Goal: Task Accomplishment & Management: Manage account settings

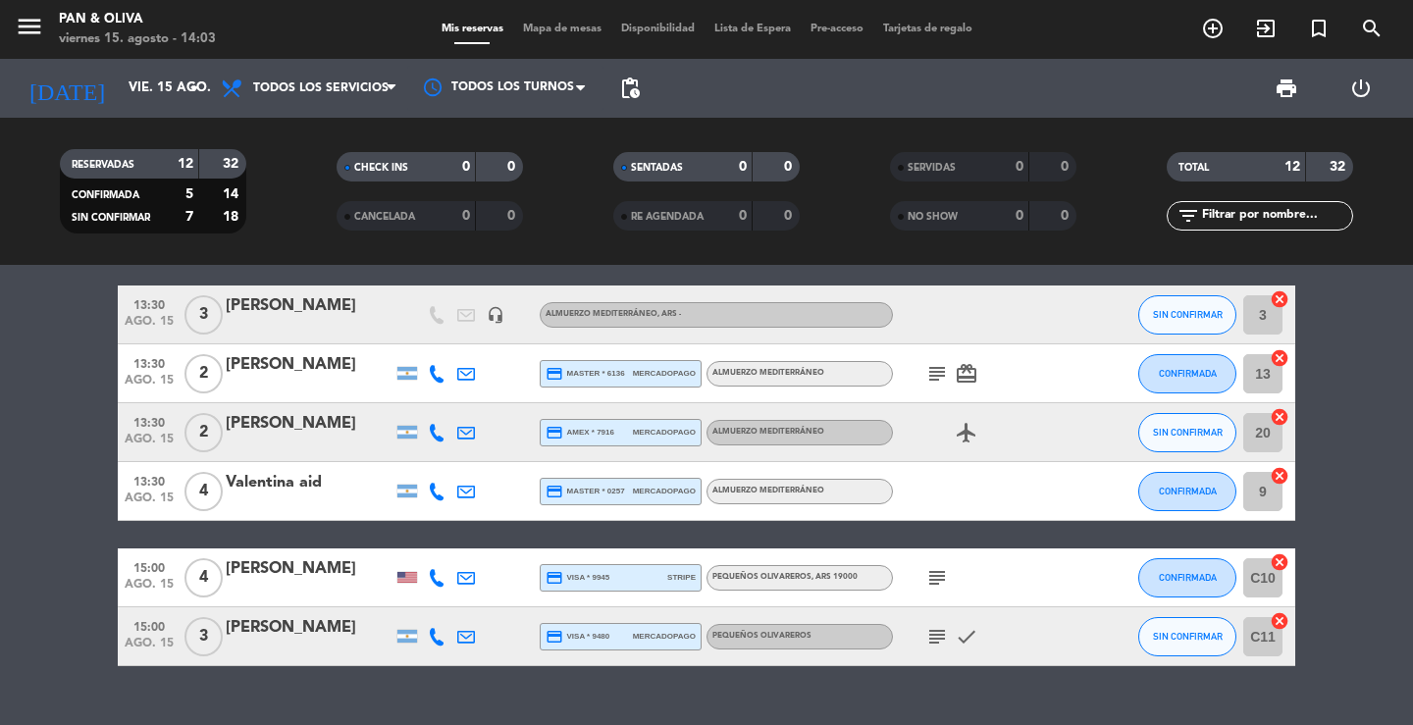
scroll to position [491, 0]
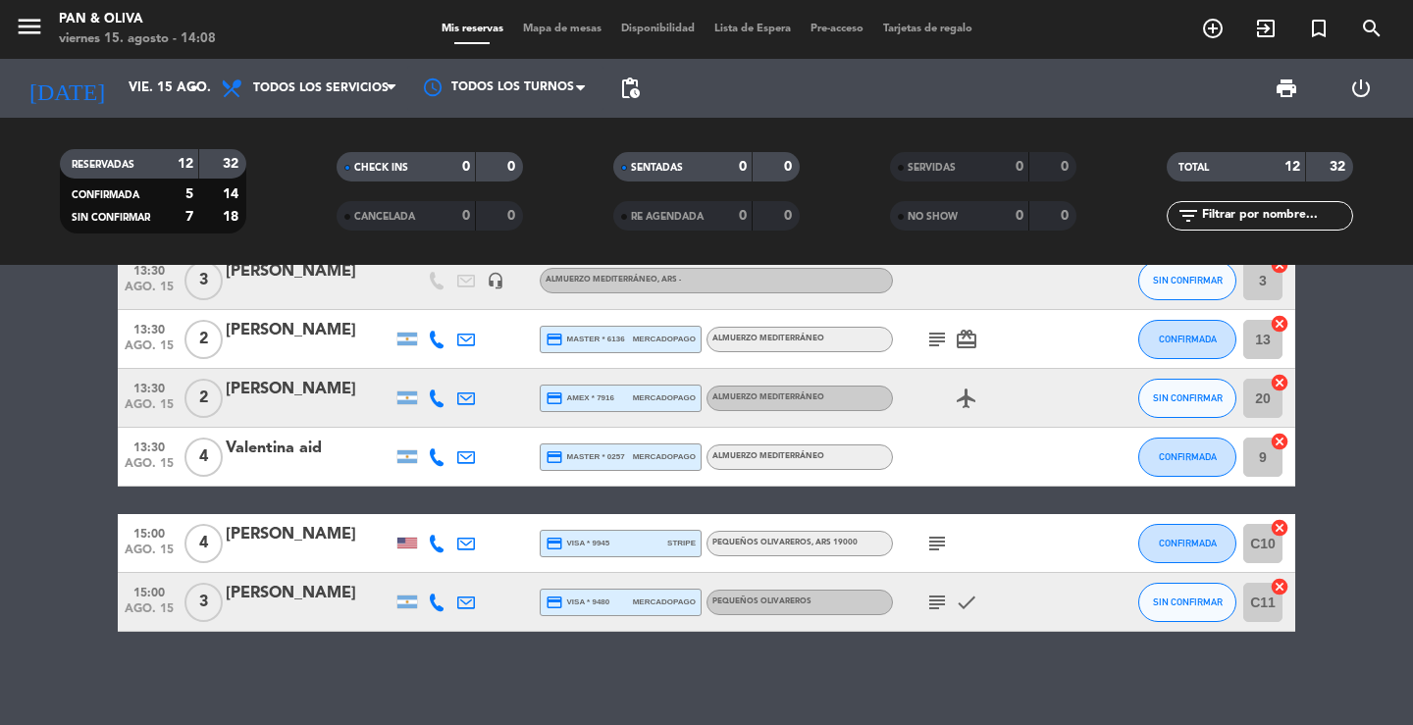
click at [420, 654] on div "10:00 ago. 15 2 10.30/ [PERSON_NAME] credit_card visa * 6495 mercadopago Pequeñ…" at bounding box center [706, 495] width 1413 height 460
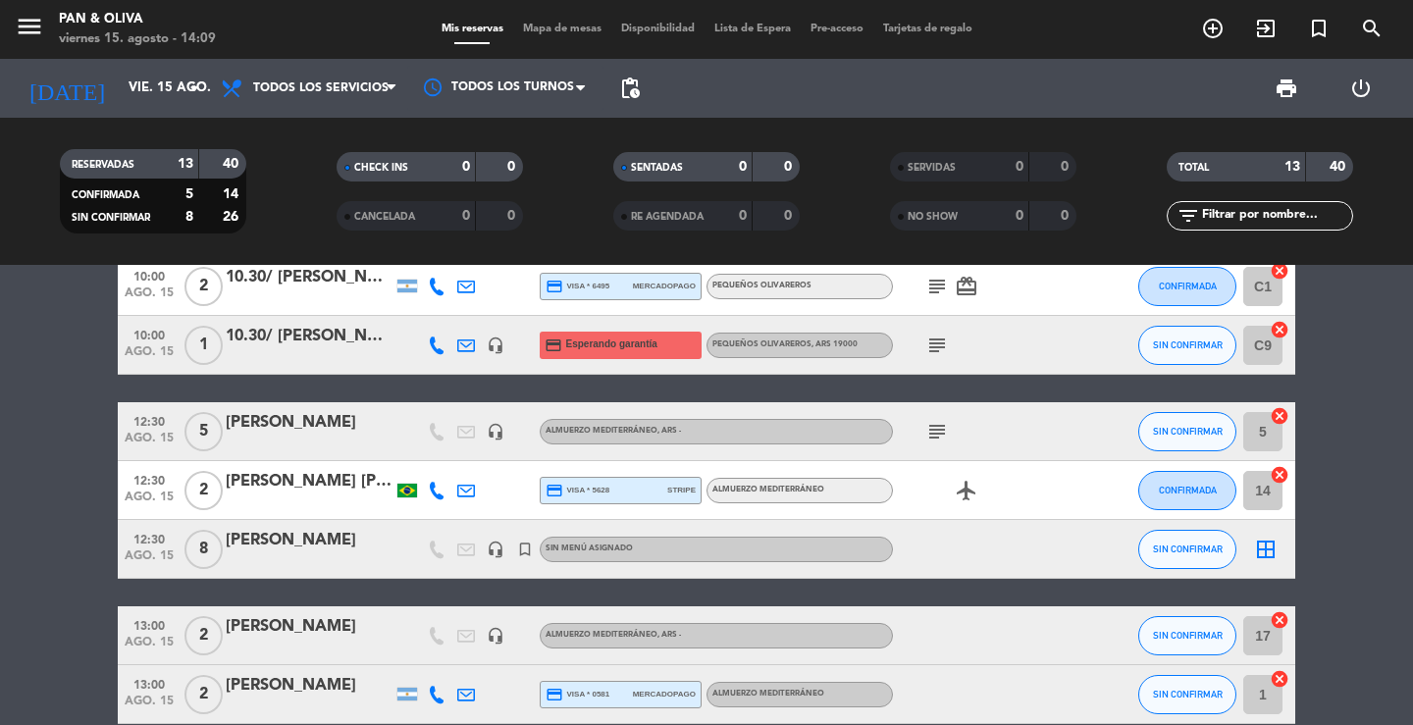
scroll to position [0, 0]
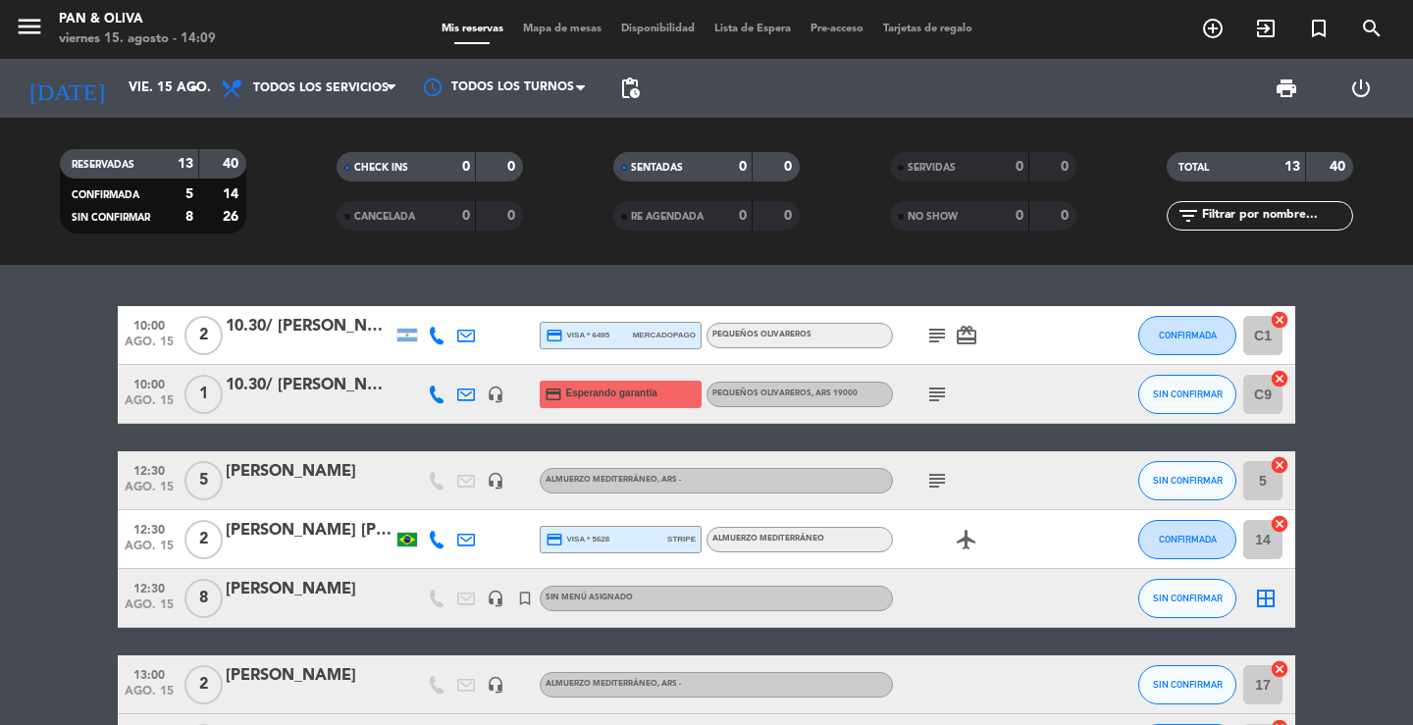
click at [501, 255] on div "RESERVADAS 13 40 CONFIRMADA 5 14 SIN CONFIRMAR 8 26 CHECK INS 0 0 CANCELADA 0 0…" at bounding box center [706, 191] width 1413 height 147
drag, startPoint x: 717, startPoint y: 290, endPoint x: 550, endPoint y: 16, distance: 321.4
click at [716, 288] on div "10:00 ago. 15 2 10.30/ [PERSON_NAME] credit_card visa * 6495 mercadopago Pequeñ…" at bounding box center [706, 495] width 1413 height 460
click at [183, 82] on icon "arrow_drop_down" at bounding box center [195, 89] width 24 height 24
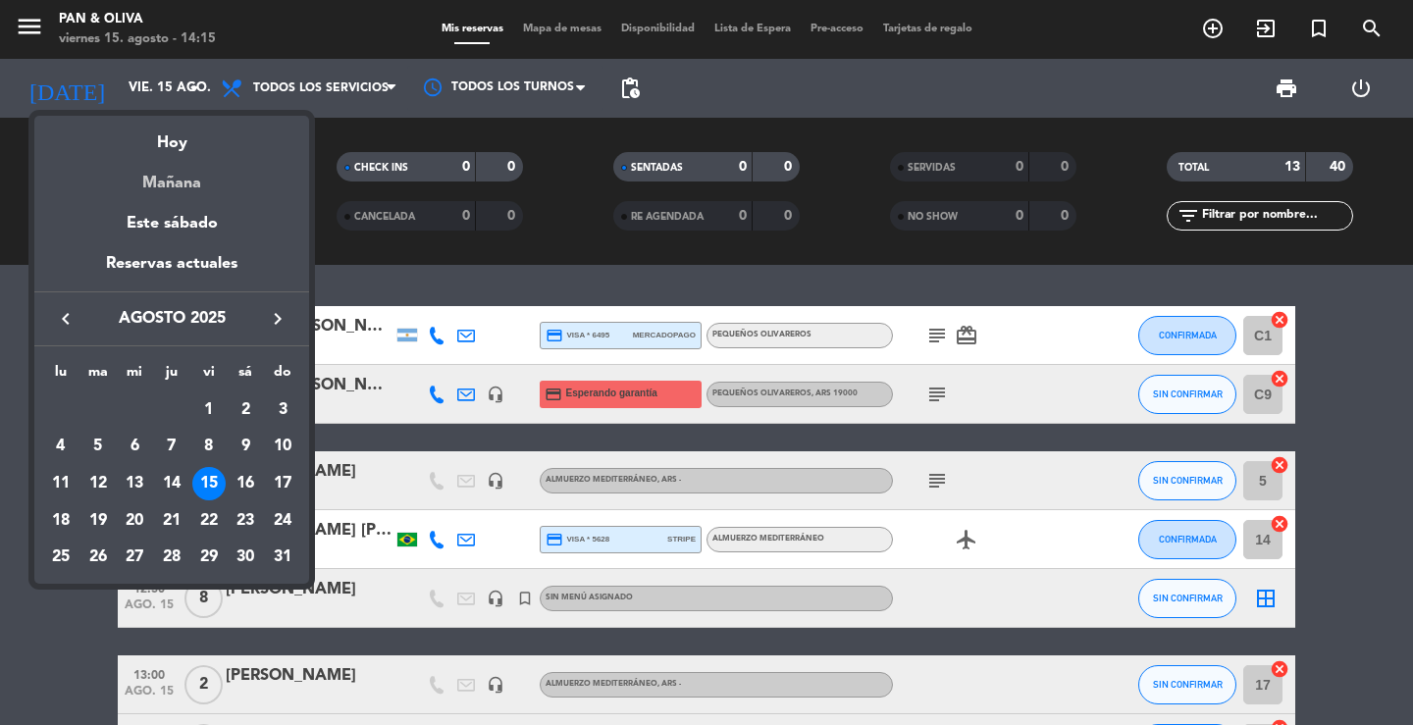
click at [185, 174] on div "Mañana" at bounding box center [171, 176] width 275 height 40
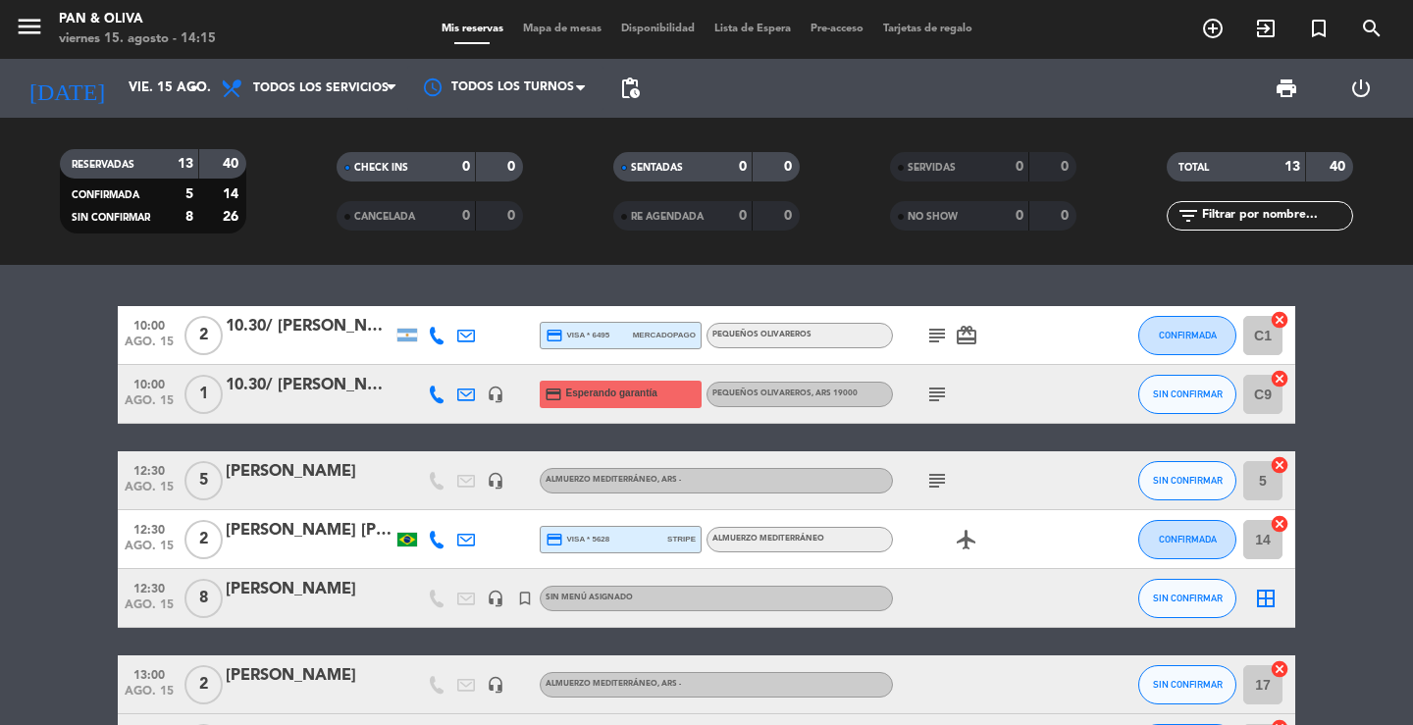
type input "sáb. 16 ago."
drag, startPoint x: 20, startPoint y: 14, endPoint x: 34, endPoint y: 24, distance: 17.7
click at [23, 21] on icon "menu" at bounding box center [29, 26] width 29 height 29
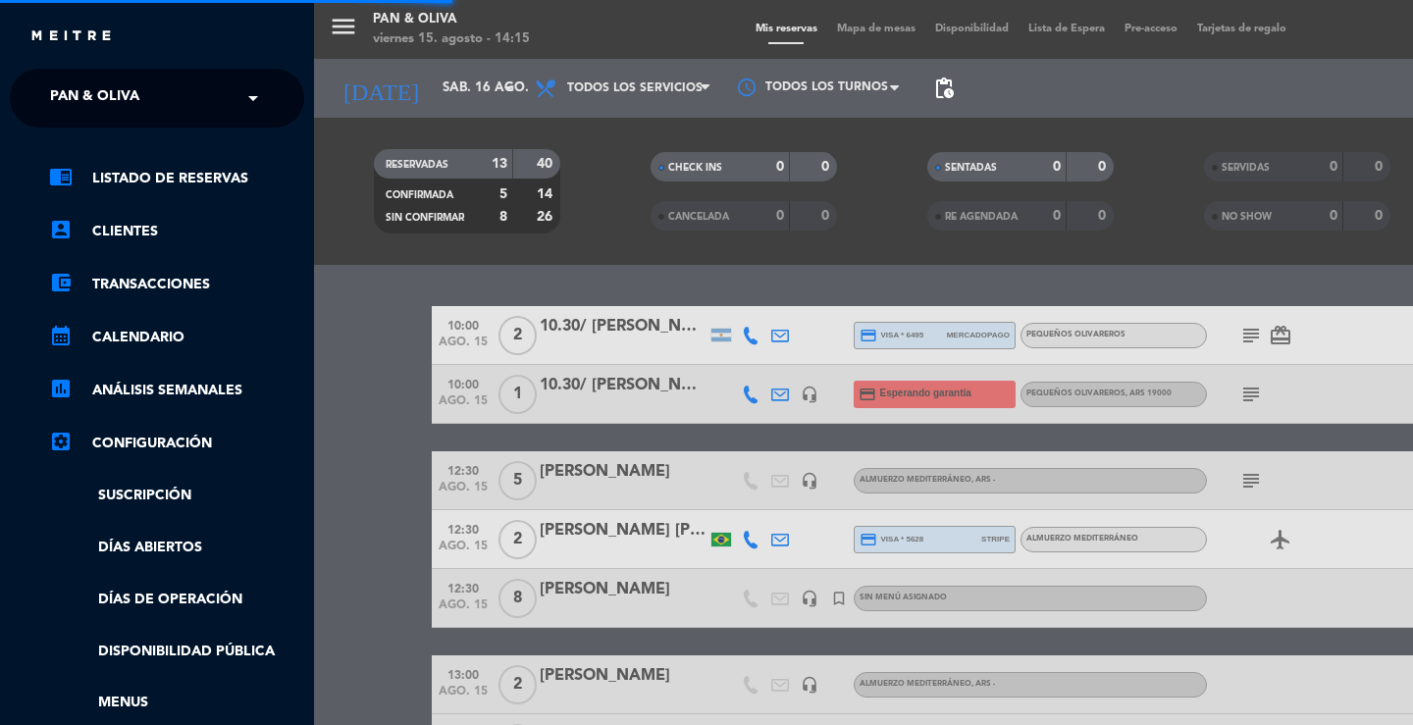
click at [34, 25] on div "close" at bounding box center [164, 37] width 270 height 25
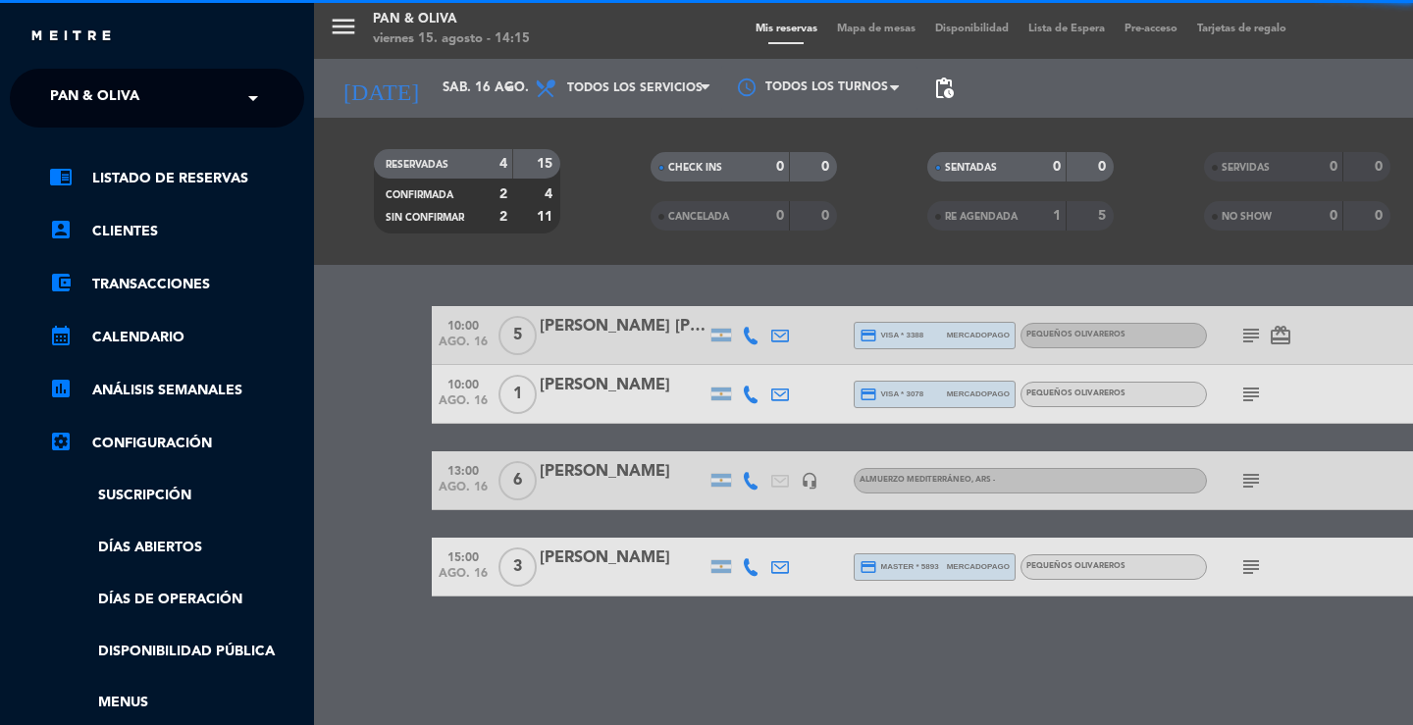
click at [78, 90] on span "Pan & Oliva" at bounding box center [94, 98] width 89 height 41
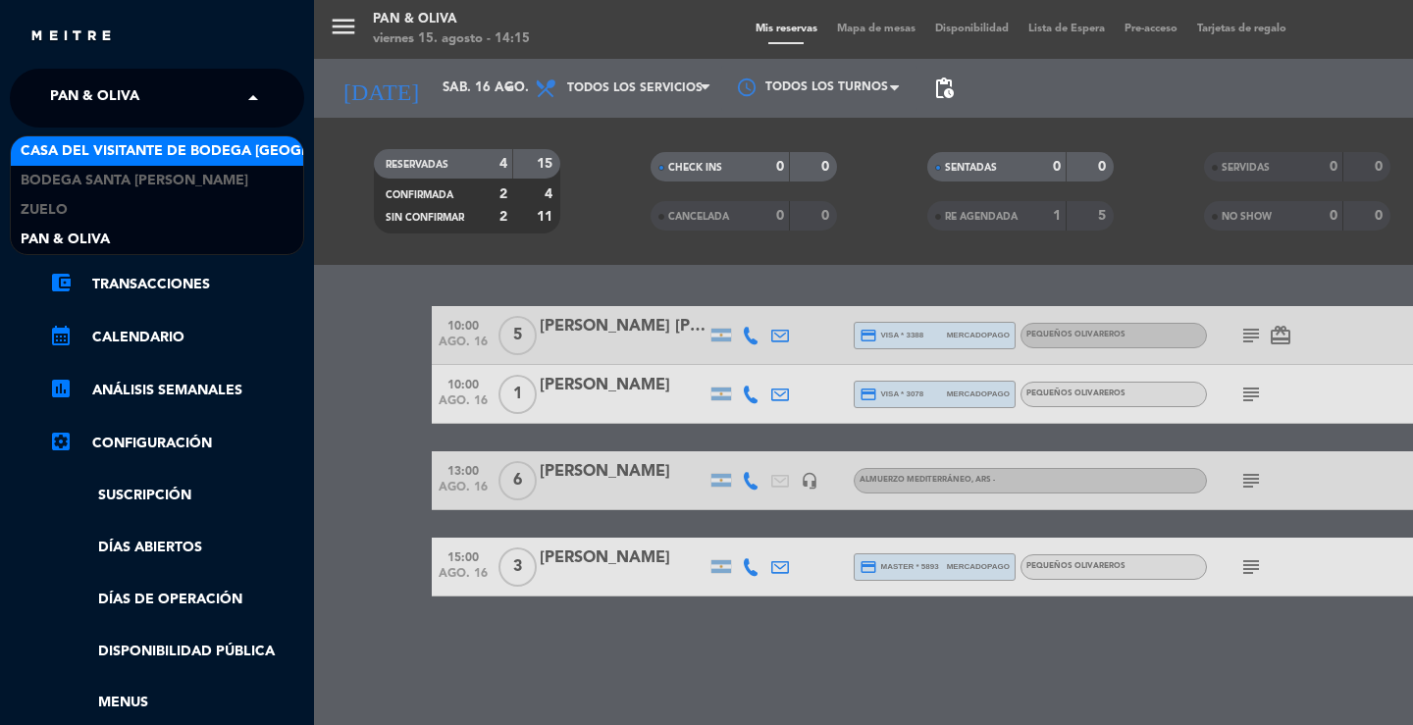
click at [128, 152] on span "Casa del Visitante de Bodega [GEOGRAPHIC_DATA][PERSON_NAME]" at bounding box center [268, 151] width 494 height 23
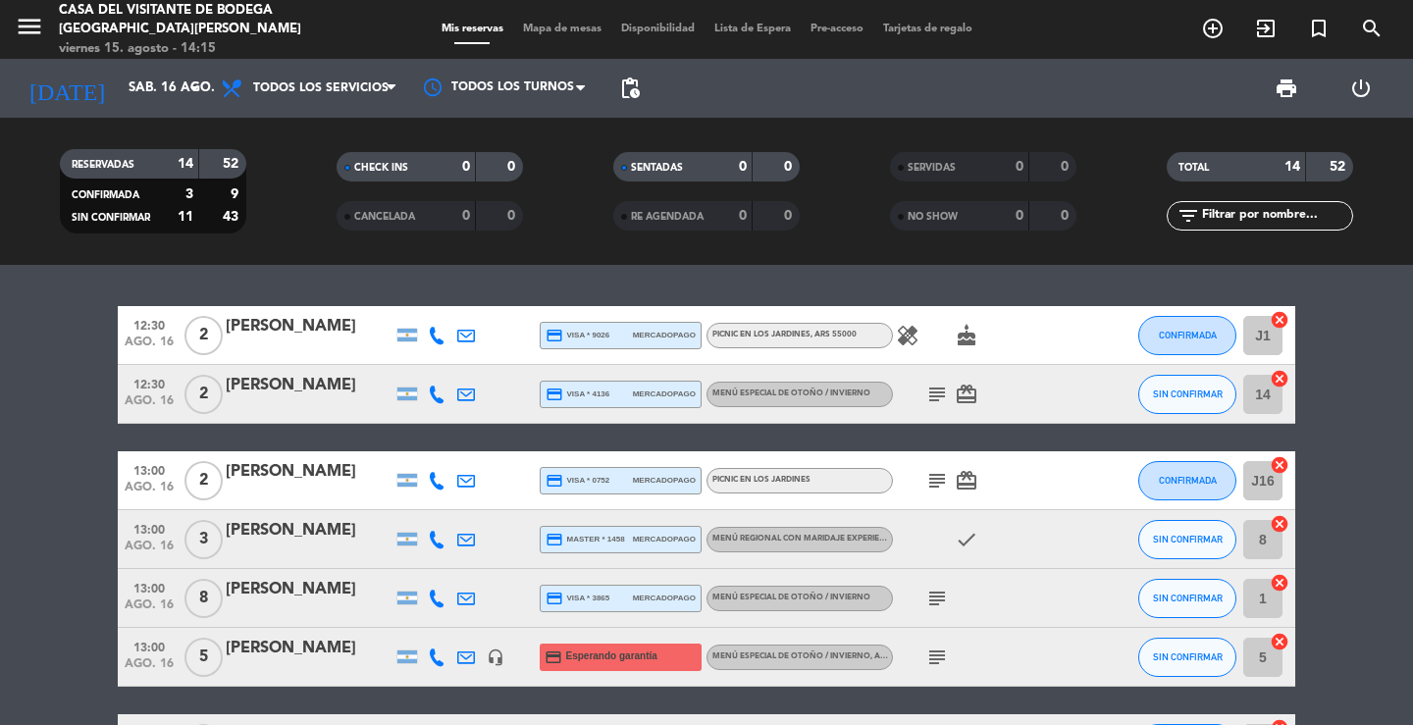
click at [324, 470] on div "[PERSON_NAME]" at bounding box center [309, 472] width 167 height 26
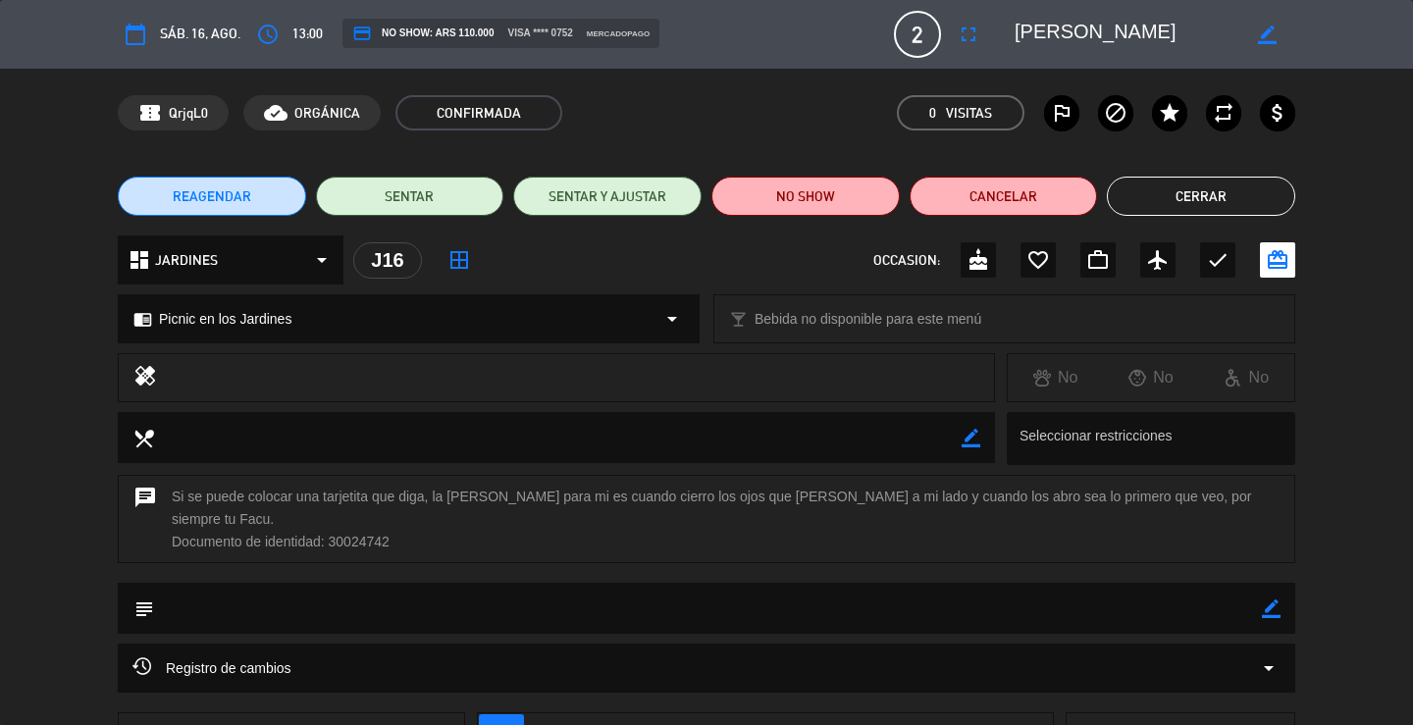
click at [1269, 600] on icon "border_color" at bounding box center [1271, 609] width 19 height 19
click at [1242, 593] on textarea at bounding box center [708, 608] width 1108 height 50
type textarea "reconfirmada"
click at [1268, 600] on icon at bounding box center [1271, 609] width 19 height 19
click at [1264, 200] on button "Cerrar" at bounding box center [1201, 196] width 188 height 39
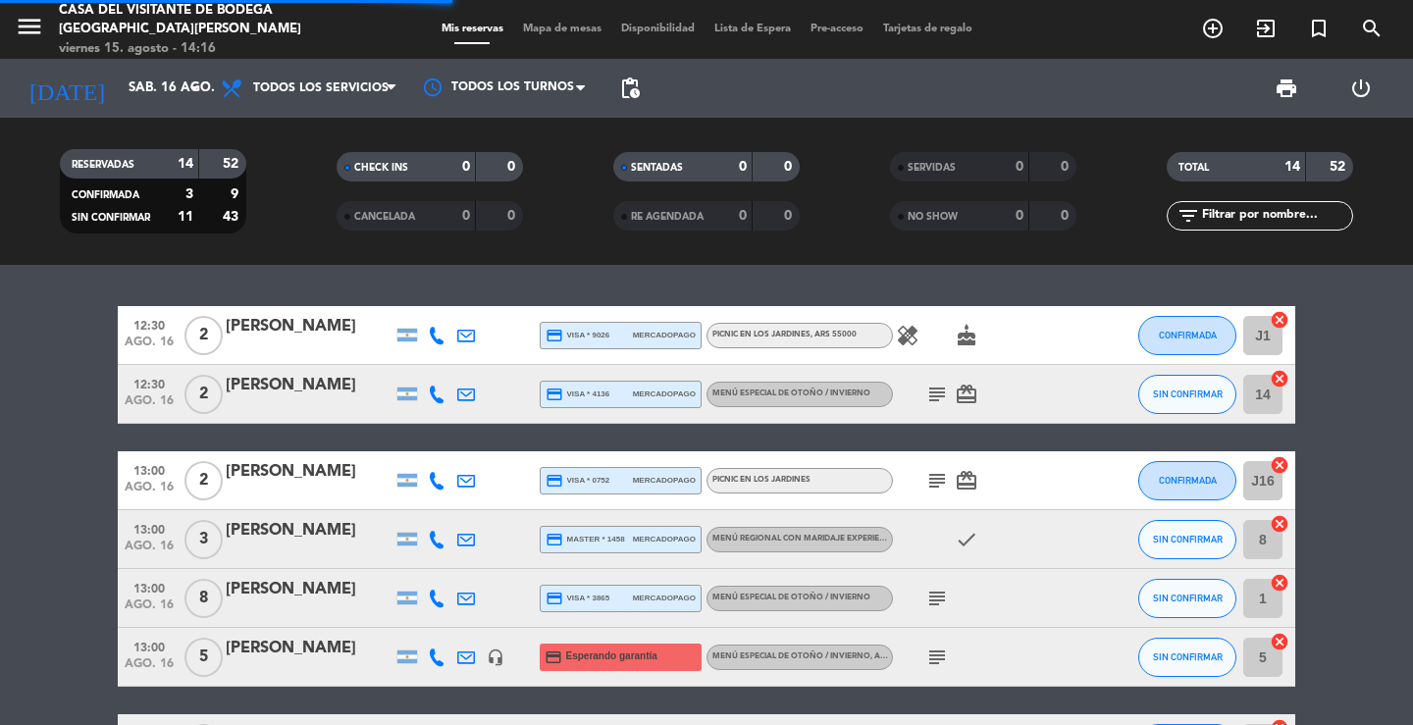
click at [307, 407] on div at bounding box center [309, 407] width 167 height 16
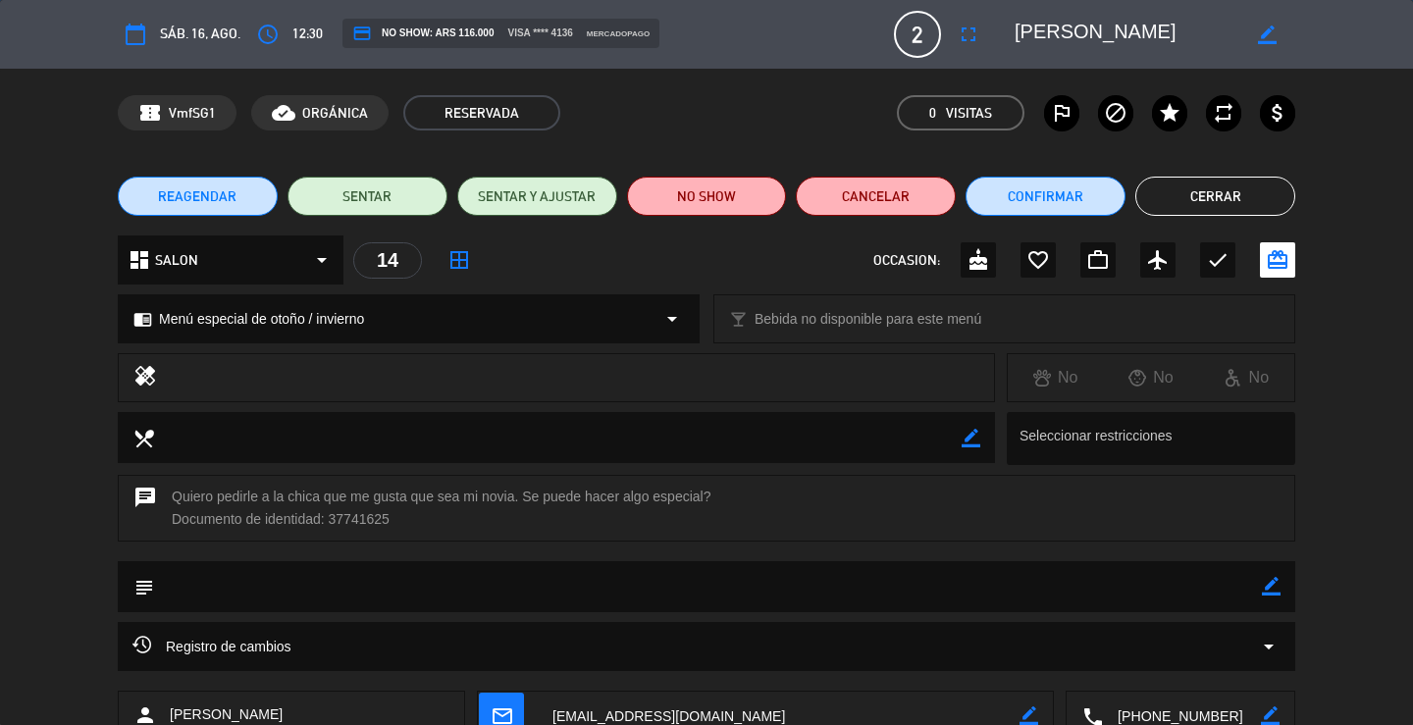
click at [1268, 591] on icon "border_color" at bounding box center [1271, 586] width 19 height 19
click at [1129, 576] on textarea at bounding box center [708, 586] width 1108 height 50
type textarea "reconf"
click at [1275, 585] on icon at bounding box center [1271, 586] width 19 height 19
click at [1165, 193] on button "Cerrar" at bounding box center [1215, 196] width 160 height 39
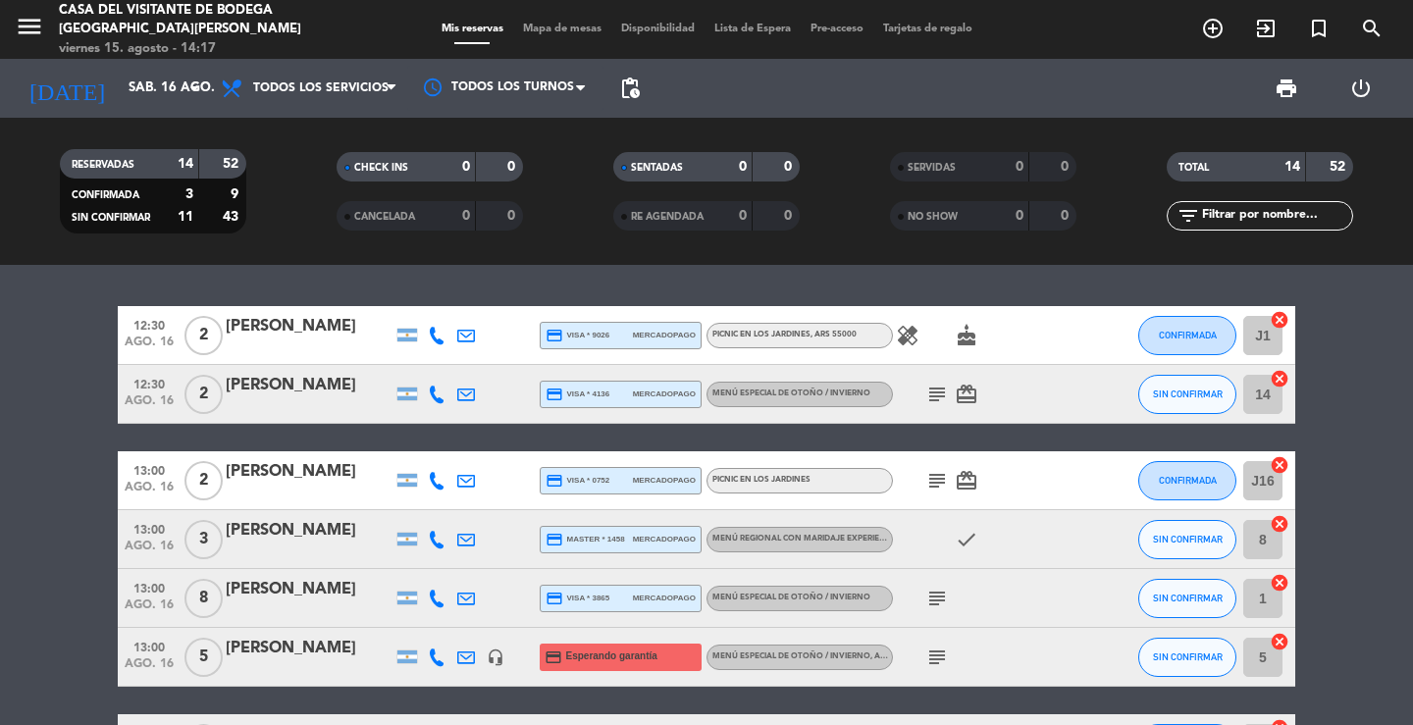
click at [235, 278] on div "12:30 ago. 16 2 [PERSON_NAME] credit_card visa * 9026 mercadopago Picnic en los…" at bounding box center [706, 495] width 1413 height 460
click at [312, 285] on div "12:30 ago. 16 2 [PERSON_NAME] credit_card visa * 9026 mercadopago Picnic en los…" at bounding box center [706, 495] width 1413 height 460
click at [359, 274] on div "12:30 ago. 16 2 [PERSON_NAME] credit_card visa * 9026 mercadopago Picnic en los…" at bounding box center [706, 495] width 1413 height 460
click at [226, 288] on div "12:30 ago. 16 2 [PERSON_NAME] credit_card visa * 9026 mercadopago Picnic en los…" at bounding box center [706, 495] width 1413 height 460
click at [388, 281] on div "12:30 ago. 16 2 [PERSON_NAME] credit_card visa * 9026 mercadopago Picnic en los…" at bounding box center [706, 495] width 1413 height 460
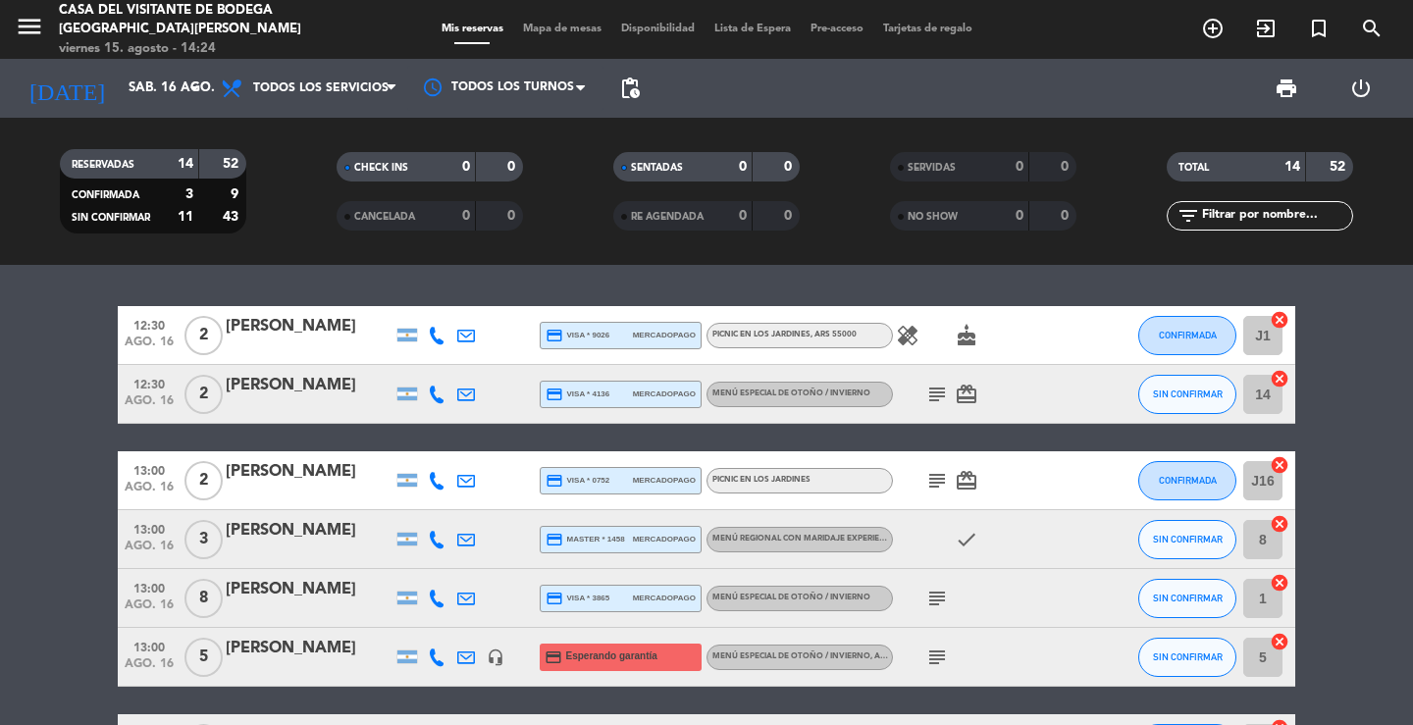
click at [622, 289] on div "12:30 ago. 16 2 [PERSON_NAME] credit_card visa * 9026 mercadopago Picnic en los…" at bounding box center [706, 495] width 1413 height 460
click at [806, 266] on div "12:30 ago. 16 2 [PERSON_NAME] credit_card visa * 9026 mercadopago Picnic en los…" at bounding box center [706, 495] width 1413 height 460
click at [403, 291] on div "12:30 ago. 16 2 [PERSON_NAME] credit_card visa * 9026 mercadopago Picnic en los…" at bounding box center [706, 495] width 1413 height 460
click at [280, 640] on div "[PERSON_NAME]" at bounding box center [309, 649] width 167 height 26
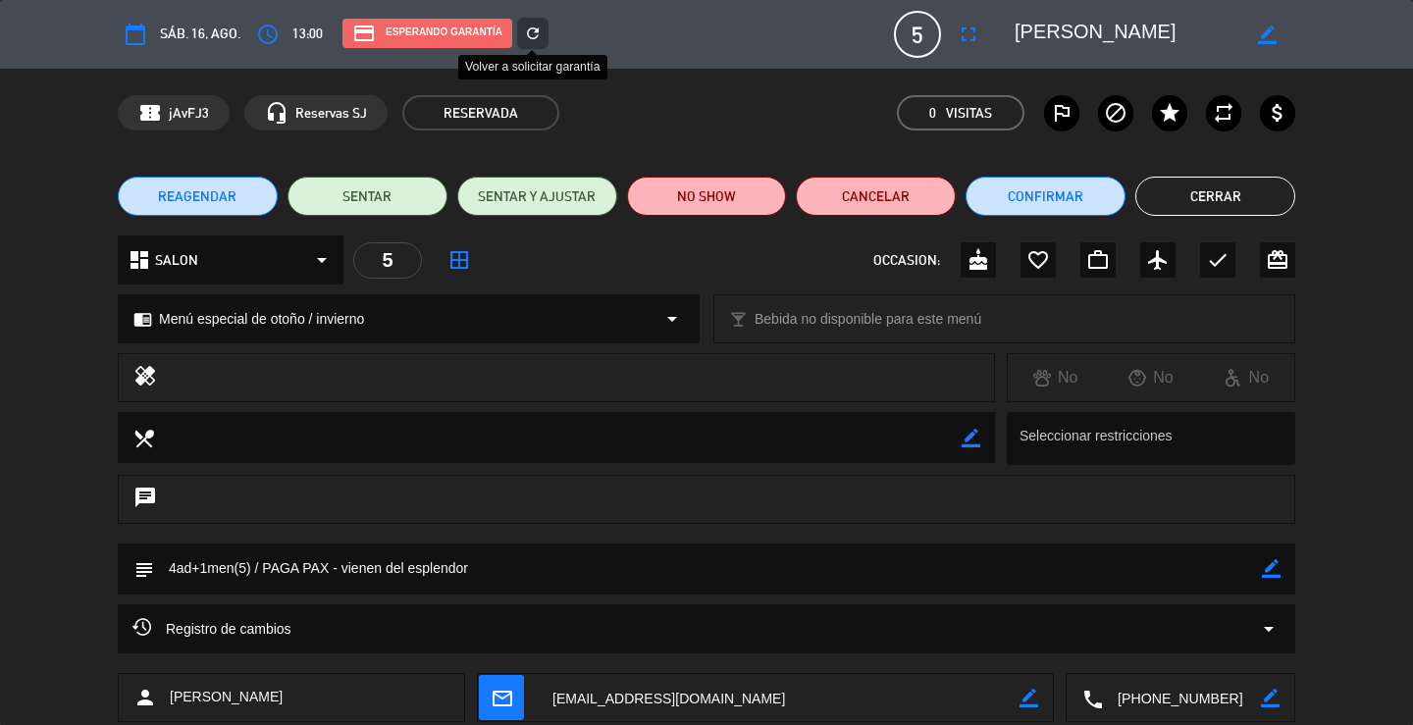
click at [540, 26] on icon "refresh" at bounding box center [533, 34] width 18 height 18
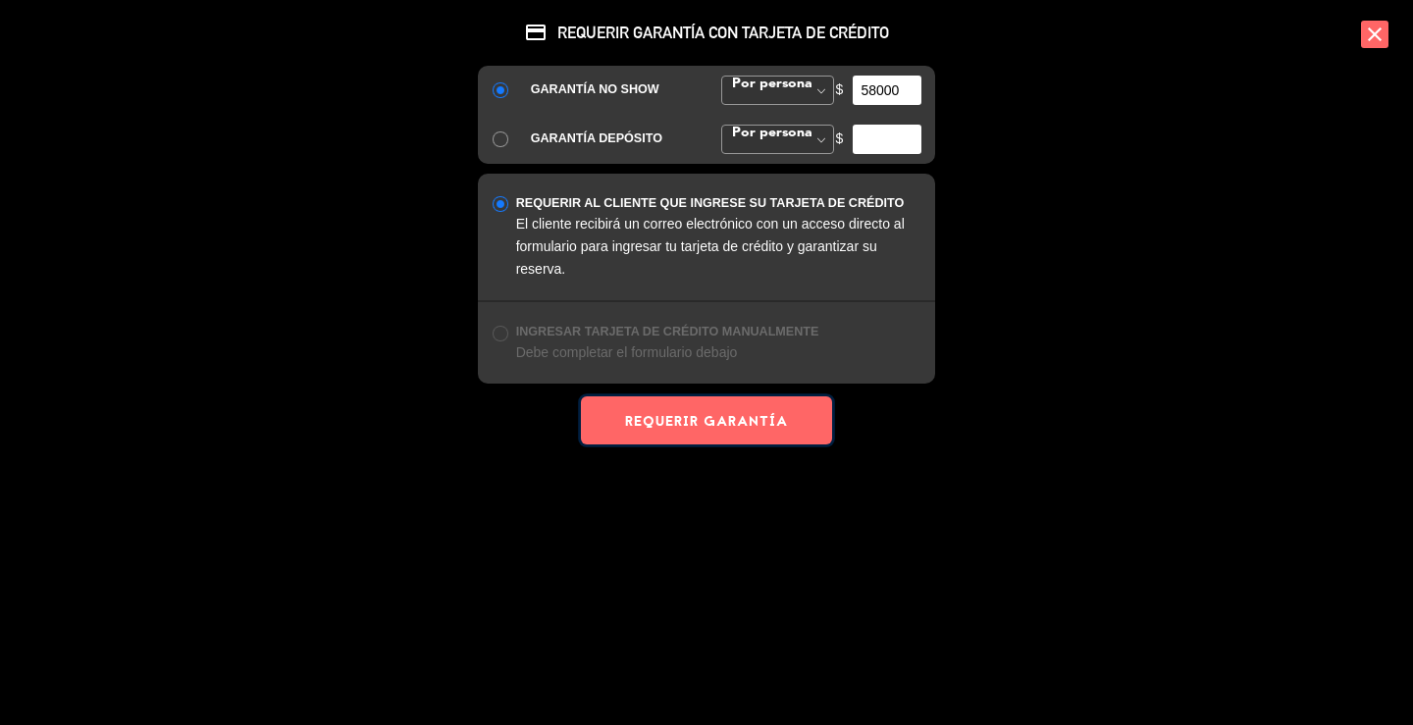
click at [736, 422] on button "REQUERIR GARANTÍA" at bounding box center [706, 420] width 251 height 48
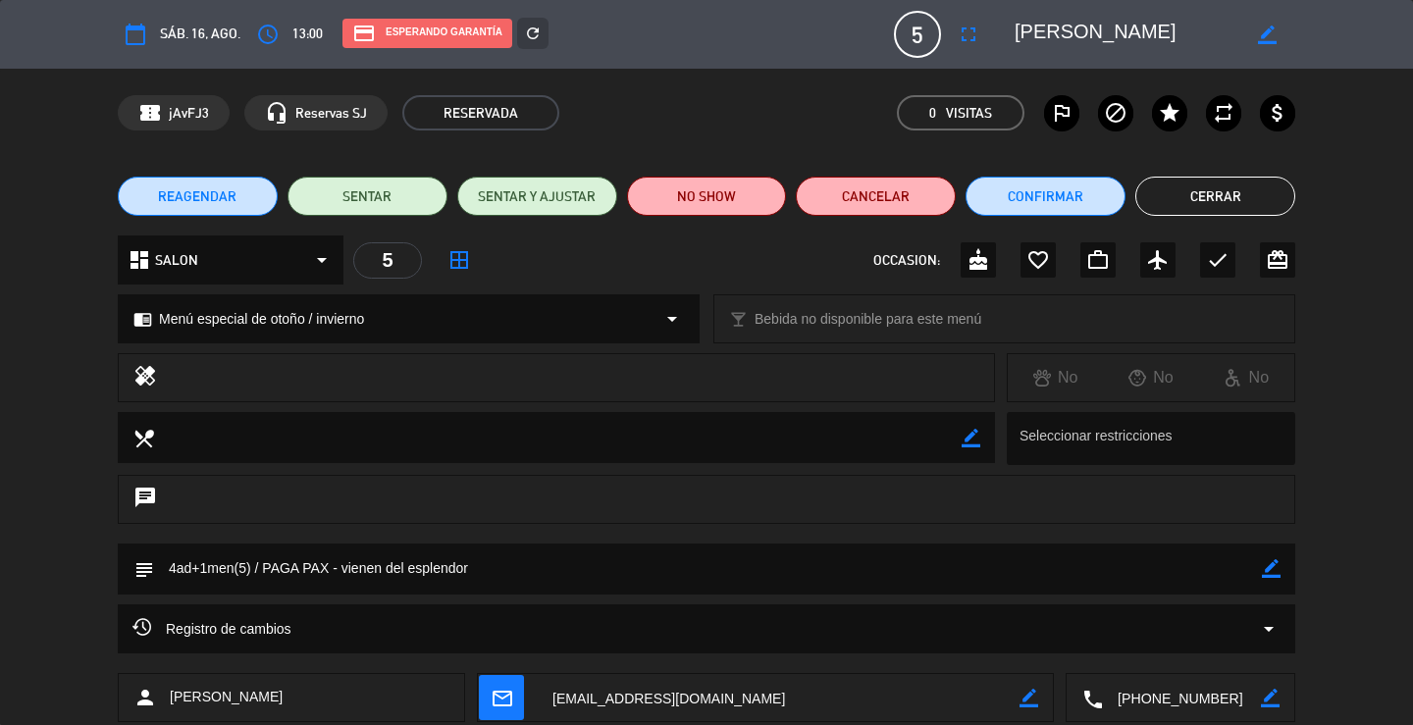
click at [1232, 211] on button "Cerrar" at bounding box center [1215, 196] width 160 height 39
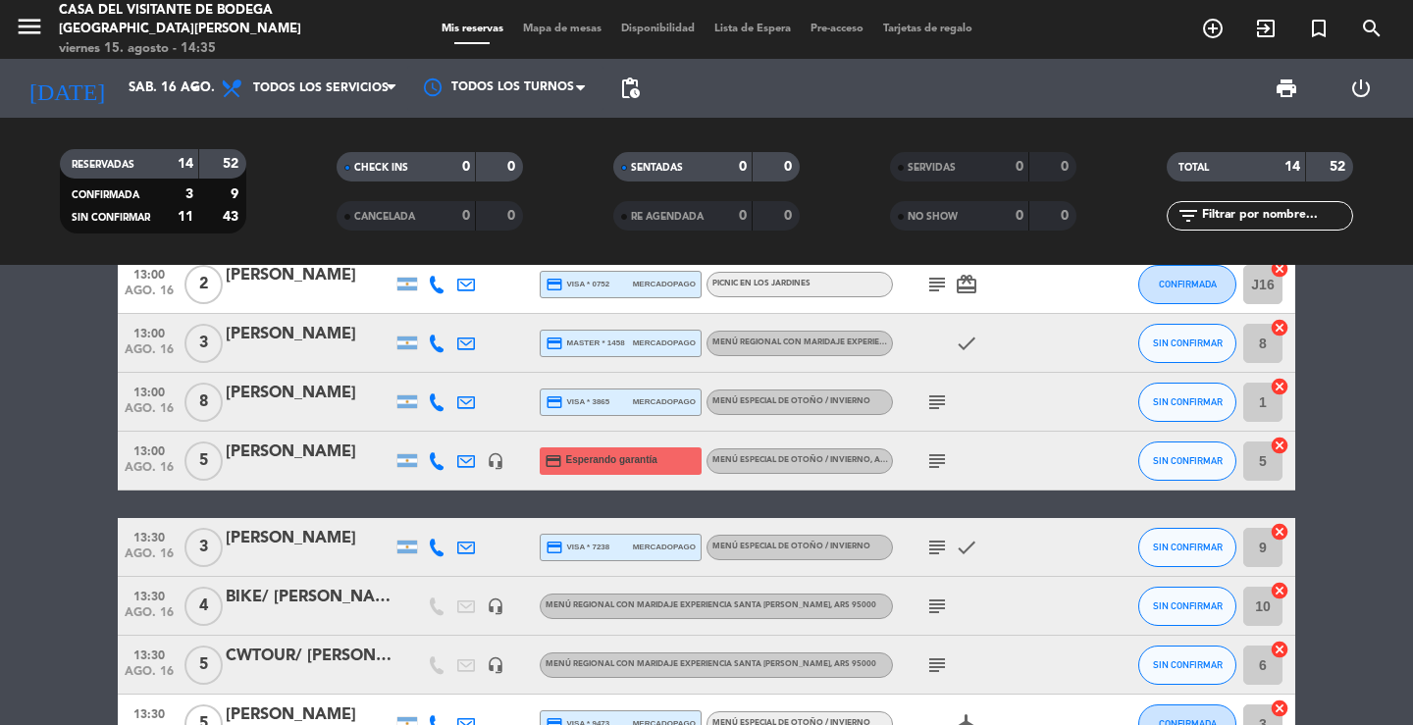
scroll to position [98, 0]
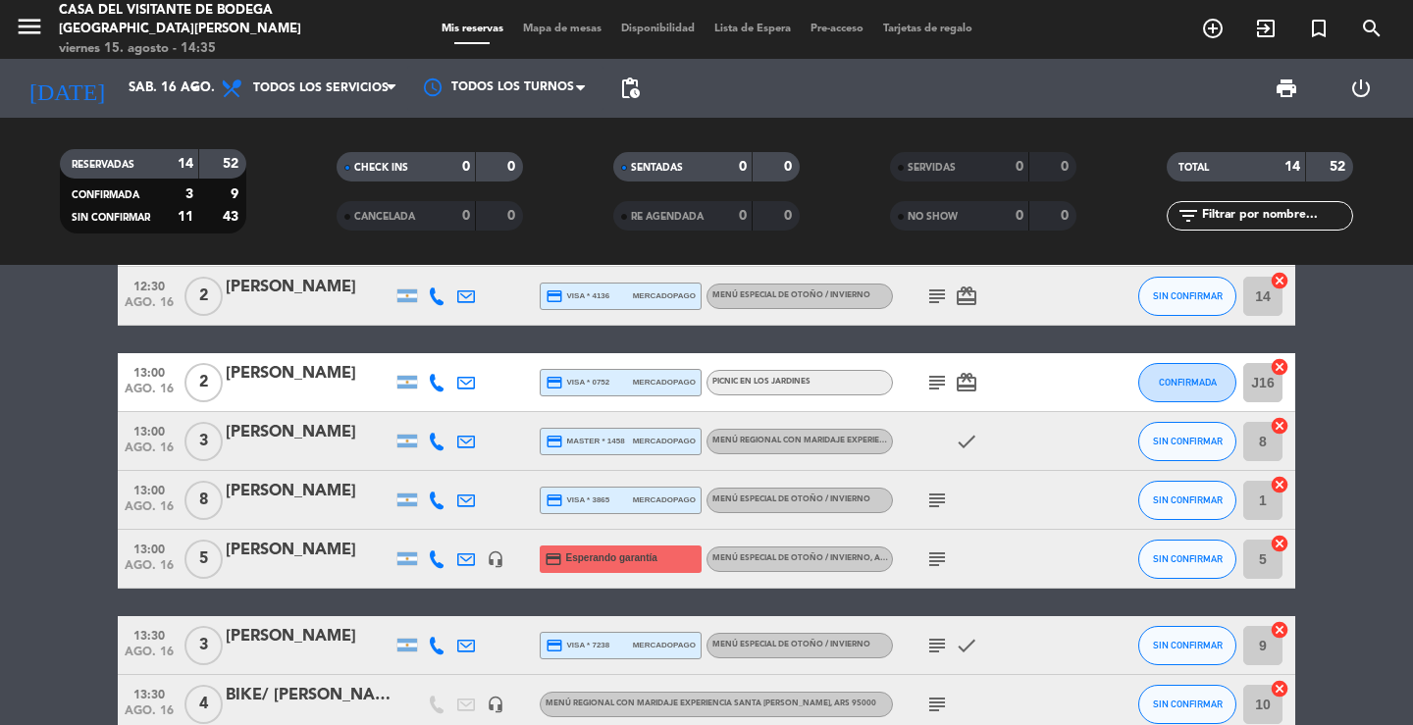
click at [305, 434] on div "[PERSON_NAME]" at bounding box center [309, 433] width 167 height 26
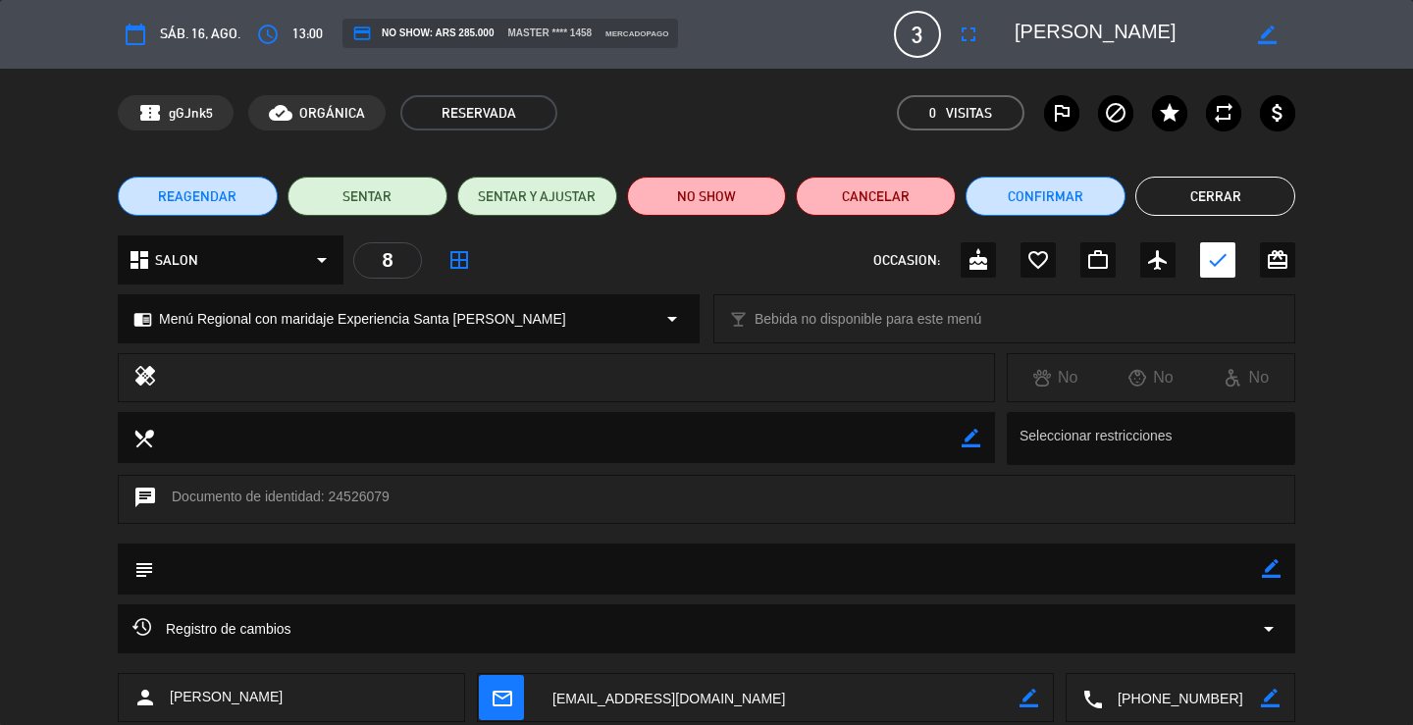
click at [1176, 703] on textarea at bounding box center [1182, 698] width 158 height 49
click at [1267, 195] on button "Cerrar" at bounding box center [1215, 196] width 160 height 39
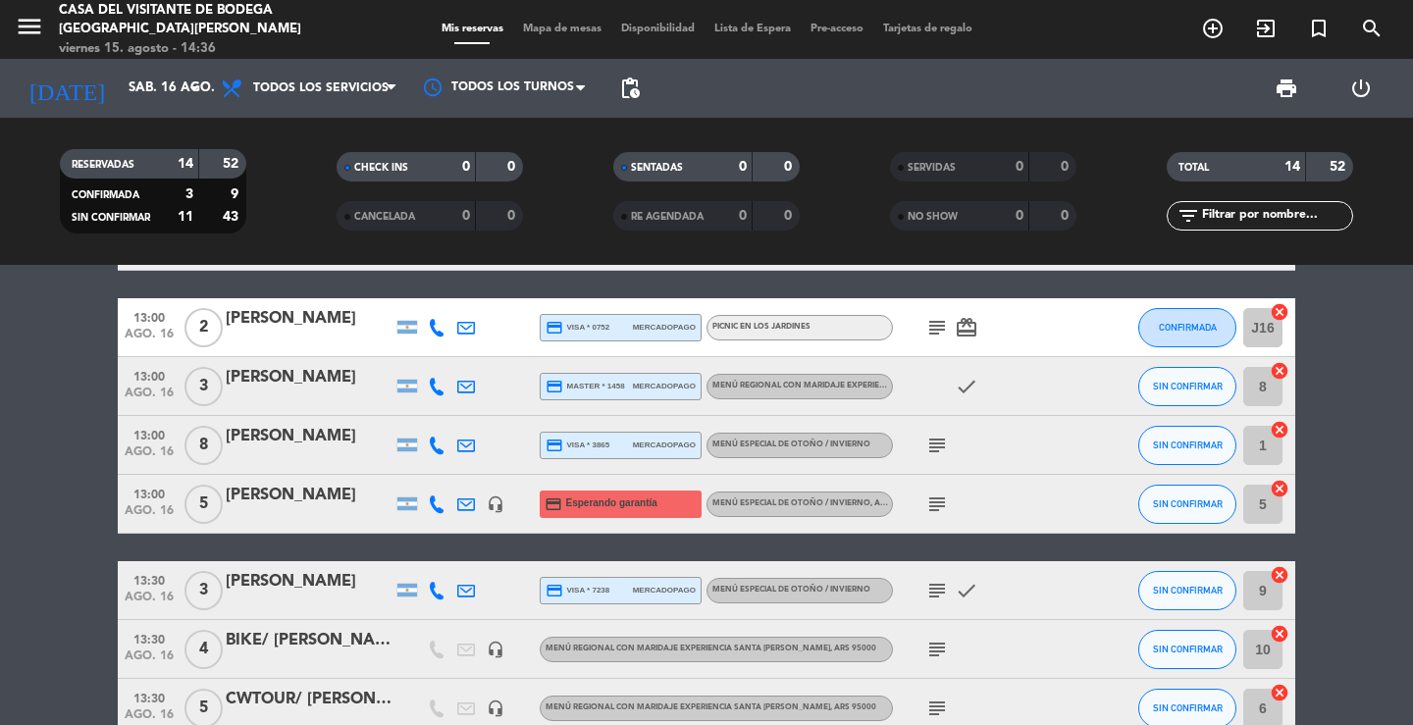
scroll to position [196, 0]
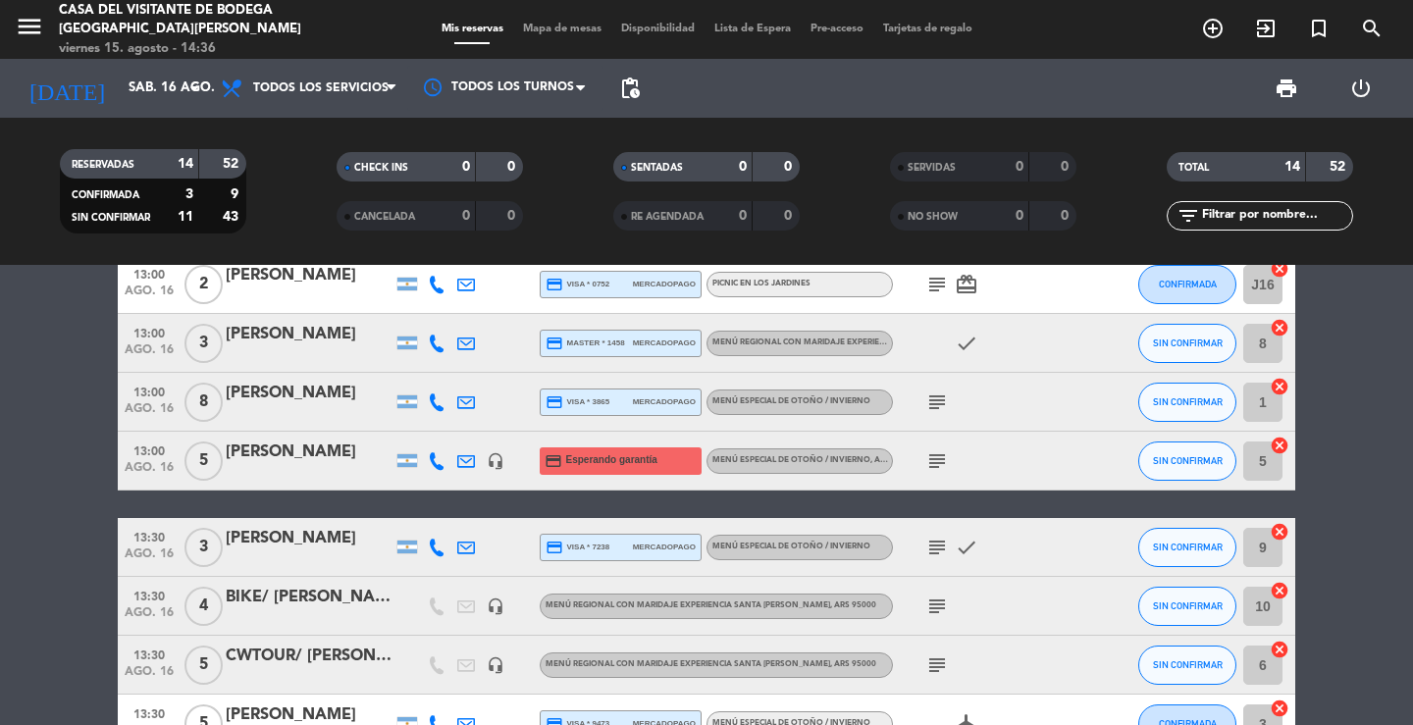
click at [337, 413] on div at bounding box center [309, 415] width 167 height 16
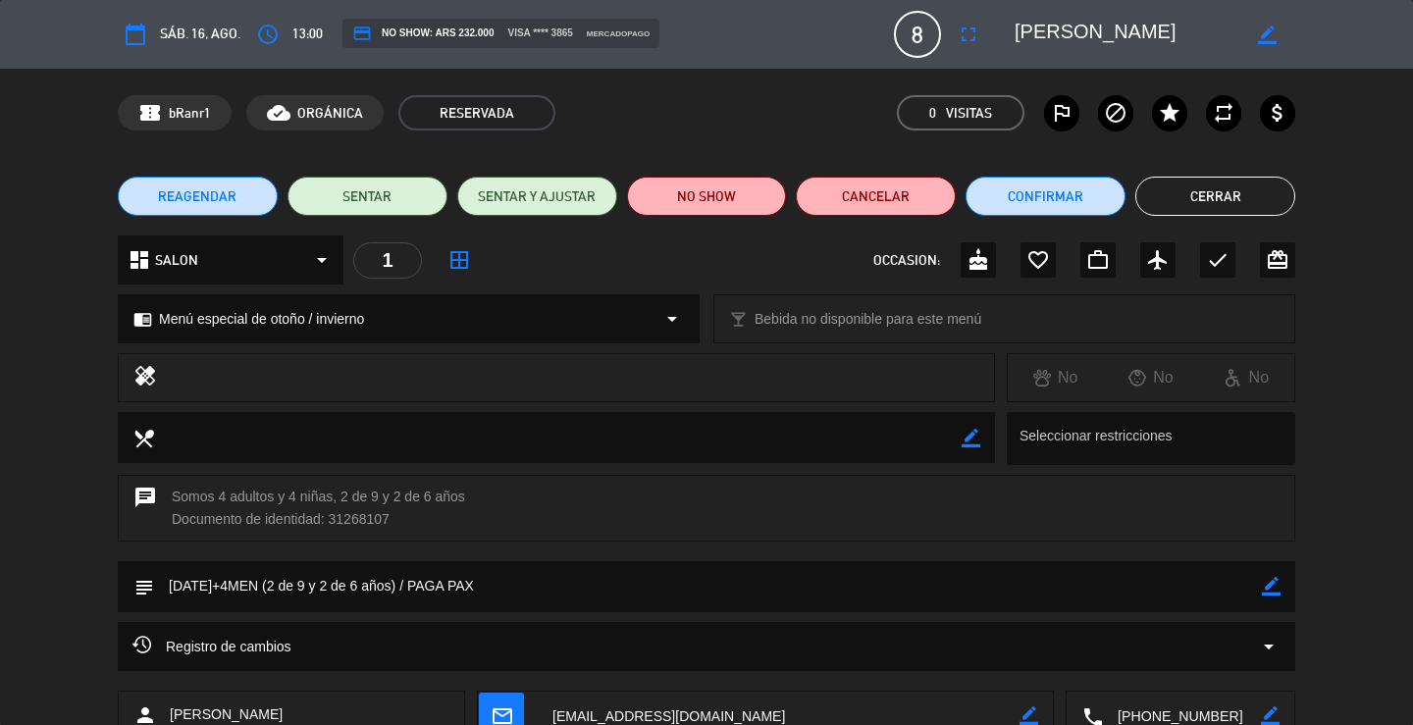
click at [1229, 208] on button "Cerrar" at bounding box center [1215, 196] width 160 height 39
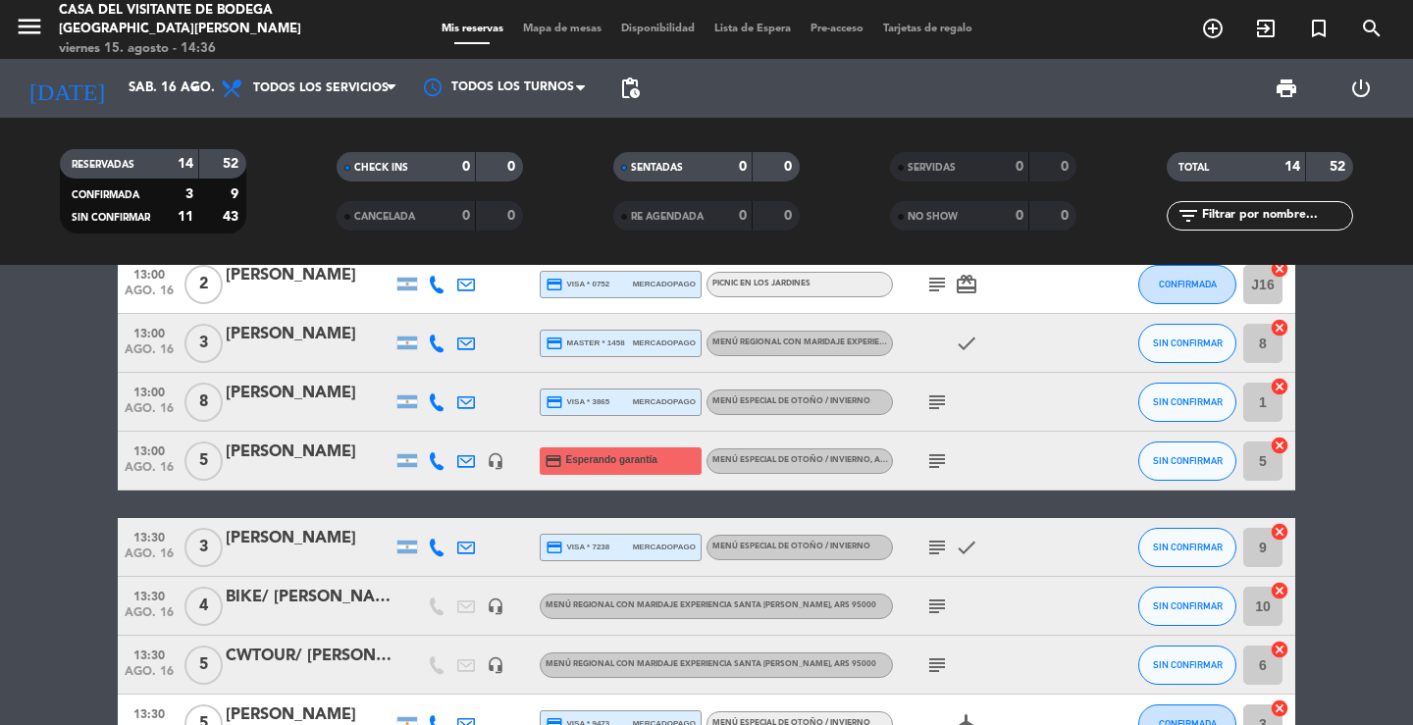
click at [279, 471] on div at bounding box center [309, 474] width 167 height 16
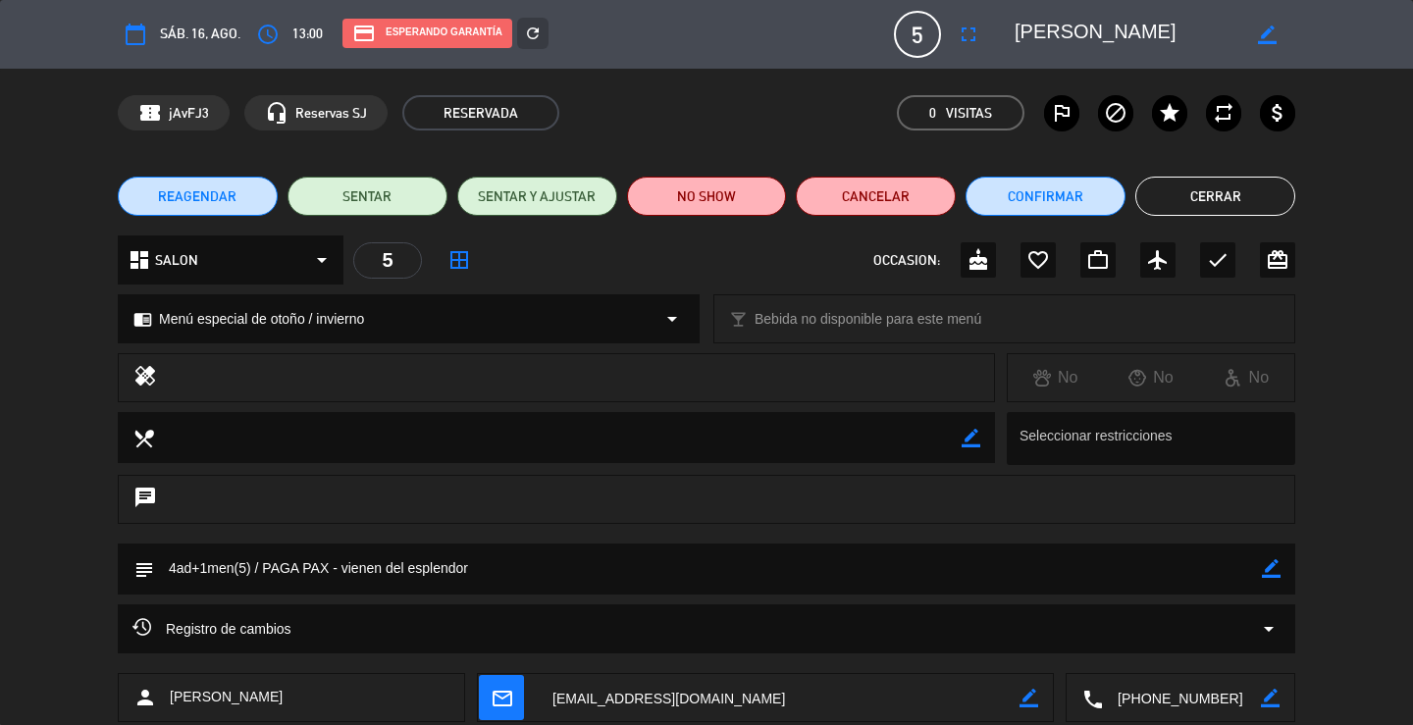
click at [1176, 696] on textarea at bounding box center [1182, 698] width 158 height 49
drag, startPoint x: 1145, startPoint y: 39, endPoint x: 1003, endPoint y: 38, distance: 142.3
click at [1003, 38] on div "border_color" at bounding box center [1148, 34] width 294 height 35
click at [1251, 188] on button "Cerrar" at bounding box center [1215, 196] width 160 height 39
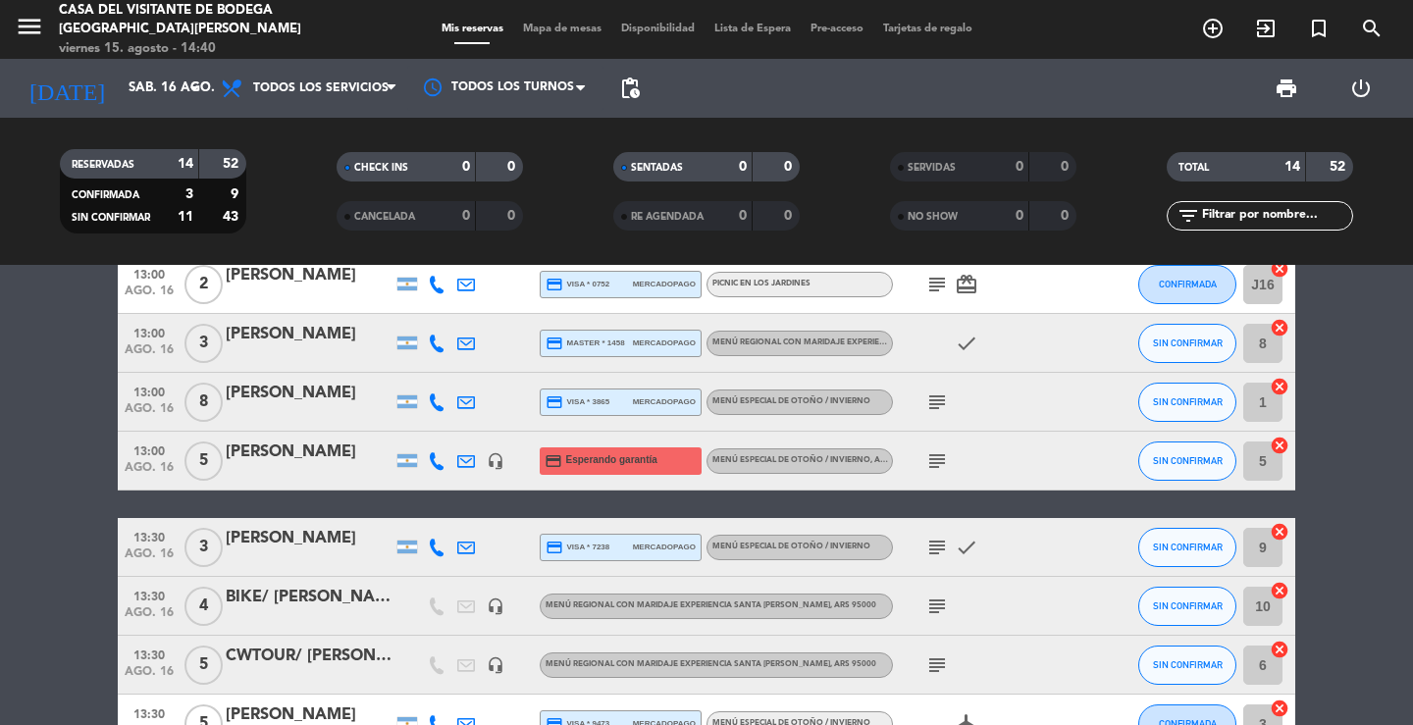
scroll to position [0, 0]
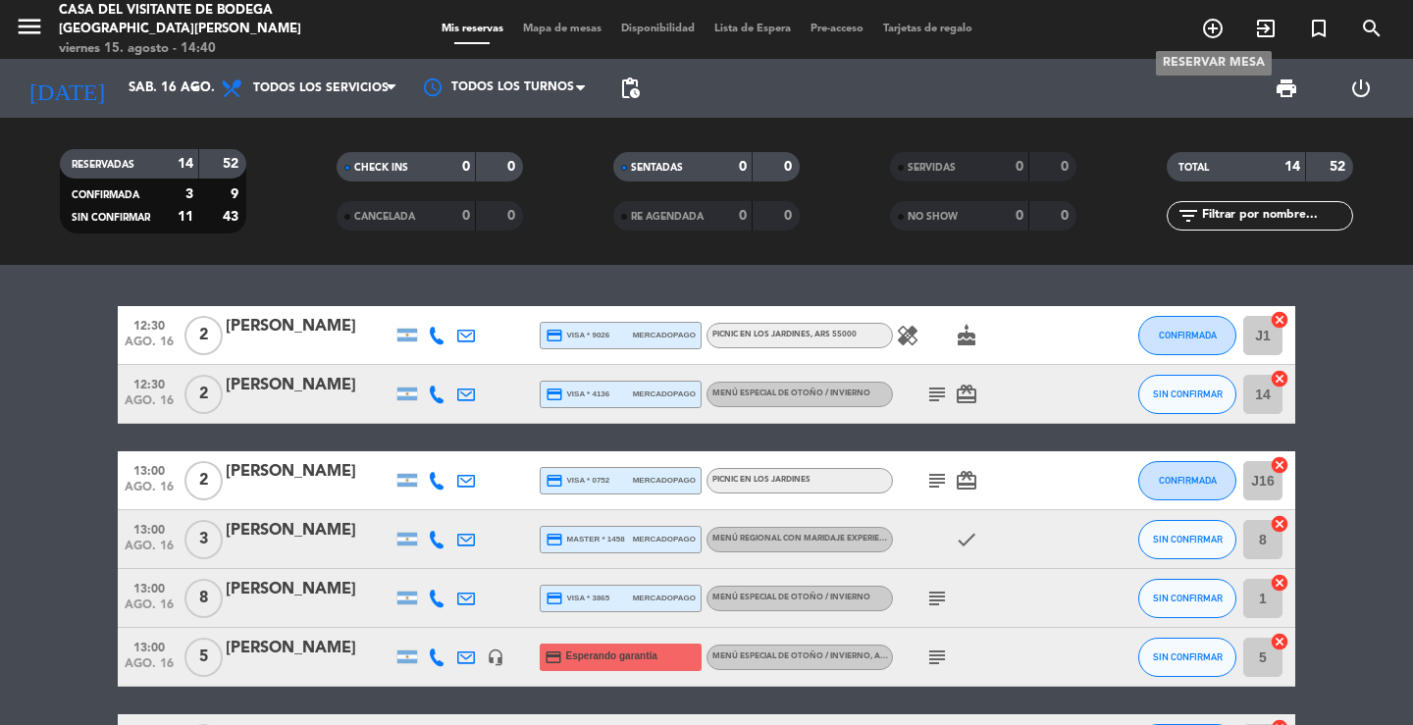
click at [1206, 28] on icon "add_circle_outline" at bounding box center [1213, 29] width 24 height 24
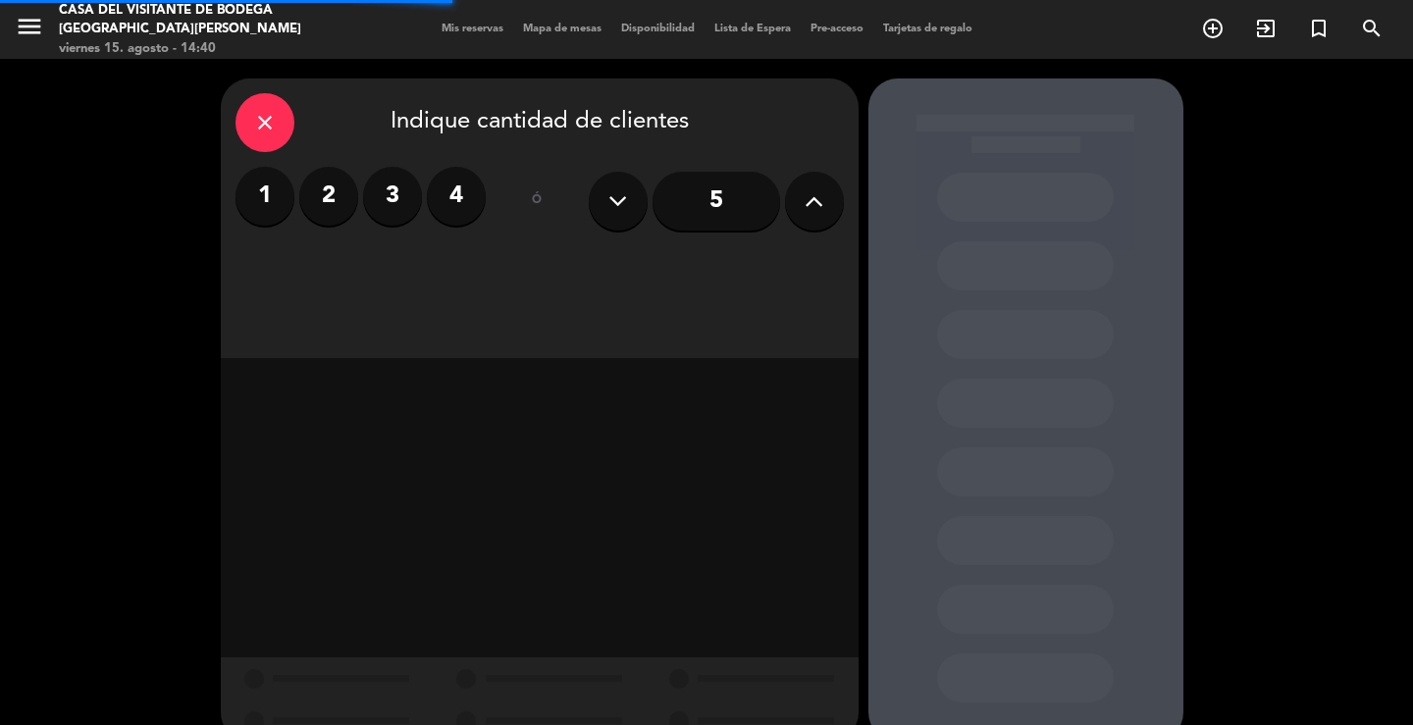
click at [381, 195] on label "3" at bounding box center [392, 196] width 59 height 59
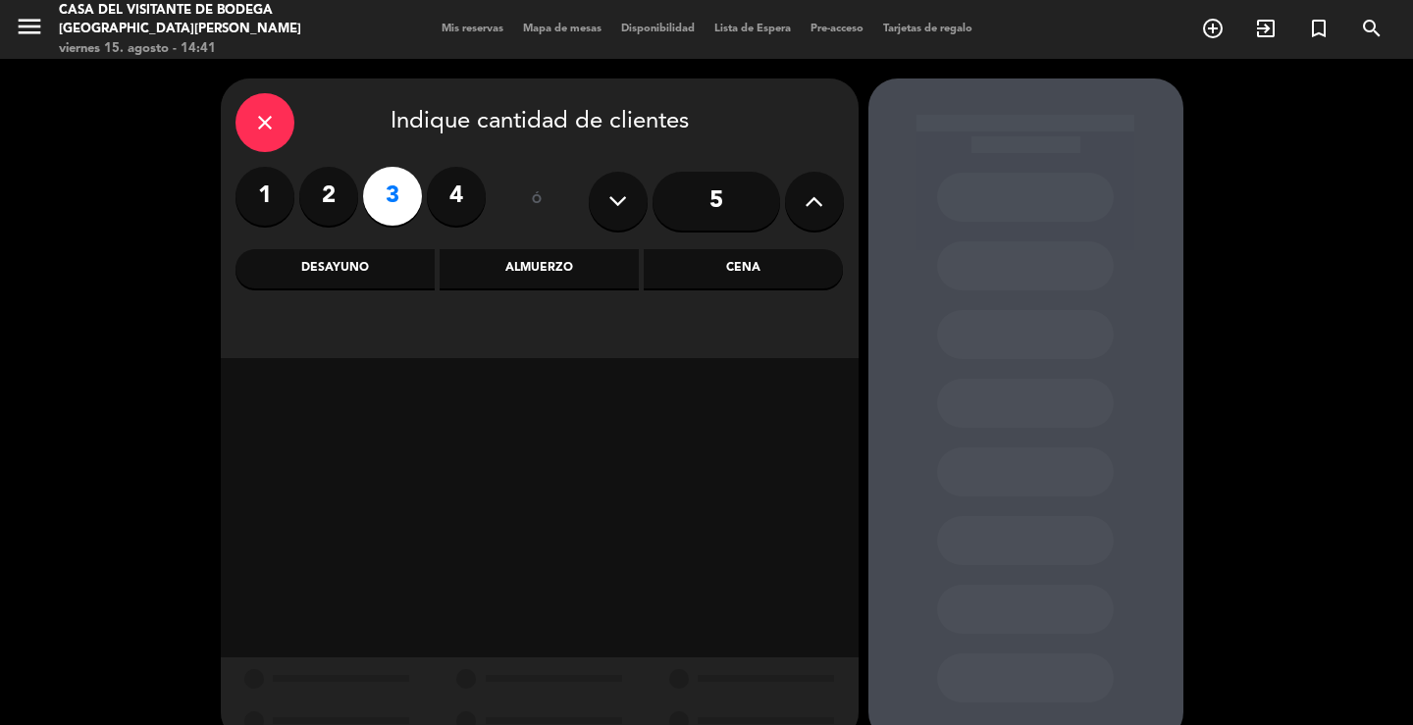
click at [521, 274] on div "Almuerzo" at bounding box center [539, 268] width 199 height 39
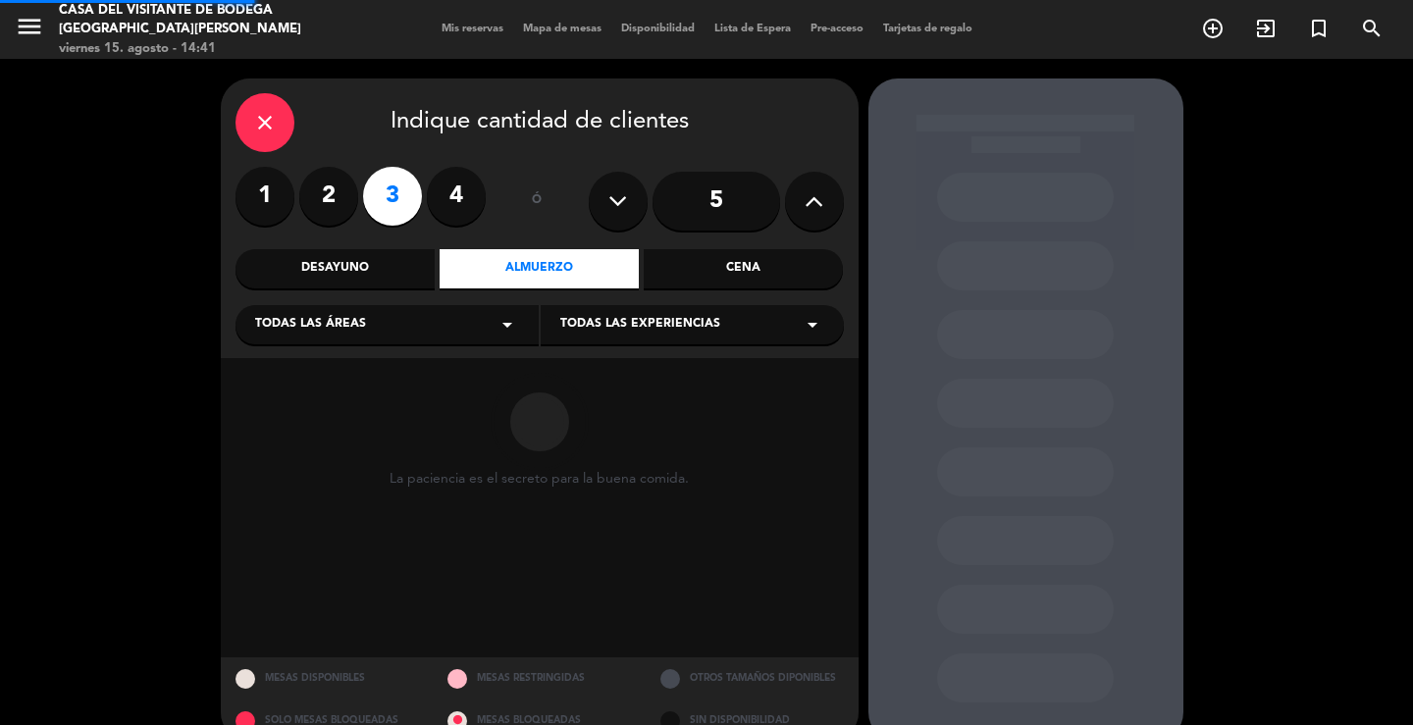
drag, startPoint x: 466, startPoint y: 295, endPoint x: 395, endPoint y: 334, distance: 80.3
click at [410, 323] on div "Todas las áreas arrow_drop_down" at bounding box center [386, 324] width 303 height 39
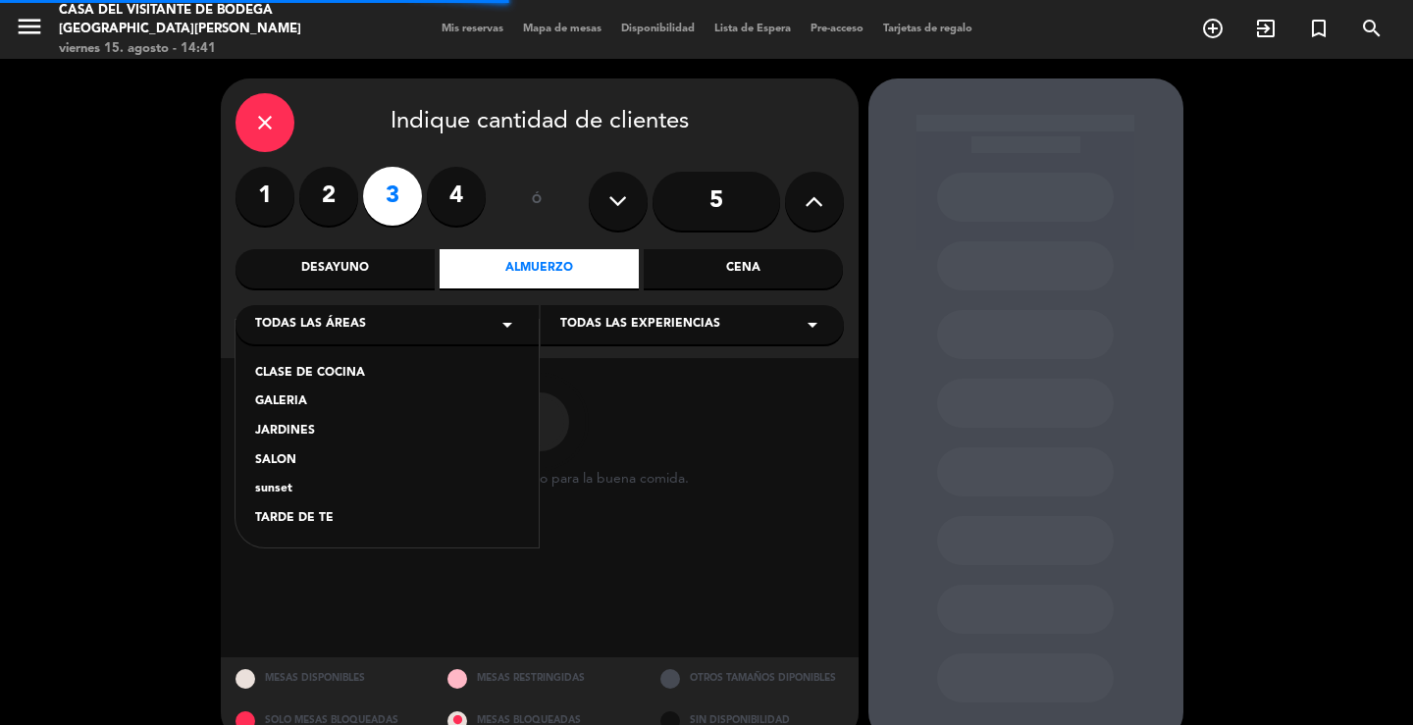
click at [285, 458] on div "SALON" at bounding box center [387, 461] width 264 height 20
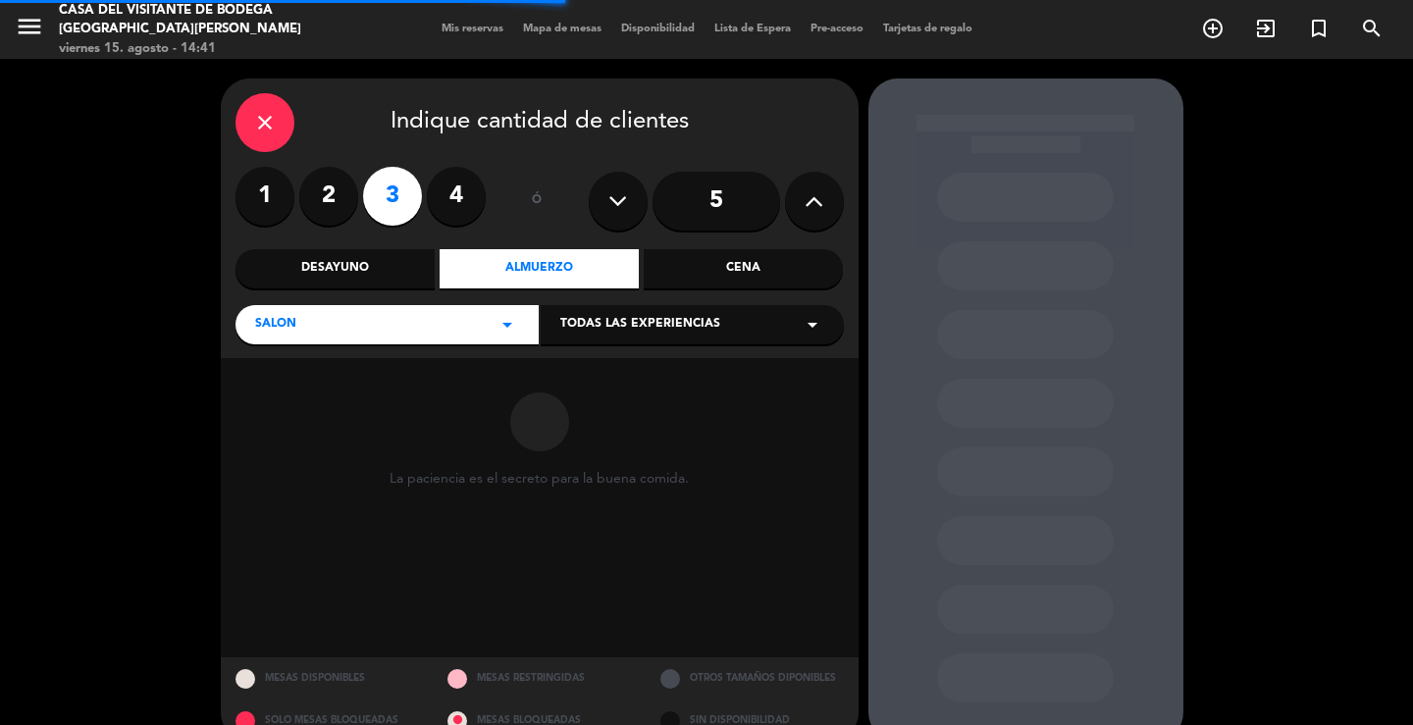
click at [653, 325] on span "Todas las experiencias" at bounding box center [640, 325] width 160 height 20
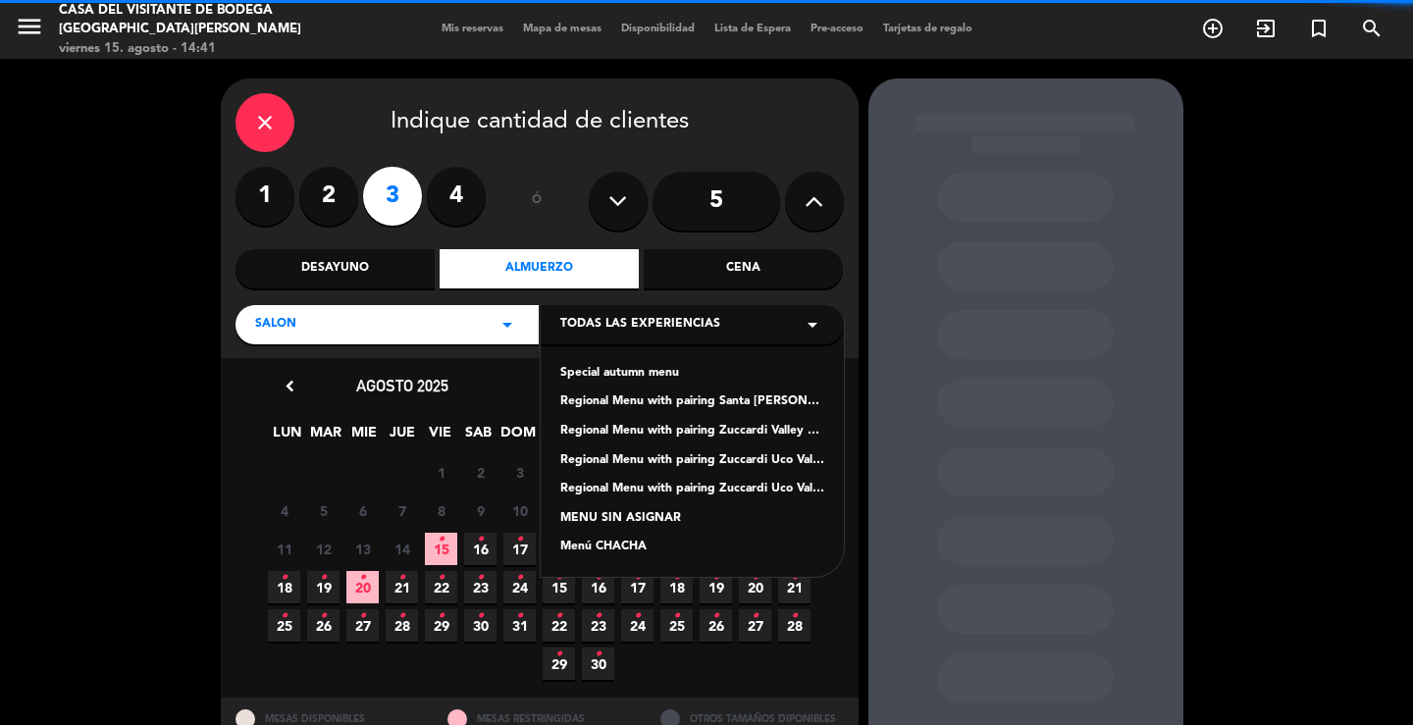
click at [618, 400] on div "Regional Menu with pairing Santa [PERSON_NAME] Experience" at bounding box center [692, 402] width 264 height 20
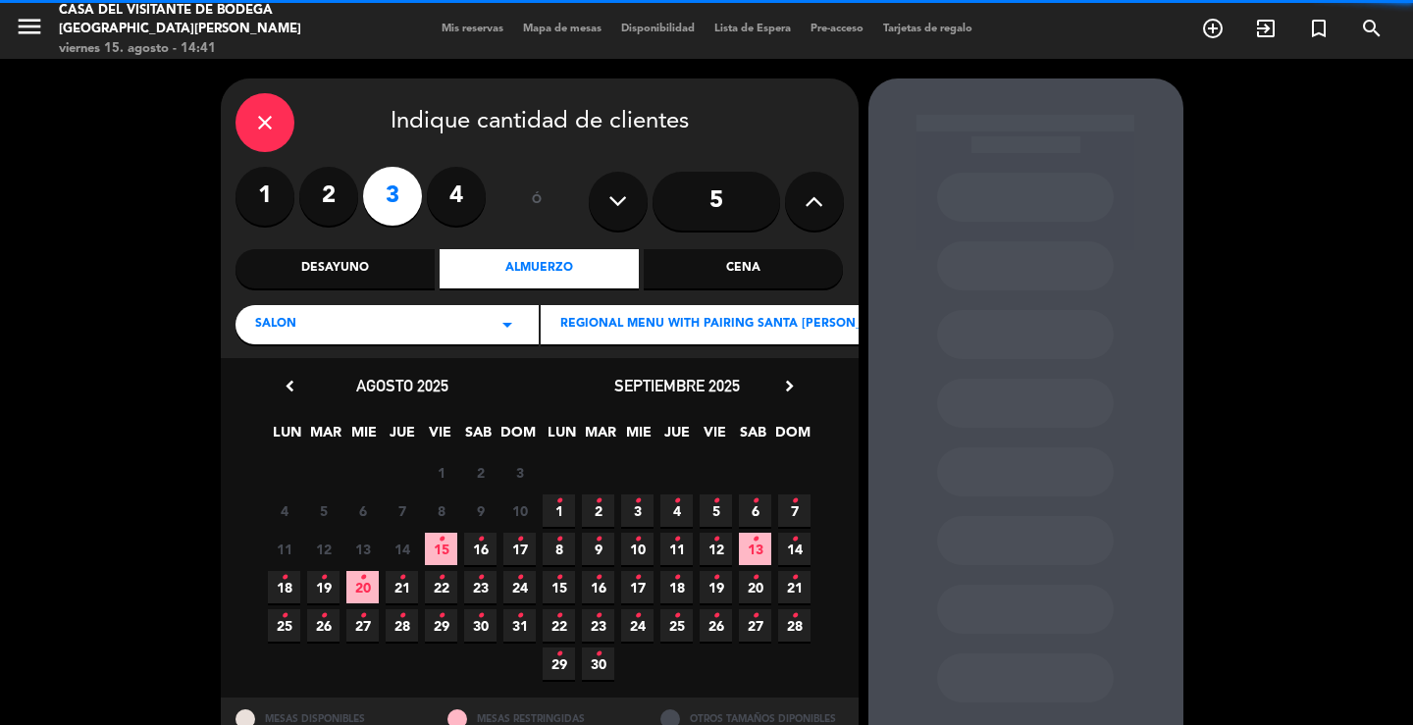
click at [487, 538] on span "16 •" at bounding box center [480, 549] width 32 height 32
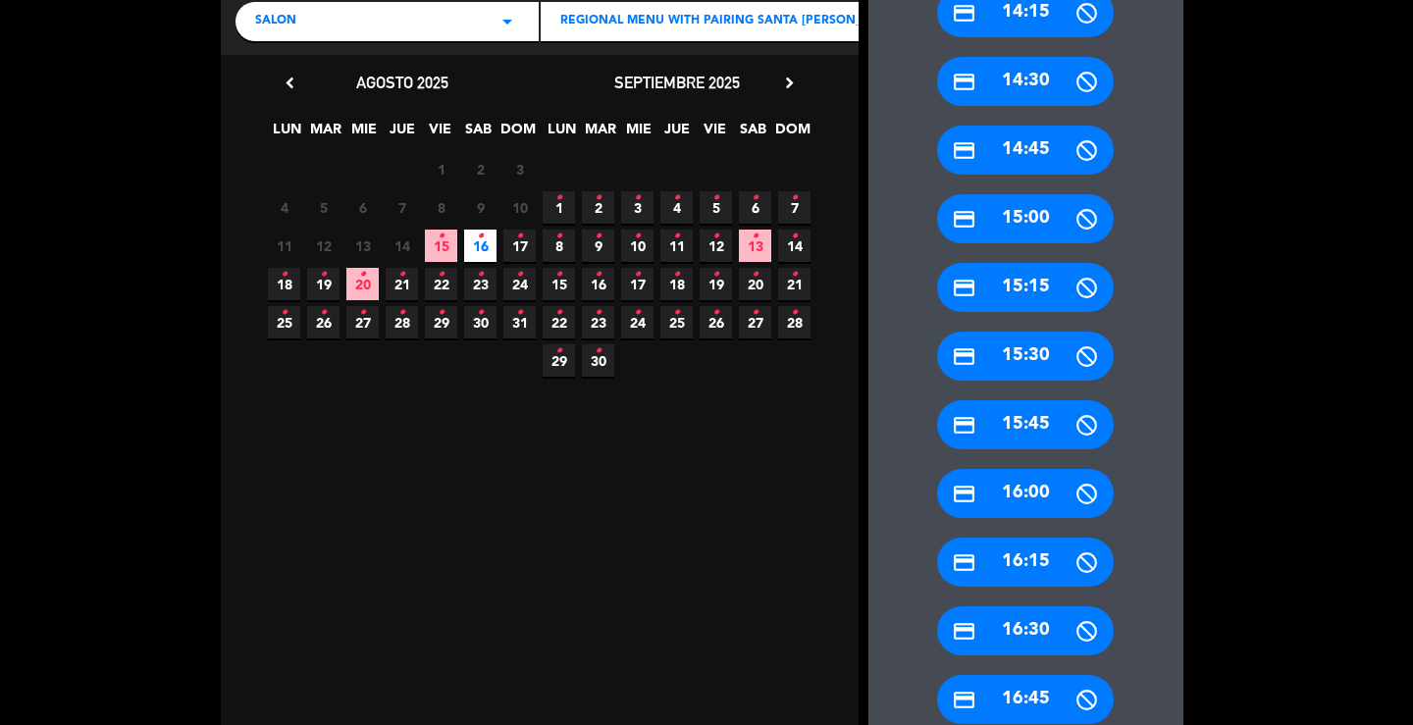
scroll to position [426, 0]
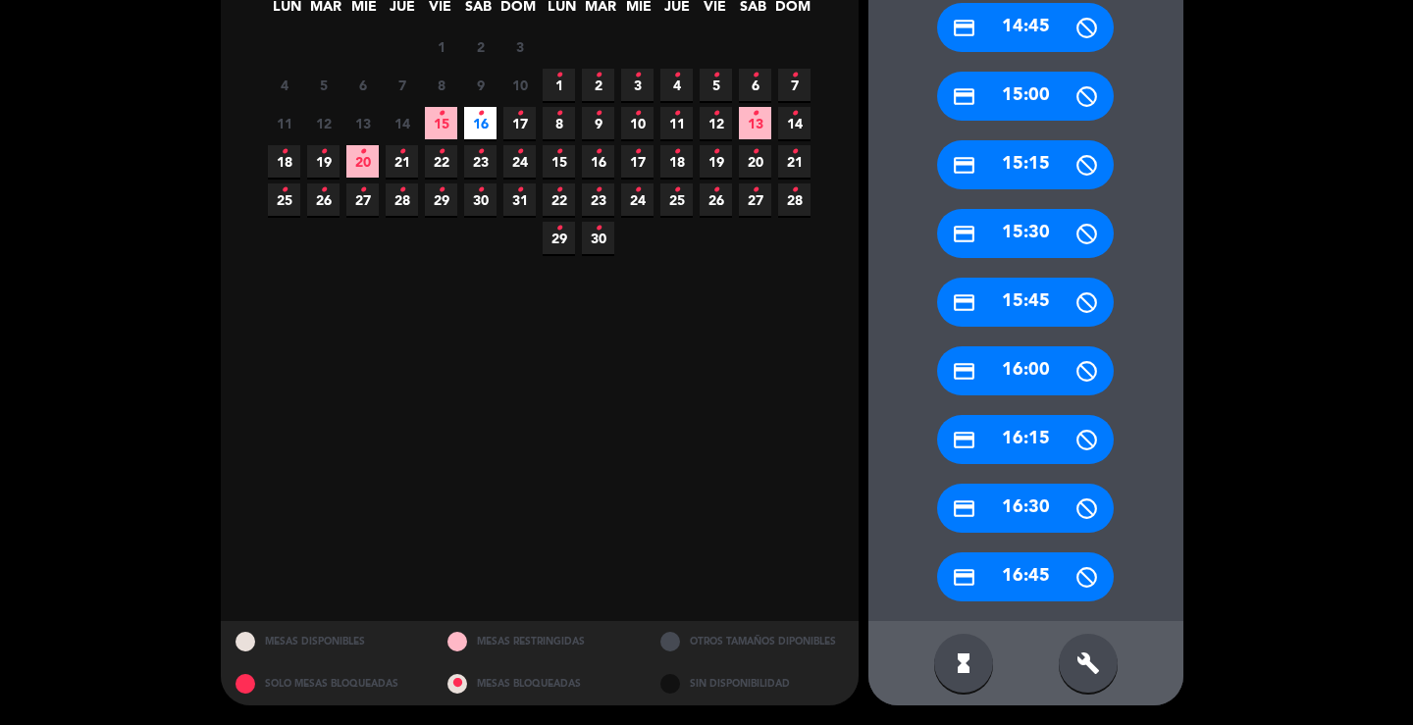
click at [1083, 669] on icon "build" at bounding box center [1088, 664] width 24 height 24
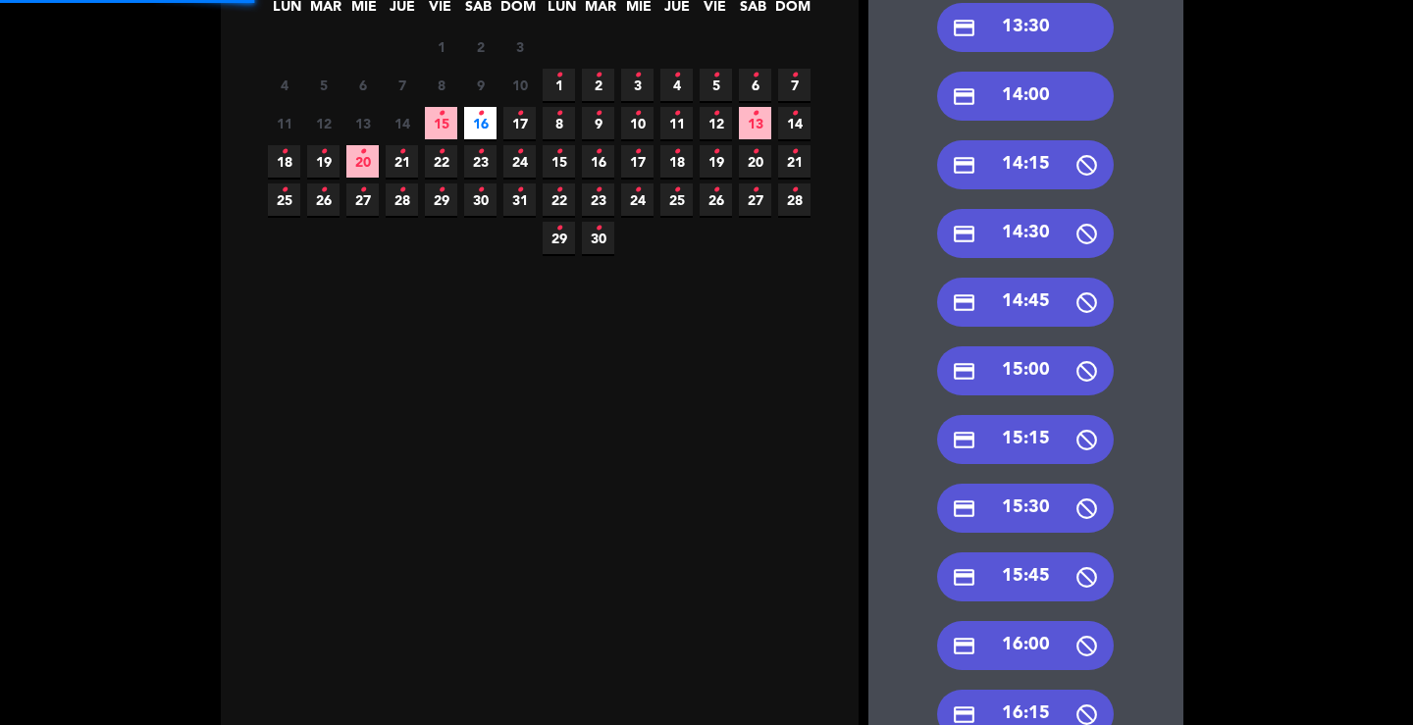
scroll to position [0, 0]
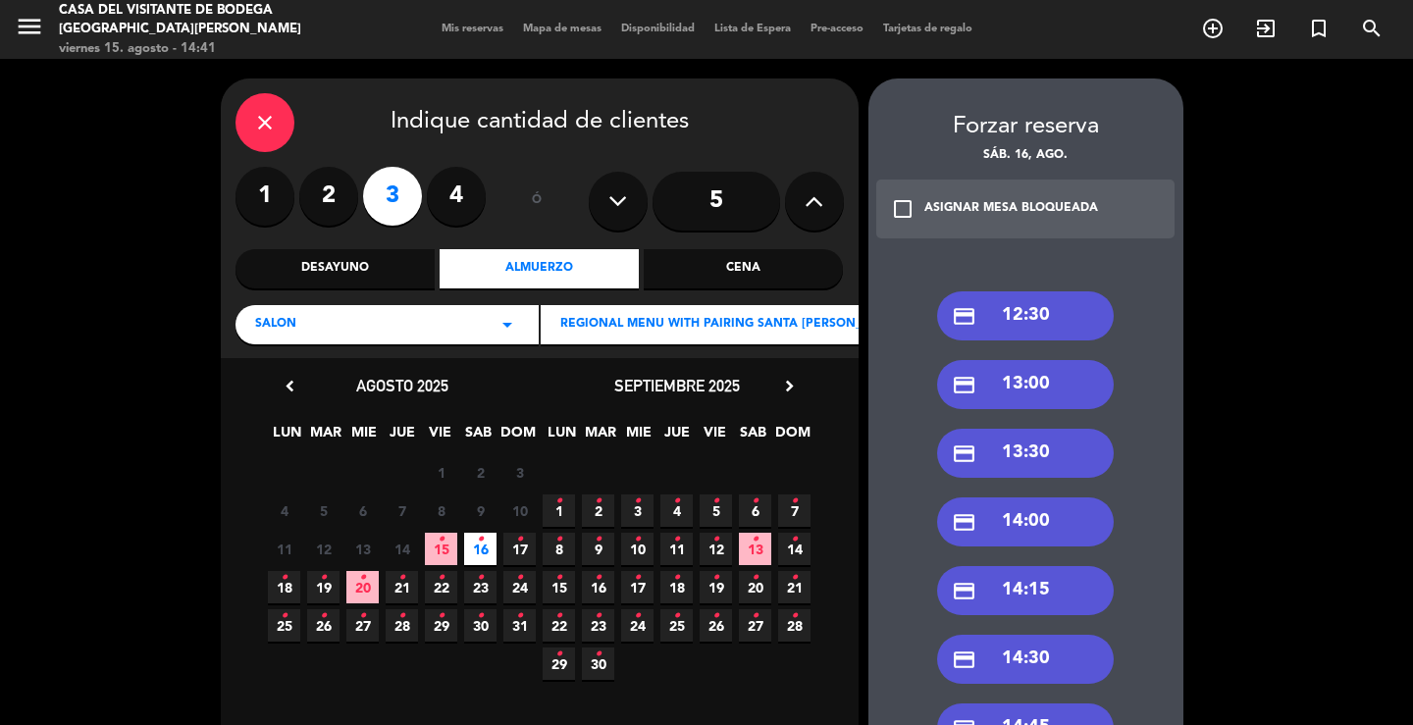
click at [1050, 457] on div "credit_card 13:30" at bounding box center [1025, 453] width 177 height 49
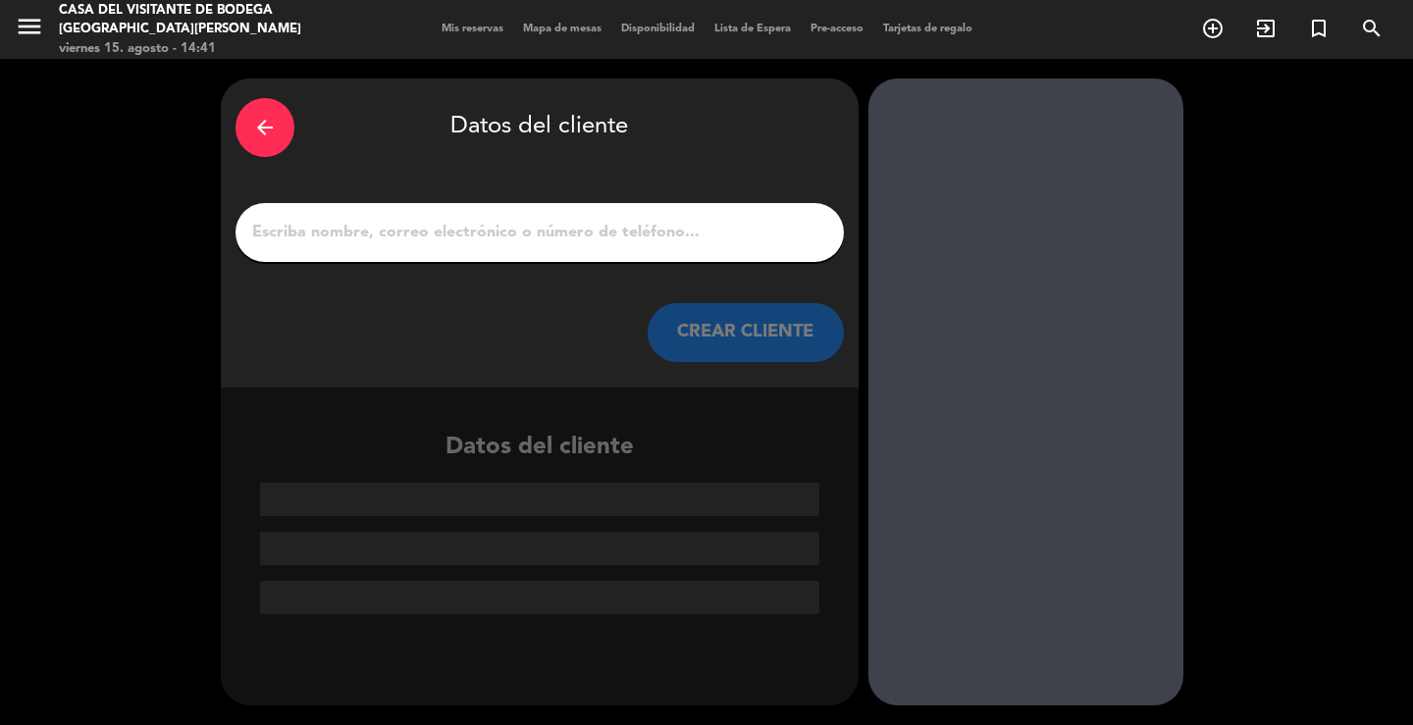
click at [565, 236] on input "1" at bounding box center [539, 232] width 579 height 27
paste input "[PERSON_NAME]"
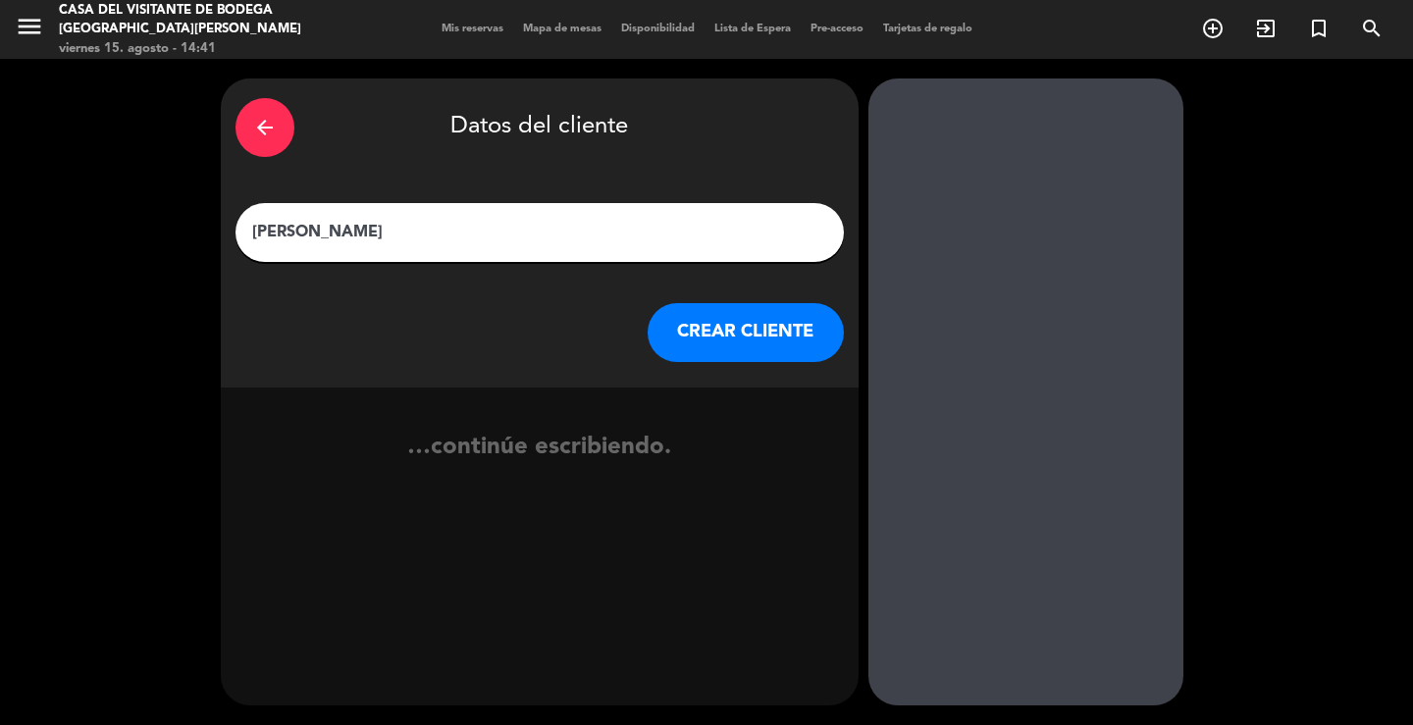
type input "[PERSON_NAME]"
click at [721, 335] on button "CREAR CLIENTE" at bounding box center [746, 332] width 196 height 59
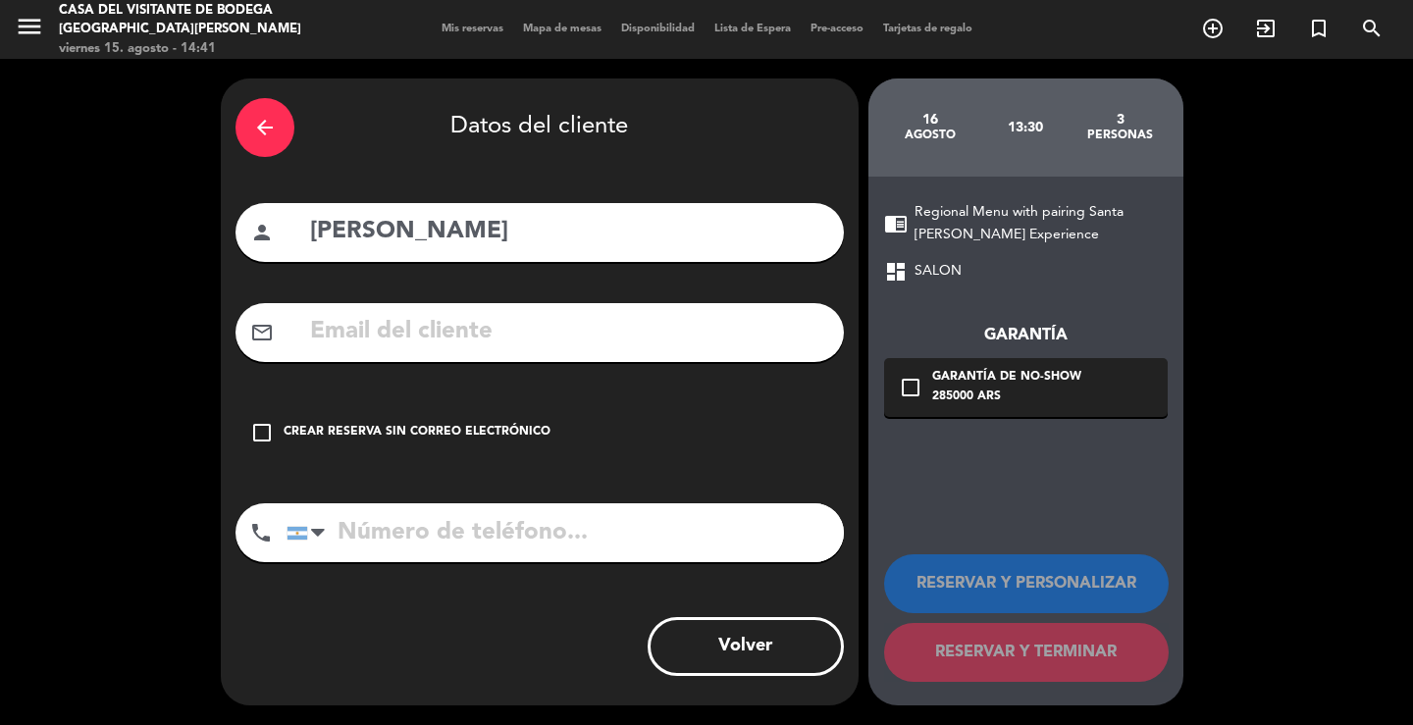
click at [500, 467] on div "arrow_back Datos del cliente person [PERSON_NAME] mail_outline check_box_outlin…" at bounding box center [540, 391] width 638 height 627
drag, startPoint x: 544, startPoint y: 422, endPoint x: 944, endPoint y: 563, distance: 424.5
click at [543, 422] on div "check_box_outline_blank Crear reserva sin correo electrónico" at bounding box center [539, 432] width 608 height 59
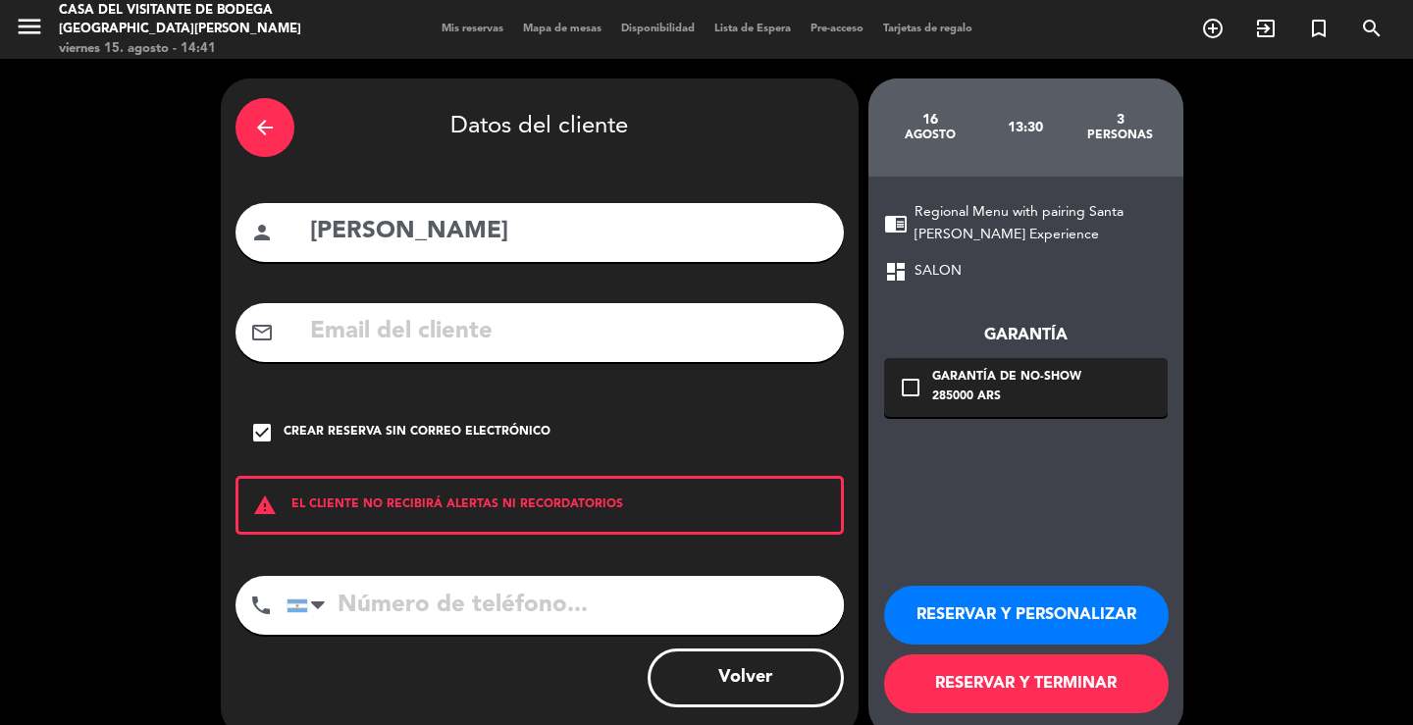
click at [1041, 620] on button "RESERVAR Y PERSONALIZAR" at bounding box center [1026, 615] width 285 height 59
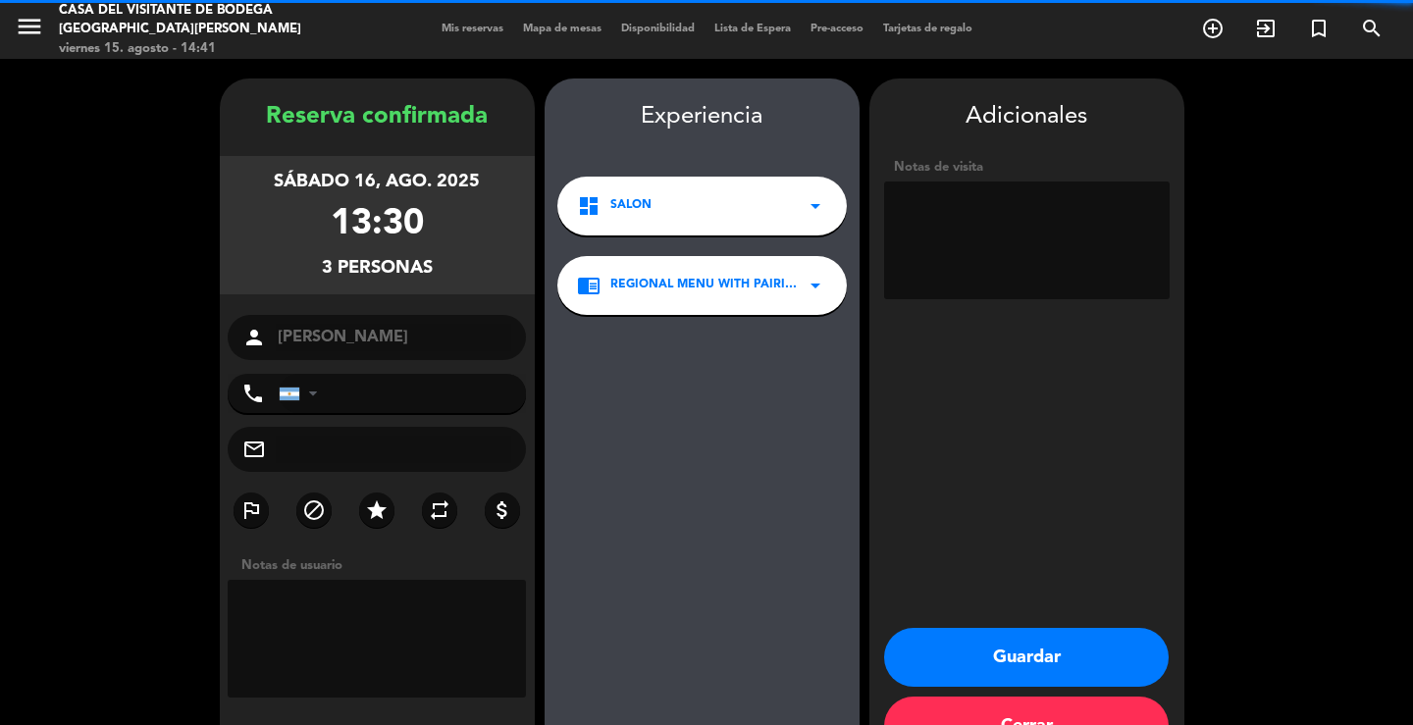
scroll to position [60, 0]
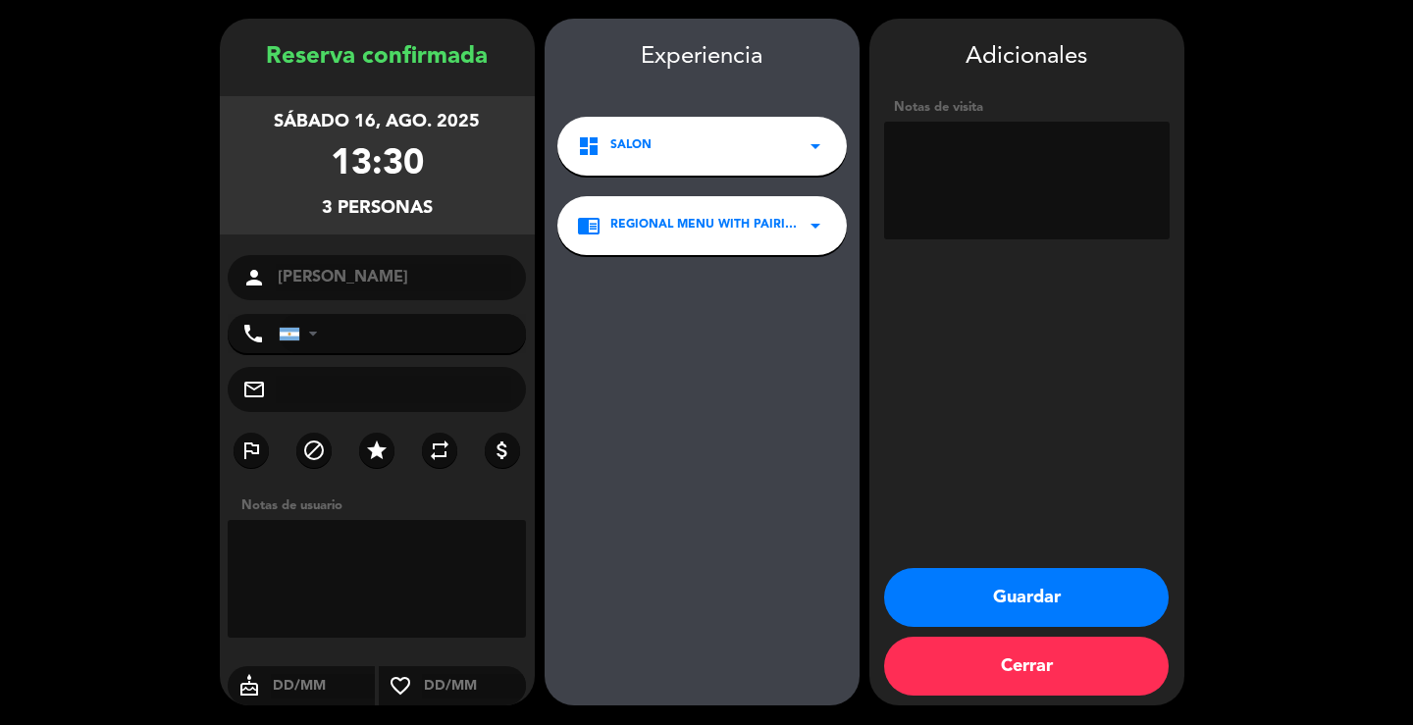
click at [973, 179] on textarea at bounding box center [1027, 181] width 286 height 118
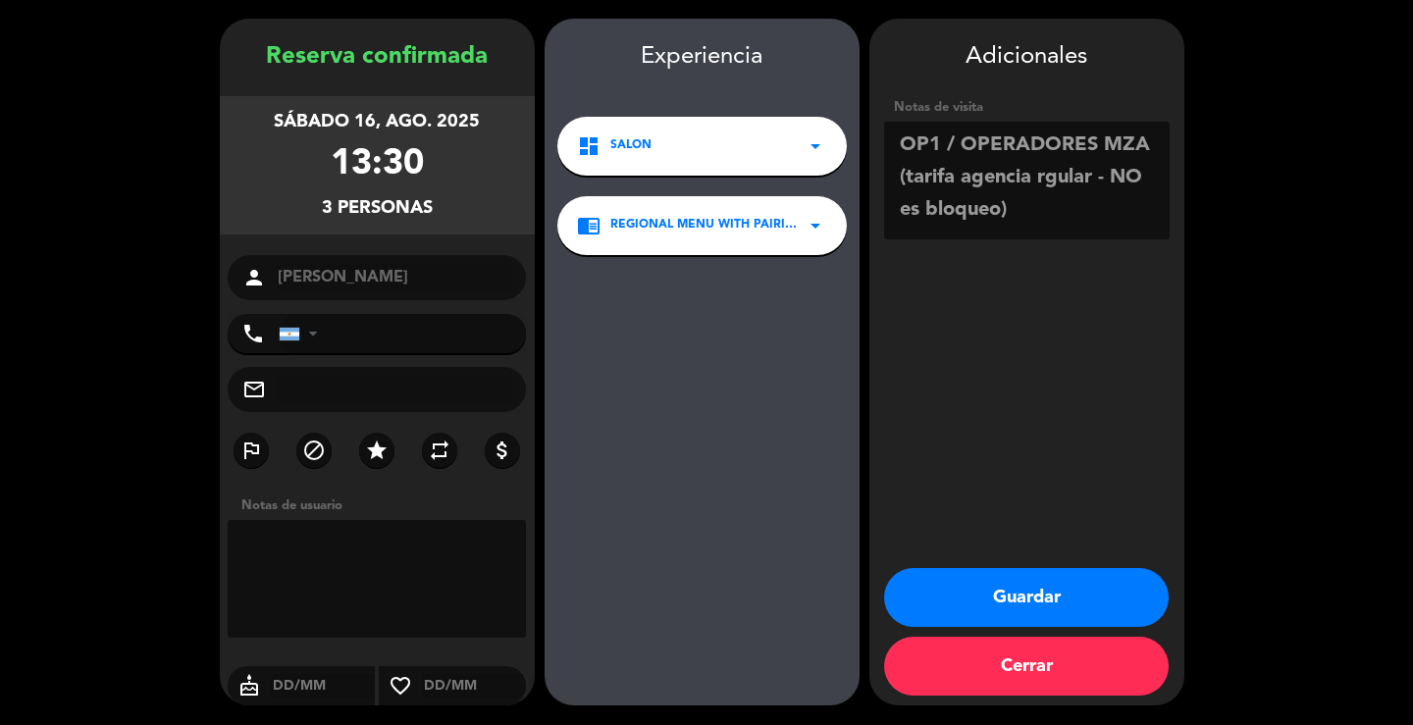
click at [1048, 174] on textarea at bounding box center [1027, 181] width 286 height 118
type textarea "OP1 / OPERADORES MZA (tarifa agencia regular - NO es bloqueo)"
click at [1072, 596] on button "Guardar" at bounding box center [1026, 597] width 285 height 59
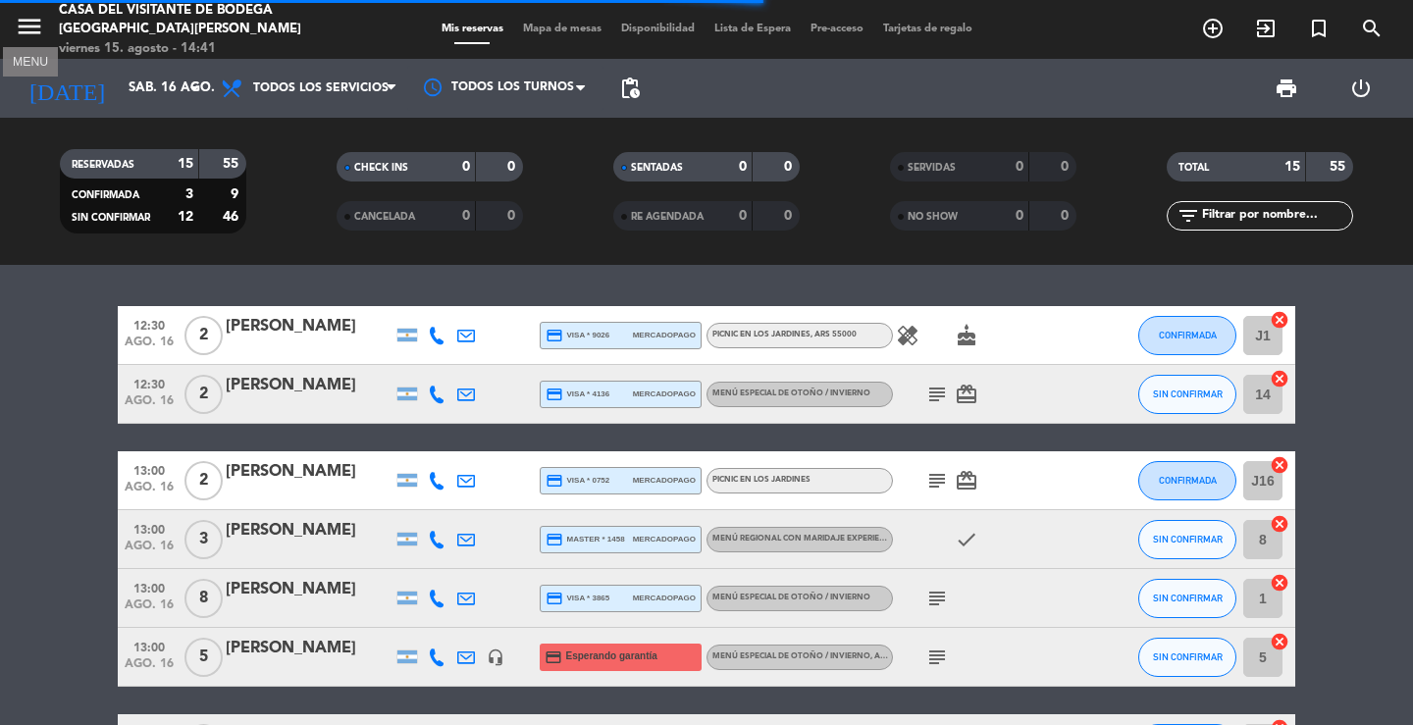
click at [22, 21] on icon "menu" at bounding box center [29, 26] width 29 height 29
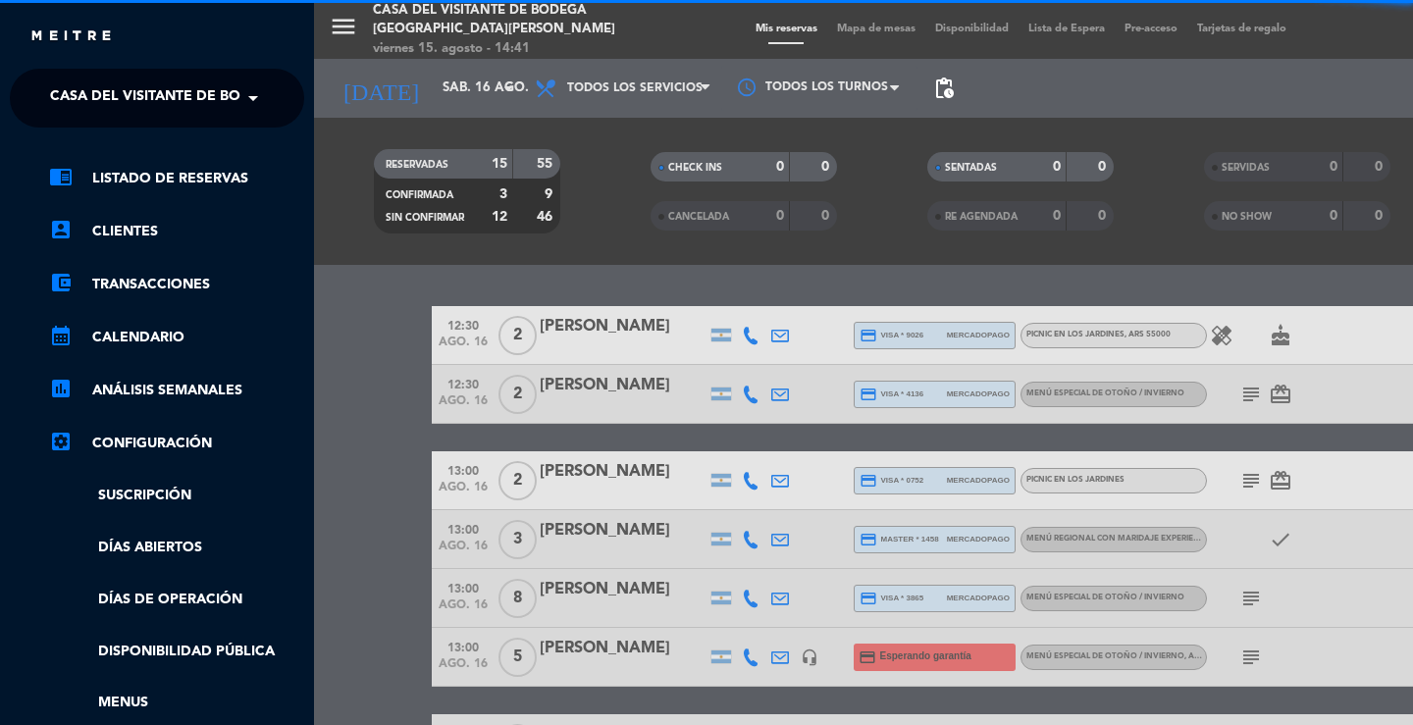
click at [66, 66] on div "close × Casa del Visitante de Bodega Santa [PERSON_NAME] × chrome_reader_mode L…" at bounding box center [157, 362] width 314 height 725
click at [75, 87] on span "Casa del Visitante de Bodega [GEOGRAPHIC_DATA][PERSON_NAME]" at bounding box center [297, 98] width 494 height 41
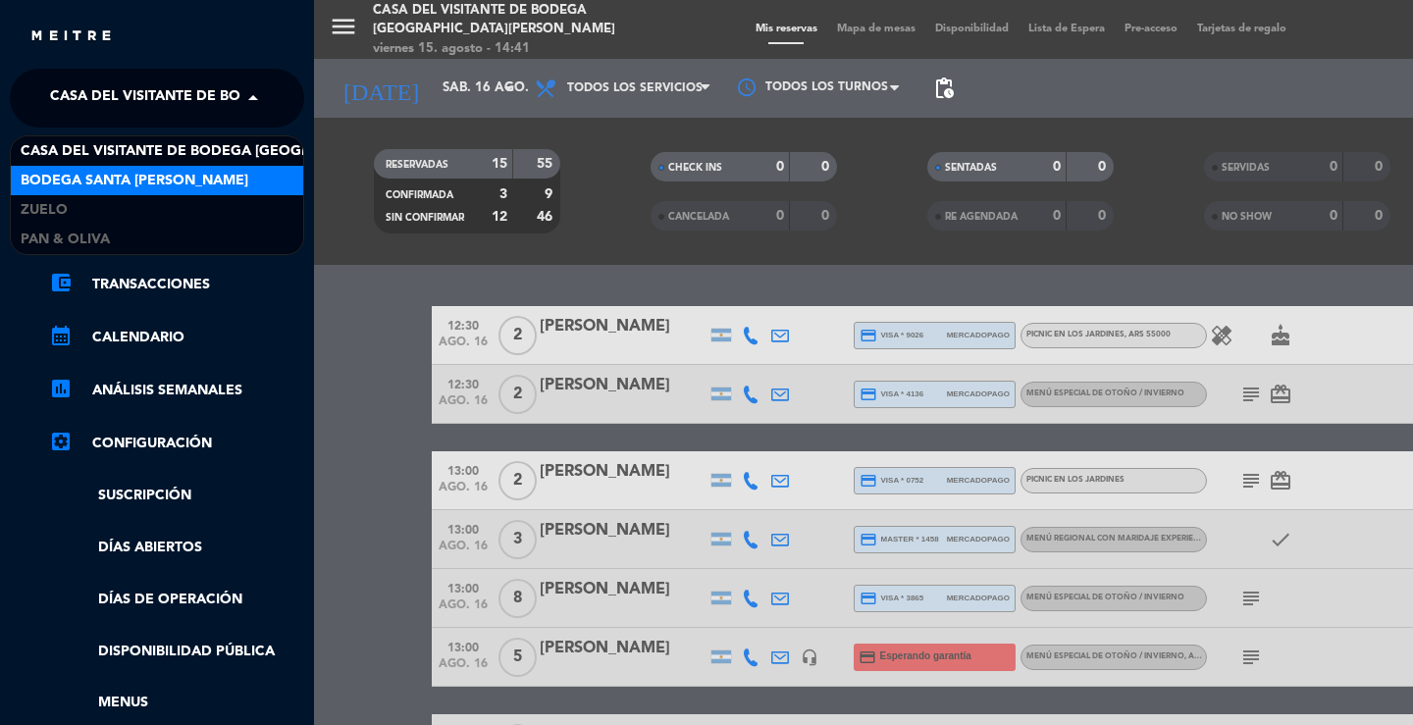
click at [91, 167] on div "Bodega Santa [PERSON_NAME]" at bounding box center [157, 180] width 292 height 29
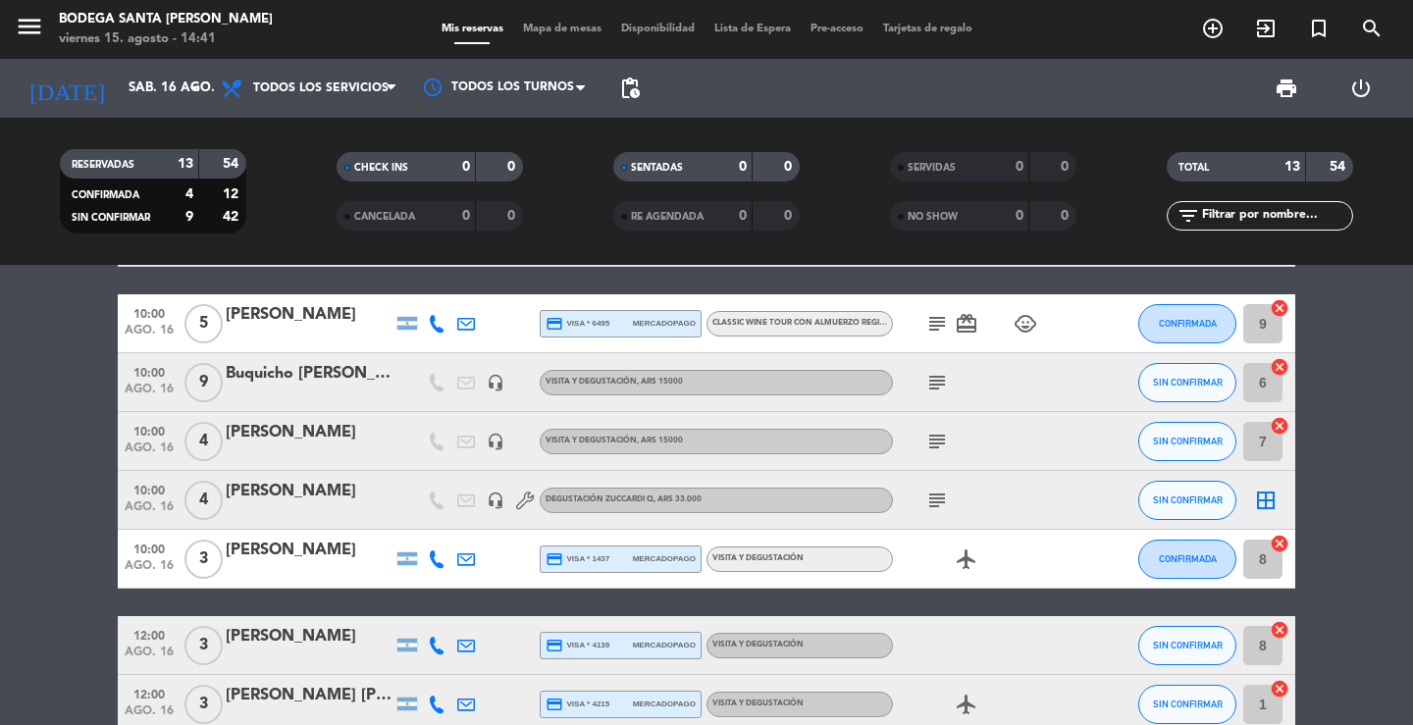
scroll to position [491, 0]
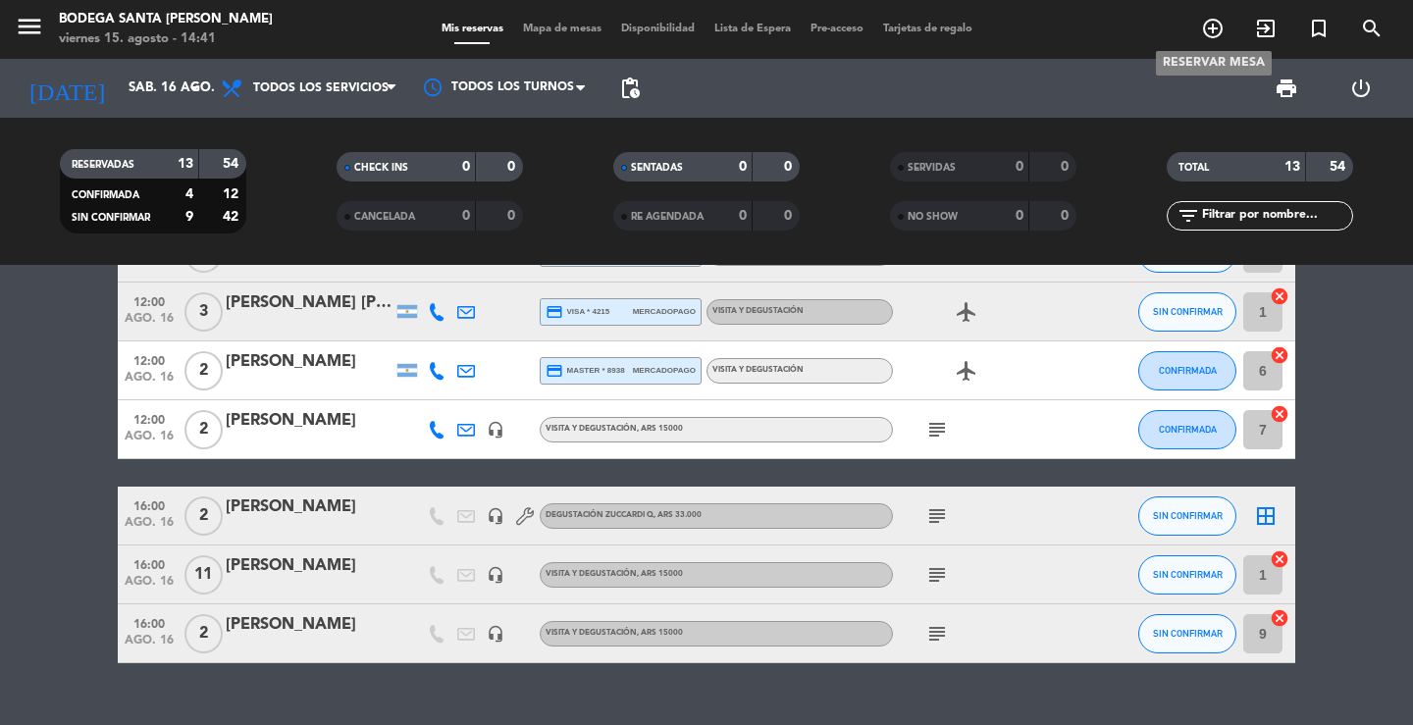
click at [1213, 28] on icon "add_circle_outline" at bounding box center [1213, 29] width 24 height 24
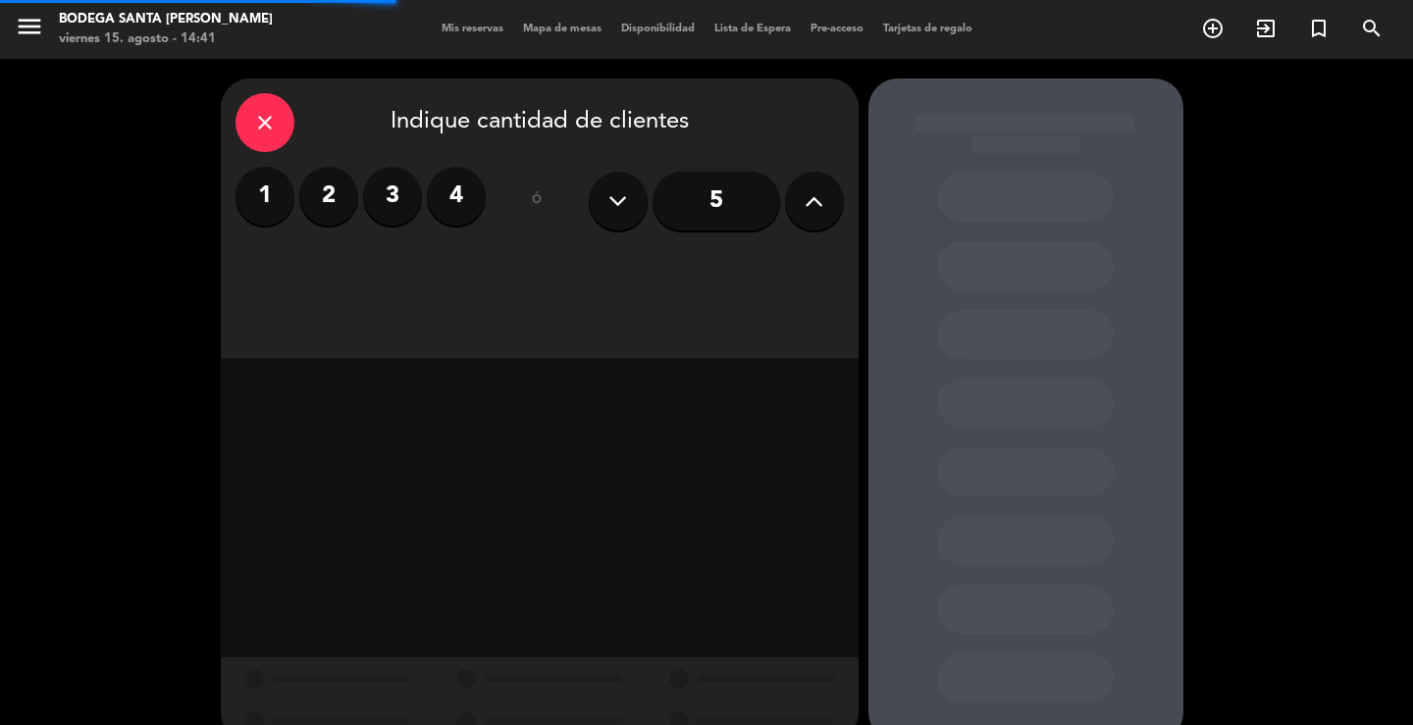
click at [380, 192] on label "3" at bounding box center [392, 196] width 59 height 59
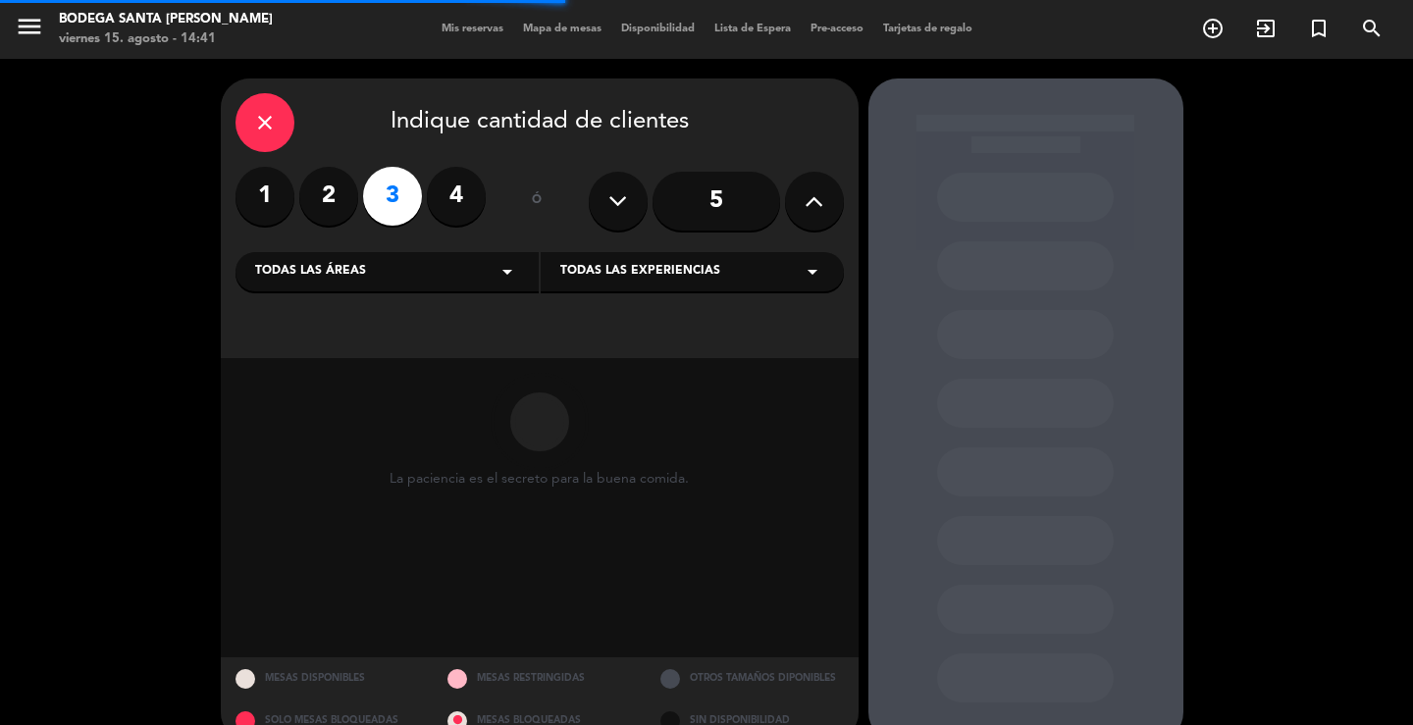
click at [420, 286] on div "Todas las áreas arrow_drop_down" at bounding box center [386, 271] width 303 height 39
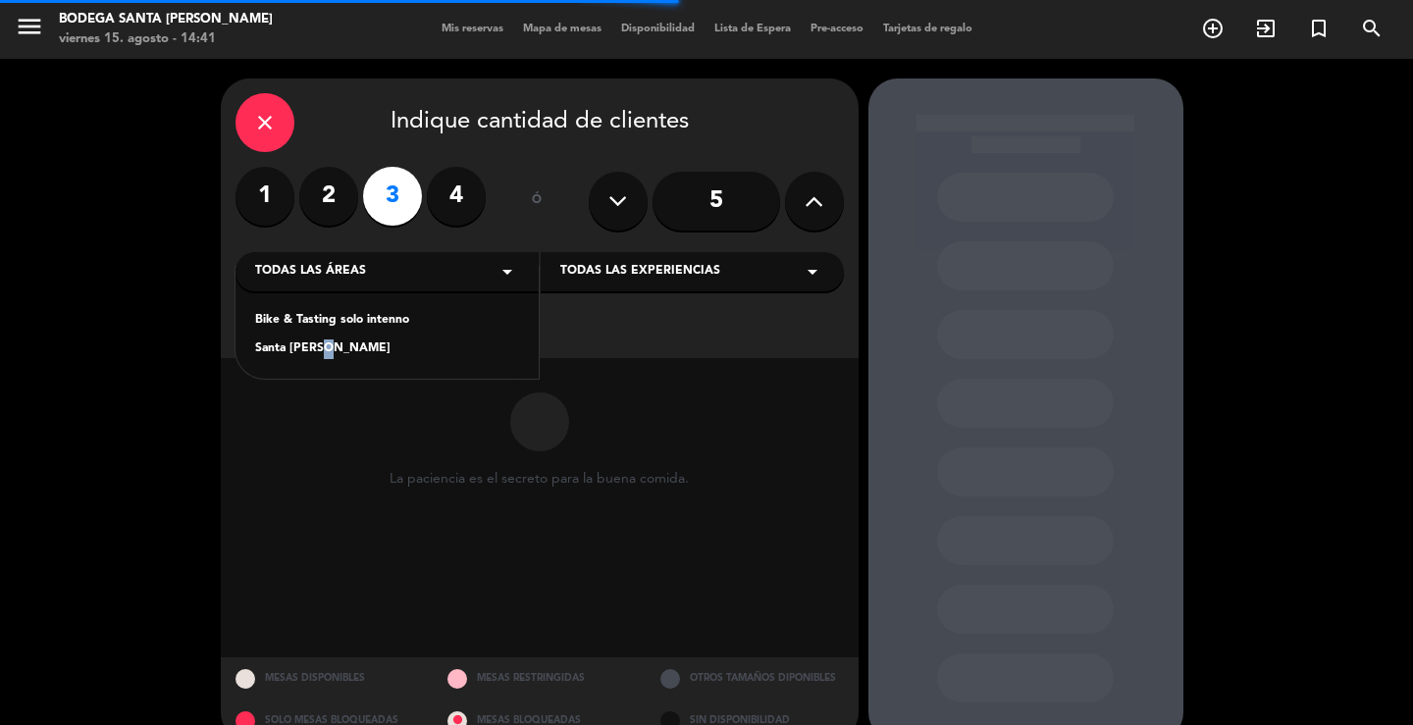
click at [310, 352] on div "Santa [PERSON_NAME]" at bounding box center [387, 350] width 264 height 20
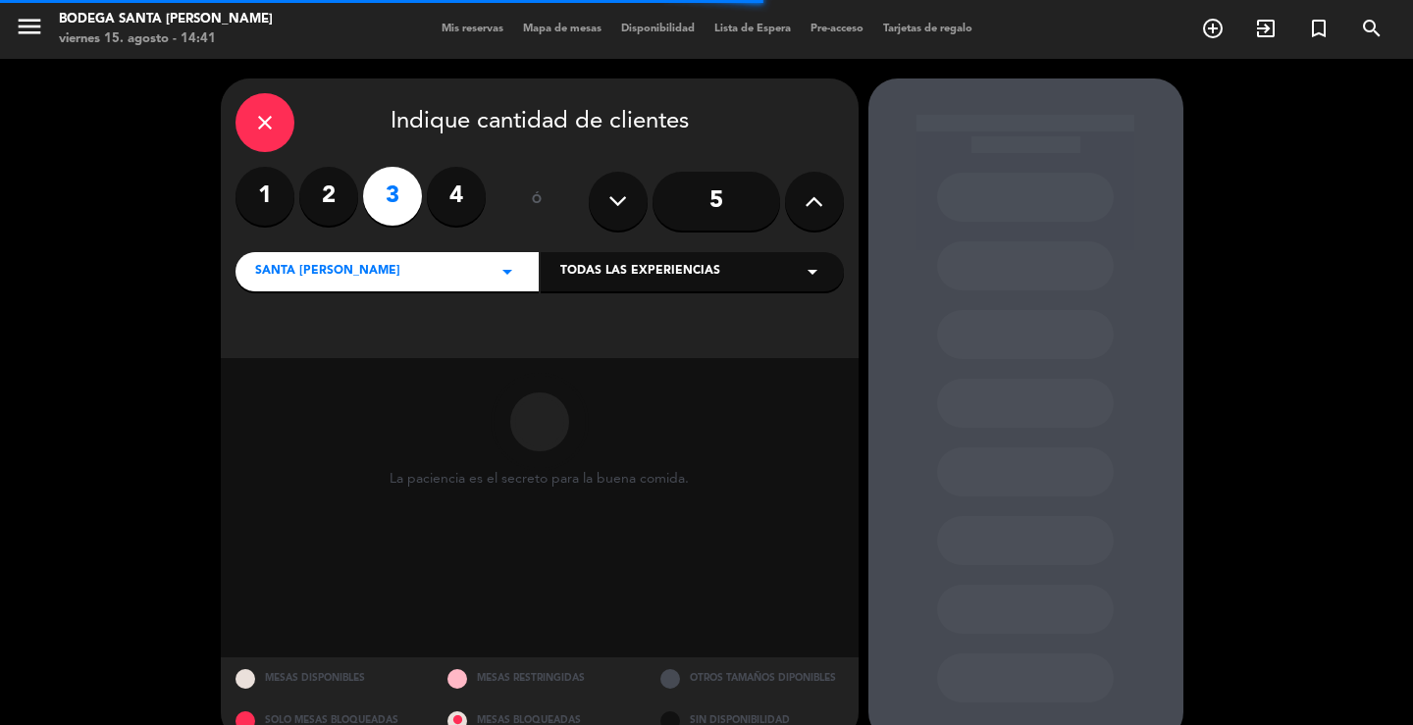
click at [601, 281] on span "Todas las experiencias" at bounding box center [640, 272] width 160 height 20
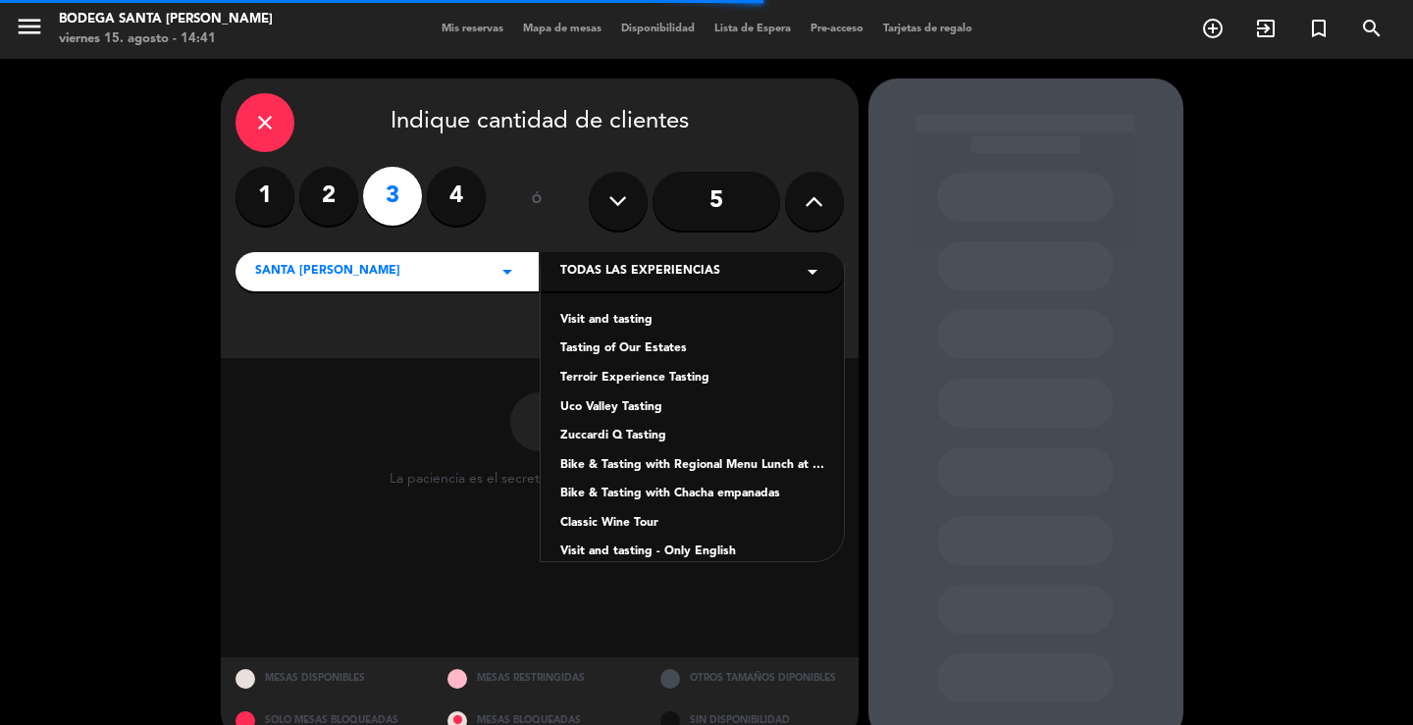
drag, startPoint x: 601, startPoint y: 285, endPoint x: 593, endPoint y: 318, distance: 34.5
click at [593, 318] on div "Visit and tasting" at bounding box center [692, 321] width 264 height 20
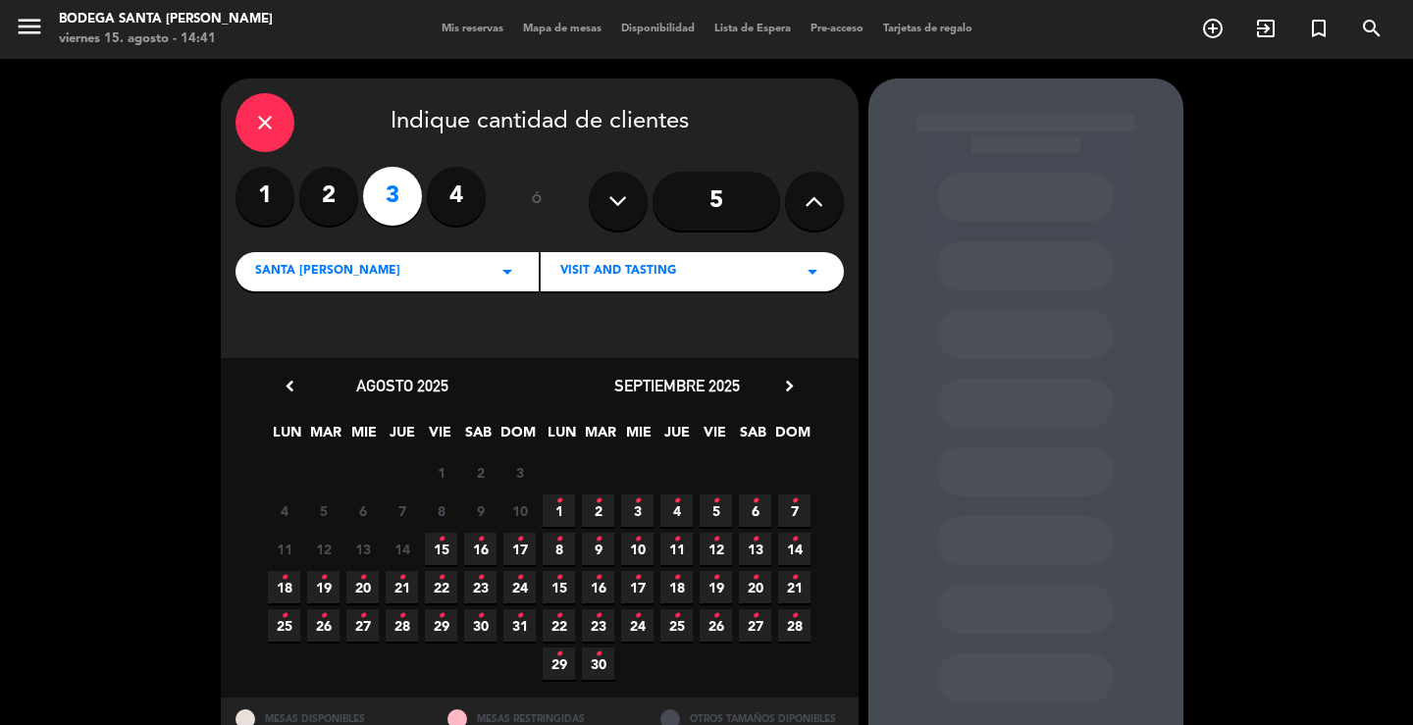
click at [467, 545] on span "16 •" at bounding box center [480, 549] width 32 height 32
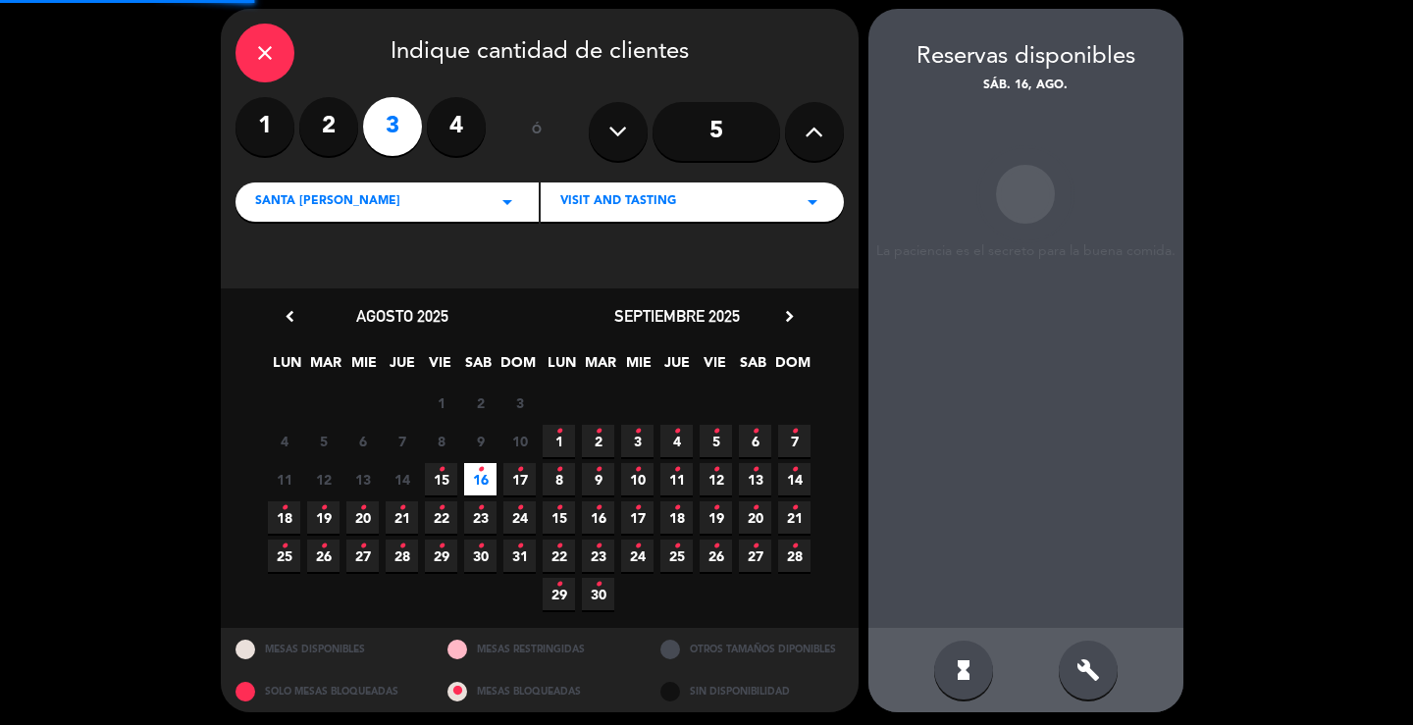
scroll to position [76, 0]
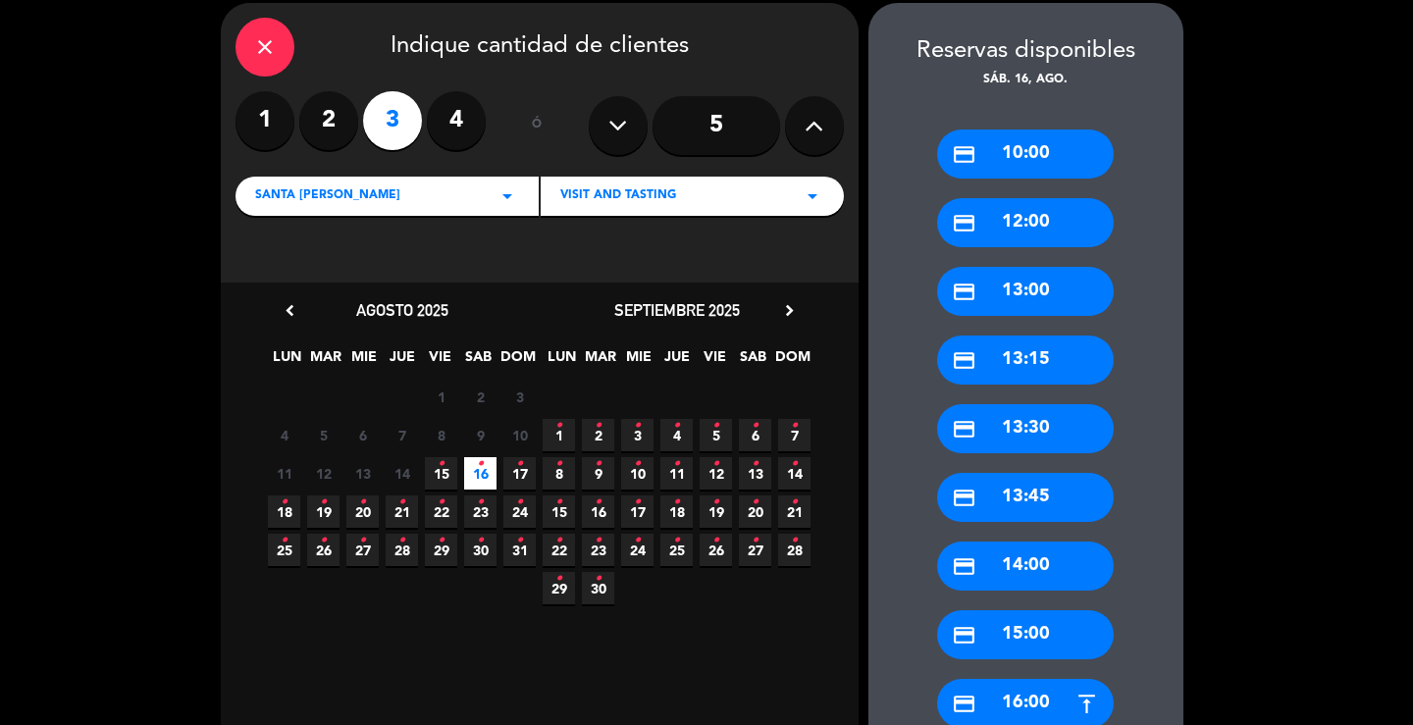
click at [1035, 231] on div "credit_card 12:00" at bounding box center [1025, 222] width 177 height 49
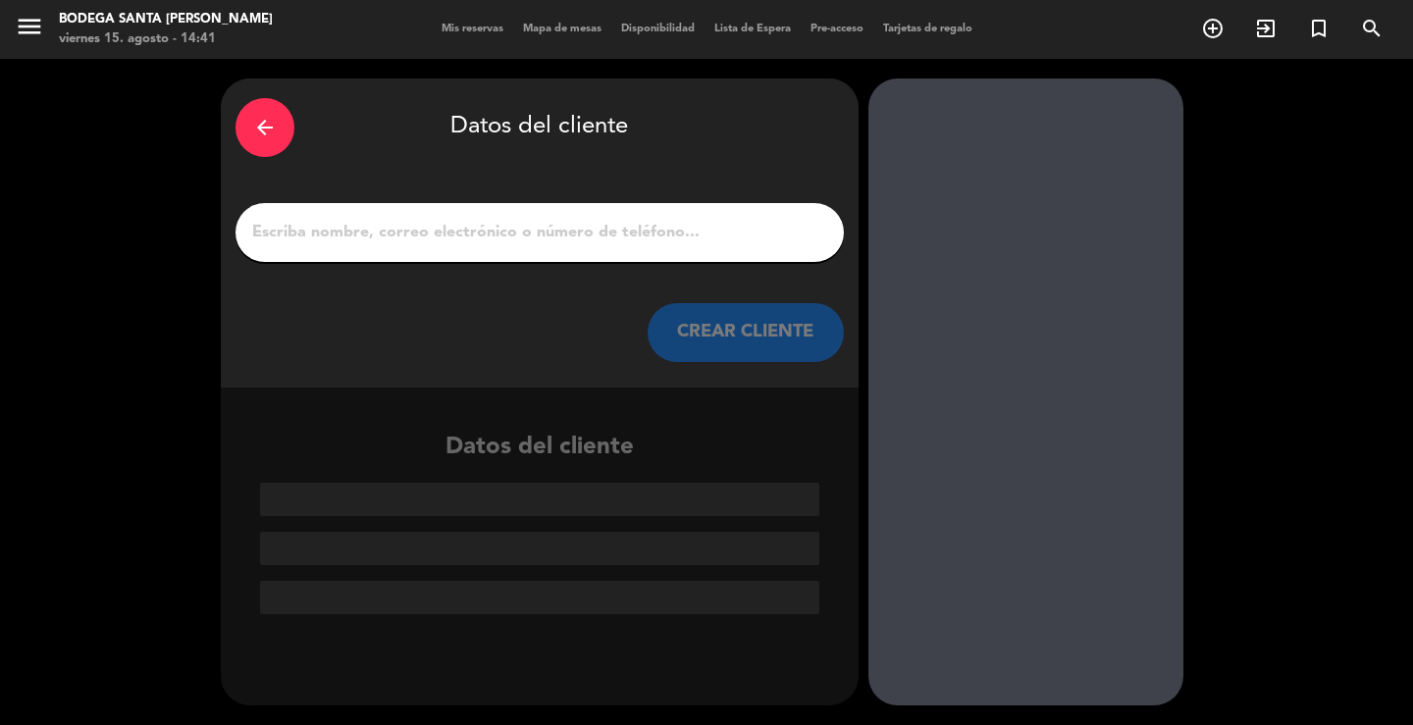
click at [531, 236] on input "1" at bounding box center [539, 232] width 579 height 27
paste input "[PERSON_NAME]"
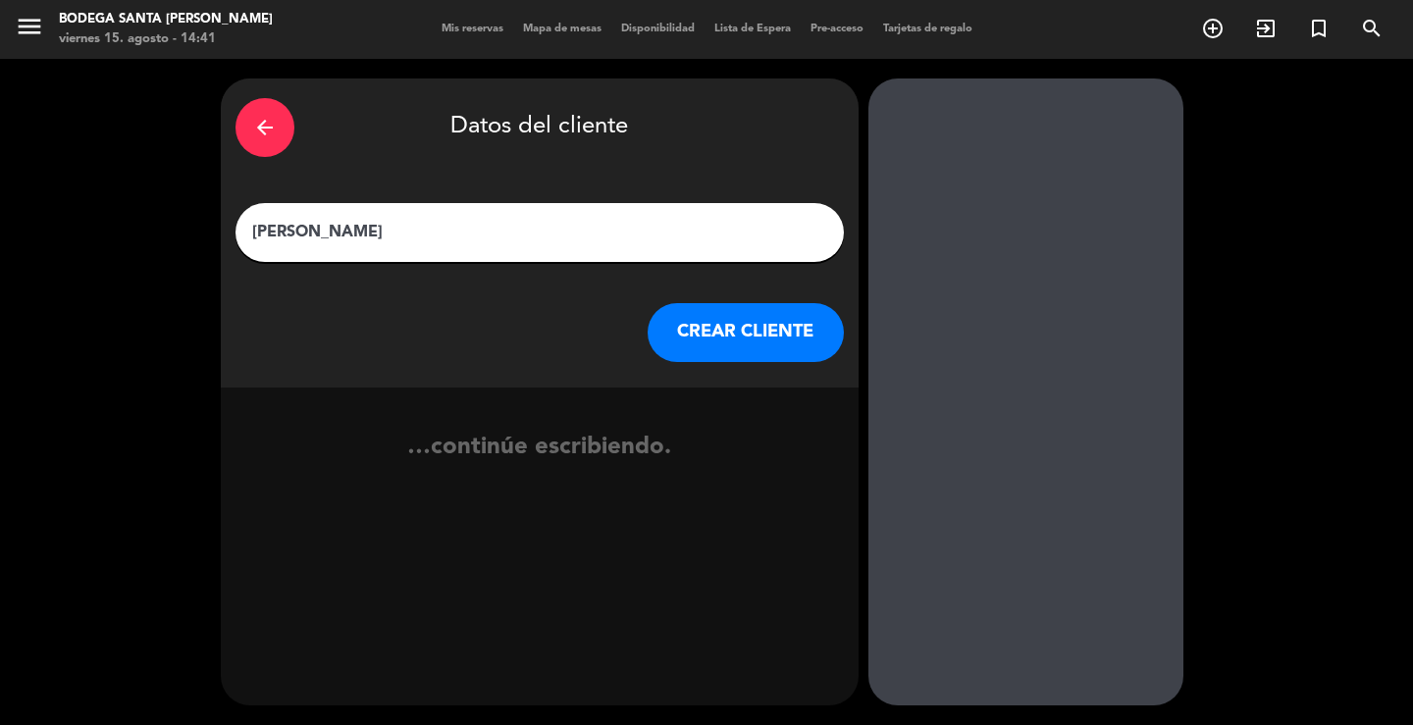
type input "[PERSON_NAME]"
click at [743, 315] on button "CREAR CLIENTE" at bounding box center [746, 332] width 196 height 59
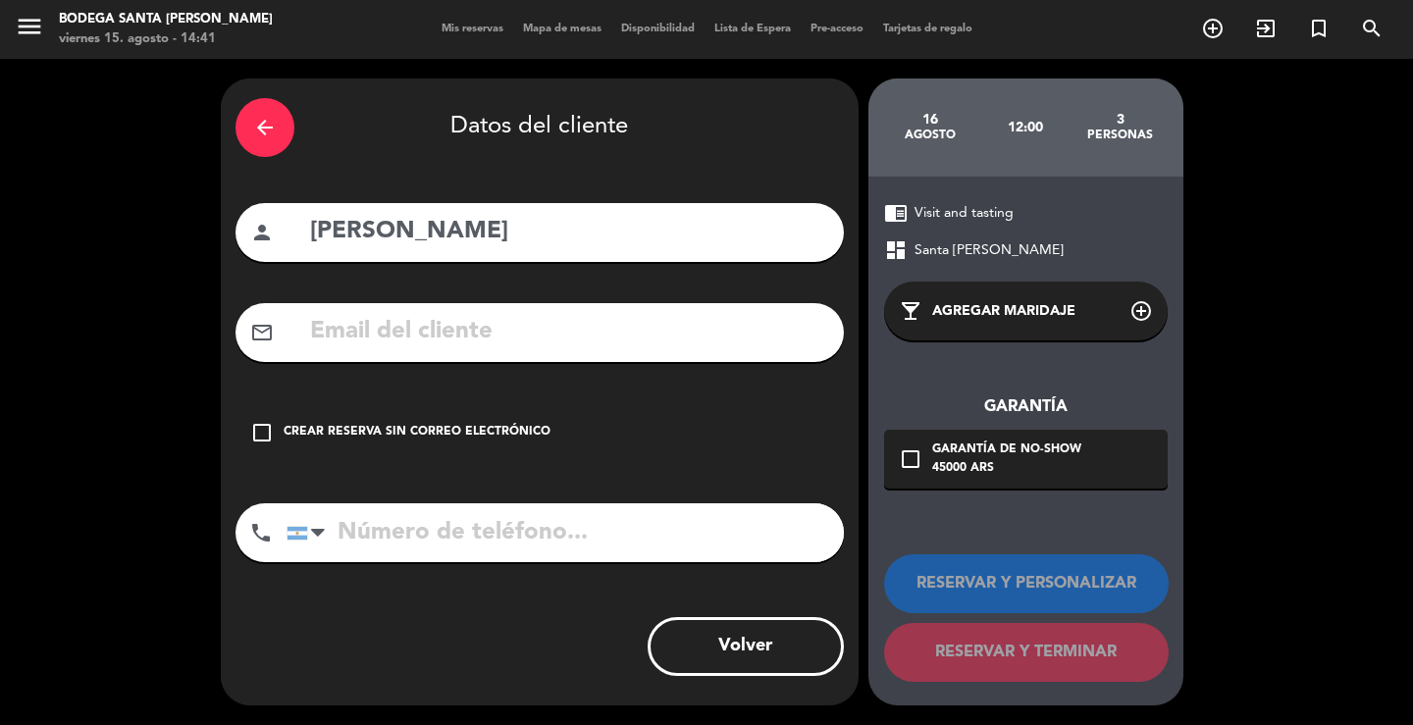
click at [492, 398] on div "arrow_back Datos del cliente person [PERSON_NAME] mail_outline check_box_outlin…" at bounding box center [540, 391] width 638 height 627
click at [501, 441] on div "Crear reserva sin correo electrónico" at bounding box center [417, 433] width 267 height 20
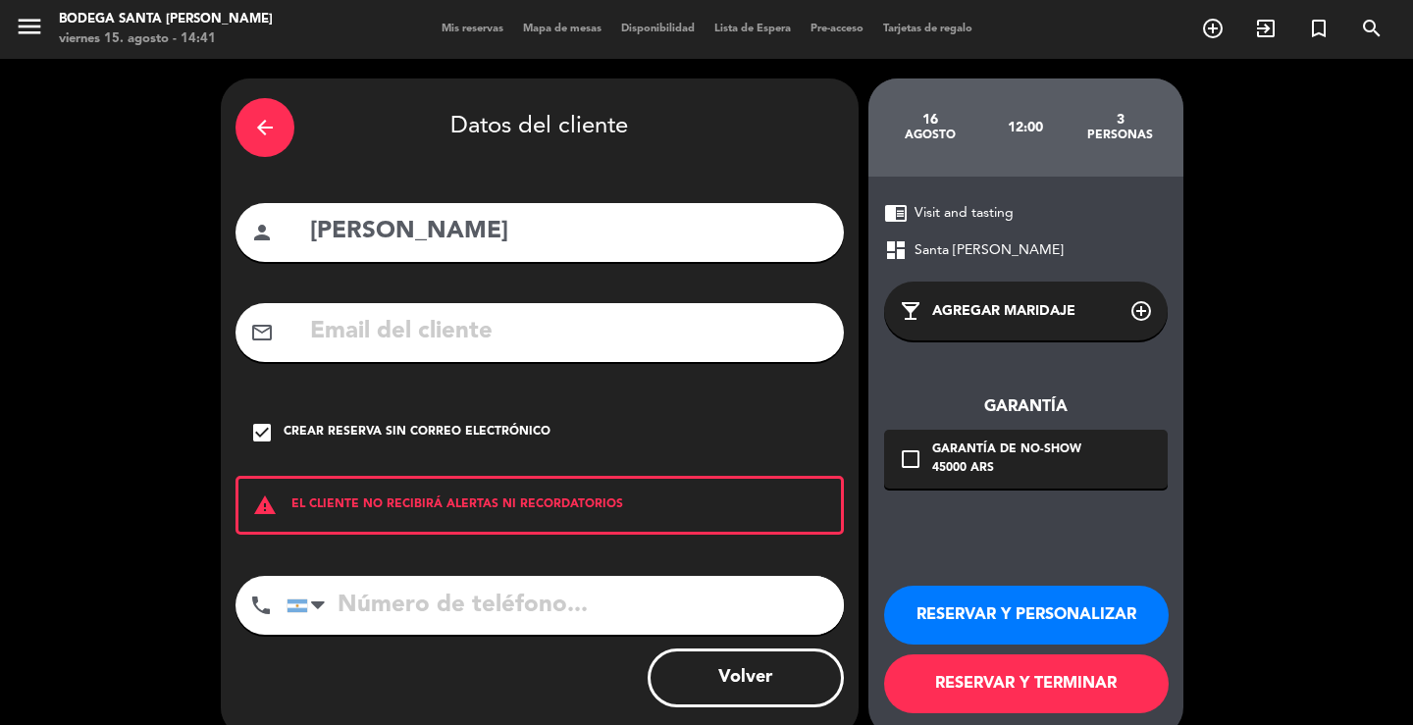
click at [960, 598] on button "RESERVAR Y PERSONALIZAR" at bounding box center [1026, 615] width 285 height 59
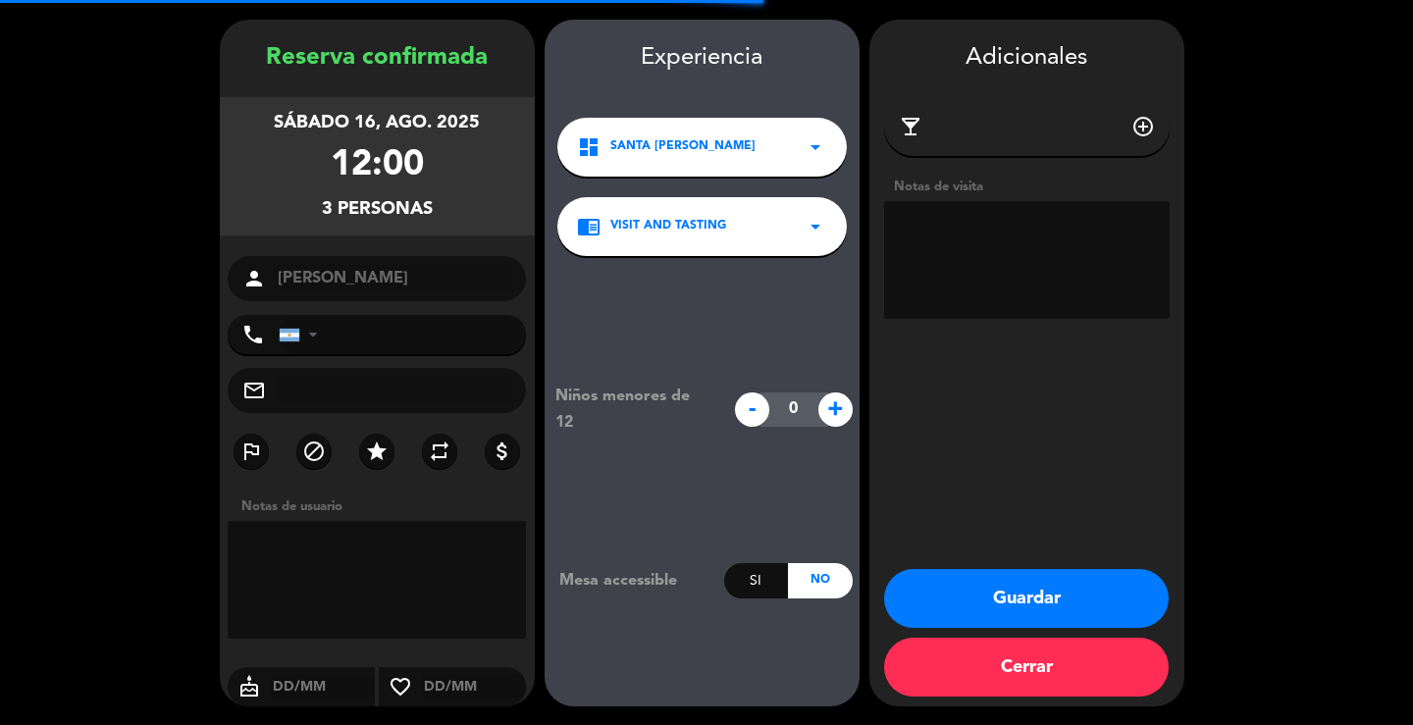
scroll to position [60, 0]
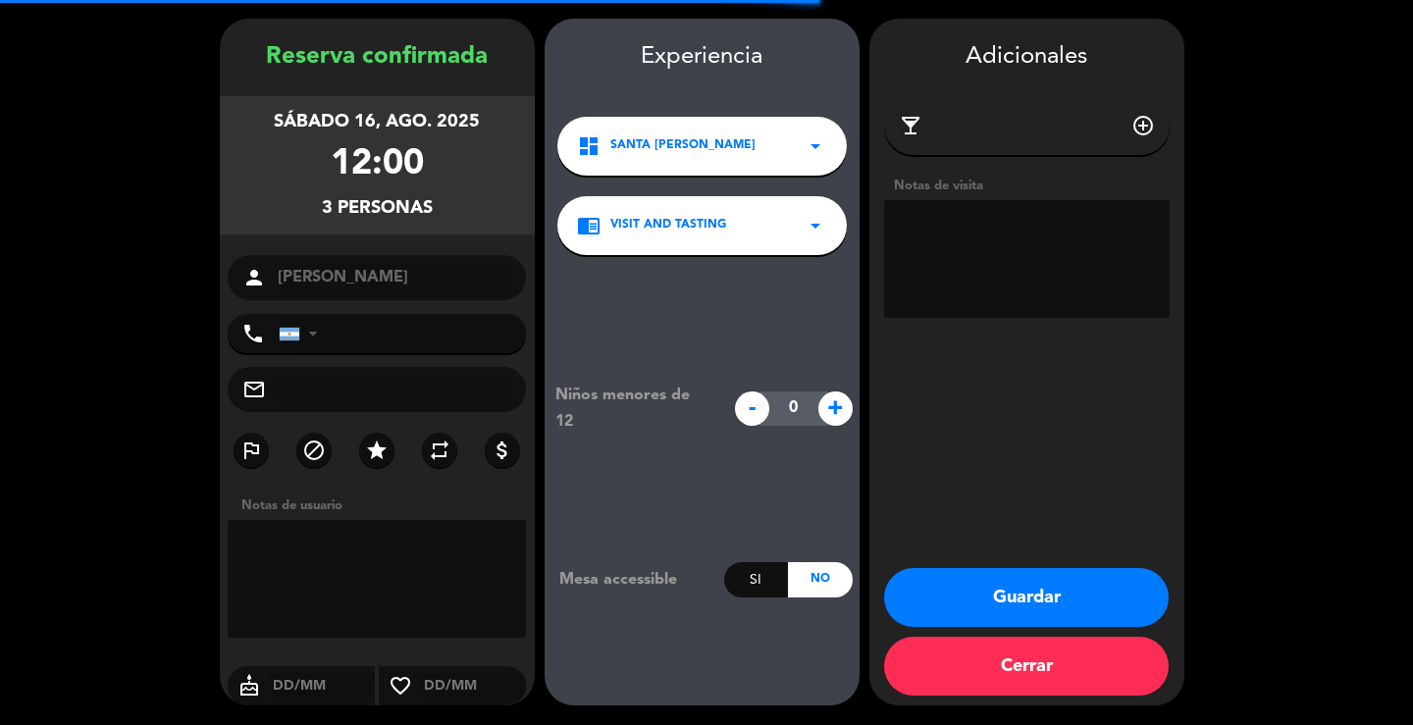
click at [828, 214] on div "chrome_reader_mode Visit and tasting arrow_drop_down" at bounding box center [701, 225] width 289 height 59
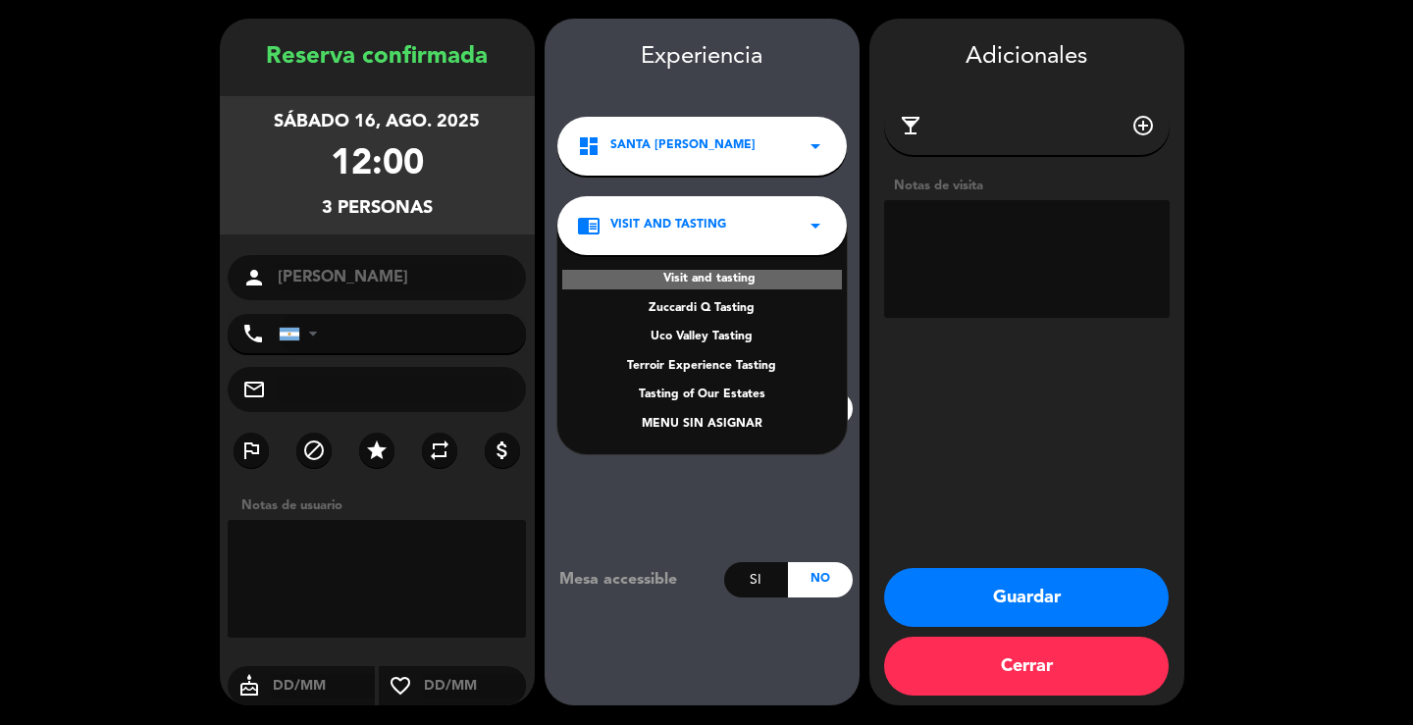
click at [1100, 274] on textarea at bounding box center [1027, 259] width 286 height 118
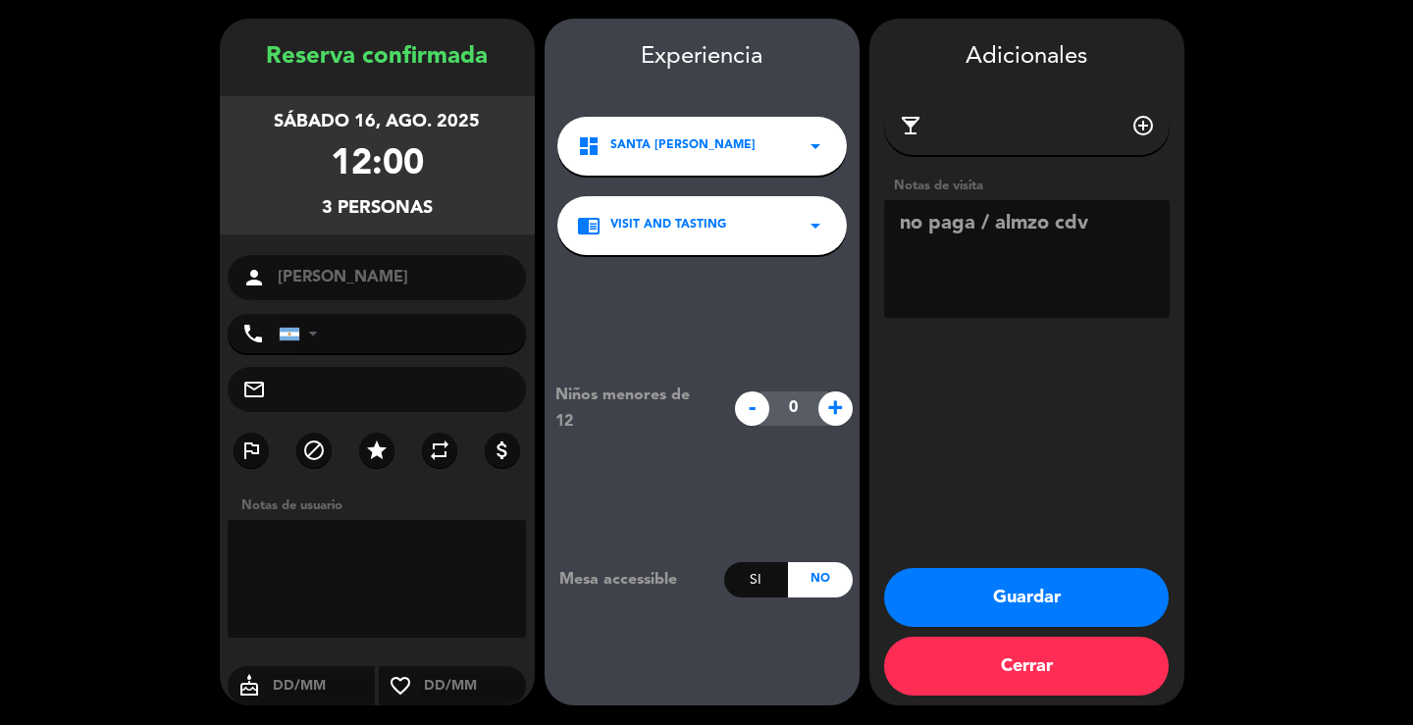
type textarea "no paga / almzo cdv"
click at [1086, 610] on button "Guardar" at bounding box center [1026, 597] width 285 height 59
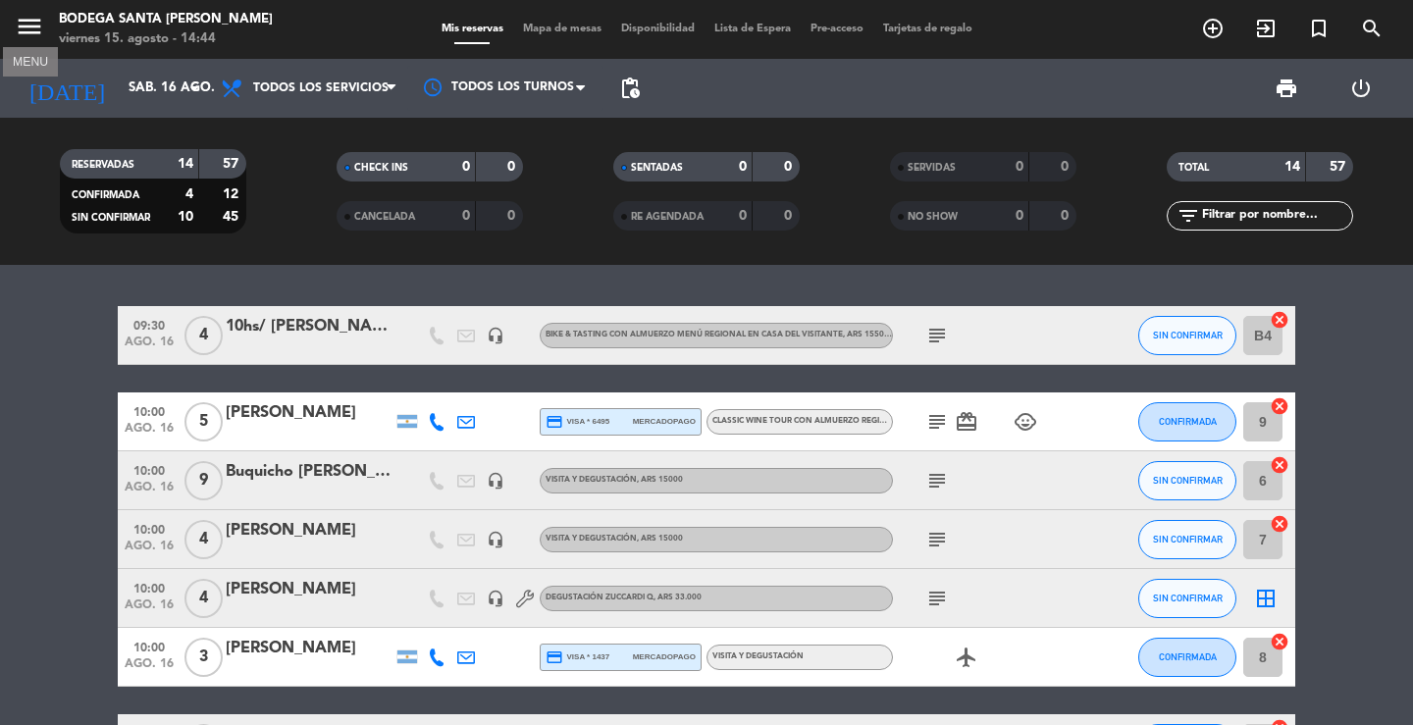
click at [25, 26] on icon "menu" at bounding box center [29, 26] width 29 height 29
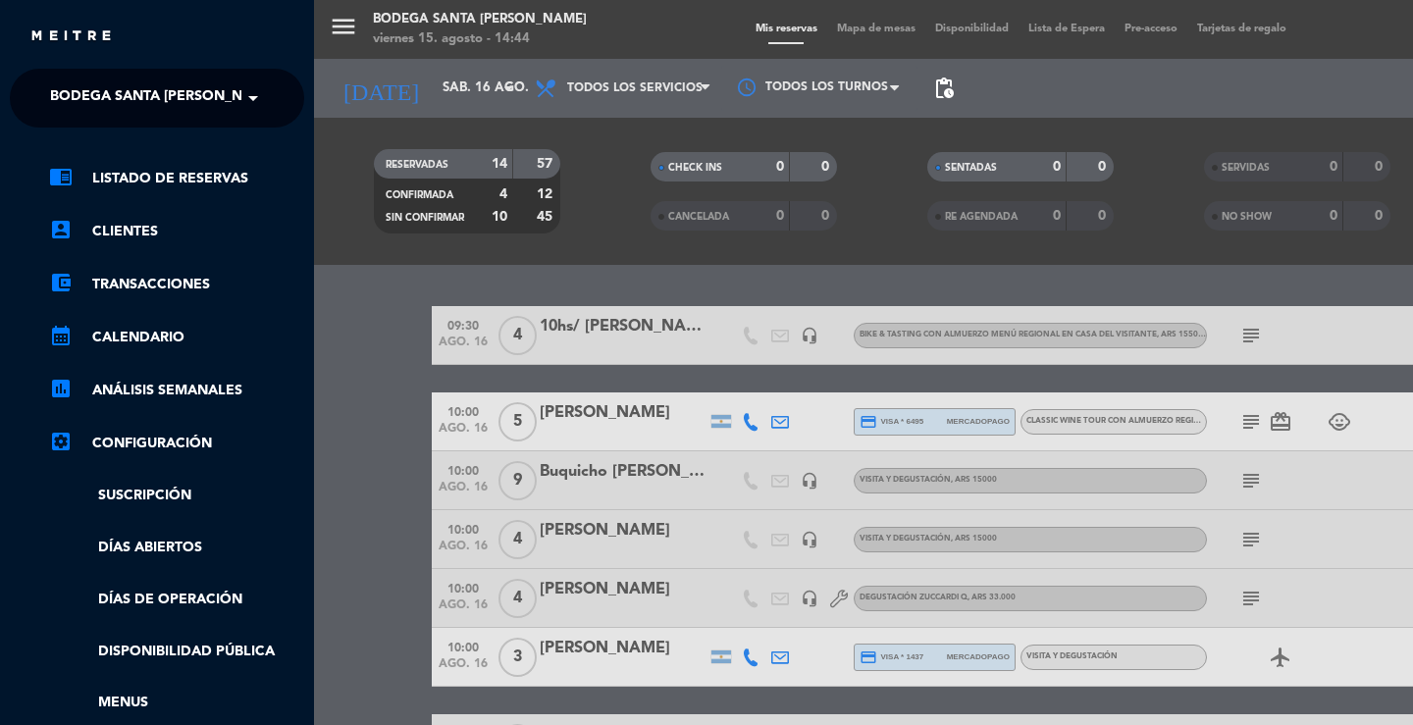
click at [90, 132] on div "chrome_reader_mode Listado de Reservas account_box Clientes account_balance_wal…" at bounding box center [157, 503] width 324 height 750
click at [94, 107] on span "Bodega Santa [PERSON_NAME]" at bounding box center [164, 98] width 228 height 41
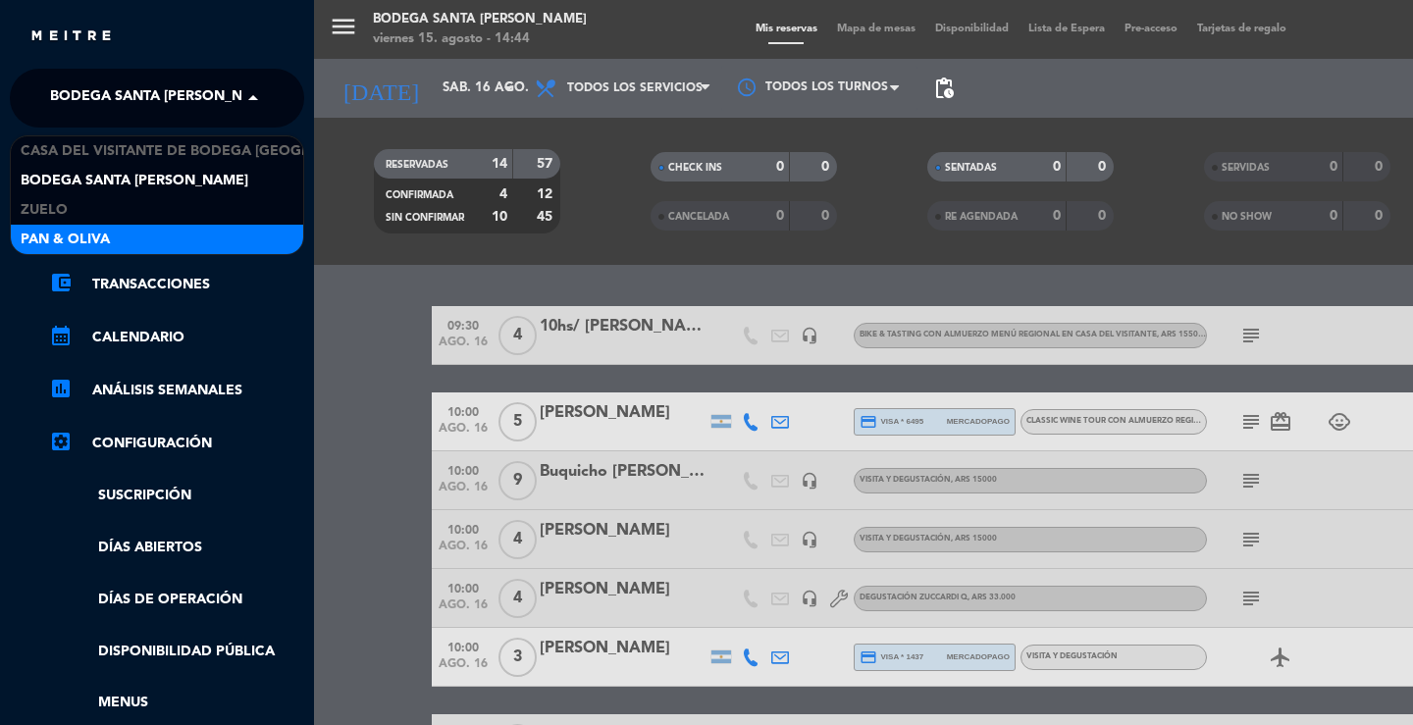
click at [71, 235] on span "Pan & Oliva" at bounding box center [65, 240] width 89 height 23
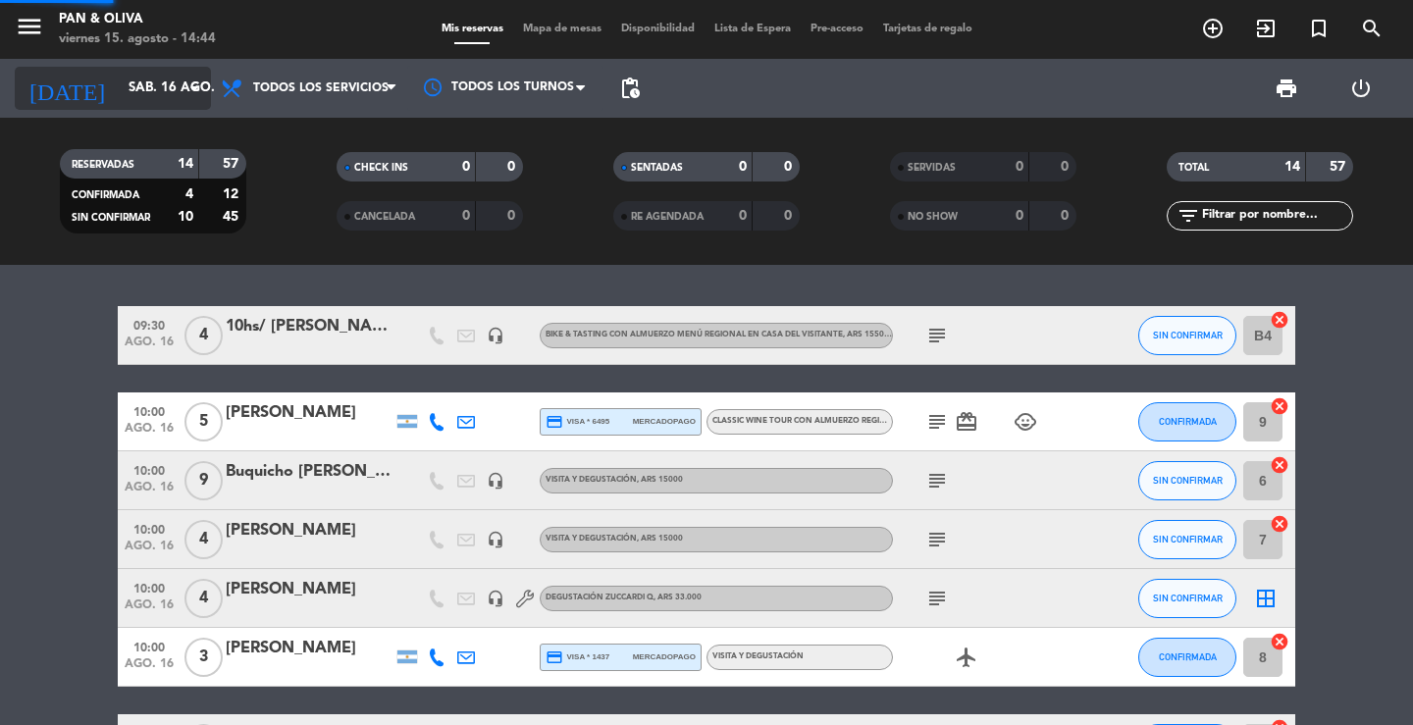
click at [154, 101] on input "sáb. 16 ago." at bounding box center [205, 88] width 173 height 35
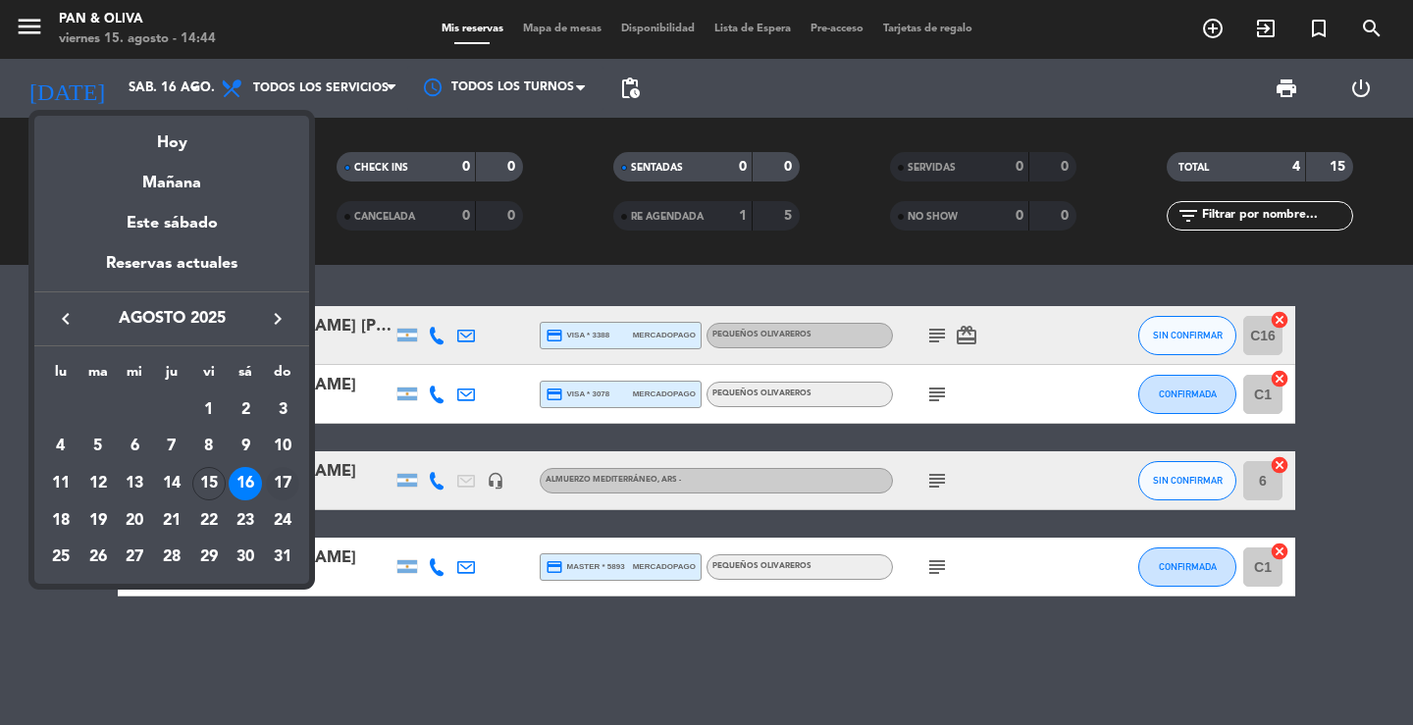
click at [284, 480] on div "17" at bounding box center [282, 483] width 33 height 33
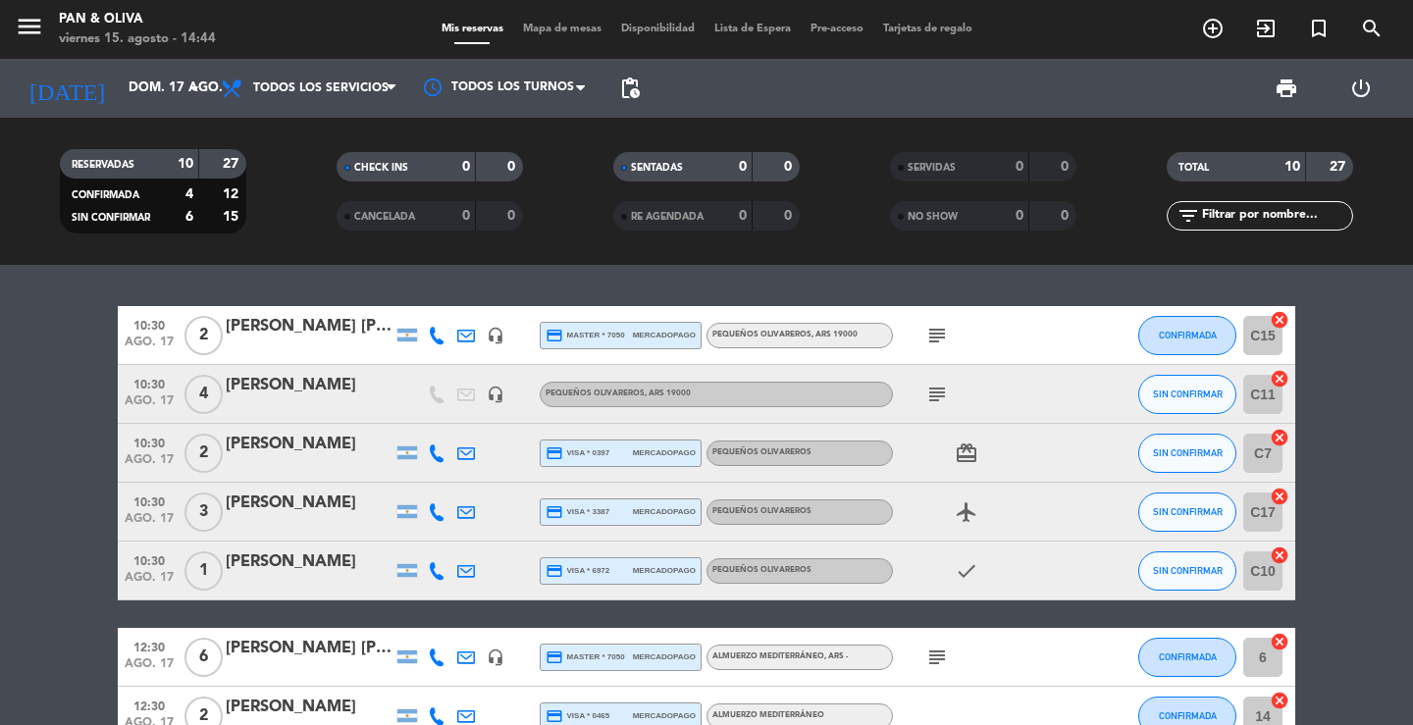
click at [327, 289] on div "10:30 ago. 17 2 [PERSON_NAME] [PERSON_NAME] headset_mic credit_card master * 70…" at bounding box center [706, 495] width 1413 height 460
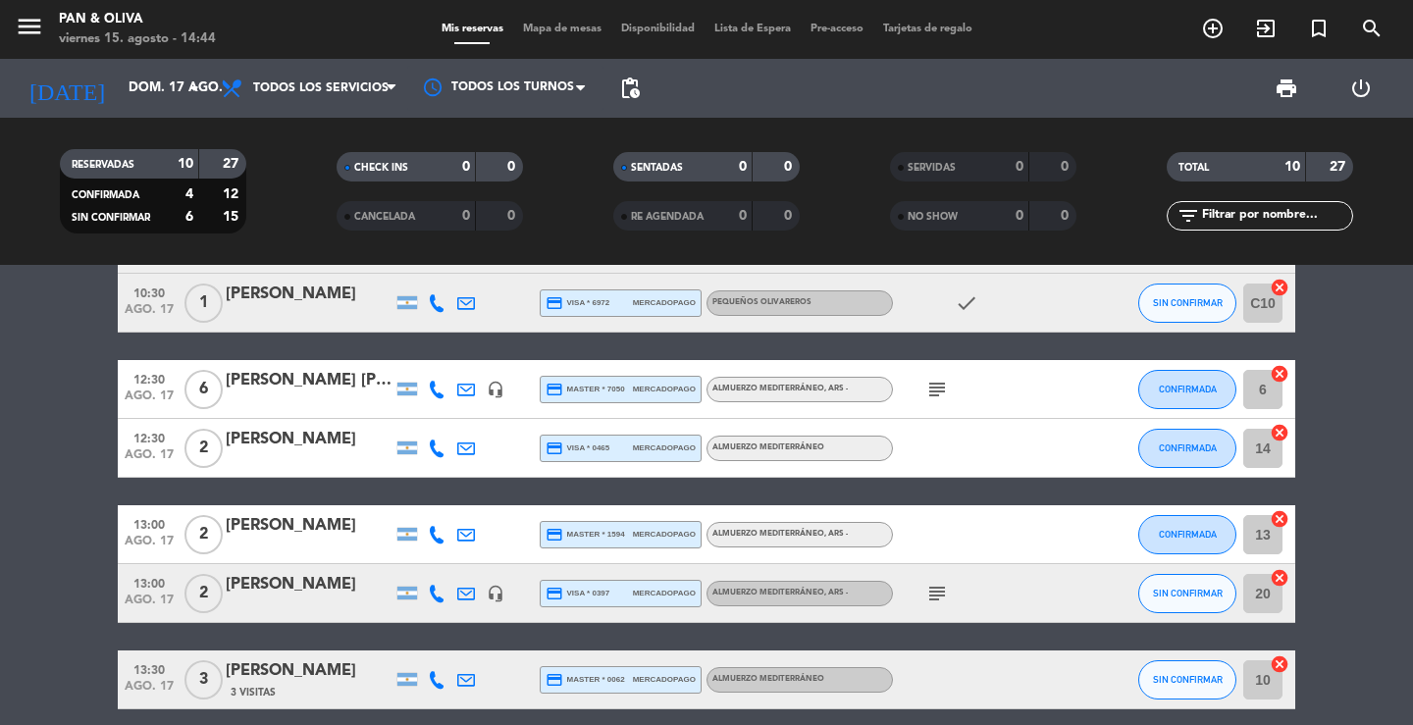
scroll to position [350, 0]
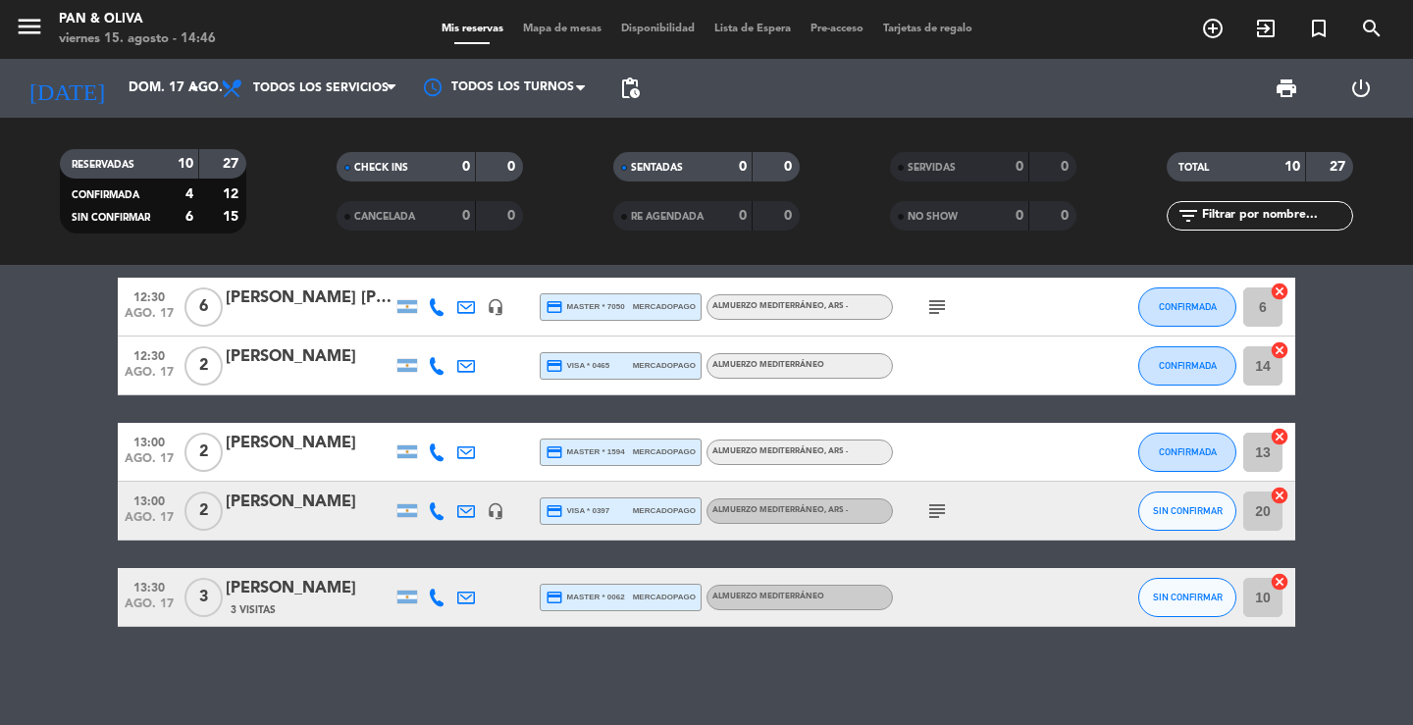
click at [857, 245] on div "RESERVADAS 10 27 CONFIRMADA 4 12 SIN CONFIRMAR 6 15 CHECK INS 0 0 CANCELADA 0 0…" at bounding box center [706, 191] width 1413 height 147
click at [416, 692] on div "10:30 ago. 17 2 [PERSON_NAME] [PERSON_NAME] headset_mic credit_card master * 70…" at bounding box center [706, 495] width 1413 height 460
click at [415, 699] on div "10:30 ago. 17 2 [PERSON_NAME] [PERSON_NAME] headset_mic credit_card master * 70…" at bounding box center [706, 495] width 1413 height 460
click at [395, 655] on div "10:30 ago. 17 2 [PERSON_NAME] [PERSON_NAME] headset_mic credit_card master * 70…" at bounding box center [706, 495] width 1413 height 460
click at [679, 663] on div "10:30 ago. 17 2 [PERSON_NAME] [PERSON_NAME] headset_mic credit_card master * 70…" at bounding box center [706, 495] width 1413 height 460
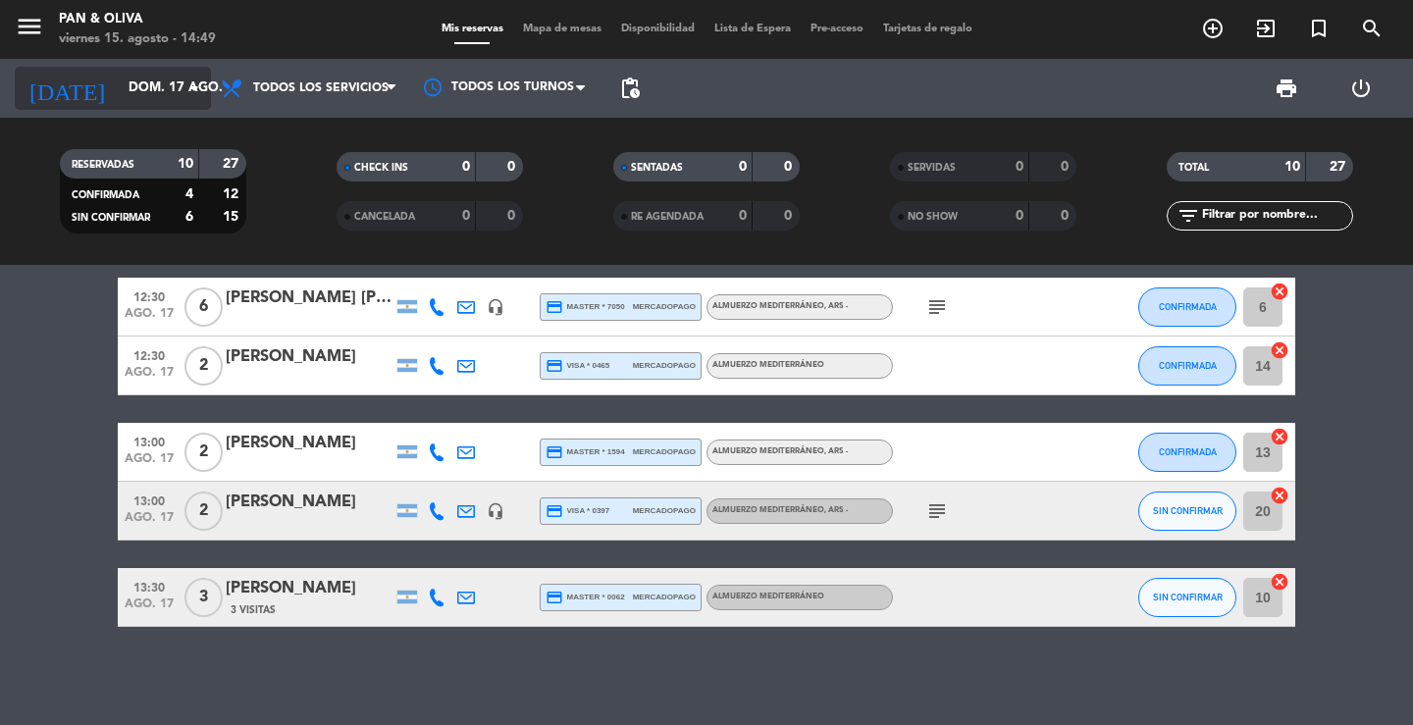
click at [119, 83] on input "dom. 17 ago." at bounding box center [205, 88] width 173 height 35
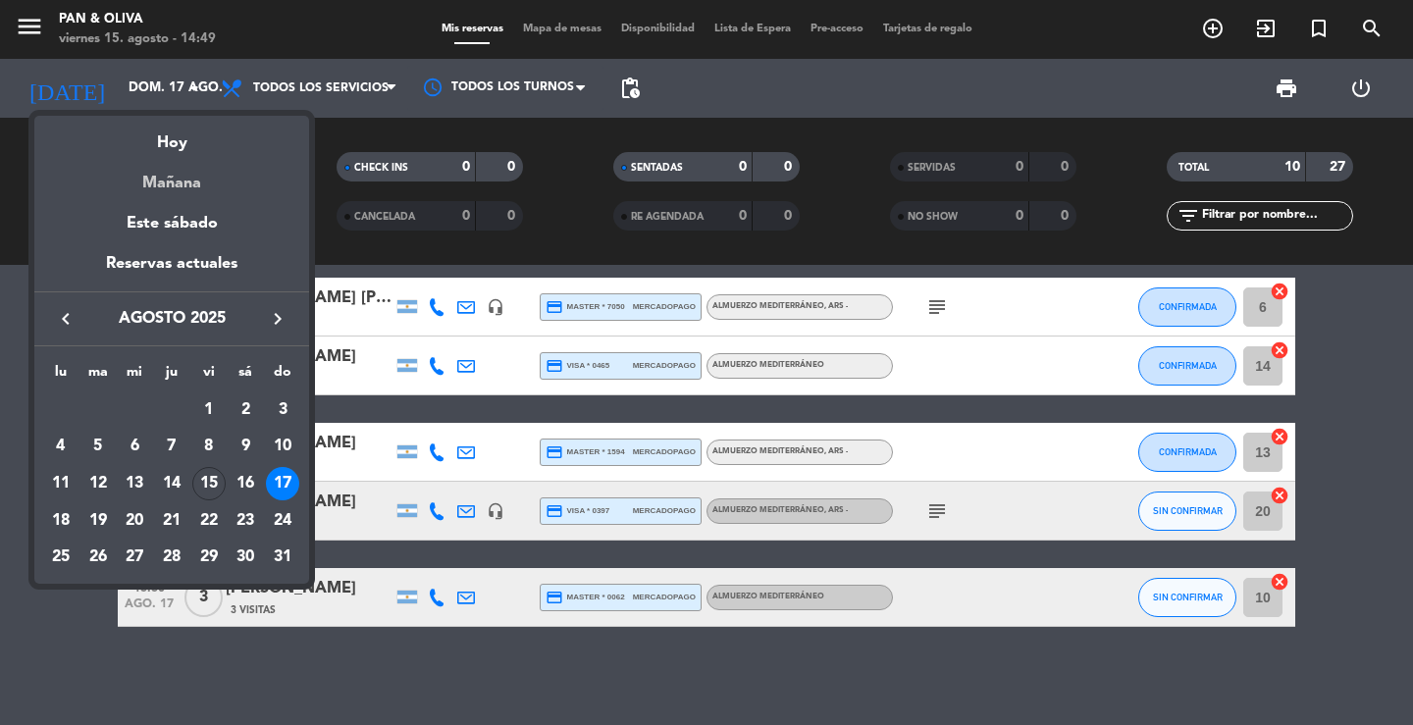
click at [177, 181] on div "Mañana" at bounding box center [171, 176] width 275 height 40
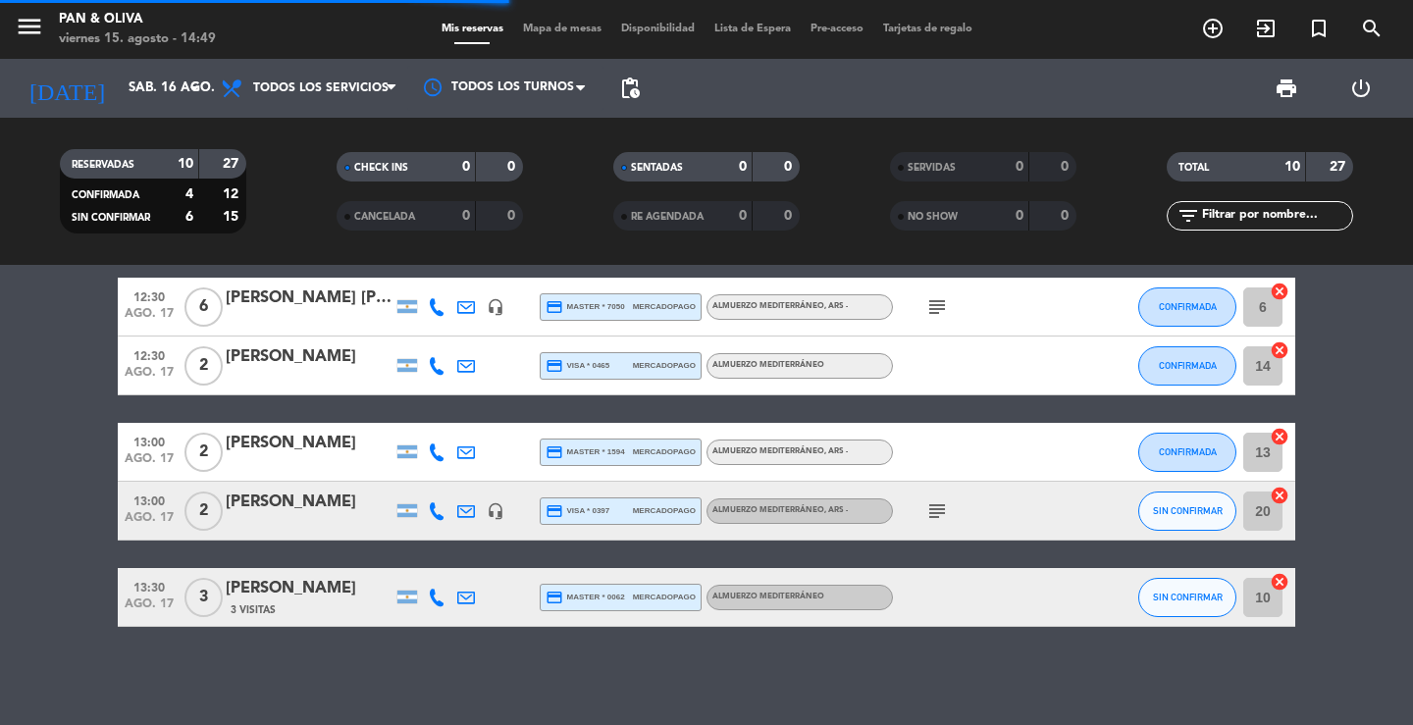
scroll to position [0, 0]
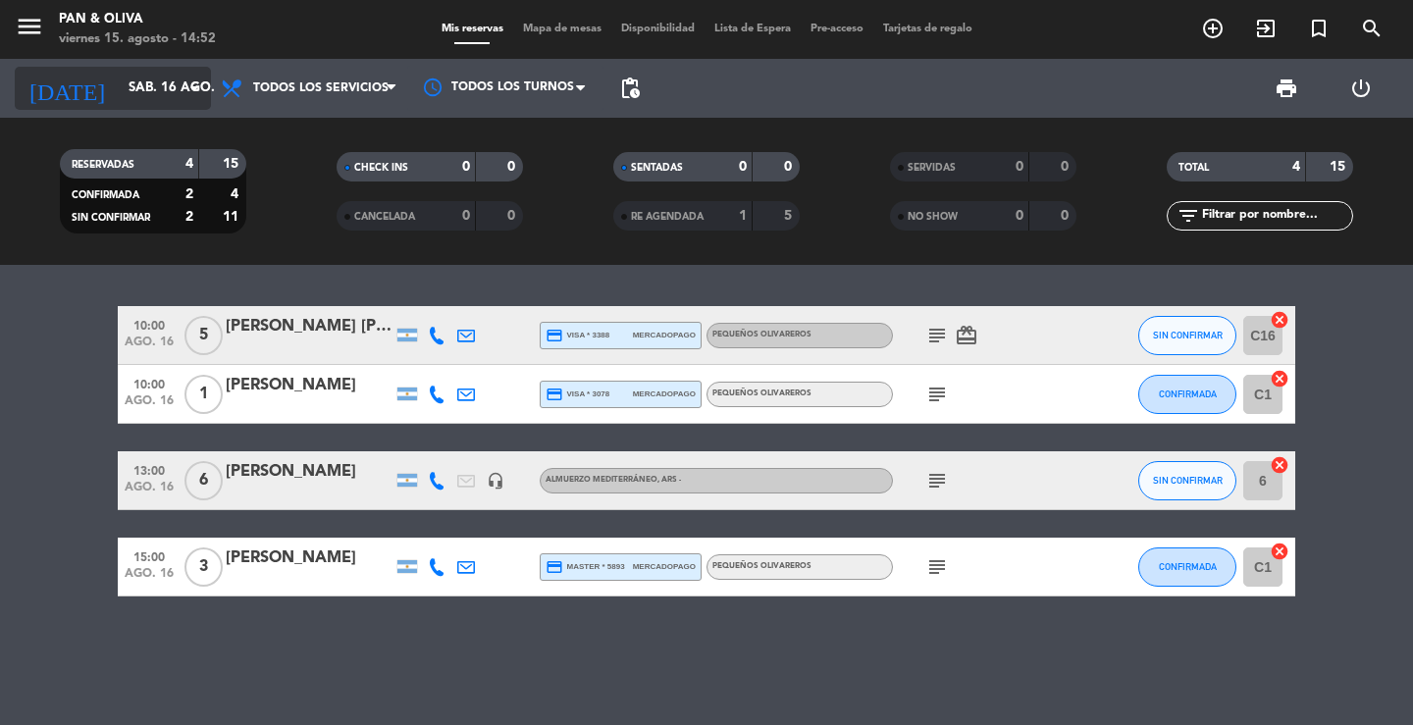
click at [167, 102] on input "sáb. 16 ago." at bounding box center [205, 88] width 173 height 35
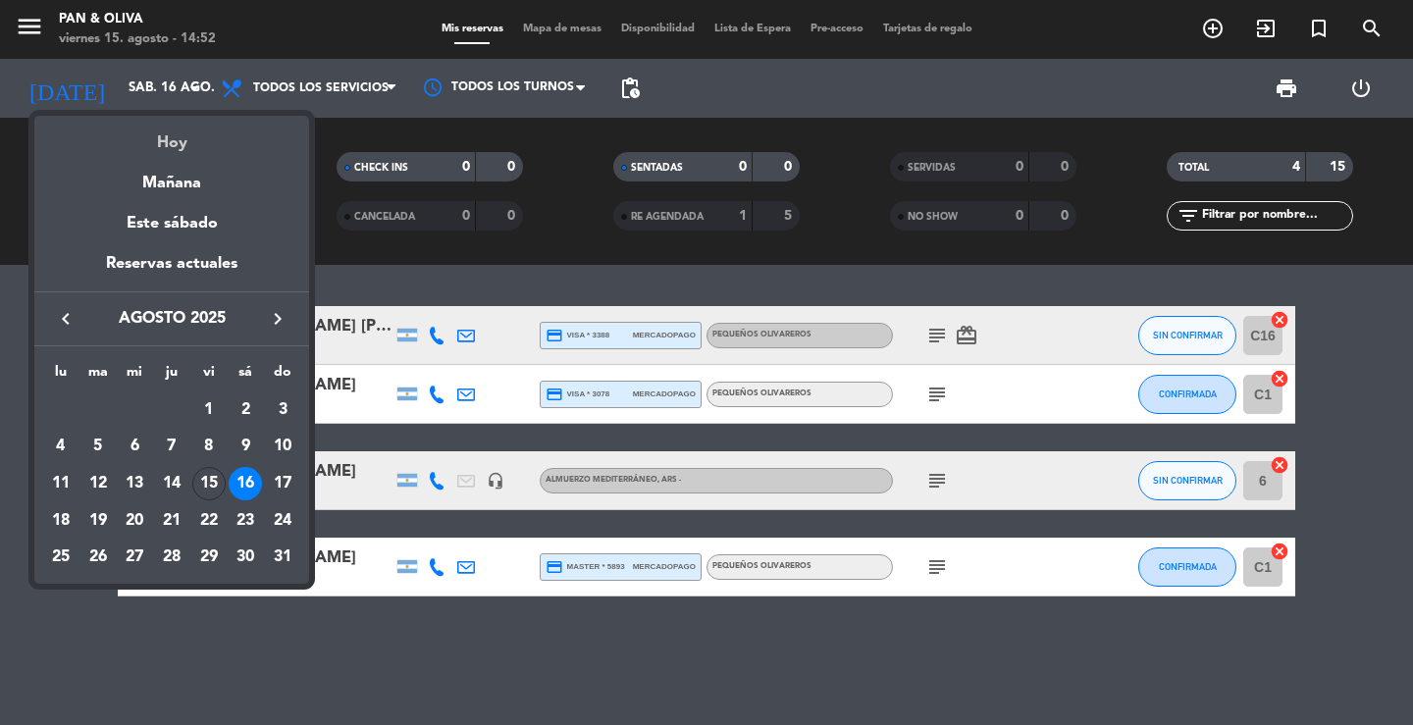
click at [180, 145] on div "Hoy" at bounding box center [171, 136] width 275 height 40
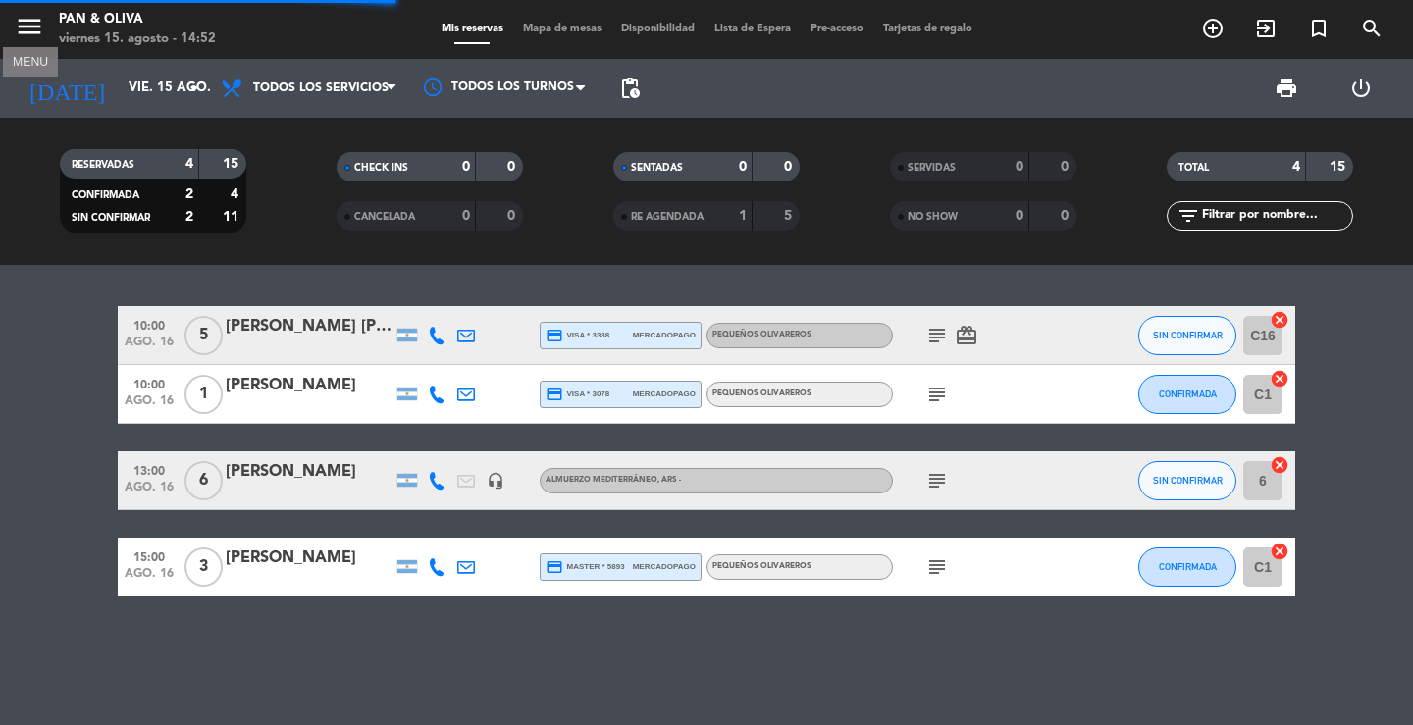
click at [28, 16] on icon "menu" at bounding box center [29, 26] width 29 height 29
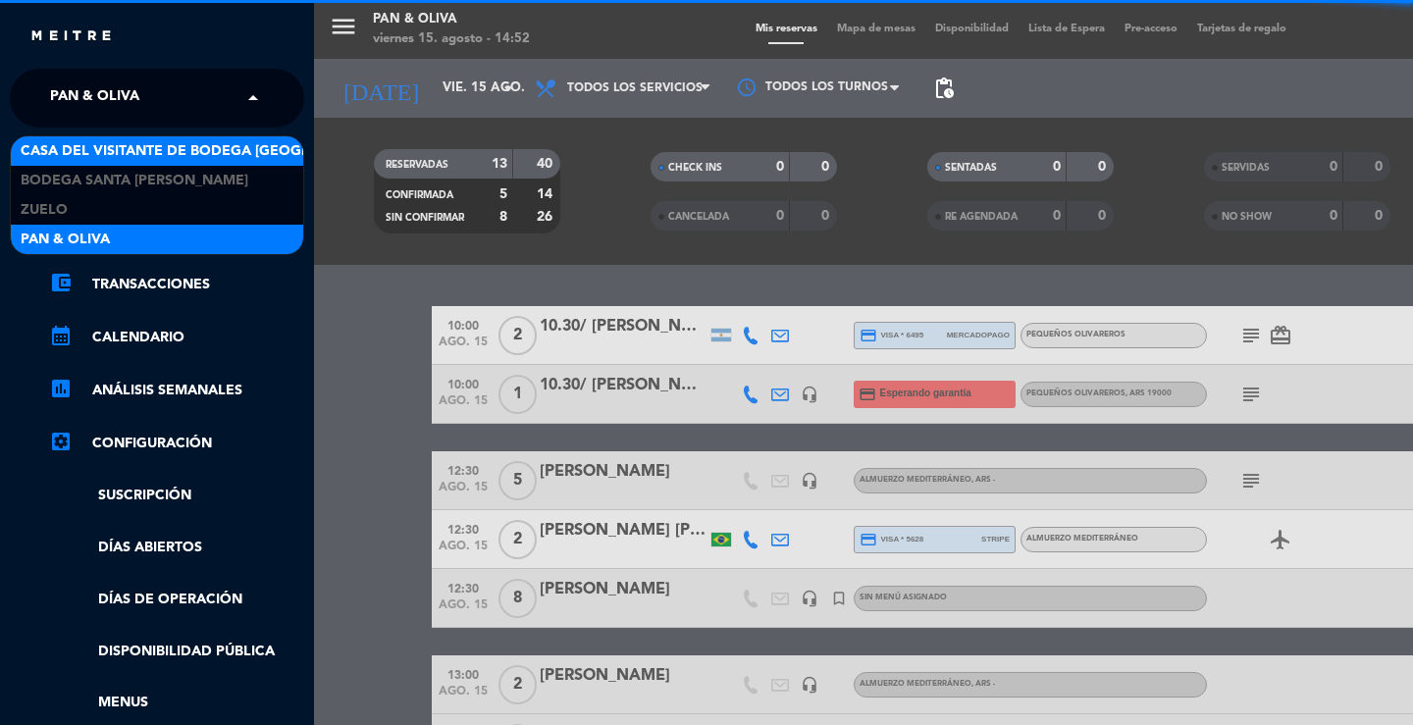
drag, startPoint x: 95, startPoint y: 102, endPoint x: 108, endPoint y: 150, distance: 49.7
click at [96, 105] on span "Pan & Oliva" at bounding box center [94, 98] width 89 height 41
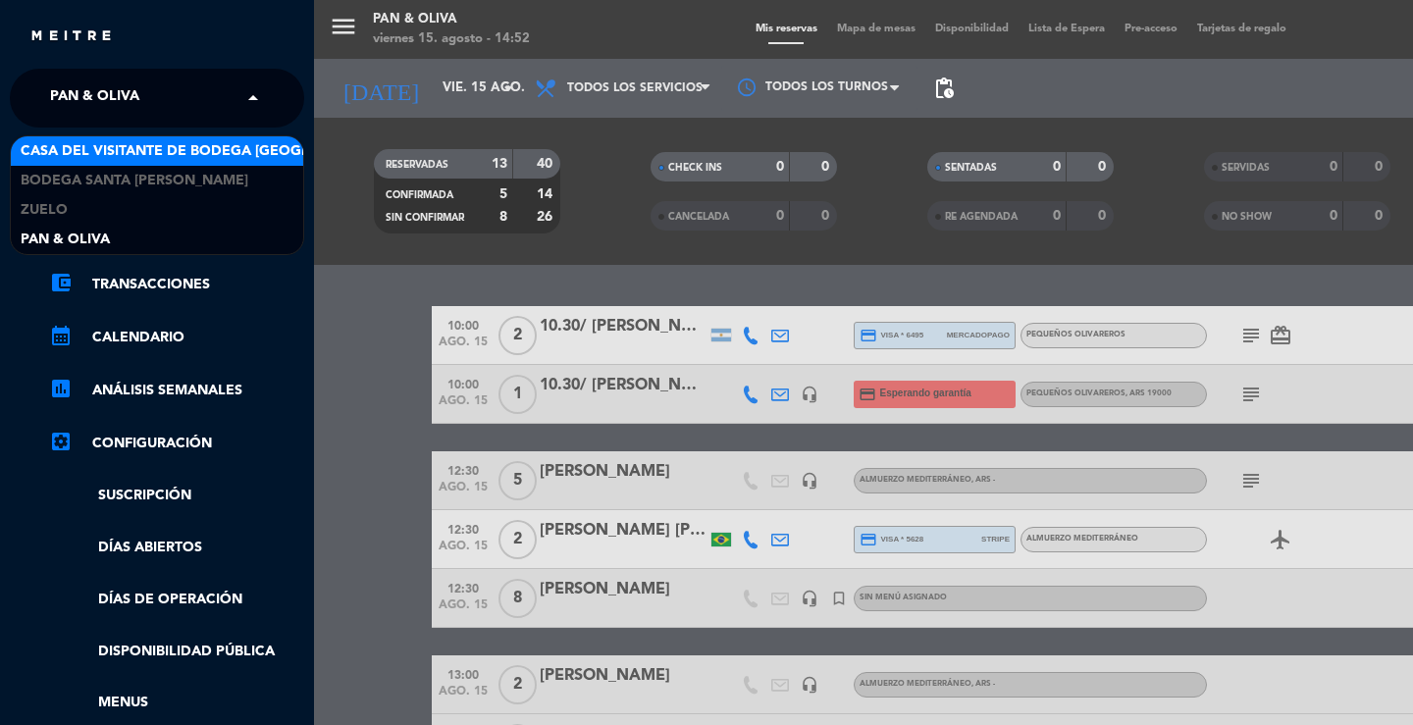
click at [110, 153] on span "Casa del Visitante de Bodega [GEOGRAPHIC_DATA][PERSON_NAME]" at bounding box center [268, 151] width 494 height 23
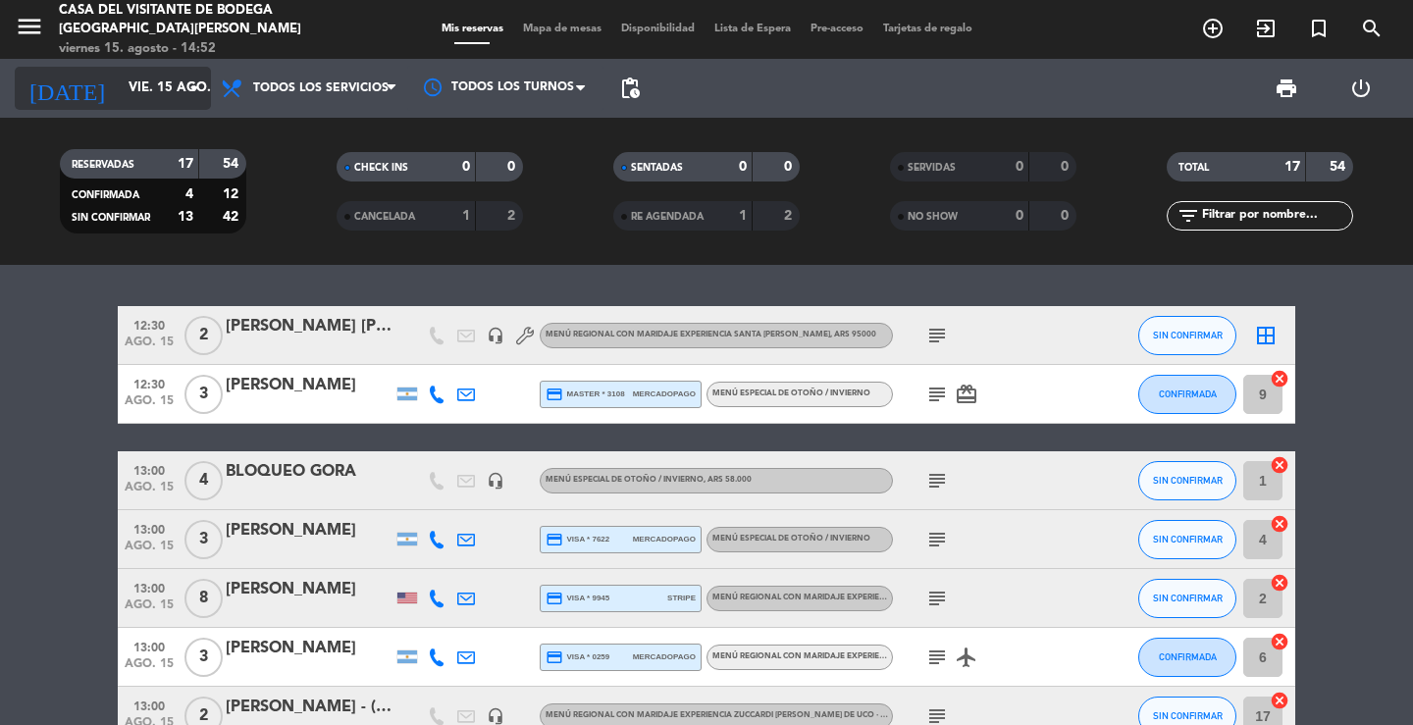
click at [146, 107] on div "[DATE] vie. 15 ago. arrow_drop_down" at bounding box center [113, 88] width 196 height 43
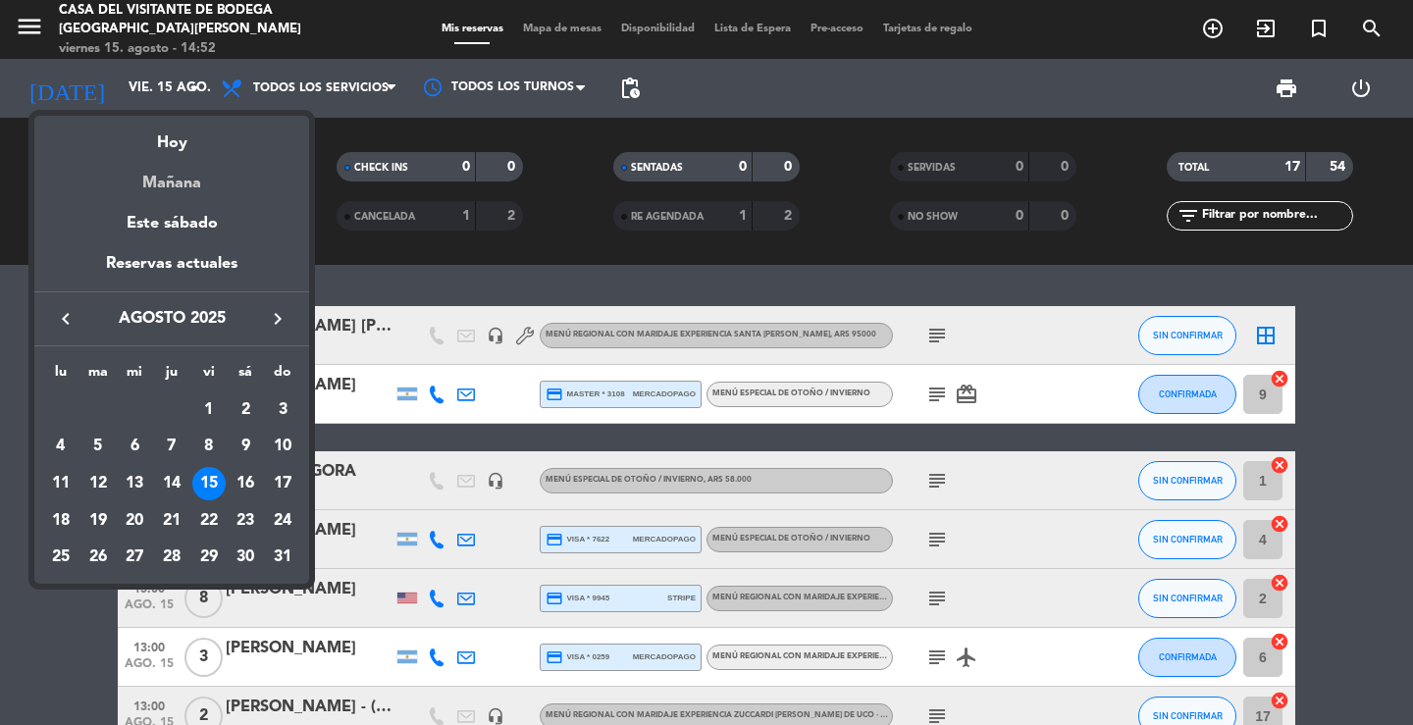
click at [165, 179] on div "Mañana" at bounding box center [171, 176] width 275 height 40
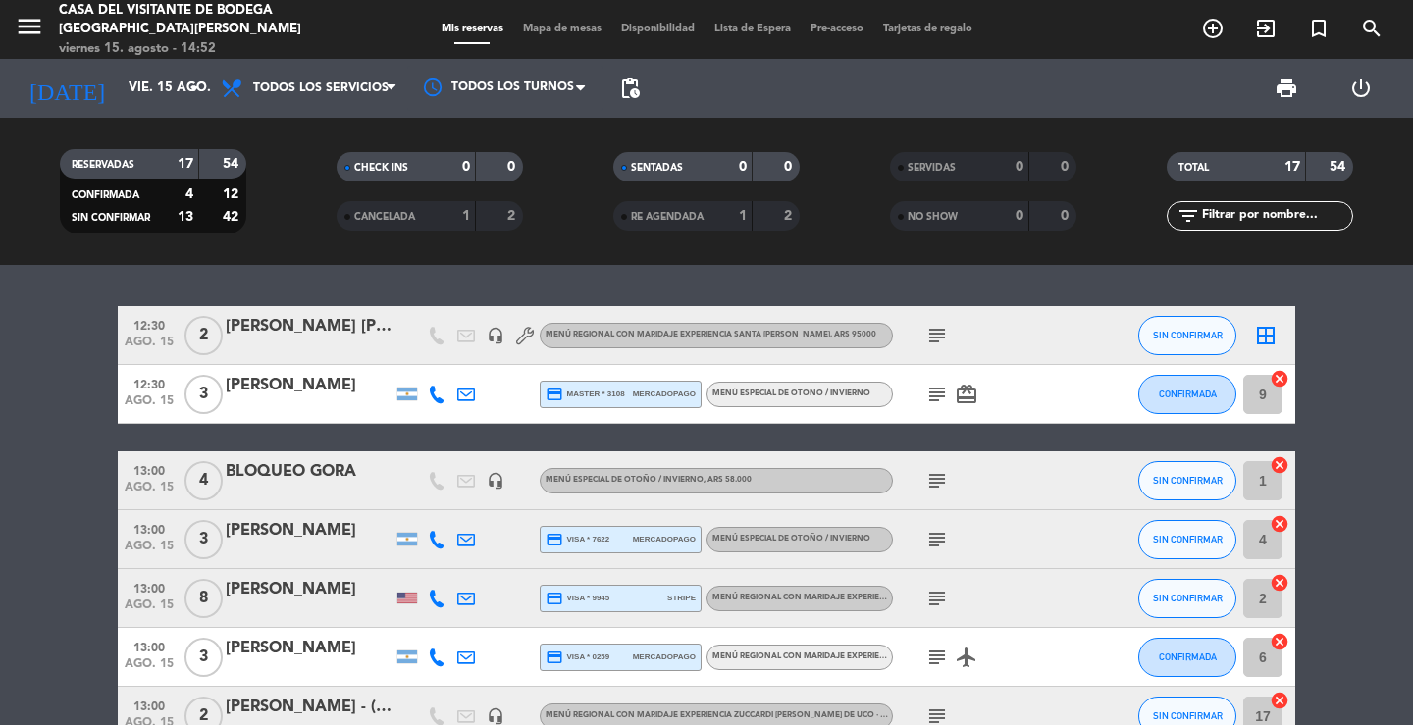
type input "sáb. 16 ago."
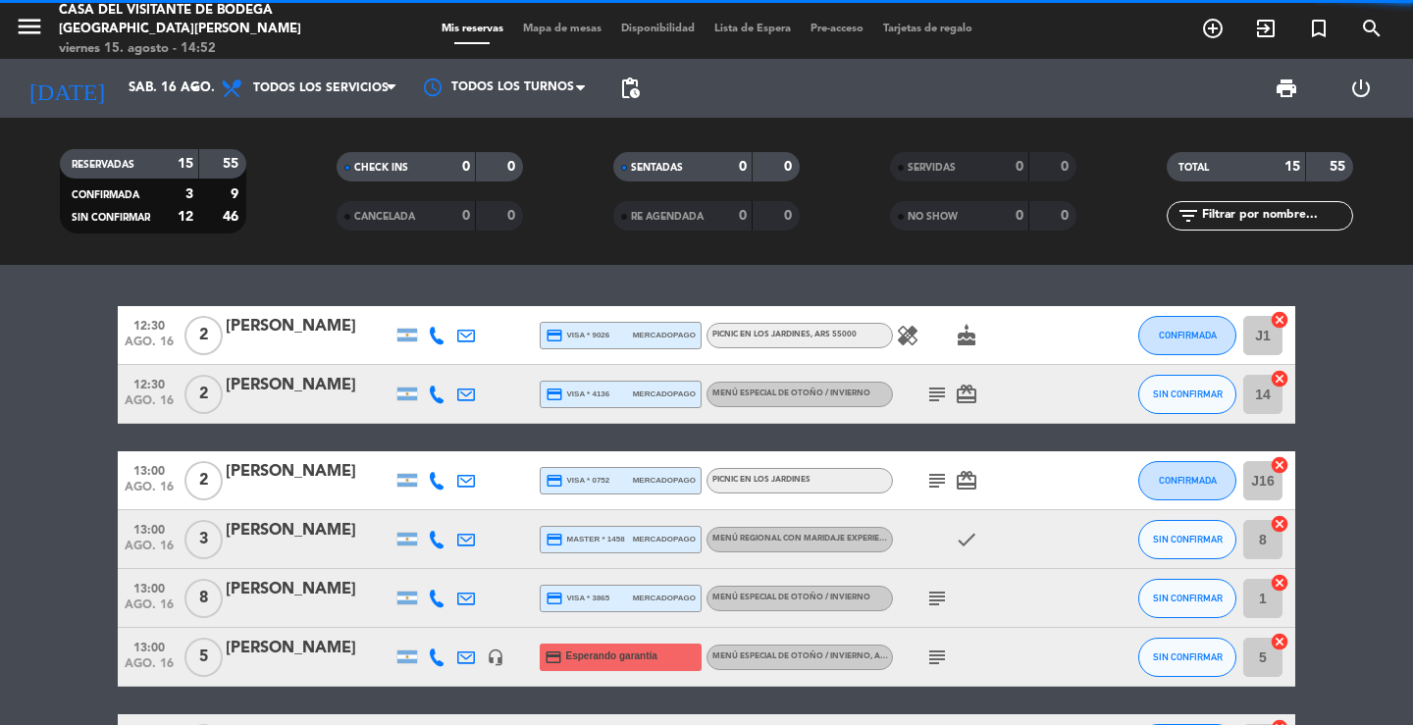
click at [361, 282] on div "12:30 ago. 16 2 [PERSON_NAME] credit_card visa * 9026 mercadopago Picnic en los…" at bounding box center [706, 495] width 1413 height 460
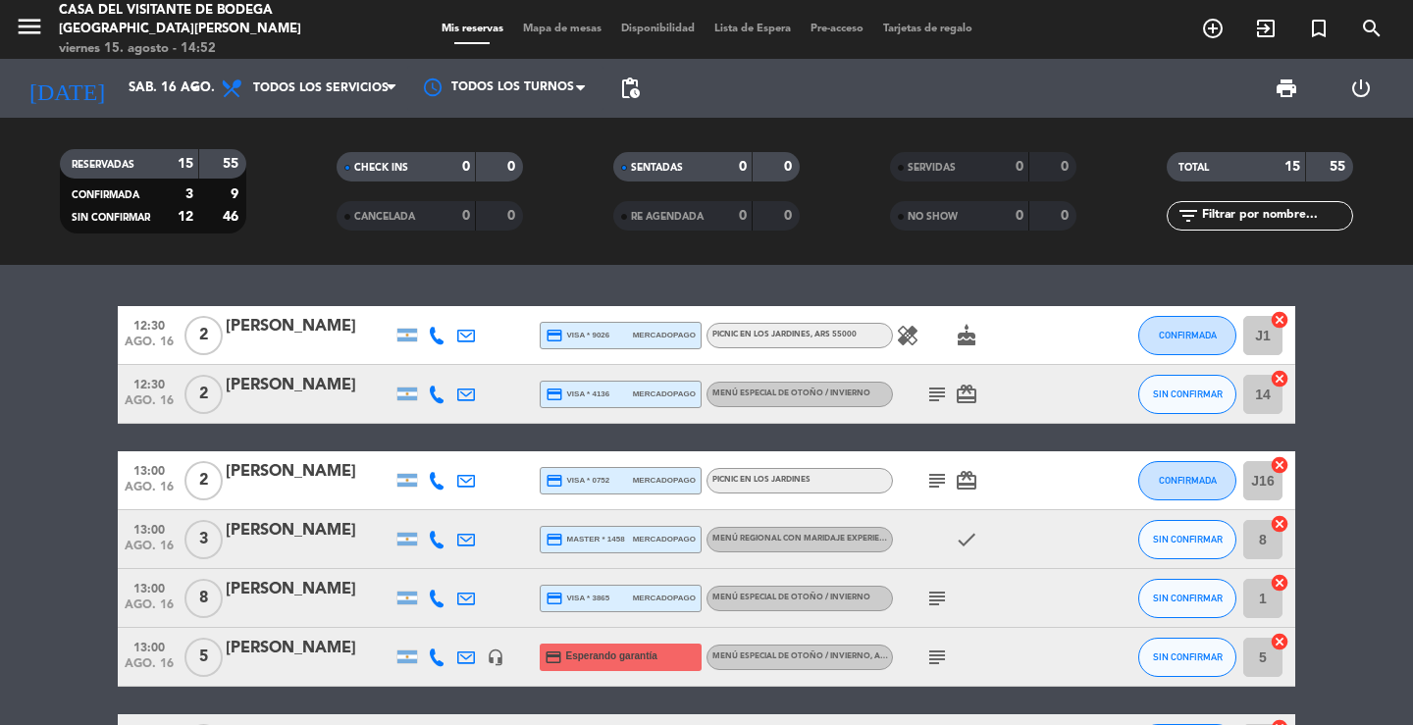
click at [770, 271] on div "12:30 ago. 16 2 [PERSON_NAME] credit_card visa * 9026 mercadopago Picnic en los…" at bounding box center [706, 495] width 1413 height 460
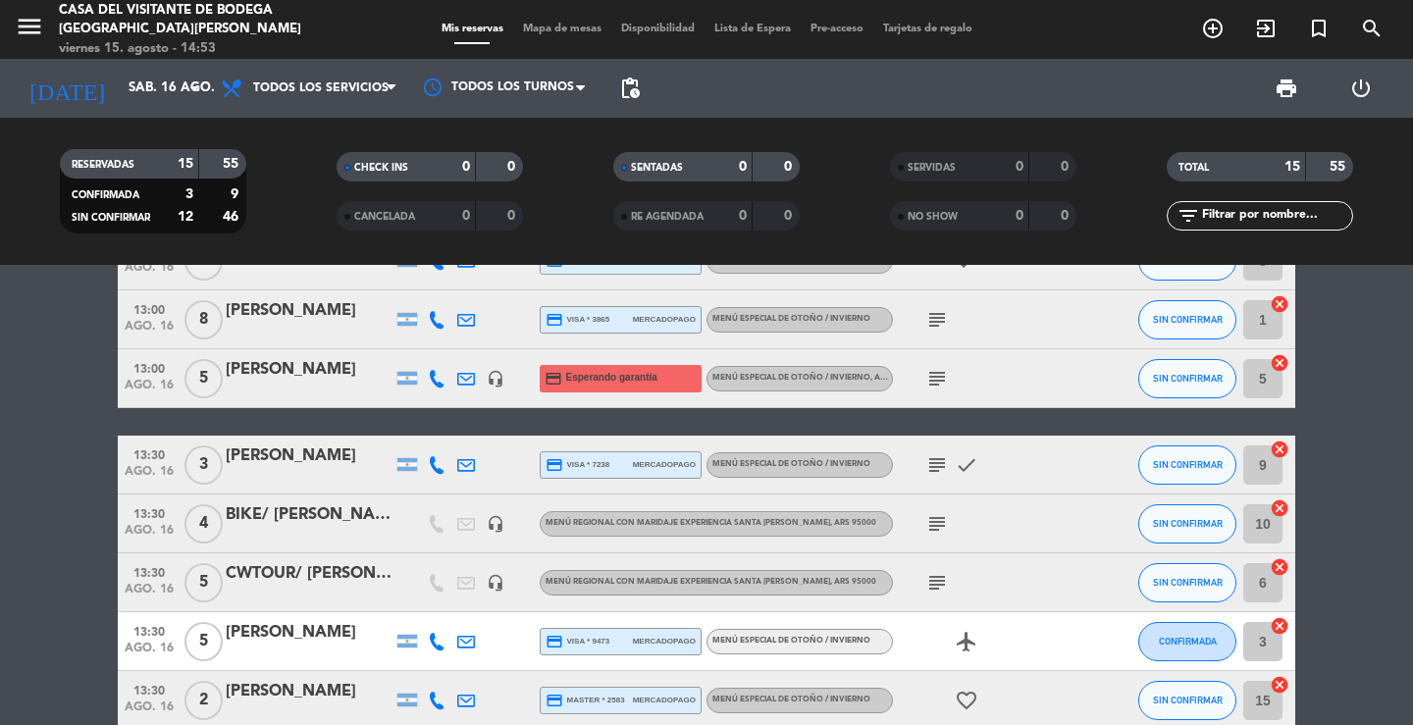
scroll to position [294, 0]
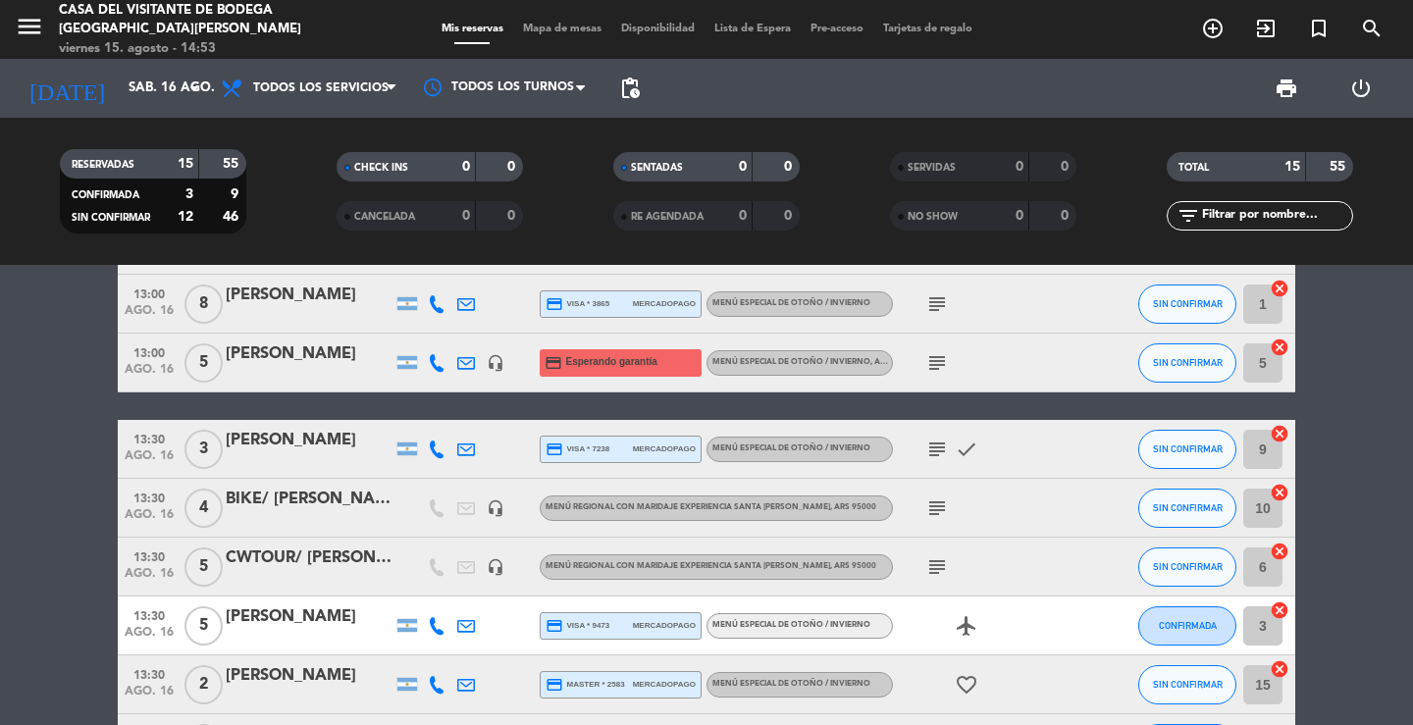
click at [945, 353] on icon "subject" at bounding box center [937, 363] width 24 height 24
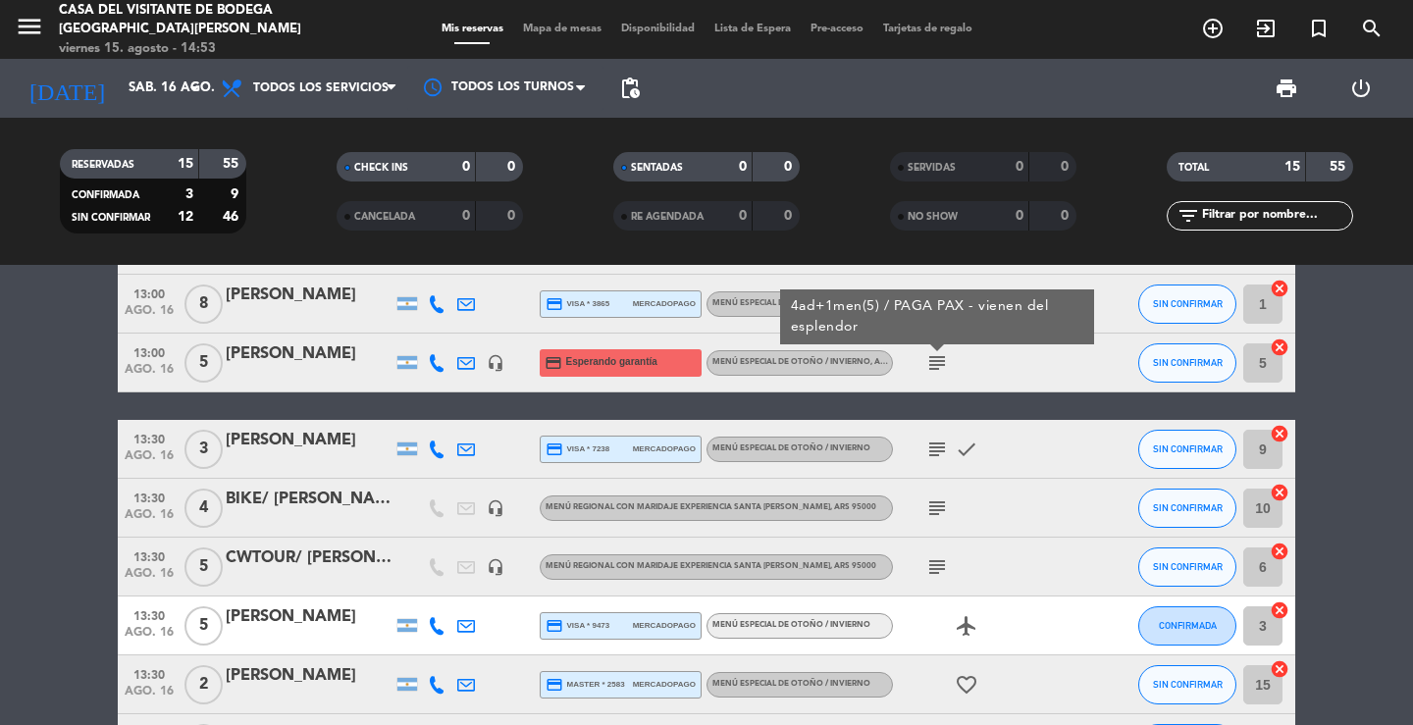
click at [945, 366] on icon "subject" at bounding box center [937, 363] width 24 height 24
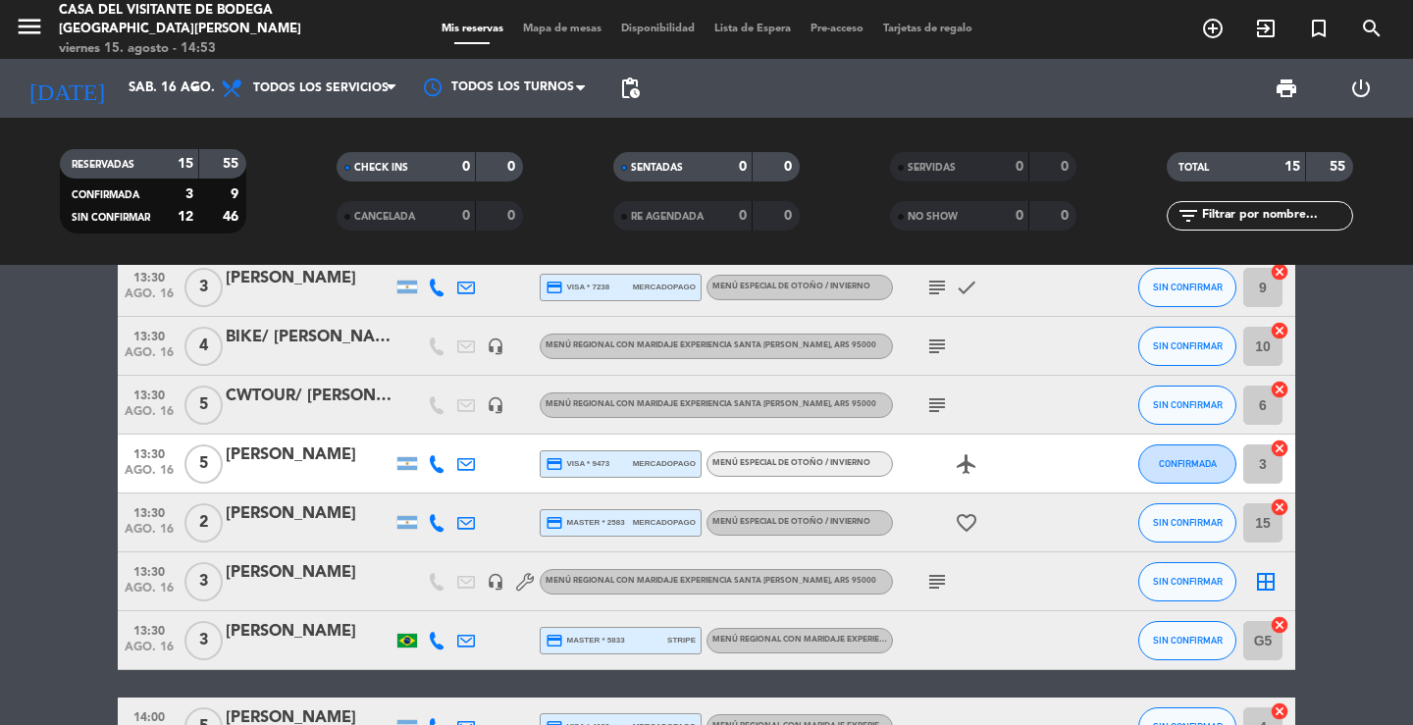
scroll to position [491, 0]
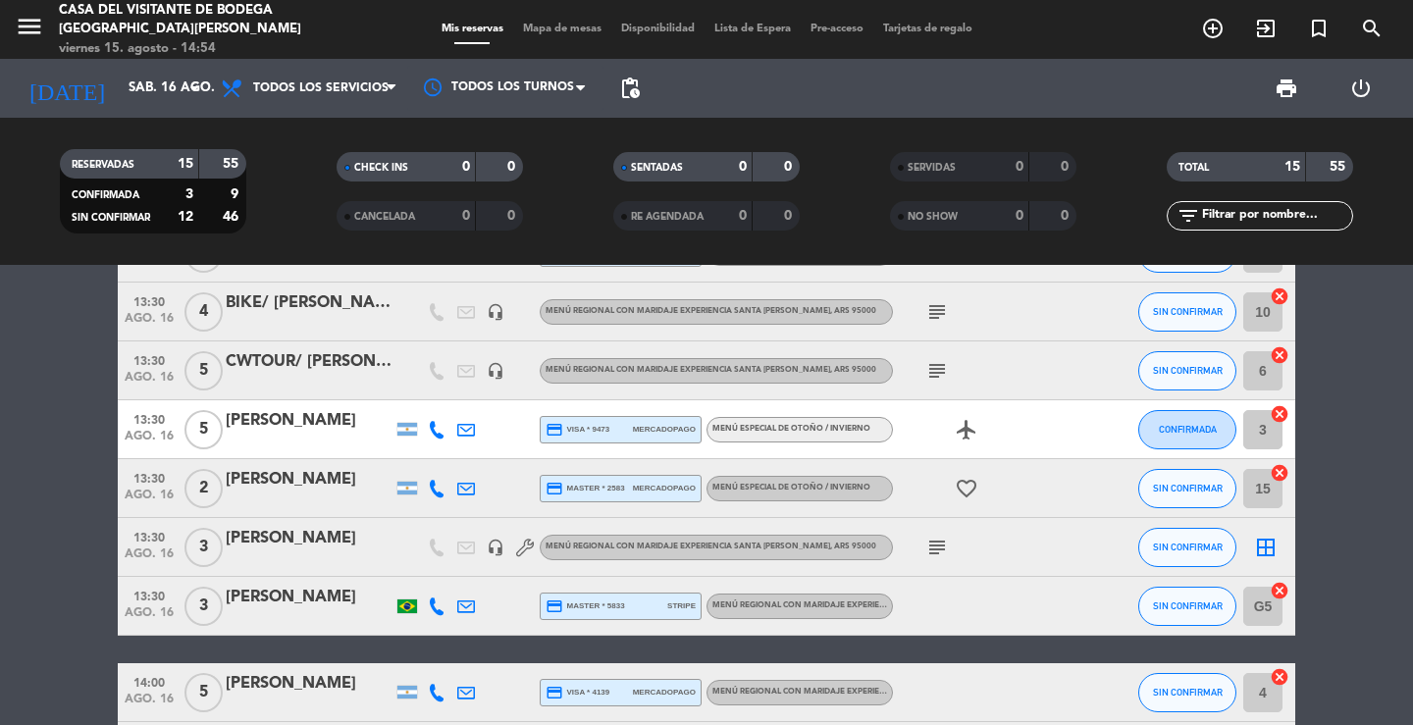
click at [259, 431] on div "[PERSON_NAME]" at bounding box center [309, 421] width 167 height 26
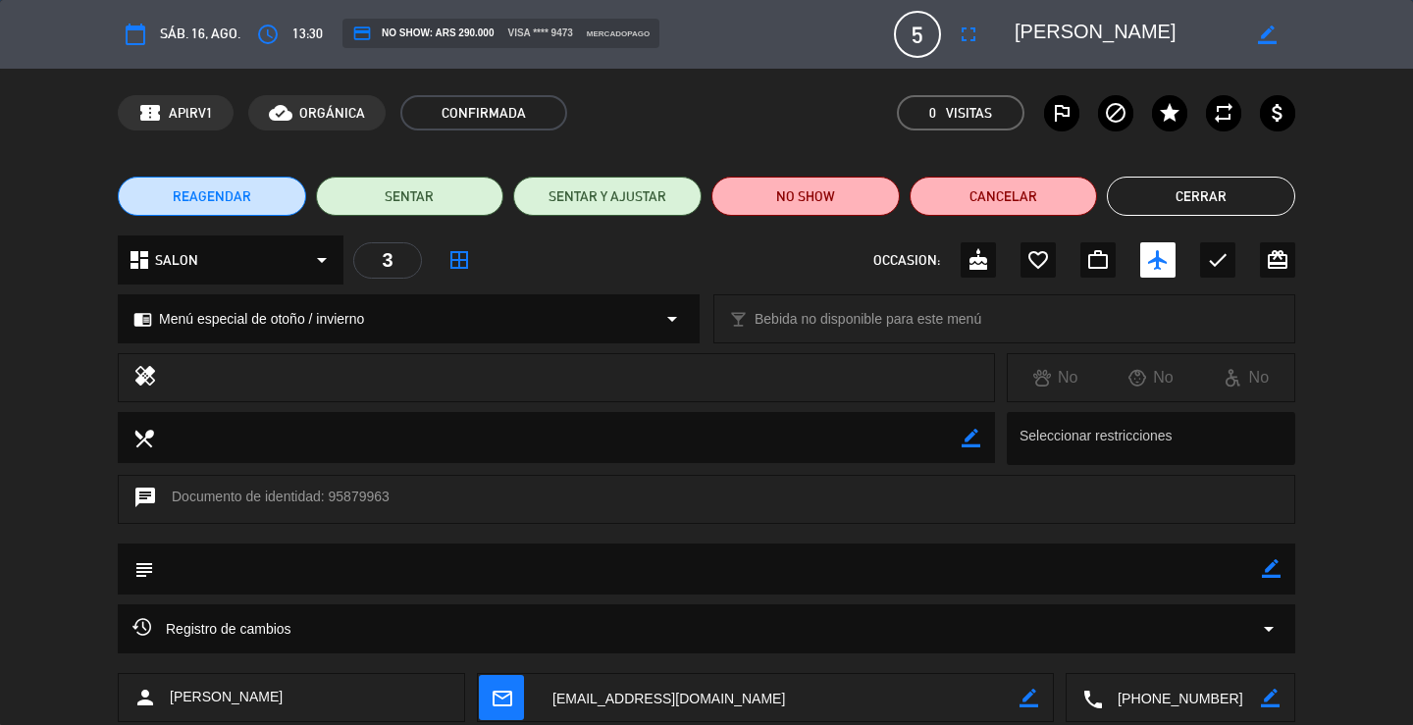
click at [1217, 187] on button "Cerrar" at bounding box center [1201, 196] width 188 height 39
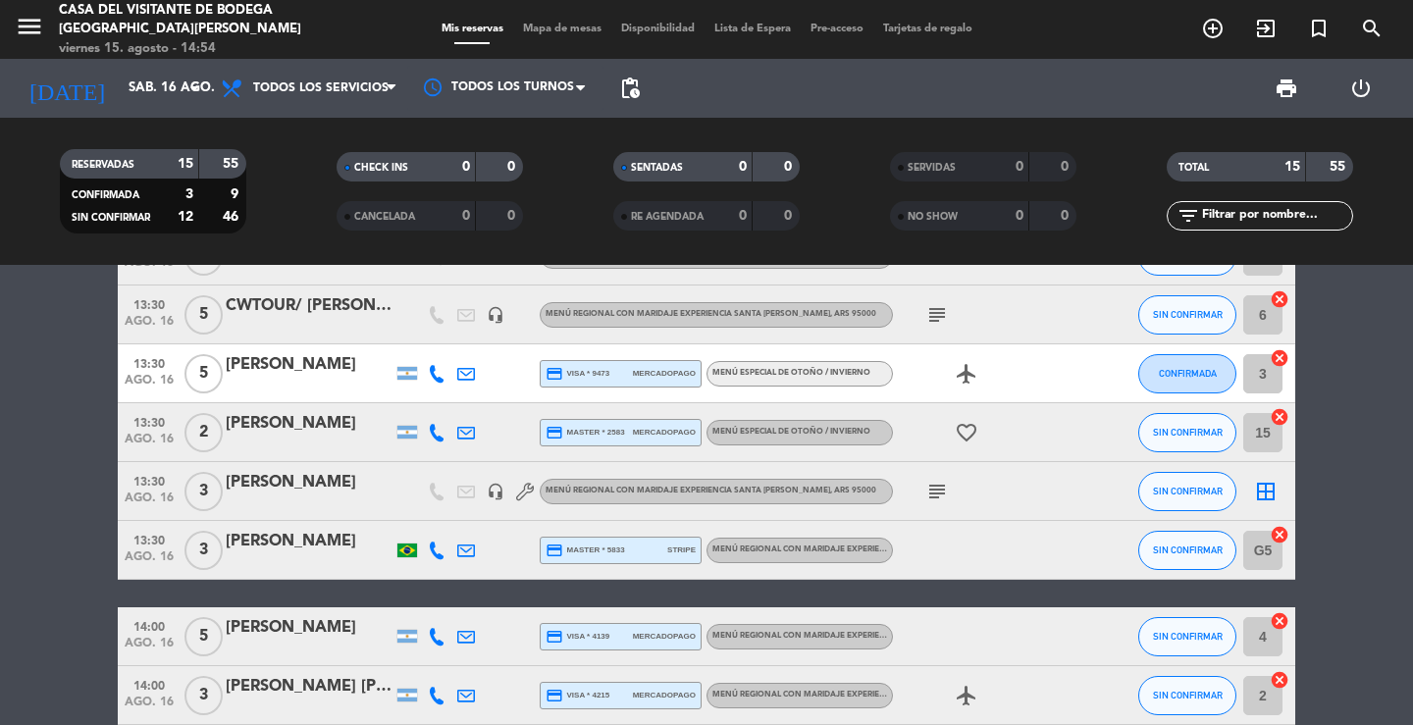
scroll to position [448, 0]
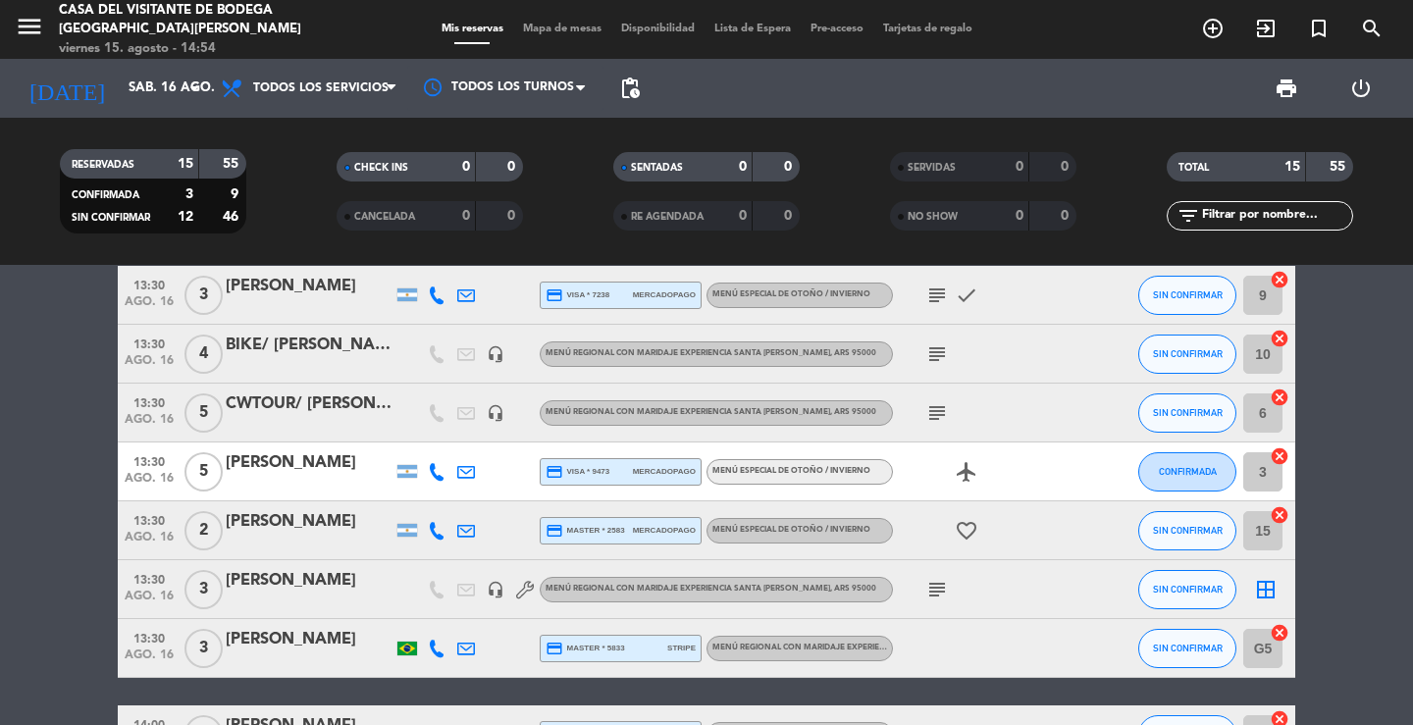
click at [942, 420] on icon "subject" at bounding box center [937, 413] width 24 height 24
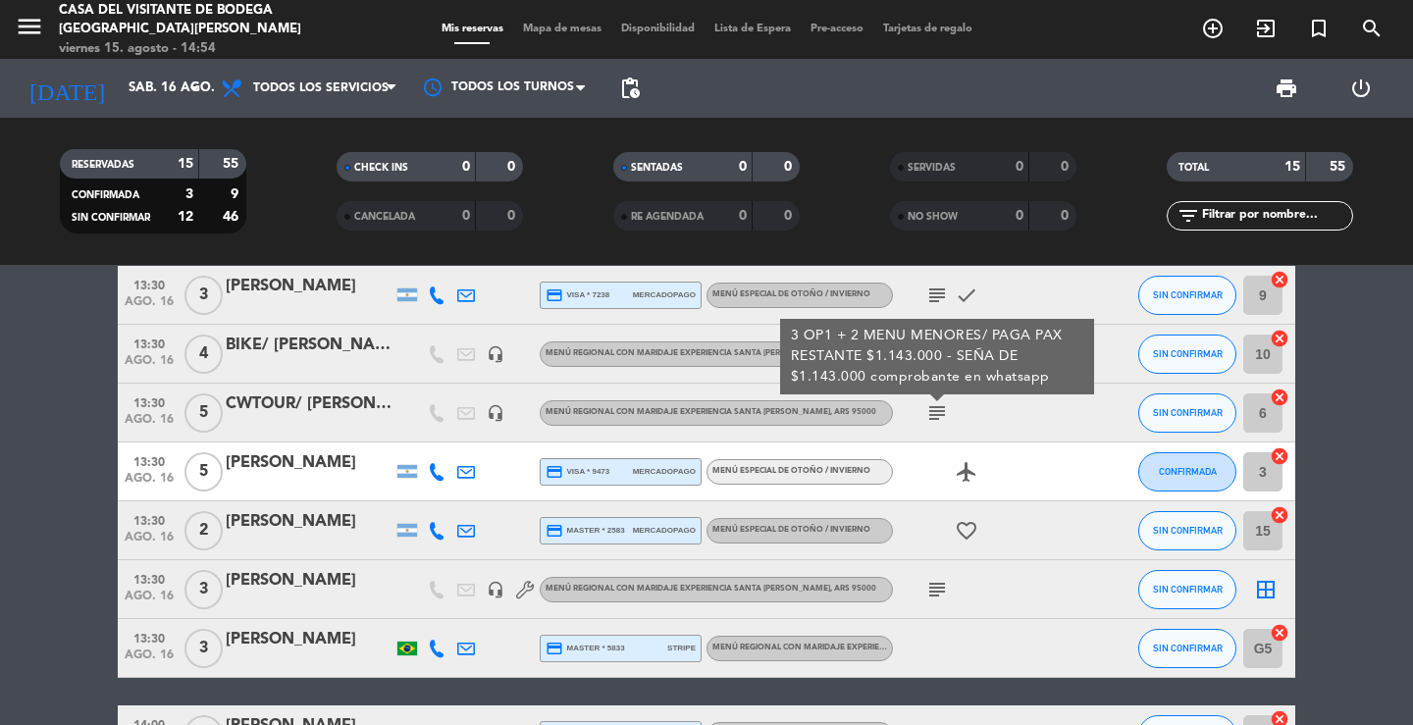
click at [942, 419] on icon "subject" at bounding box center [937, 413] width 24 height 24
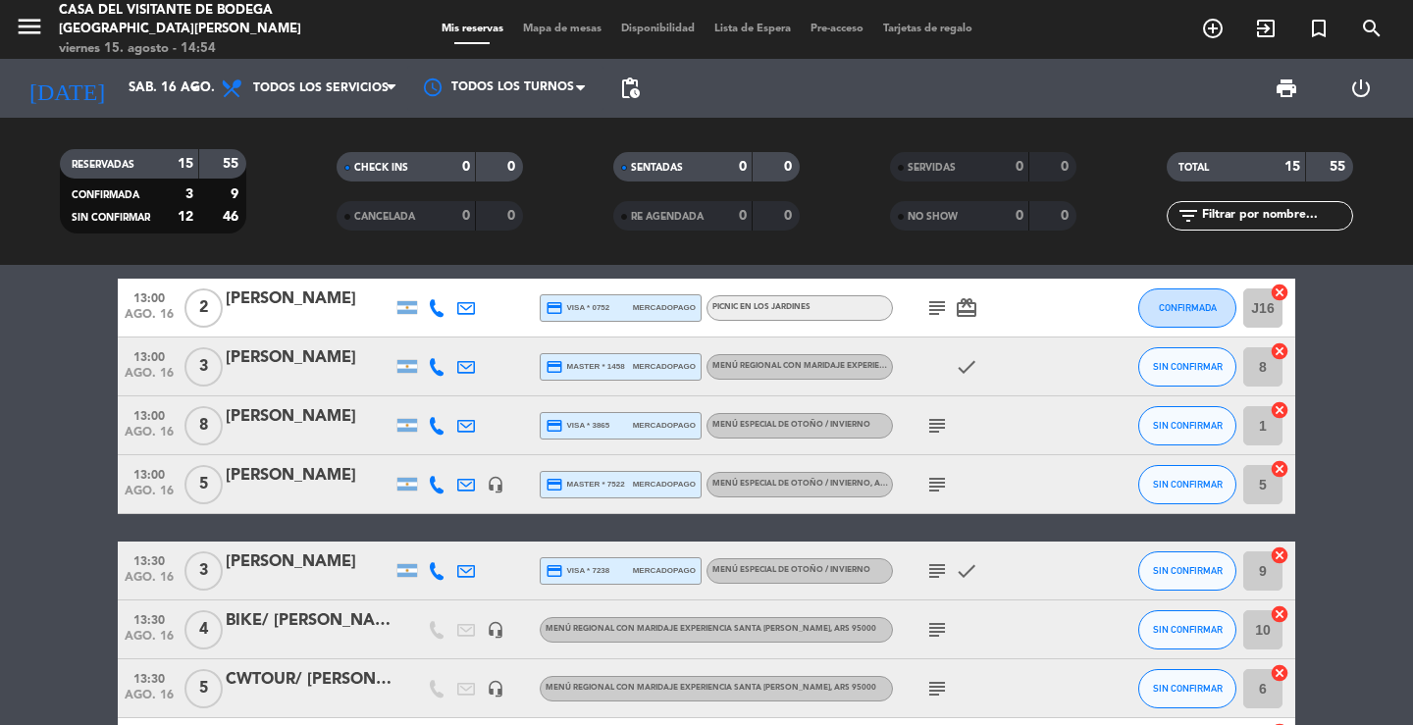
scroll to position [154, 0]
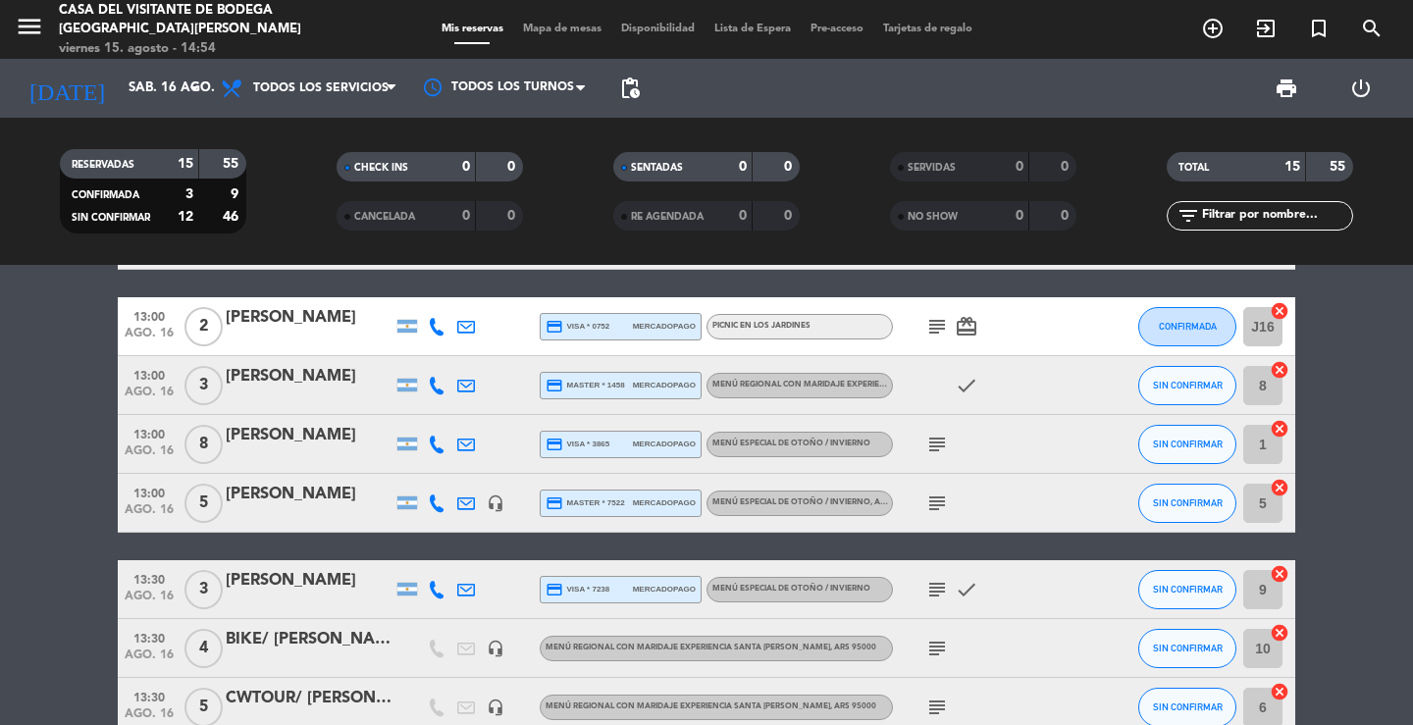
click at [943, 640] on icon "subject" at bounding box center [937, 649] width 24 height 24
click at [944, 647] on icon "subject" at bounding box center [937, 649] width 24 height 24
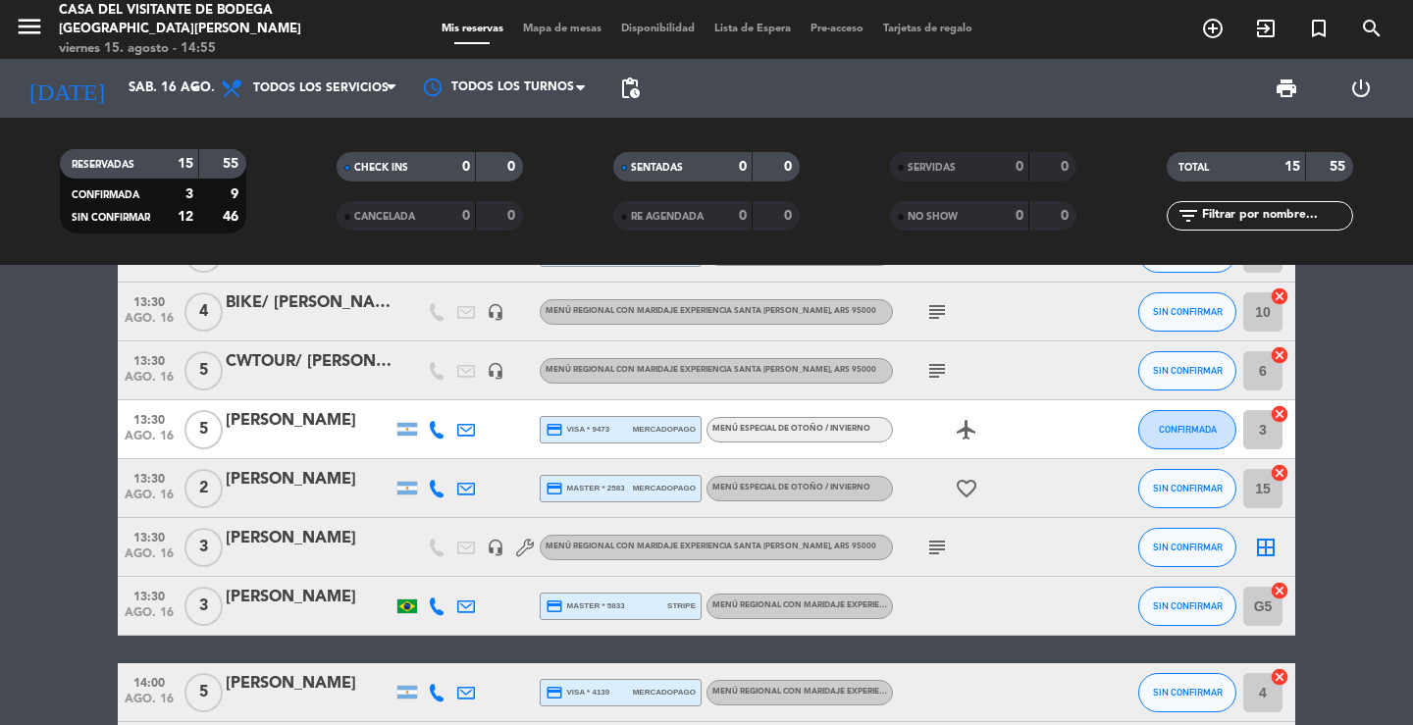
scroll to position [589, 0]
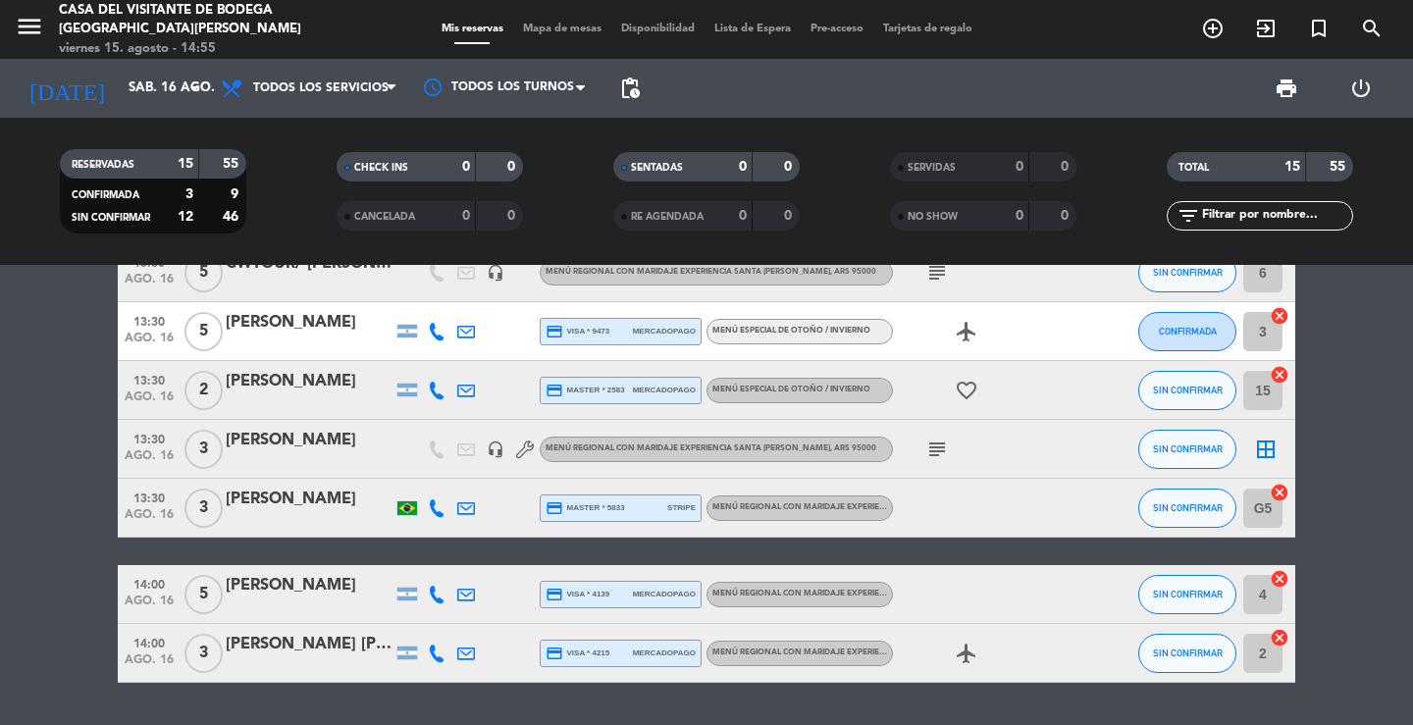
click at [937, 444] on icon "subject" at bounding box center [937, 450] width 24 height 24
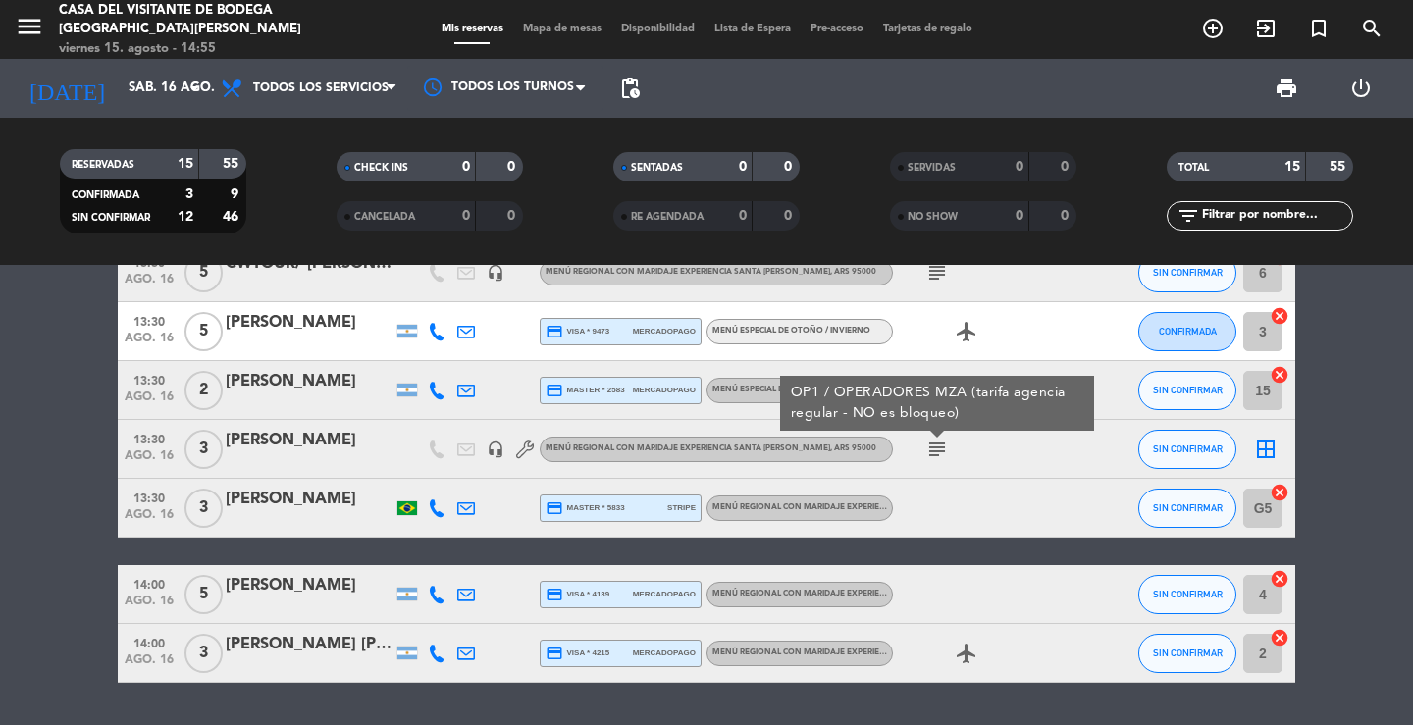
click at [937, 444] on icon "subject" at bounding box center [937, 450] width 24 height 24
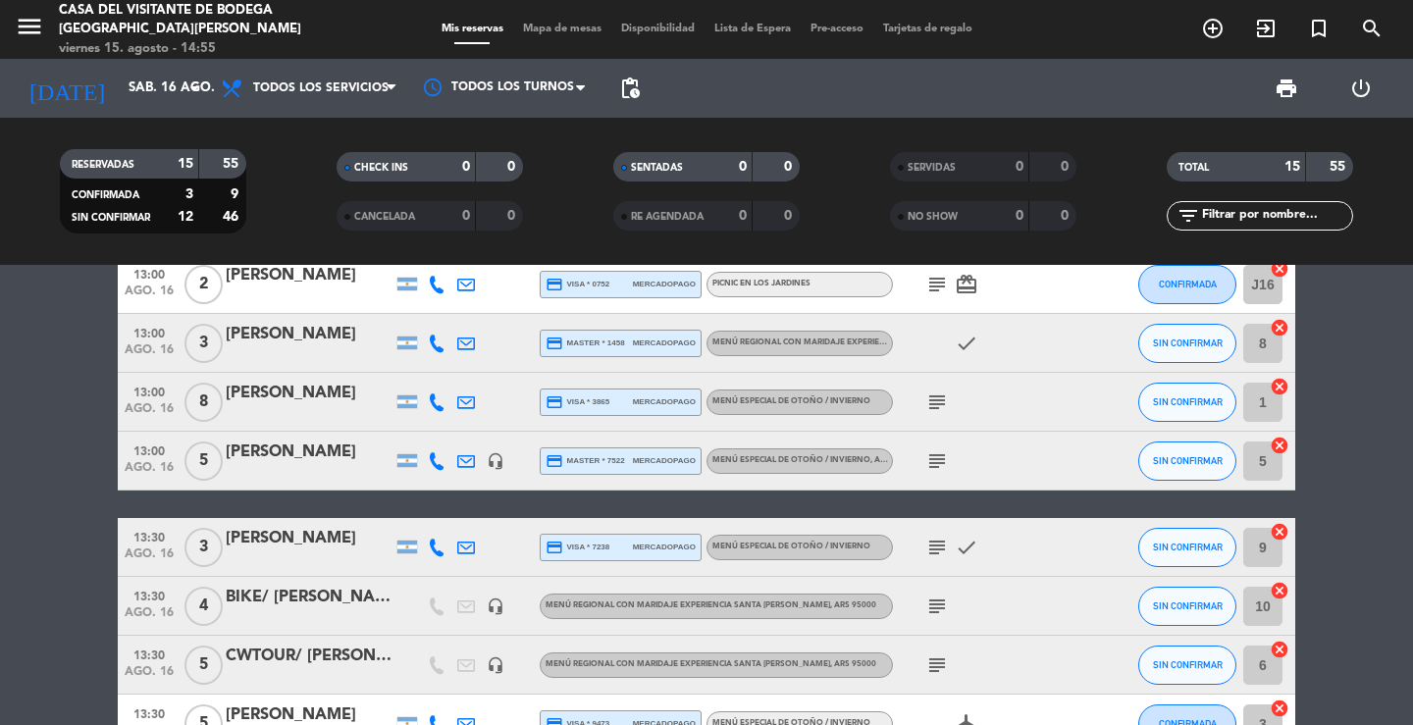
scroll to position [294, 0]
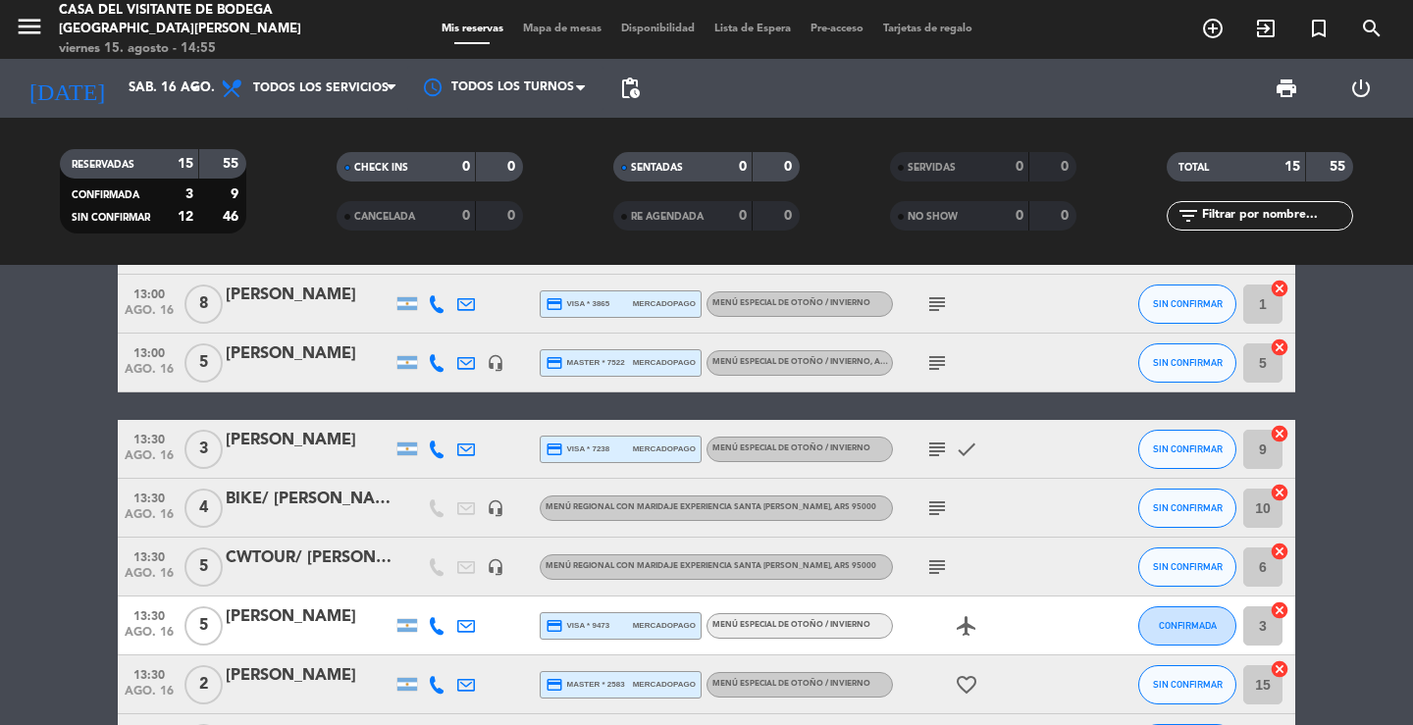
click at [319, 454] on div at bounding box center [309, 462] width 167 height 16
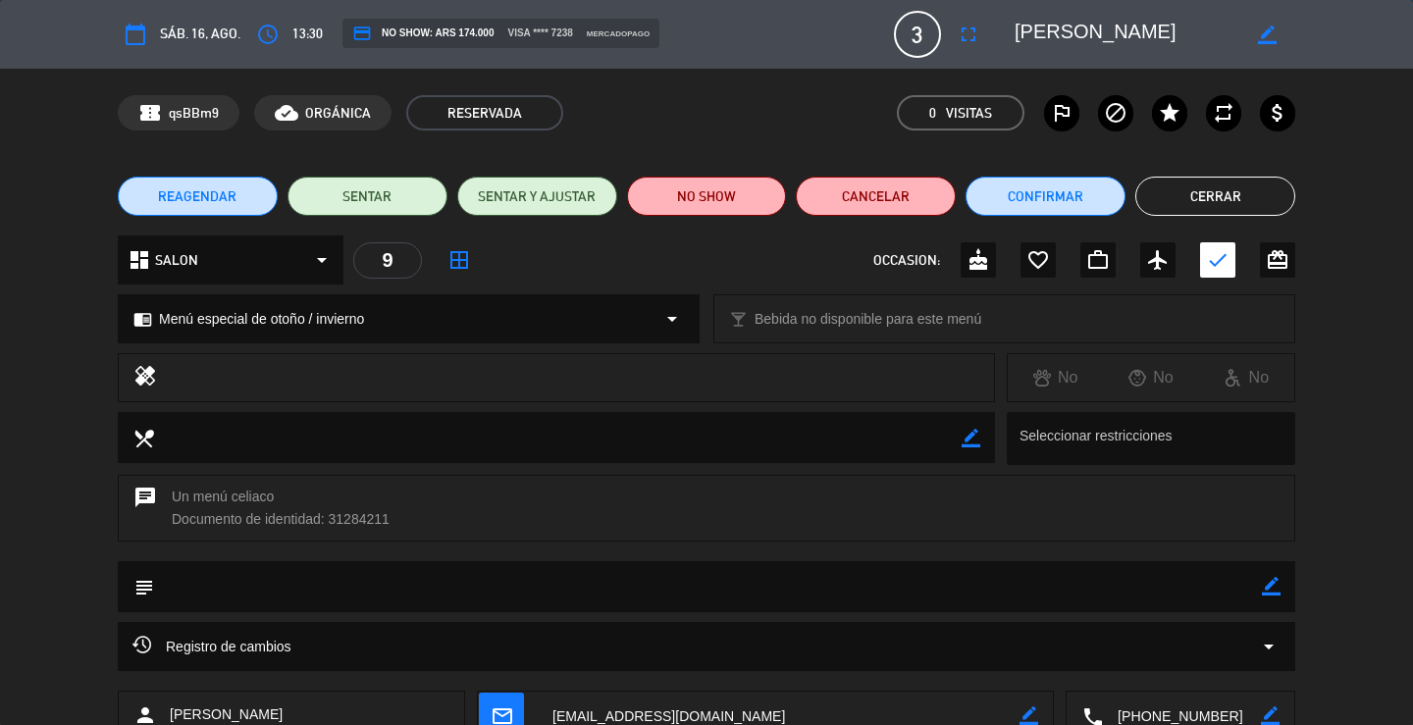
click at [1176, 712] on textarea at bounding box center [1182, 716] width 158 height 49
click at [1271, 585] on icon "border_color" at bounding box center [1271, 586] width 19 height 19
click at [1217, 587] on textarea at bounding box center [708, 586] width 1108 height 50
type textarea "**1 celiaco** / PAGA PAX"
click at [1271, 589] on icon at bounding box center [1271, 586] width 19 height 19
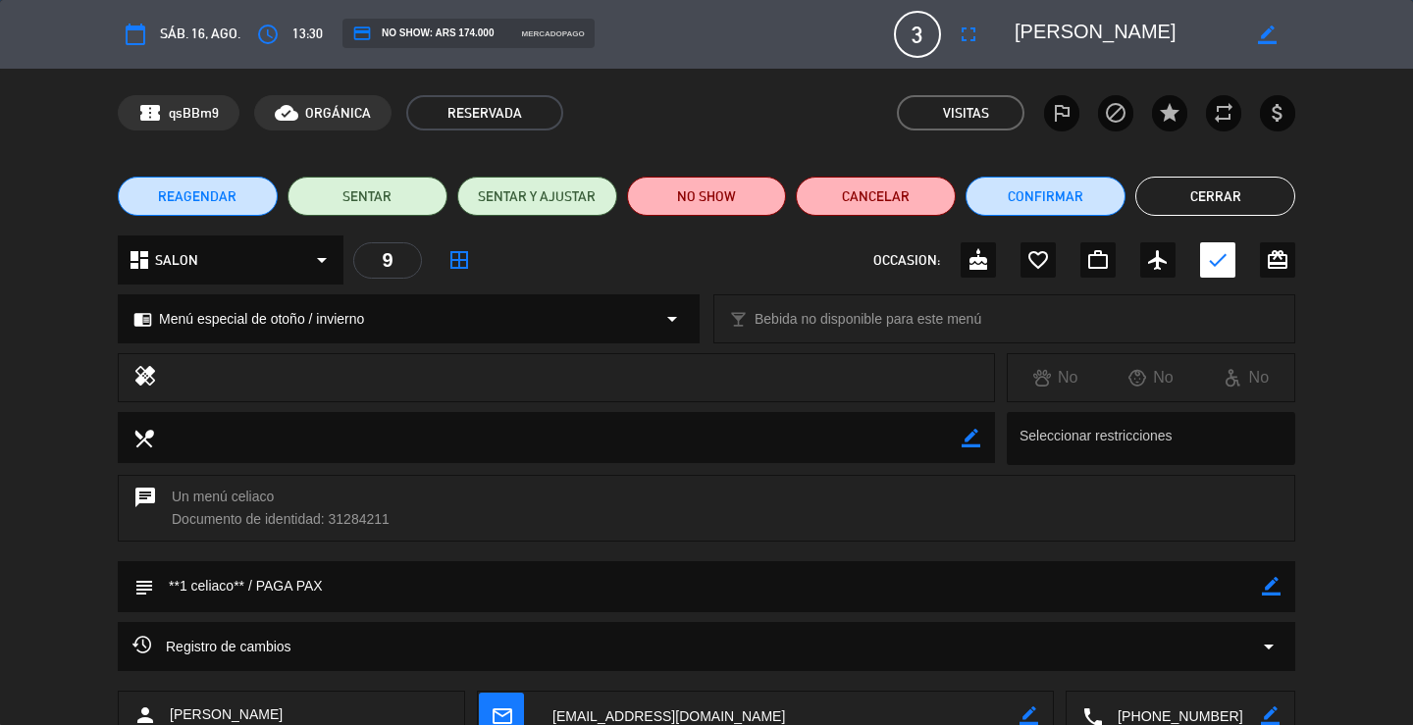
click at [1177, 711] on textarea at bounding box center [1182, 716] width 158 height 49
click at [1254, 187] on button "Cerrar" at bounding box center [1215, 196] width 160 height 39
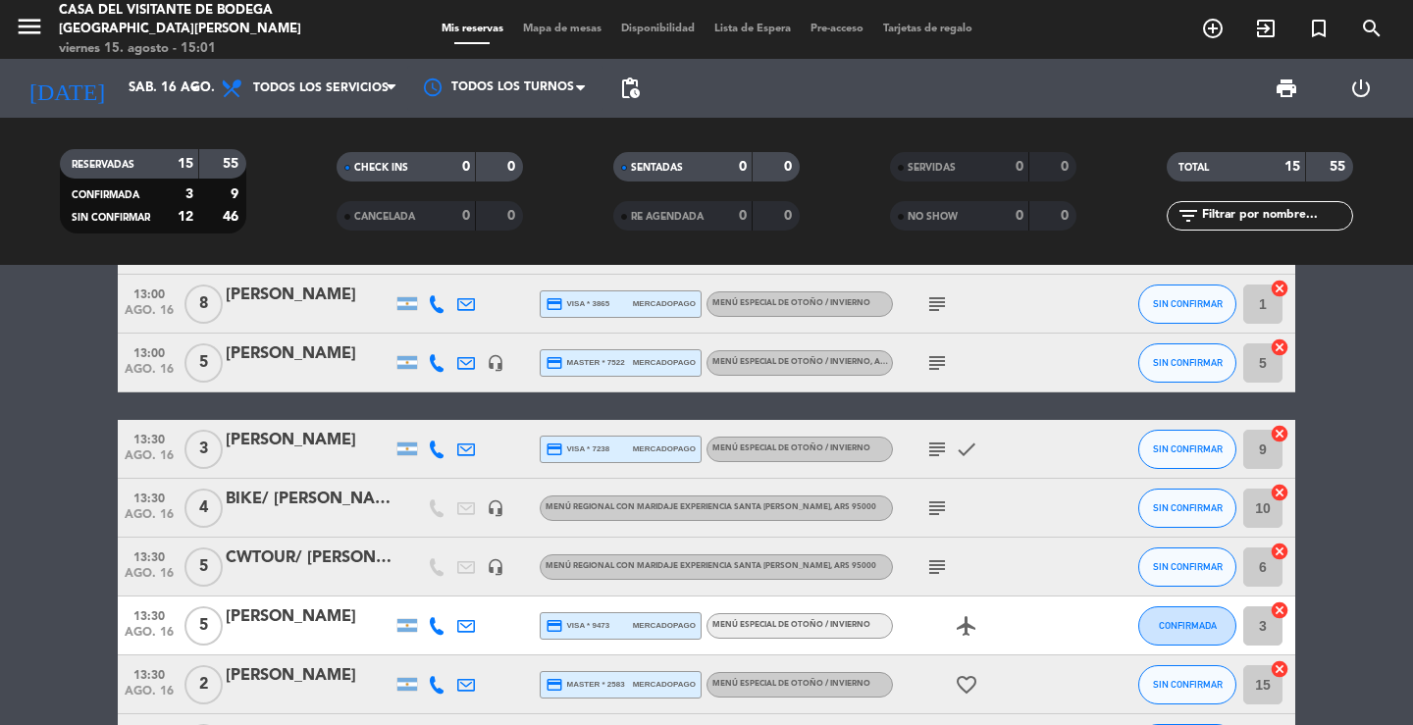
click at [301, 450] on div "[PERSON_NAME]" at bounding box center [309, 441] width 167 height 26
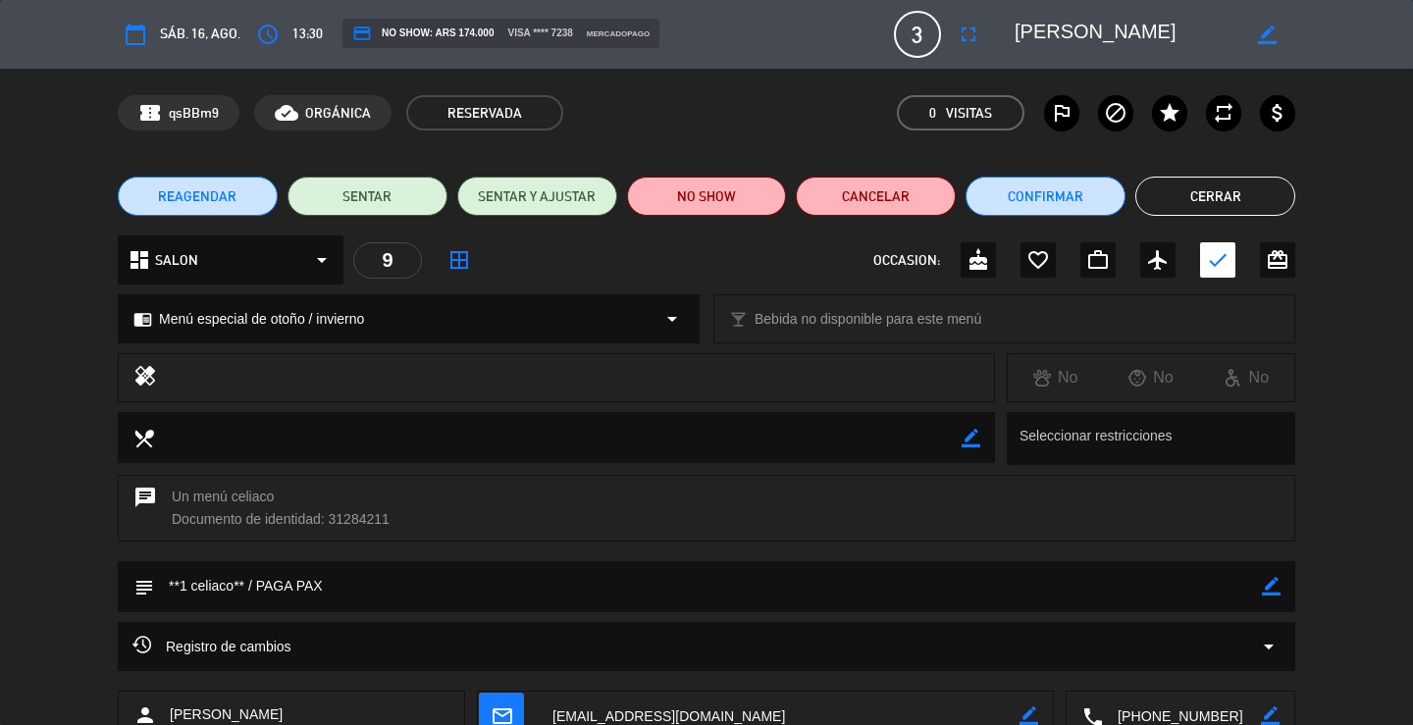
click at [1177, 714] on textarea at bounding box center [1182, 716] width 158 height 49
drag, startPoint x: 1071, startPoint y: 16, endPoint x: 993, endPoint y: 30, distance: 78.9
click at [993, 30] on editable-input "border_color" at bounding box center [1143, 34] width 304 height 35
click at [1201, 195] on button "Cerrar" at bounding box center [1215, 196] width 160 height 39
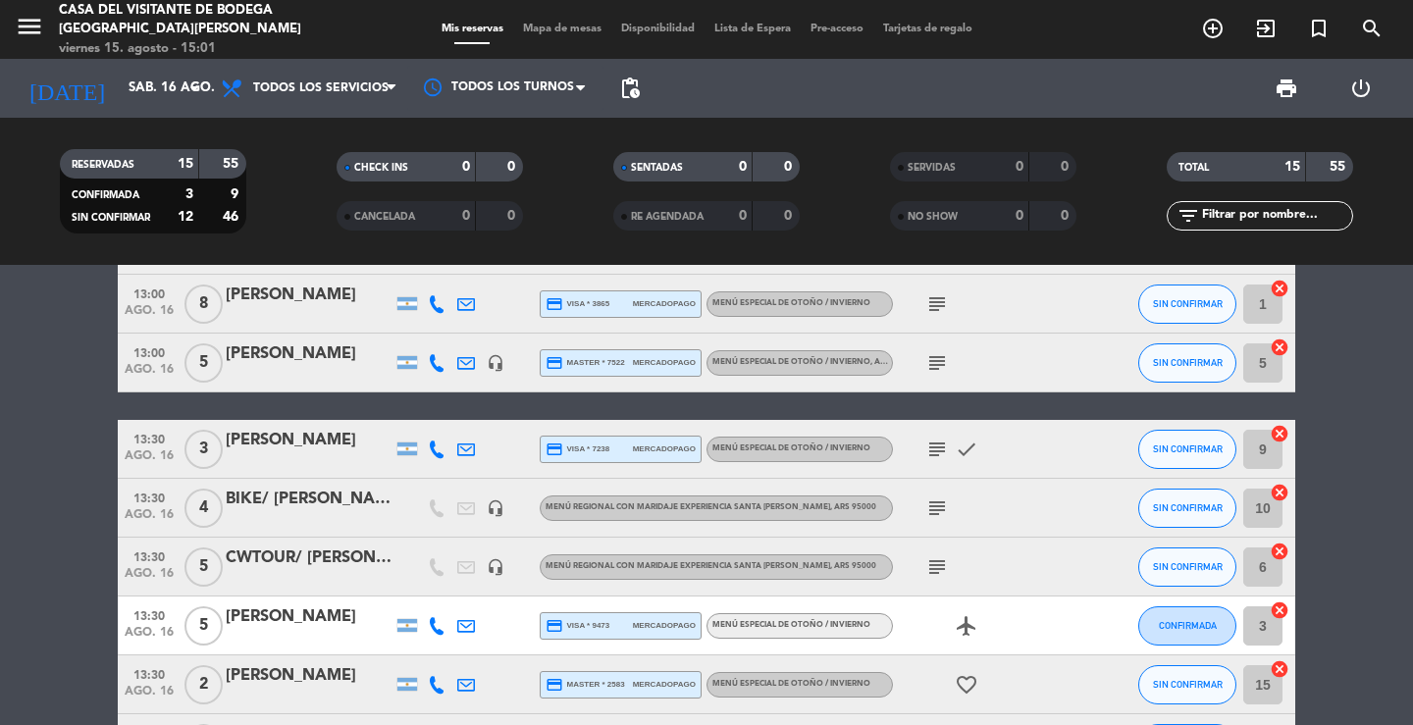
click at [303, 518] on div at bounding box center [309, 521] width 167 height 16
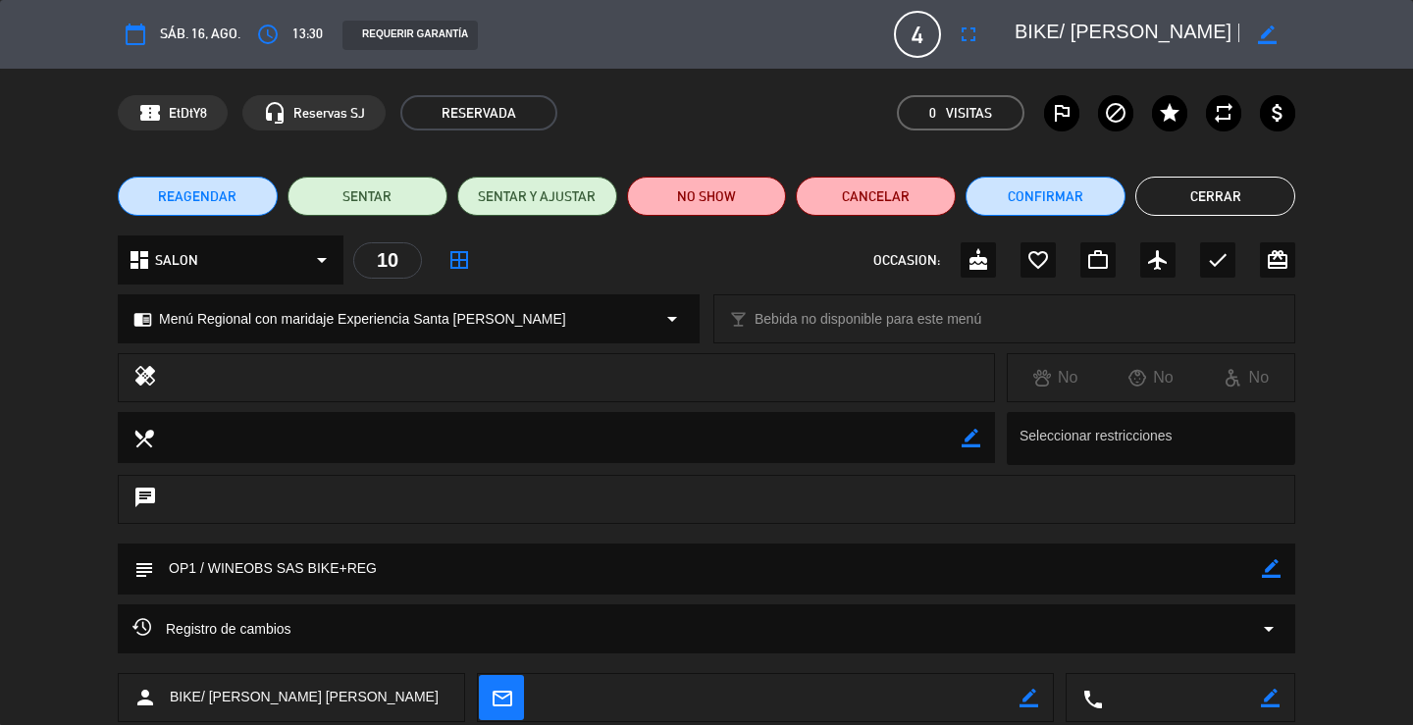
click at [1271, 193] on button "Cerrar" at bounding box center [1215, 196] width 160 height 39
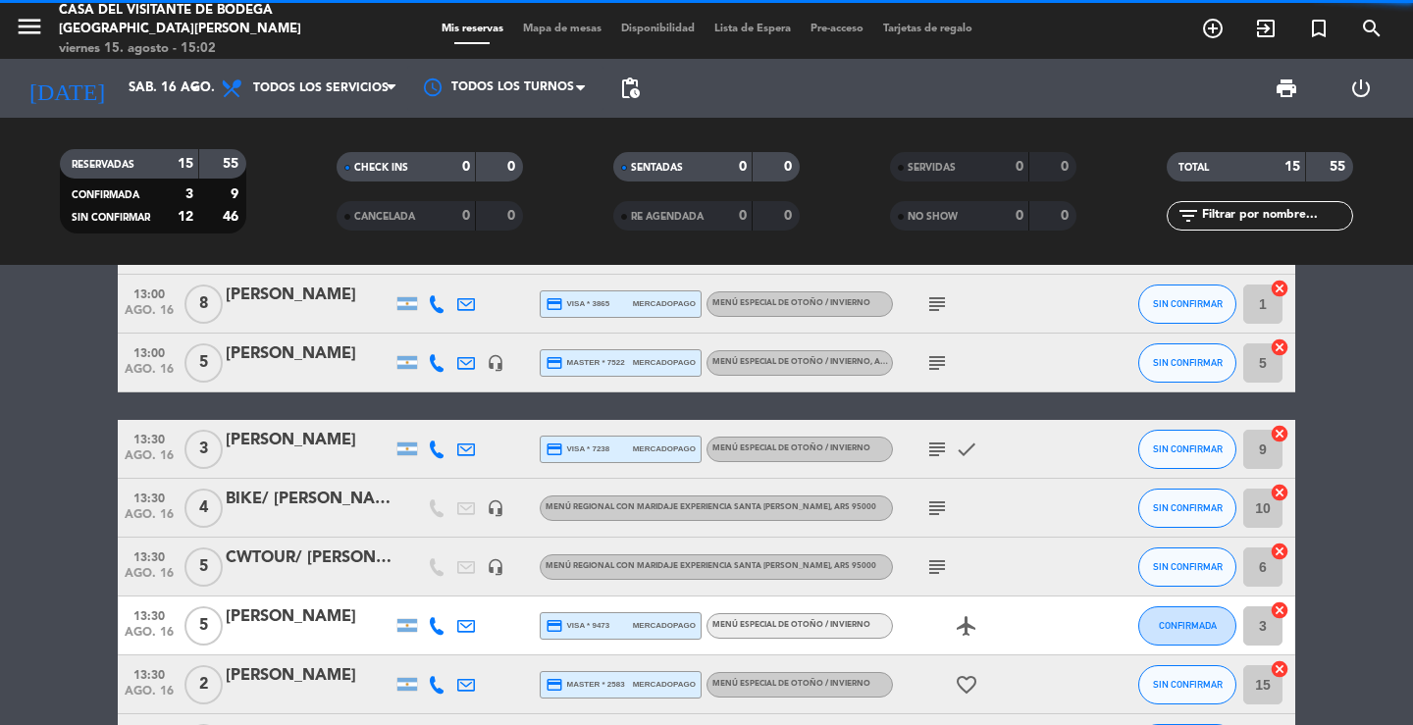
click at [307, 507] on div "BIKE/ [PERSON_NAME] [PERSON_NAME]" at bounding box center [309, 500] width 167 height 26
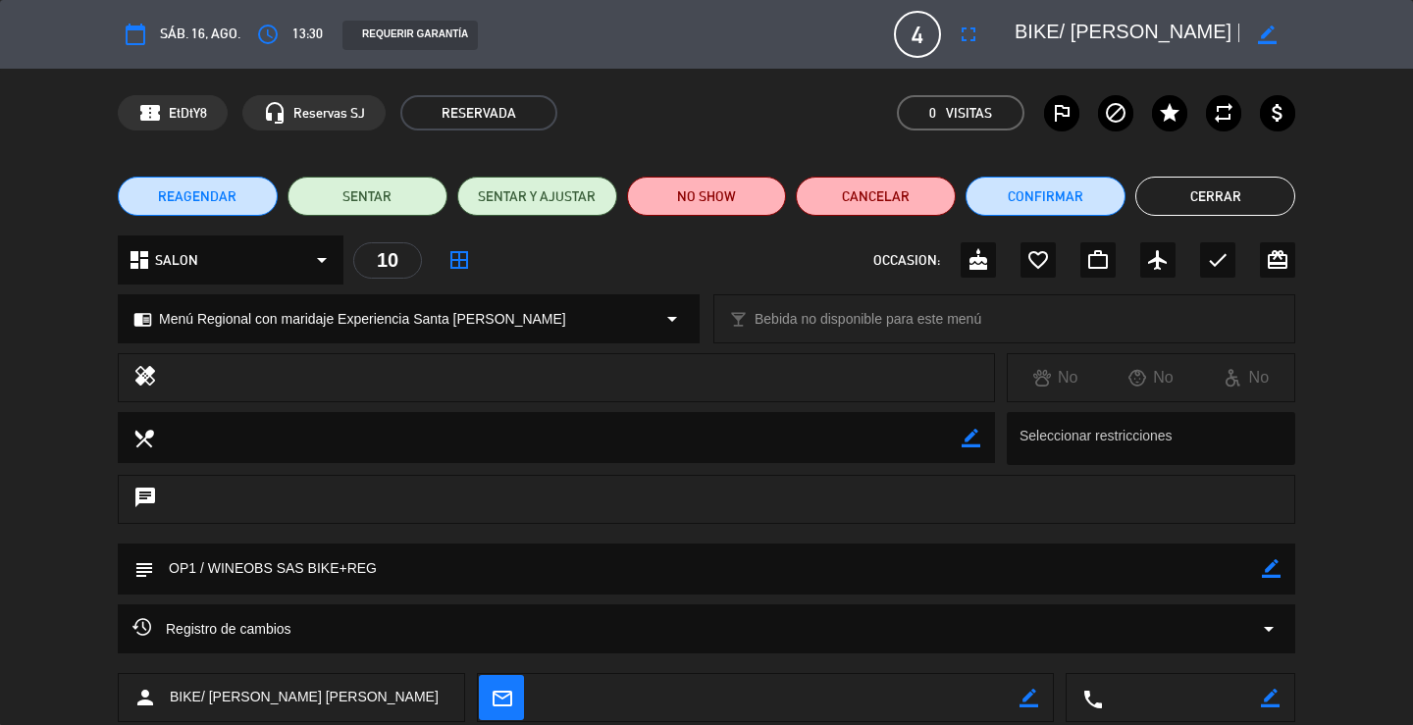
scroll to position [0, 148]
drag, startPoint x: 1072, startPoint y: 33, endPoint x: 1302, endPoint y: 53, distance: 230.4
click at [1302, 53] on div "calendar_today sáb. 16, ago. access_time 13:30 REQUERIR GARANTÍA 4 BIKE/ [PERSO…" at bounding box center [706, 34] width 1413 height 69
click at [1170, 41] on textarea at bounding box center [1127, 34] width 225 height 35
click at [1271, 560] on icon "border_color" at bounding box center [1271, 568] width 19 height 19
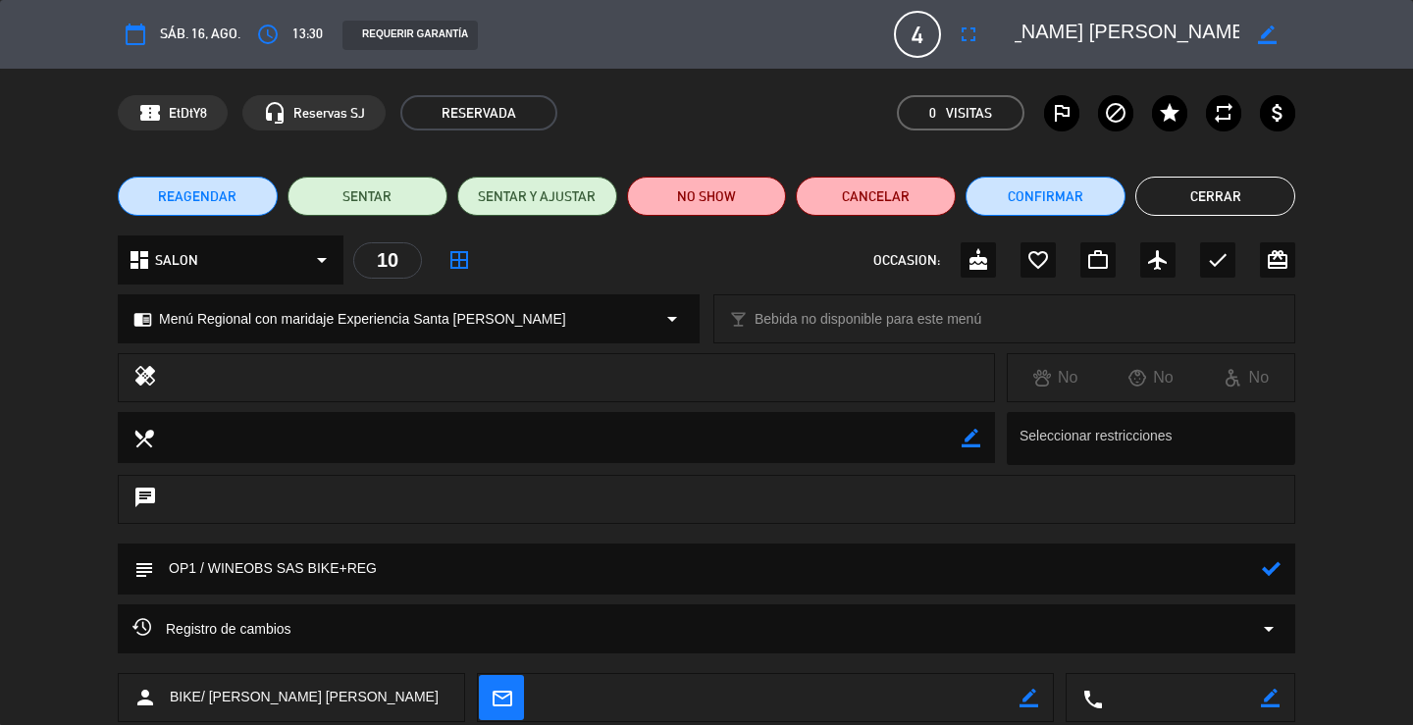
click at [1255, 566] on textarea at bounding box center [708, 569] width 1108 height 50
click at [577, 567] on textarea at bounding box center [708, 569] width 1108 height 50
type textarea "OP1 / WINEOBS SAS BIKE+REG / fact 15/8 #A4746 - aguardando pago"
click at [1262, 572] on icon at bounding box center [1271, 568] width 19 height 19
click at [1207, 193] on button "Cerrar" at bounding box center [1215, 196] width 160 height 39
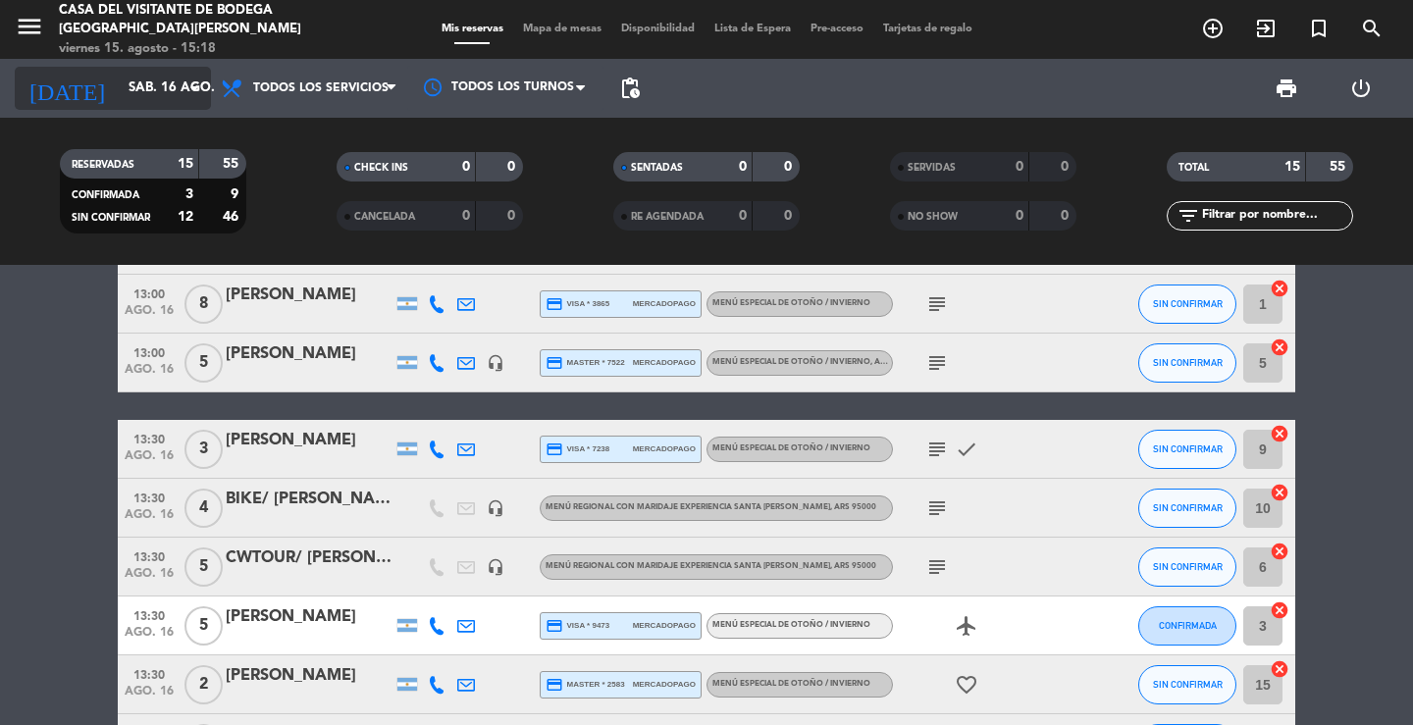
click at [163, 94] on input "sáb. 16 ago." at bounding box center [205, 88] width 173 height 35
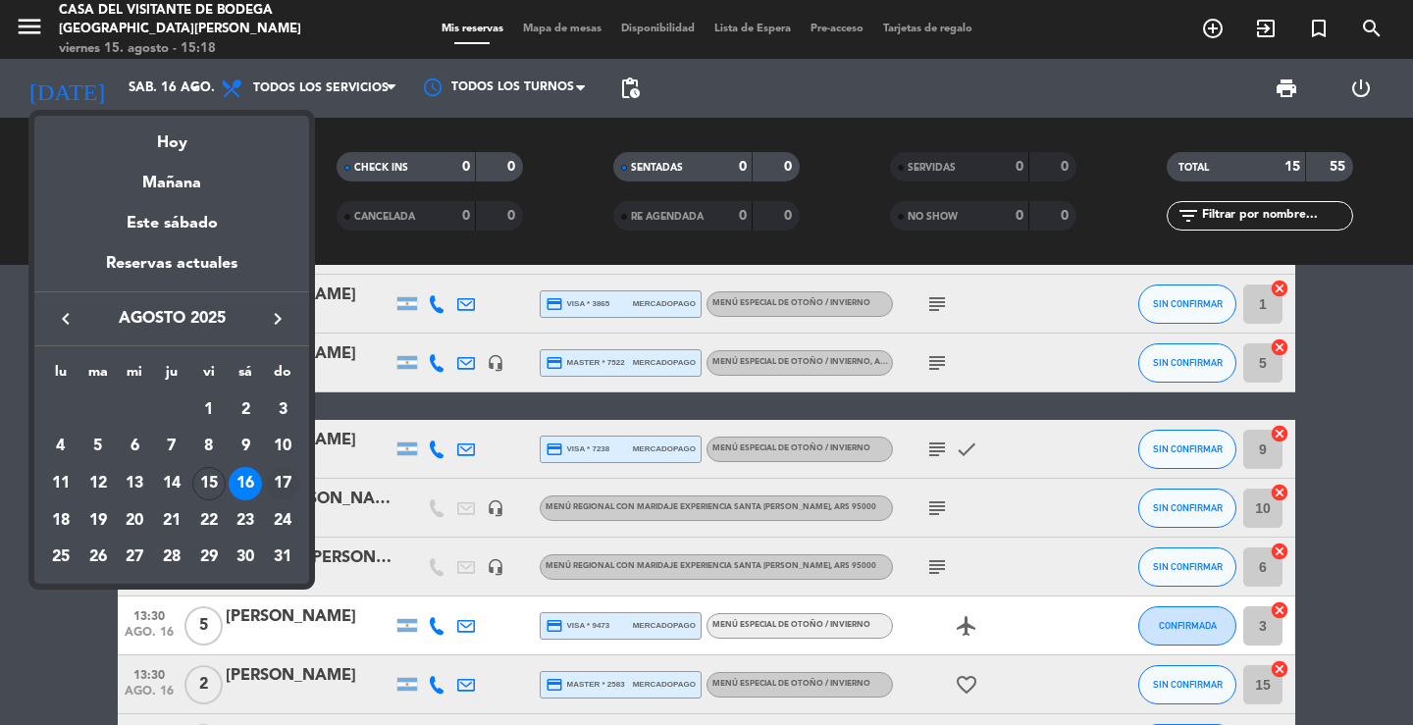
click at [284, 479] on div "17" at bounding box center [282, 483] width 33 height 33
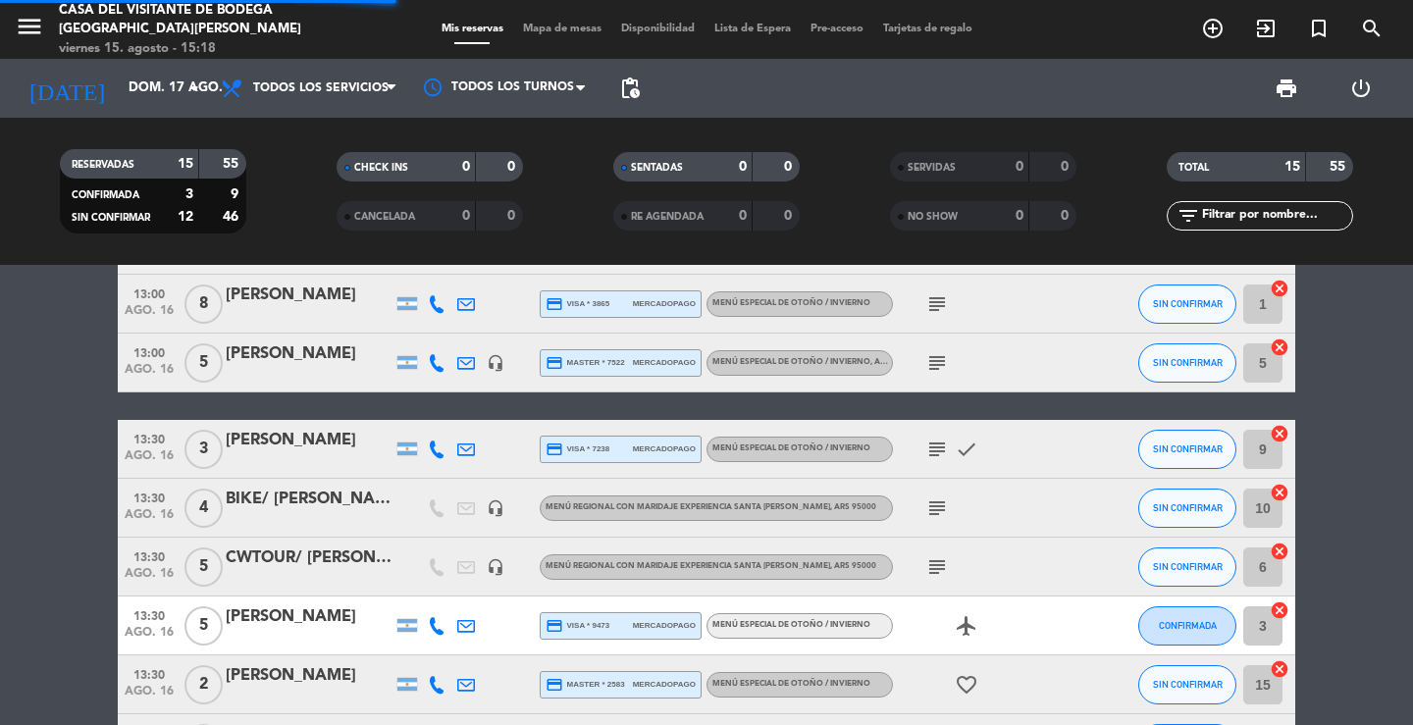
click at [14, 18] on div "menu Casa del Visitante de Bodega [GEOGRAPHIC_DATA][PERSON_NAME] 15. [PERSON_NA…" at bounding box center [176, 30] width 353 height 58
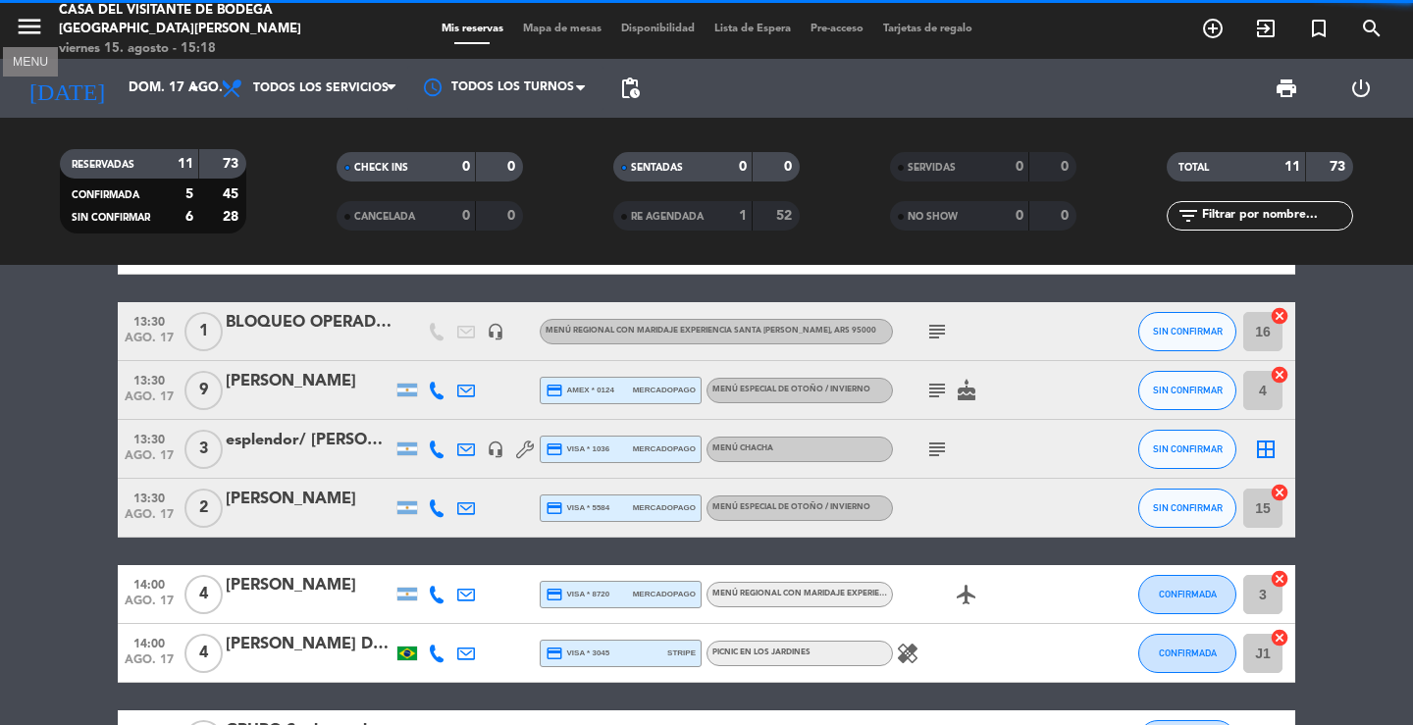
click at [21, 26] on icon "menu" at bounding box center [29, 26] width 29 height 29
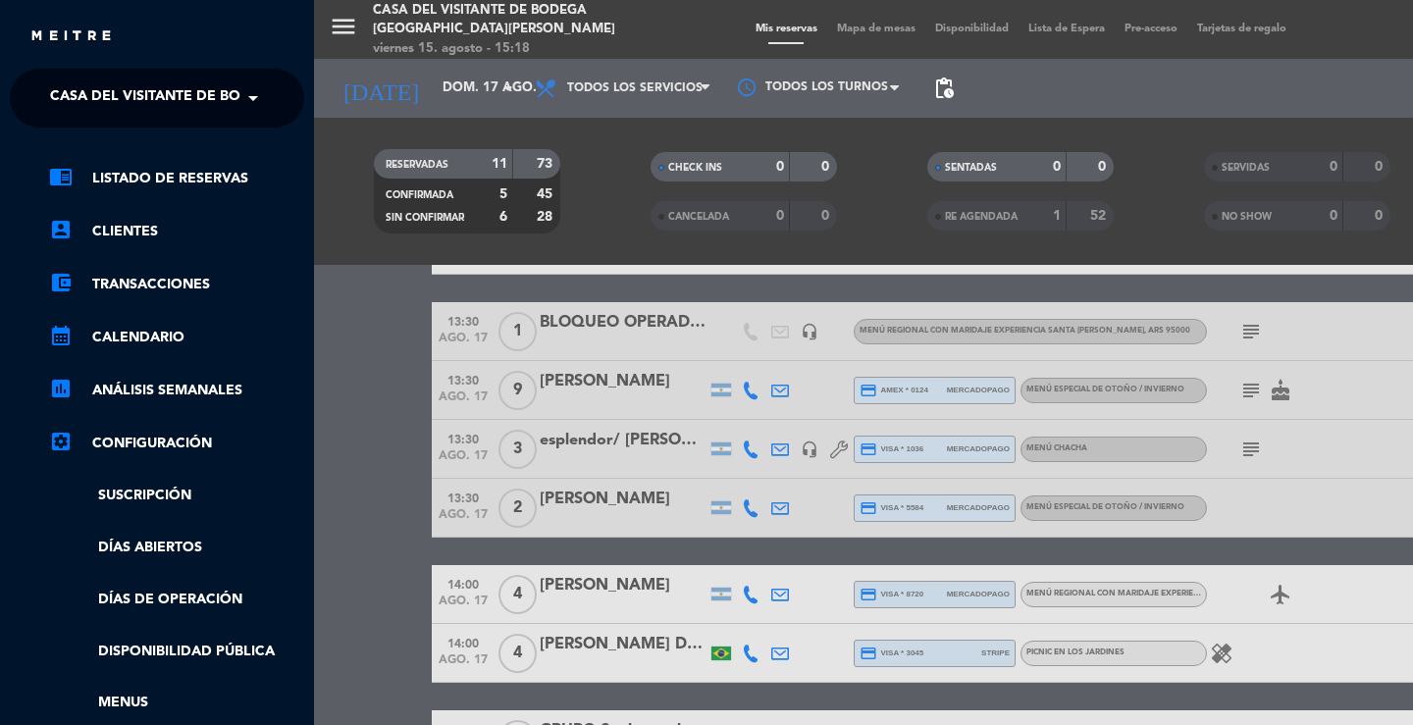
click at [84, 92] on span "Casa del Visitante de Bodega [GEOGRAPHIC_DATA][PERSON_NAME]" at bounding box center [297, 98] width 494 height 41
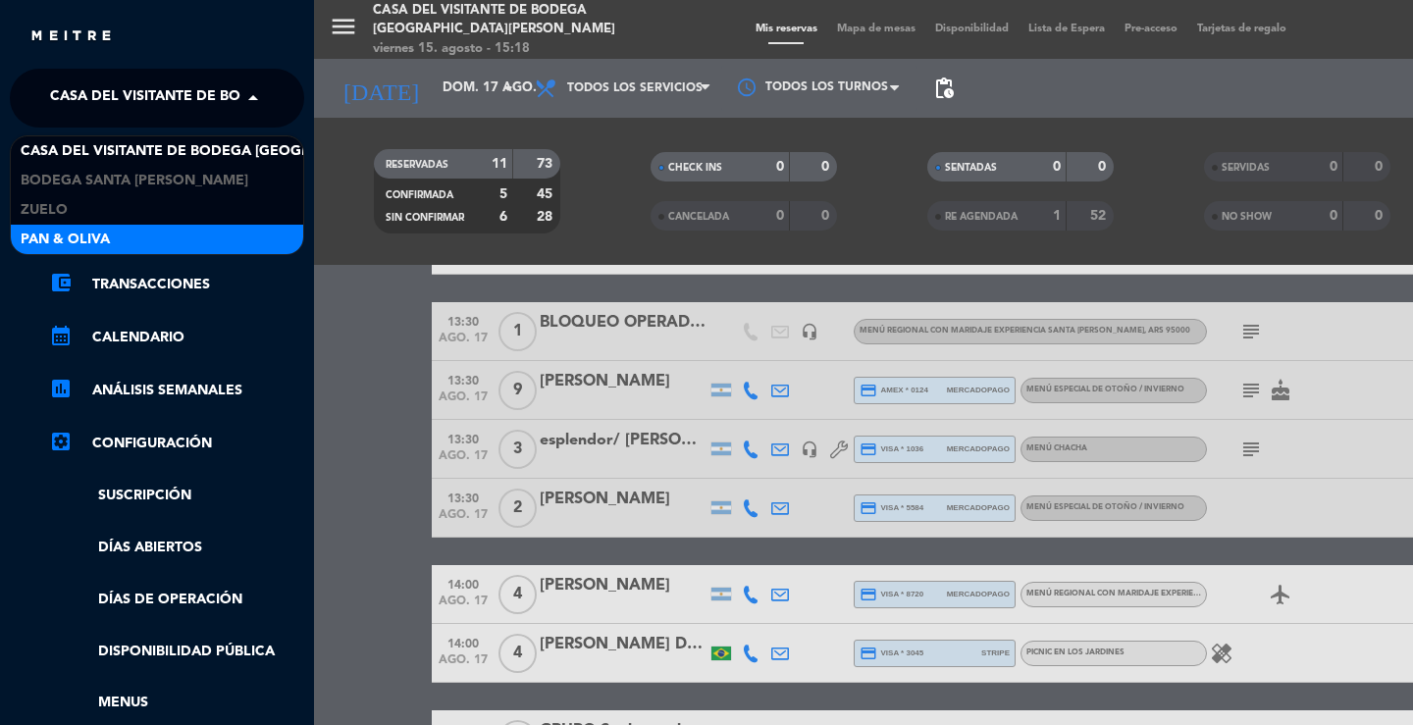
click at [89, 227] on div "Pan & Oliva" at bounding box center [157, 239] width 292 height 29
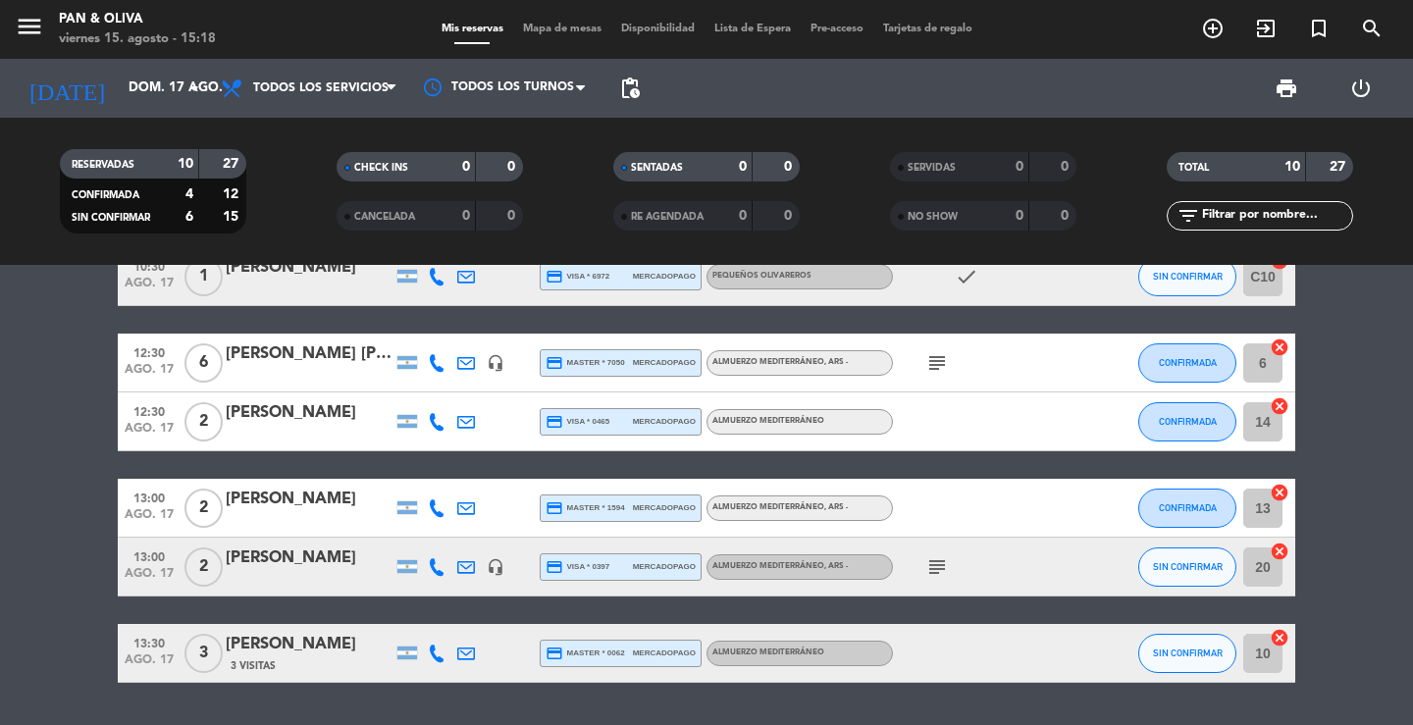
click at [315, 307] on div "10:30 ago. 17 2 [PERSON_NAME] [PERSON_NAME] headset_mic credit_card master * 70…" at bounding box center [706, 347] width 1177 height 671
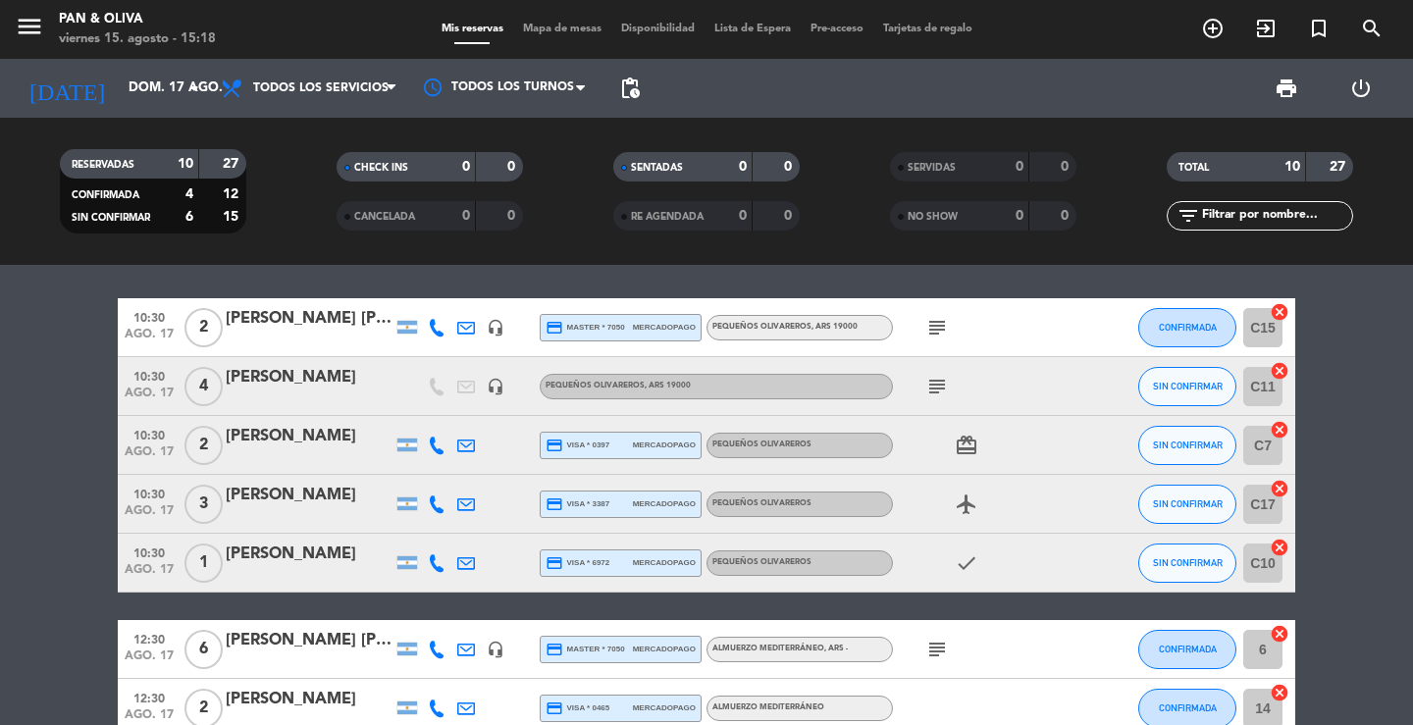
scroll to position [0, 0]
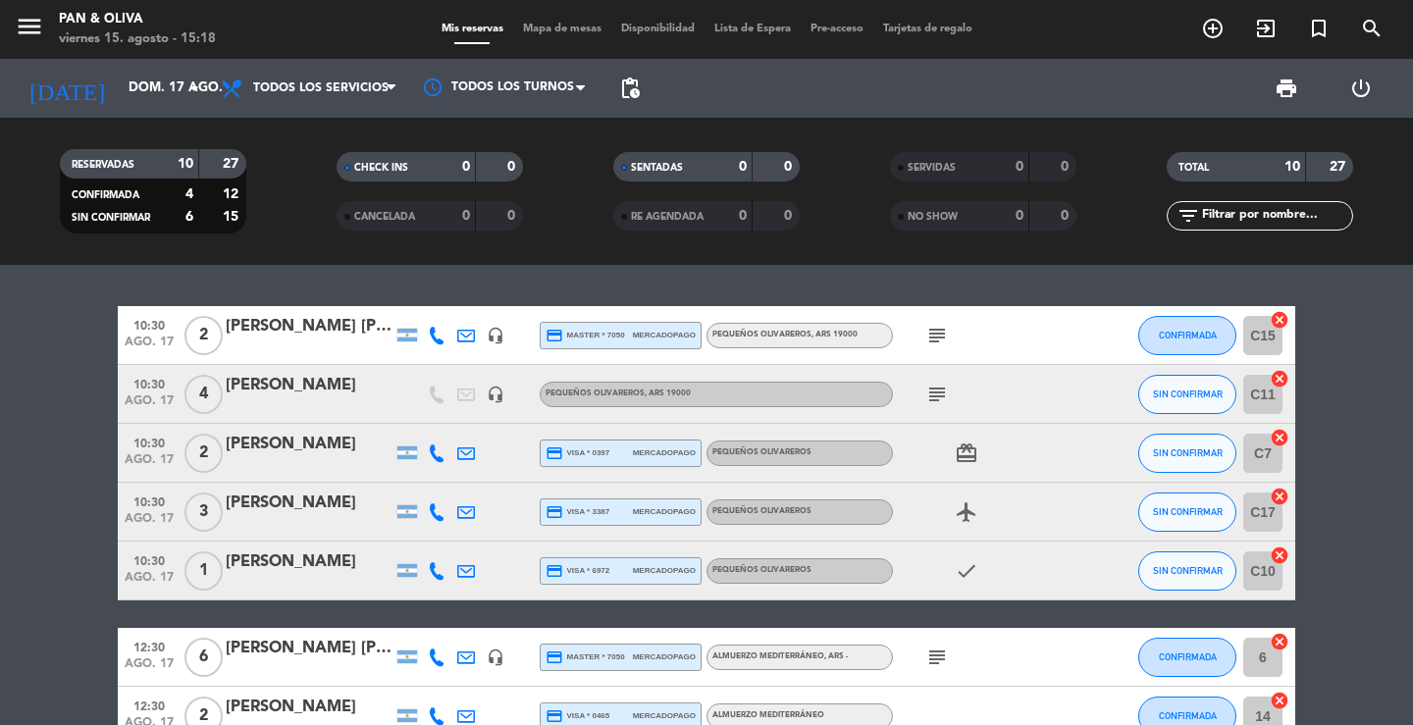
click at [286, 291] on div "10:30 ago. 17 2 [PERSON_NAME] [PERSON_NAME] headset_mic credit_card master * 70…" at bounding box center [706, 495] width 1413 height 460
click at [400, 618] on div "10:30 ago. 17 2 [PERSON_NAME] [PERSON_NAME] headset_mic credit_card master * 70…" at bounding box center [706, 641] width 1177 height 671
click at [404, 285] on div "10:30 ago. 17 2 [PERSON_NAME] [PERSON_NAME] headset_mic credit_card master * 70…" at bounding box center [706, 495] width 1413 height 460
click at [353, 280] on div "10:30 ago. 17 2 [PERSON_NAME] [PERSON_NAME] headset_mic credit_card master * 70…" at bounding box center [706, 495] width 1413 height 460
click at [392, 277] on div "10:30 ago. 17 2 [PERSON_NAME] [PERSON_NAME] headset_mic credit_card master * 70…" at bounding box center [706, 495] width 1413 height 460
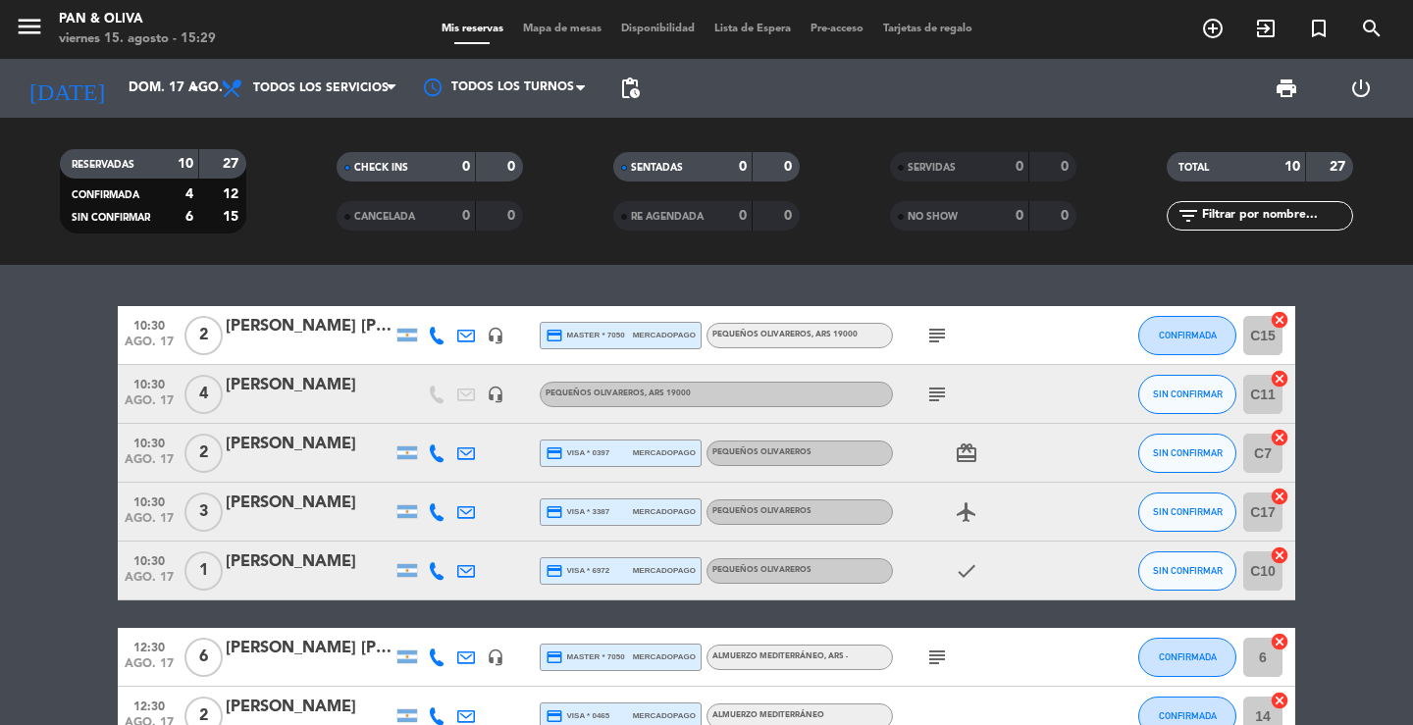
click at [284, 284] on div "10:30 ago. 17 2 [PERSON_NAME] [PERSON_NAME] headset_mic credit_card master * 70…" at bounding box center [706, 495] width 1413 height 460
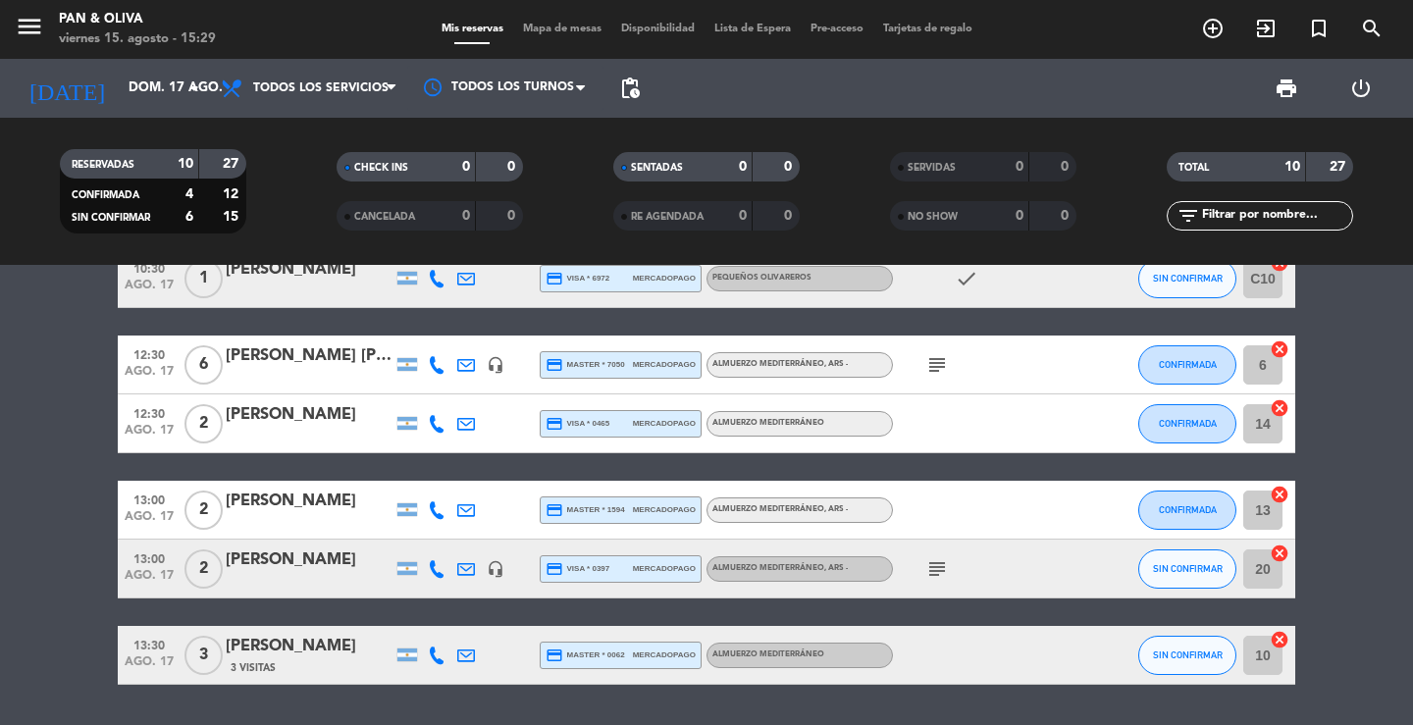
scroll to position [294, 0]
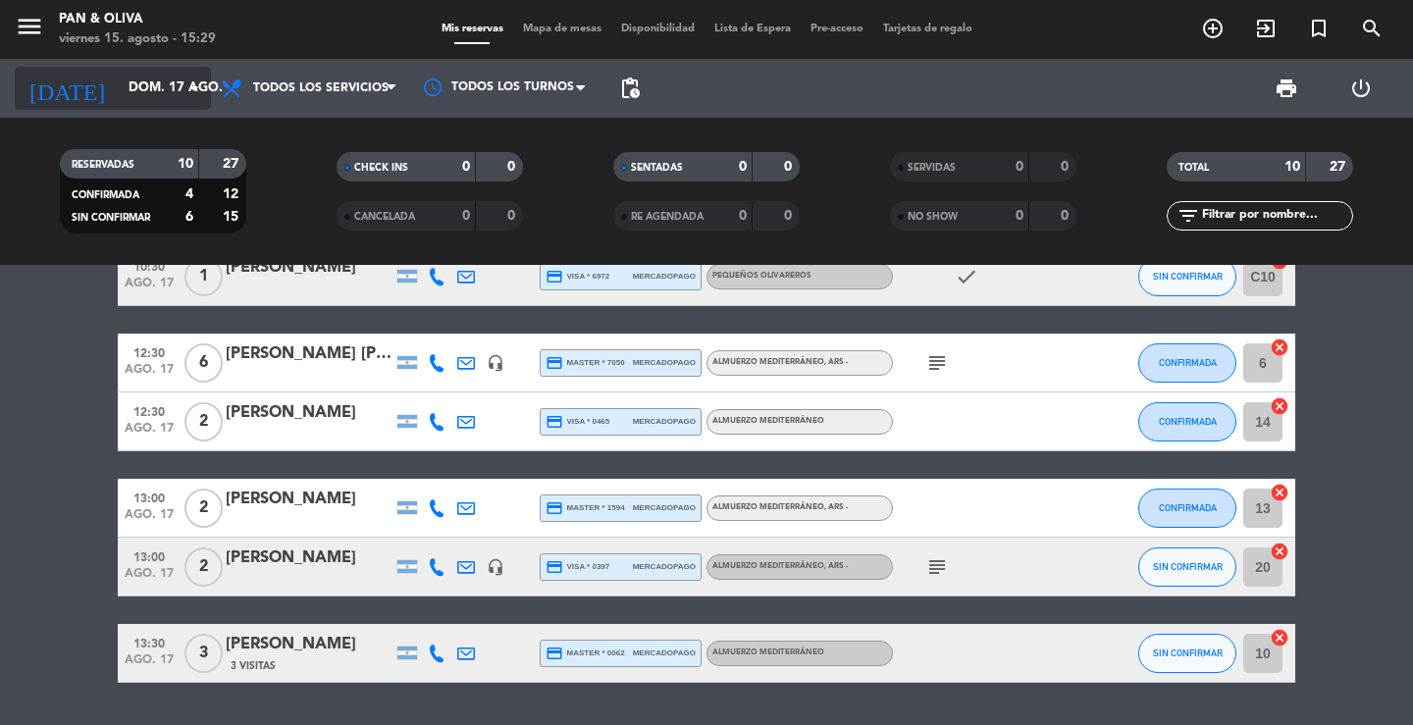
click at [172, 105] on input "dom. 17 ago." at bounding box center [205, 88] width 173 height 35
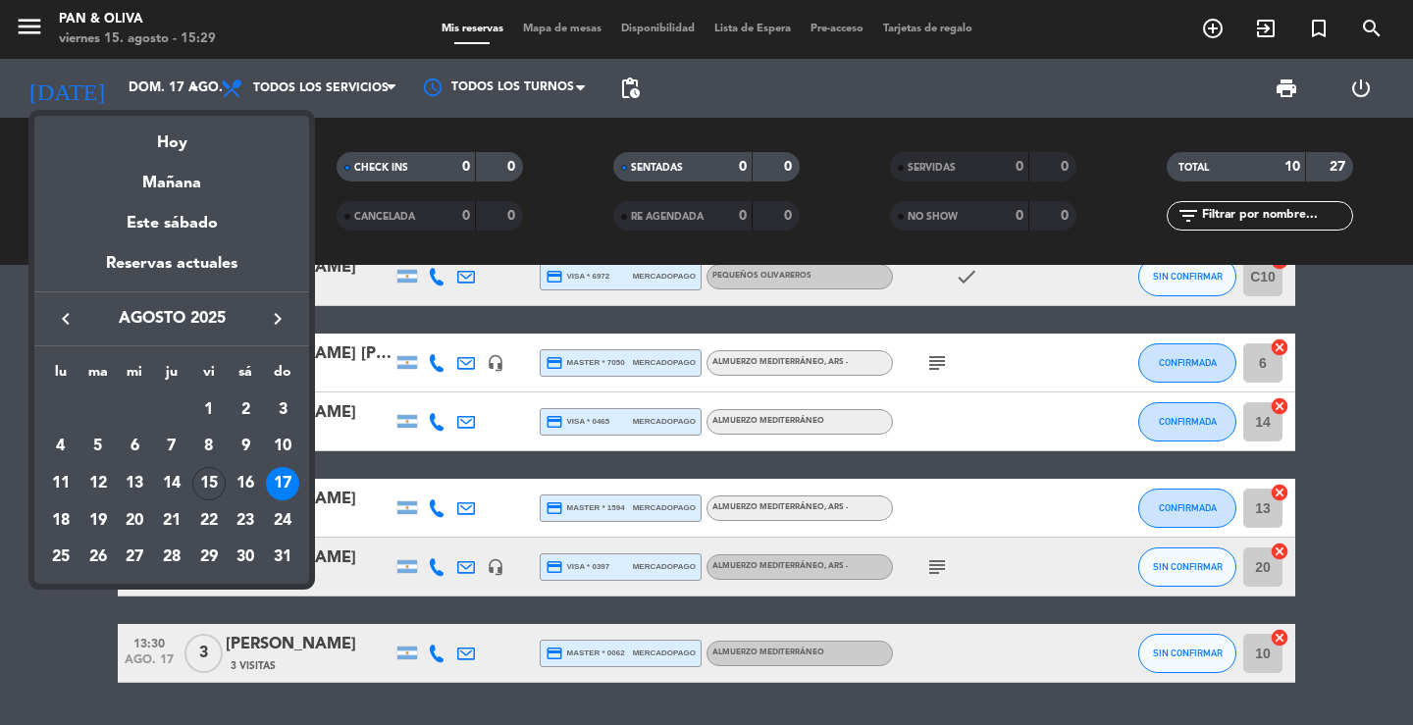
drag, startPoint x: 179, startPoint y: 174, endPoint x: 207, endPoint y: 190, distance: 33.0
click at [179, 175] on div "Mañana" at bounding box center [171, 176] width 275 height 40
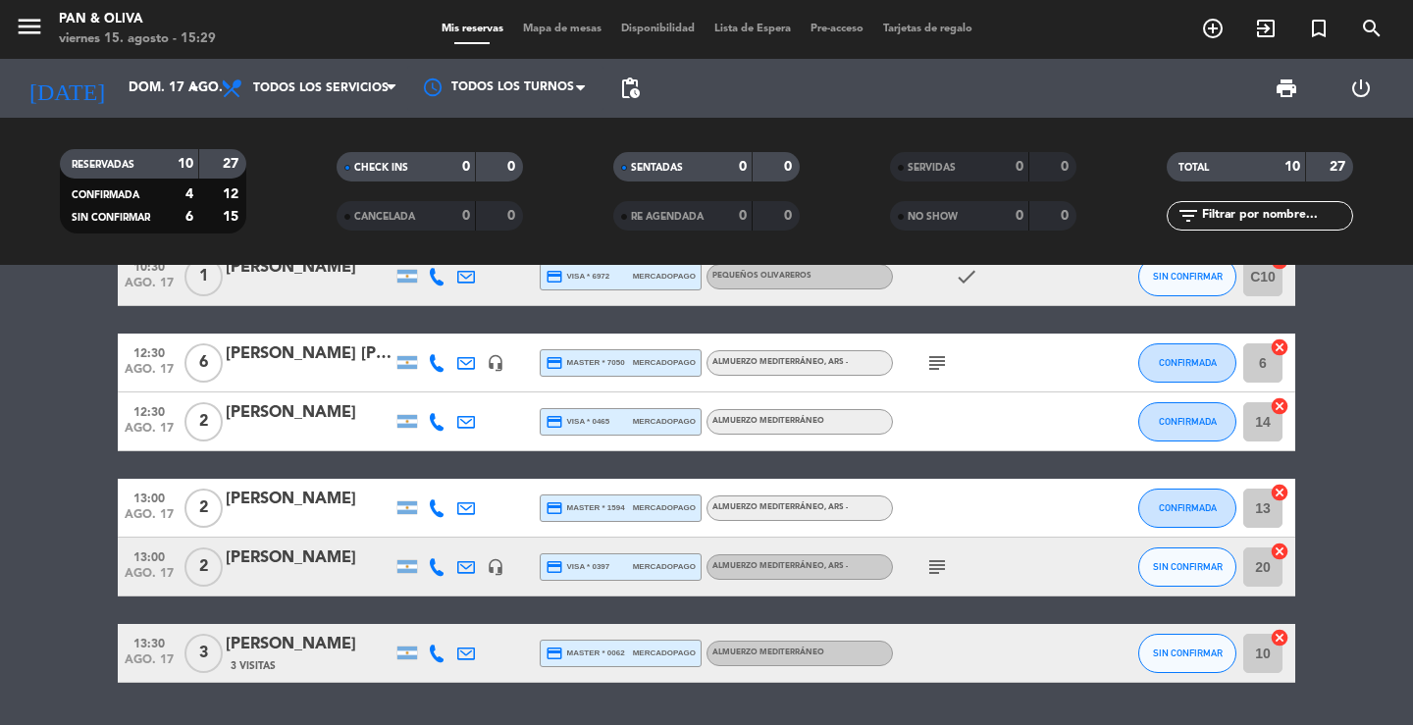
type input "sáb. 16 ago."
click at [5, 16] on div "menu Pan & [PERSON_NAME] 15. [PERSON_NAME] - 15:29" at bounding box center [176, 30] width 353 height 46
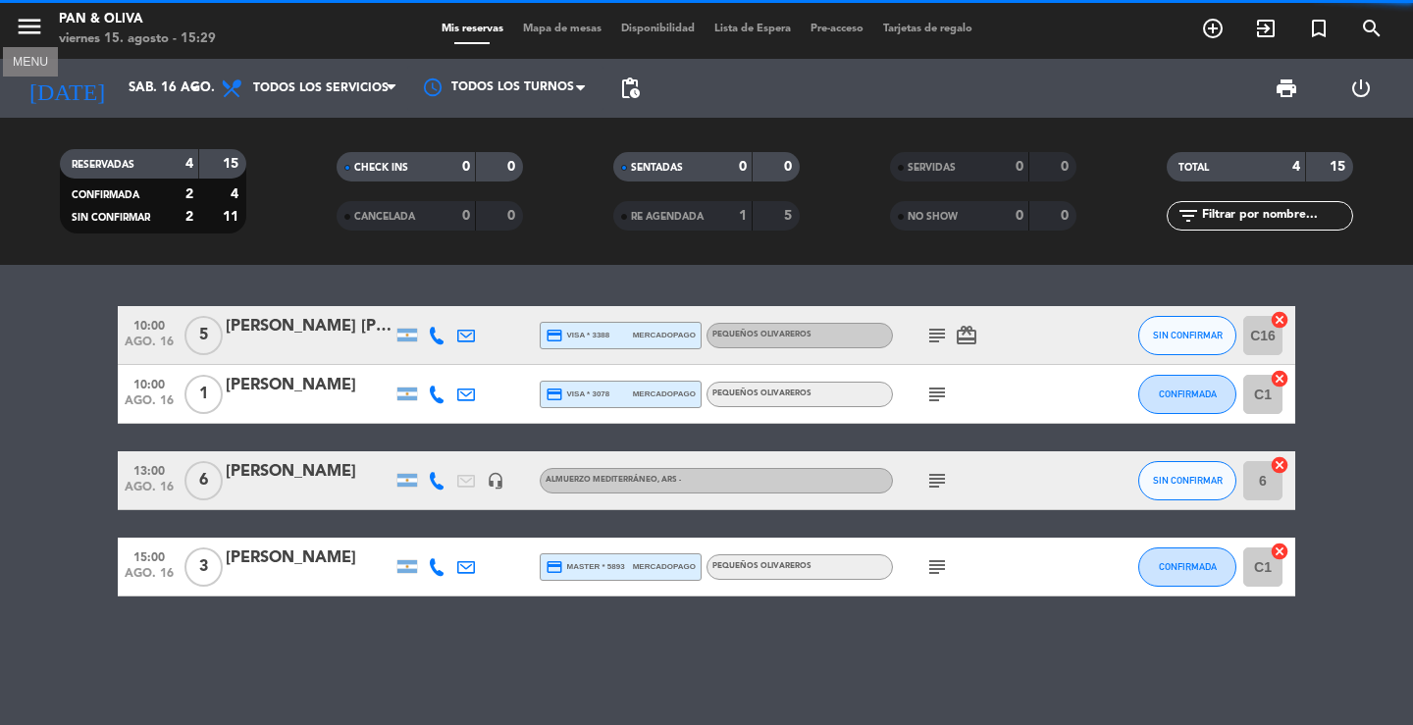
click at [17, 32] on icon "menu" at bounding box center [29, 26] width 29 height 29
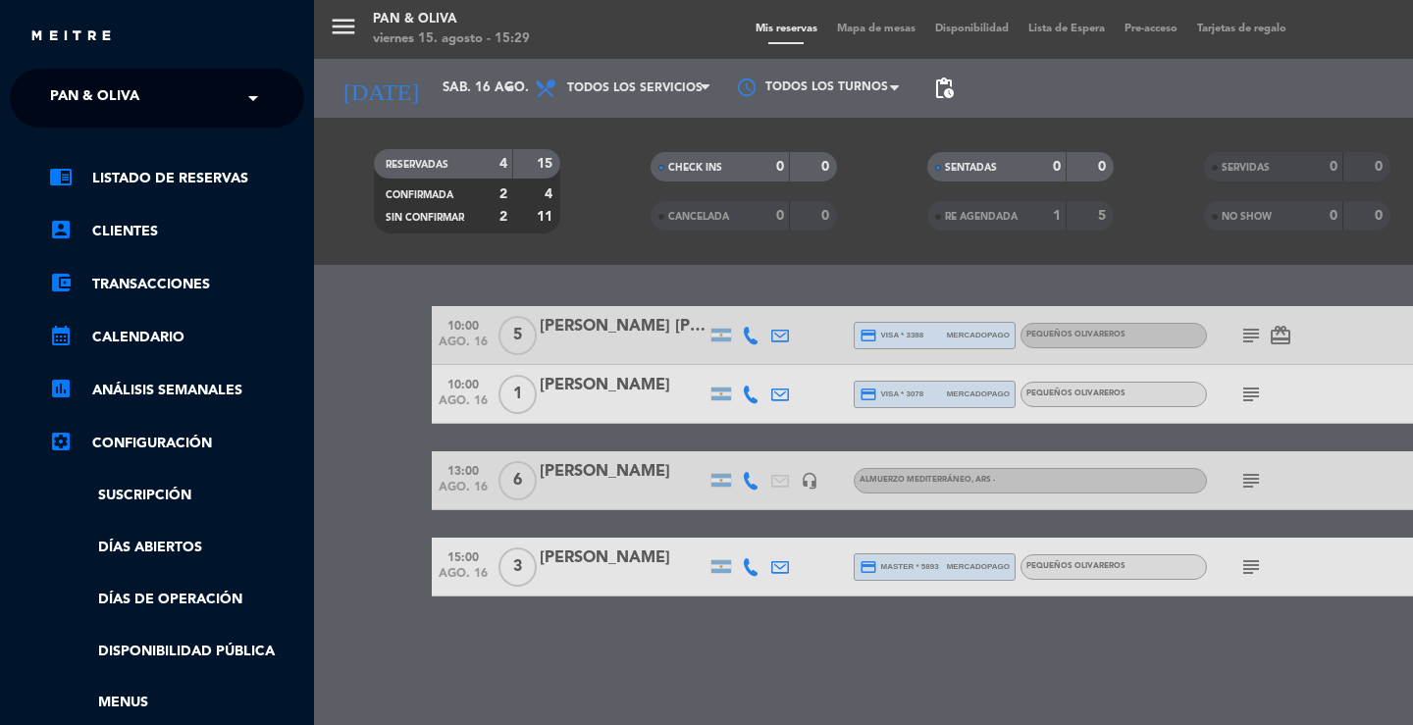
drag, startPoint x: 64, startPoint y: 75, endPoint x: 80, endPoint y: 97, distance: 28.1
click at [67, 77] on ng-select "× Pan & [PERSON_NAME] ×" at bounding box center [157, 98] width 294 height 59
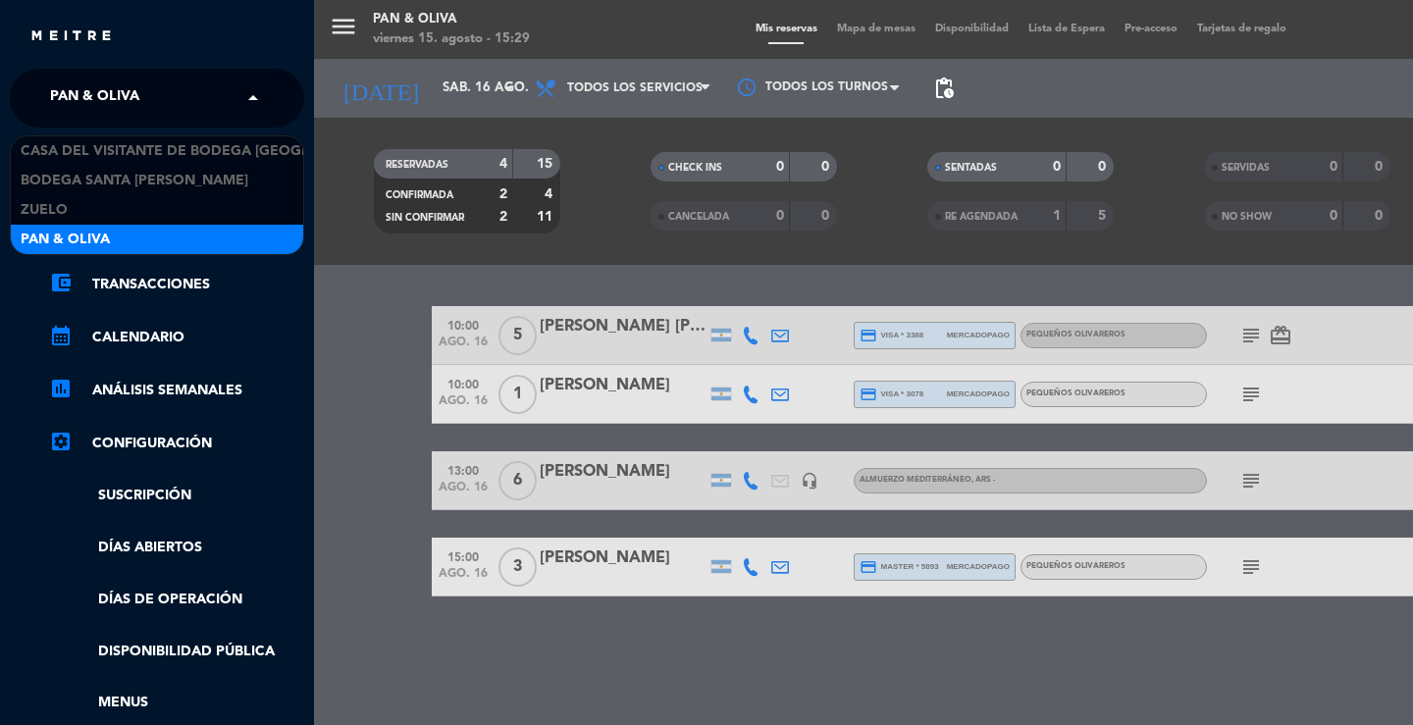
click at [81, 101] on span "Pan & Oliva" at bounding box center [94, 98] width 89 height 41
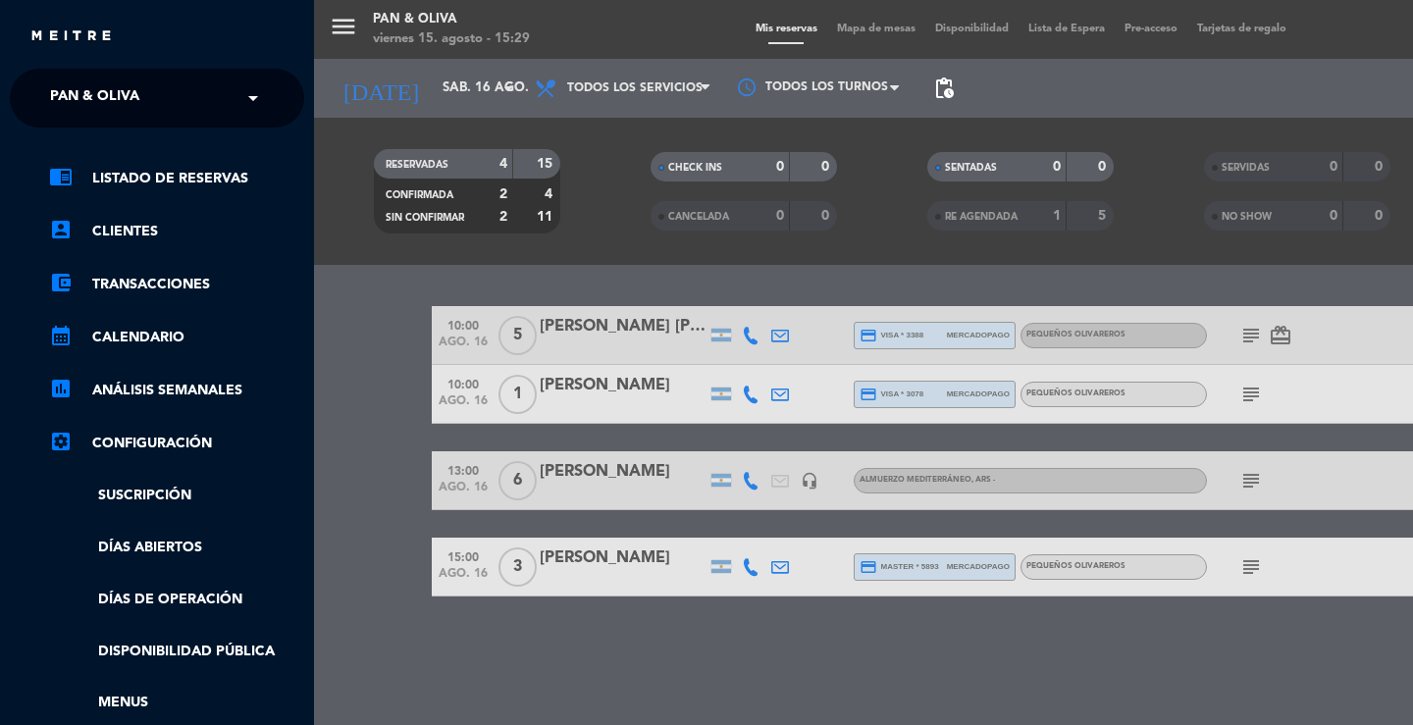
click at [667, 519] on div "menu Pan & [PERSON_NAME] 15. [PERSON_NAME] - 15:29 Mis reservas Mapa de mesas D…" at bounding box center [1020, 362] width 1413 height 725
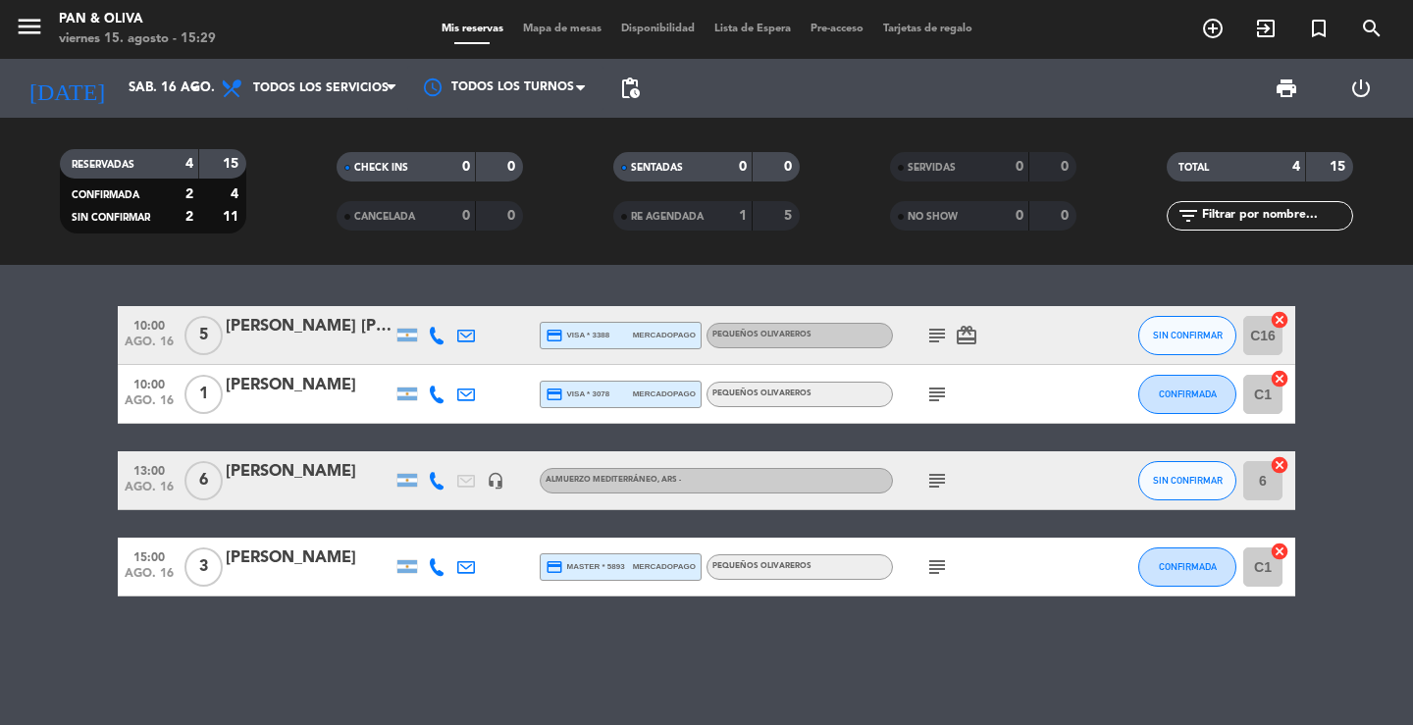
click at [327, 467] on div "[PERSON_NAME]" at bounding box center [309, 472] width 167 height 26
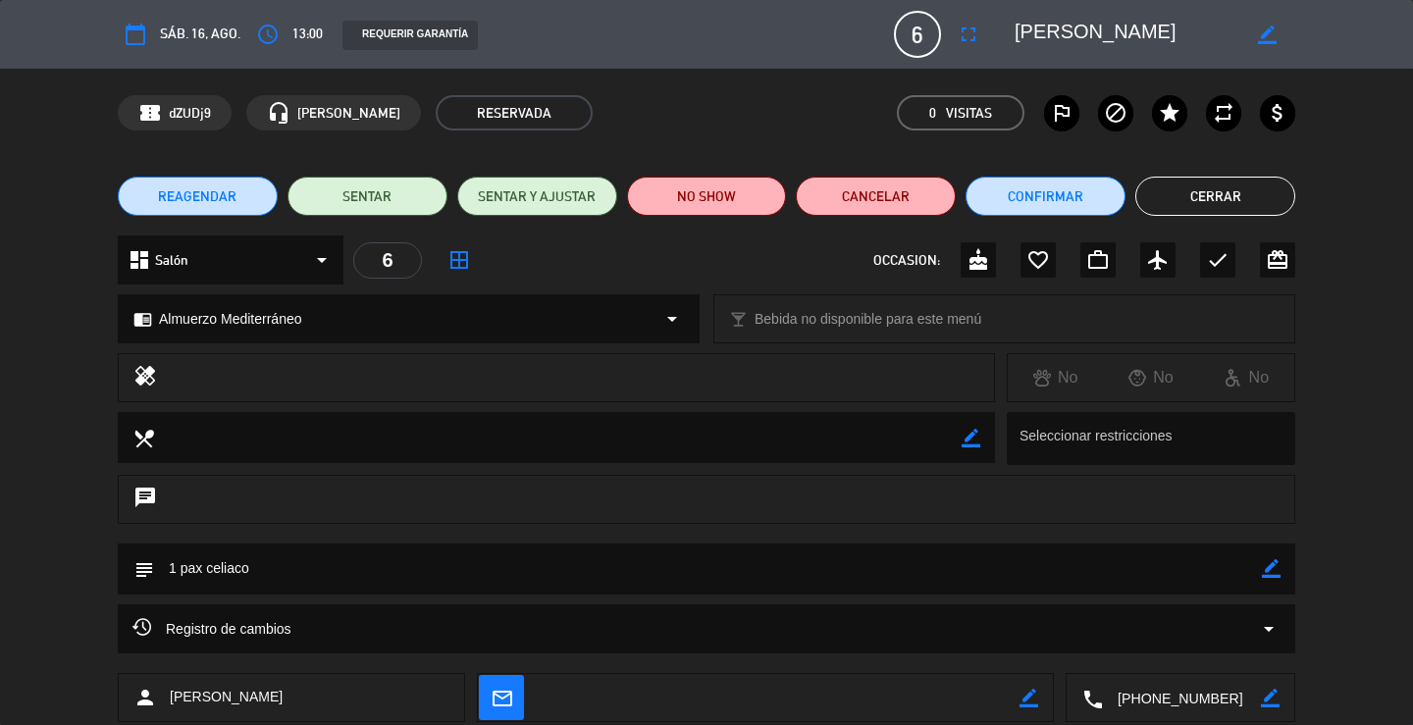
click at [1275, 198] on button "Cerrar" at bounding box center [1215, 196] width 160 height 39
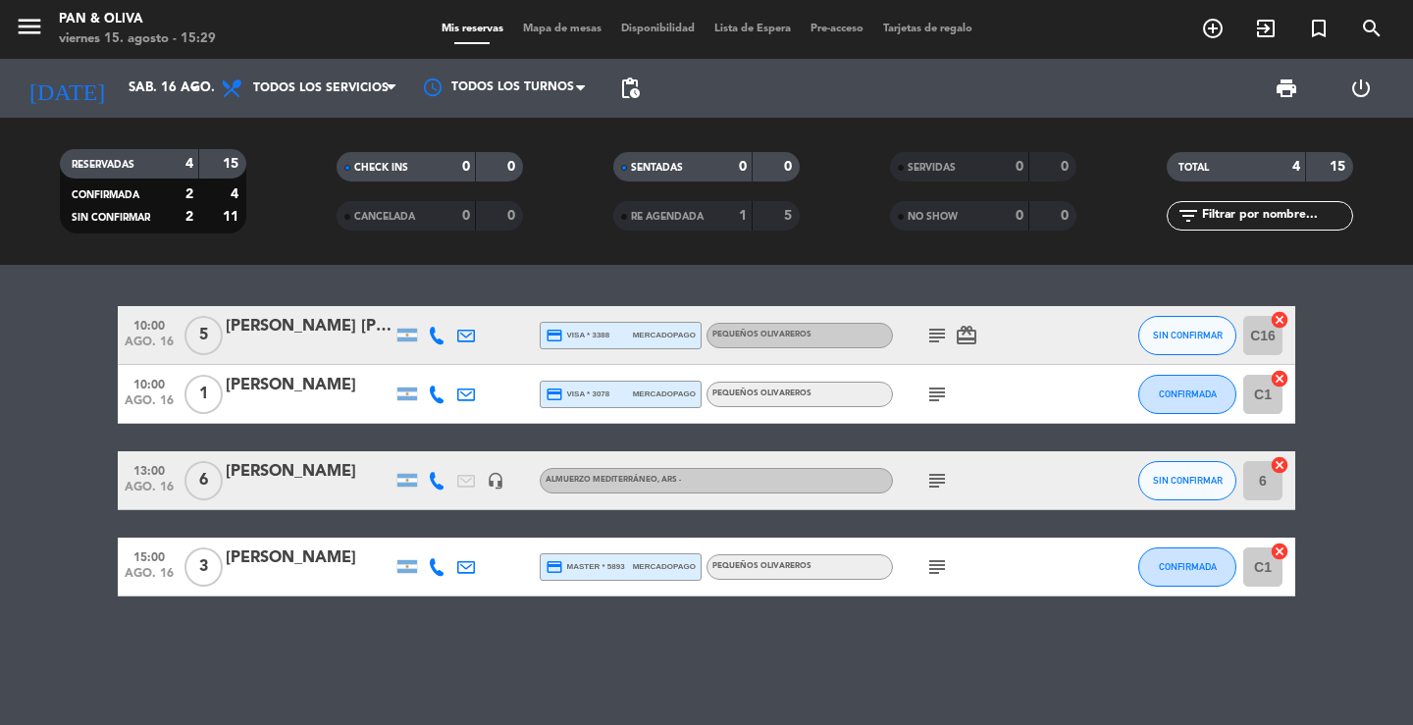
click at [312, 479] on div "[PERSON_NAME]" at bounding box center [309, 472] width 167 height 26
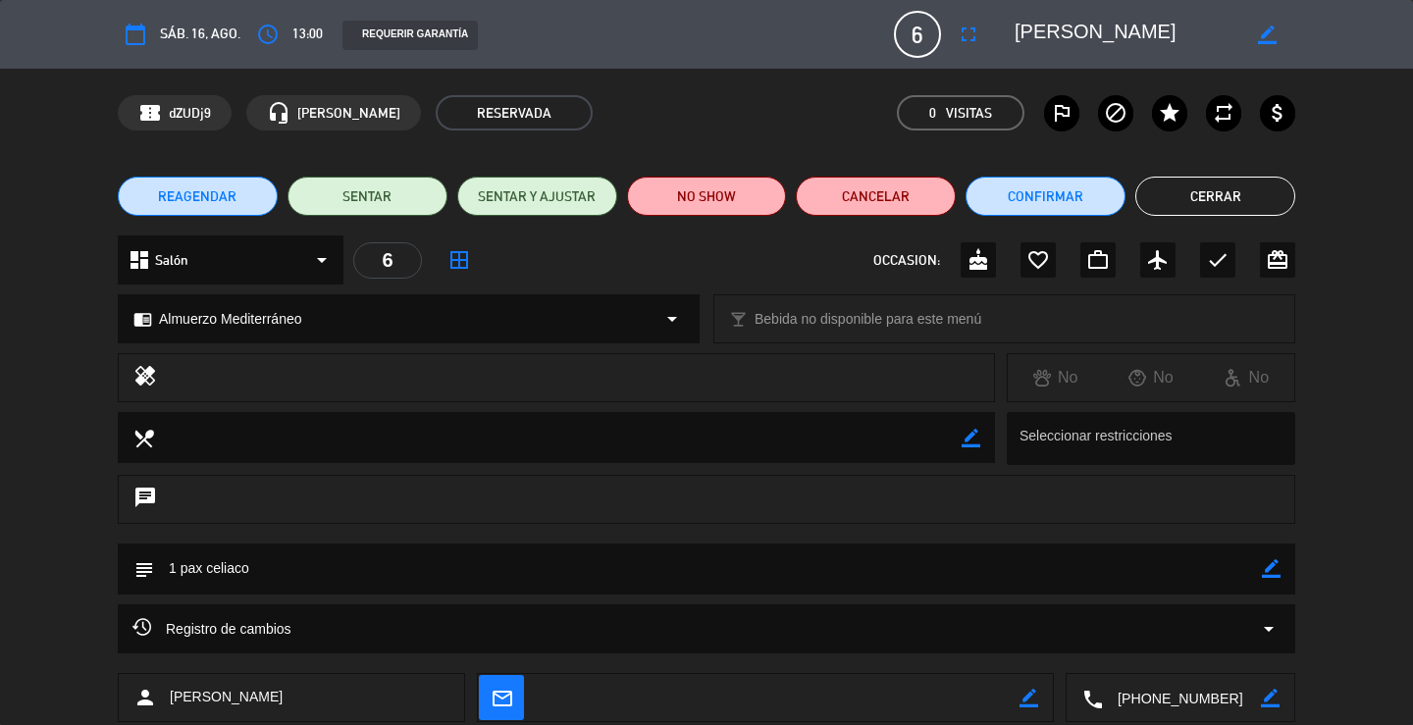
click at [1206, 190] on button "Cerrar" at bounding box center [1215, 196] width 160 height 39
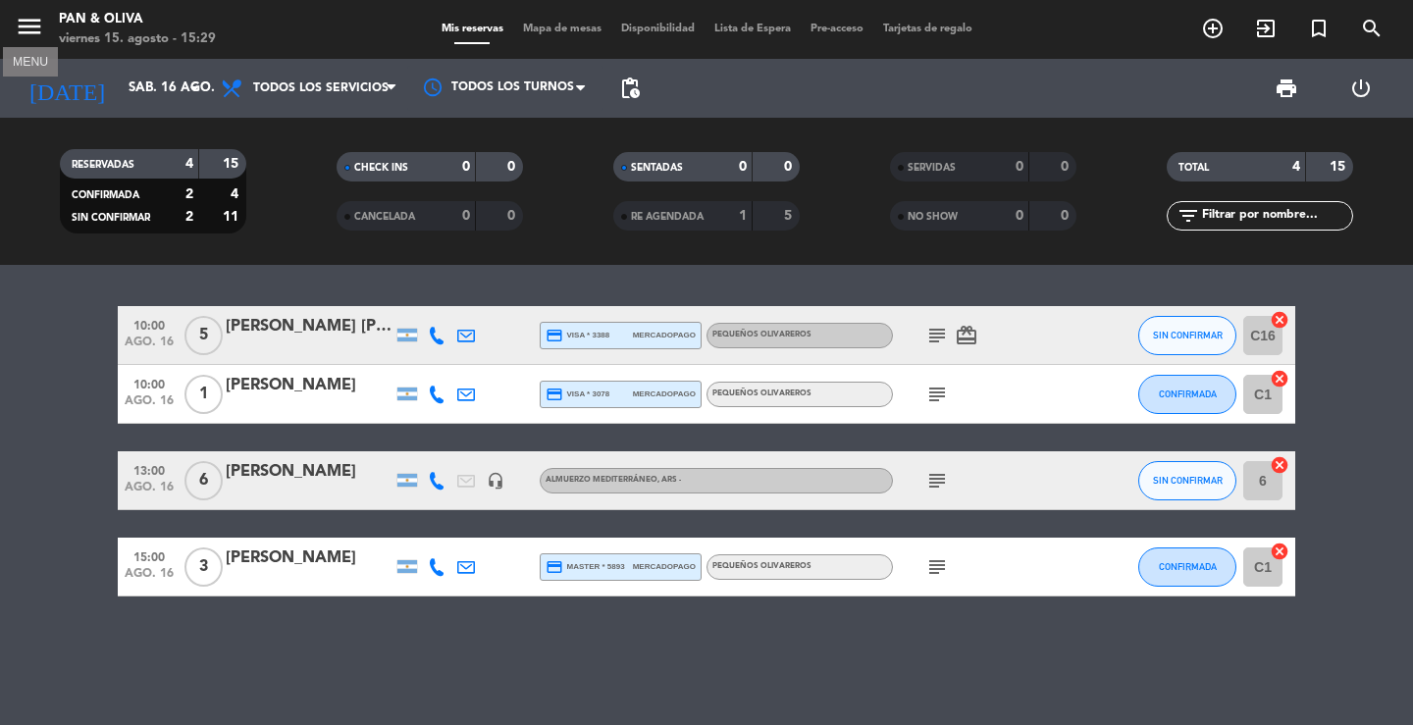
click at [34, 28] on icon "menu" at bounding box center [29, 26] width 29 height 29
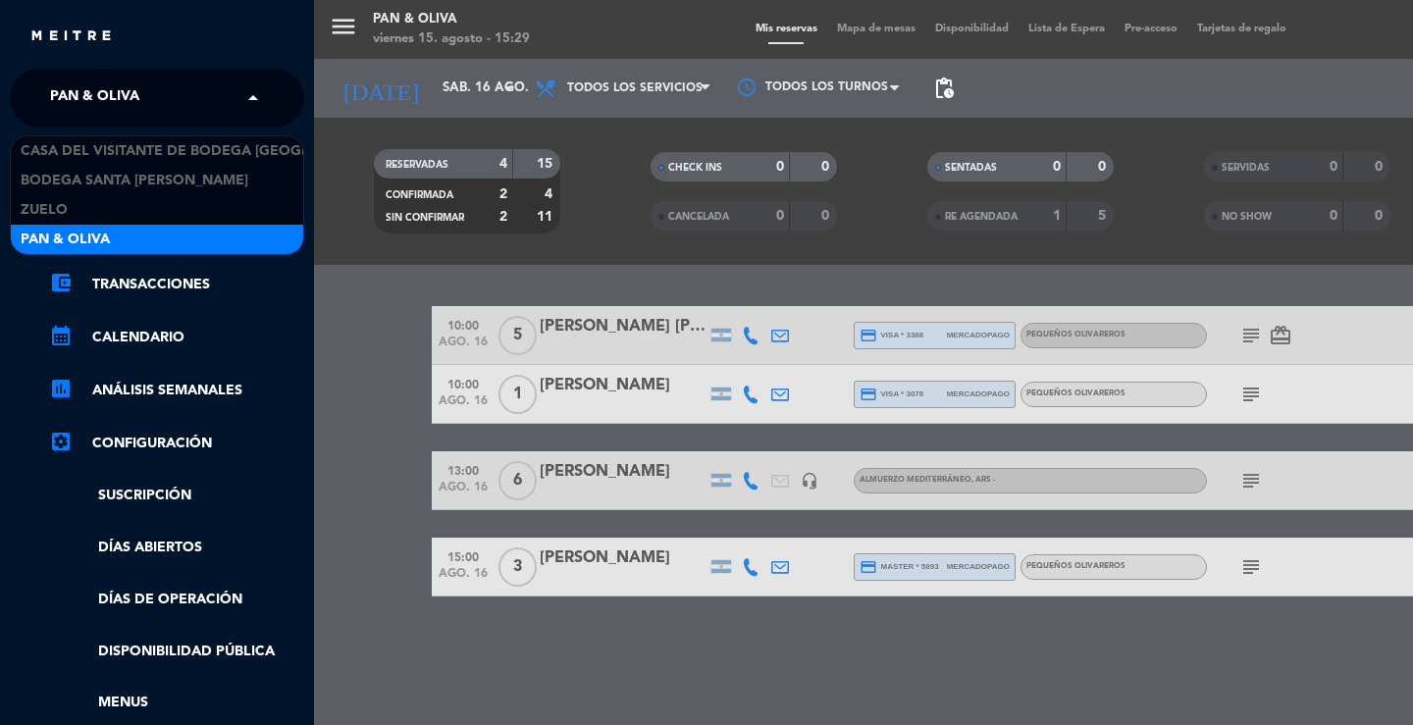
click at [89, 92] on span "Pan & Oliva" at bounding box center [94, 98] width 89 height 41
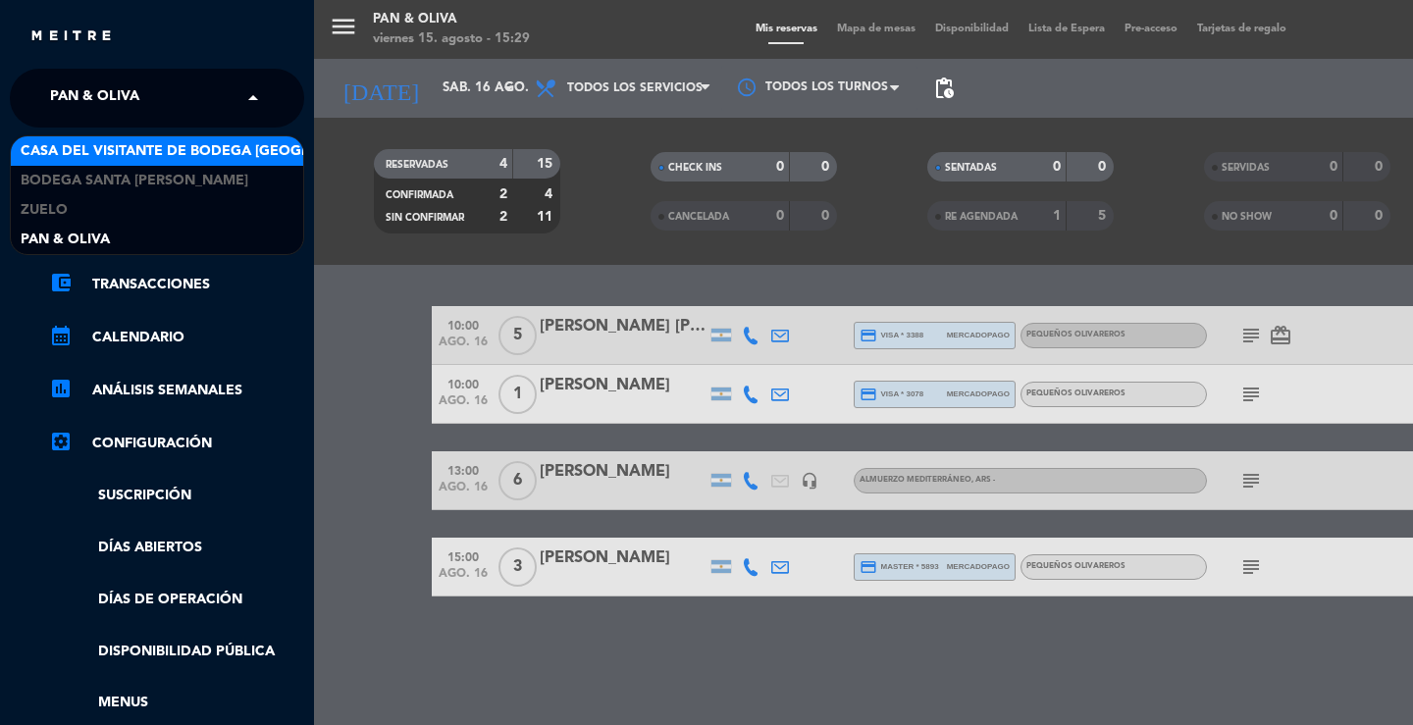
click at [103, 149] on span "Casa del Visitante de Bodega [GEOGRAPHIC_DATA][PERSON_NAME]" at bounding box center [268, 151] width 494 height 23
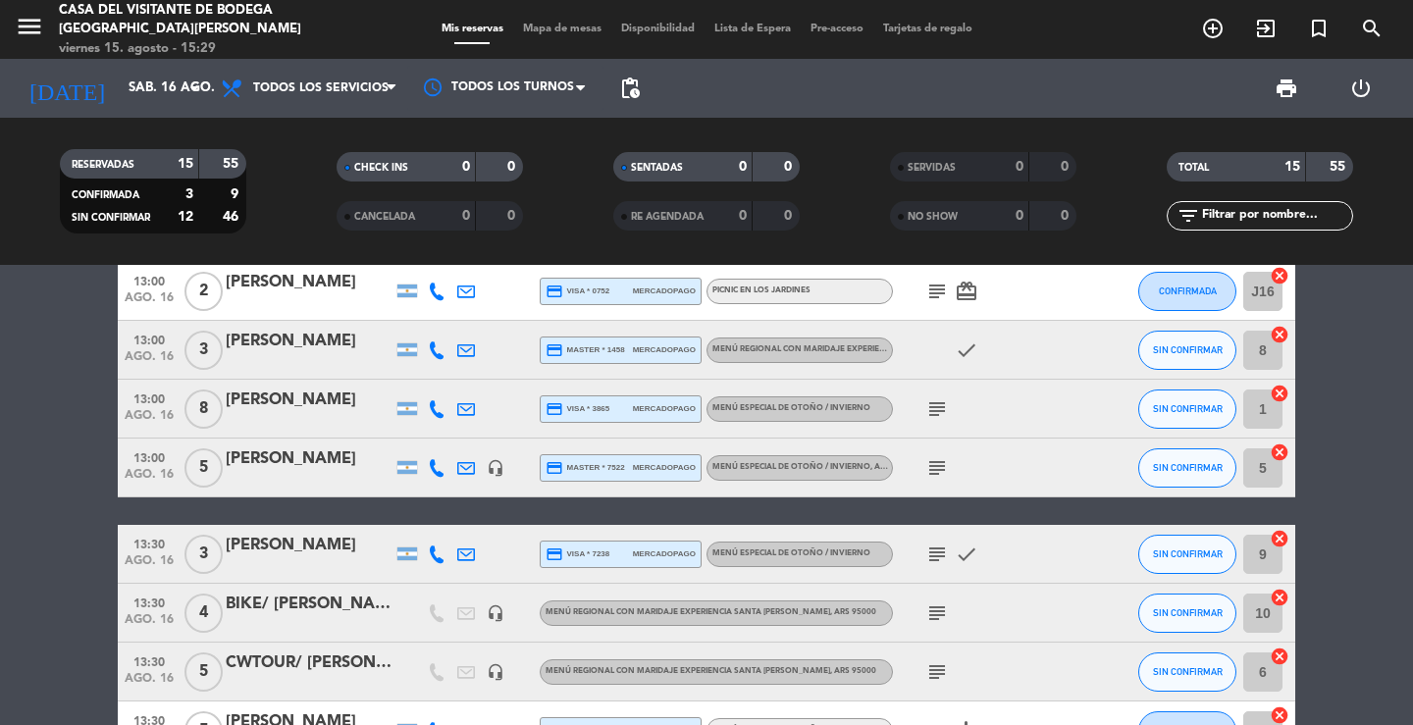
scroll to position [196, 0]
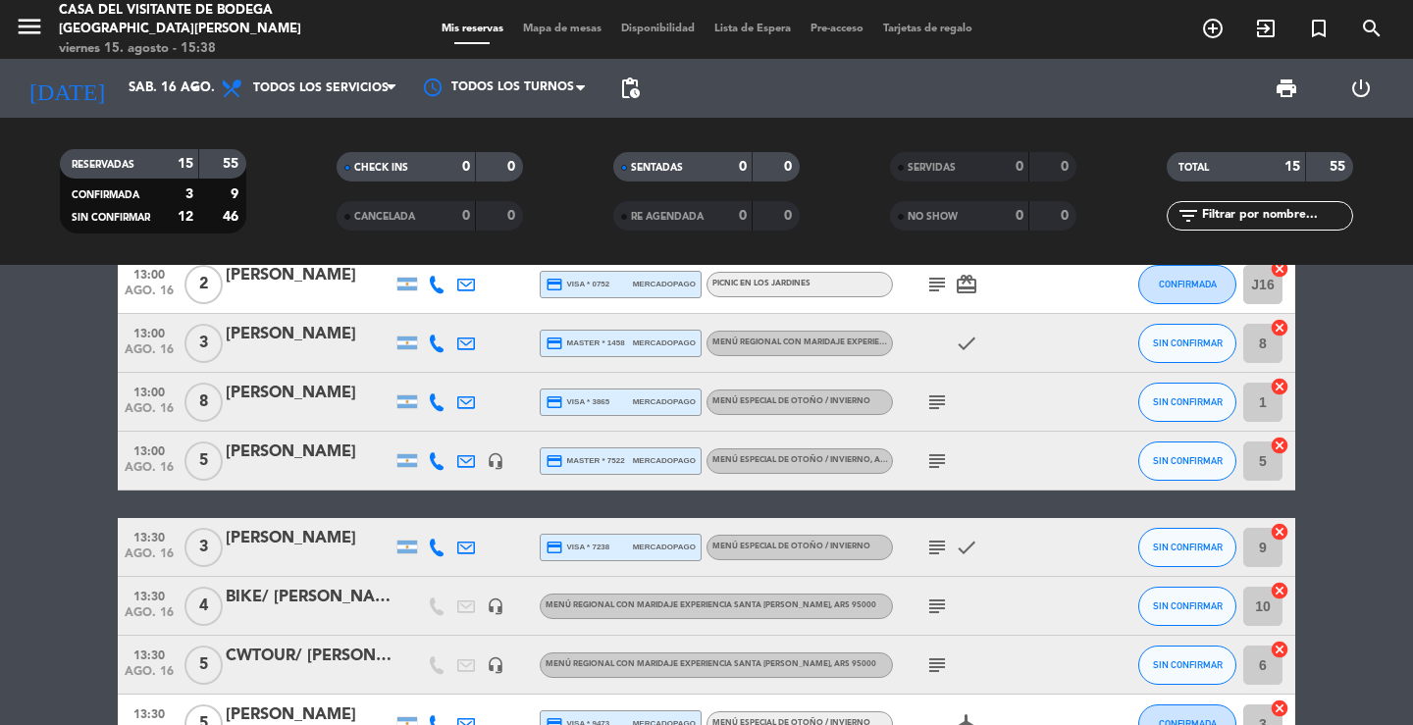
click at [327, 608] on div "BIKE/ [PERSON_NAME] [PERSON_NAME]" at bounding box center [309, 598] width 167 height 26
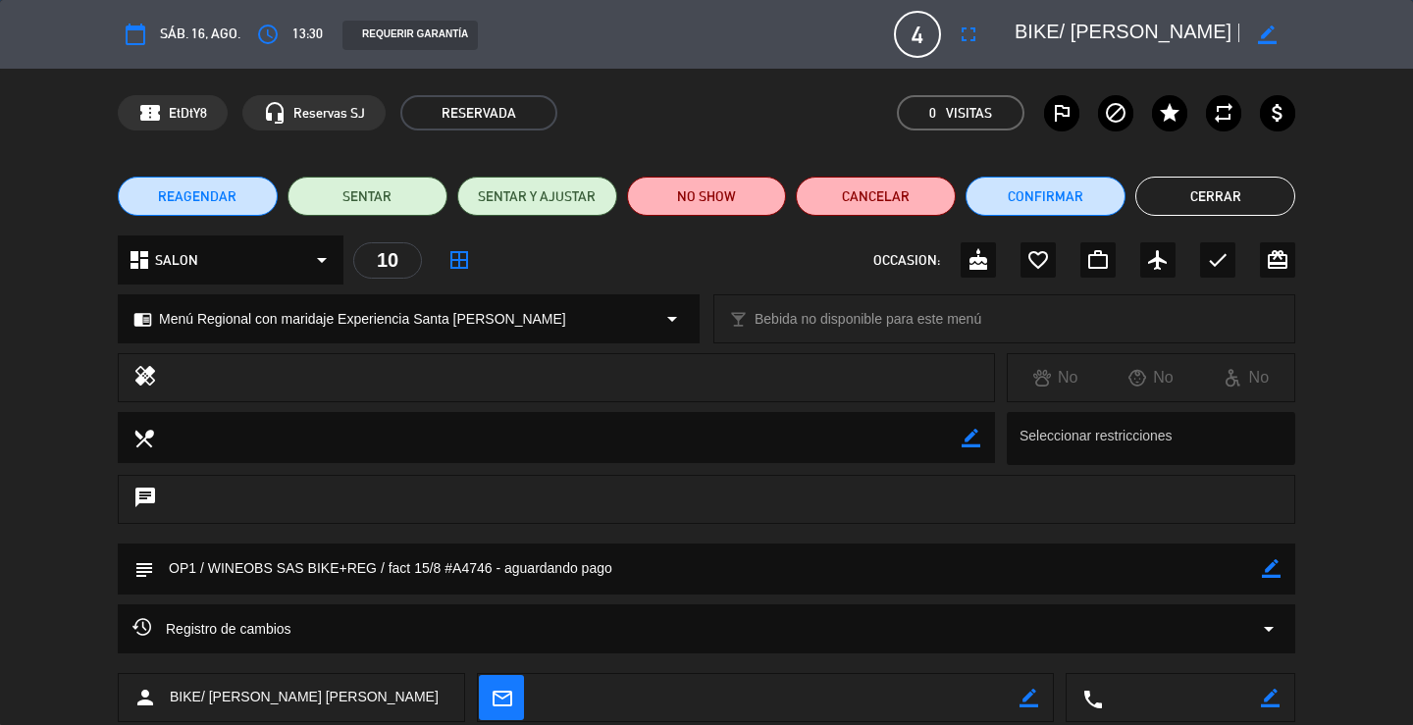
click at [1270, 570] on icon "border_color" at bounding box center [1271, 568] width 19 height 19
drag, startPoint x: 680, startPoint y: 566, endPoint x: 492, endPoint y: 568, distance: 188.4
click at [492, 568] on textarea at bounding box center [708, 569] width 1108 height 50
click at [412, 570] on textarea at bounding box center [708, 569] width 1108 height 50
click at [1281, 572] on div "subject" at bounding box center [706, 569] width 1177 height 51
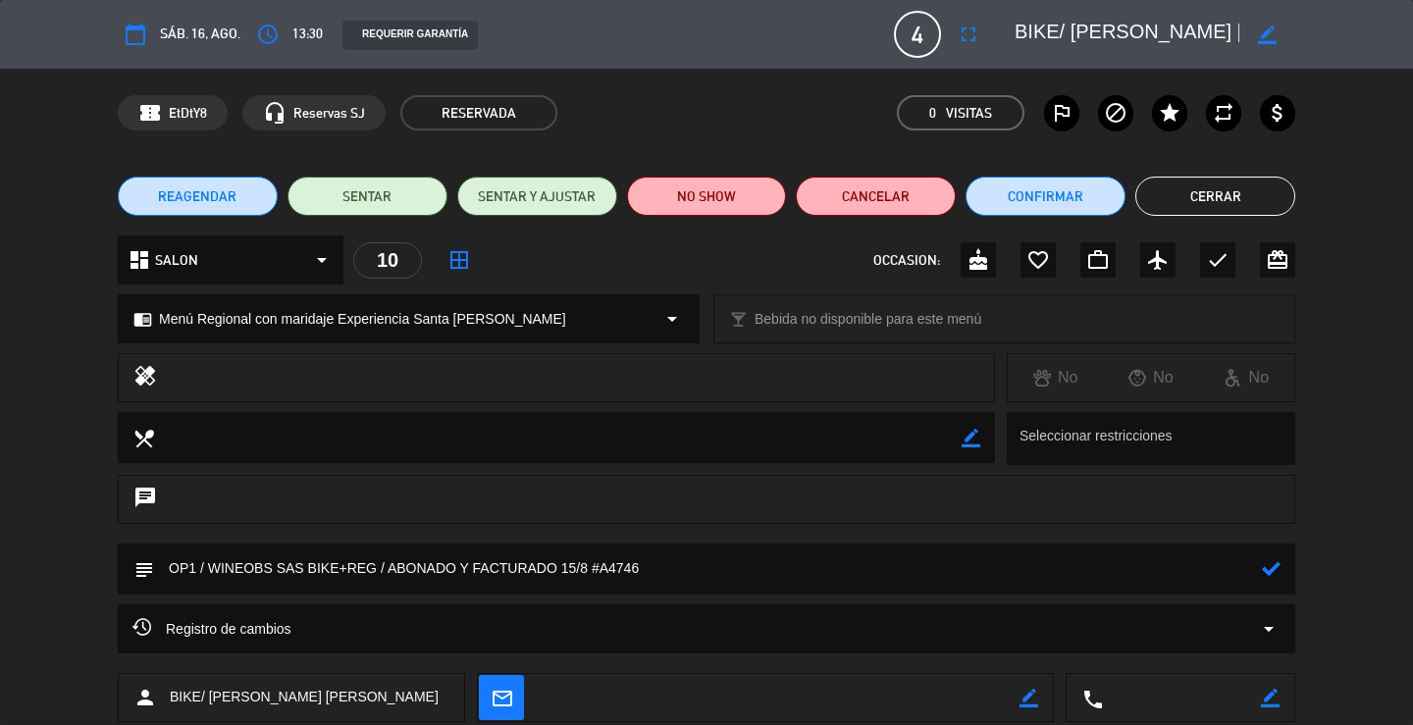
click at [456, 564] on textarea at bounding box center [708, 569] width 1108 height 50
type textarea "OP1 / WINEOBS SAS BIKE+REG / ABONADO xTRANSF Y FACTURADO 15/8 #A4746"
click at [1273, 573] on icon at bounding box center [1271, 568] width 19 height 19
click at [1221, 186] on button "Cerrar" at bounding box center [1215, 196] width 160 height 39
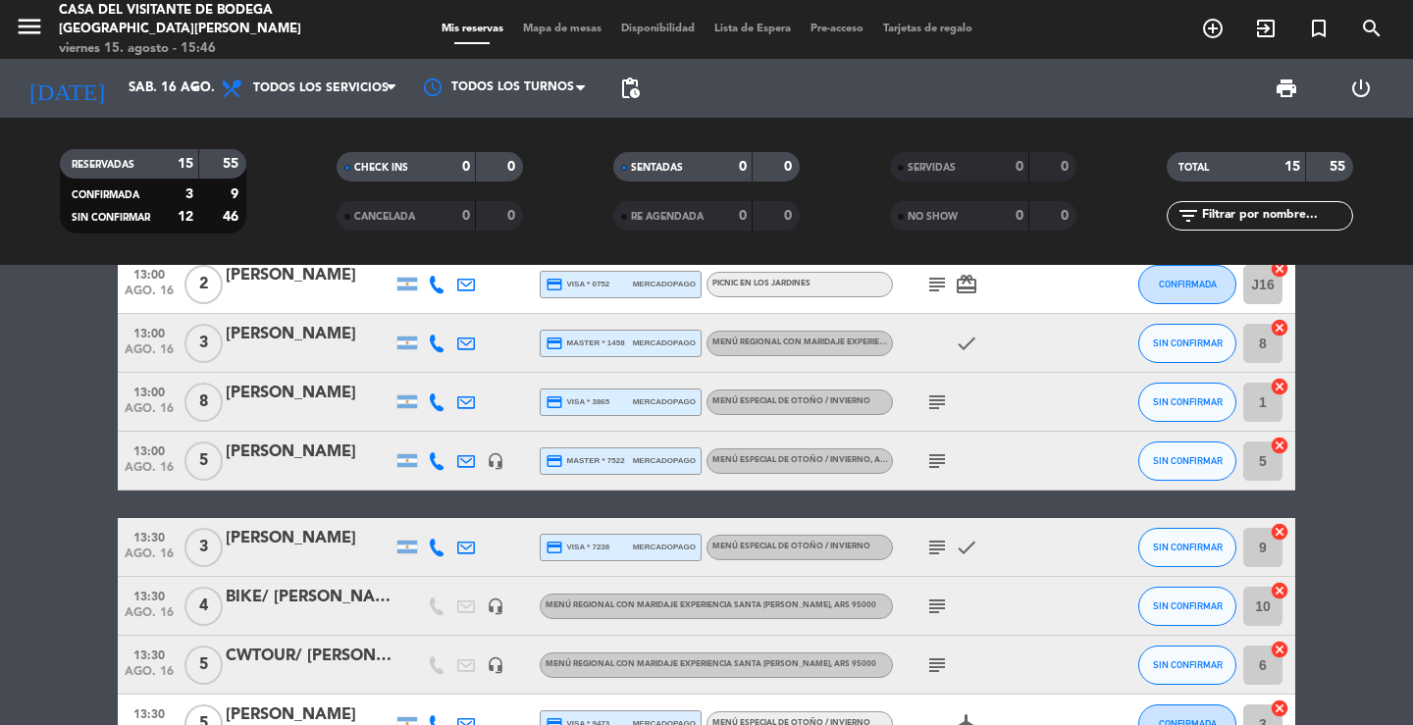
scroll to position [0, 0]
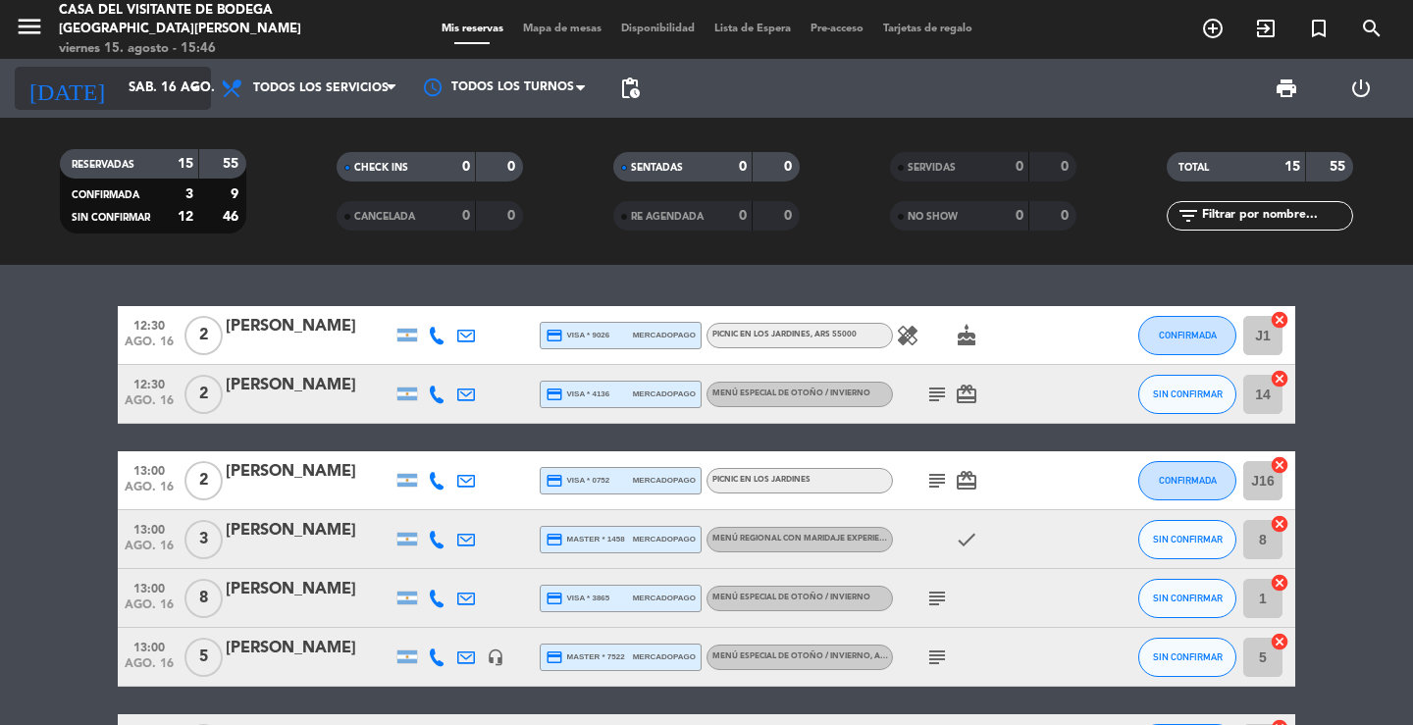
click at [119, 80] on input "sáb. 16 ago." at bounding box center [205, 88] width 173 height 35
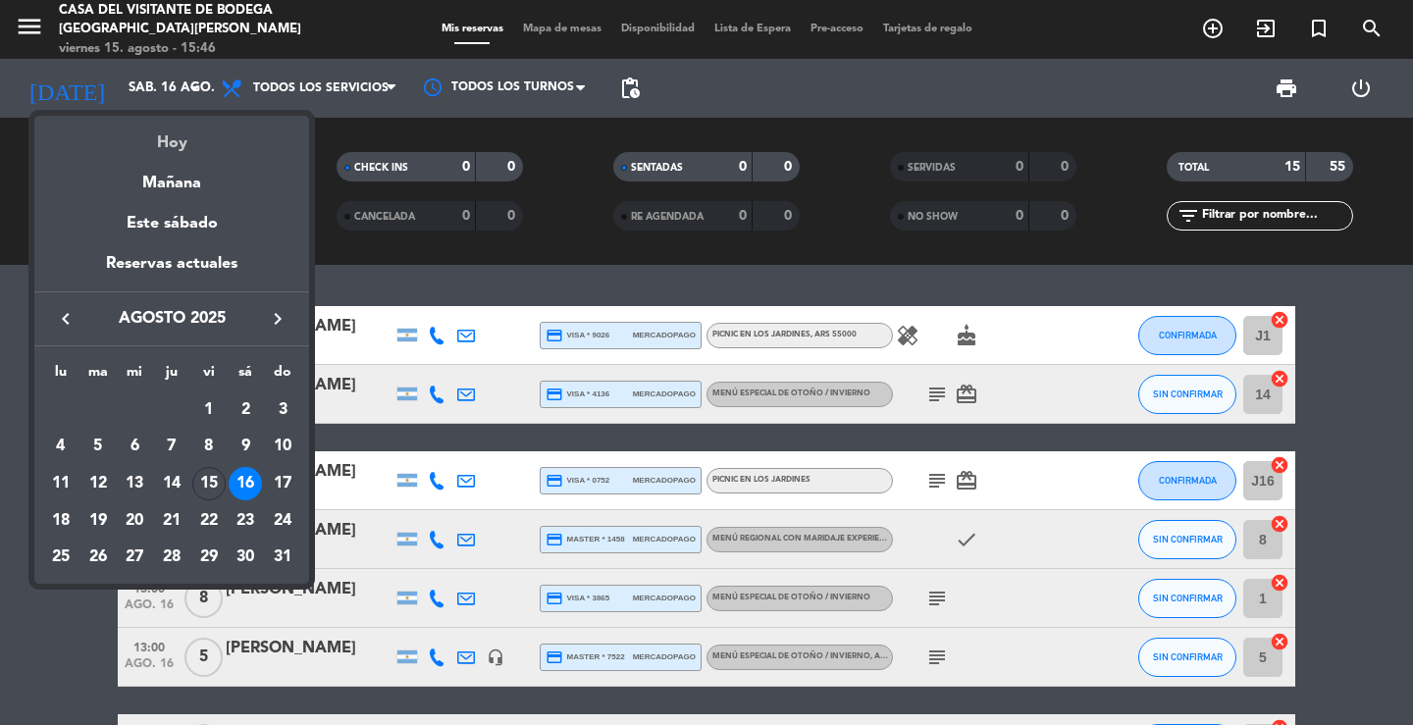
click at [173, 148] on div "Hoy" at bounding box center [171, 136] width 275 height 40
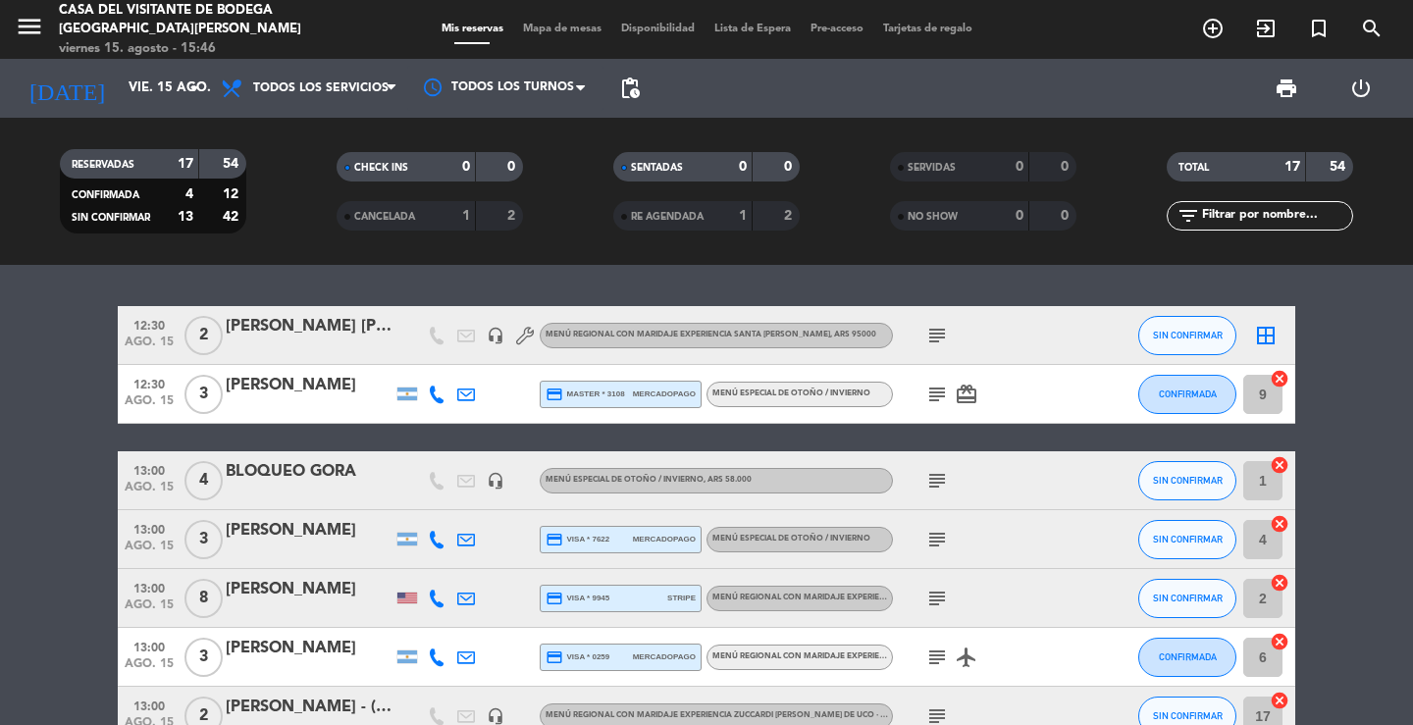
click at [30, 28] on icon "menu" at bounding box center [29, 26] width 29 height 29
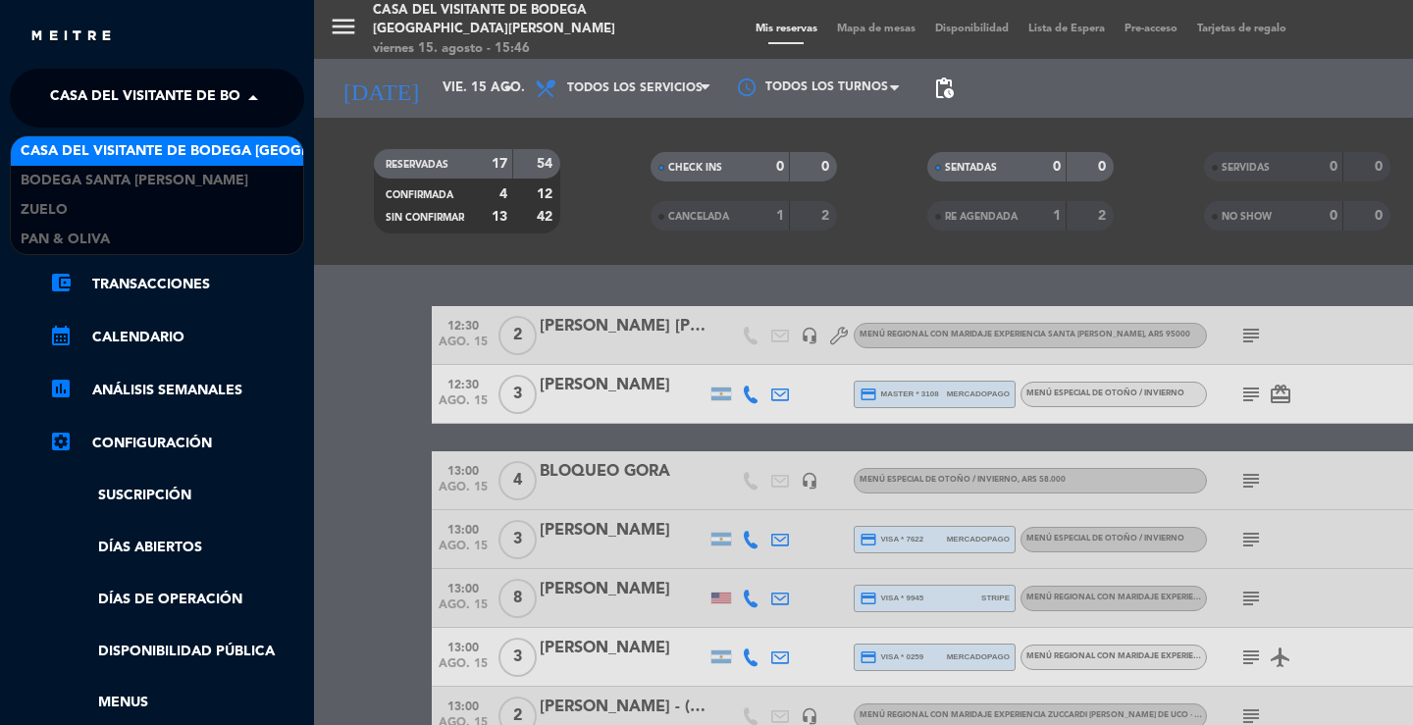
click at [121, 118] on span "Casa del Visitante de Bodega [GEOGRAPHIC_DATA][PERSON_NAME]" at bounding box center [297, 98] width 494 height 41
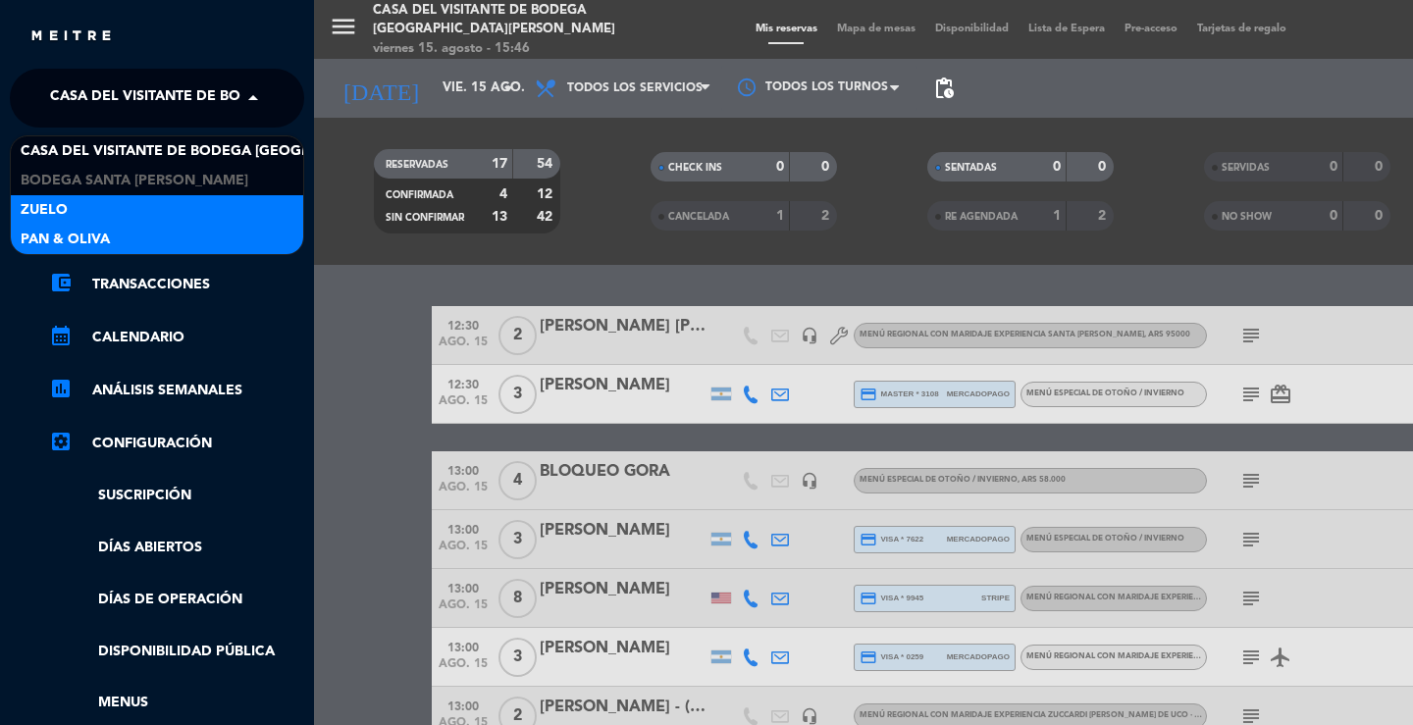
click at [89, 244] on span "Pan & Oliva" at bounding box center [65, 240] width 89 height 23
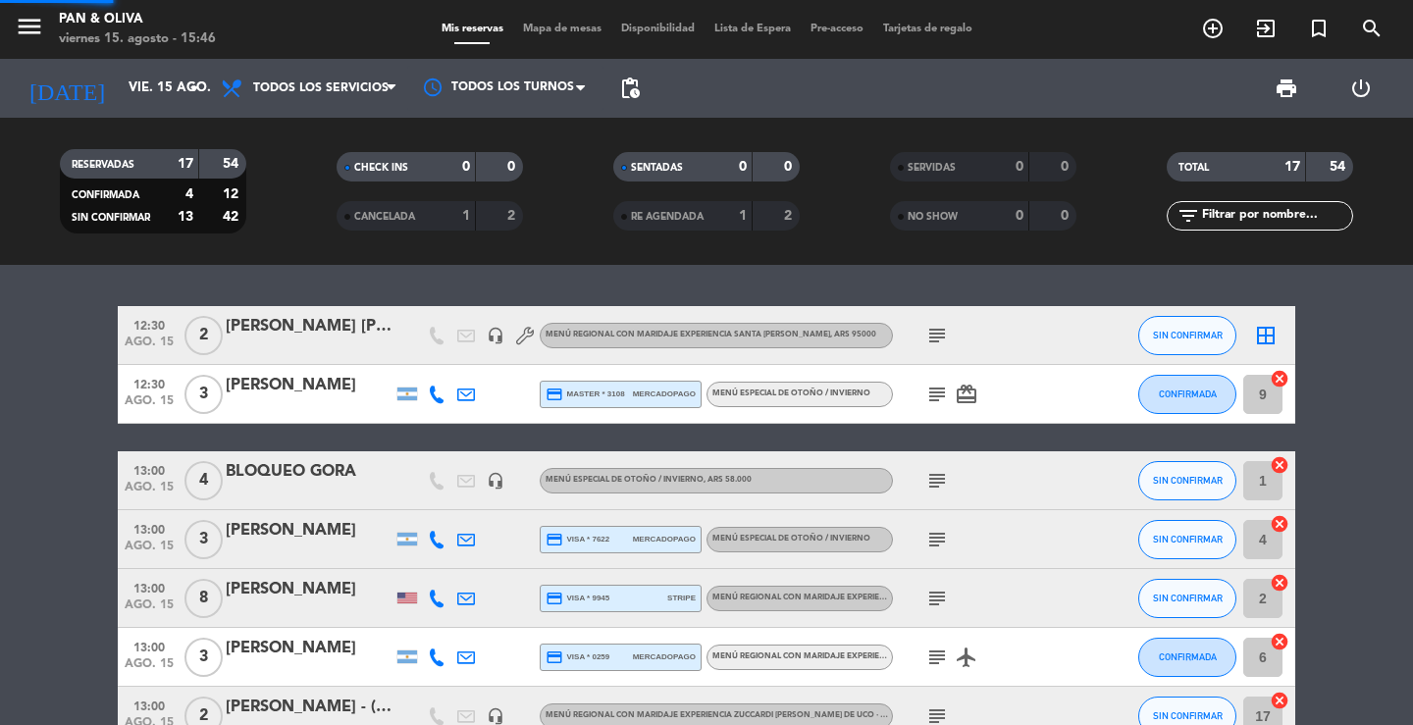
click at [435, 281] on div "12:30 ago. 15 2 [PERSON_NAME] [PERSON_NAME] headset_mic Menú Regional con marid…" at bounding box center [706, 495] width 1413 height 460
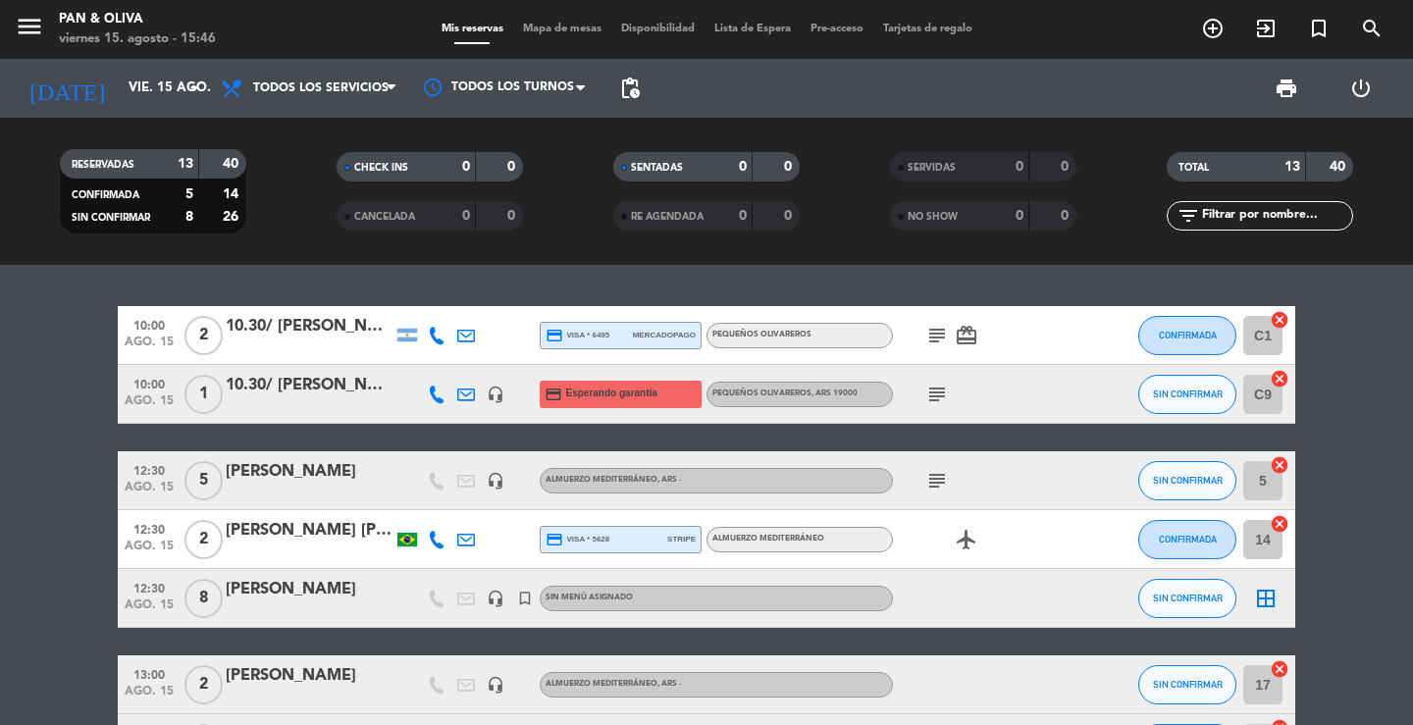
click at [300, 396] on div "10.30/ [PERSON_NAME] [PERSON_NAME]" at bounding box center [309, 386] width 167 height 26
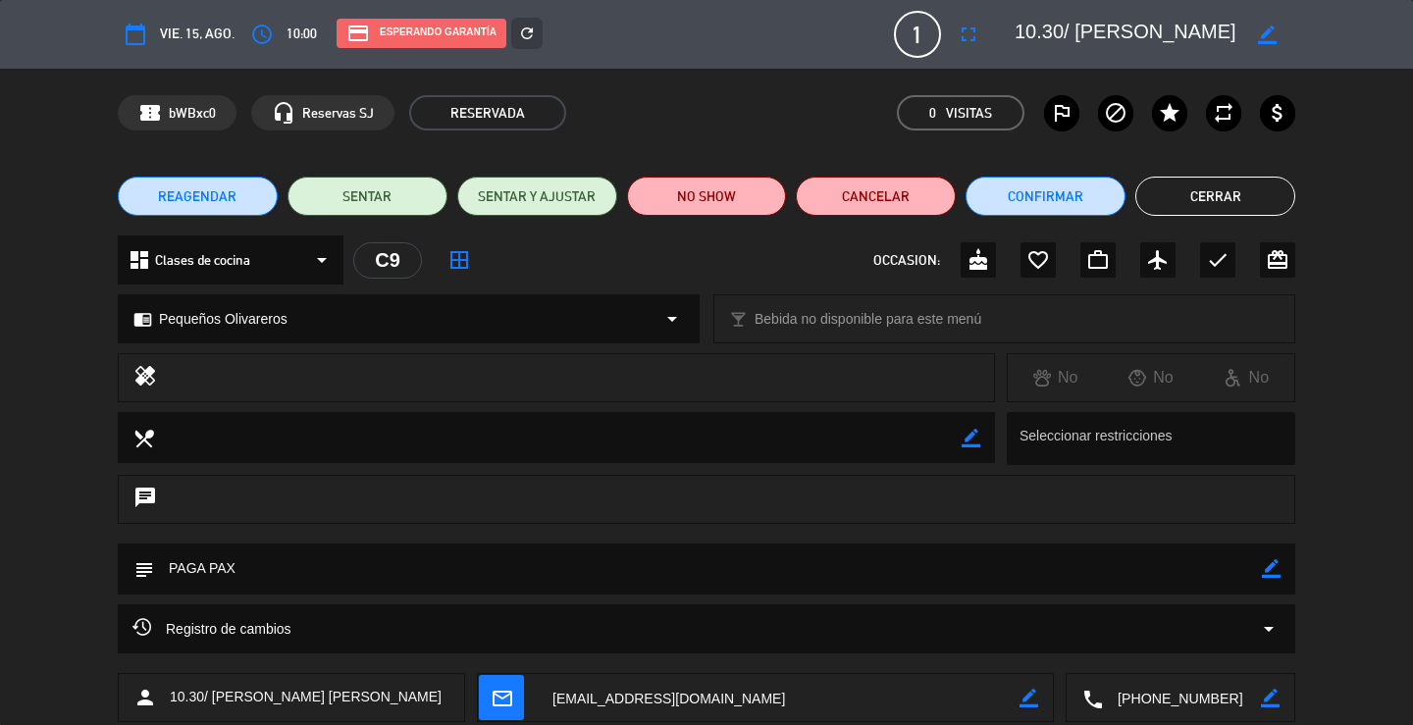
click at [1223, 210] on button "Cerrar" at bounding box center [1215, 196] width 160 height 39
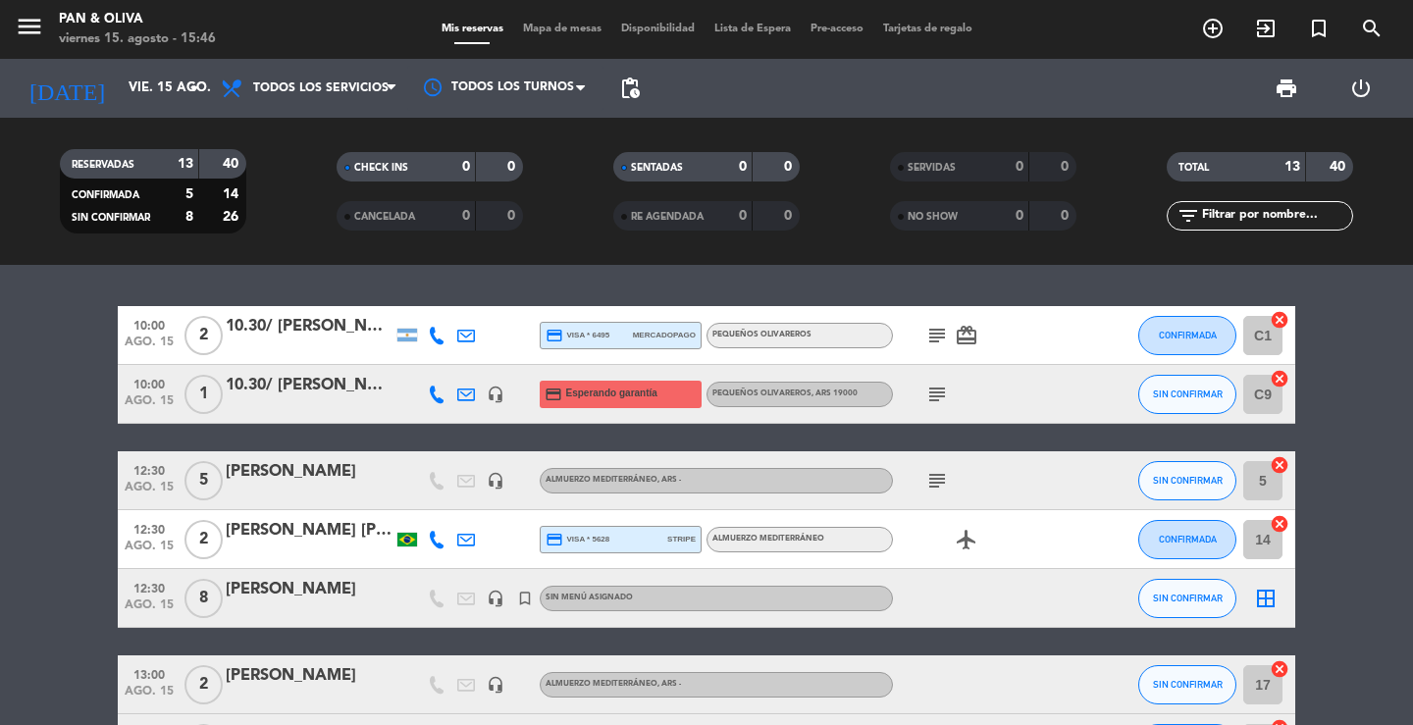
click at [703, 274] on div "10:00 ago. 15 2 10.30/ [PERSON_NAME] credit_card visa * 6495 mercadopago Pequeñ…" at bounding box center [706, 495] width 1413 height 460
click at [316, 296] on div "10:00 ago. 15 2 10.30/ [PERSON_NAME] credit_card visa * 6495 mercadopago Pequeñ…" at bounding box center [706, 495] width 1413 height 460
click at [424, 265] on div "10:00 ago. 15 2 10.30/ [PERSON_NAME] credit_card visa * 6495 mercadopago Pequeñ…" at bounding box center [706, 495] width 1413 height 460
drag, startPoint x: 285, startPoint y: 275, endPoint x: 365, endPoint y: 178, distance: 126.1
click at [285, 276] on div "10:00 ago. 15 2 10.30/ [PERSON_NAME] credit_card visa * 6495 mercadopago Pequeñ…" at bounding box center [706, 495] width 1413 height 460
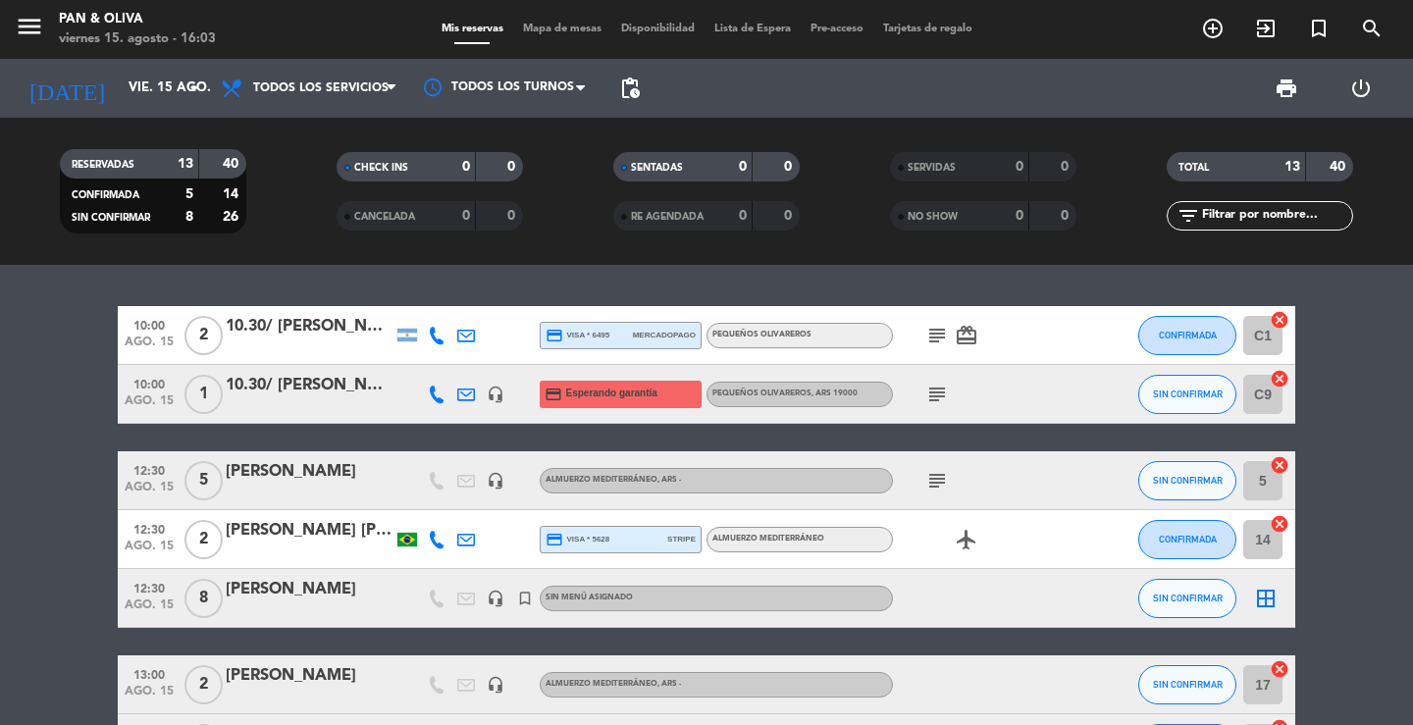
click at [403, 269] on div "10:00 ago. 15 2 10.30/ [PERSON_NAME] credit_card visa * 6495 mercadopago Pequeñ…" at bounding box center [706, 495] width 1413 height 460
click at [143, 81] on input "vie. 15 ago." at bounding box center [205, 88] width 173 height 35
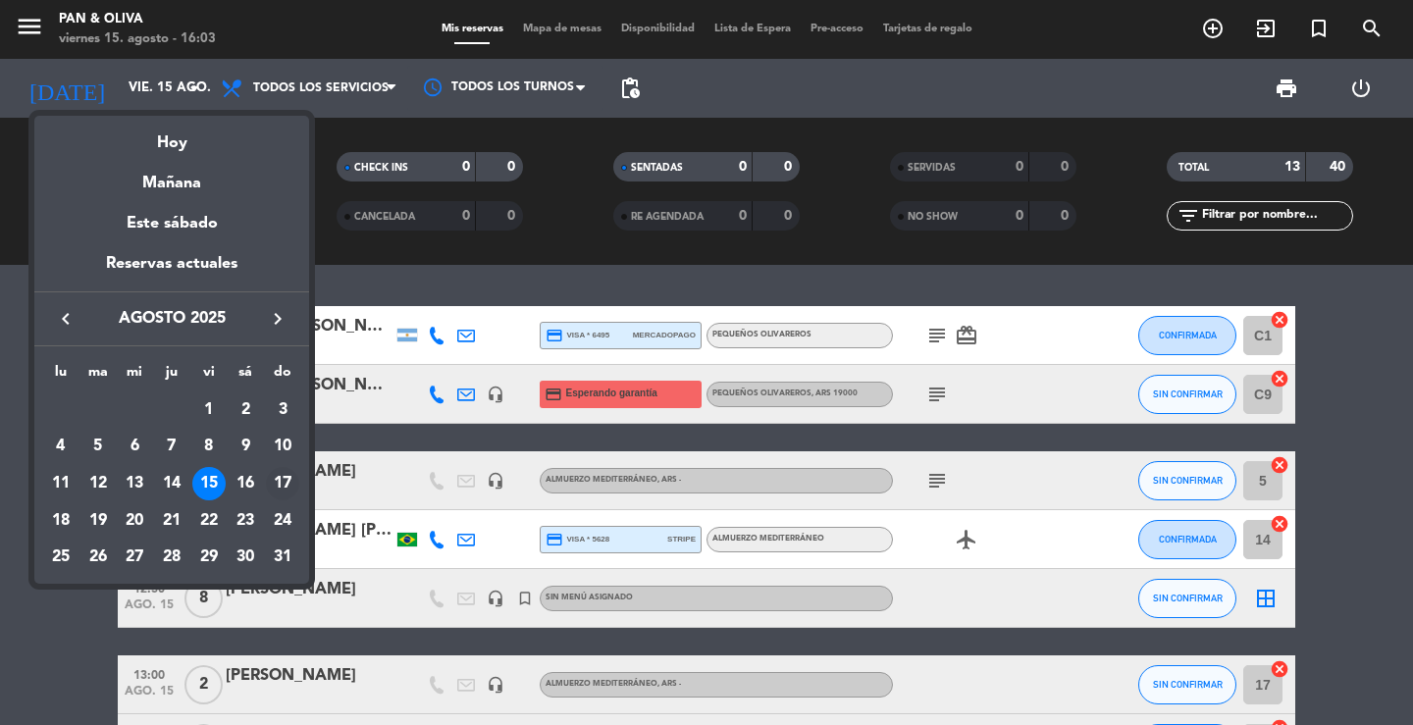
click at [278, 482] on div "17" at bounding box center [282, 483] width 33 height 33
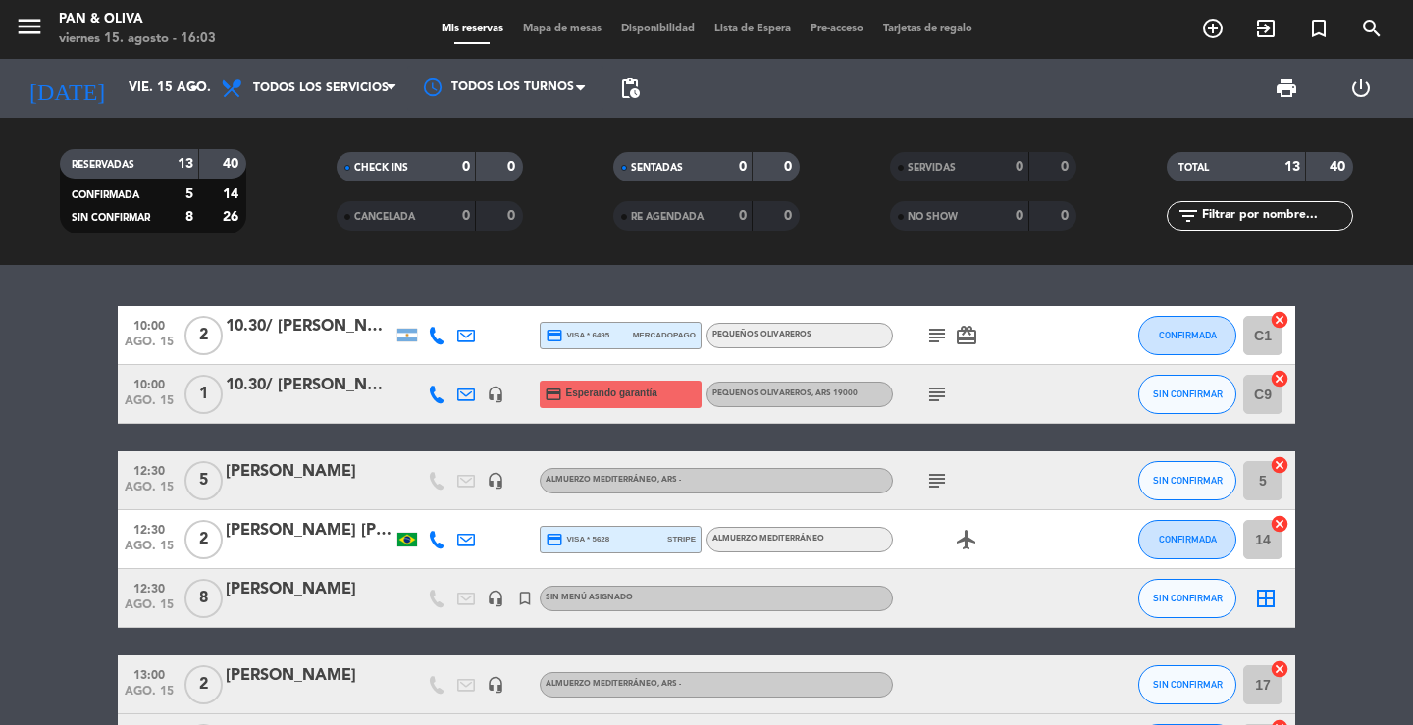
type input "dom. 17 ago."
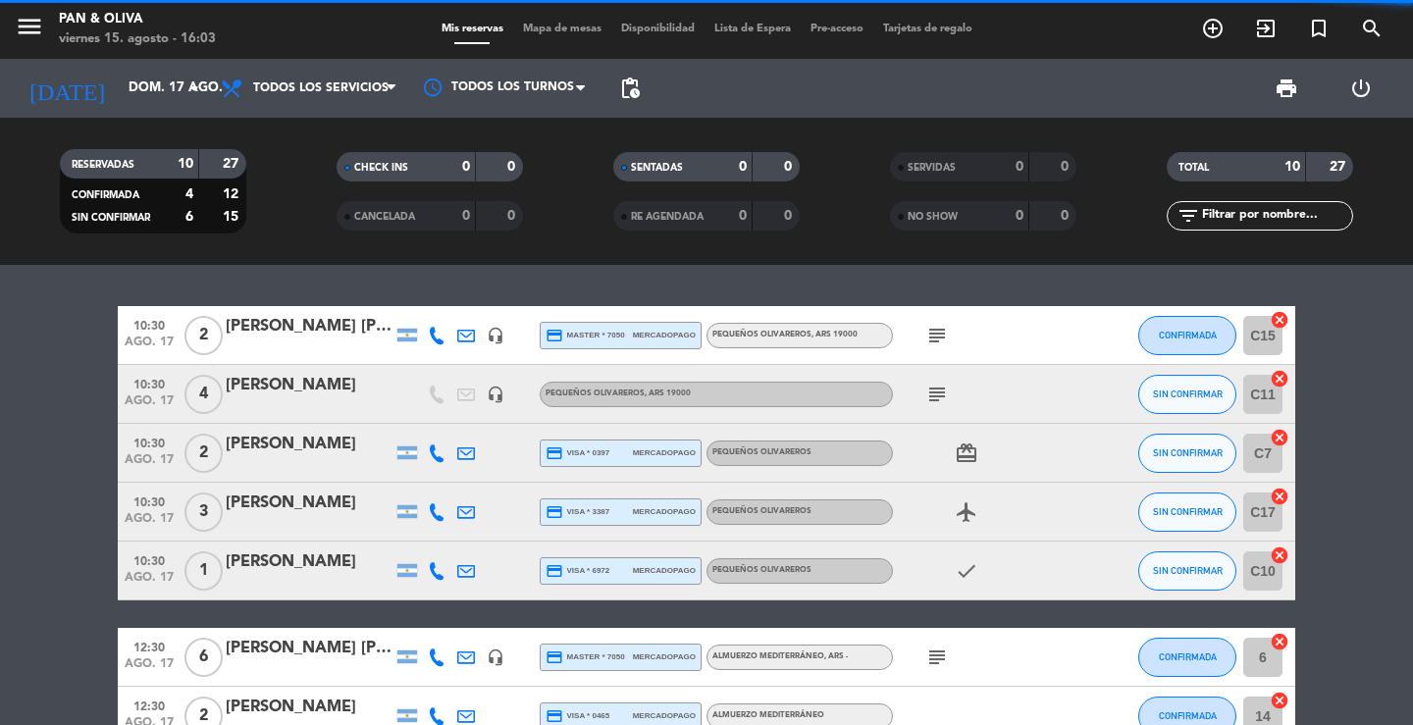
click at [329, 282] on div "10:30 ago. 17 2 [PERSON_NAME] [PERSON_NAME] headset_mic credit_card master * 70…" at bounding box center [706, 495] width 1413 height 460
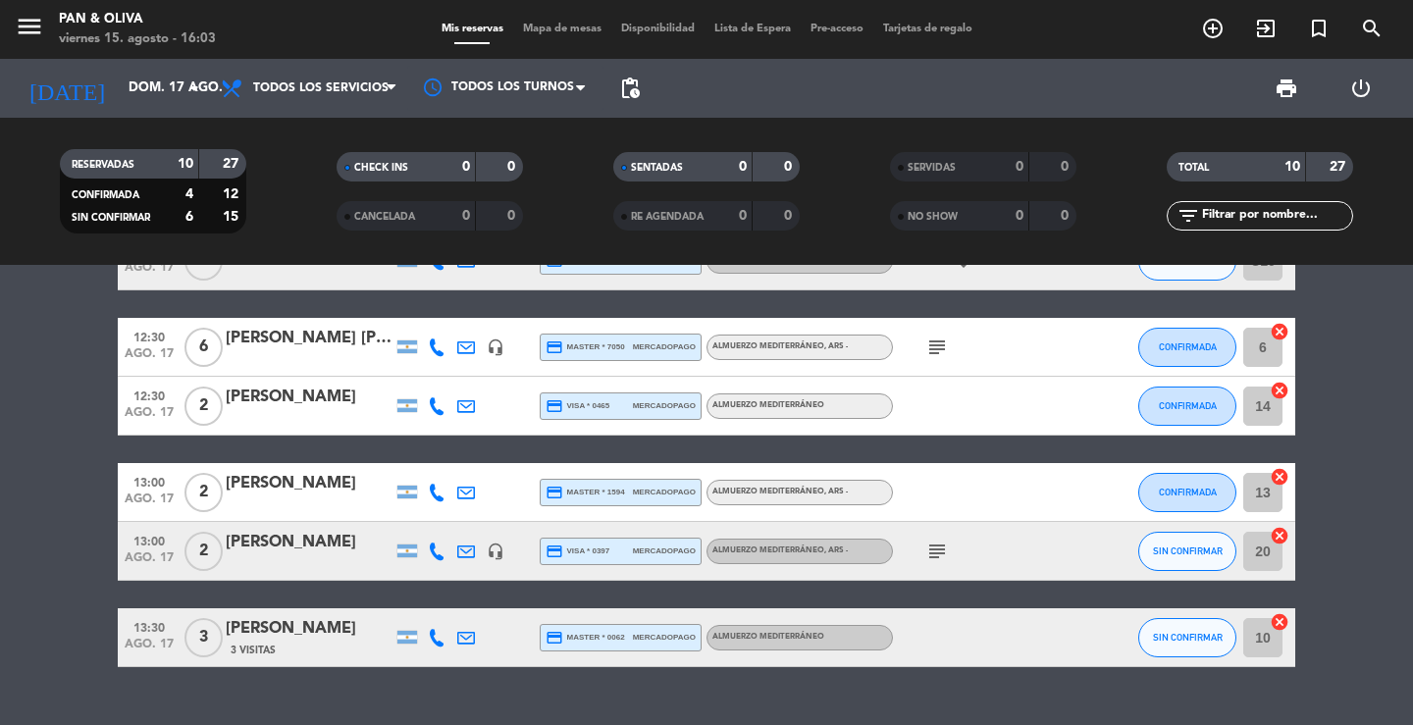
scroll to position [350, 0]
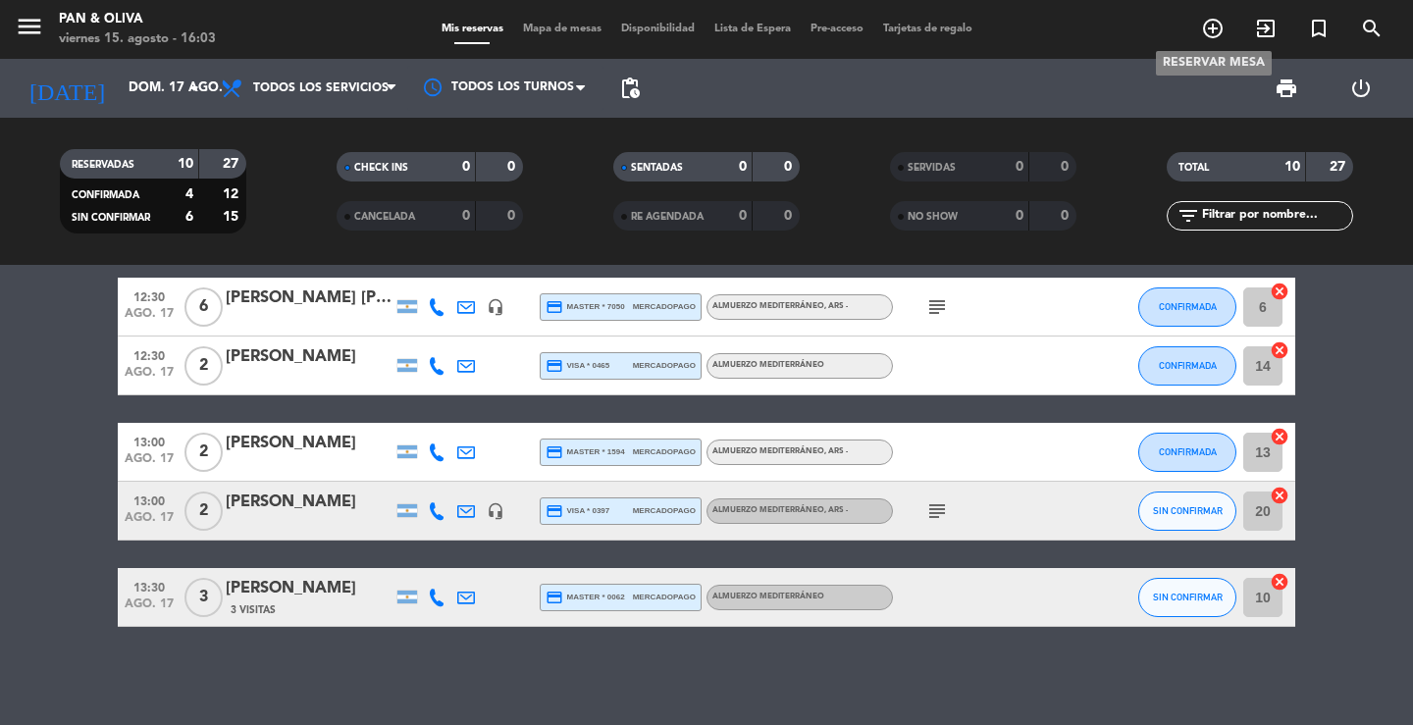
click at [1206, 31] on icon "add_circle_outline" at bounding box center [1213, 29] width 24 height 24
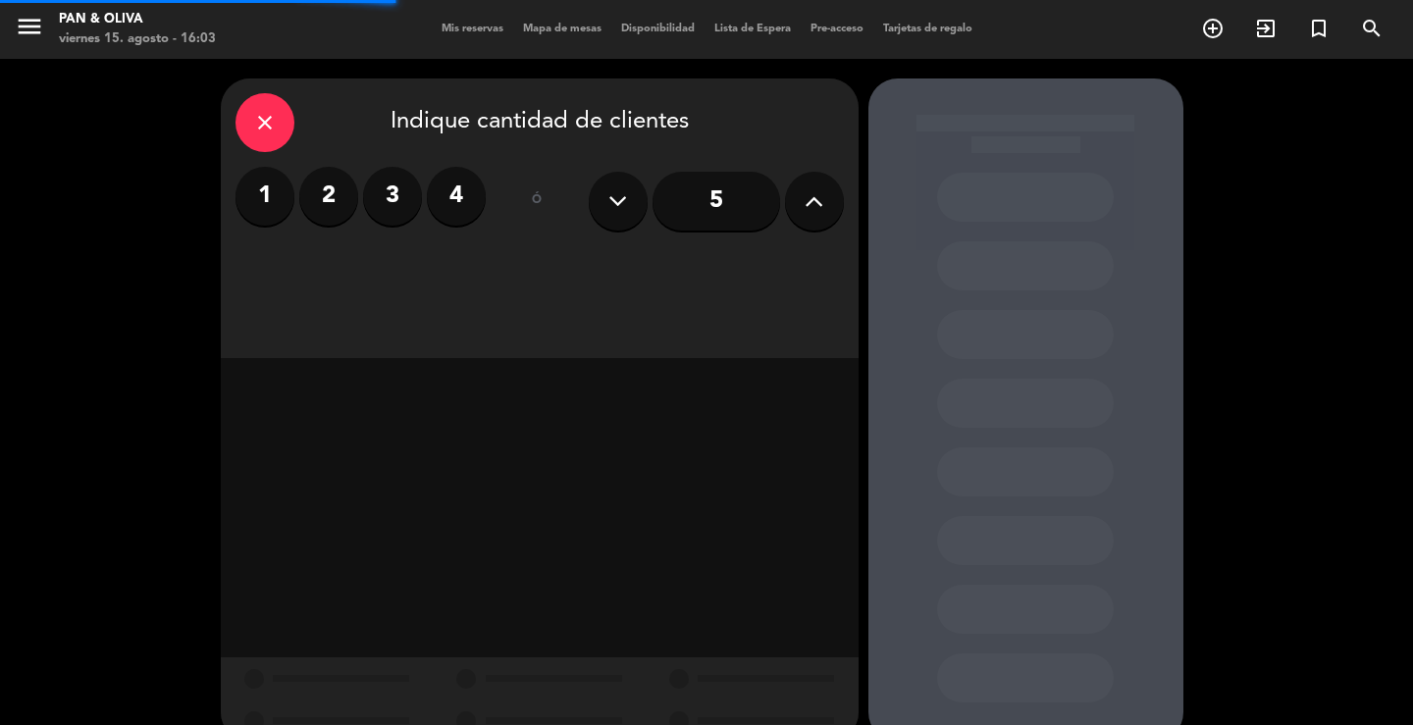
click at [758, 205] on input "5" at bounding box center [717, 201] width 128 height 59
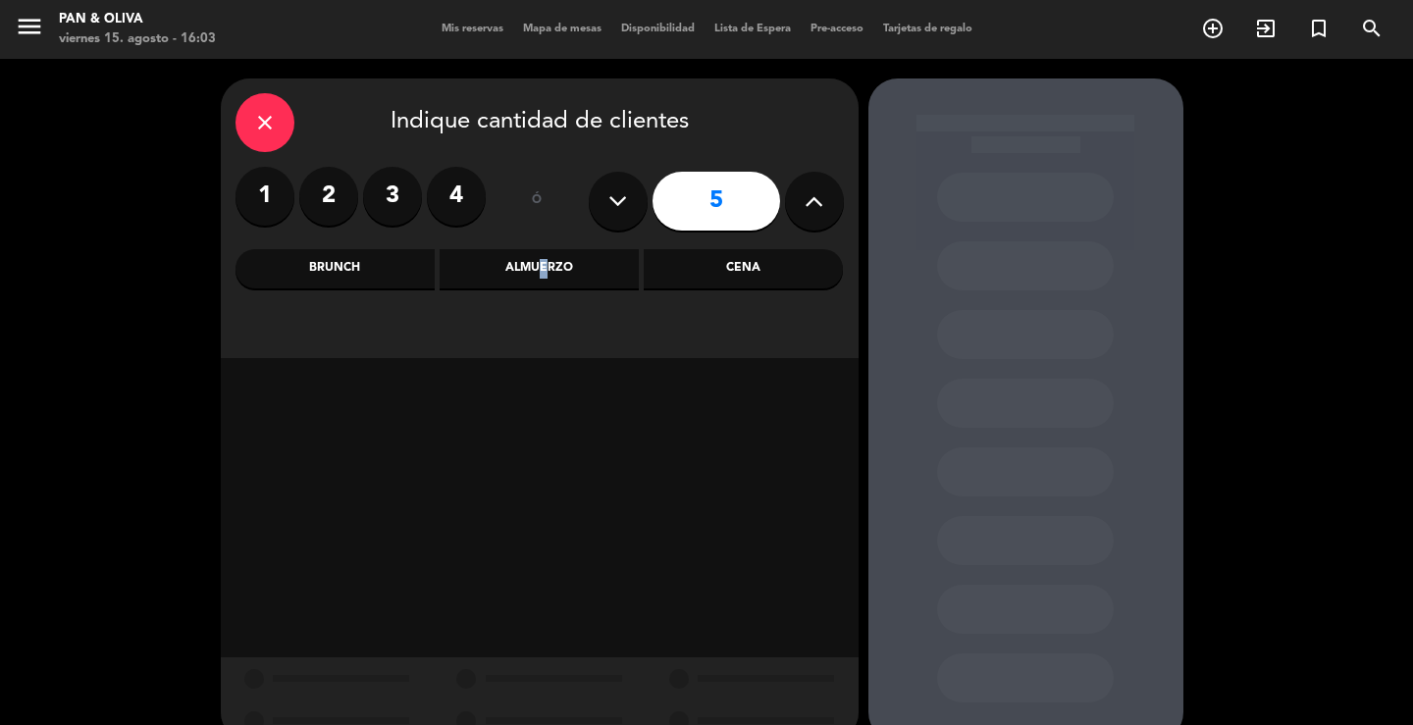
click at [537, 266] on div "Almuerzo" at bounding box center [539, 268] width 199 height 39
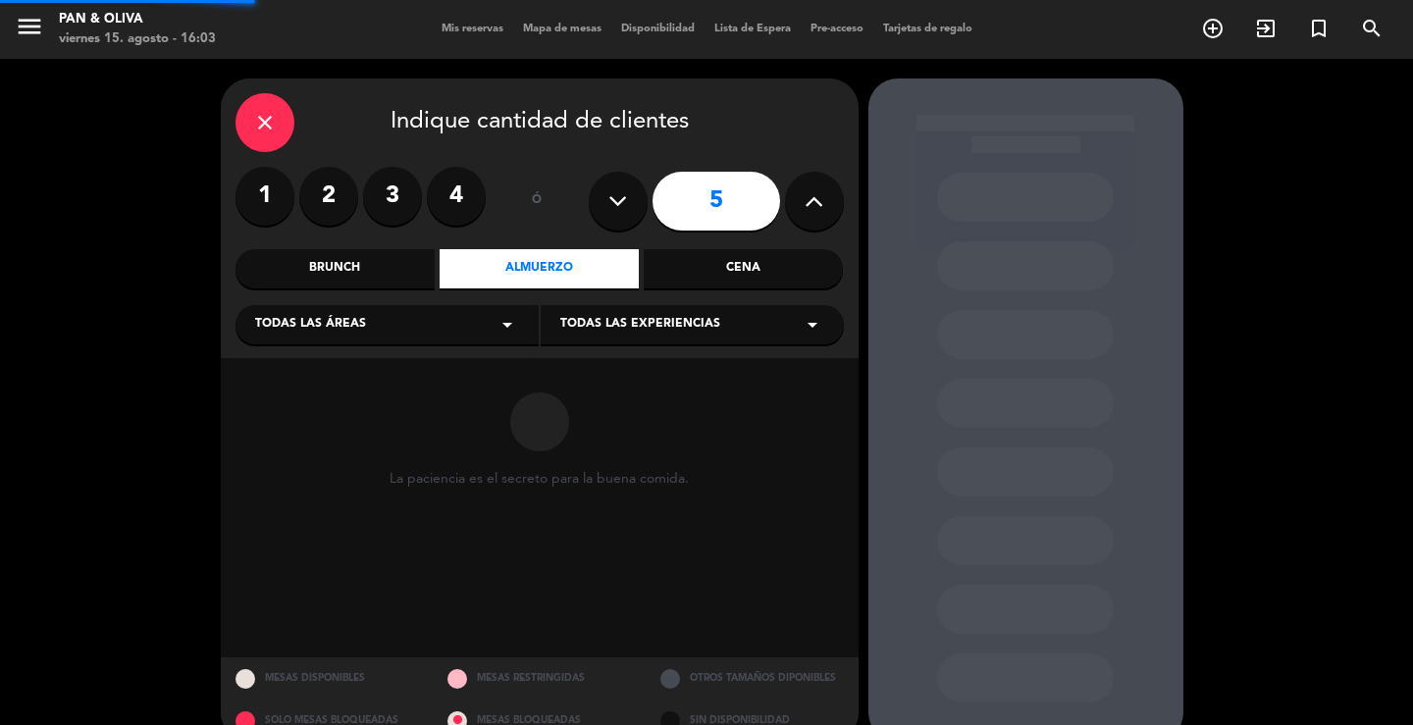
click at [493, 323] on div "Todas las áreas arrow_drop_down" at bounding box center [386, 324] width 303 height 39
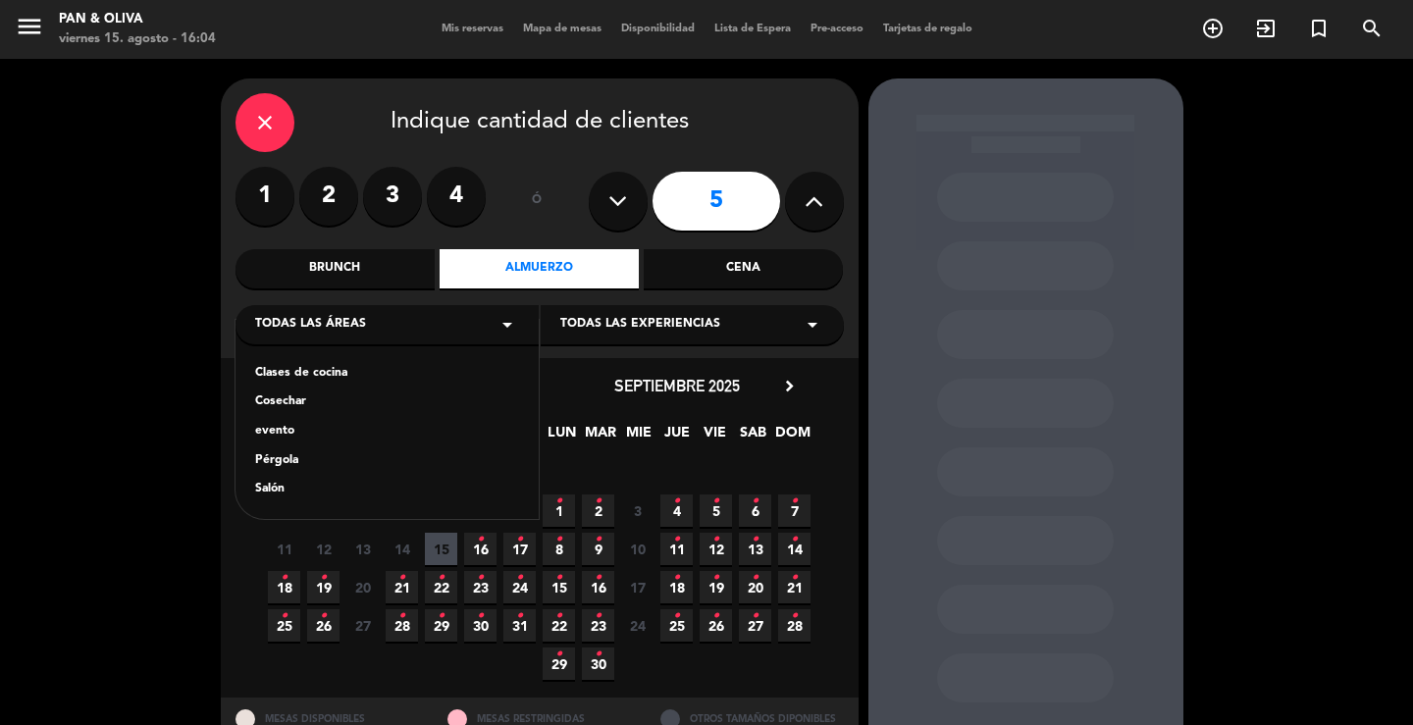
click at [288, 487] on div "Salón" at bounding box center [387, 490] width 264 height 20
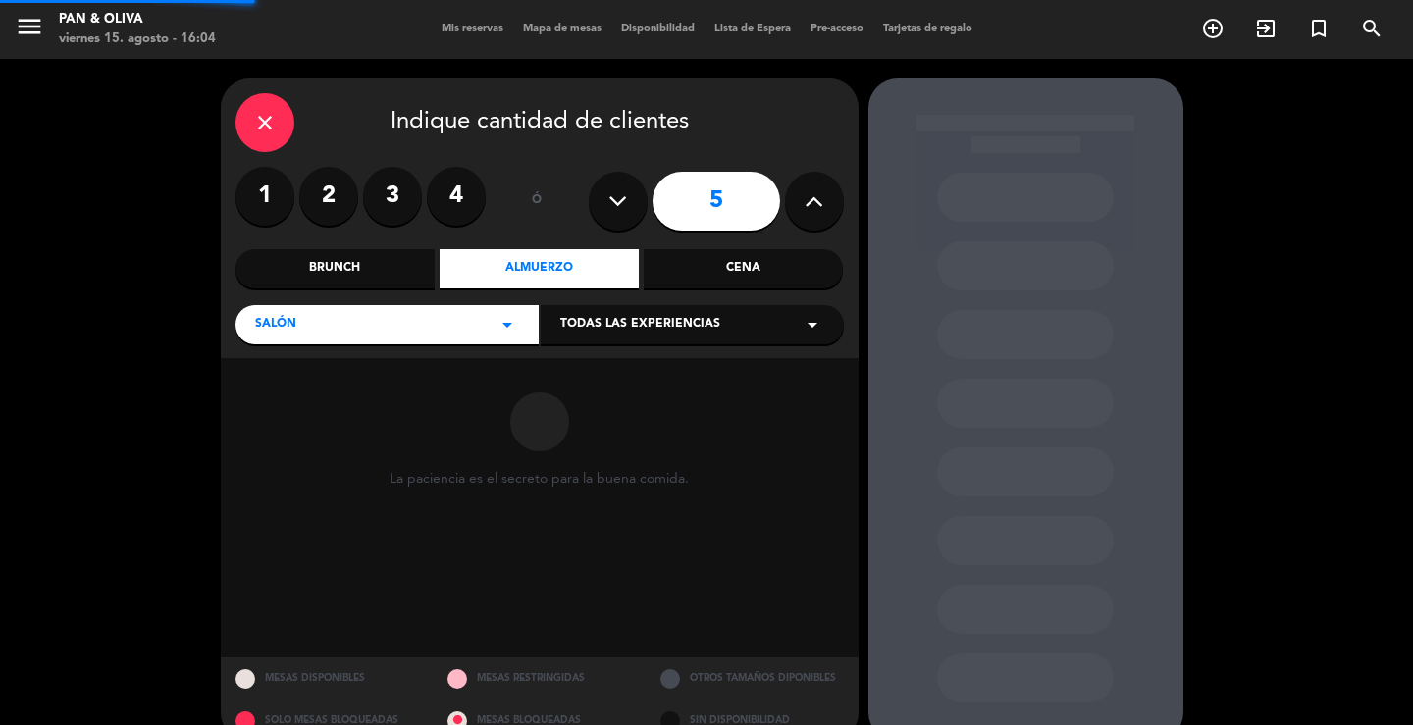
click at [673, 321] on span "Todas las experiencias" at bounding box center [640, 325] width 160 height 20
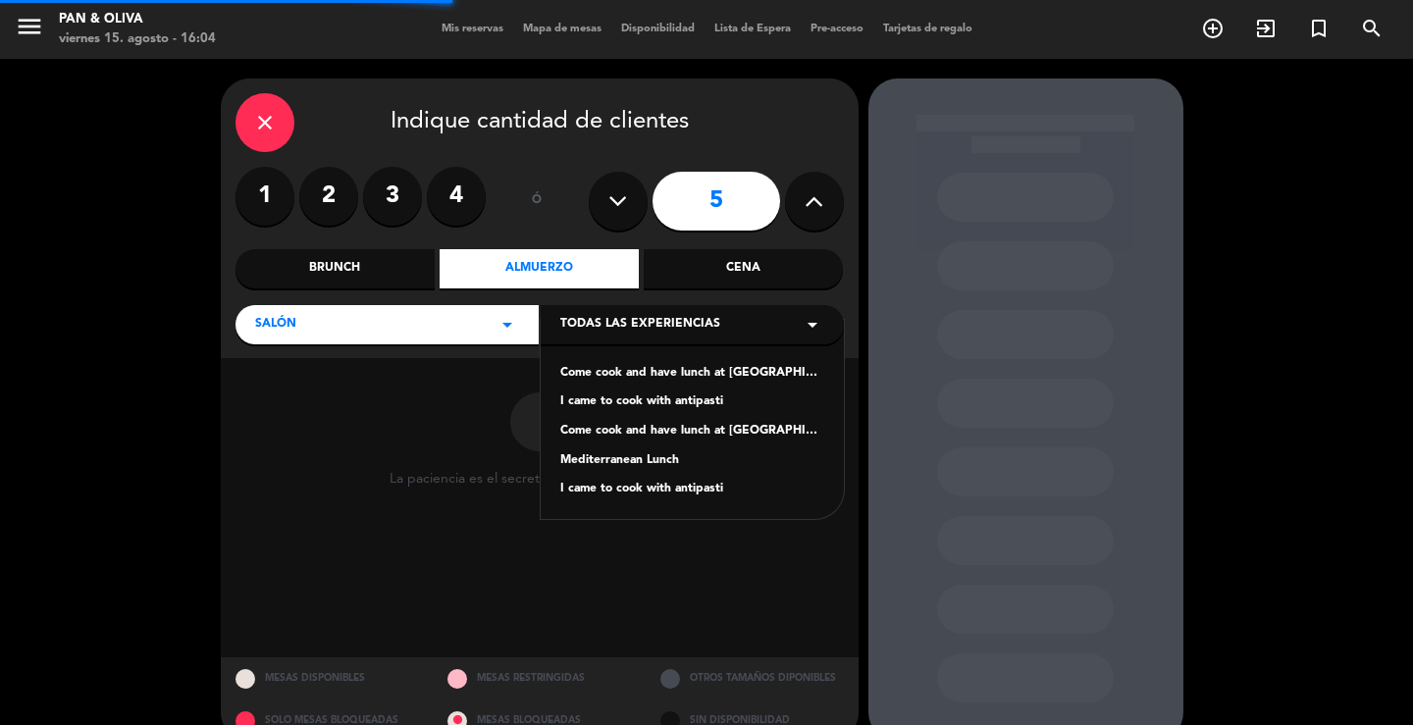
click at [644, 462] on div "Mediterranean Lunch" at bounding box center [692, 461] width 264 height 20
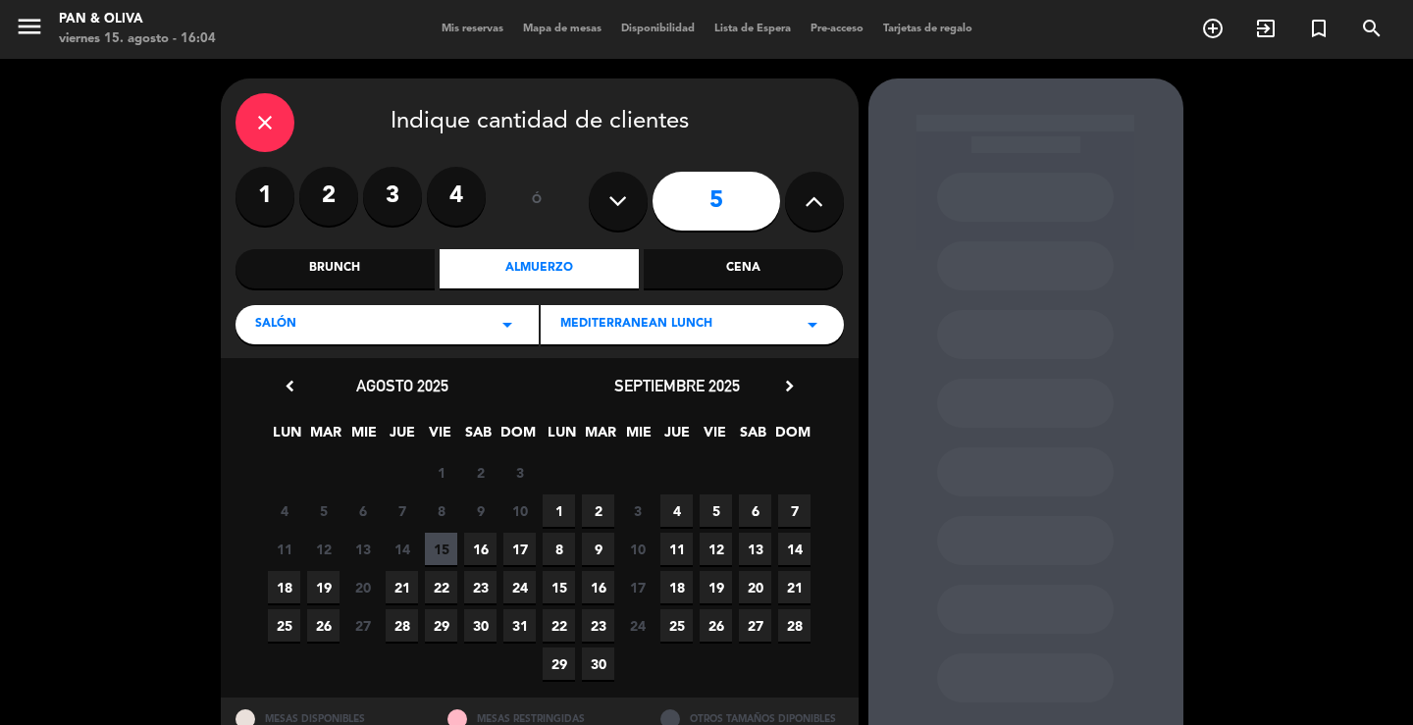
click at [516, 545] on span "17" at bounding box center [519, 549] width 32 height 32
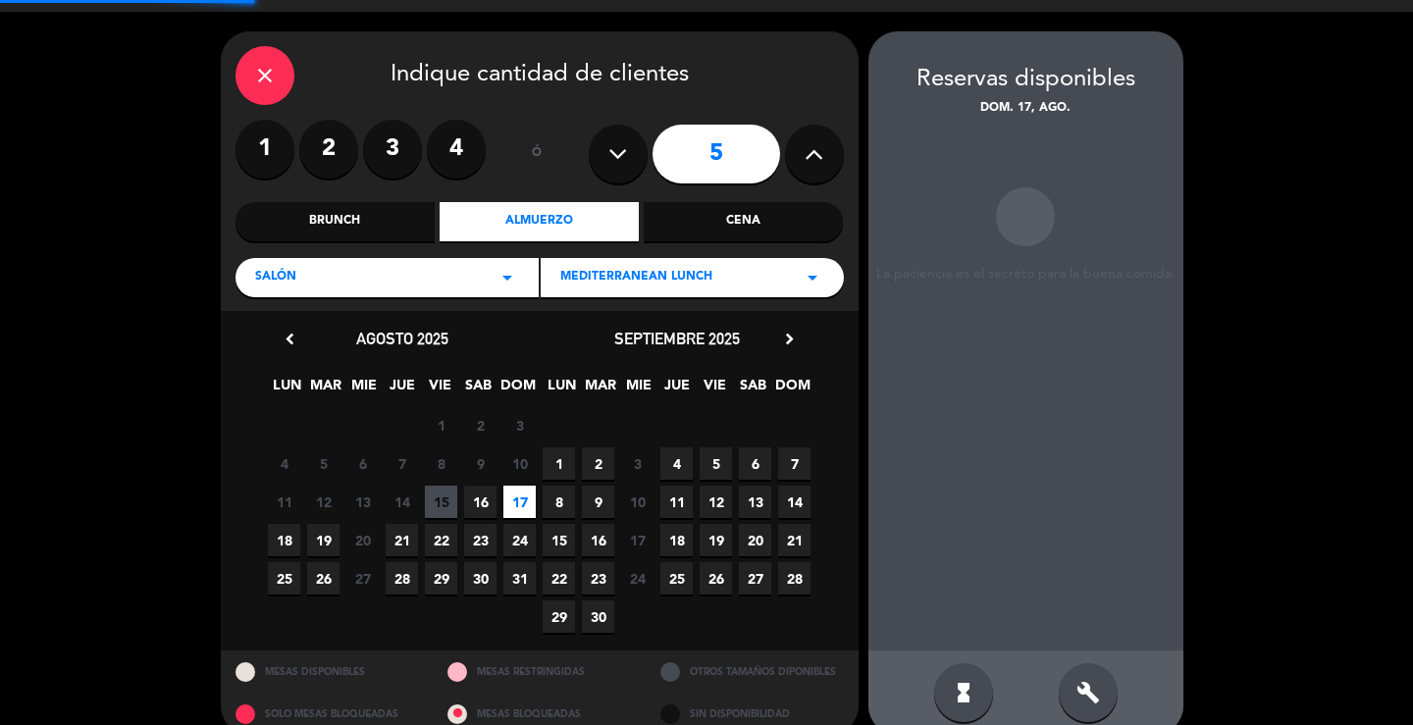
scroll to position [76, 0]
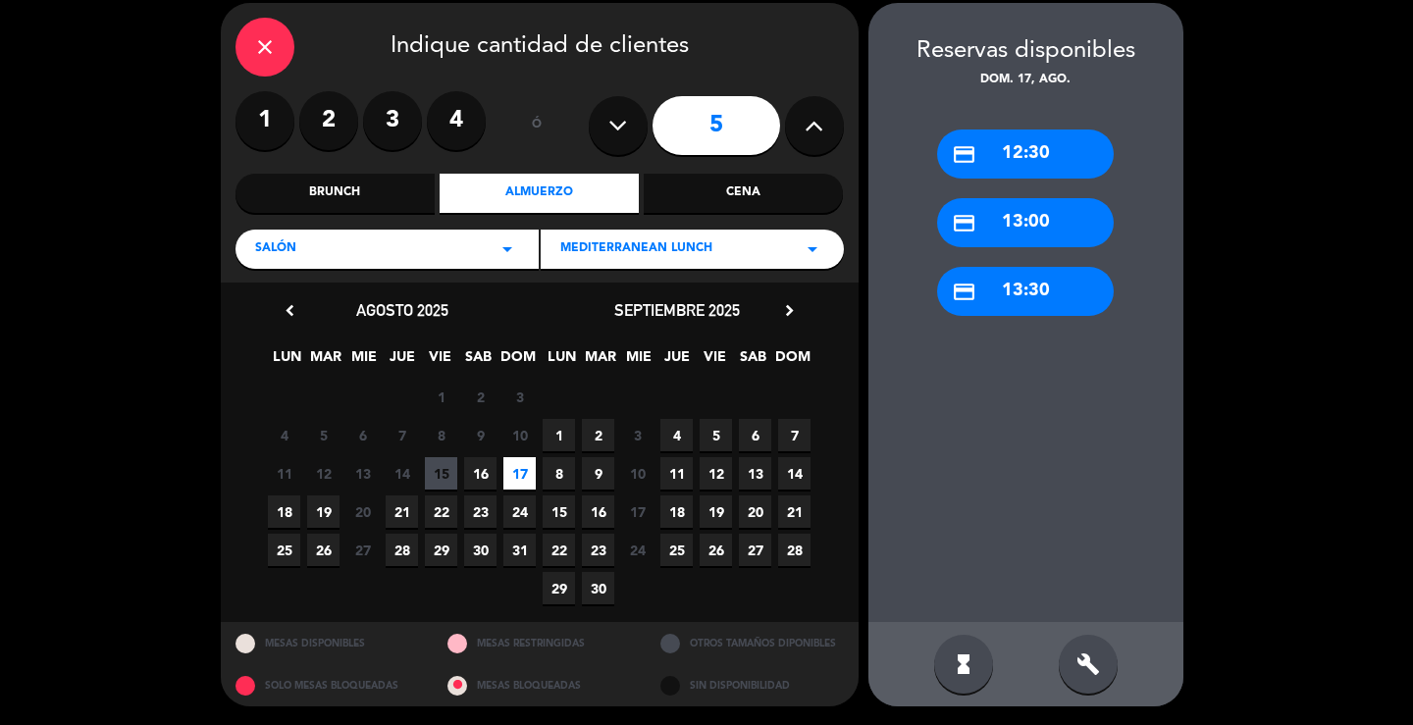
click at [1031, 223] on div "credit_card 13:00" at bounding box center [1025, 222] width 177 height 49
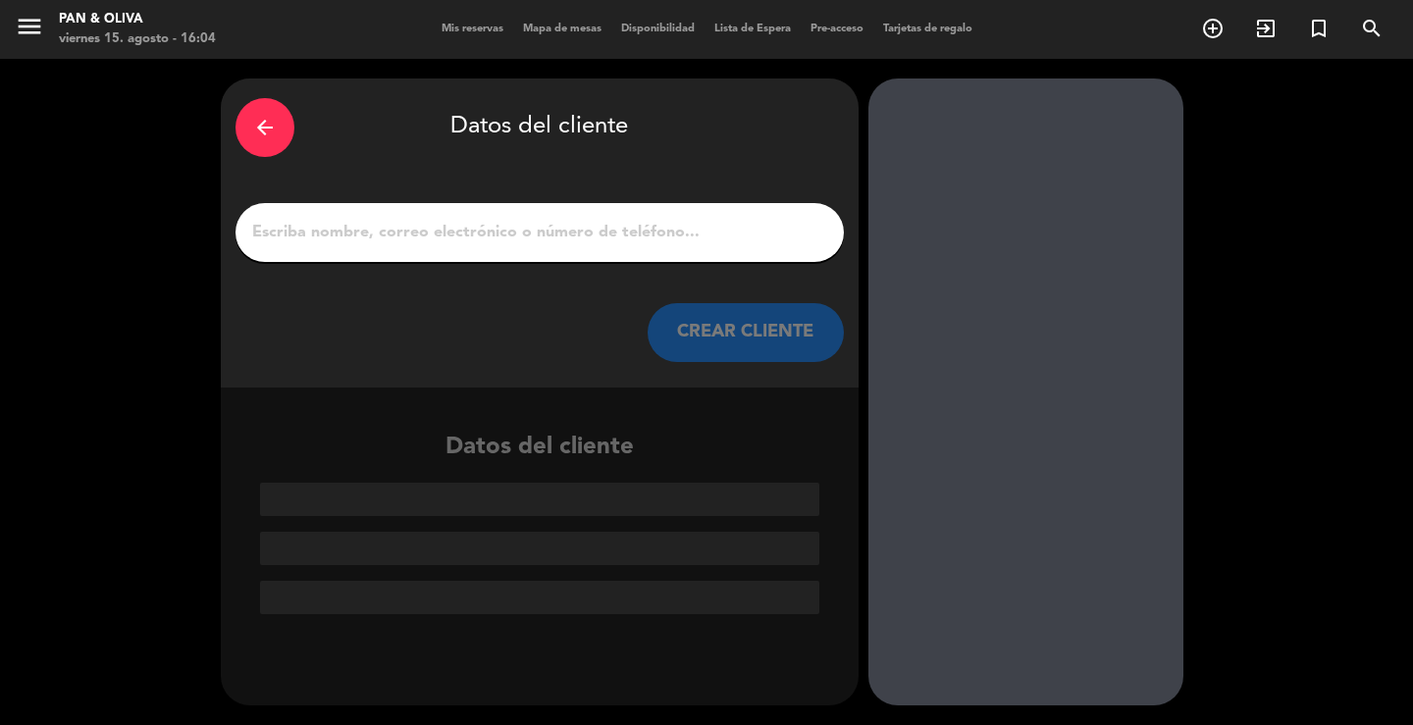
click at [668, 236] on input "1" at bounding box center [539, 232] width 579 height 27
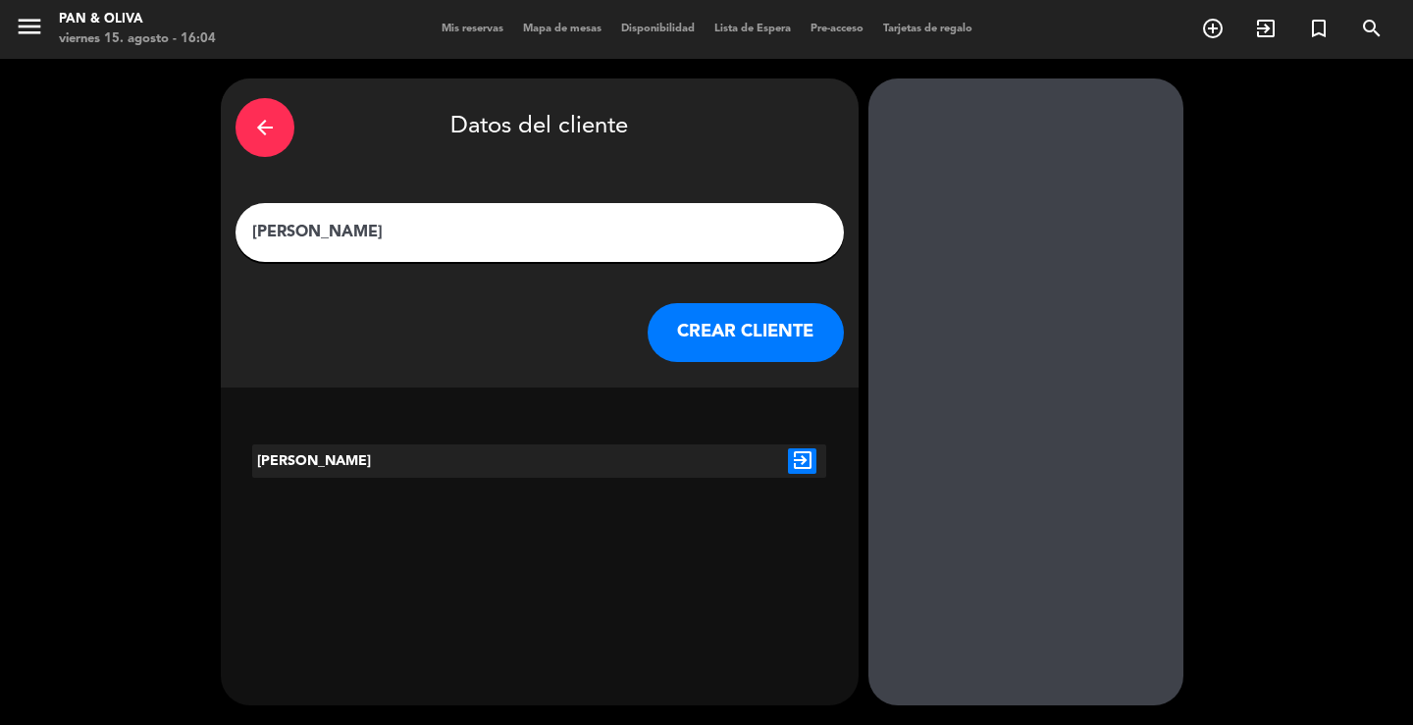
type input "[PERSON_NAME]"
click at [755, 351] on button "CREAR CLIENTE" at bounding box center [746, 332] width 196 height 59
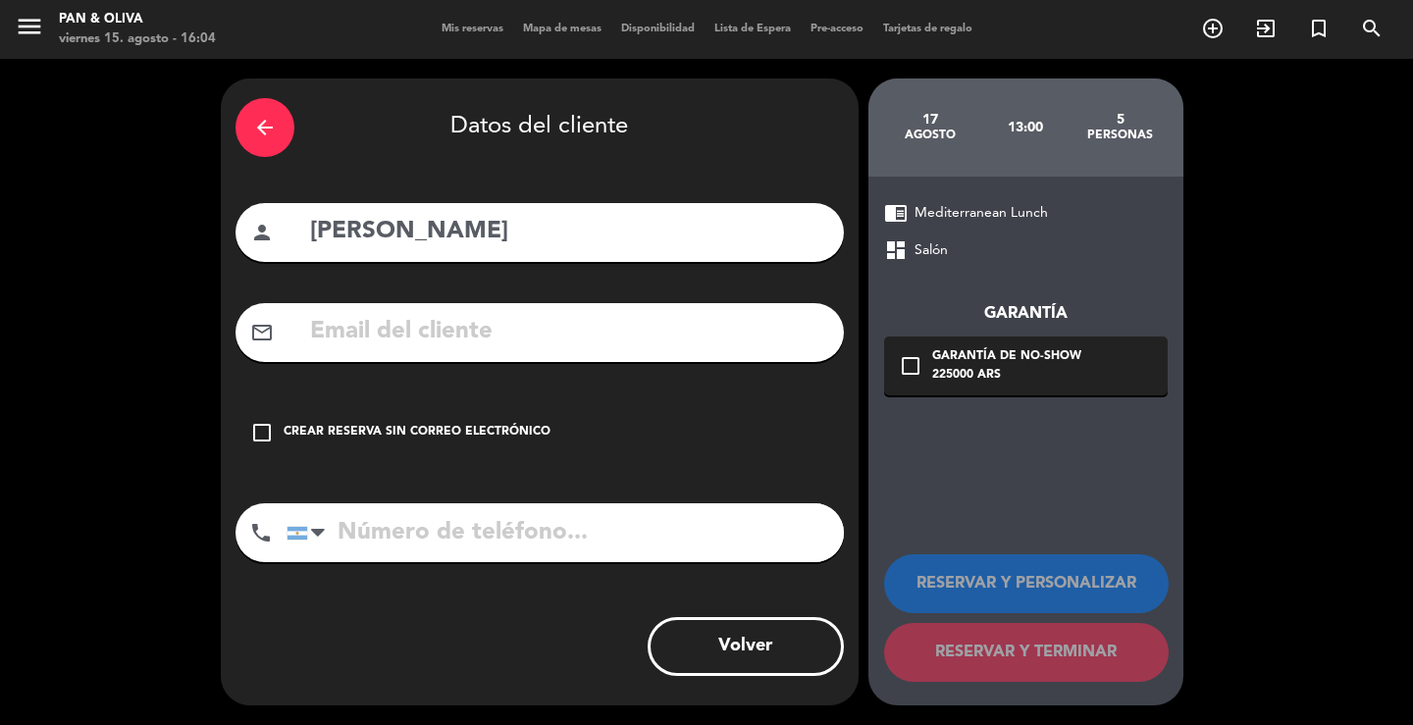
click at [366, 439] on div "Crear reserva sin correo electrónico" at bounding box center [417, 433] width 267 height 20
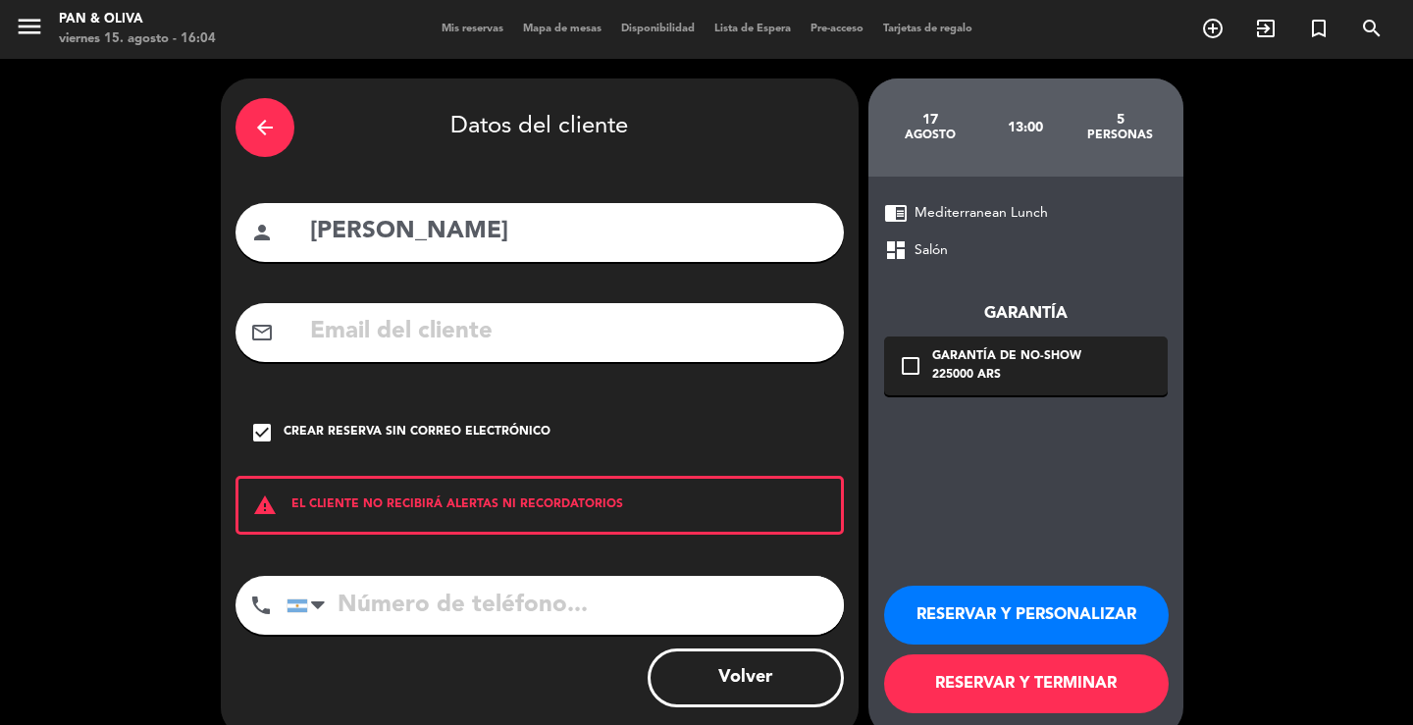
click at [988, 612] on button "RESERVAR Y PERSONALIZAR" at bounding box center [1026, 615] width 285 height 59
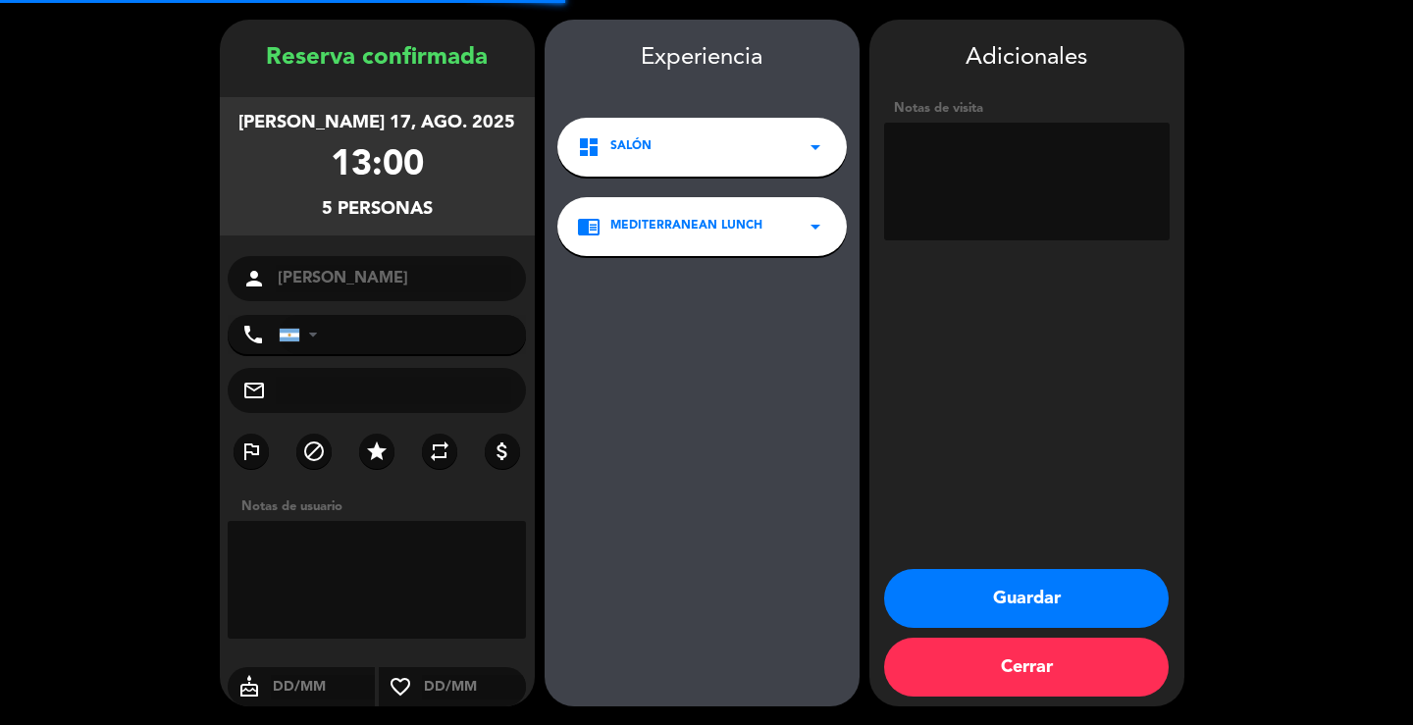
scroll to position [60, 0]
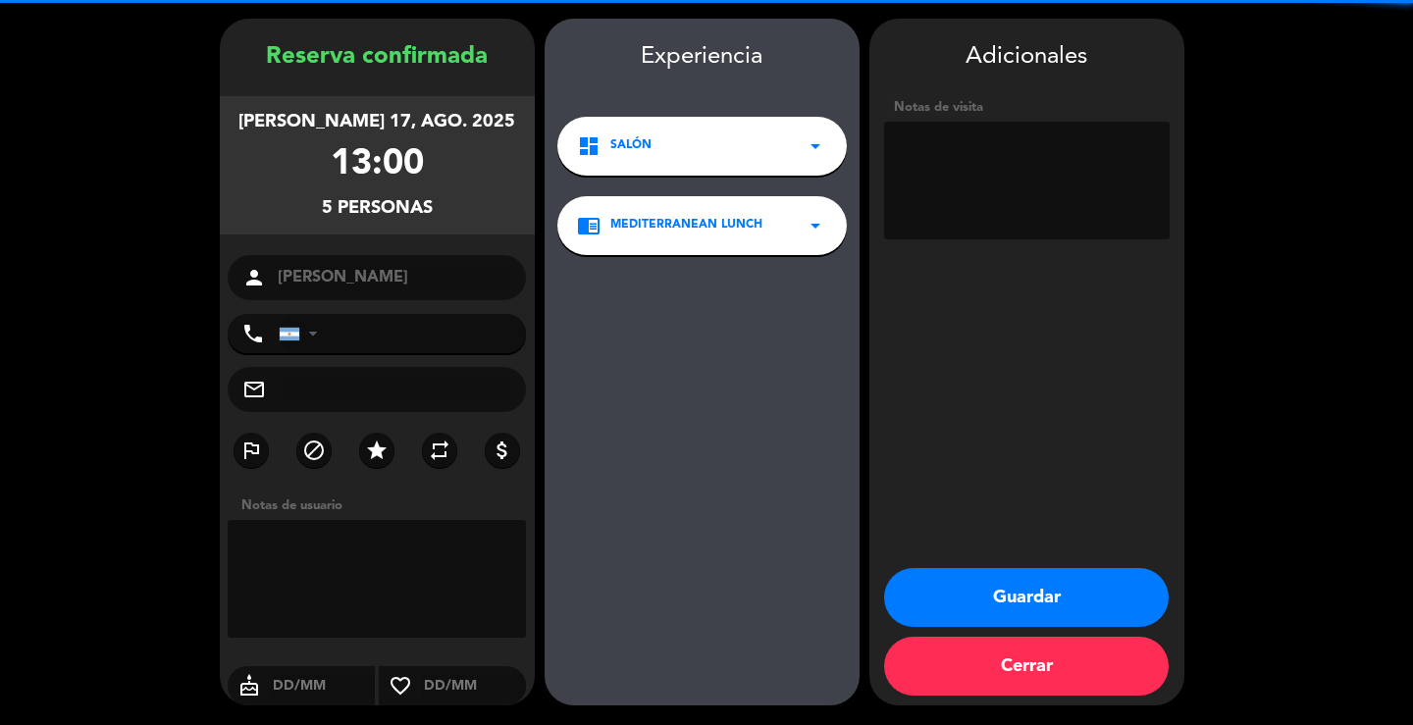
click at [947, 165] on textarea at bounding box center [1027, 181] width 286 height 118
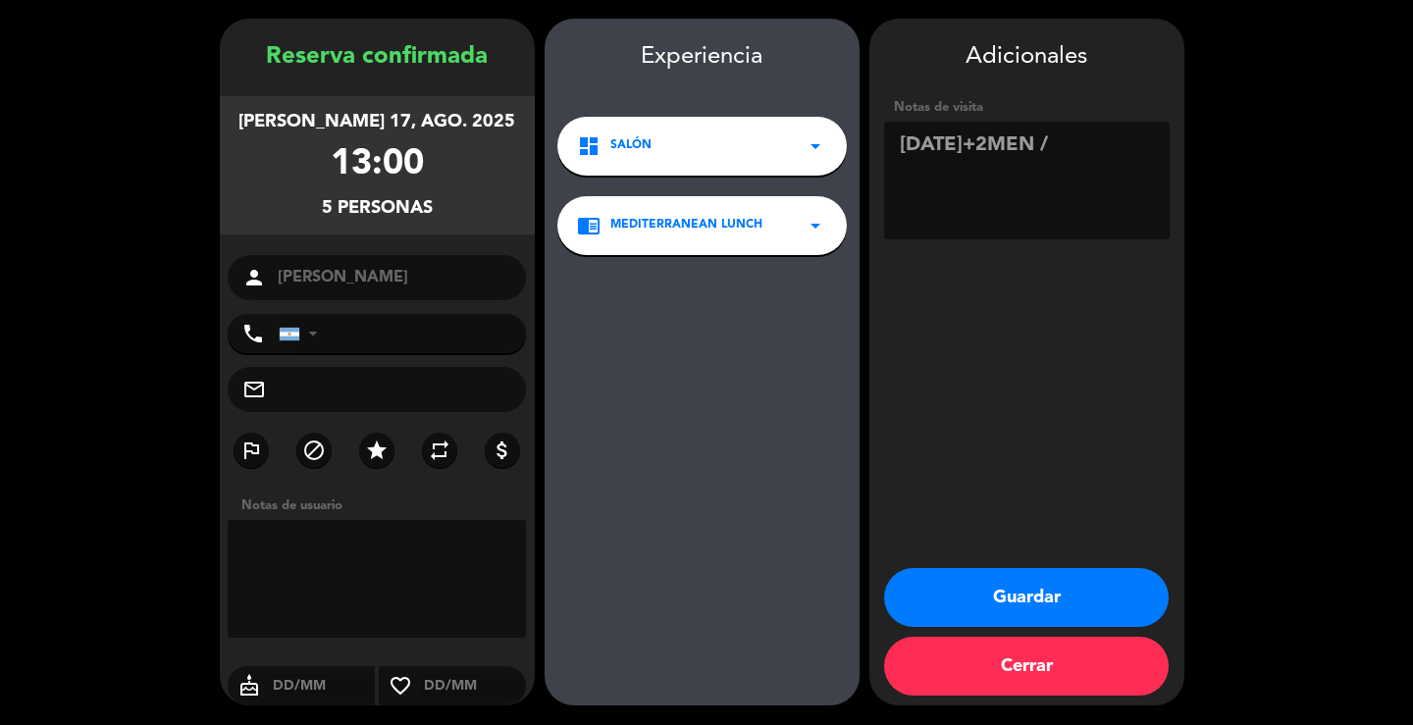
type textarea "[DATE]+2MEN /"
drag, startPoint x: 1058, startPoint y: 139, endPoint x: 788, endPoint y: 122, distance: 270.4
click at [788, 122] on booking-confirmed "Reserva confirmada [PERSON_NAME] 17, ago. 2025 13:00 5 personas person [PERSON_…" at bounding box center [707, 362] width 1374 height 687
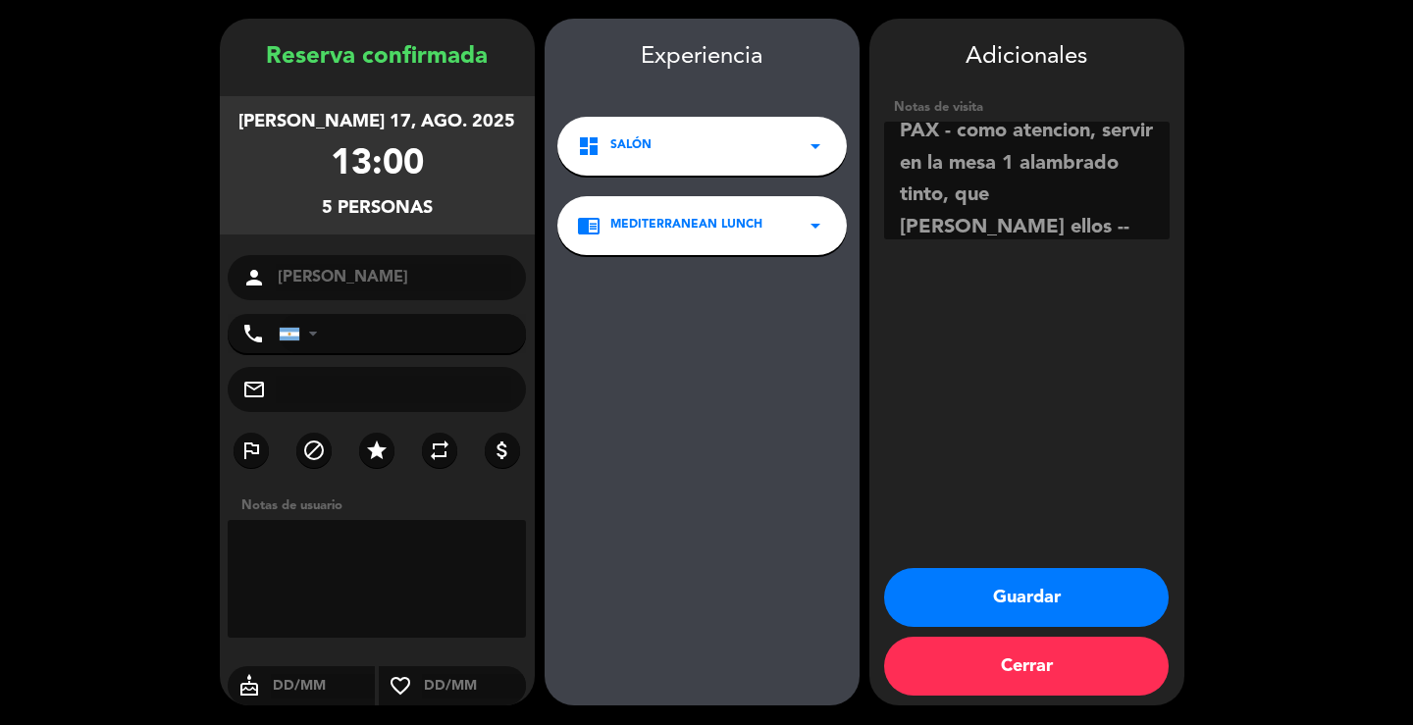
scroll to position [78, 0]
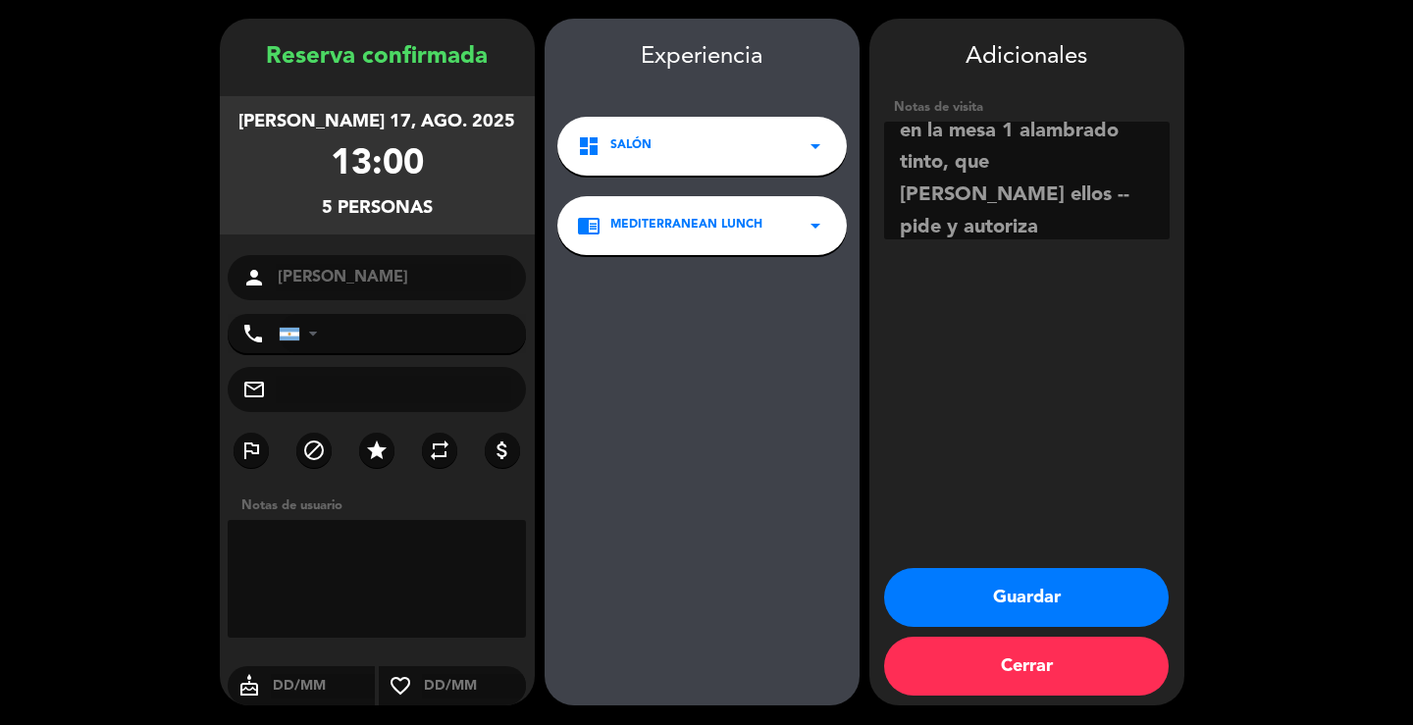
type textarea "[DATE]+3MEN / PAGA PAX - como atencion, servir en la mesa 1 alambrado tinto, qu…"
click at [1049, 594] on button "Guardar" at bounding box center [1026, 597] width 285 height 59
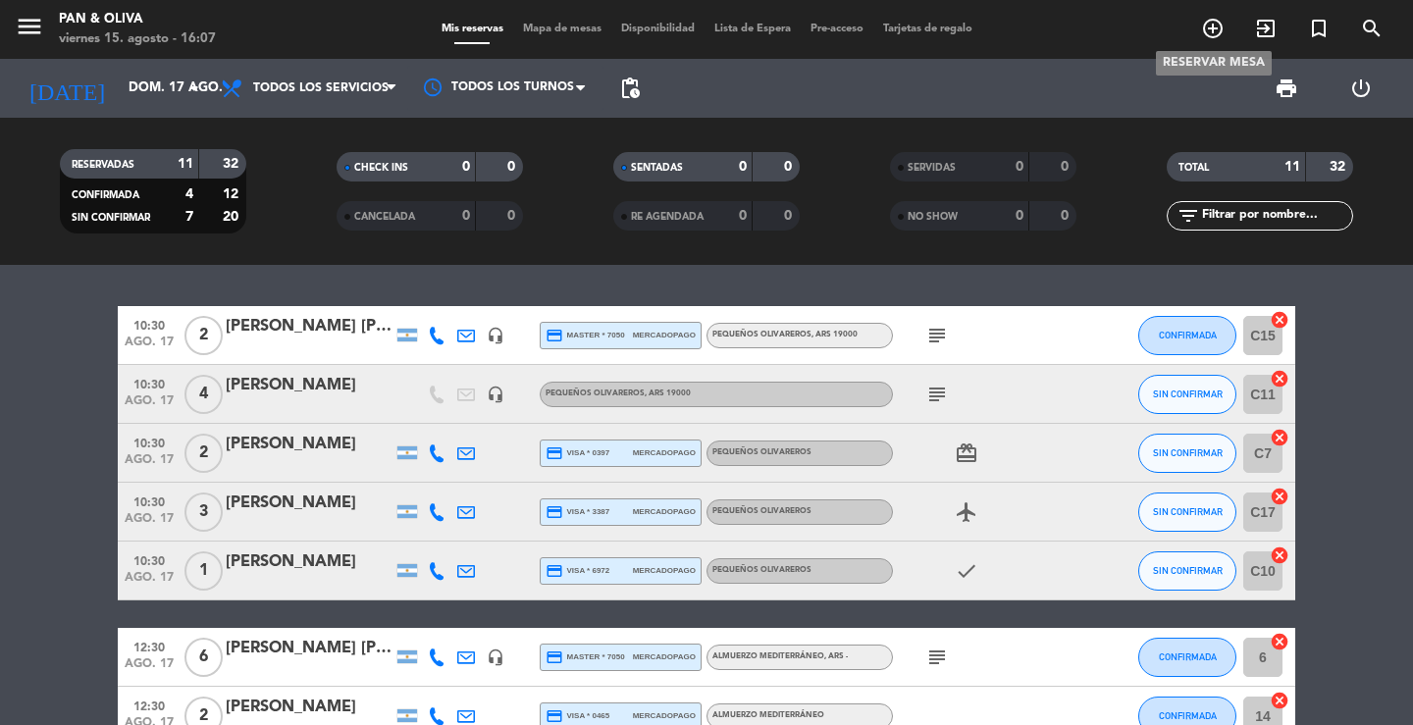
click at [1218, 27] on icon "add_circle_outline" at bounding box center [1213, 29] width 24 height 24
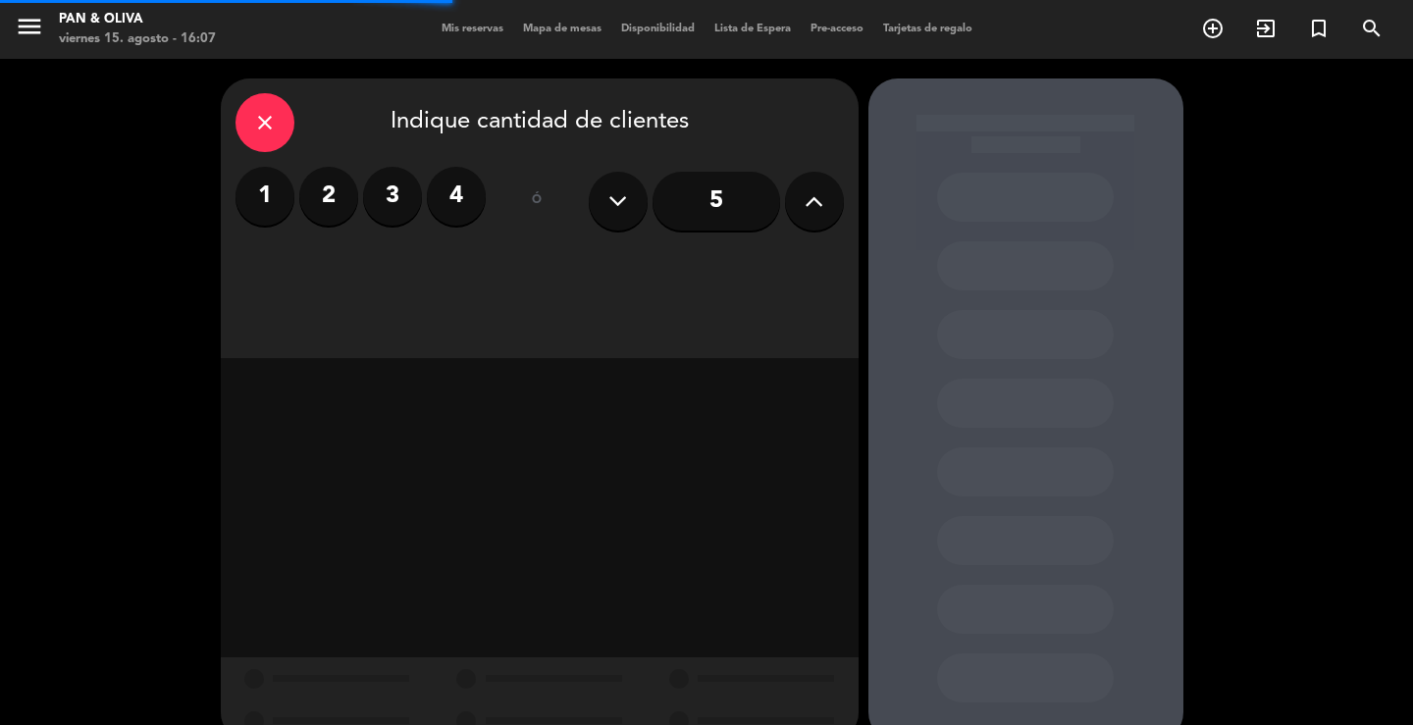
click at [326, 198] on label "2" at bounding box center [328, 196] width 59 height 59
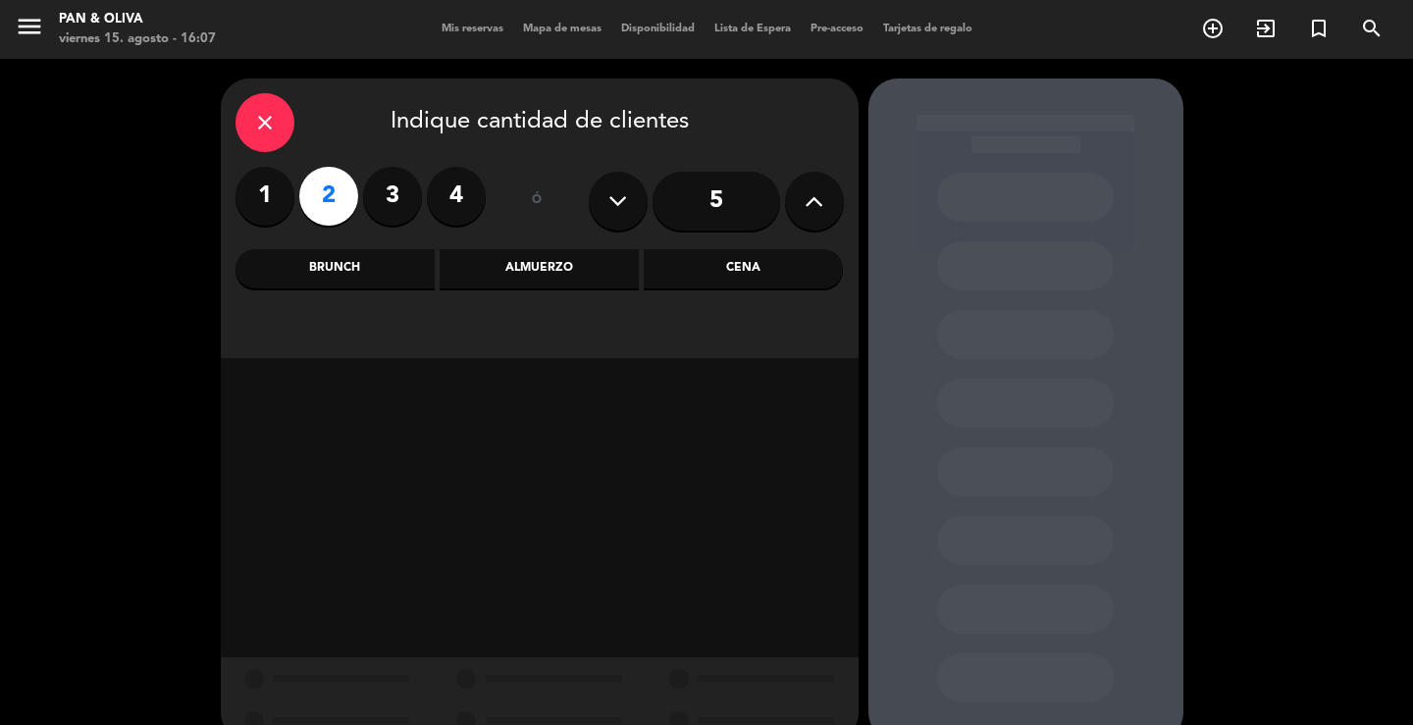
click at [405, 197] on label "3" at bounding box center [392, 196] width 59 height 59
drag, startPoint x: 524, startPoint y: 257, endPoint x: 496, endPoint y: 288, distance: 42.4
click at [524, 259] on div "Almuerzo" at bounding box center [539, 268] width 199 height 39
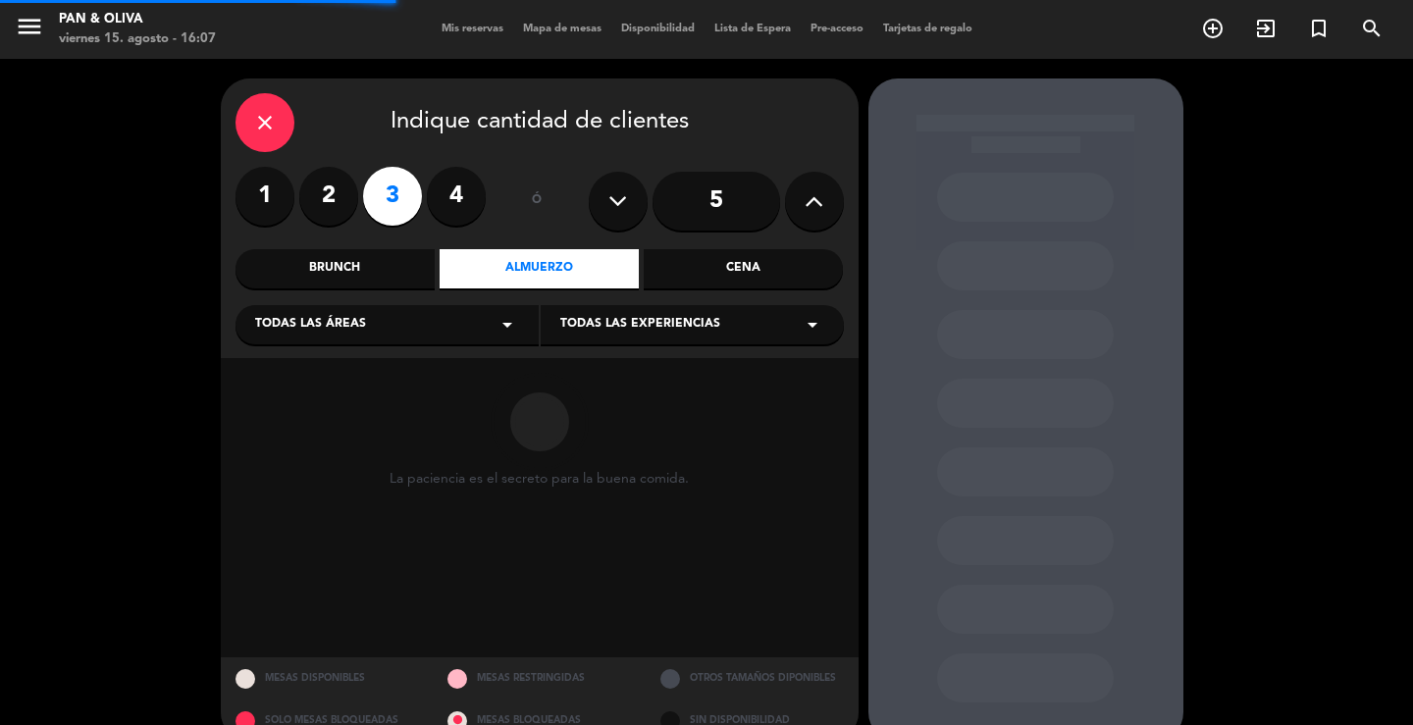
click at [336, 258] on div "Brunch" at bounding box center [334, 268] width 199 height 39
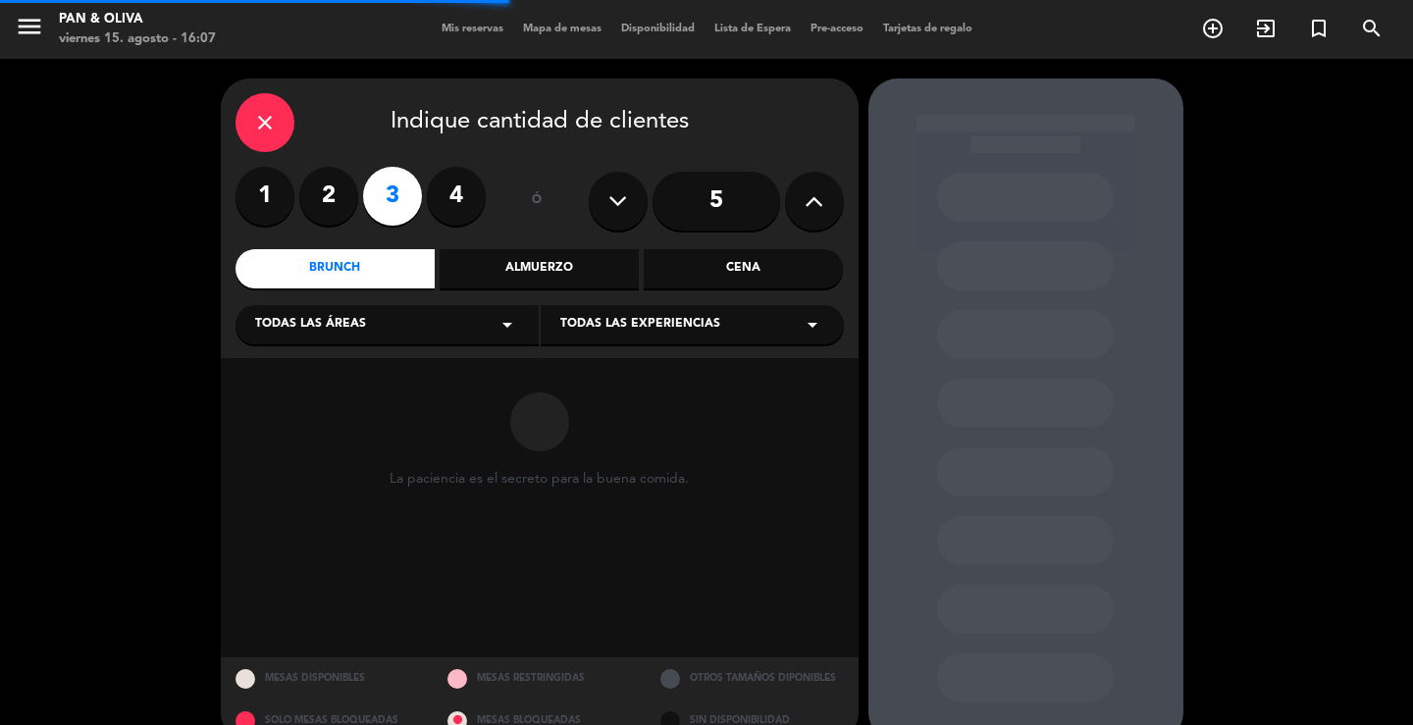
drag, startPoint x: 340, startPoint y: 316, endPoint x: 345, endPoint y: 336, distance: 20.2
click at [340, 318] on span "Todas las áreas" at bounding box center [310, 325] width 111 height 20
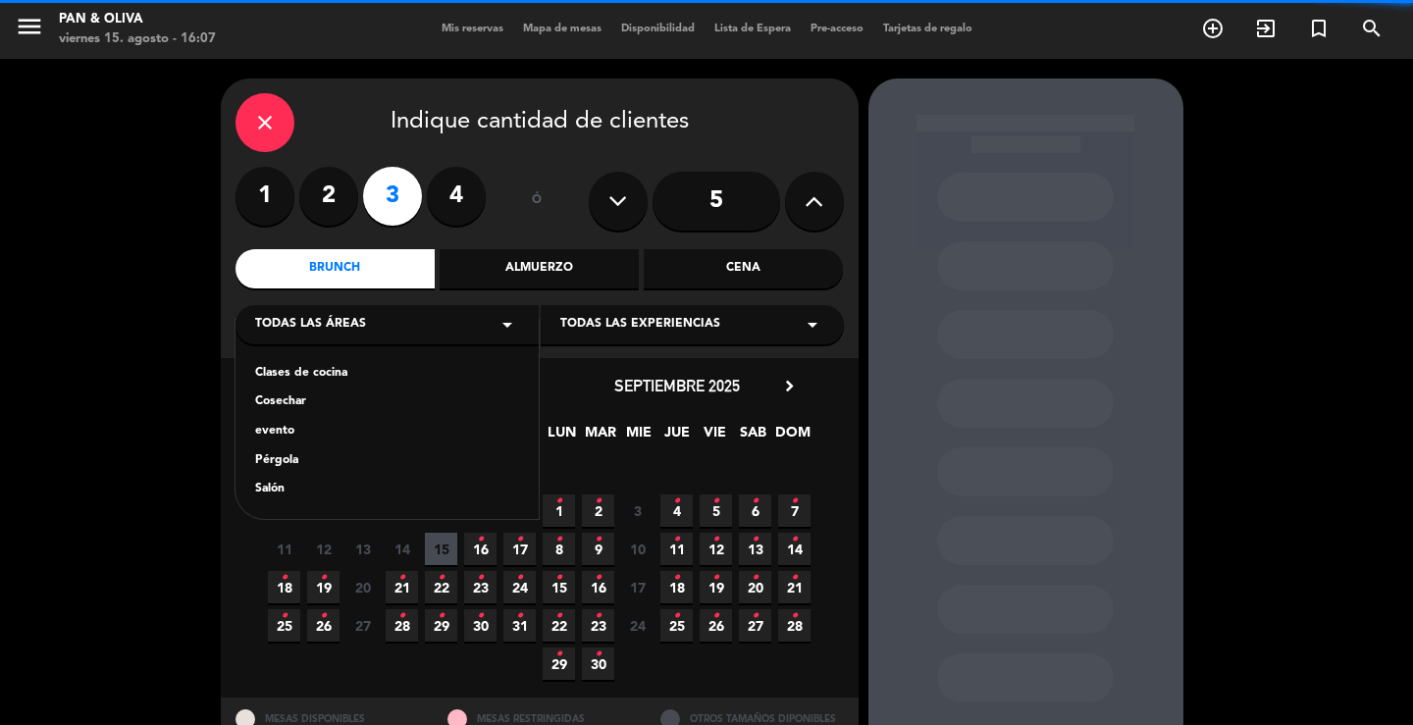
click at [342, 375] on div "Clases de cocina" at bounding box center [387, 374] width 264 height 20
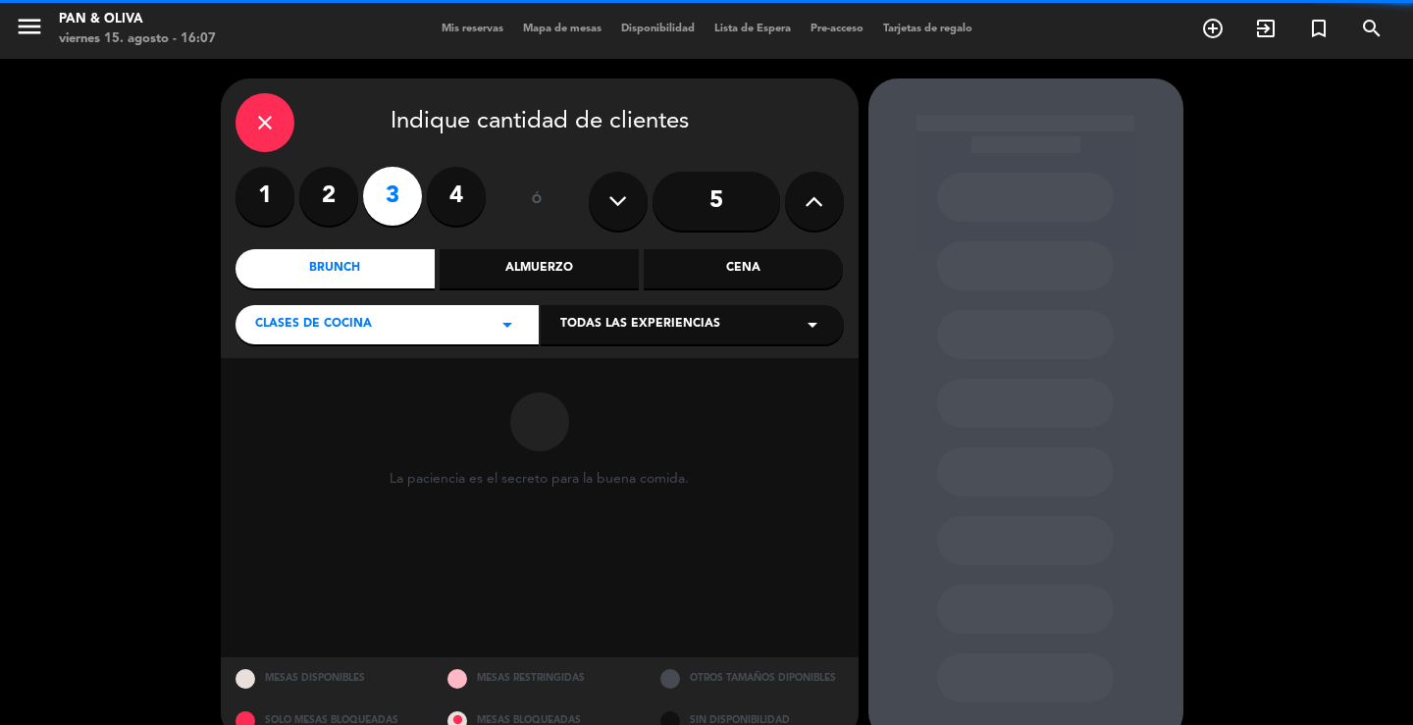
click at [637, 315] on div "Todas las experiencias arrow_drop_down" at bounding box center [692, 324] width 303 height 39
click at [621, 381] on div "Pequeños Olivareros - Little Olive Growers" at bounding box center [692, 374] width 264 height 20
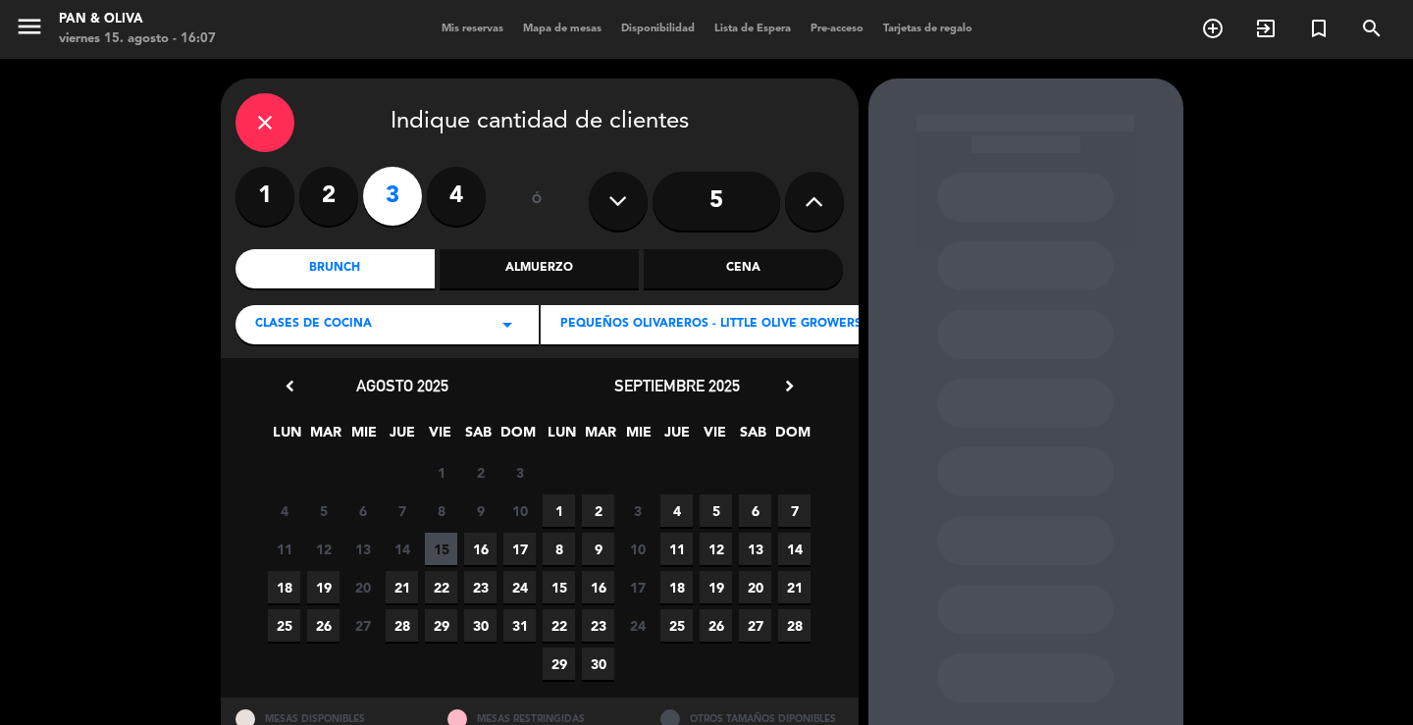
click at [514, 540] on span "17" at bounding box center [519, 549] width 32 height 32
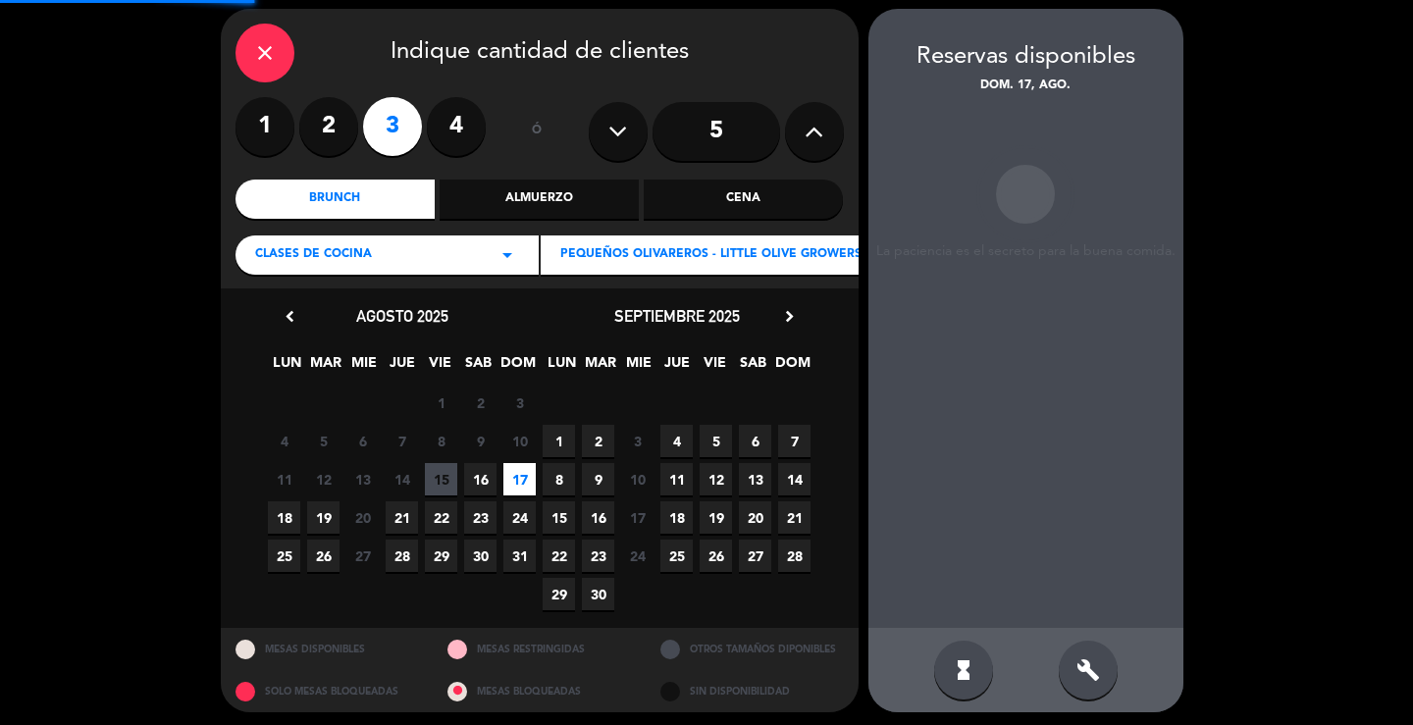
scroll to position [76, 0]
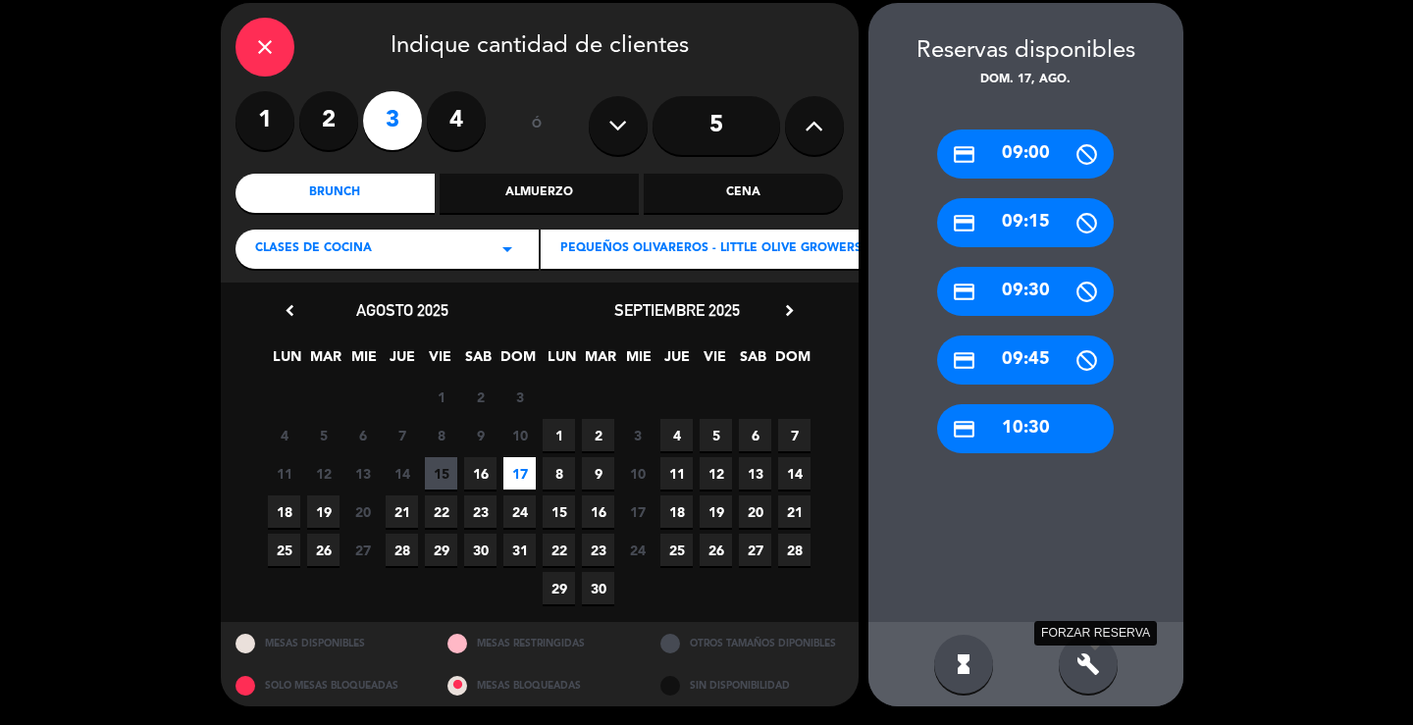
click at [1077, 653] on icon "build" at bounding box center [1088, 665] width 24 height 24
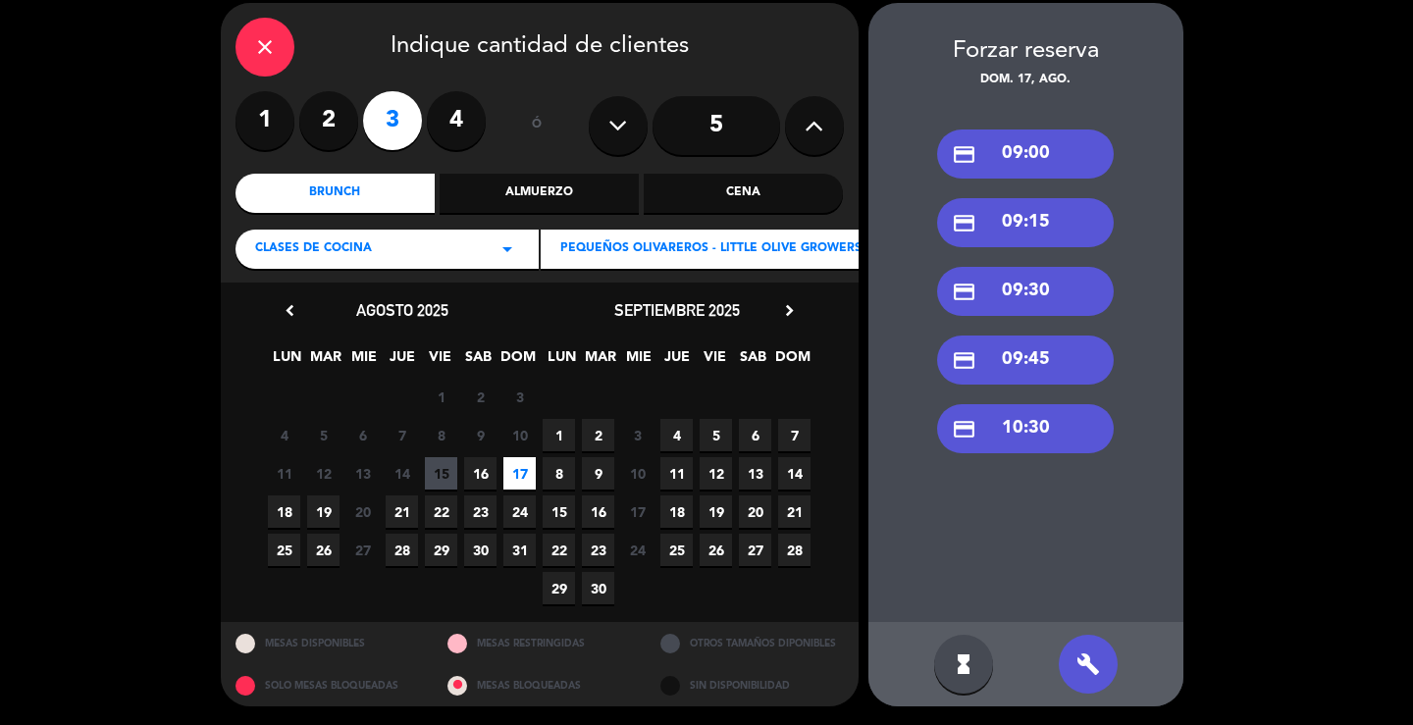
click at [554, 189] on div "Almuerzo" at bounding box center [539, 193] width 199 height 39
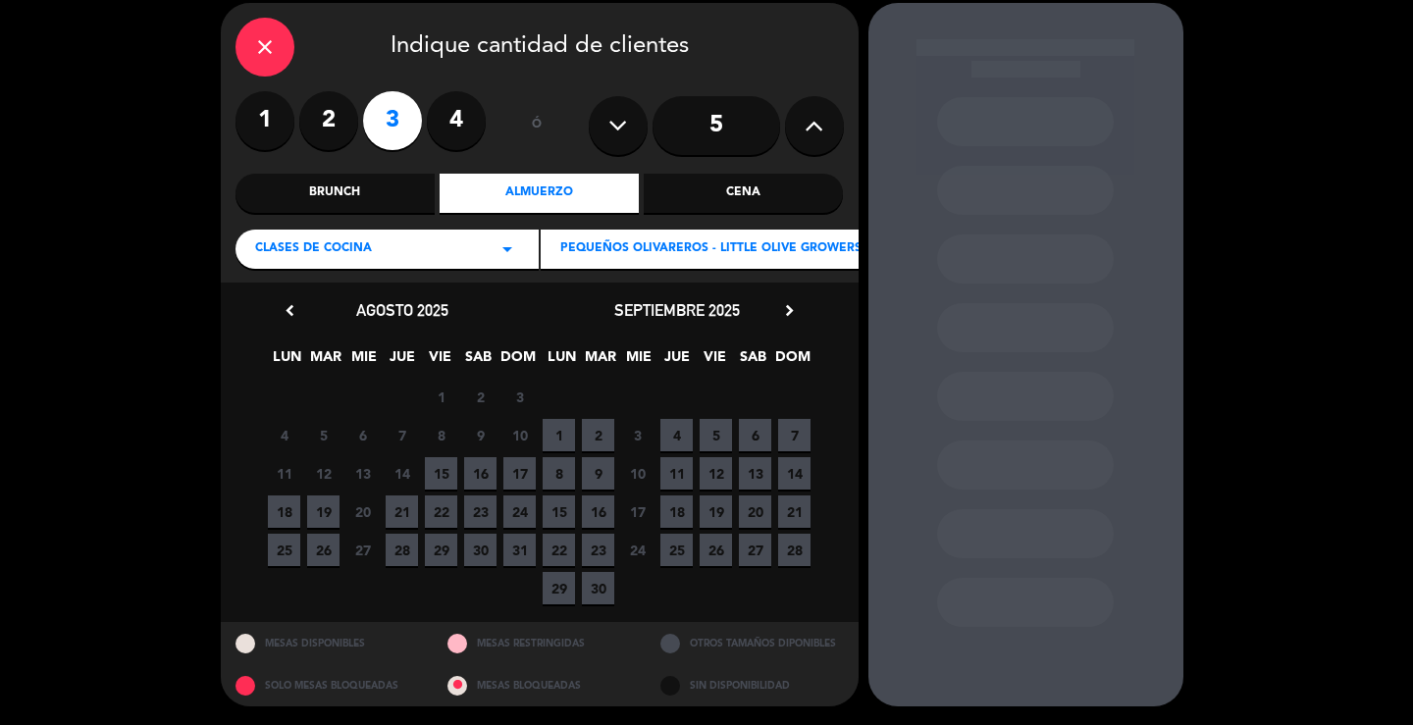
click at [512, 469] on span "17" at bounding box center [519, 473] width 32 height 32
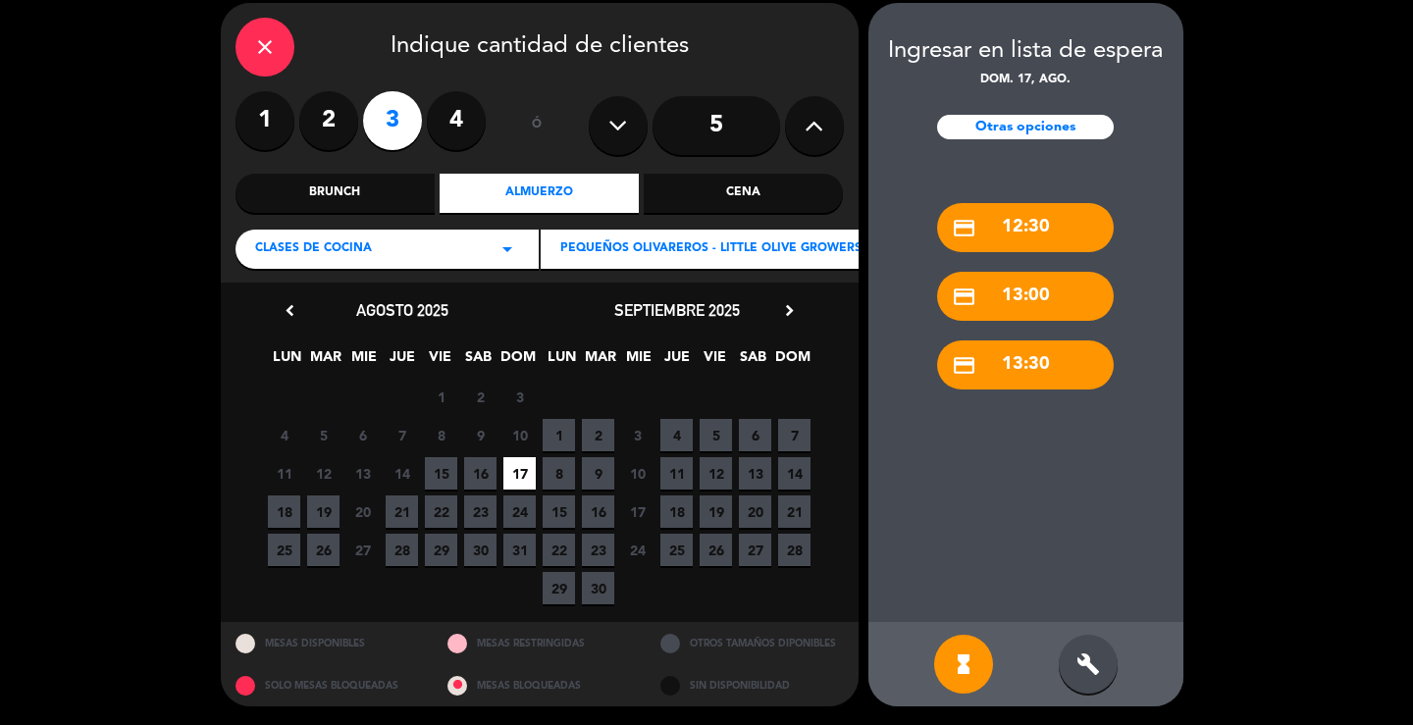
click at [699, 201] on div "Cena" at bounding box center [743, 193] width 199 height 39
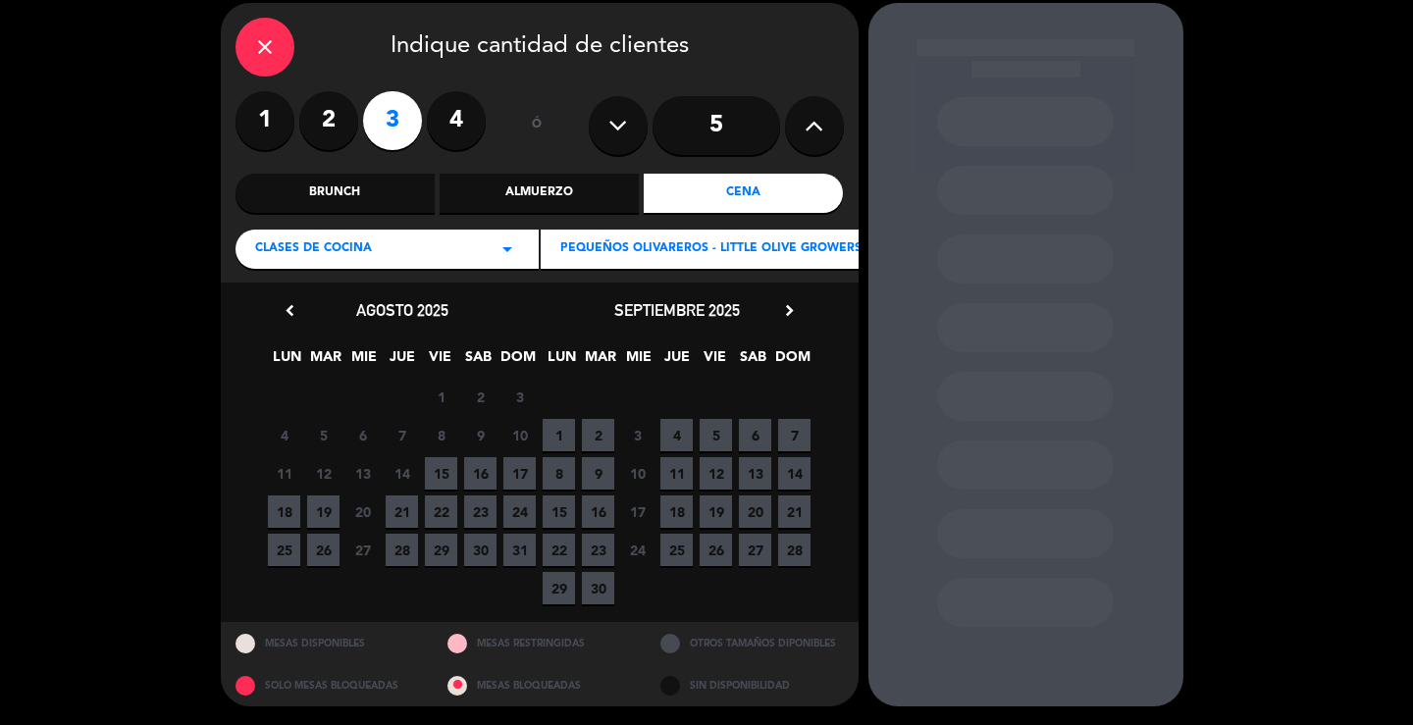
click at [515, 470] on span "17" at bounding box center [519, 473] width 32 height 32
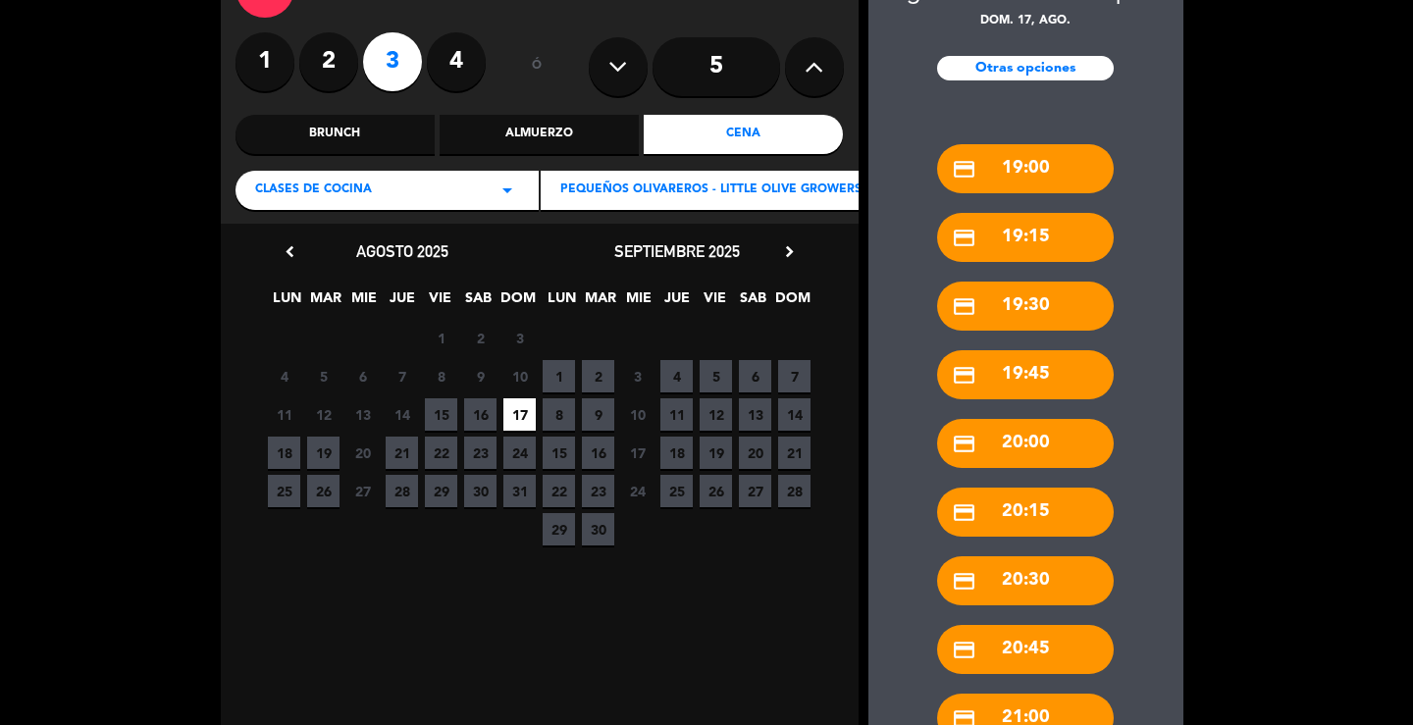
scroll to position [0, 0]
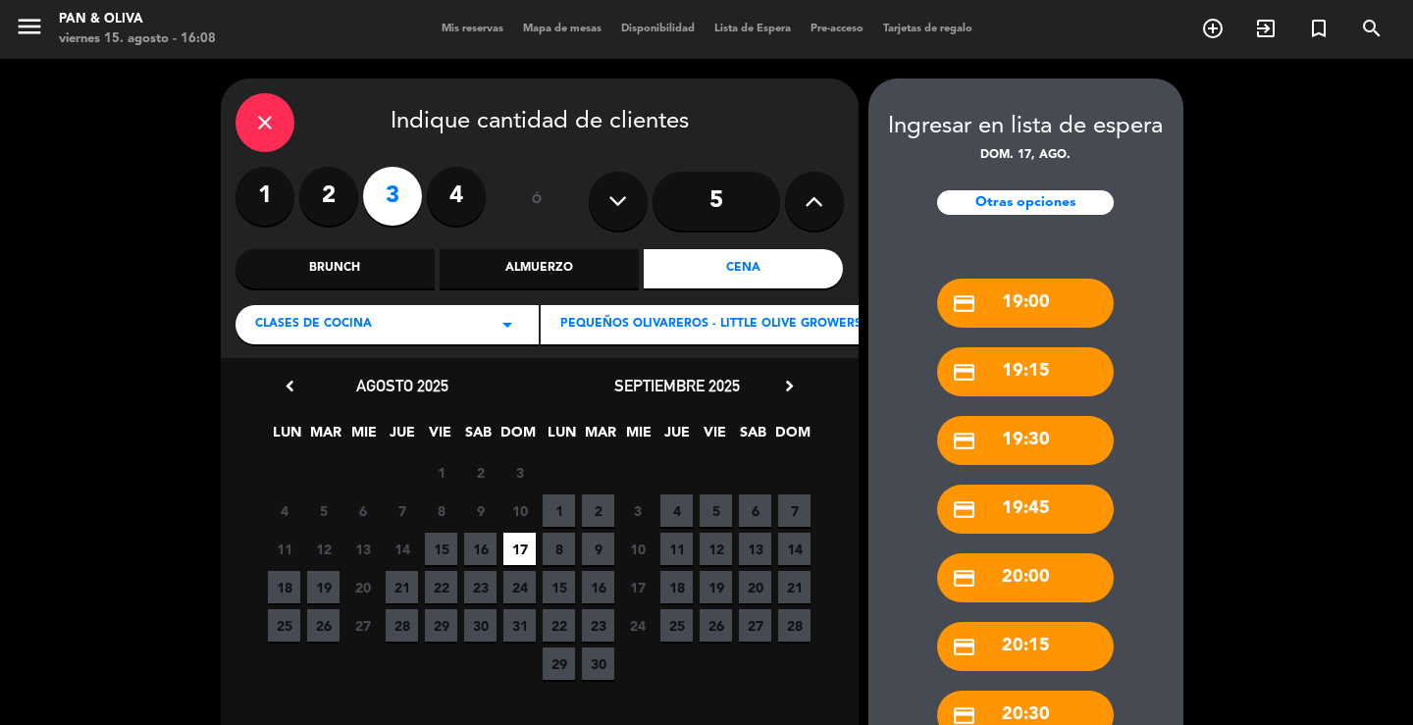
click at [595, 286] on div "Almuerzo" at bounding box center [539, 268] width 199 height 39
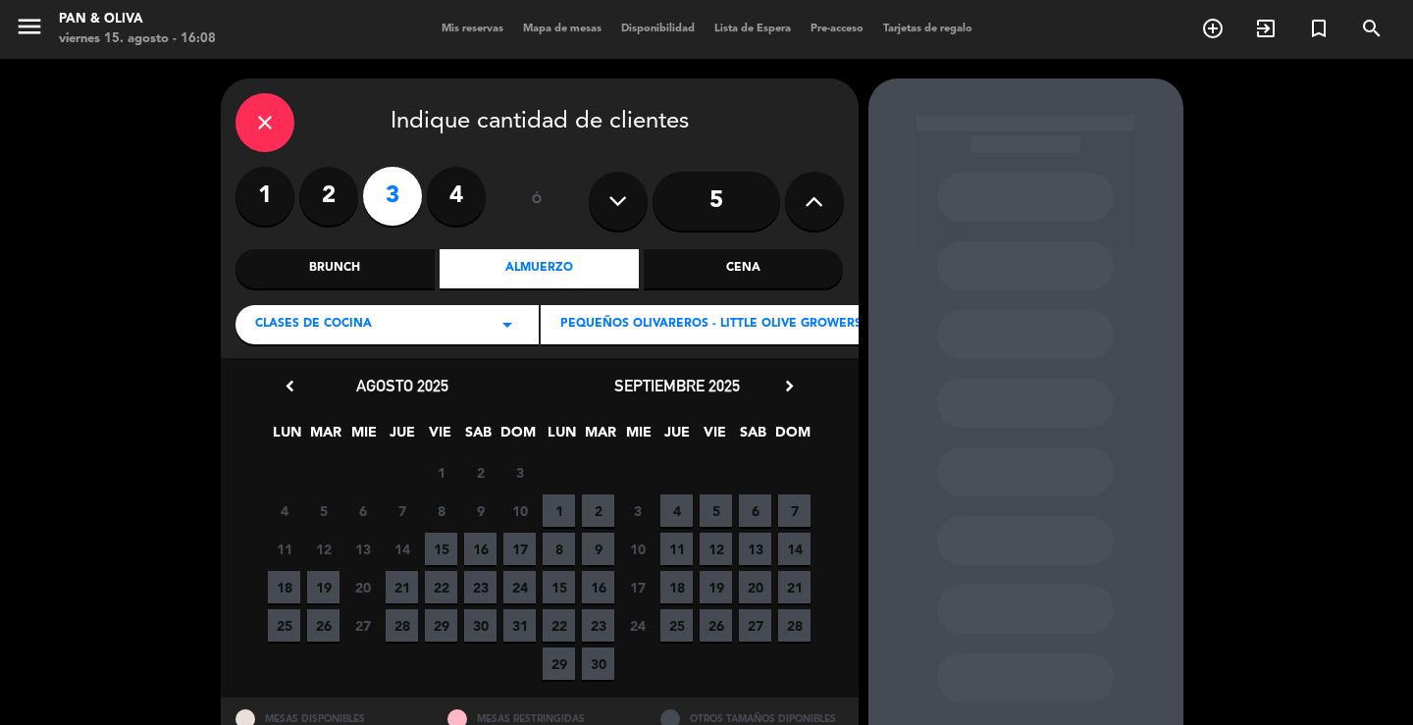
click at [520, 550] on span "17" at bounding box center [519, 549] width 32 height 32
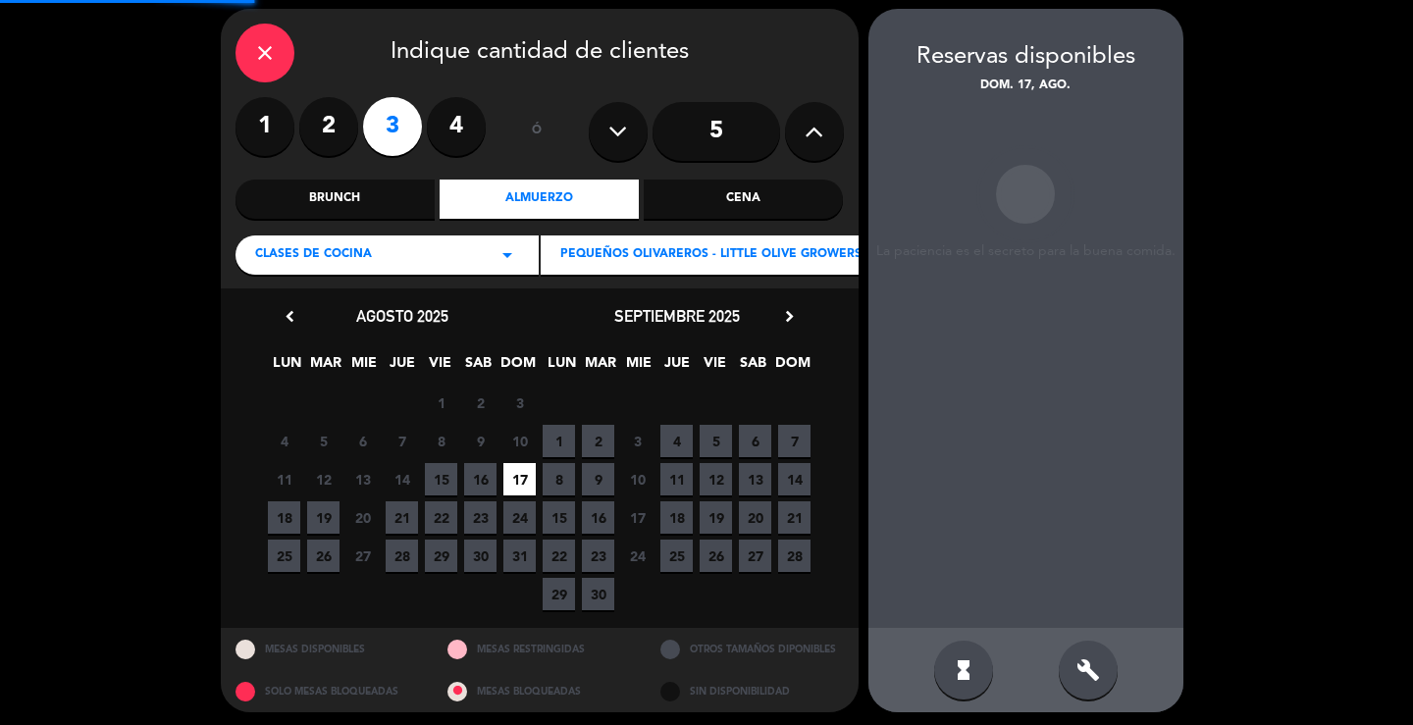
scroll to position [76, 0]
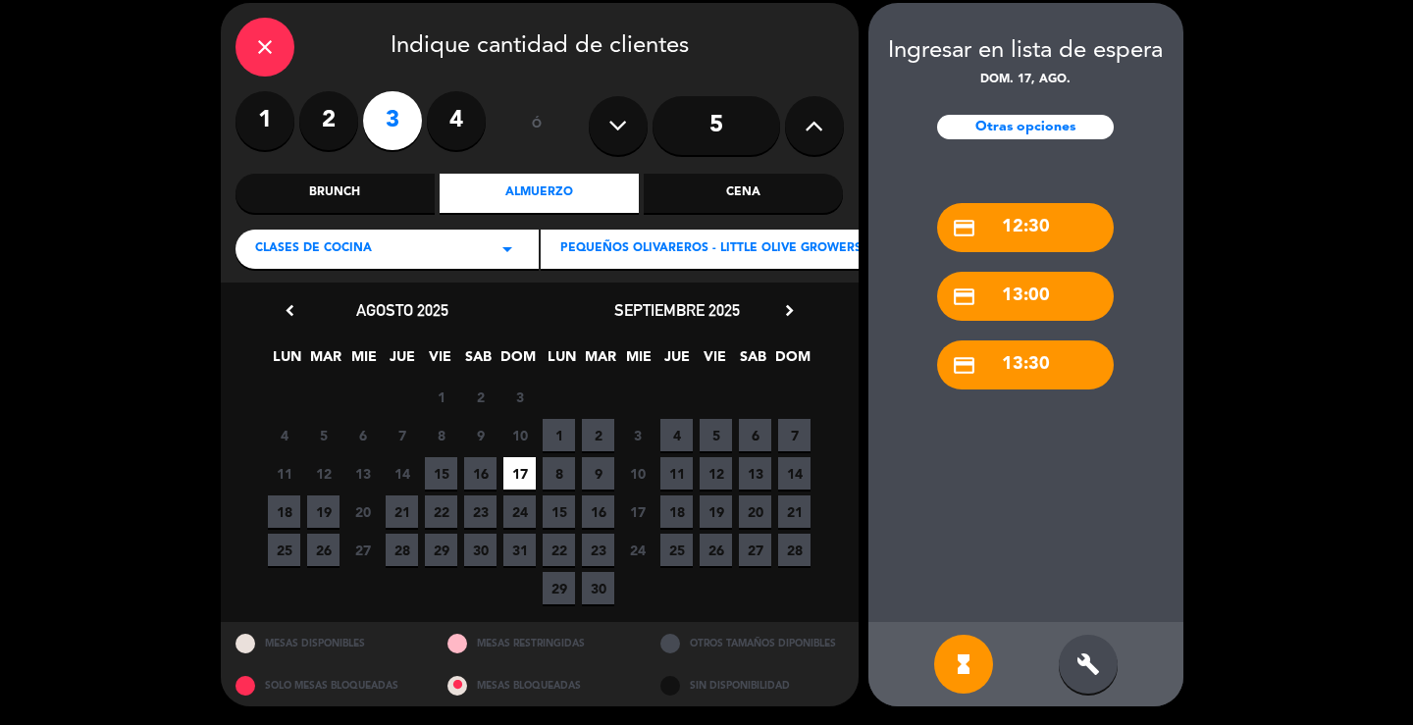
click at [255, 63] on div "close" at bounding box center [264, 47] width 59 height 59
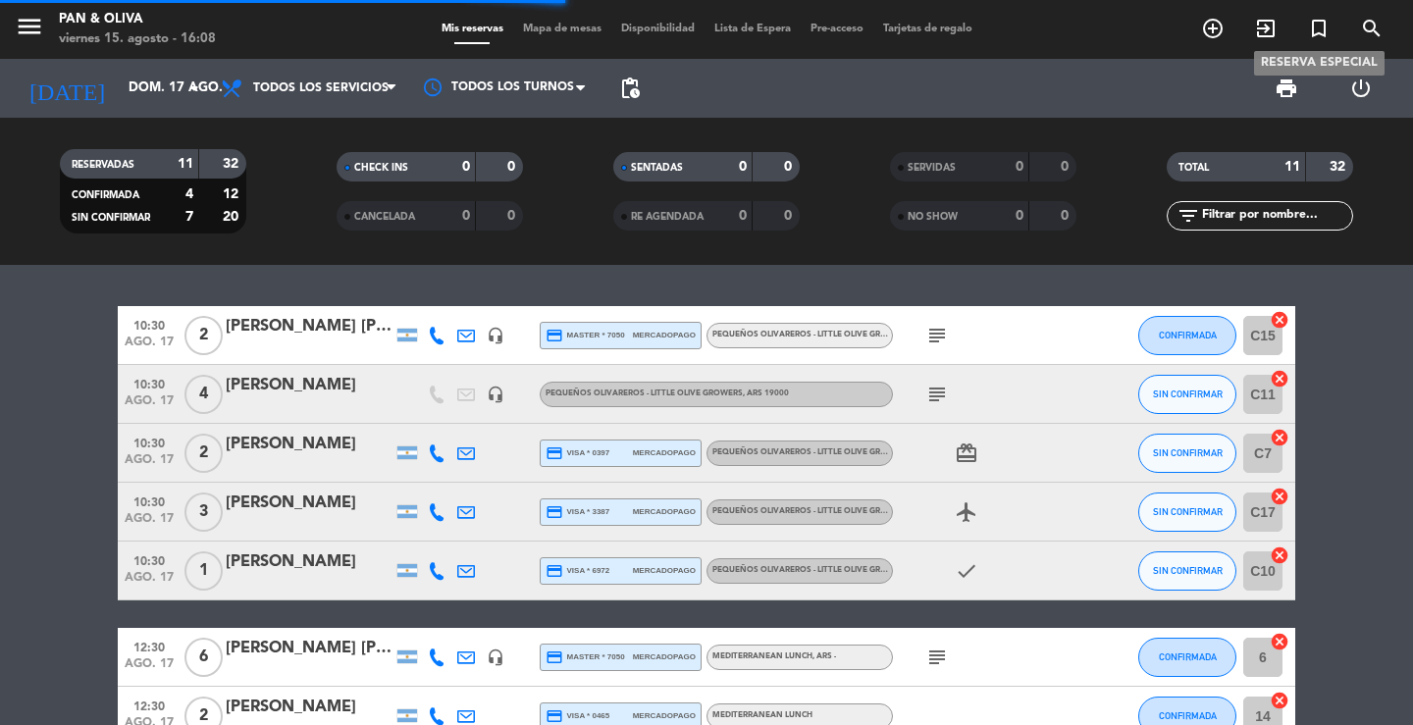
click at [1315, 28] on icon "turned_in_not" at bounding box center [1319, 29] width 24 height 24
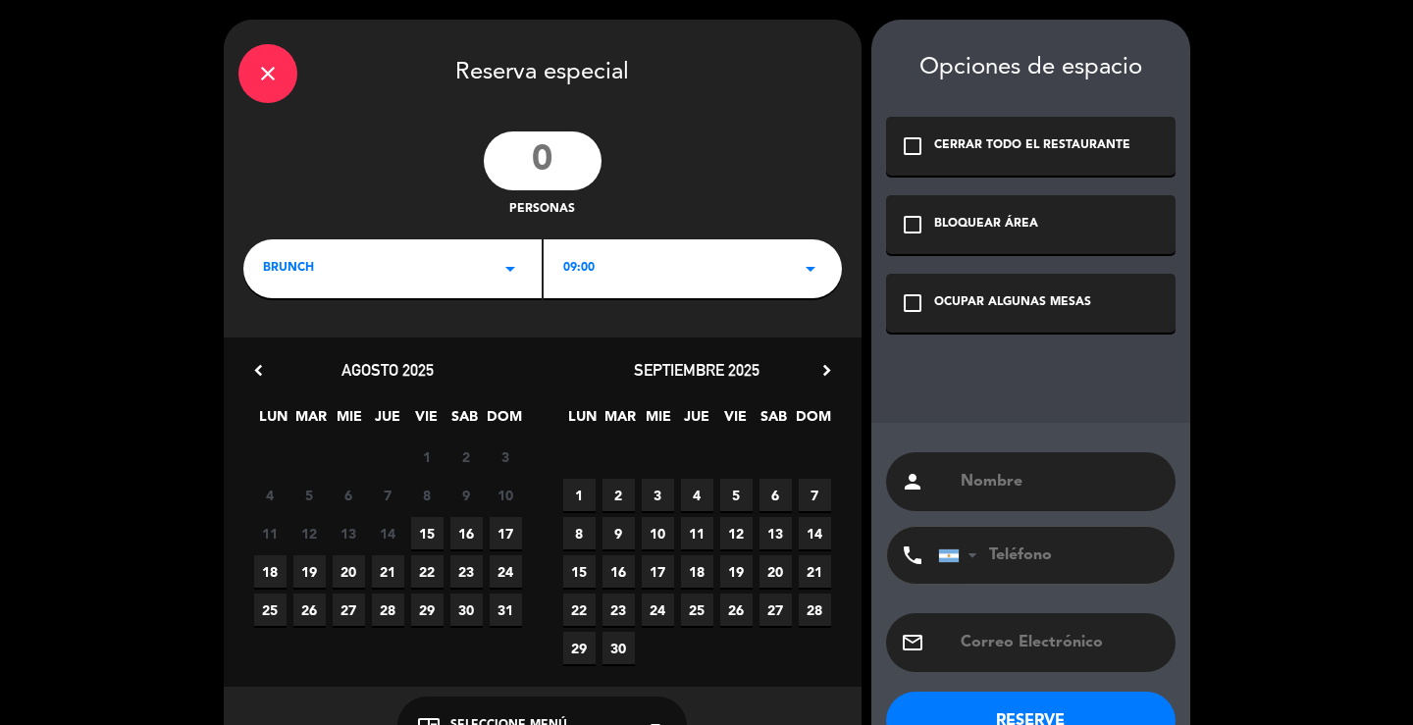
click at [582, 166] on input "number" at bounding box center [543, 160] width 118 height 59
type input "3"
click at [521, 273] on icon "arrow_drop_down" at bounding box center [510, 269] width 24 height 24
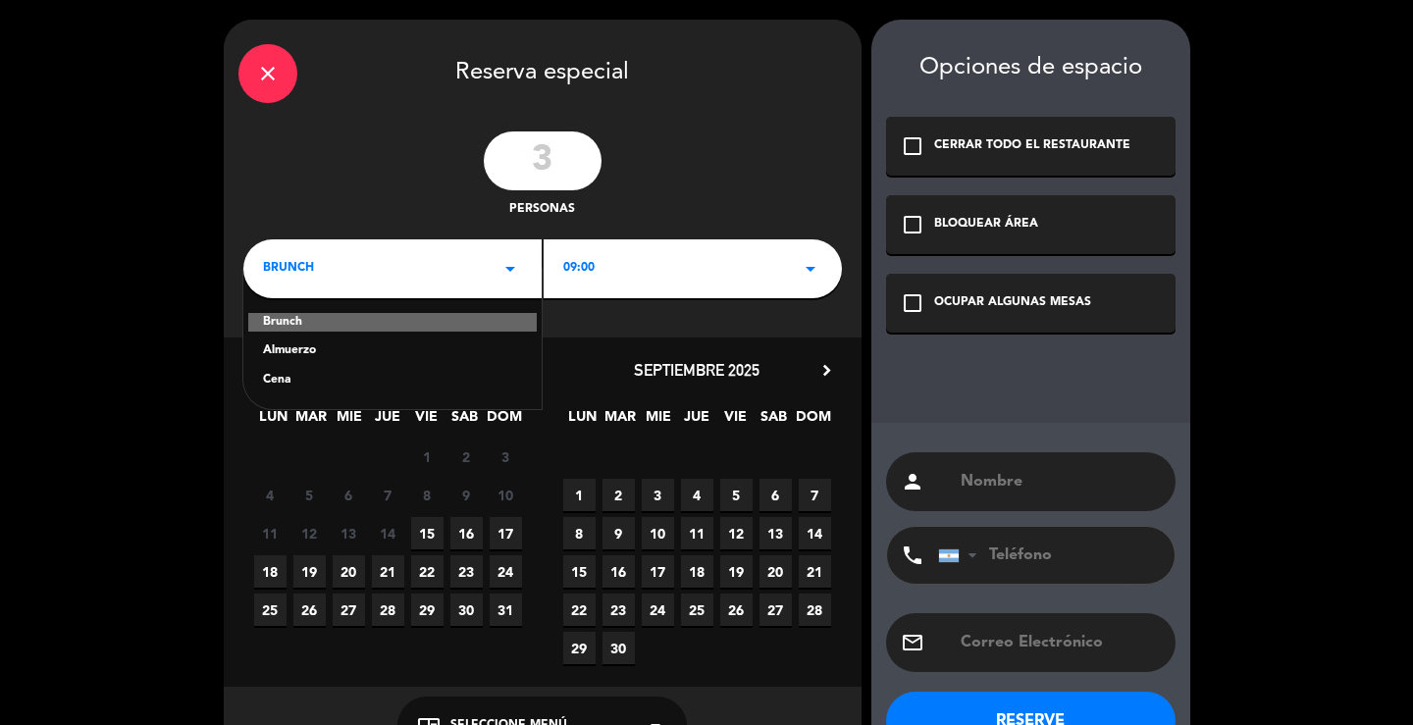
click at [393, 352] on div "Almuerzo" at bounding box center [392, 351] width 259 height 20
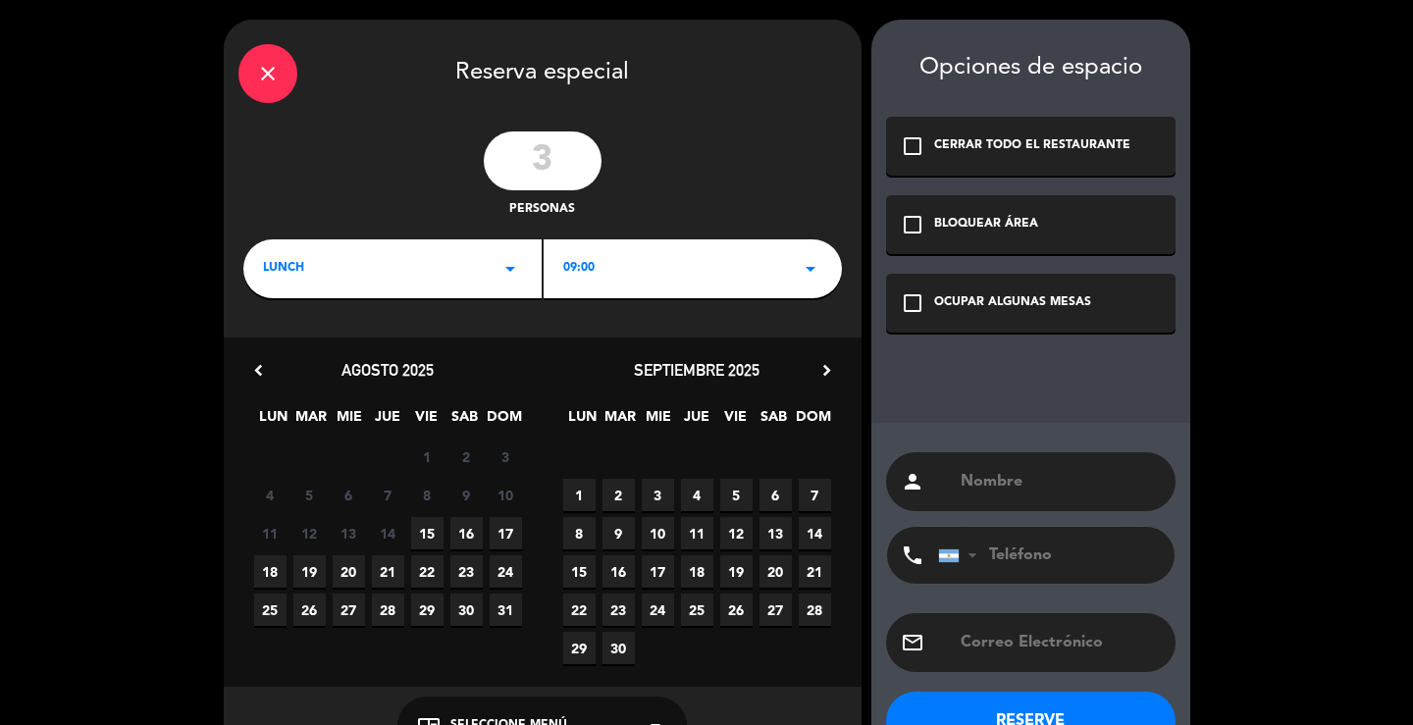
click at [579, 301] on div "close Reserva especial 3 personas lunch arrow_drop_down 09:00 arrow_drop_down c…" at bounding box center [543, 393] width 638 height 746
click at [605, 262] on div "09:00 arrow_drop_down" at bounding box center [693, 268] width 298 height 59
click at [474, 288] on div "lunch arrow_drop_down" at bounding box center [392, 268] width 298 height 59
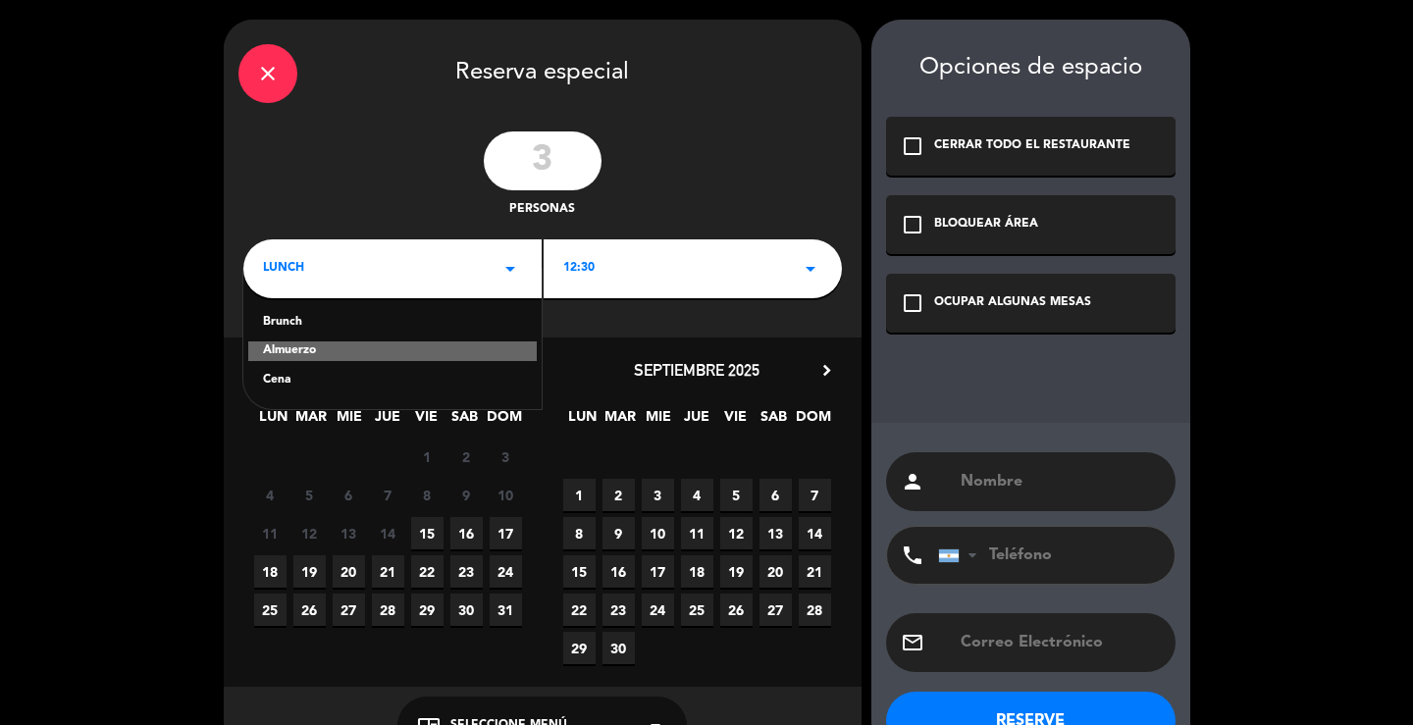
click at [290, 385] on div "Cena" at bounding box center [392, 381] width 259 height 20
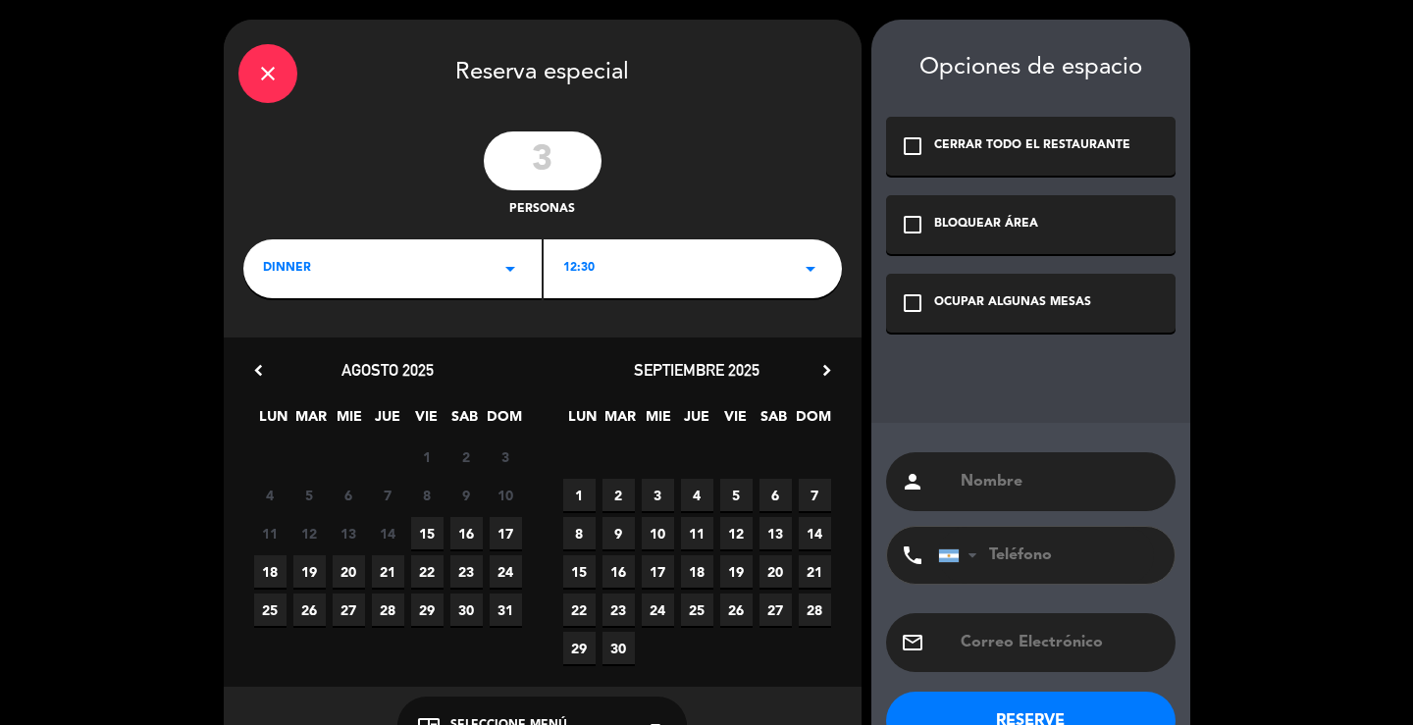
click at [656, 261] on div "12:30 arrow_drop_down" at bounding box center [693, 268] width 298 height 59
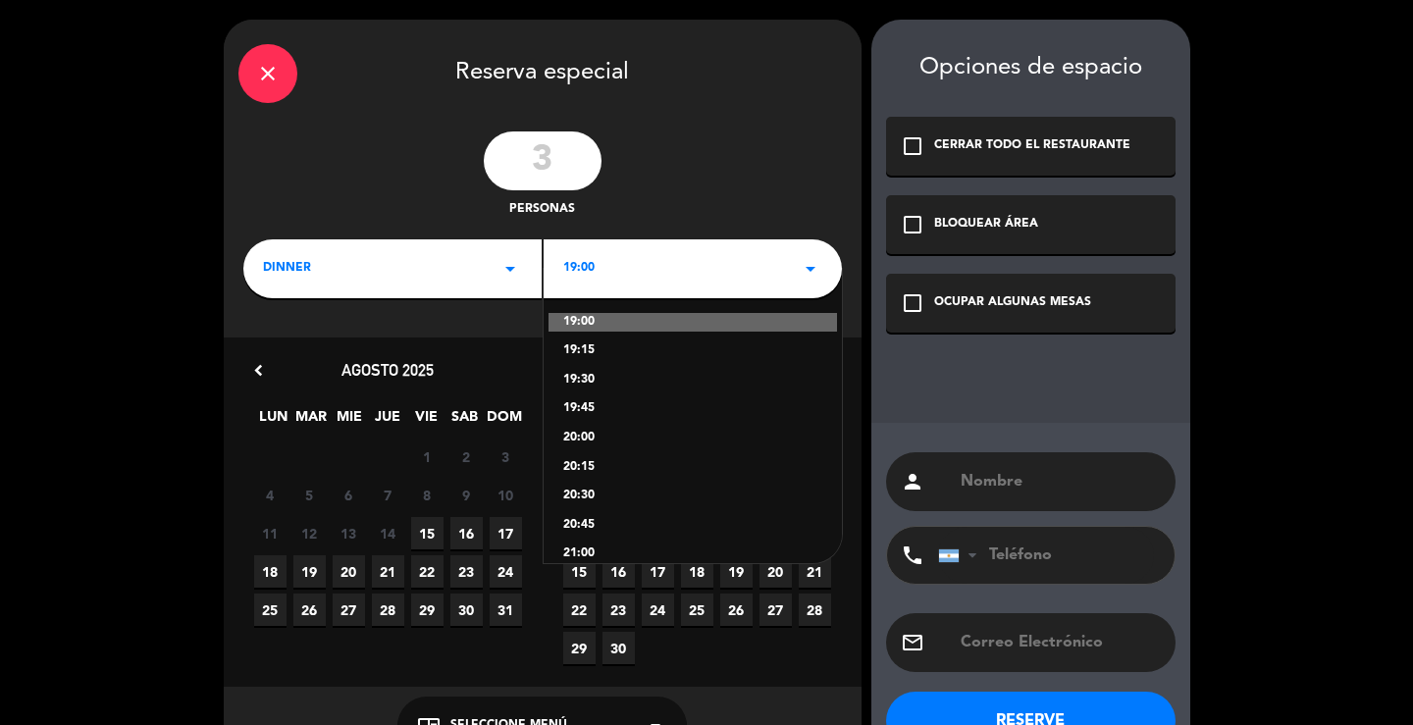
click at [425, 275] on div "dinner arrow_drop_down" at bounding box center [392, 268] width 298 height 59
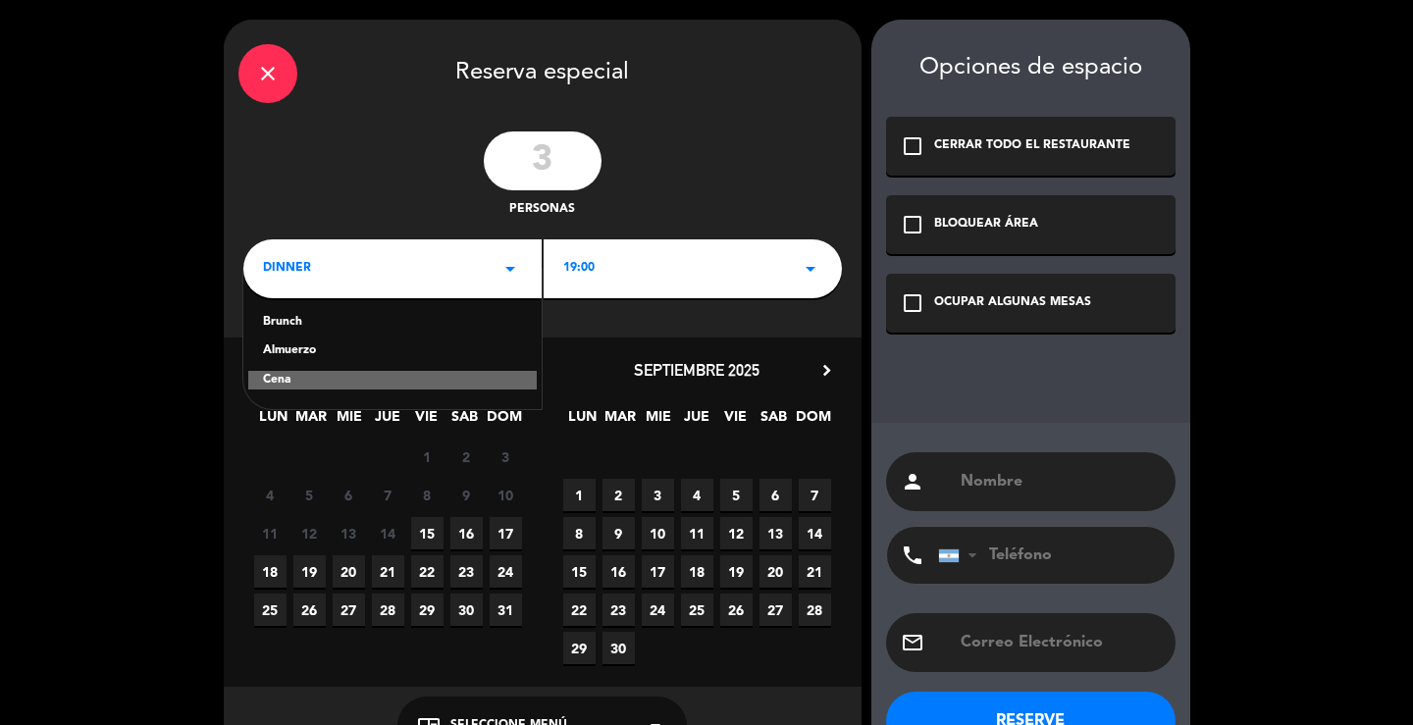
click at [424, 275] on div "dinner arrow_drop_down" at bounding box center [392, 268] width 298 height 59
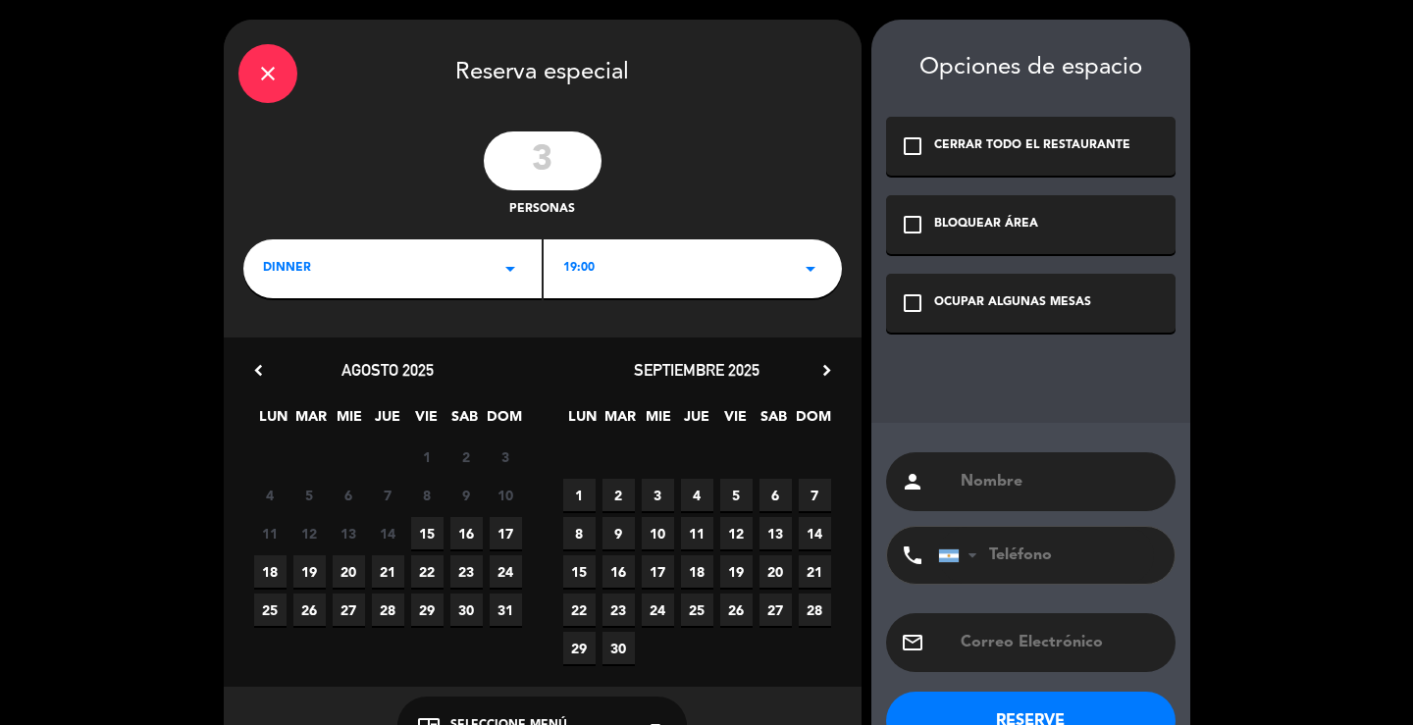
click at [554, 164] on input "3" at bounding box center [543, 160] width 118 height 59
click at [494, 272] on div "dinner arrow_drop_down" at bounding box center [392, 268] width 298 height 59
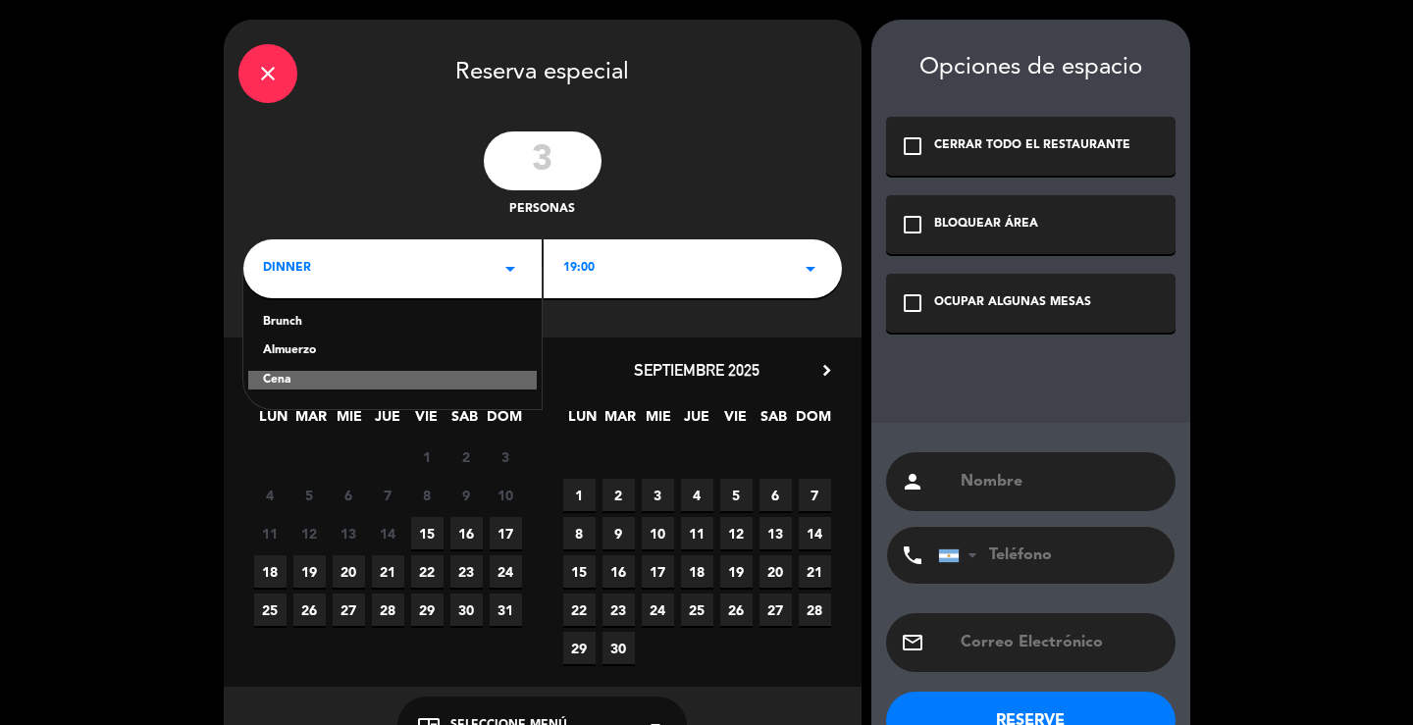
click at [320, 327] on div "Brunch" at bounding box center [392, 323] width 259 height 20
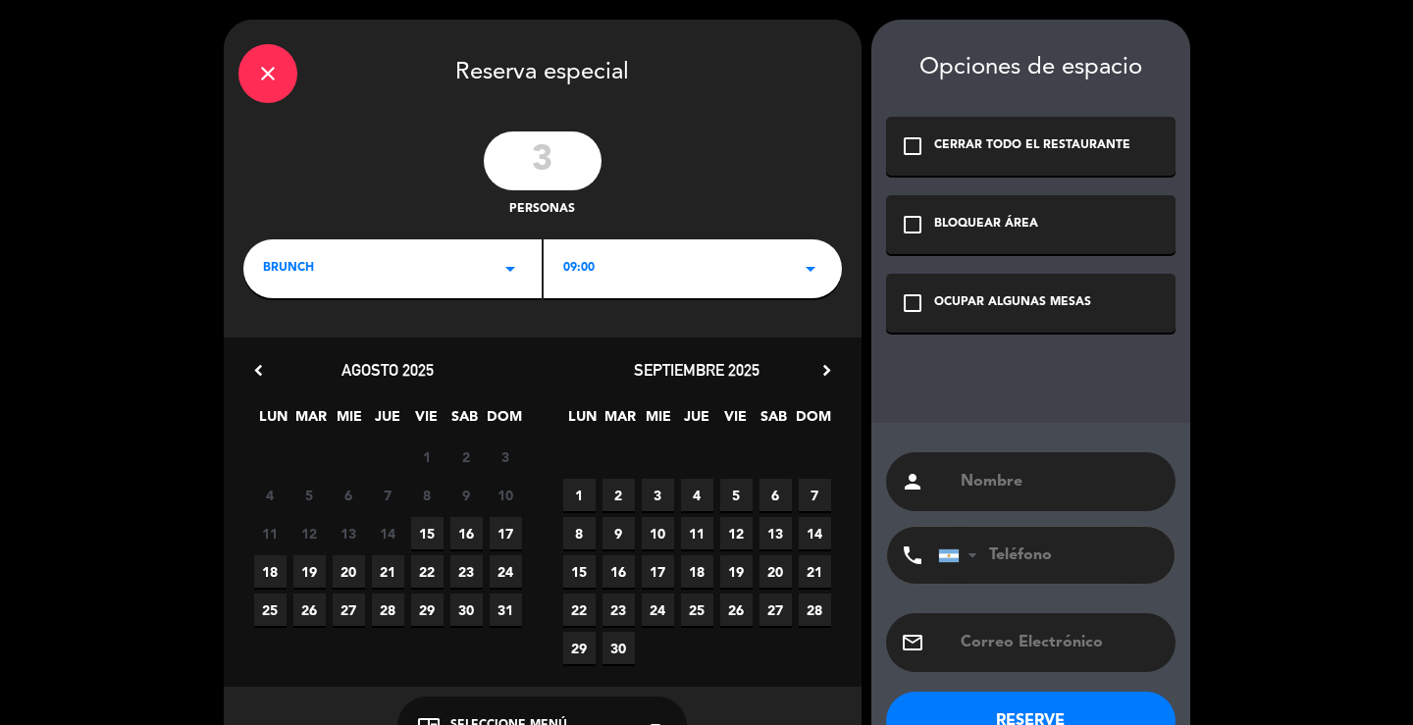
click at [571, 277] on span "09:00" at bounding box center [578, 269] width 31 height 20
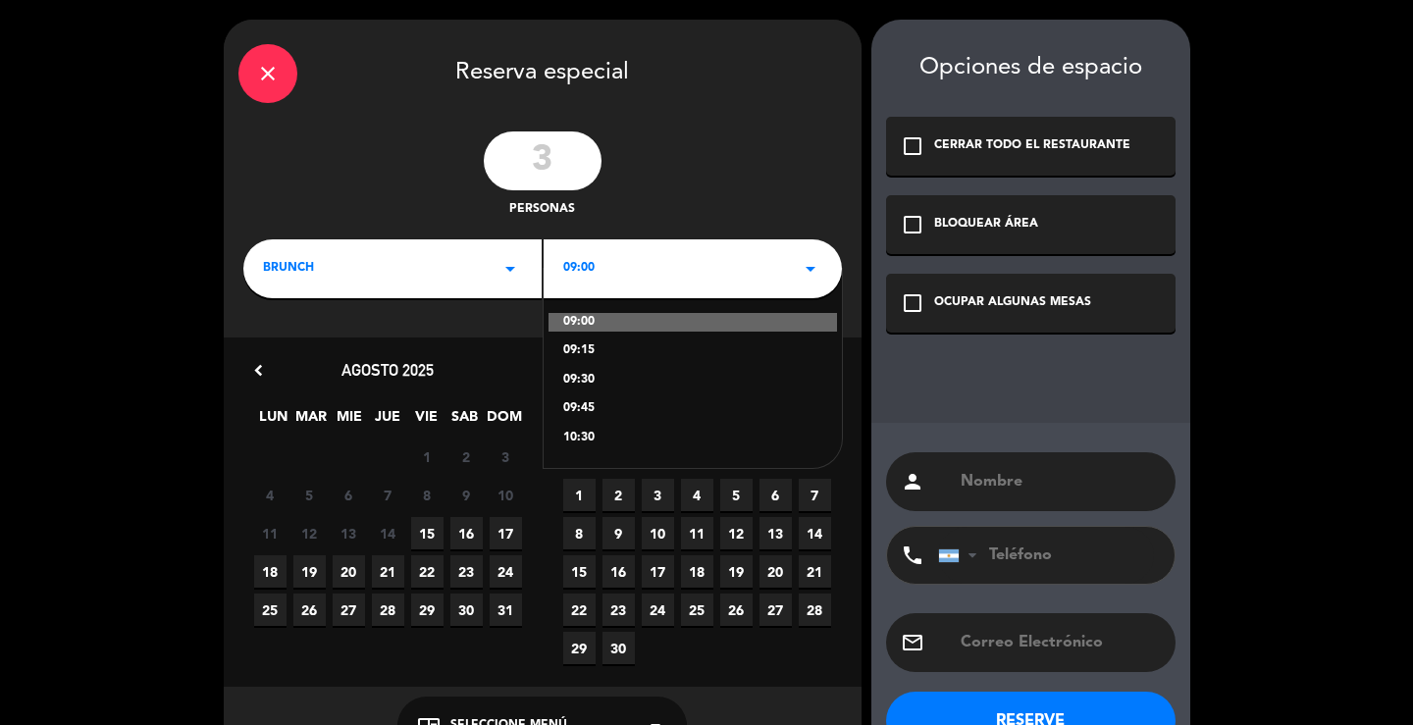
click at [645, 276] on div "09:00 arrow_drop_down" at bounding box center [693, 268] width 298 height 59
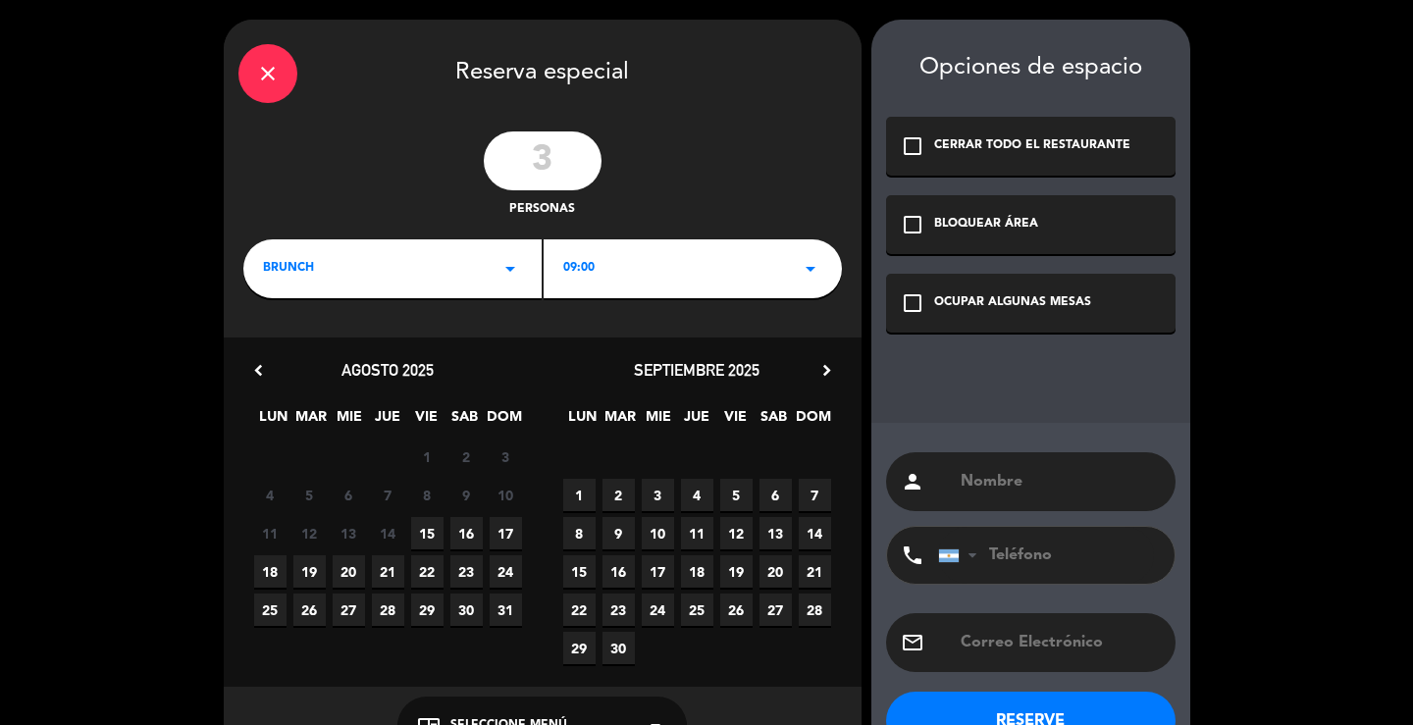
click at [659, 271] on div "09:00 arrow_drop_down" at bounding box center [693, 268] width 298 height 59
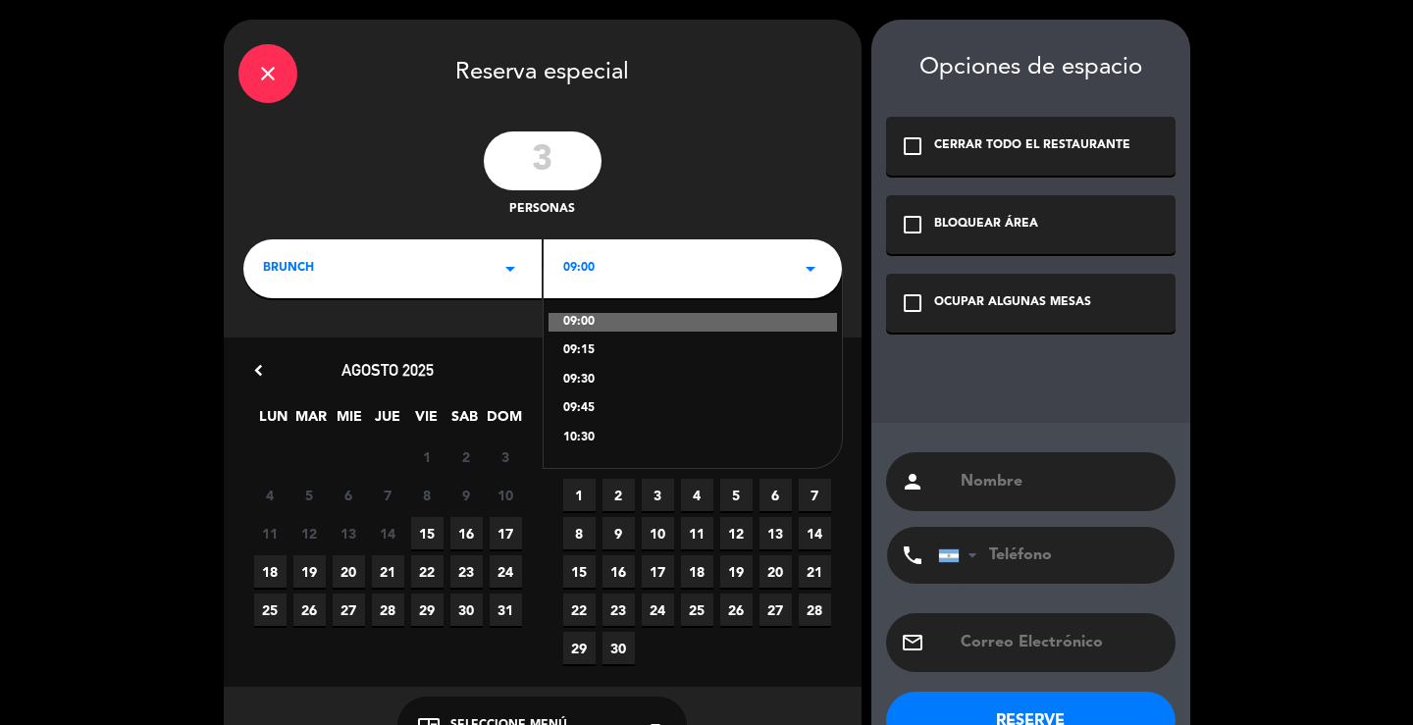
click at [654, 276] on div "09:00 arrow_drop_down" at bounding box center [693, 268] width 298 height 59
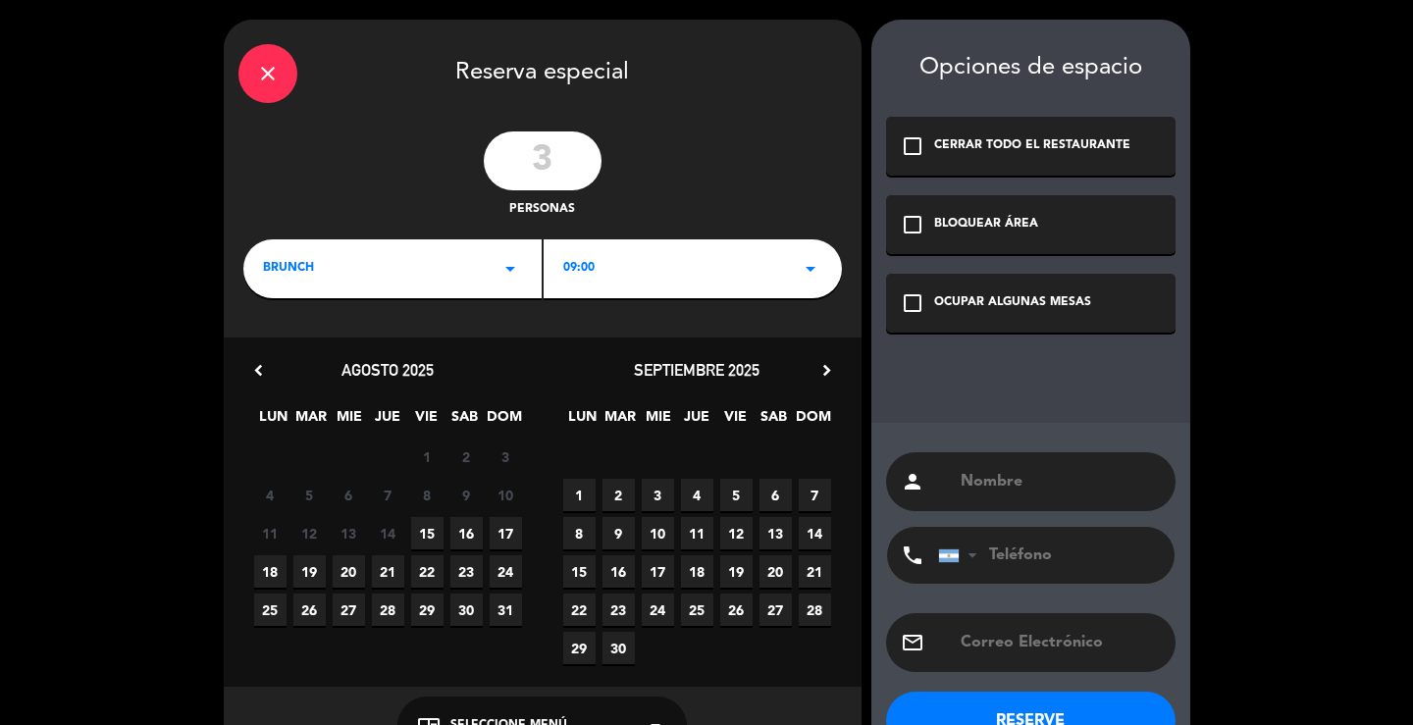
click at [342, 265] on div "brunch arrow_drop_down" at bounding box center [392, 268] width 298 height 59
click at [320, 347] on div "Almuerzo" at bounding box center [392, 351] width 259 height 20
click at [675, 273] on div "12:30 arrow_drop_down" at bounding box center [693, 268] width 298 height 59
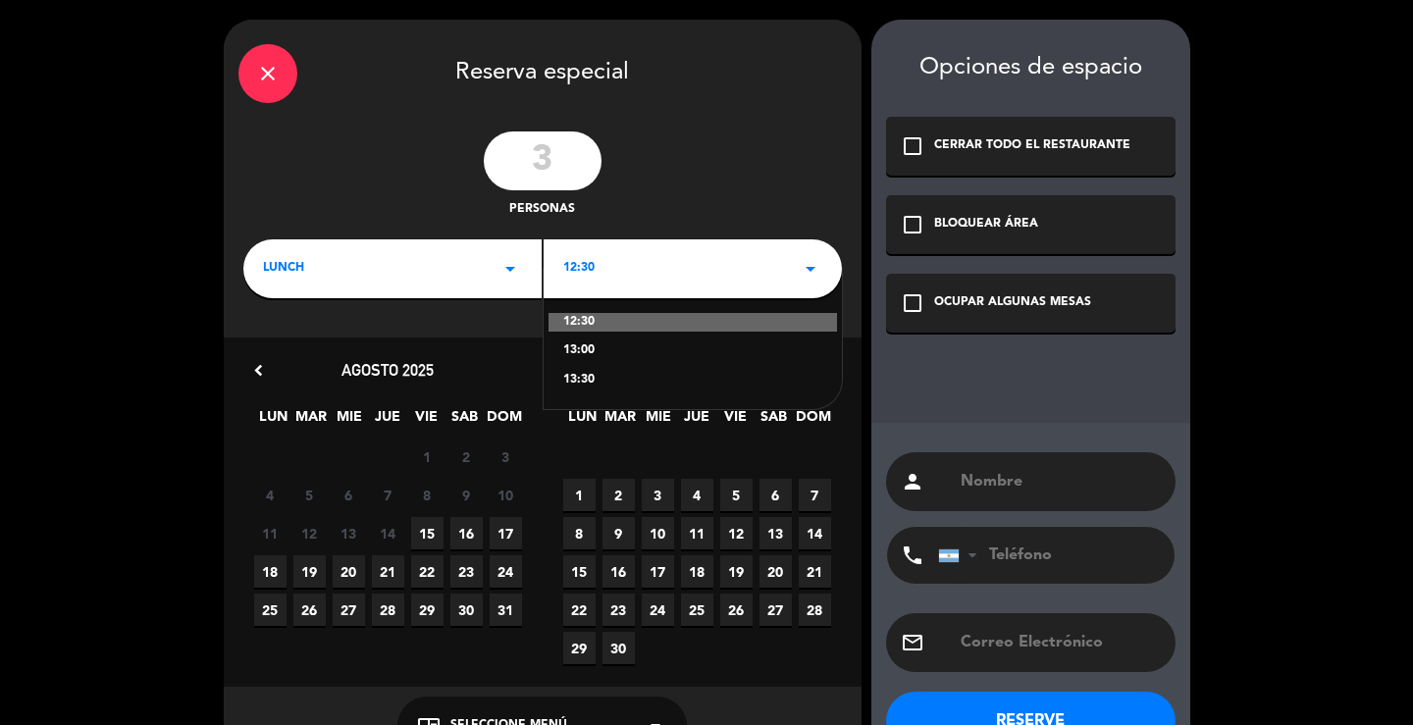
click at [657, 384] on div "13:30" at bounding box center [692, 381] width 259 height 20
click at [273, 66] on icon "close" at bounding box center [268, 74] width 24 height 24
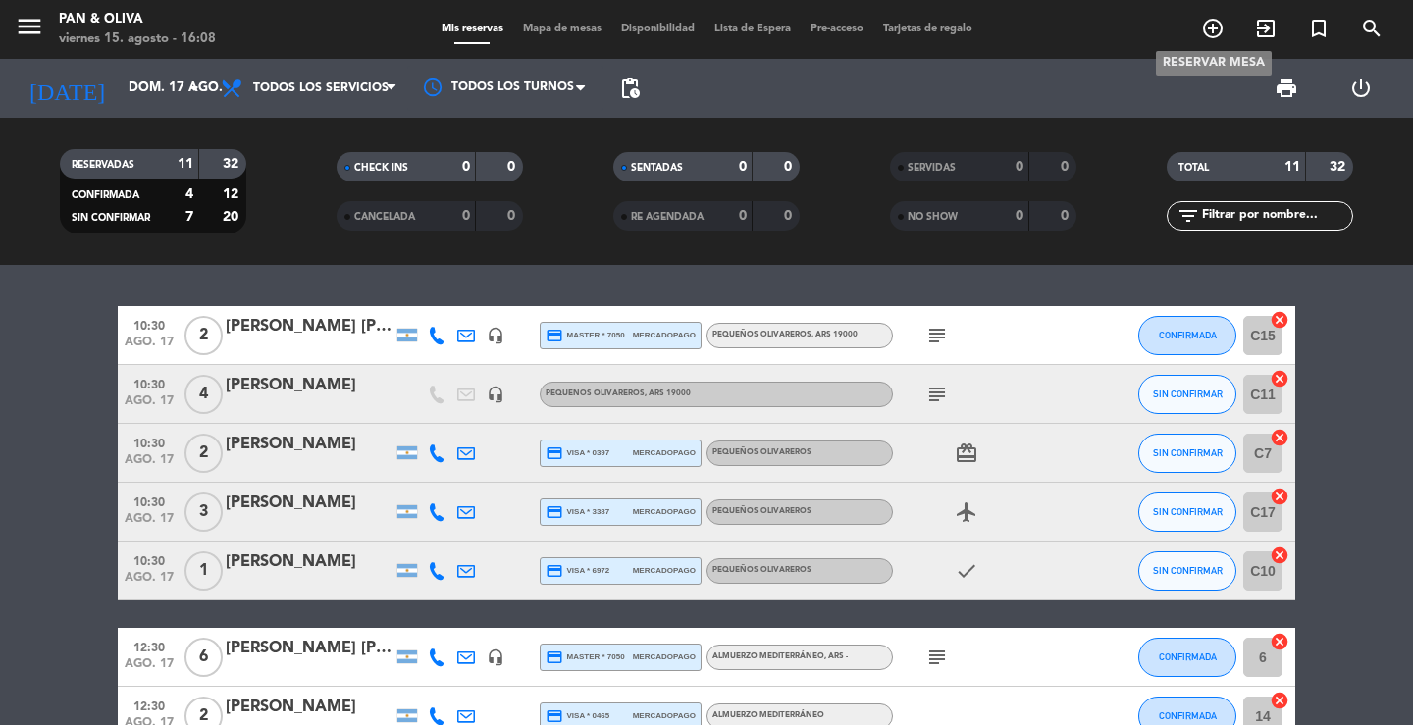
click at [1216, 31] on icon "add_circle_outline" at bounding box center [1213, 29] width 24 height 24
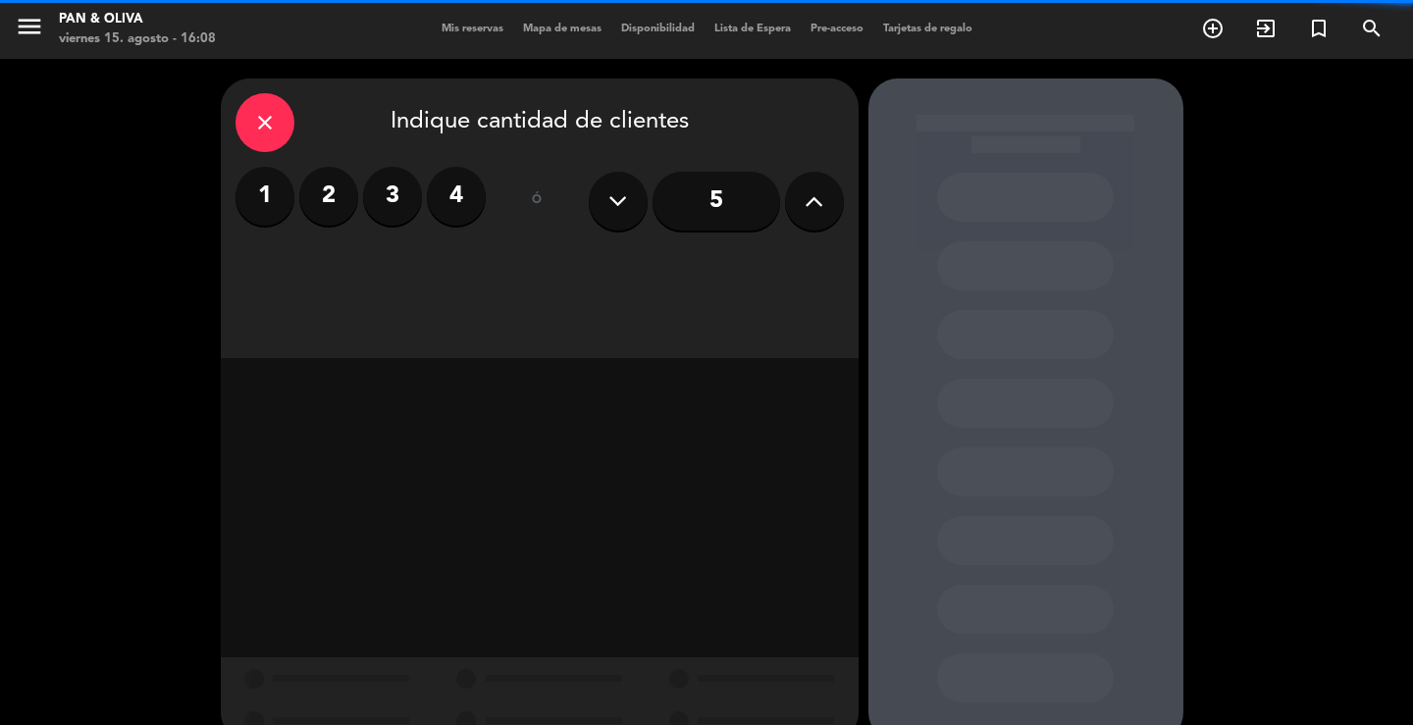
drag, startPoint x: 402, startPoint y: 196, endPoint x: 424, endPoint y: 222, distance: 33.4
click at [401, 196] on label "3" at bounding box center [392, 196] width 59 height 59
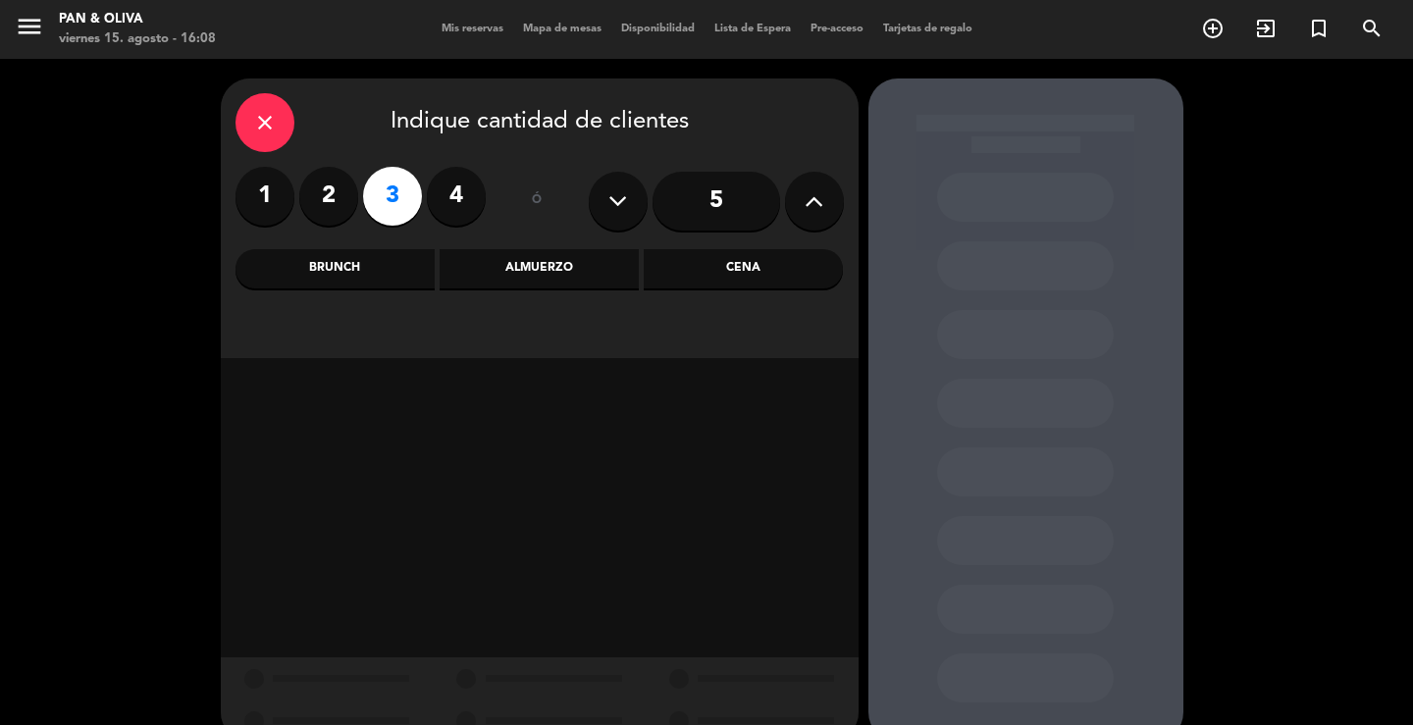
click at [532, 258] on div "Almuerzo" at bounding box center [539, 268] width 199 height 39
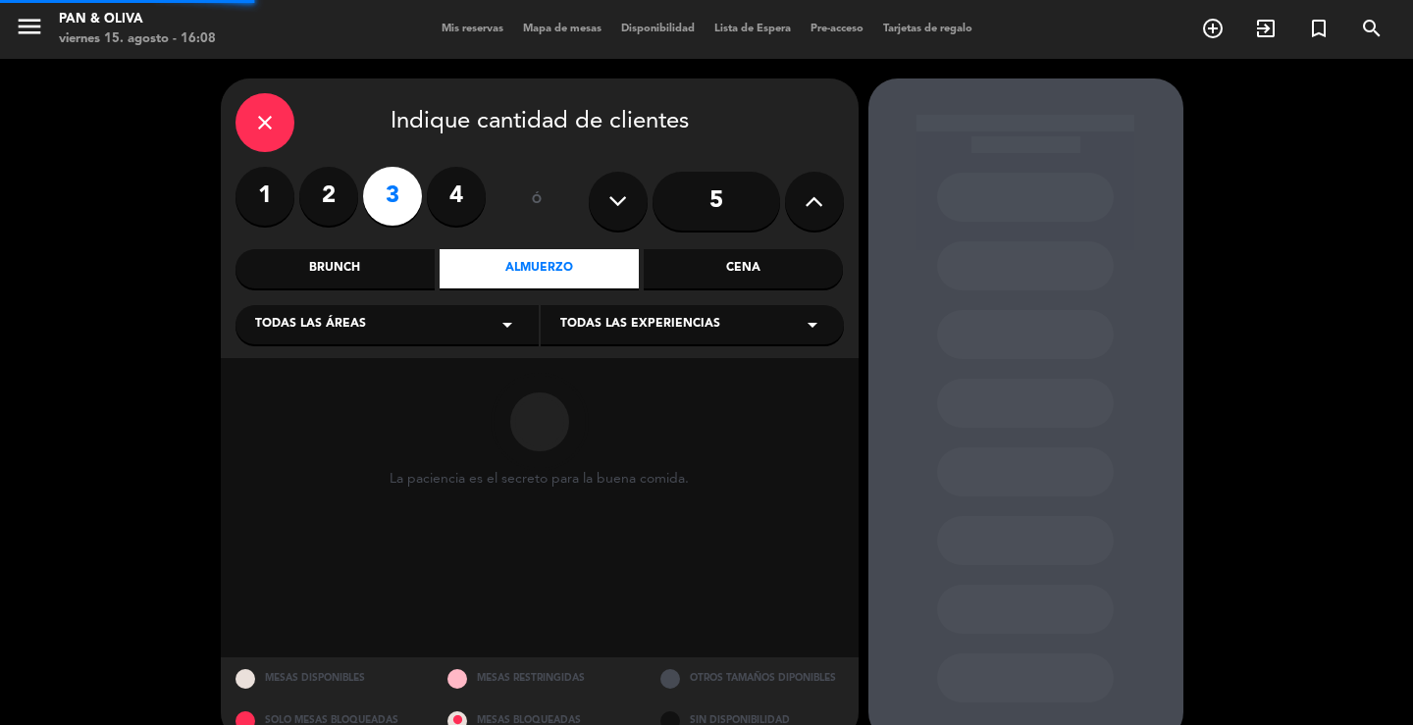
click at [365, 323] on div "Todas las áreas arrow_drop_down" at bounding box center [386, 324] width 303 height 39
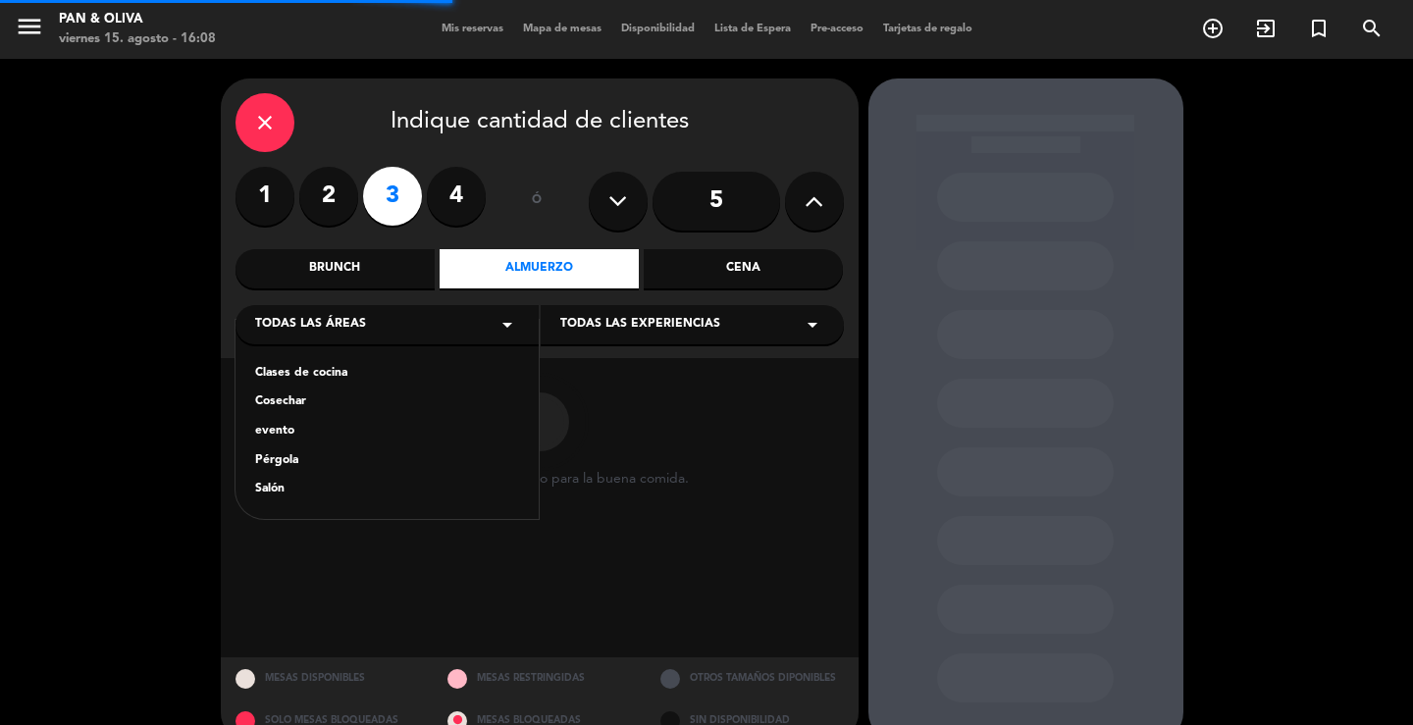
click at [293, 371] on div "Clases de cocina" at bounding box center [387, 374] width 264 height 20
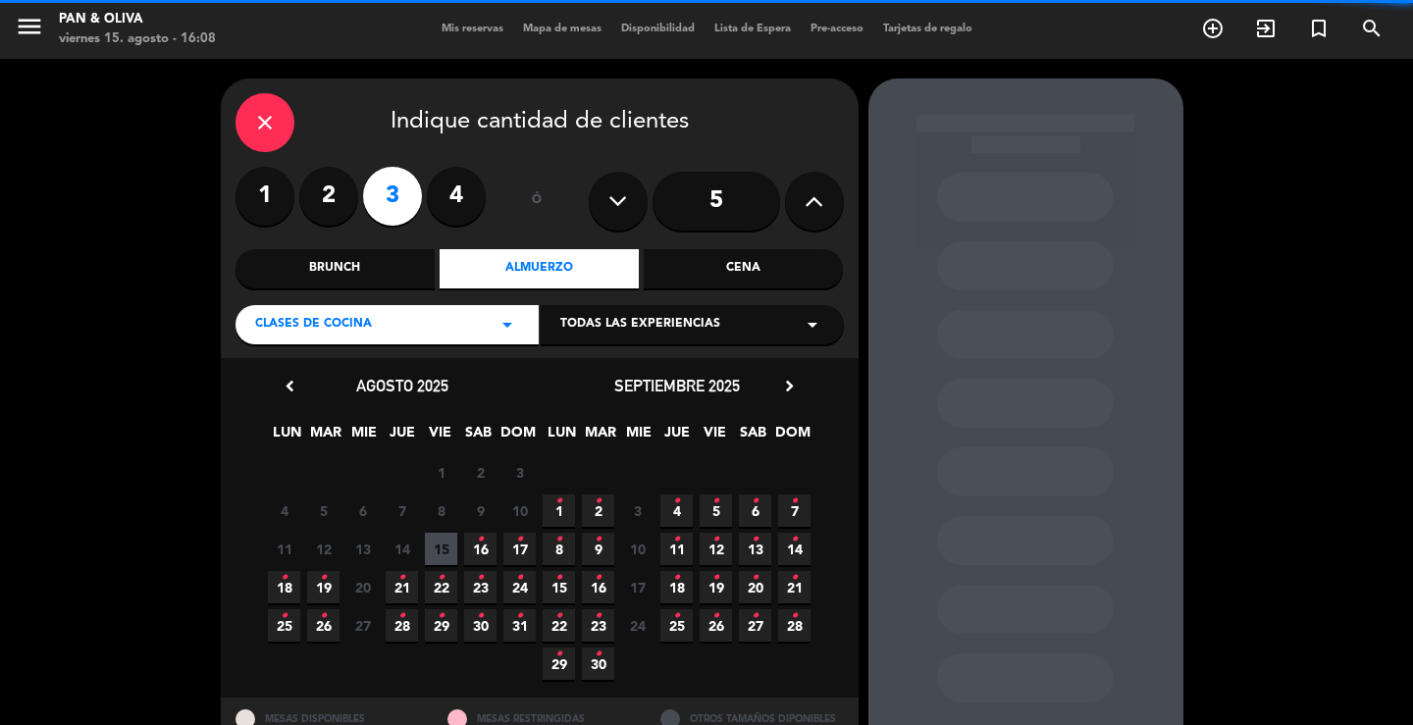
click at [382, 310] on div "Clases de cocina arrow_drop_down" at bounding box center [386, 324] width 303 height 39
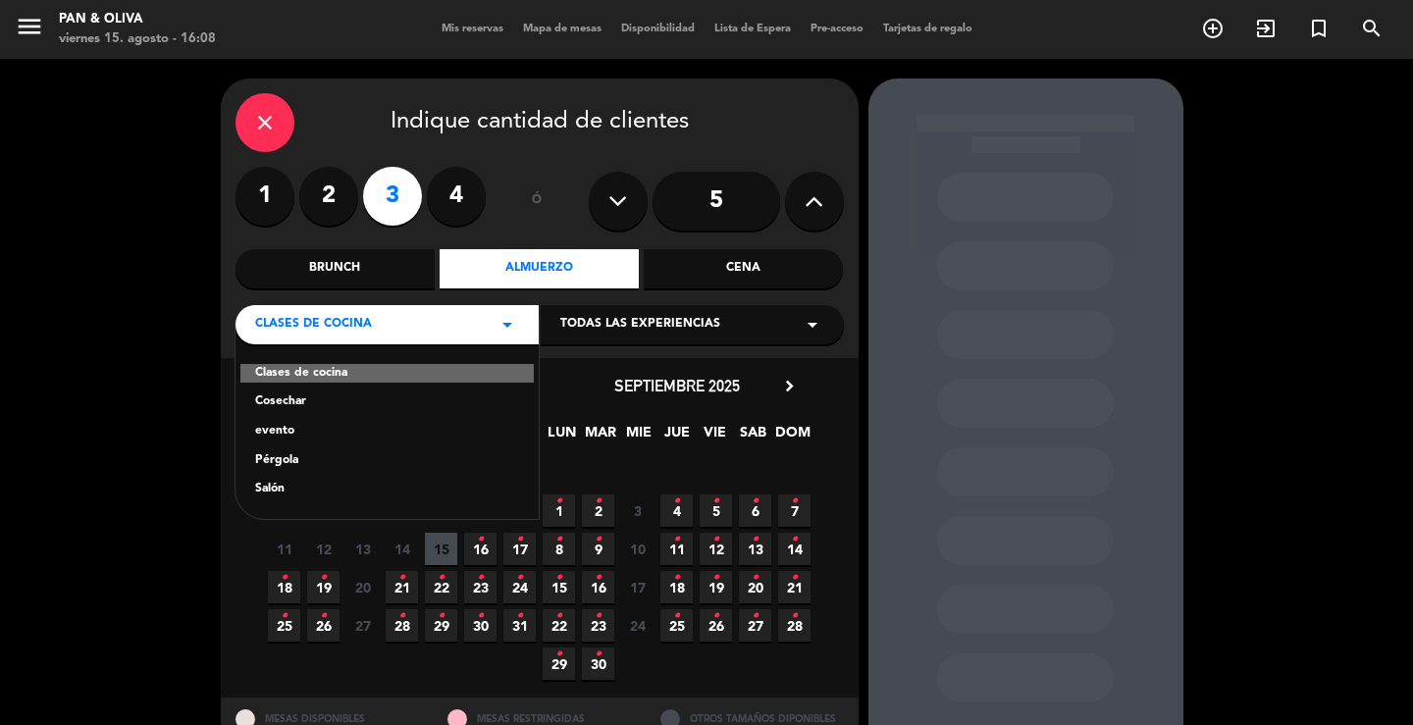
click at [271, 487] on div "Salón" at bounding box center [387, 490] width 264 height 20
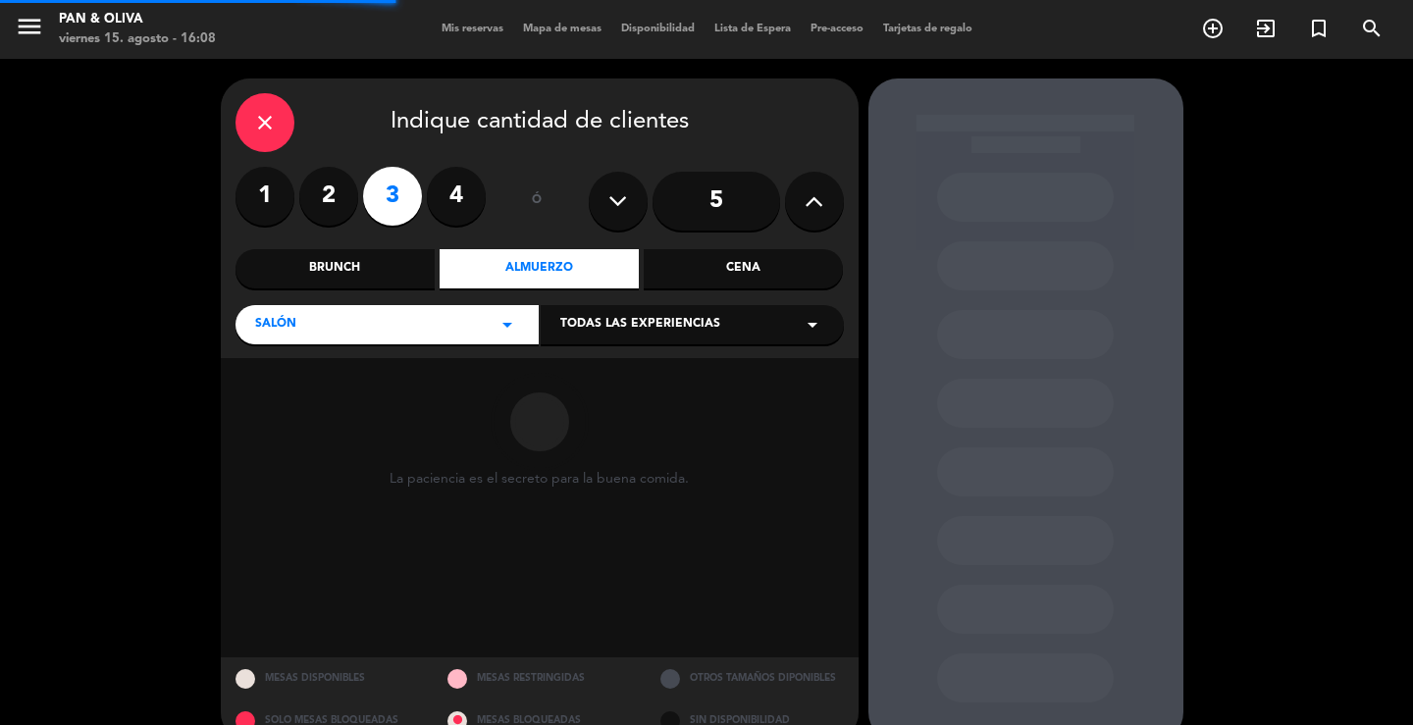
click at [611, 333] on span "Todas las experiencias" at bounding box center [640, 325] width 160 height 20
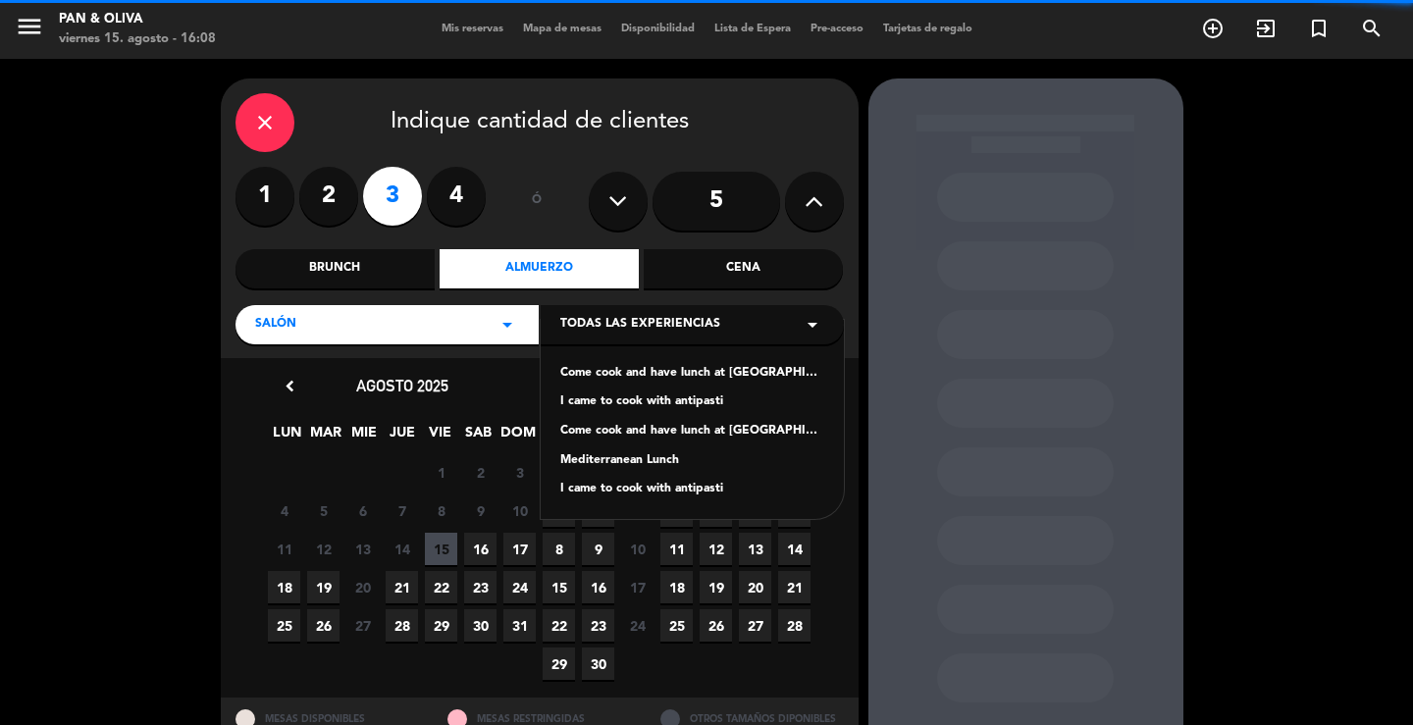
click at [603, 369] on div "Come cook and have lunch at [GEOGRAPHIC_DATA][PERSON_NAME]" at bounding box center [692, 374] width 264 height 20
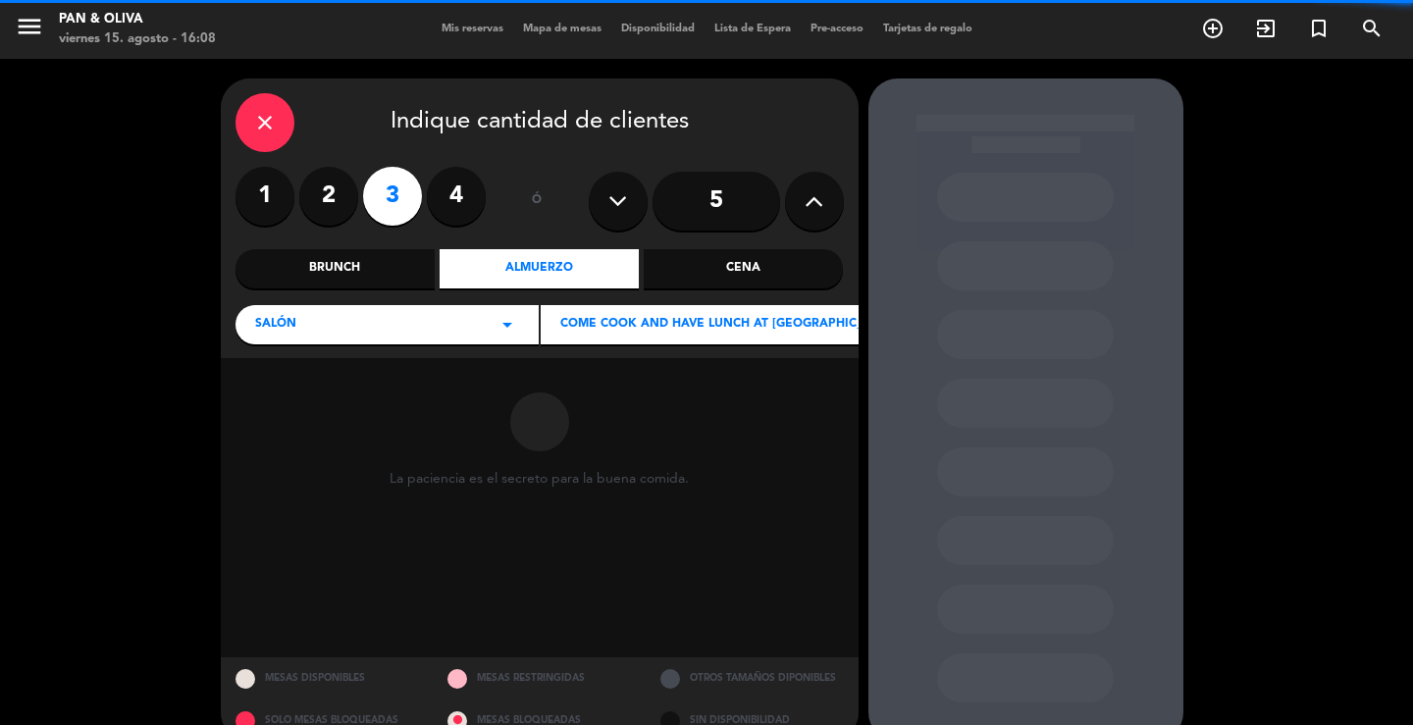
click at [605, 333] on span "Come cook and have lunch at [GEOGRAPHIC_DATA][PERSON_NAME]" at bounding box center [779, 325] width 439 height 20
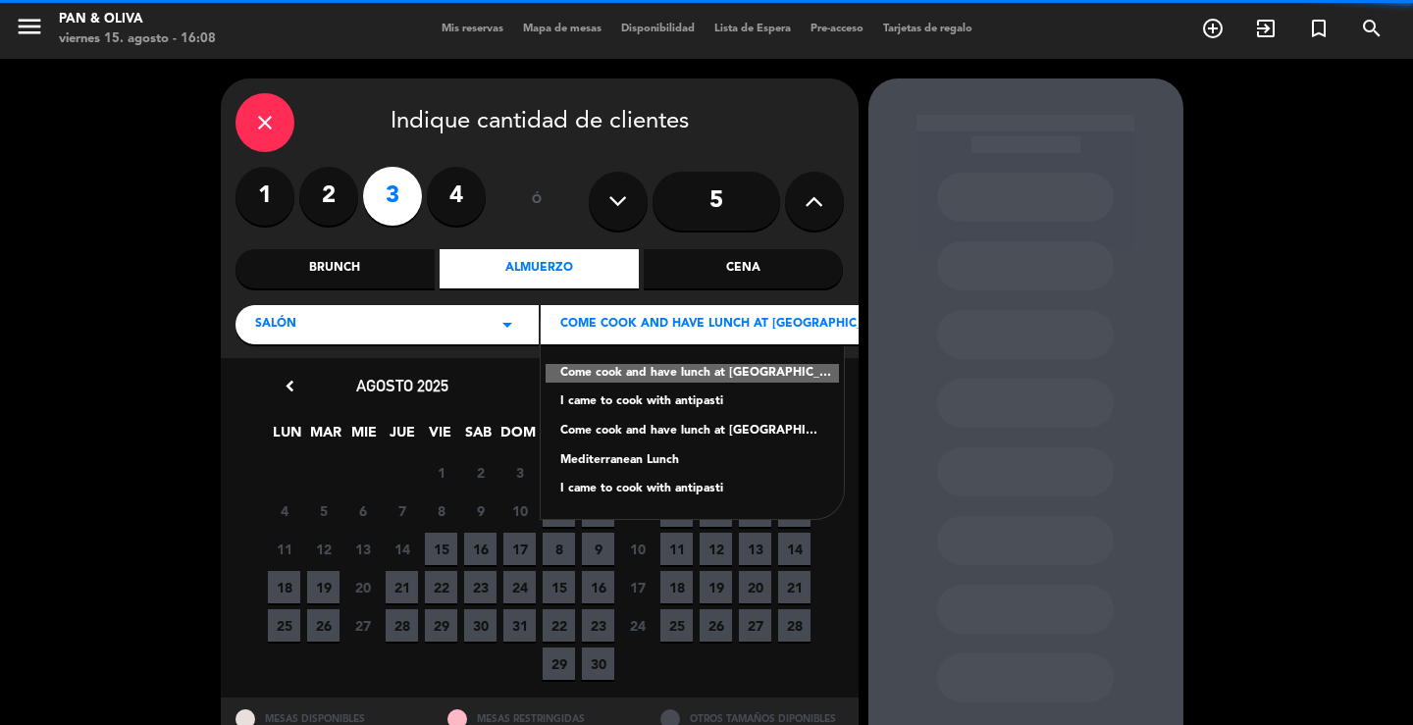
click at [474, 418] on div "chevron_left agosto 2025 LUN MAR [PERSON_NAME] VIE SAB DOM 28 29 30 31 1 2 3 4 …" at bounding box center [402, 528] width 275 height 310
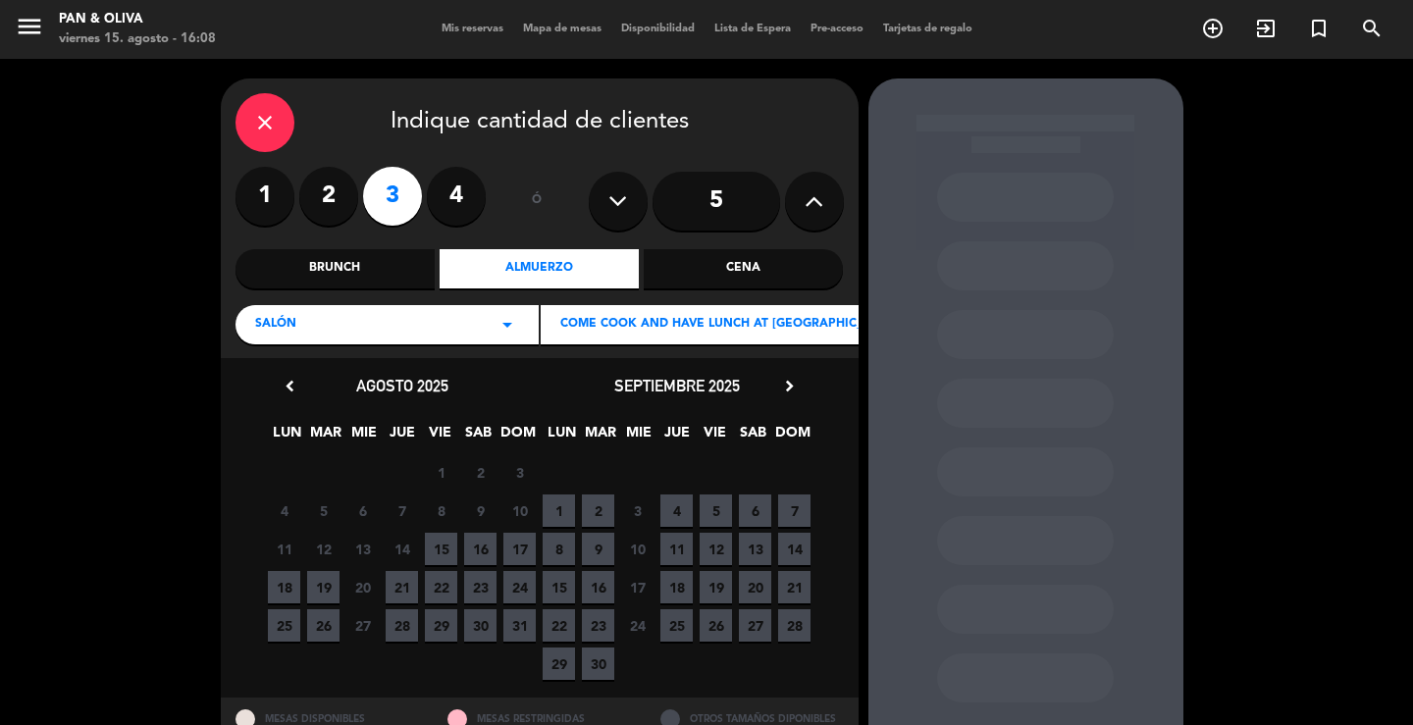
click at [428, 324] on div "Salón arrow_drop_down" at bounding box center [386, 324] width 303 height 39
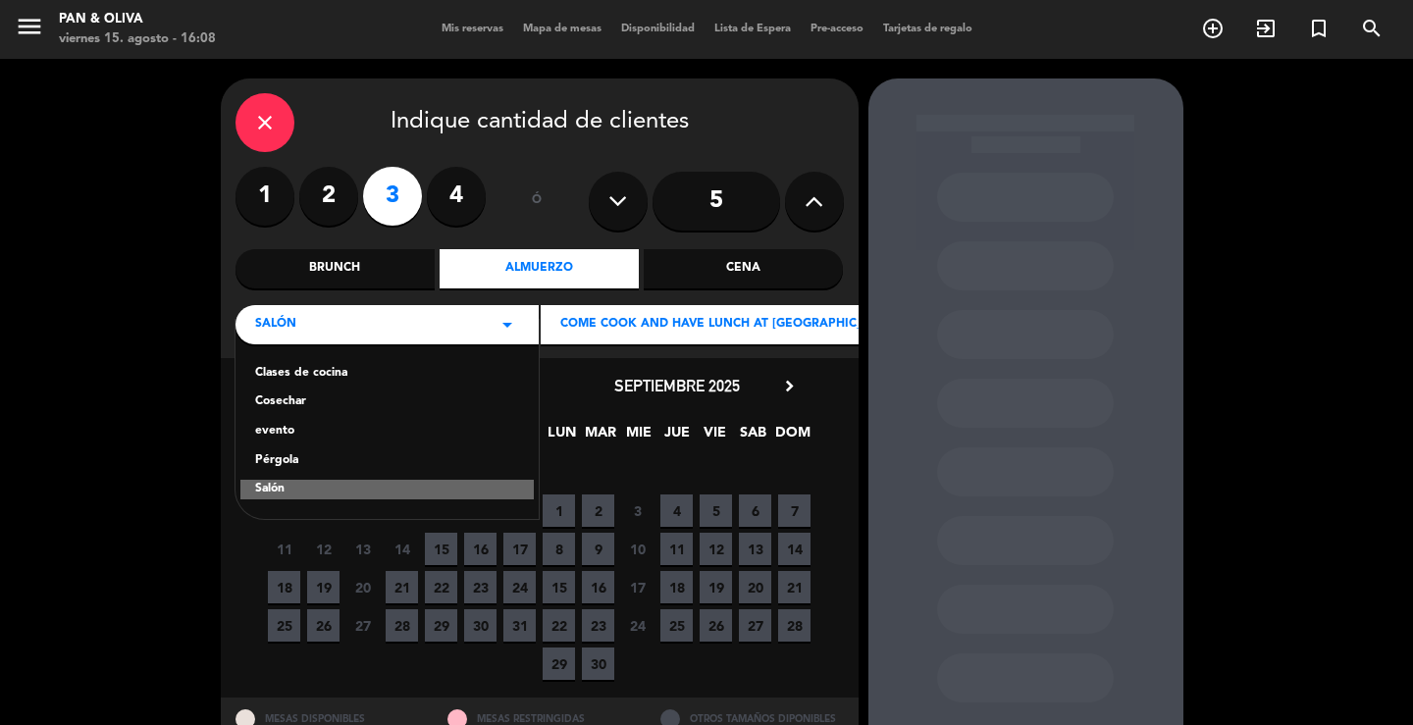
click at [326, 371] on div "Clases de cocina" at bounding box center [387, 374] width 264 height 20
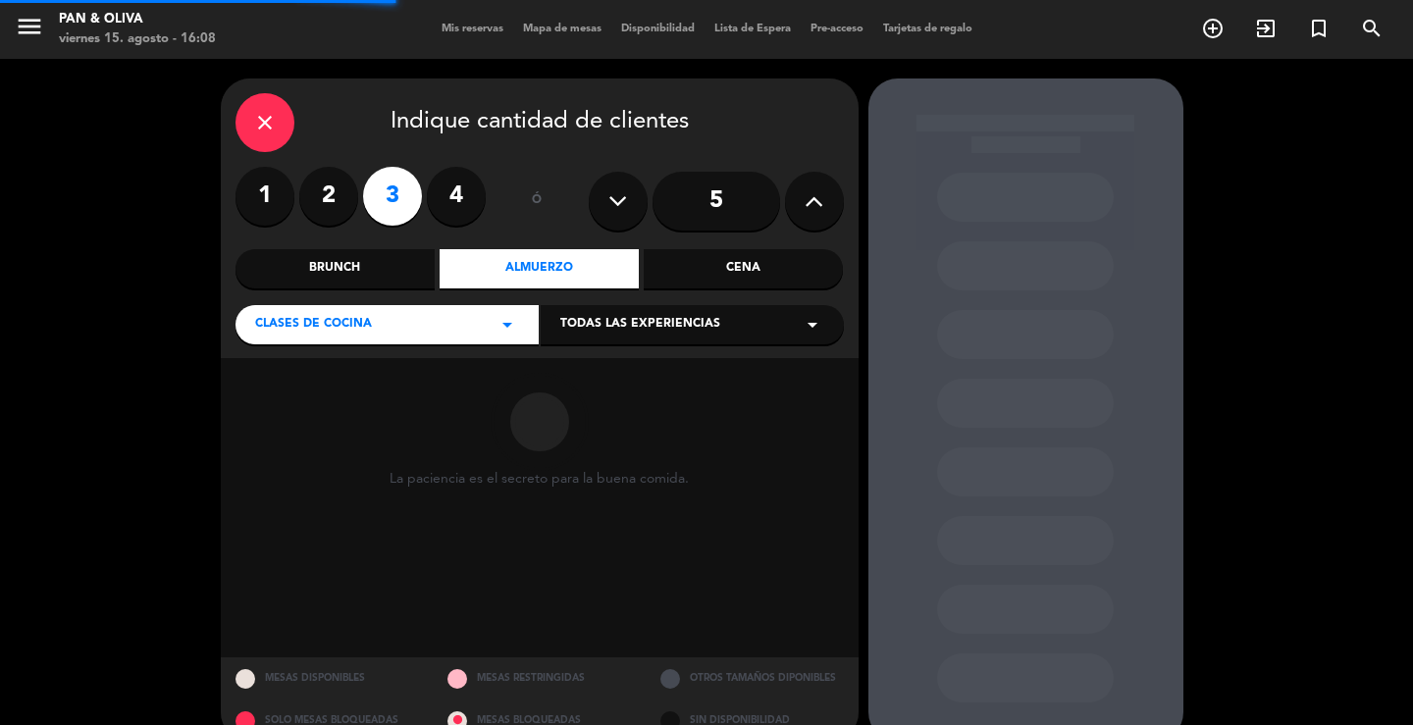
click at [340, 340] on div "Clases de cocina arrow_drop_down" at bounding box center [386, 324] width 303 height 39
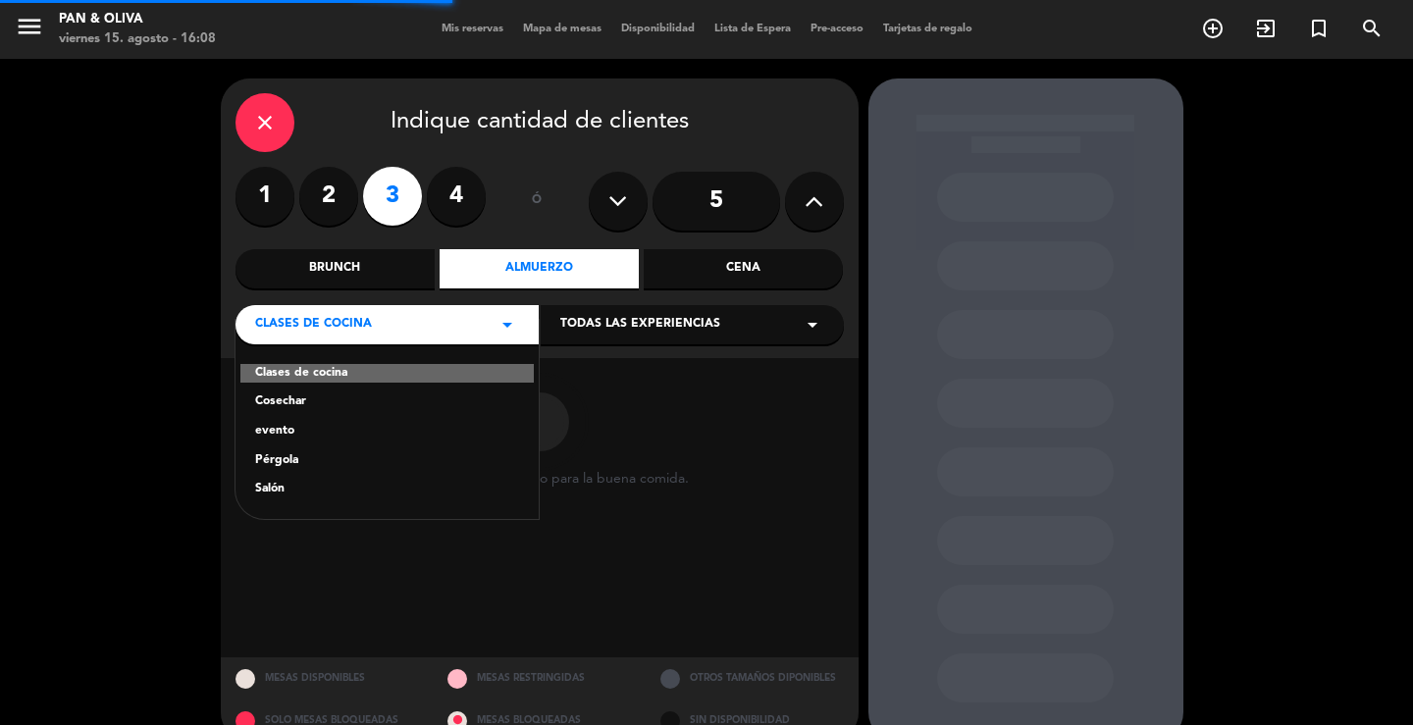
click at [308, 401] on div "Cosechar" at bounding box center [387, 402] width 264 height 20
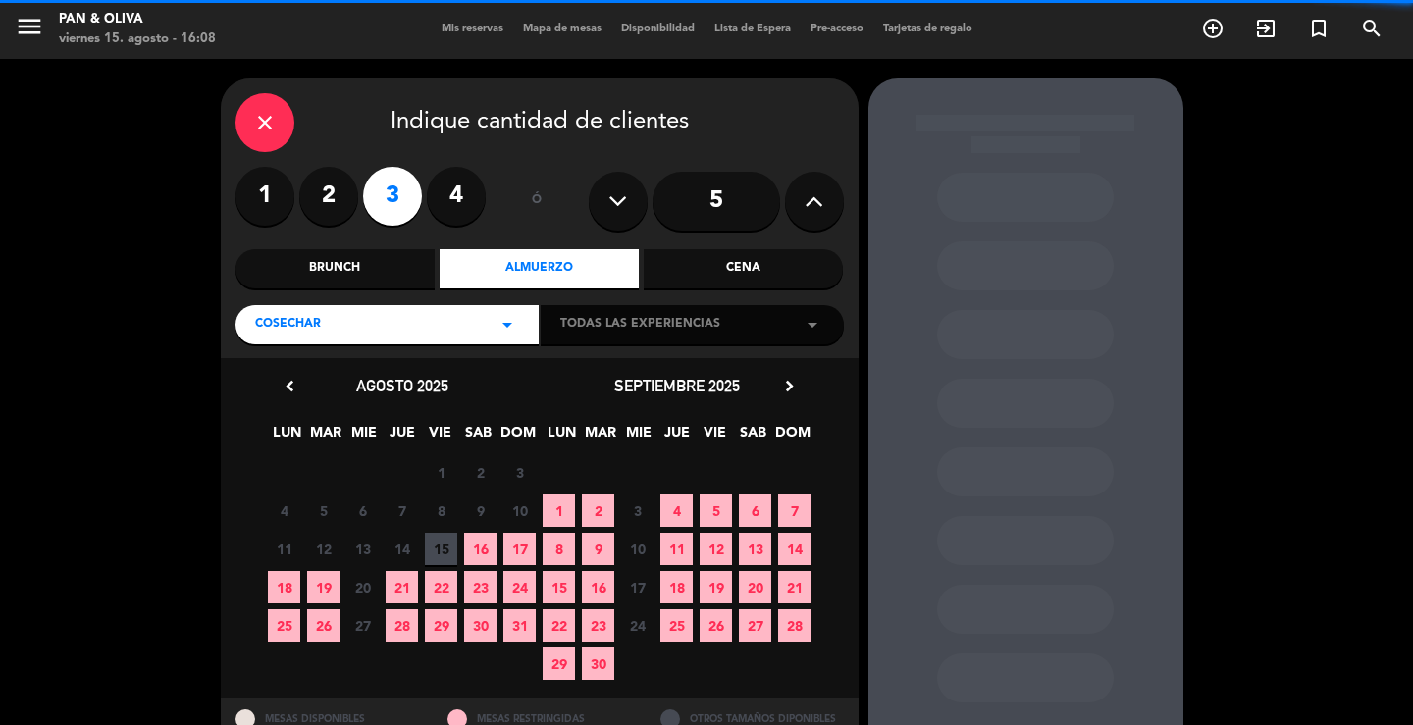
click at [698, 340] on div "Todas las experiencias arrow_drop_down" at bounding box center [692, 324] width 303 height 39
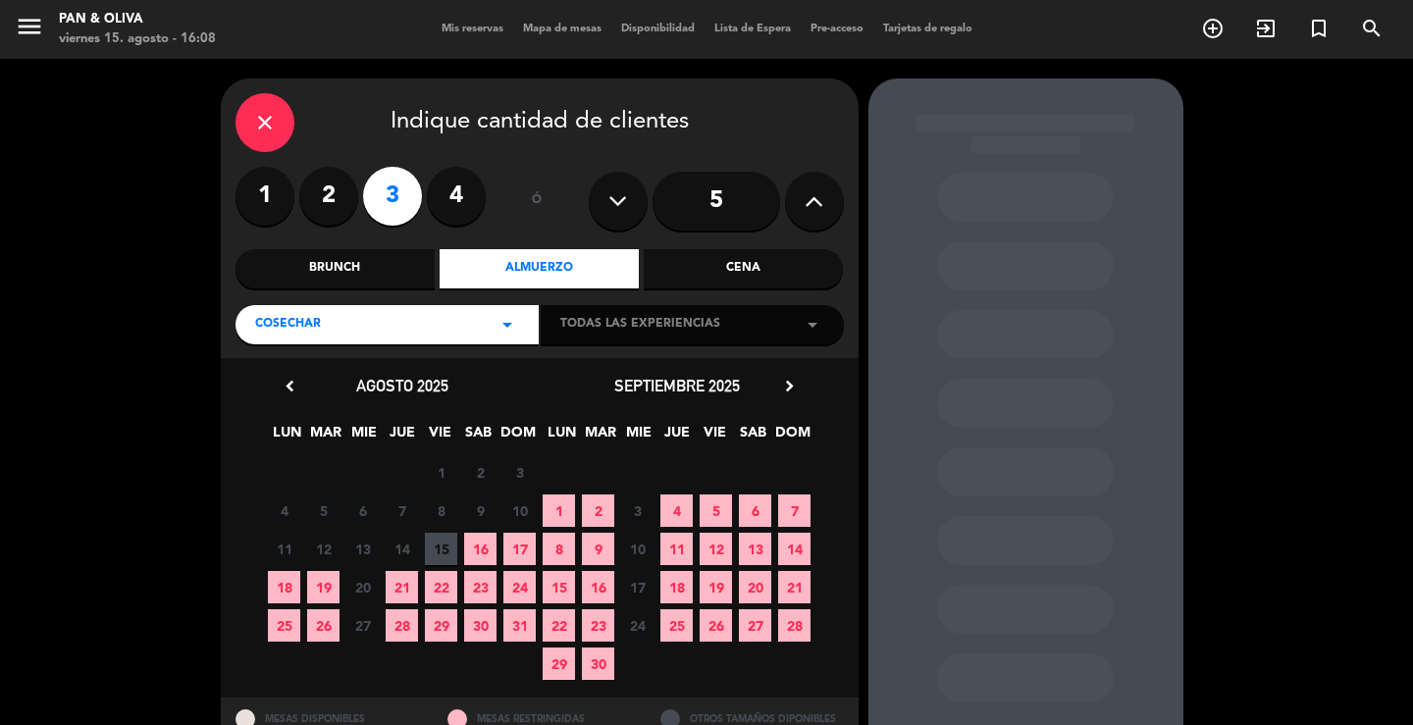
click at [484, 337] on div "Cosechar arrow_drop_down" at bounding box center [386, 324] width 303 height 39
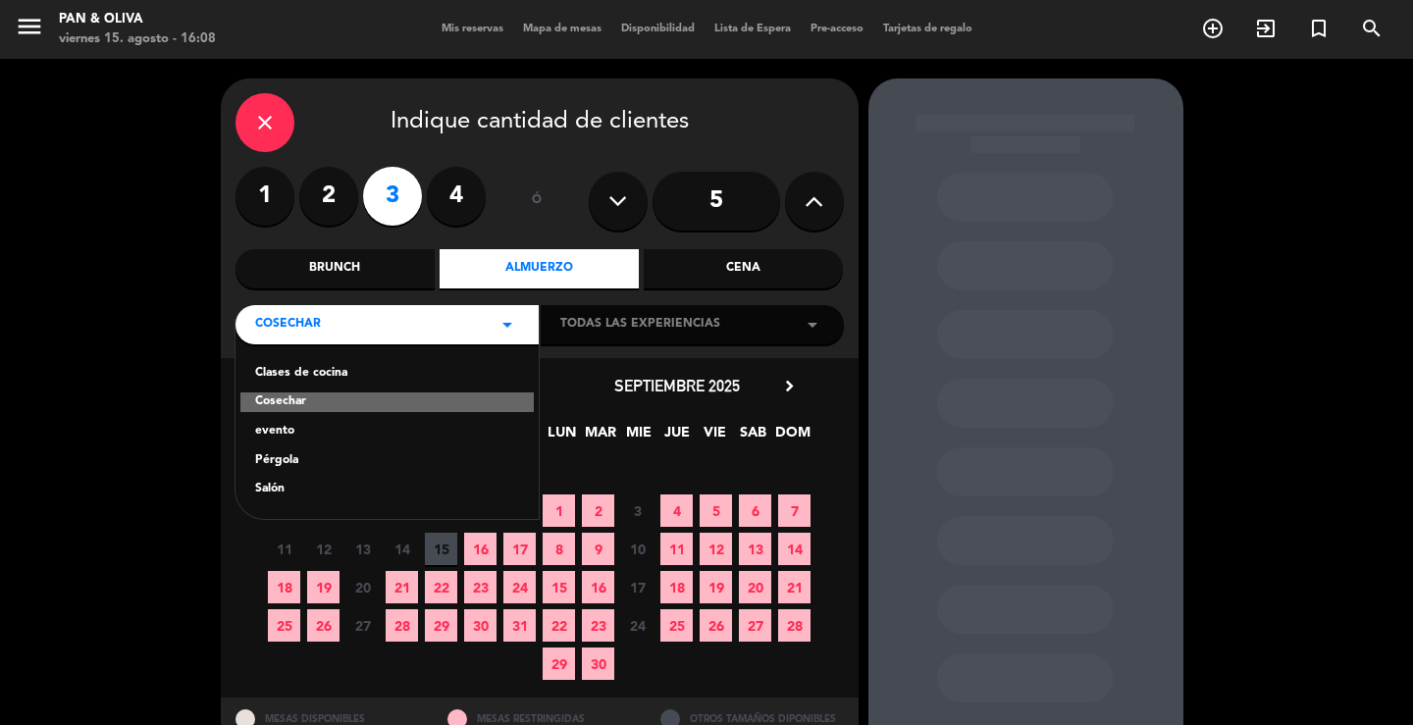
click at [287, 424] on div "evento" at bounding box center [387, 432] width 264 height 20
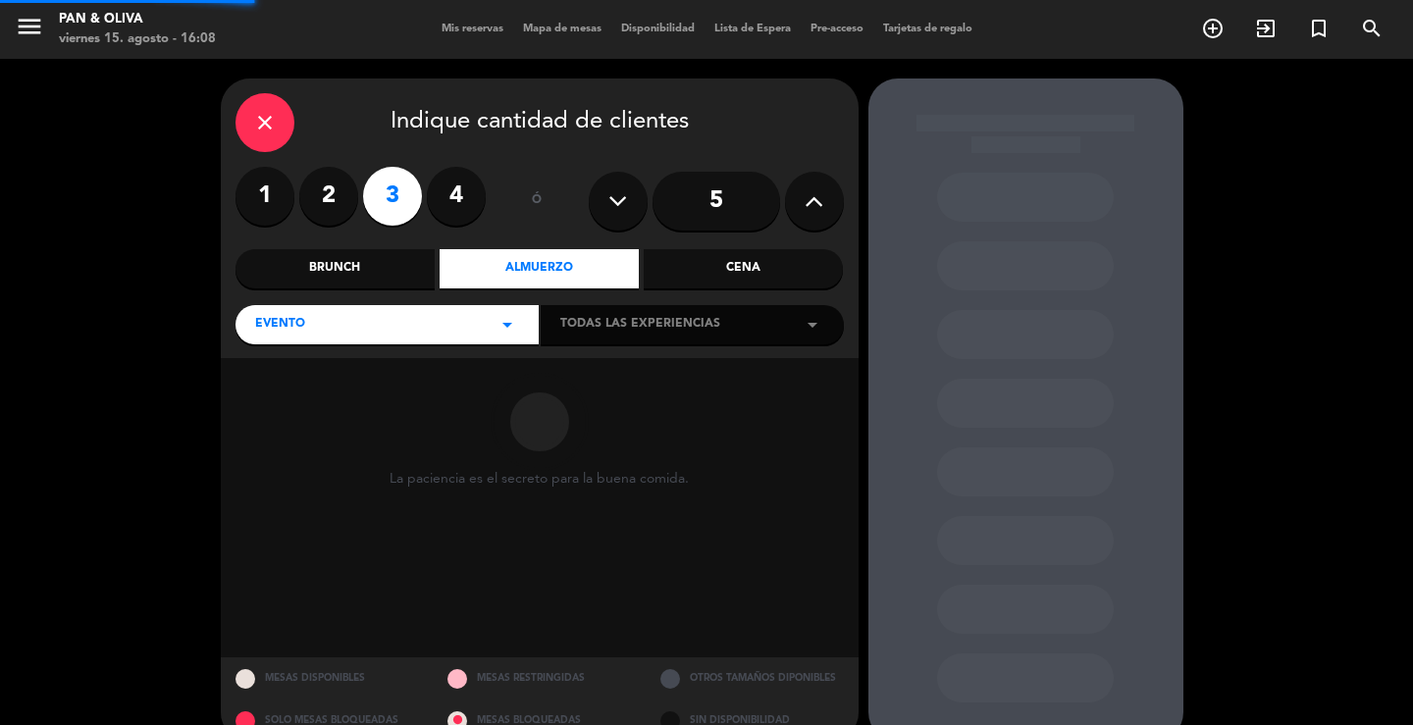
click at [651, 322] on span "Todas las experiencias" at bounding box center [640, 325] width 160 height 20
click at [474, 328] on div "evento arrow_drop_down" at bounding box center [386, 324] width 303 height 39
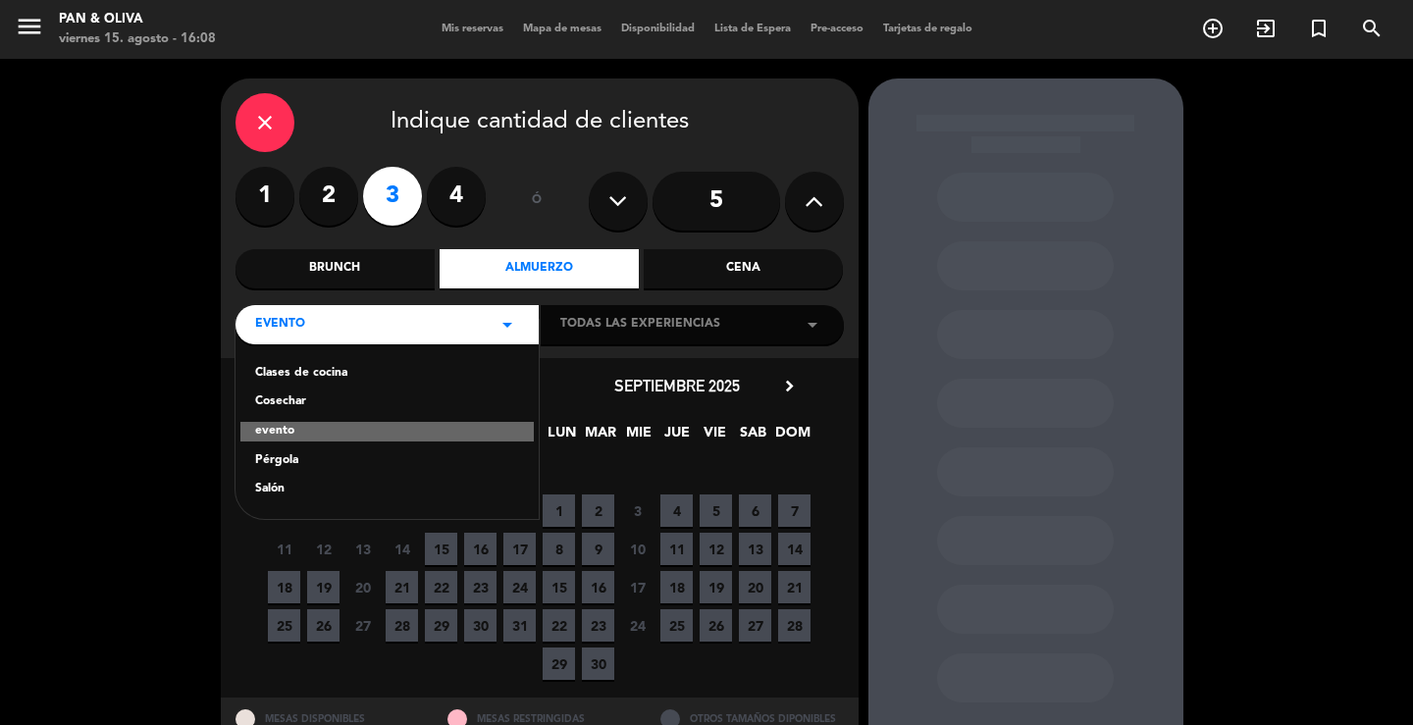
click at [294, 457] on div "Pérgola" at bounding box center [387, 461] width 264 height 20
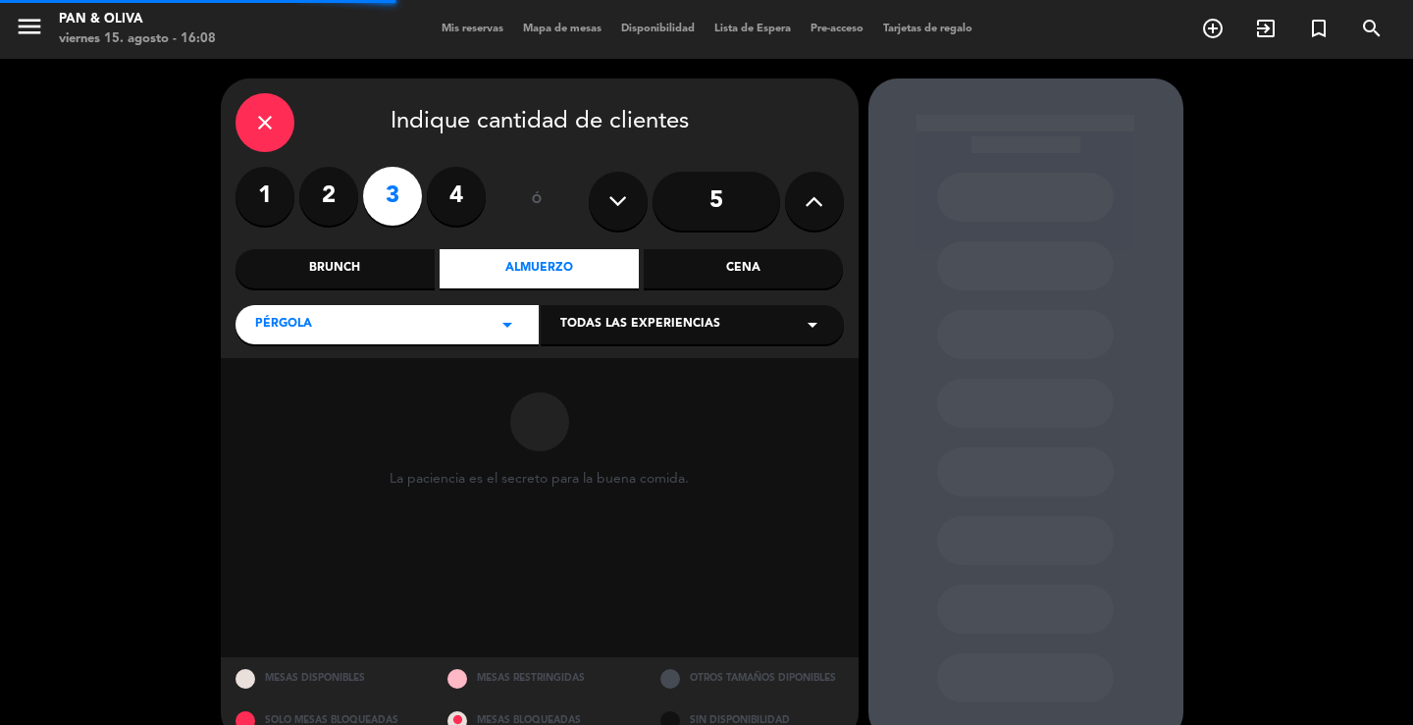
click at [648, 314] on div "Todas las experiencias arrow_drop_down" at bounding box center [692, 324] width 303 height 39
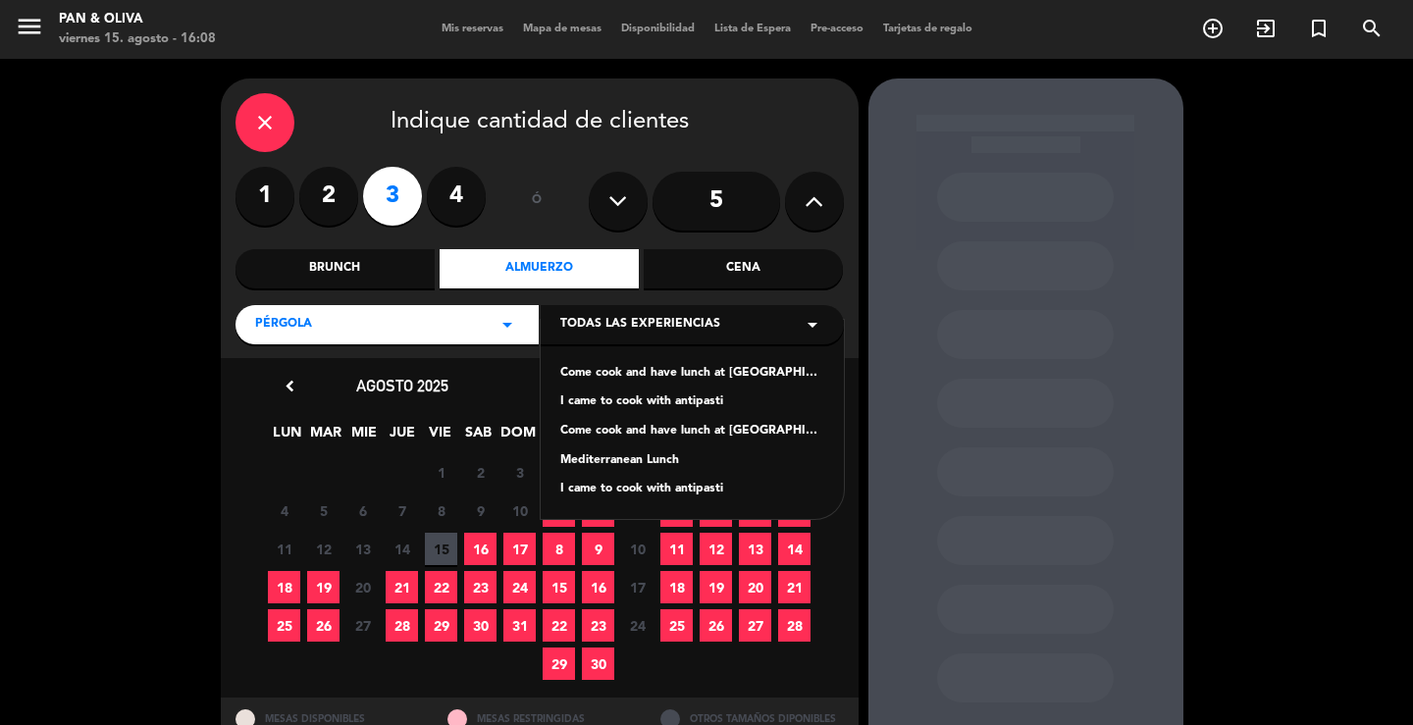
click at [440, 312] on div "Pérgola arrow_drop_down" at bounding box center [386, 324] width 303 height 39
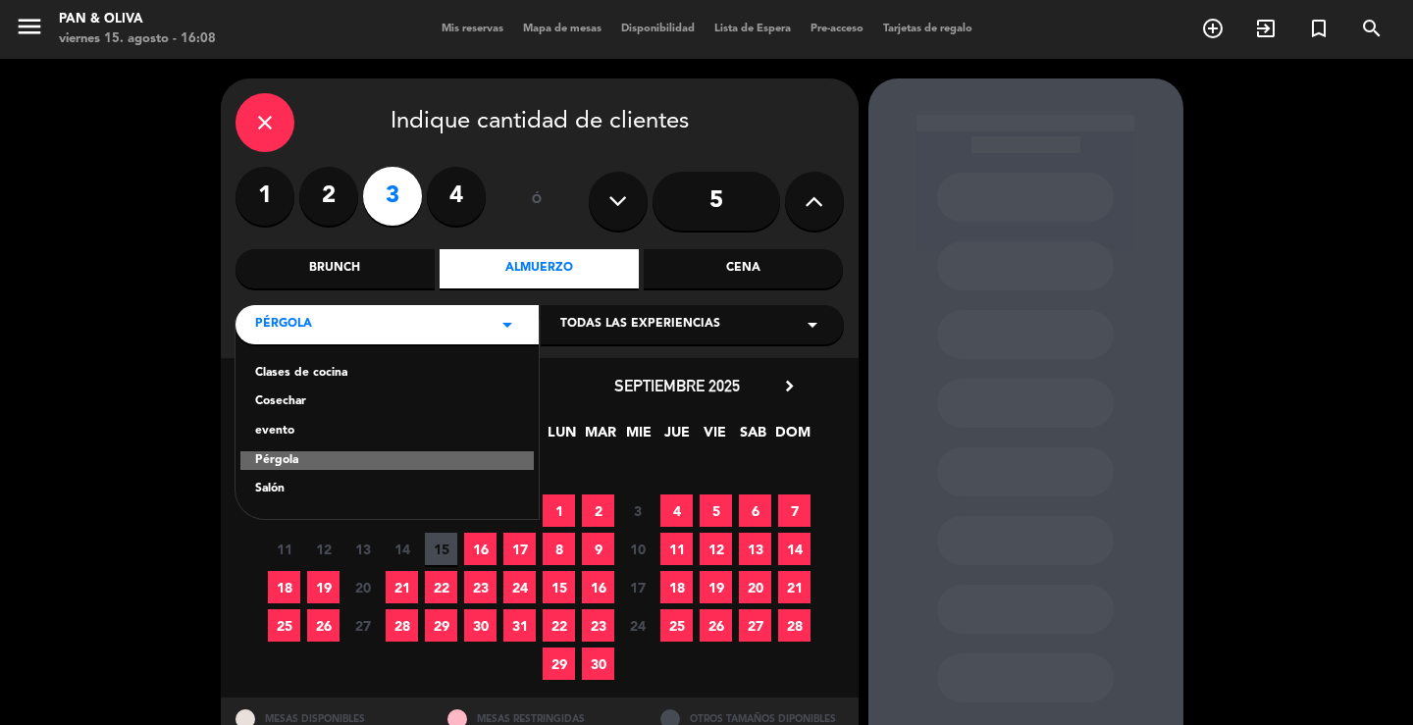
click at [280, 489] on div "Salón" at bounding box center [387, 490] width 264 height 20
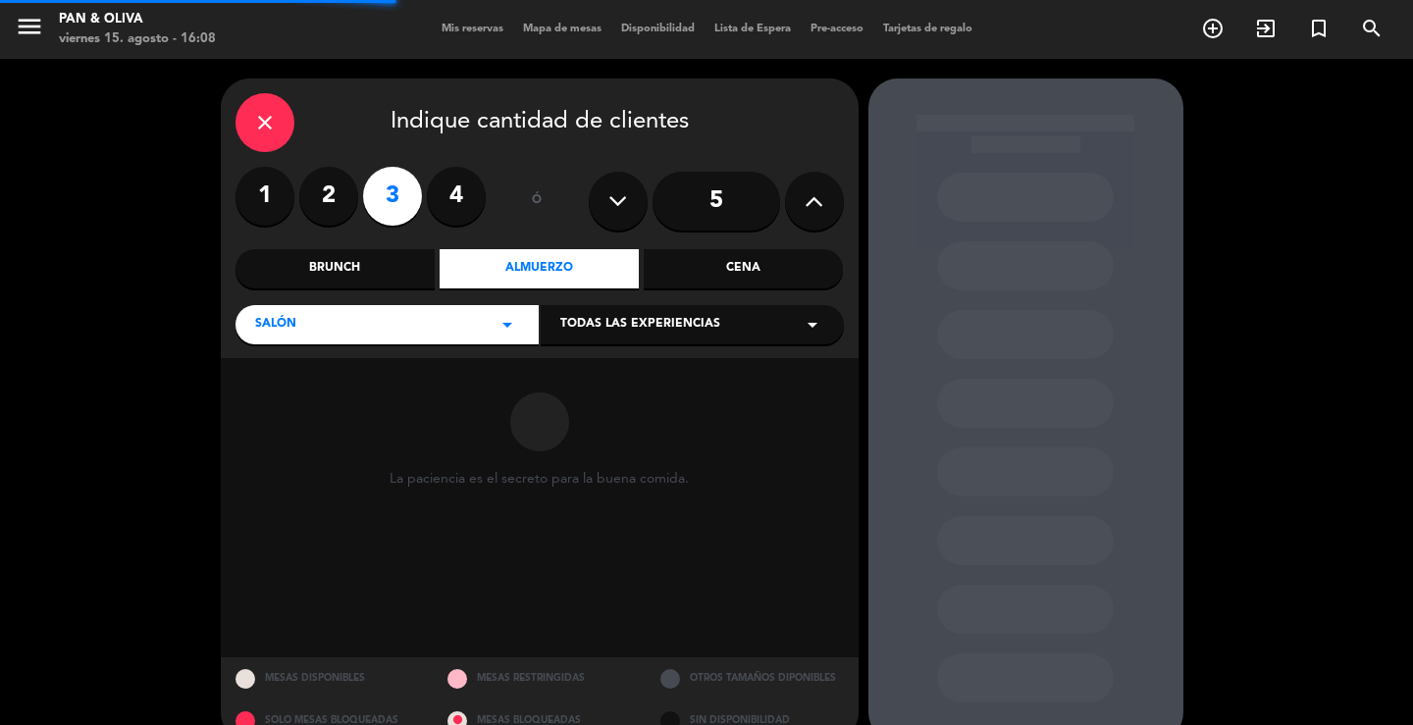
click at [614, 329] on span "Todas las experiencias" at bounding box center [640, 325] width 160 height 20
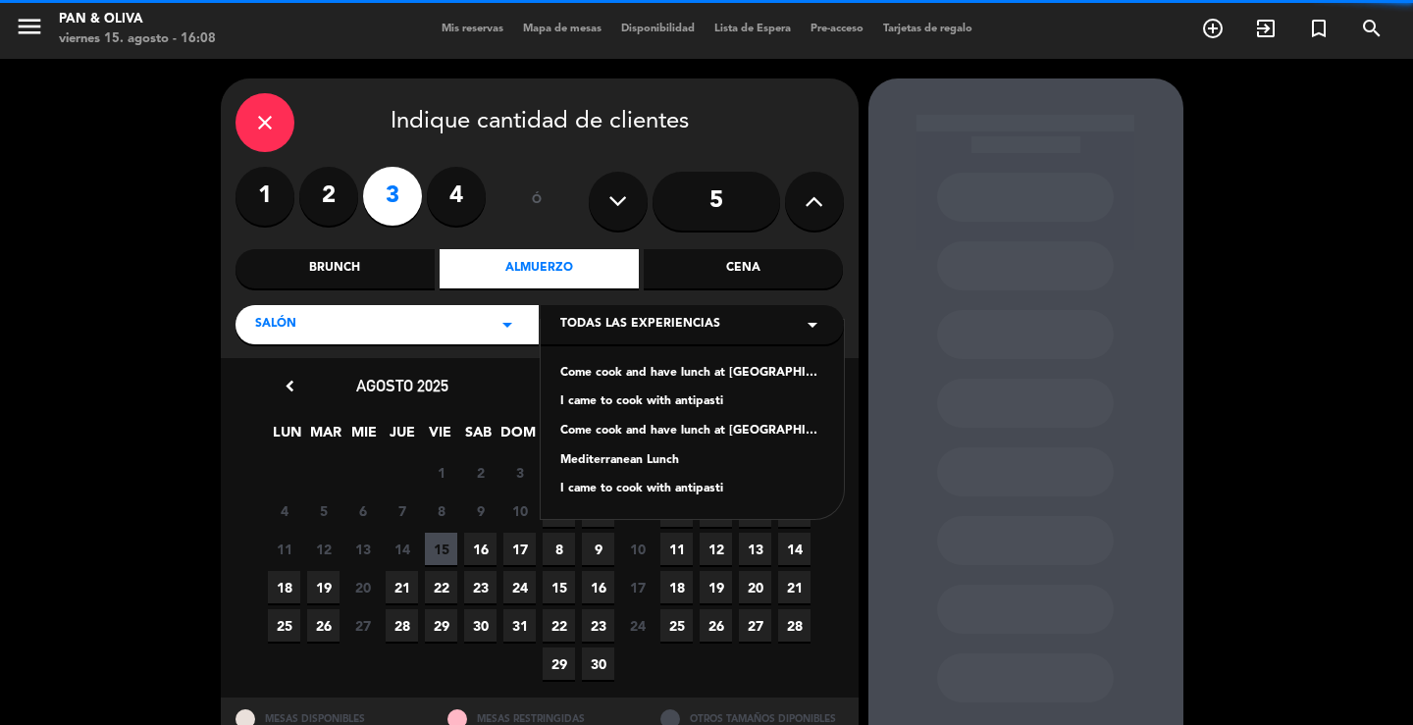
click at [393, 267] on div "Brunch" at bounding box center [334, 268] width 199 height 39
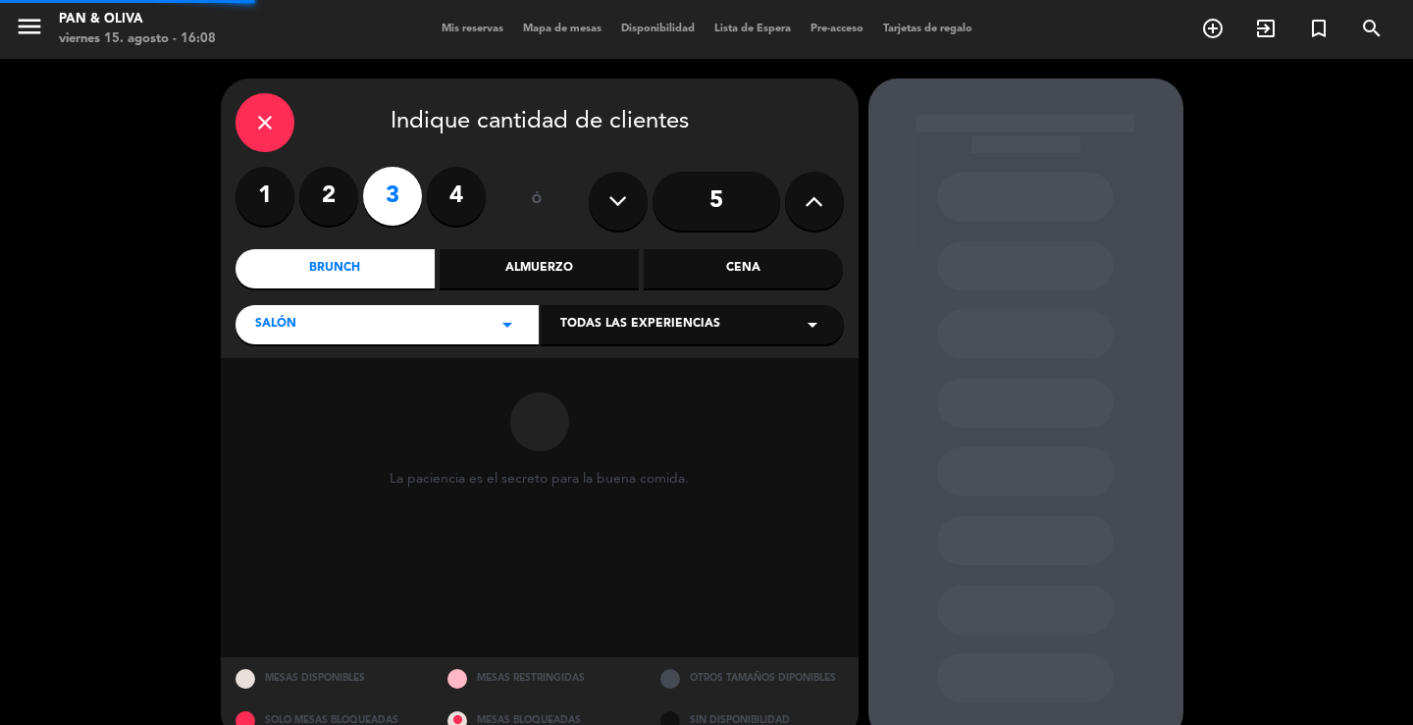
drag, startPoint x: 414, startPoint y: 322, endPoint x: 419, endPoint y: 340, distance: 19.3
click at [414, 324] on div "Salón arrow_drop_down" at bounding box center [386, 324] width 303 height 39
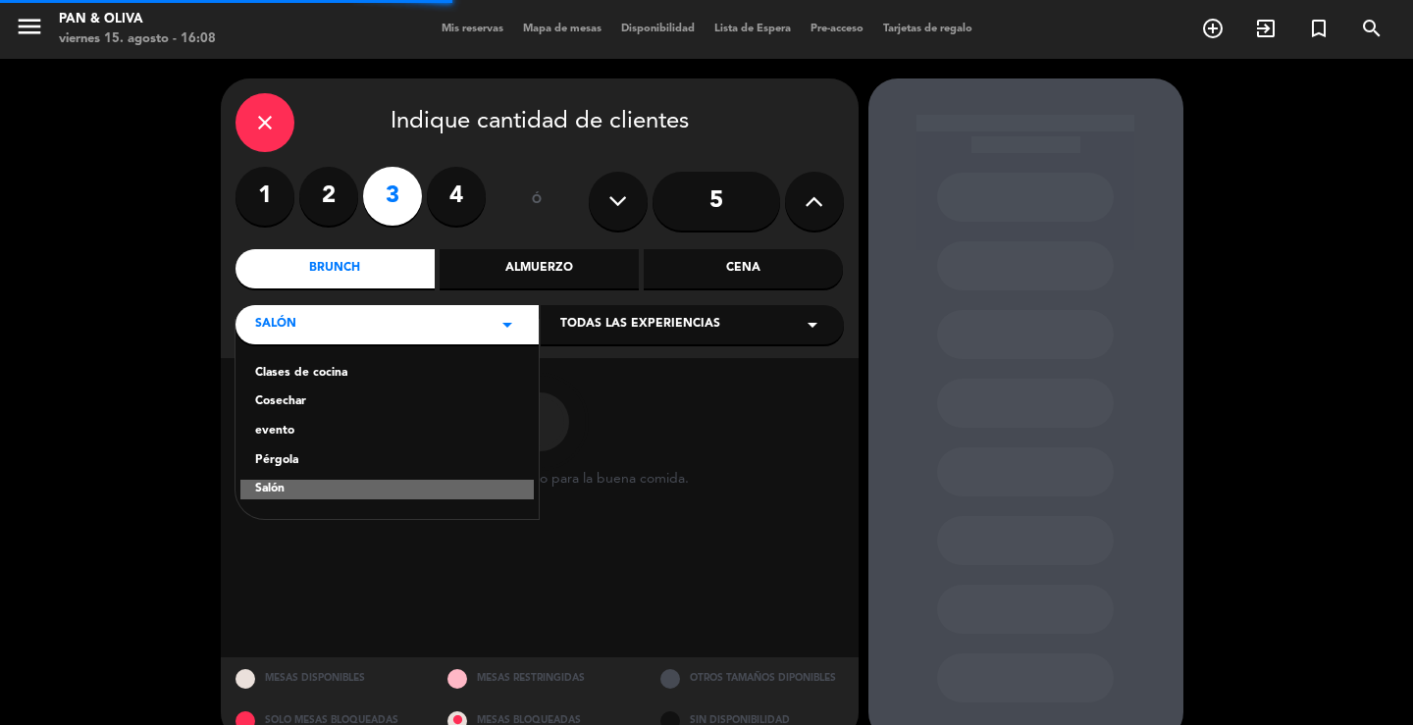
click at [366, 367] on div "Clases de cocina" at bounding box center [387, 374] width 264 height 20
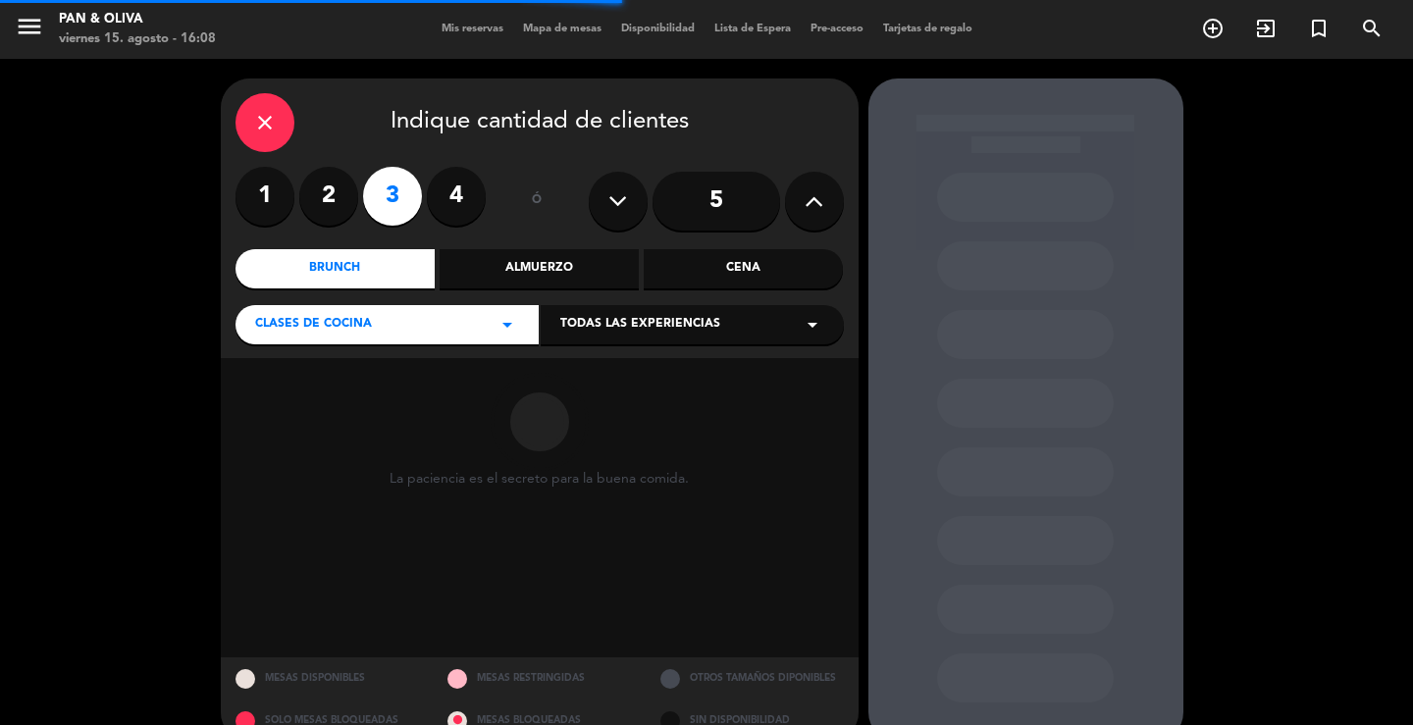
click at [318, 323] on span "Clases de cocina" at bounding box center [313, 325] width 117 height 20
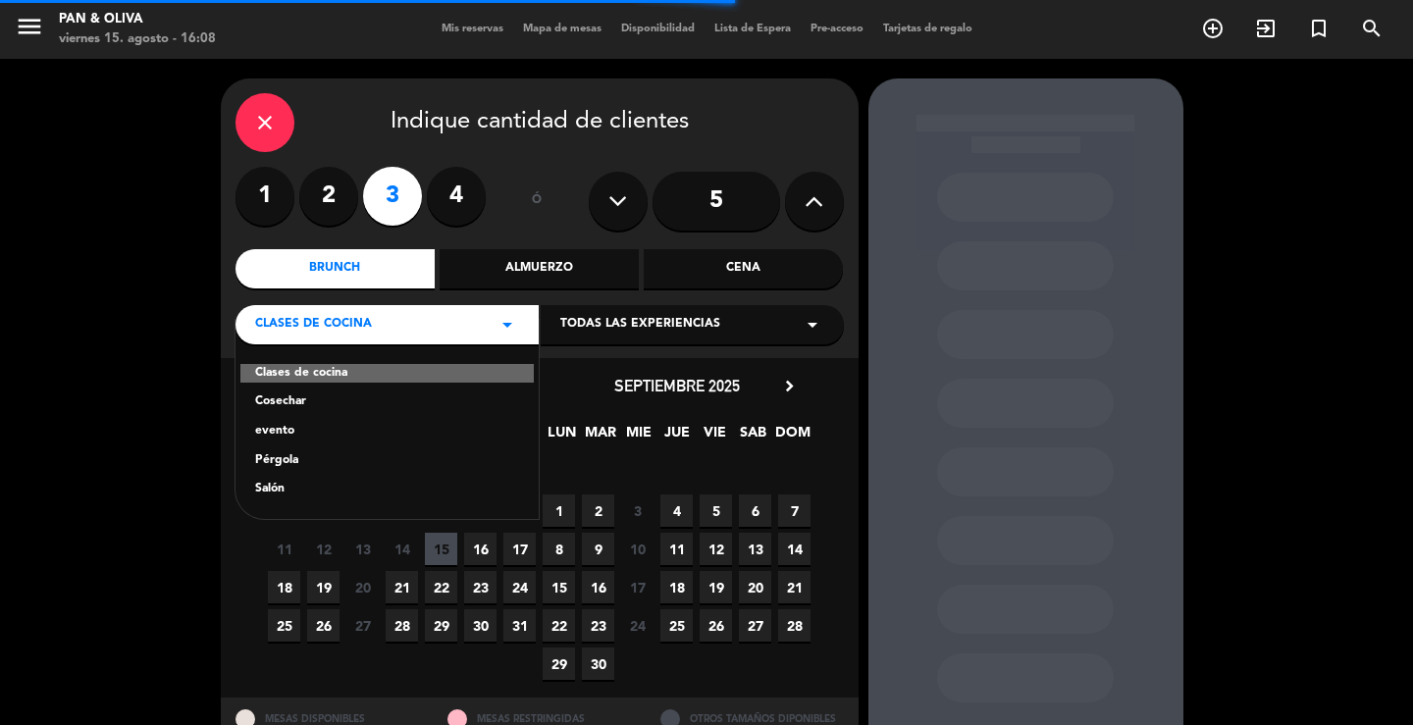
click at [312, 372] on div "Clases de cocina" at bounding box center [386, 374] width 293 height 20
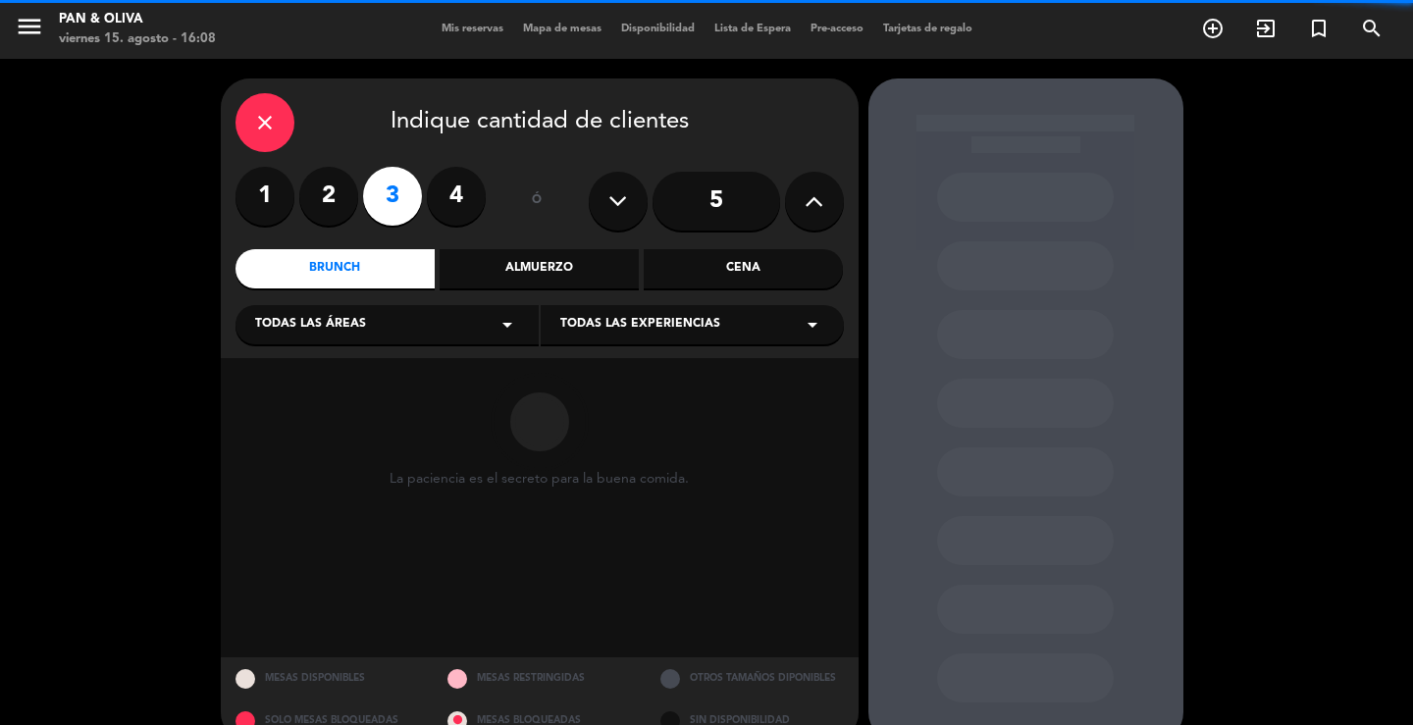
click at [601, 340] on div "Todas las experiencias arrow_drop_down" at bounding box center [692, 324] width 303 height 39
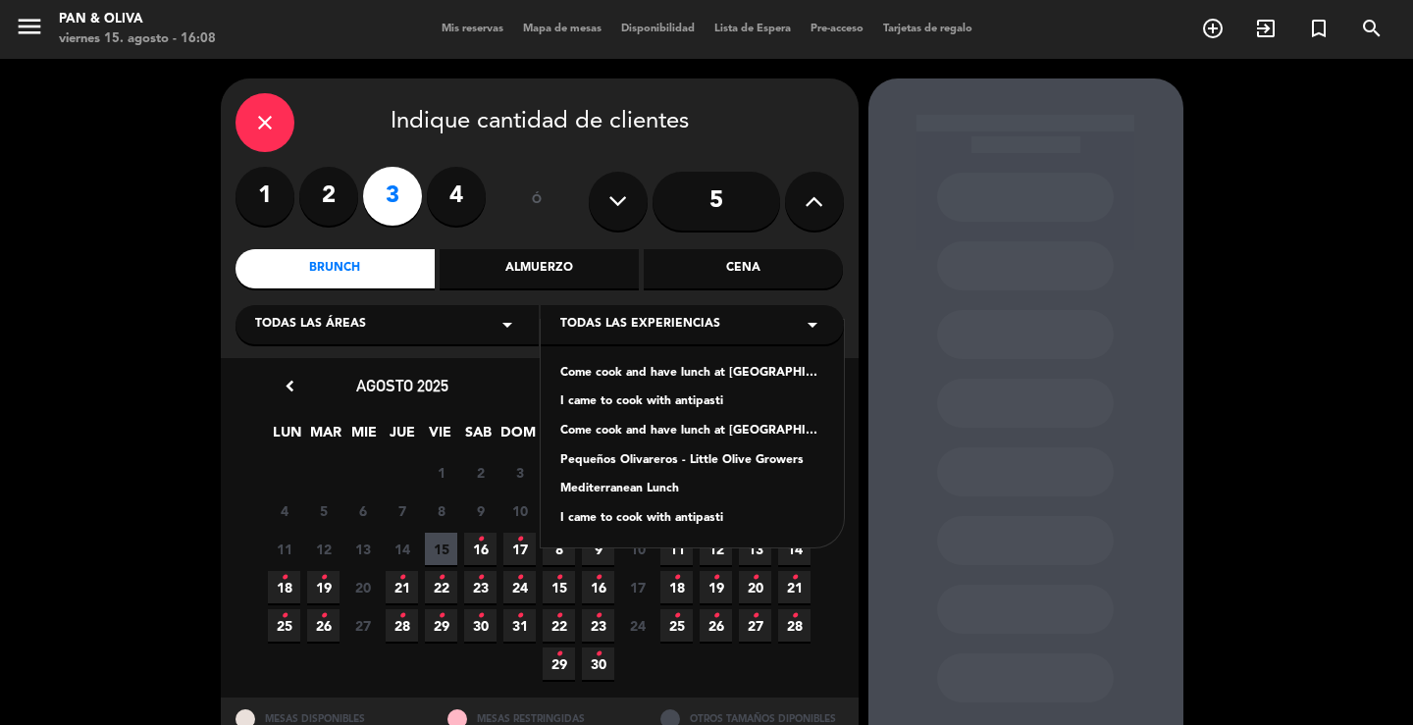
click at [617, 456] on div "Pequeños Olivareros - Little Olive Growers" at bounding box center [692, 461] width 264 height 20
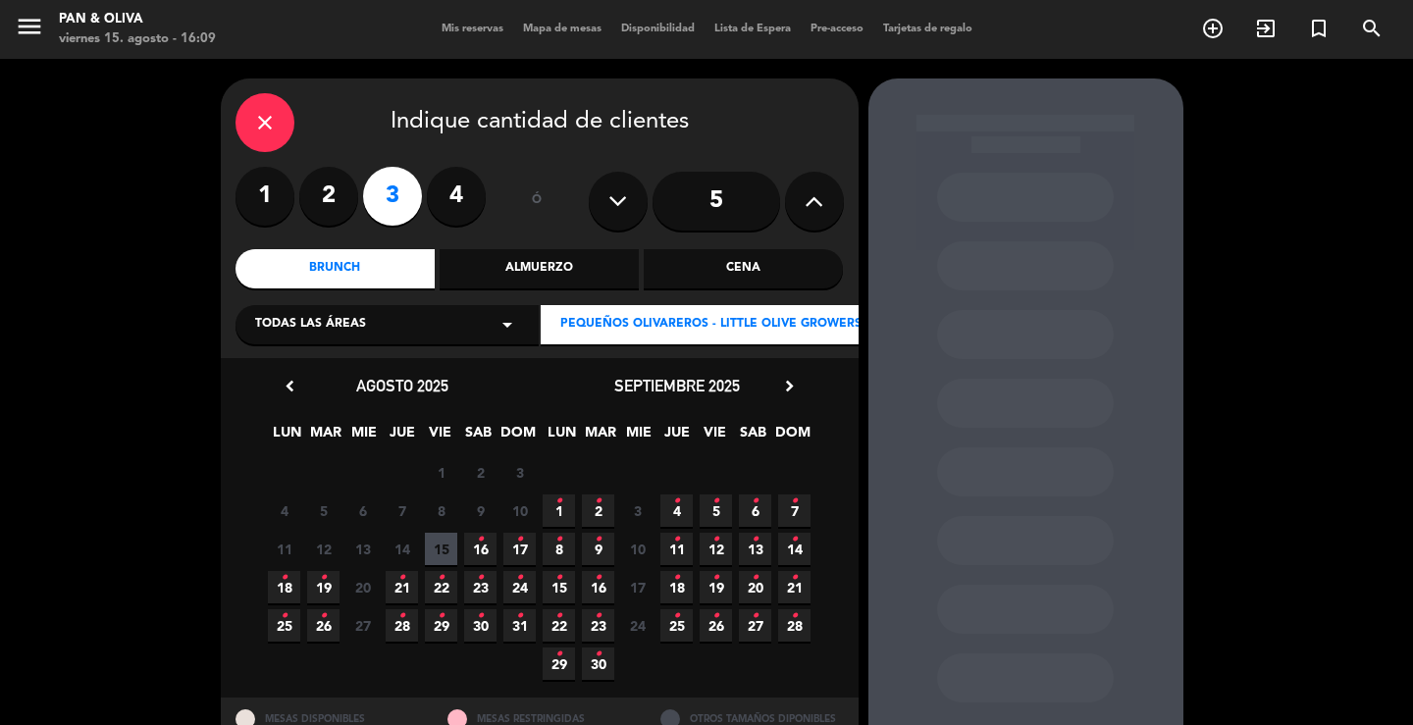
click at [531, 551] on span "17 •" at bounding box center [519, 549] width 32 height 32
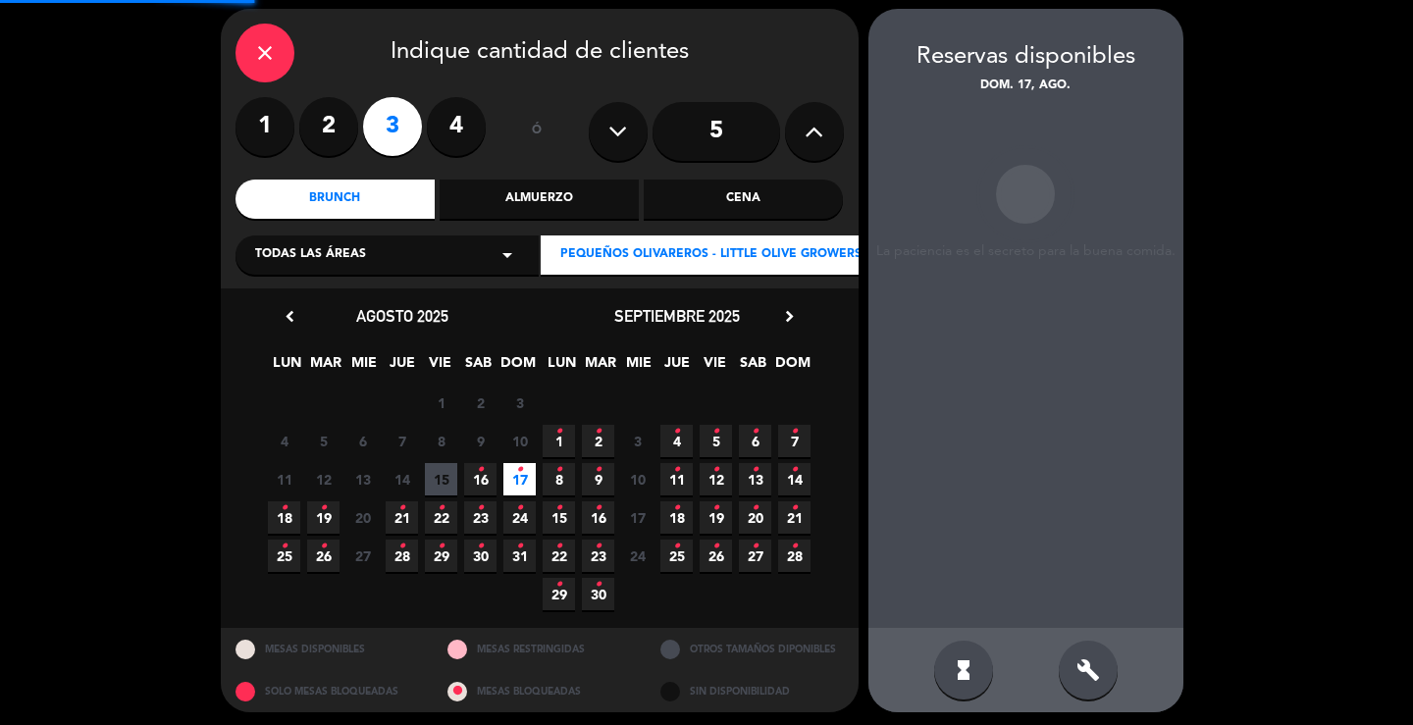
scroll to position [76, 0]
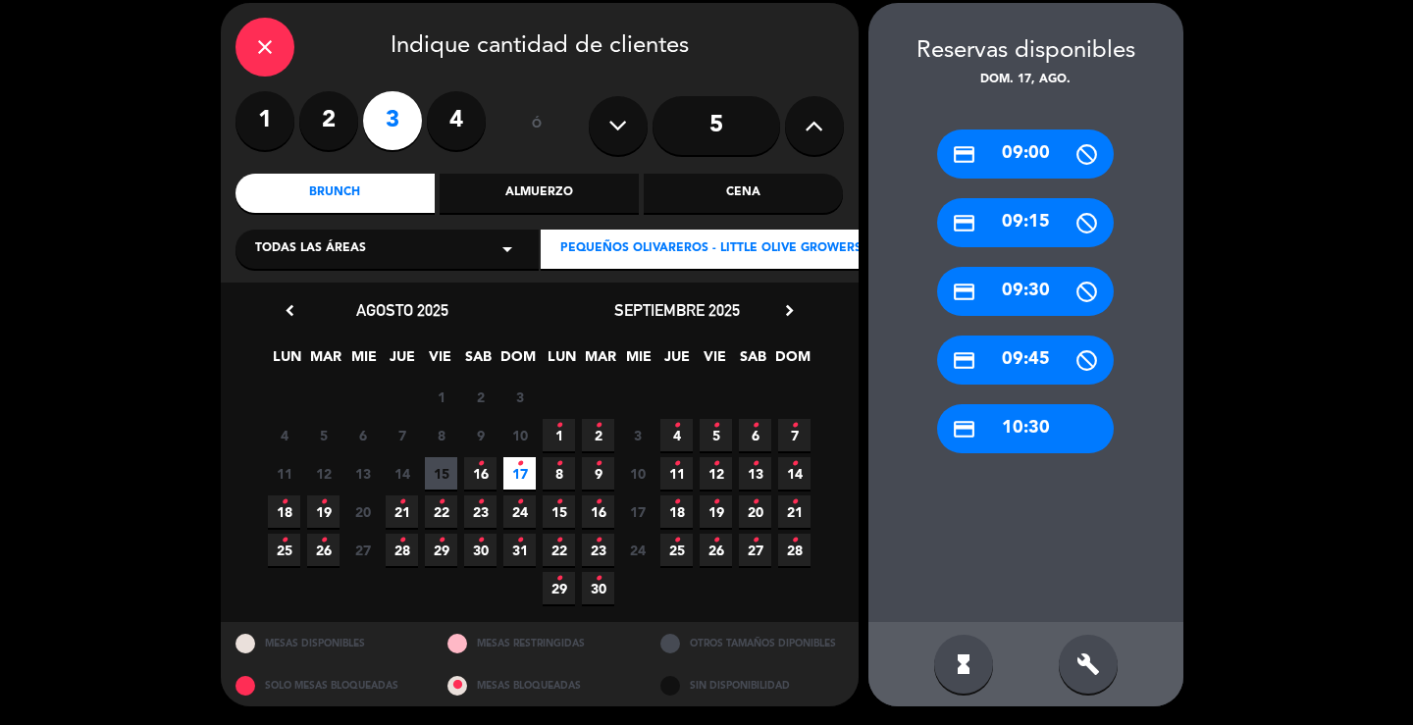
click at [254, 46] on icon "close" at bounding box center [265, 47] width 24 height 24
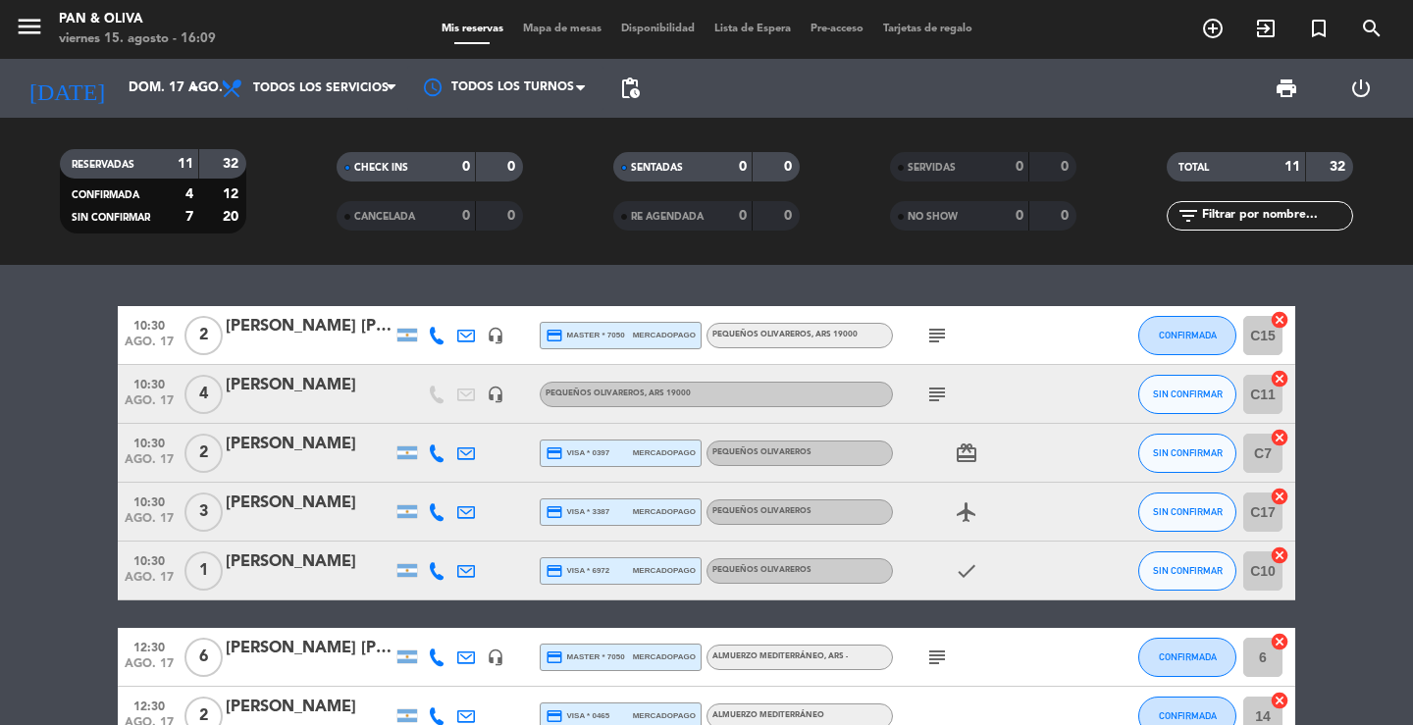
click at [444, 281] on div "10:30 ago. 17 2 [PERSON_NAME] [PERSON_NAME] headset_mic credit_card master * 70…" at bounding box center [706, 495] width 1413 height 460
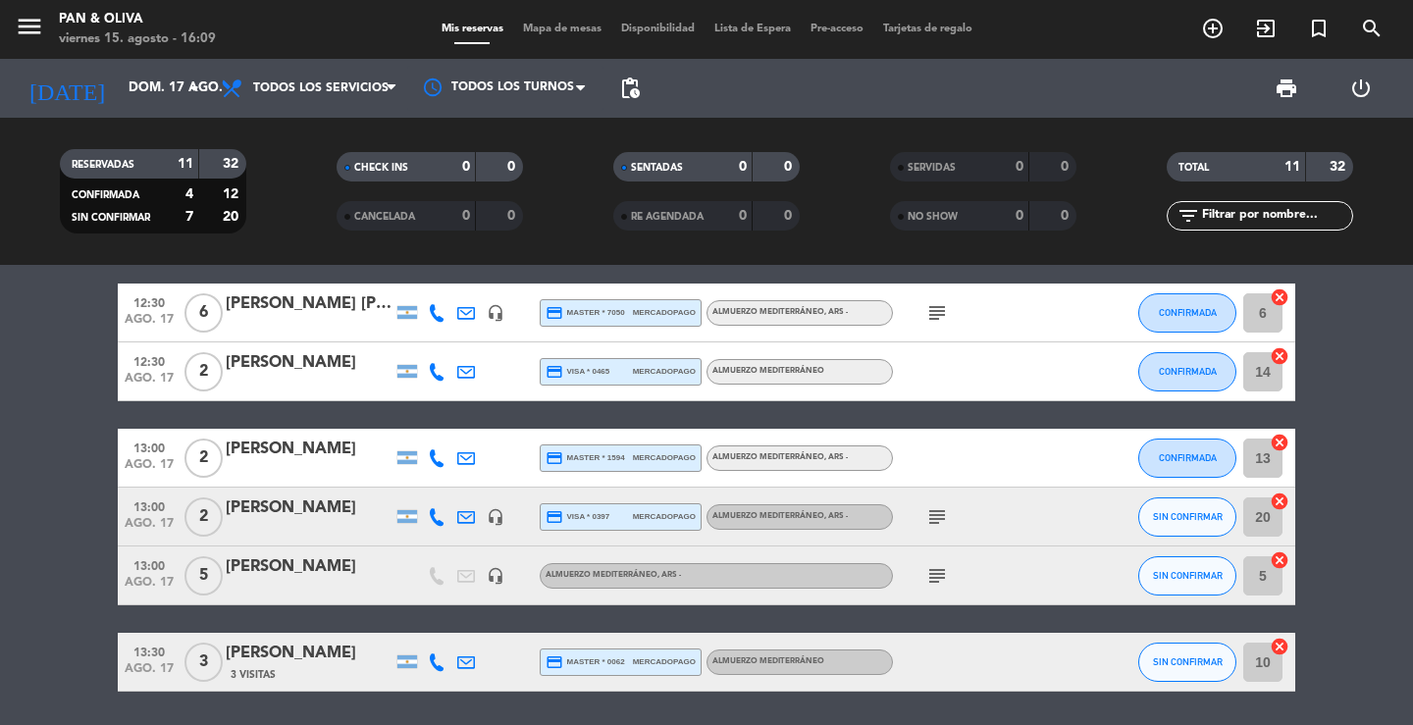
scroll to position [392, 0]
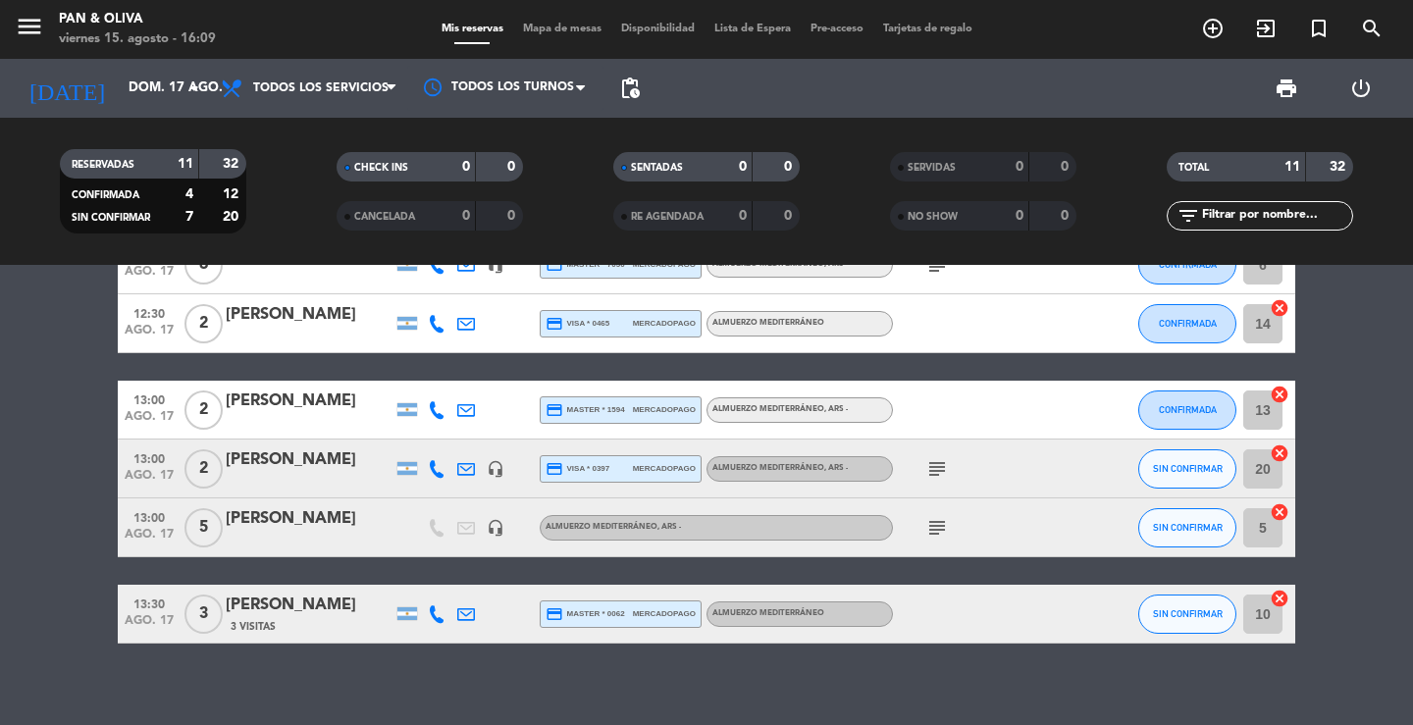
click at [328, 662] on div "10:30 ago. 17 2 [PERSON_NAME] [PERSON_NAME] headset_mic credit_card master * 70…" at bounding box center [706, 495] width 1413 height 460
click at [119, 78] on input "dom. 17 ago." at bounding box center [205, 88] width 173 height 35
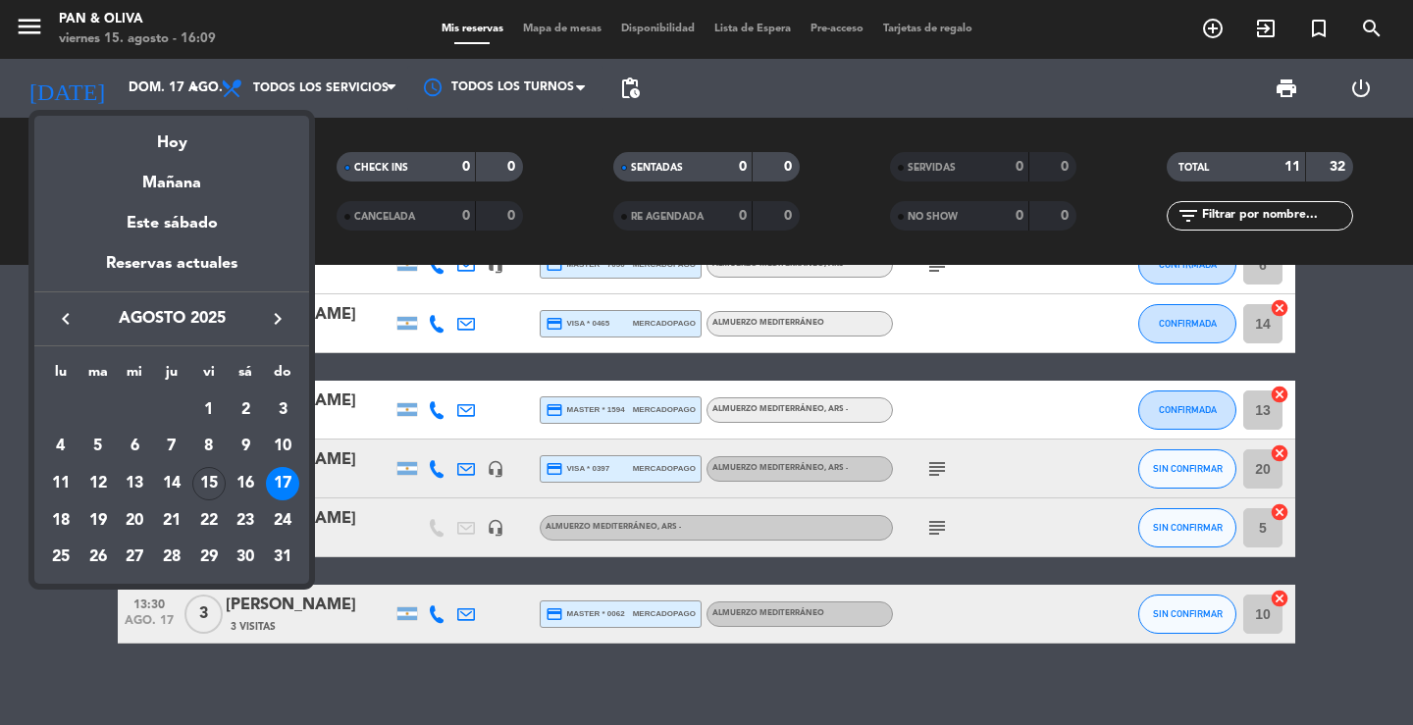
click at [193, 171] on div "Mañana" at bounding box center [171, 176] width 275 height 40
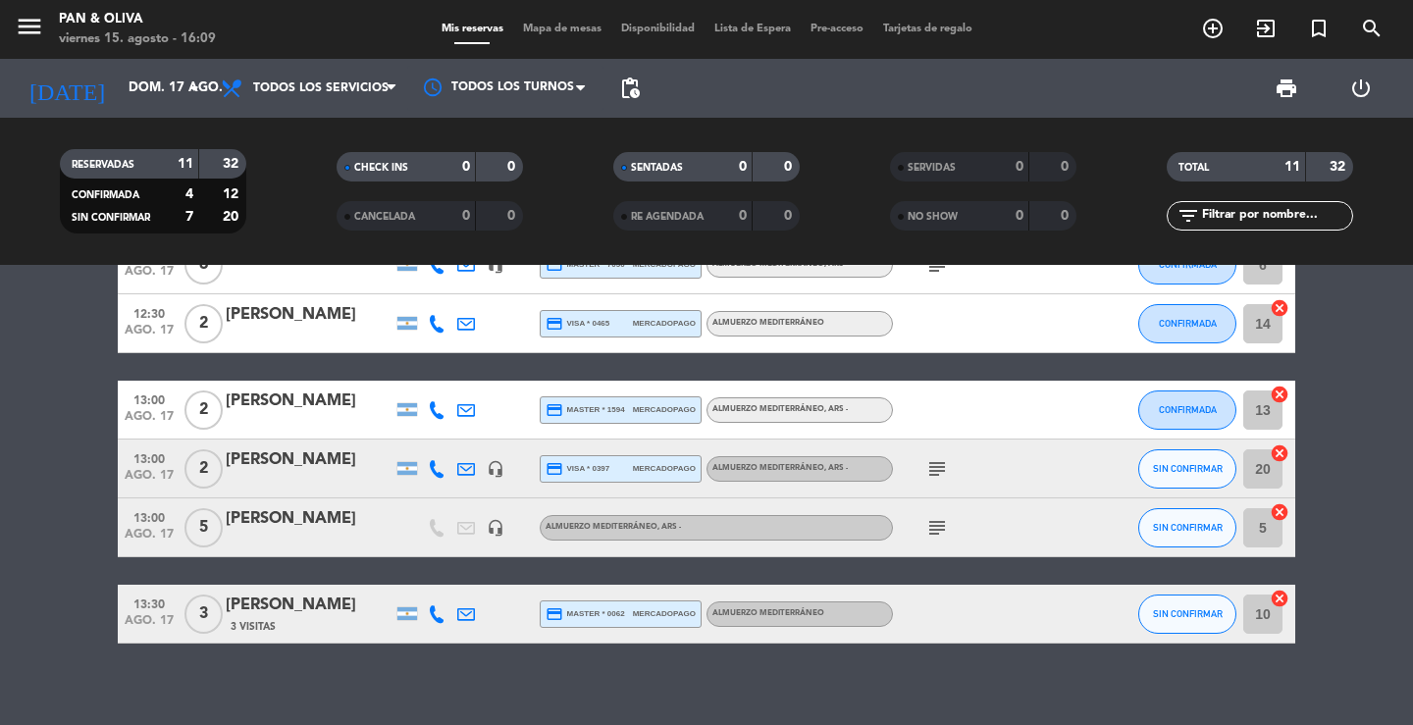
type input "sáb. 16 ago."
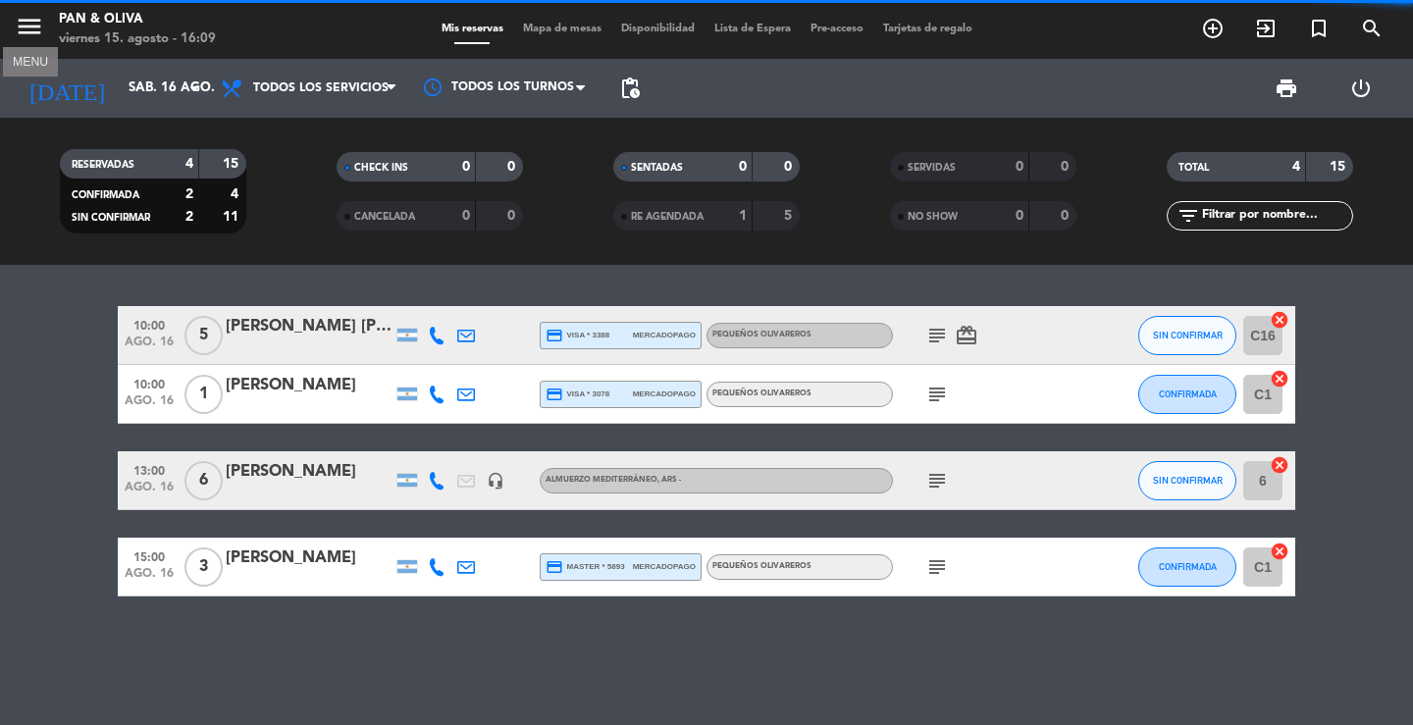
click at [36, 26] on icon "menu" at bounding box center [29, 26] width 29 height 29
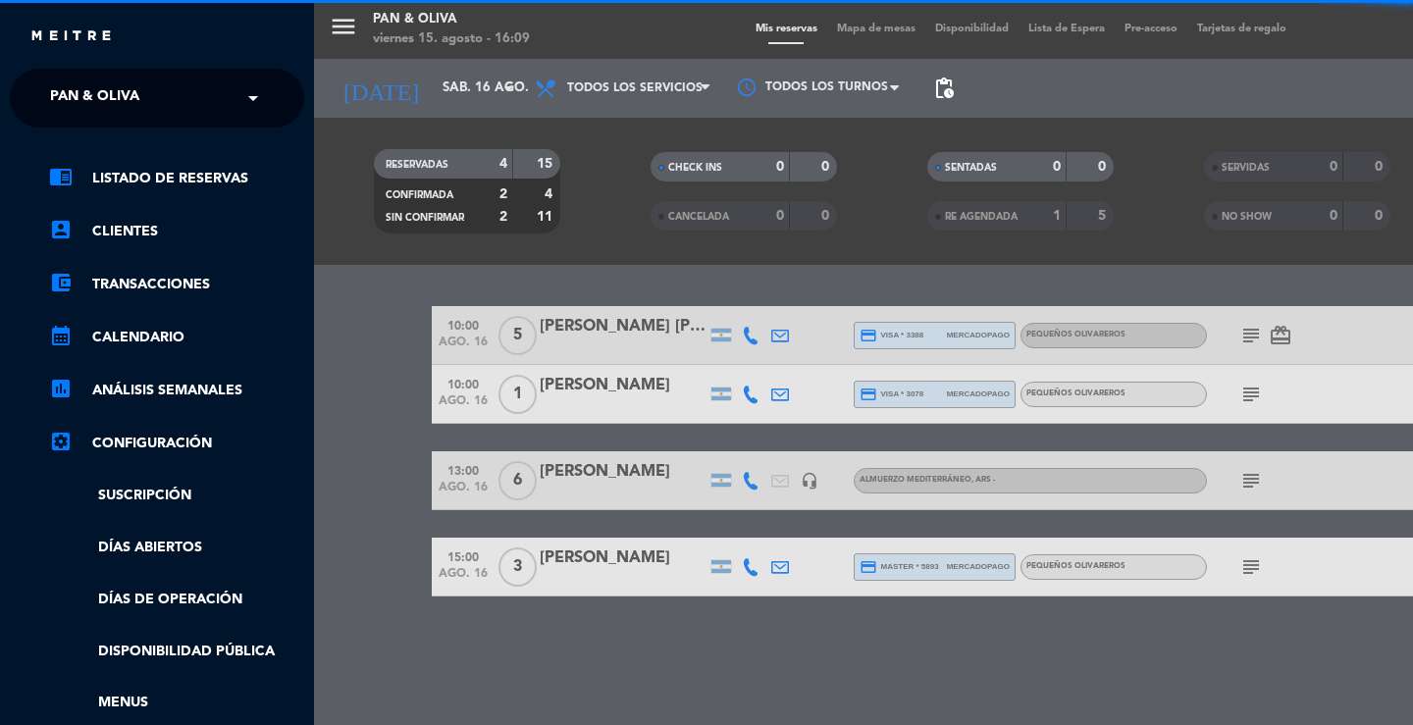
click at [103, 107] on span "Pan & Oliva" at bounding box center [94, 98] width 89 height 41
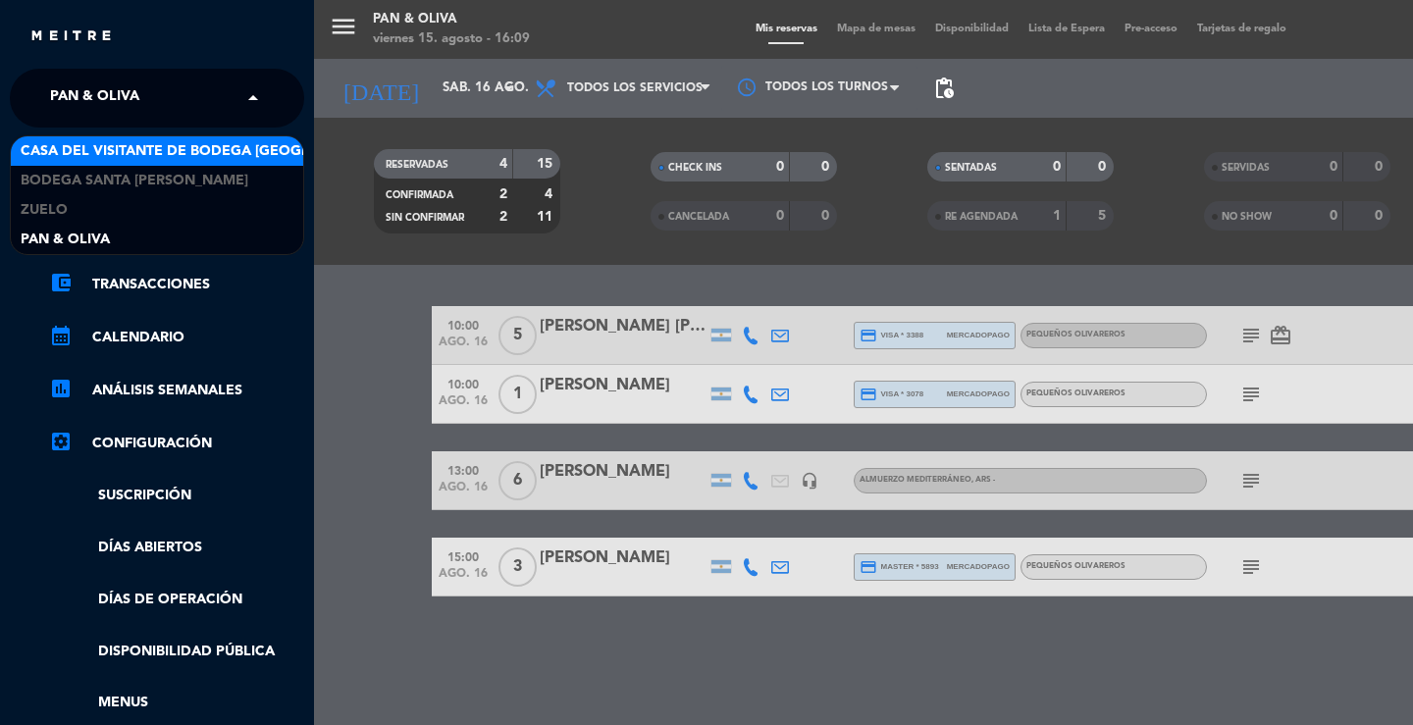
click at [105, 140] on span "Casa del Visitante de Bodega [GEOGRAPHIC_DATA][PERSON_NAME]" at bounding box center [268, 151] width 494 height 23
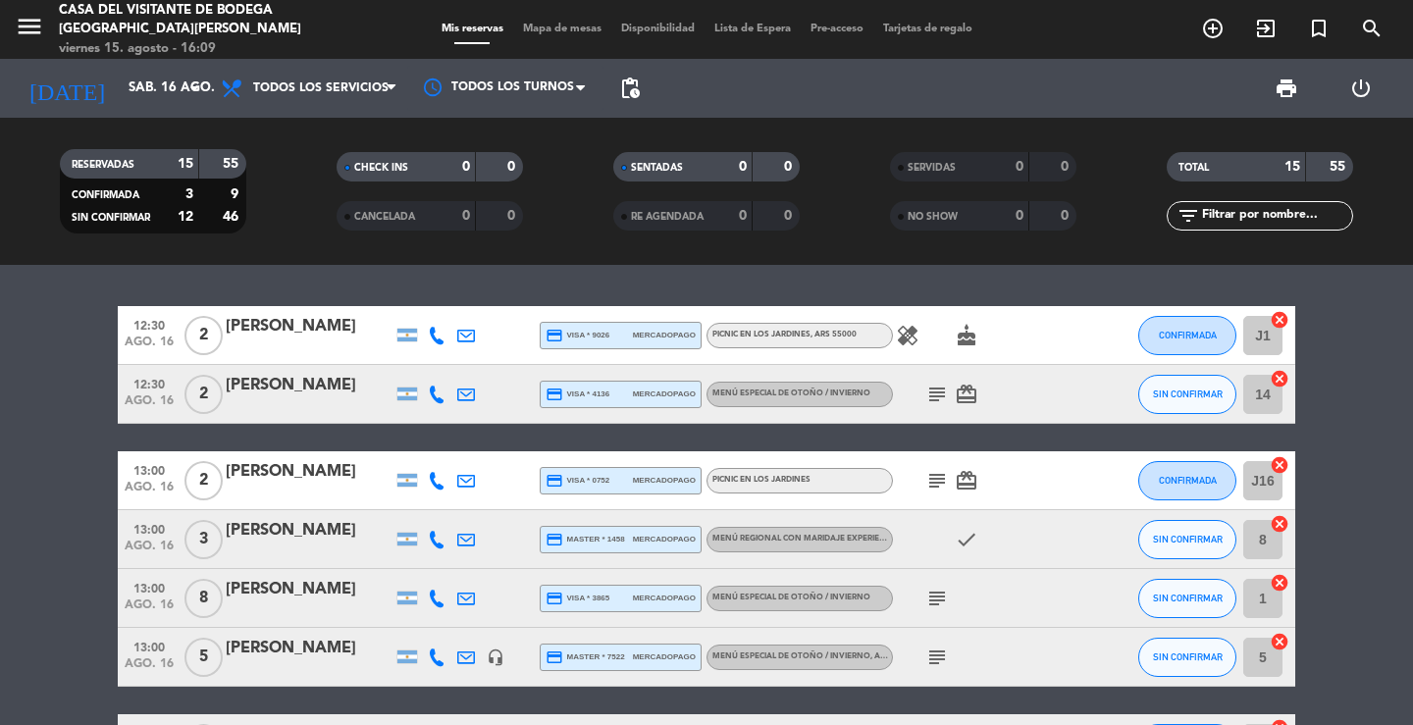
click at [316, 595] on div "[PERSON_NAME]" at bounding box center [309, 590] width 167 height 26
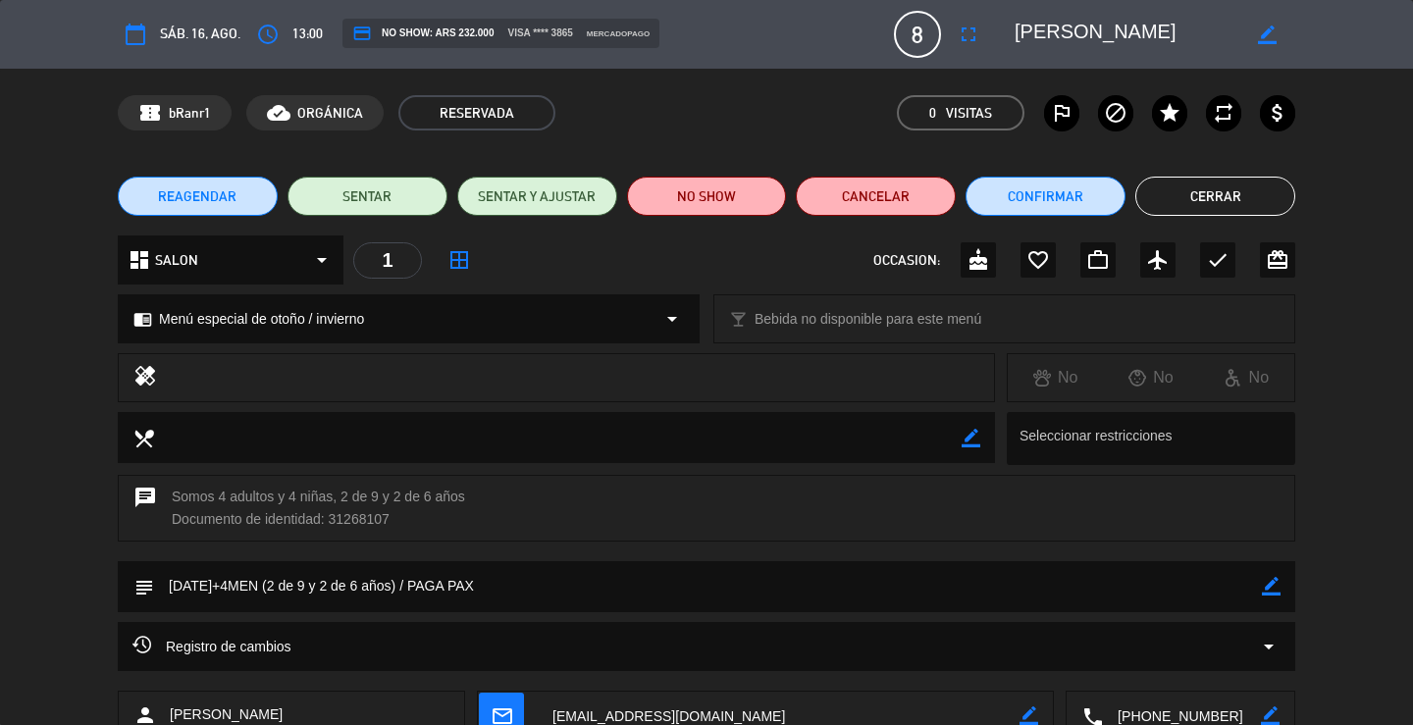
click at [1272, 589] on icon "border_color" at bounding box center [1271, 586] width 19 height 19
click at [1245, 589] on textarea at bounding box center [708, 586] width 1108 height 50
type textarea "[DATE]+4MEN (2 de 9 y 2 de 6 años) / PAGA PAX -- RECONF"
click at [1263, 586] on icon at bounding box center [1271, 586] width 19 height 19
click at [1212, 210] on button "Cerrar" at bounding box center [1215, 196] width 160 height 39
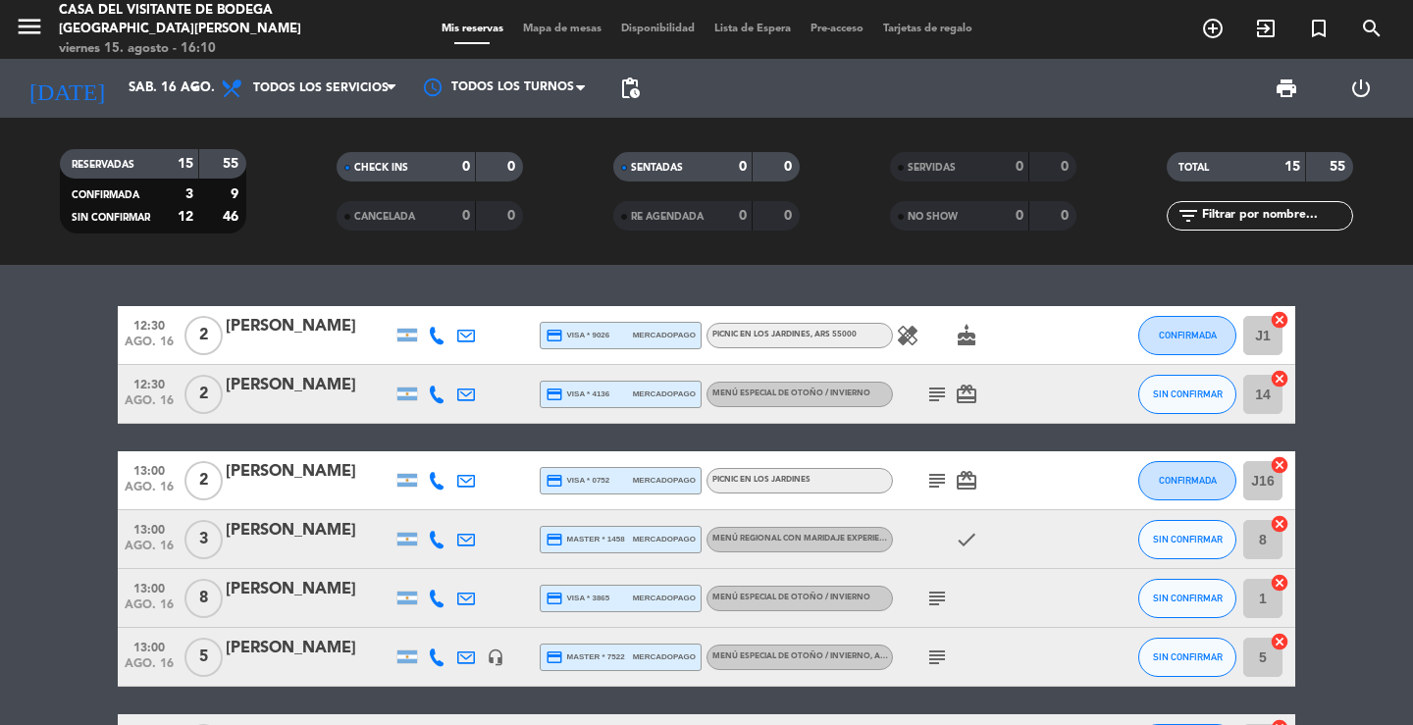
click at [38, 30] on icon "menu" at bounding box center [29, 26] width 29 height 29
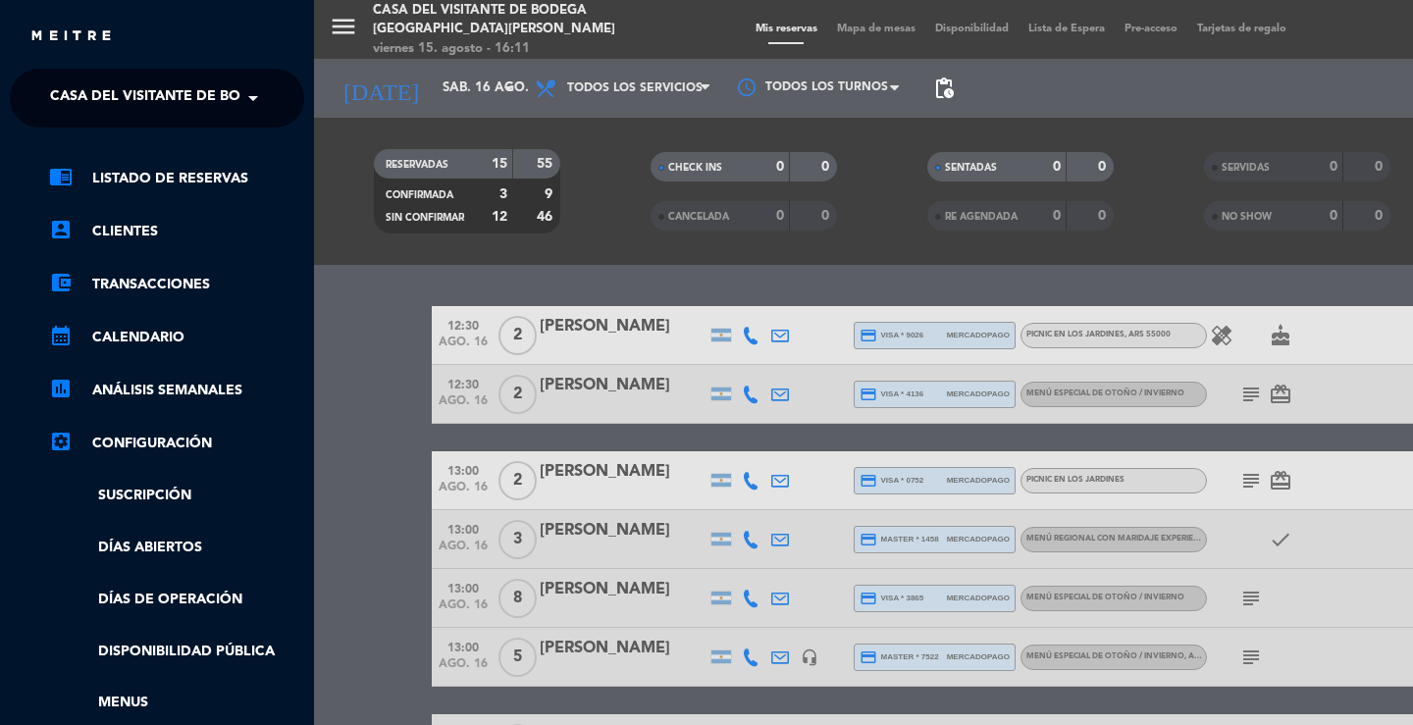
click at [118, 93] on span "Casa del Visitante de Bodega [GEOGRAPHIC_DATA][PERSON_NAME]" at bounding box center [297, 98] width 494 height 41
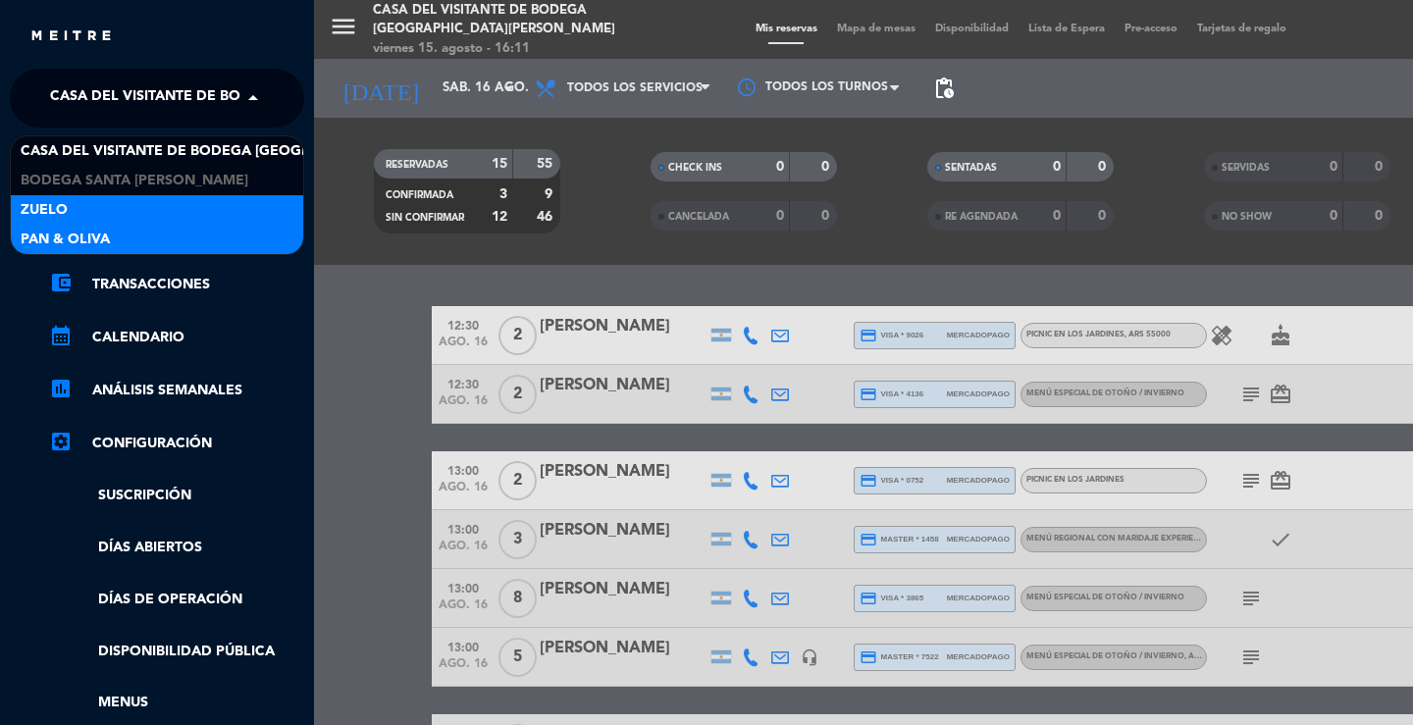
click at [109, 234] on span "Pan & Oliva" at bounding box center [65, 240] width 89 height 23
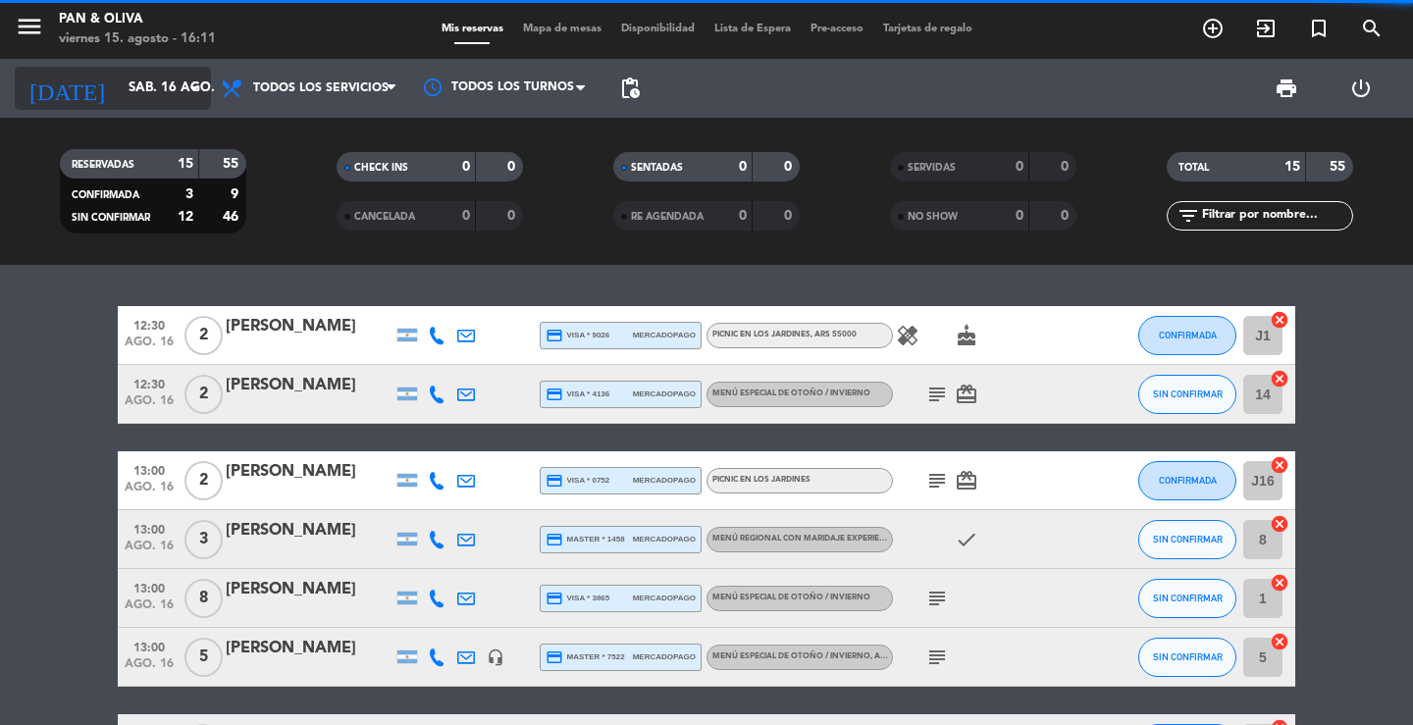
click at [143, 78] on input "sáb. 16 ago." at bounding box center [205, 88] width 173 height 35
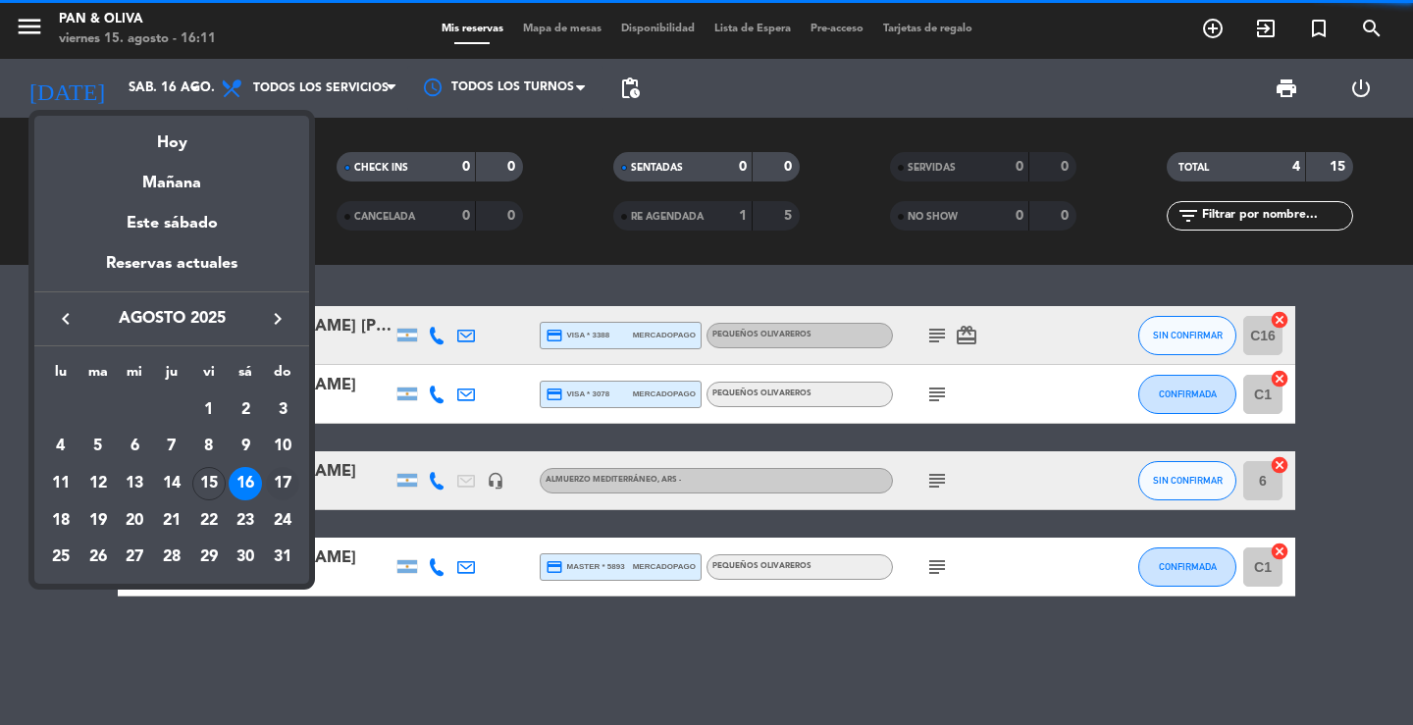
click at [281, 479] on div "17" at bounding box center [282, 483] width 33 height 33
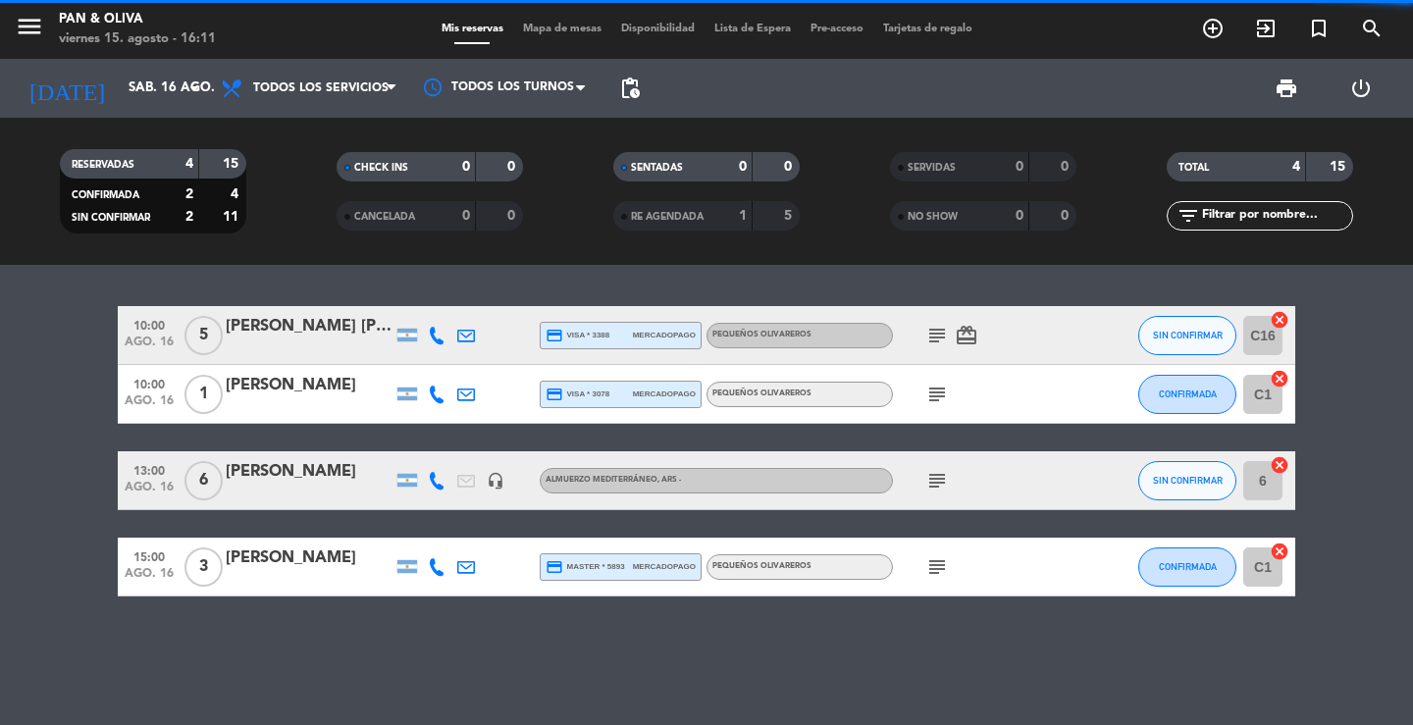
type input "dom. 17 ago."
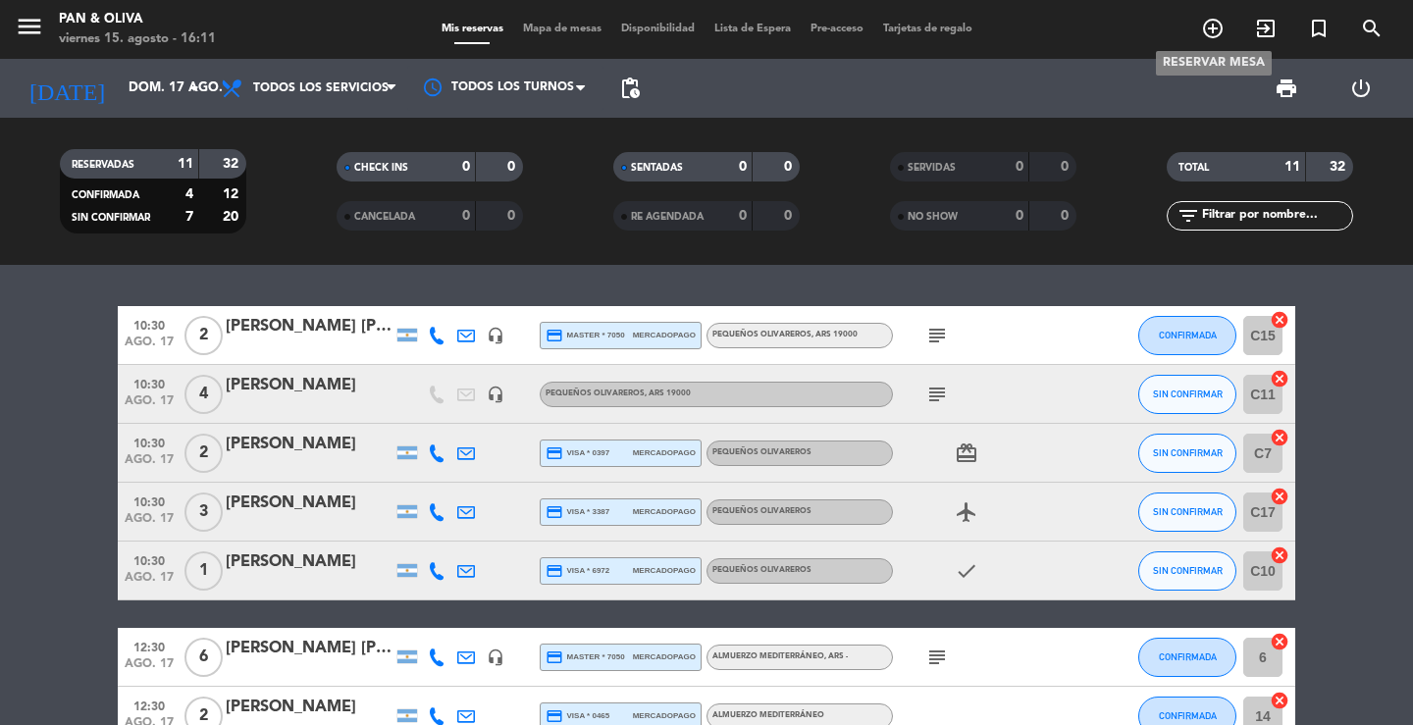
click at [1220, 16] on span "add_circle_outline" at bounding box center [1212, 28] width 53 height 33
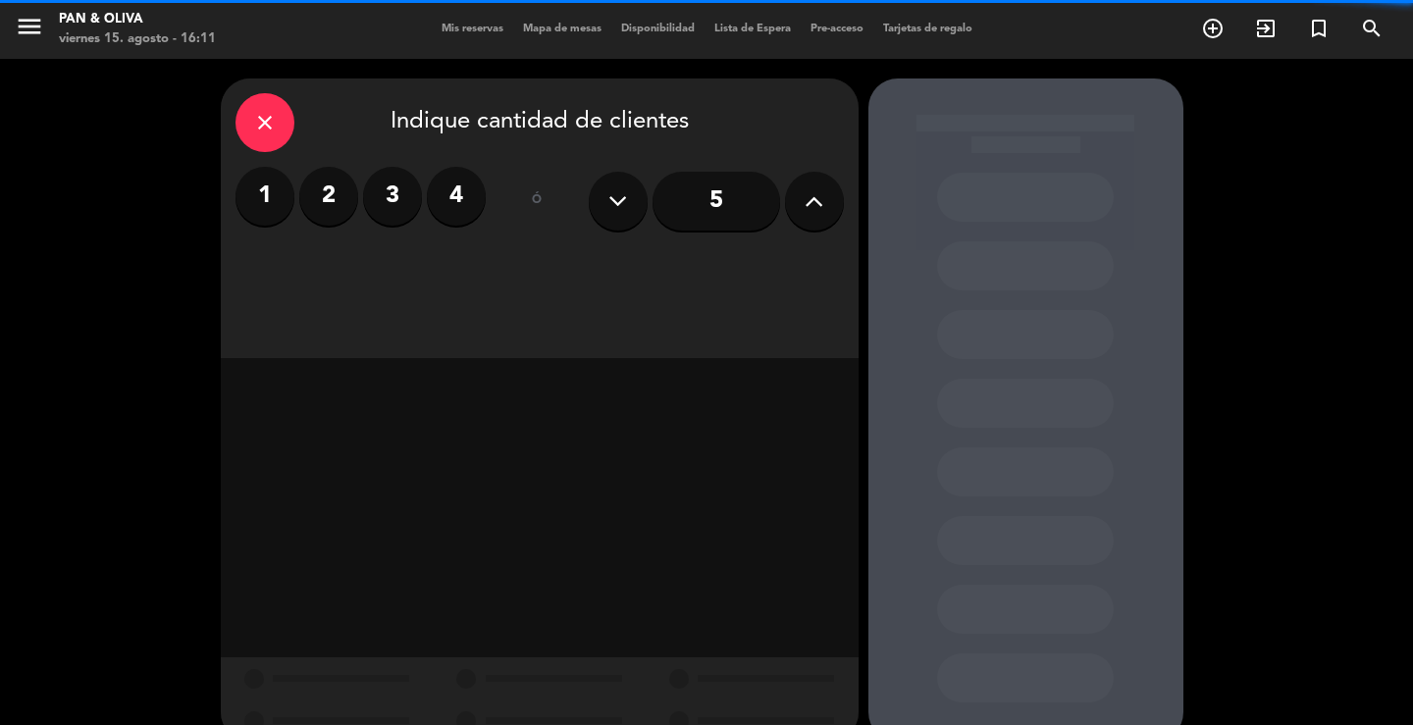
click at [377, 196] on label "3" at bounding box center [392, 196] width 59 height 59
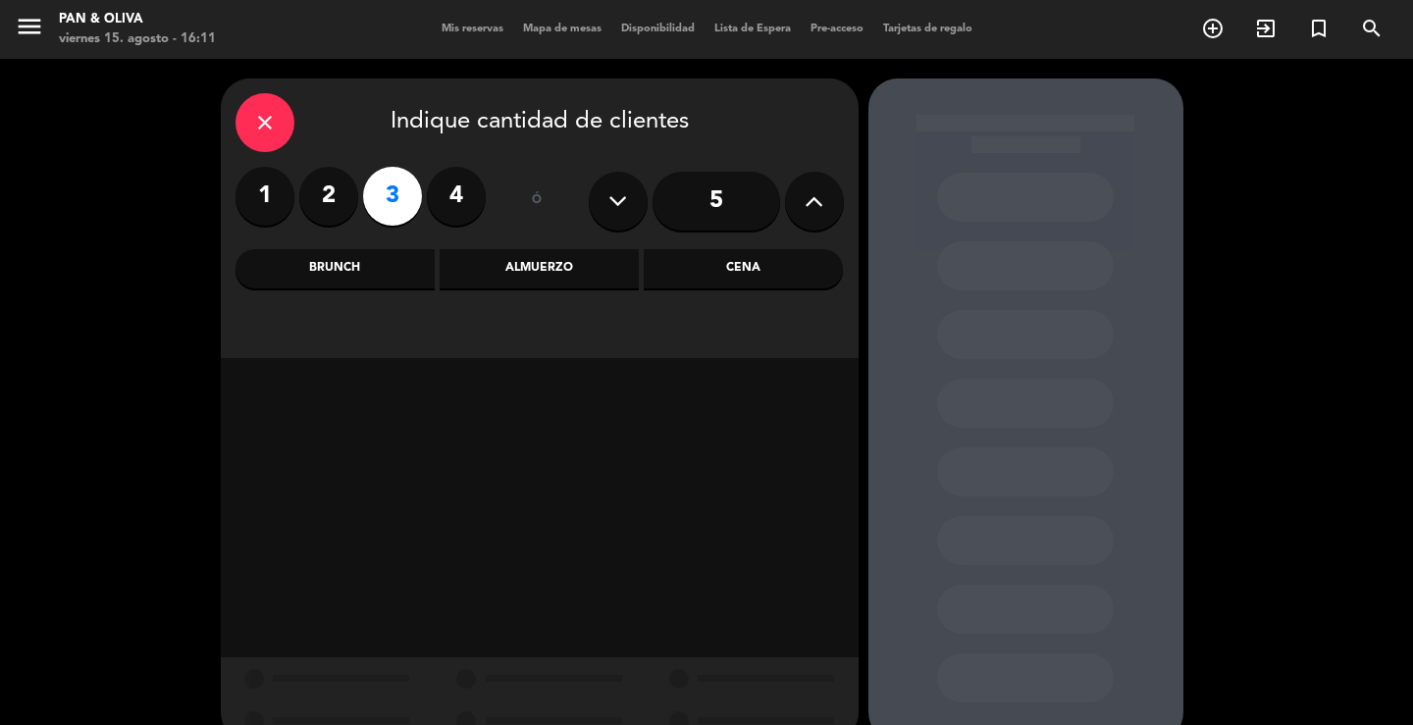
click at [464, 260] on div "Almuerzo" at bounding box center [539, 268] width 199 height 39
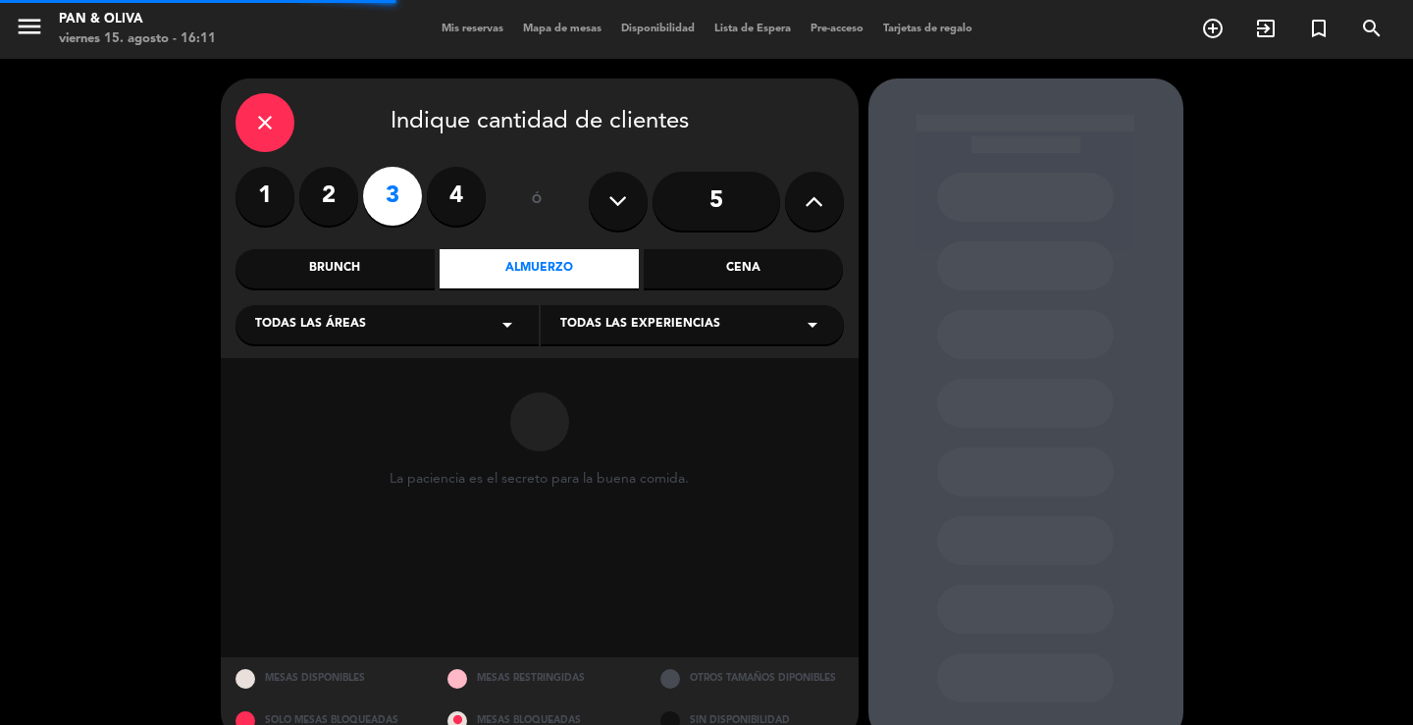
click at [424, 309] on div "Todas las áreas arrow_drop_down" at bounding box center [386, 324] width 303 height 39
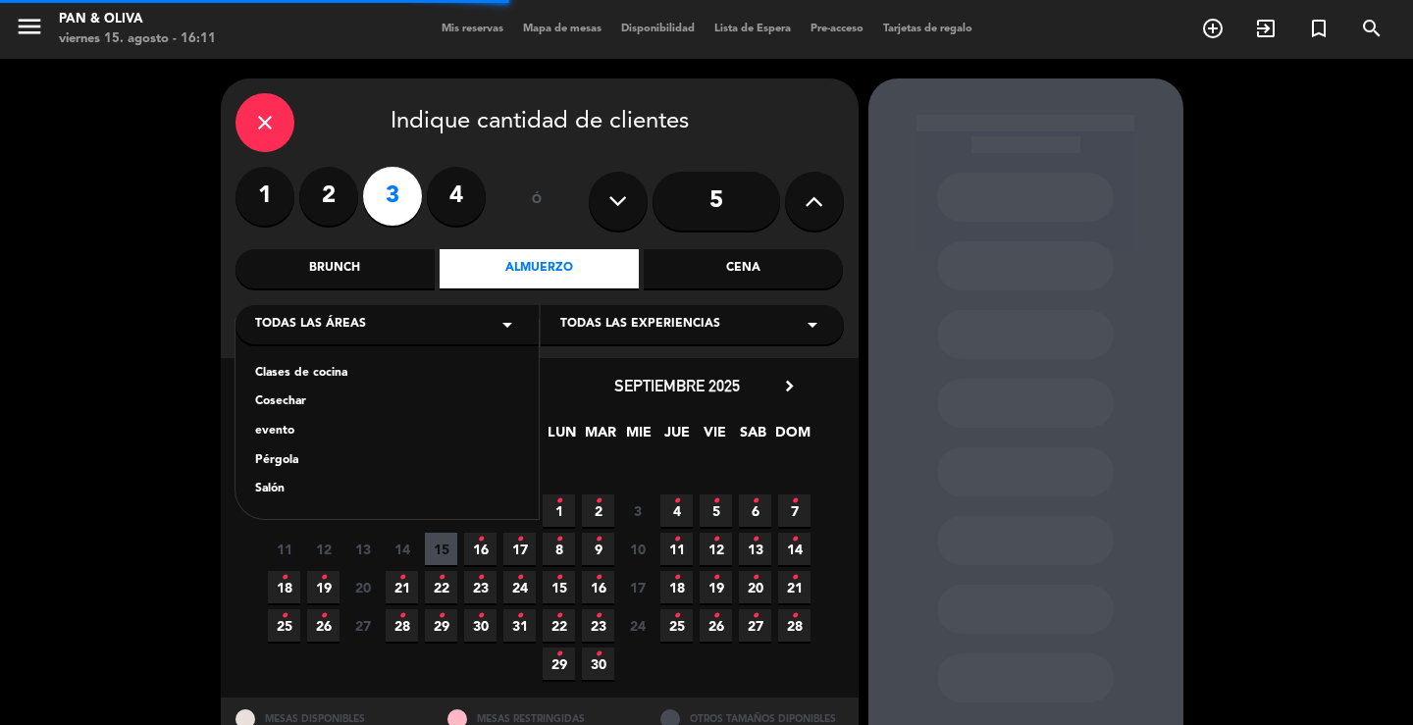
click at [715, 256] on div "Cena" at bounding box center [743, 268] width 199 height 39
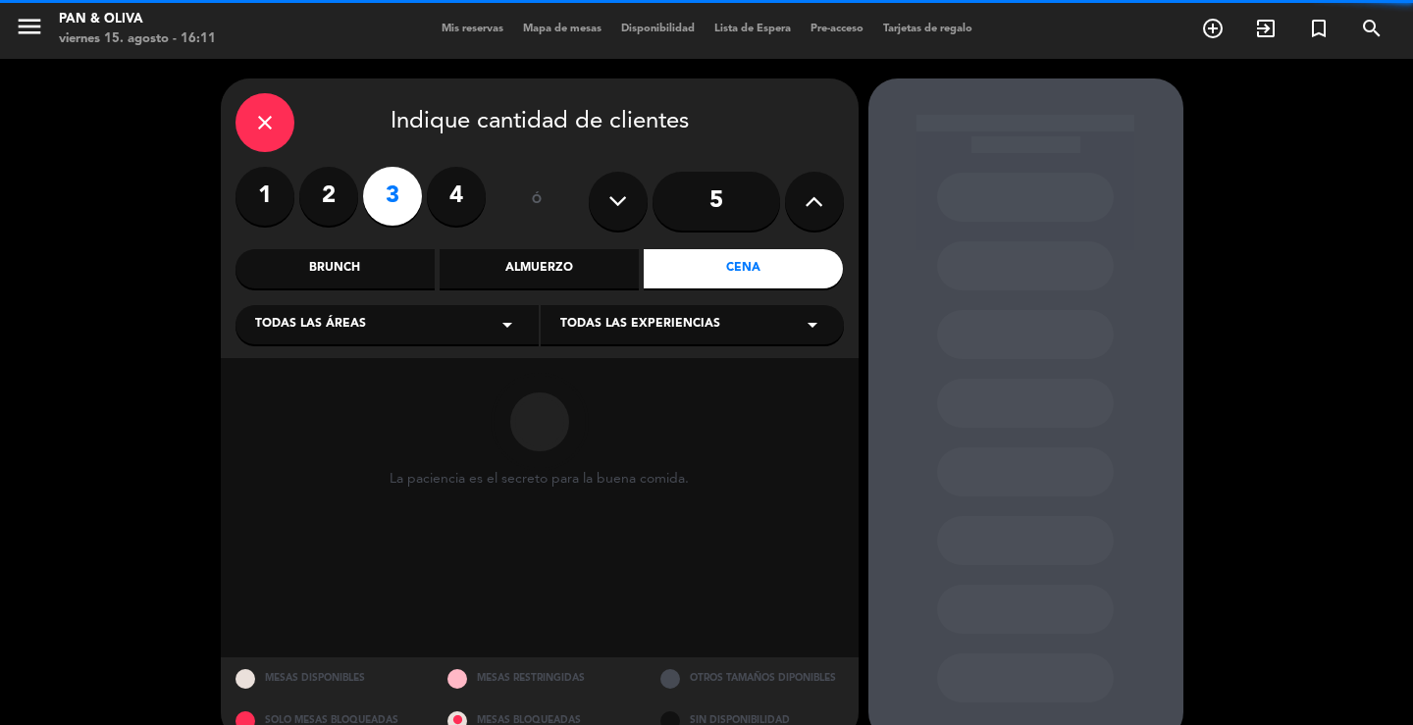
drag, startPoint x: 428, startPoint y: 332, endPoint x: 411, endPoint y: 340, distance: 18.9
click at [427, 332] on div "Todas las áreas arrow_drop_down" at bounding box center [386, 324] width 303 height 39
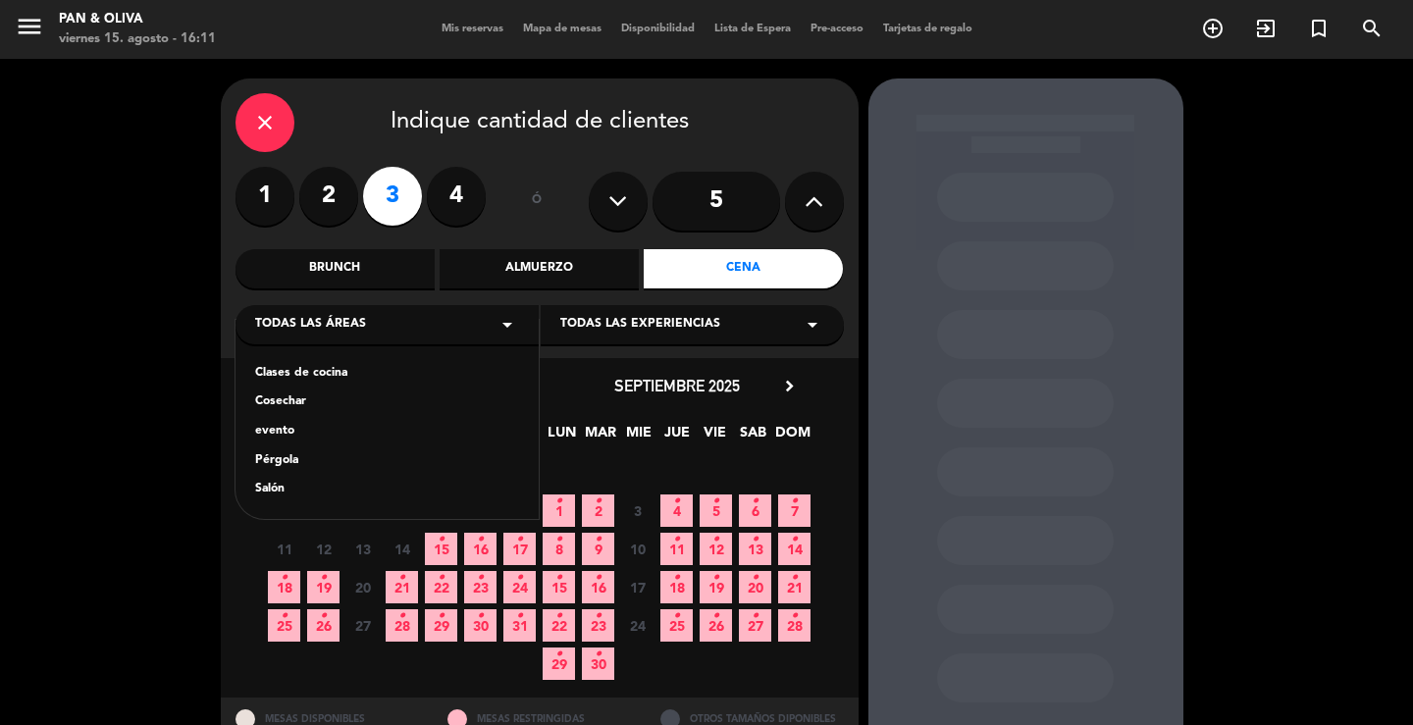
click at [286, 486] on div "Salón" at bounding box center [387, 490] width 264 height 20
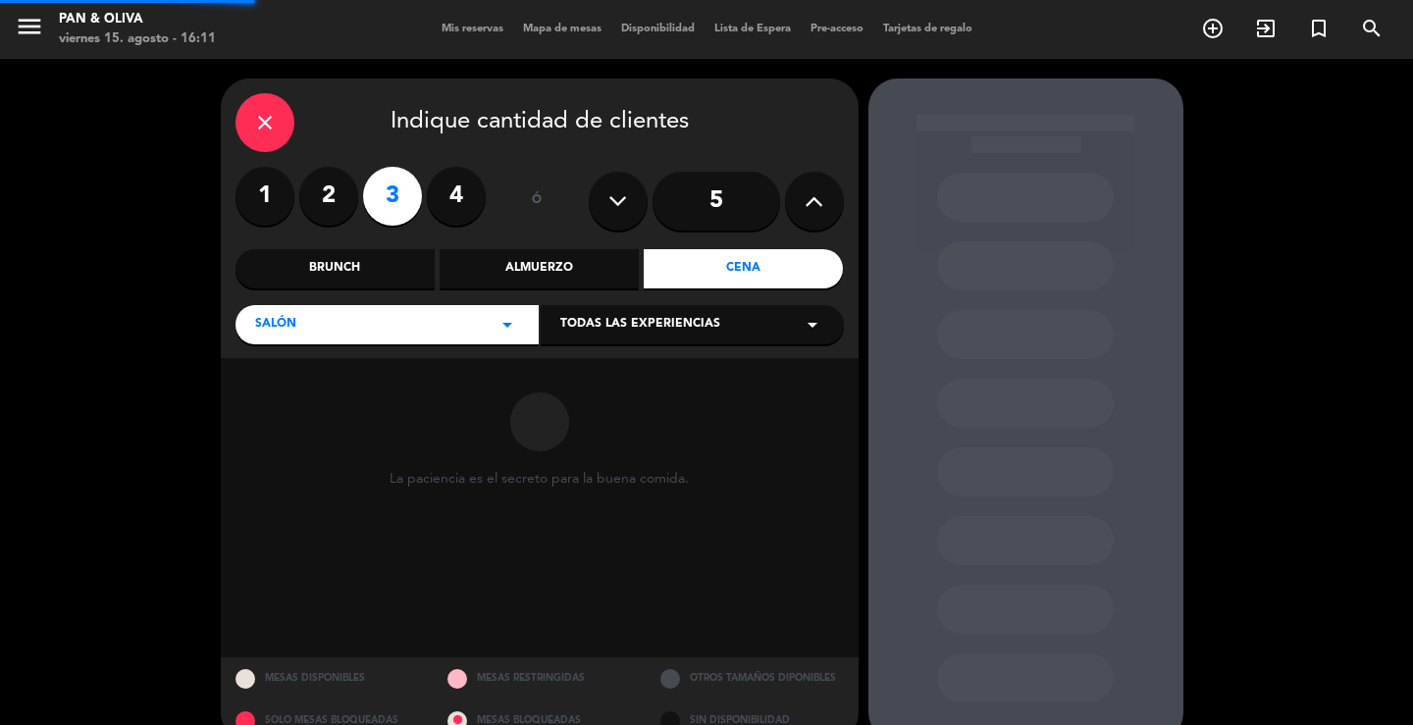
click at [669, 309] on div "Todas las experiencias arrow_drop_down" at bounding box center [692, 324] width 303 height 39
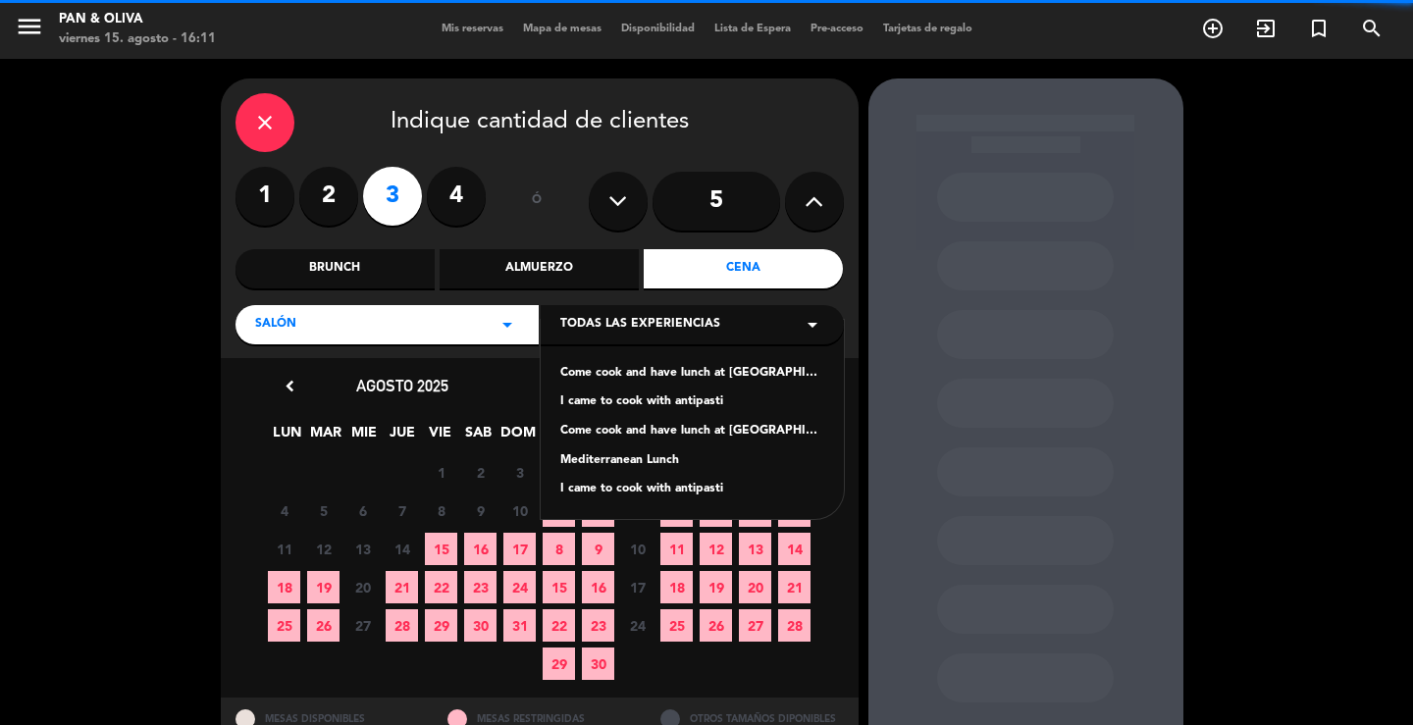
click at [449, 332] on div "Salón arrow_drop_down" at bounding box center [386, 324] width 303 height 39
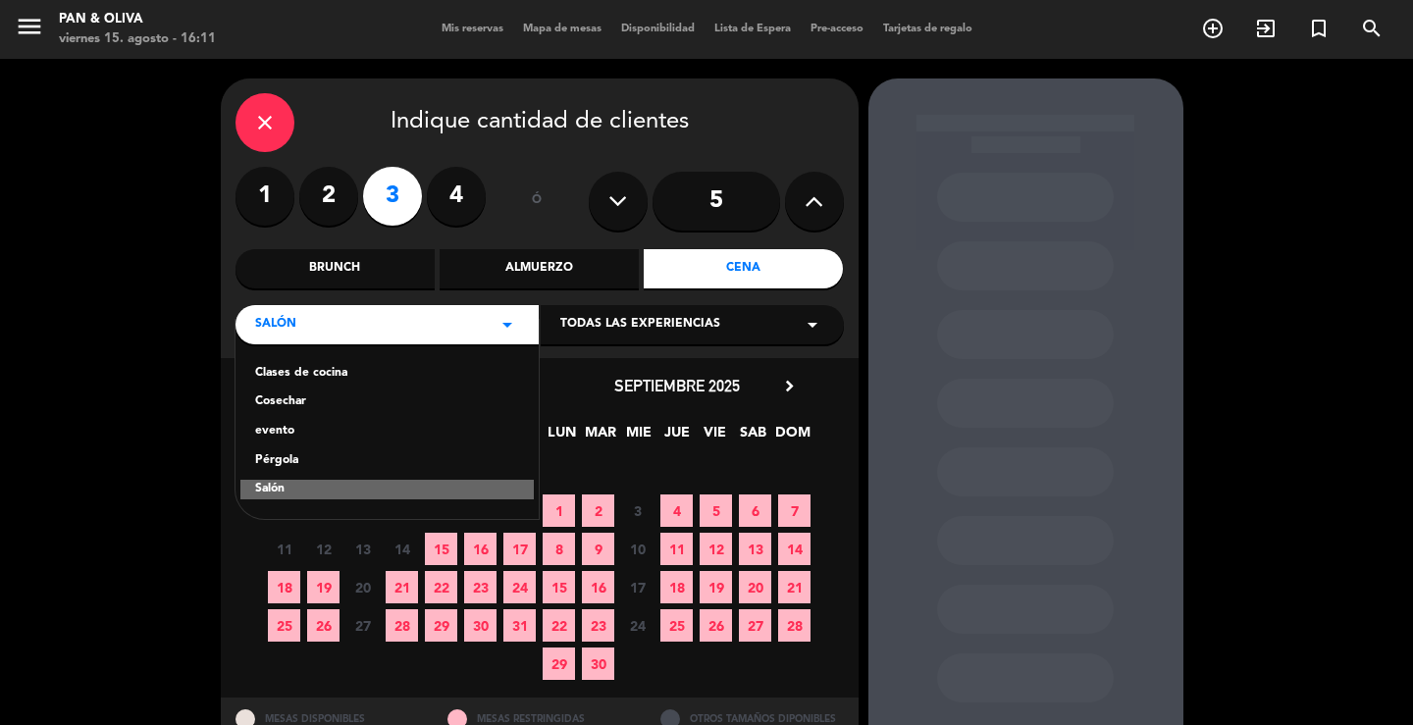
click at [365, 368] on div "Clases de cocina" at bounding box center [387, 374] width 264 height 20
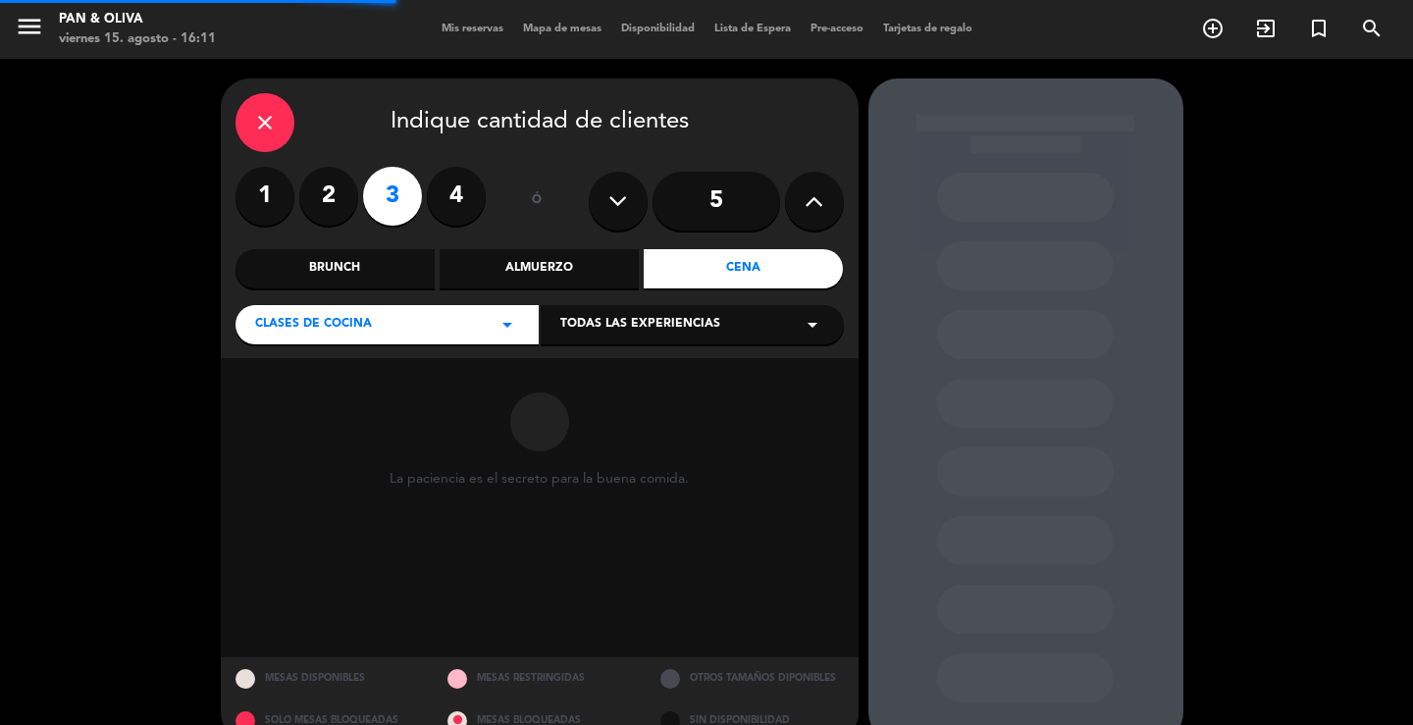
click at [604, 305] on div "Todas las experiencias arrow_drop_down" at bounding box center [692, 324] width 303 height 39
click at [602, 363] on div "Pequeños Olivareros - Little Olive Growers" at bounding box center [692, 361] width 303 height 83
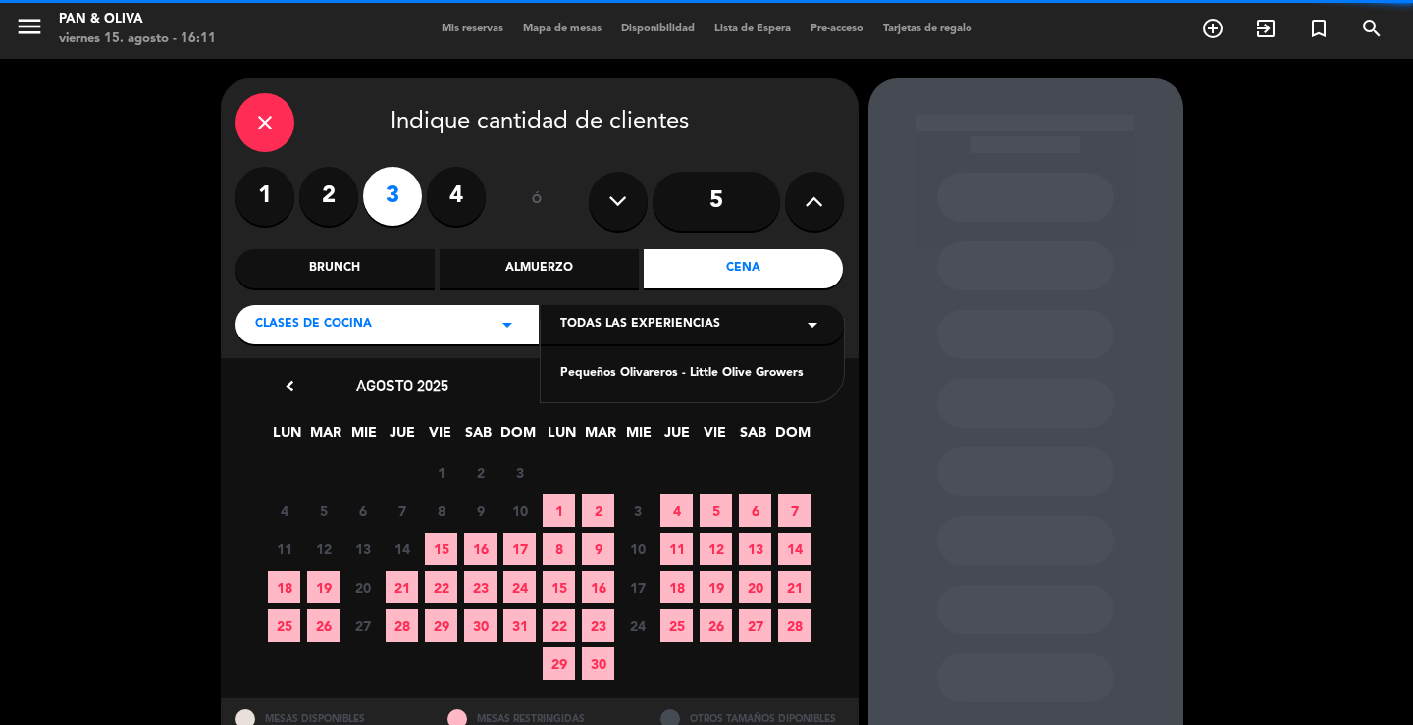
click at [601, 382] on div "Pequeños Olivareros - Little Olive Growers" at bounding box center [692, 374] width 264 height 20
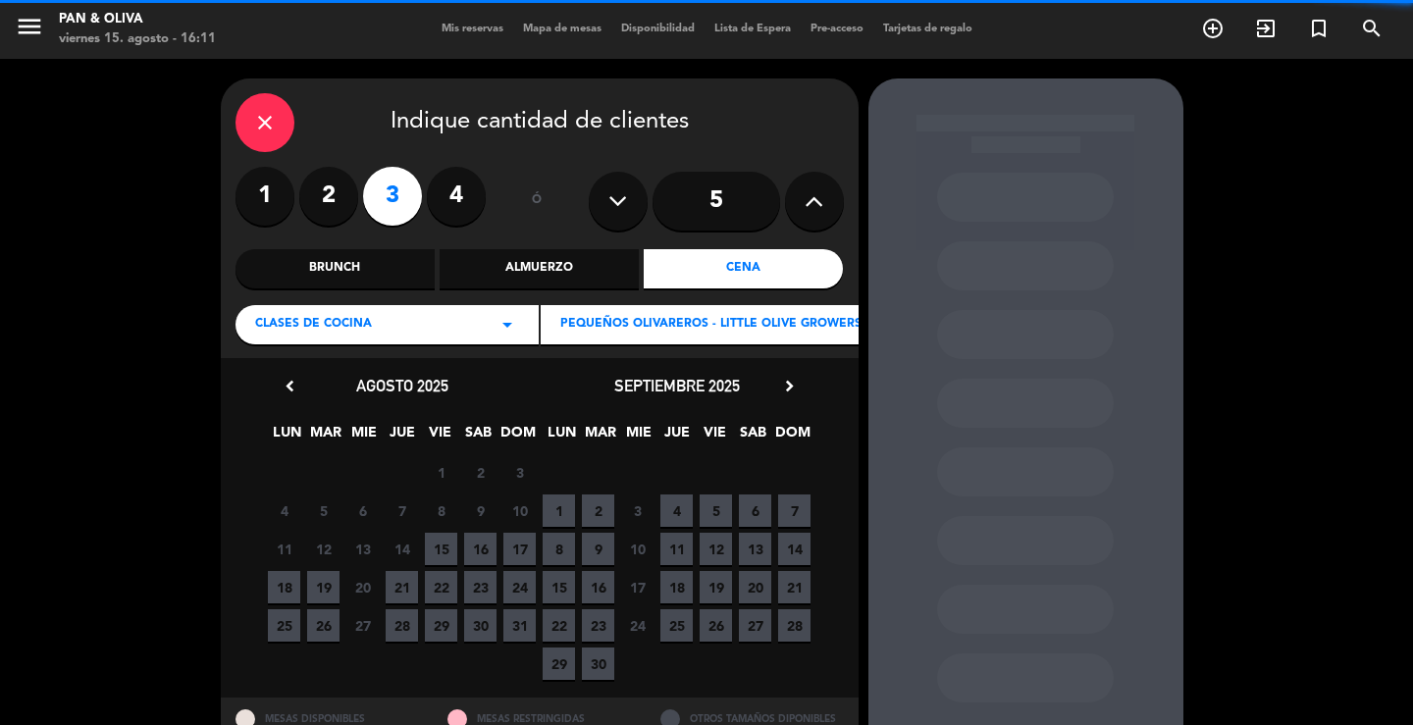
click at [506, 550] on span "17" at bounding box center [519, 549] width 32 height 32
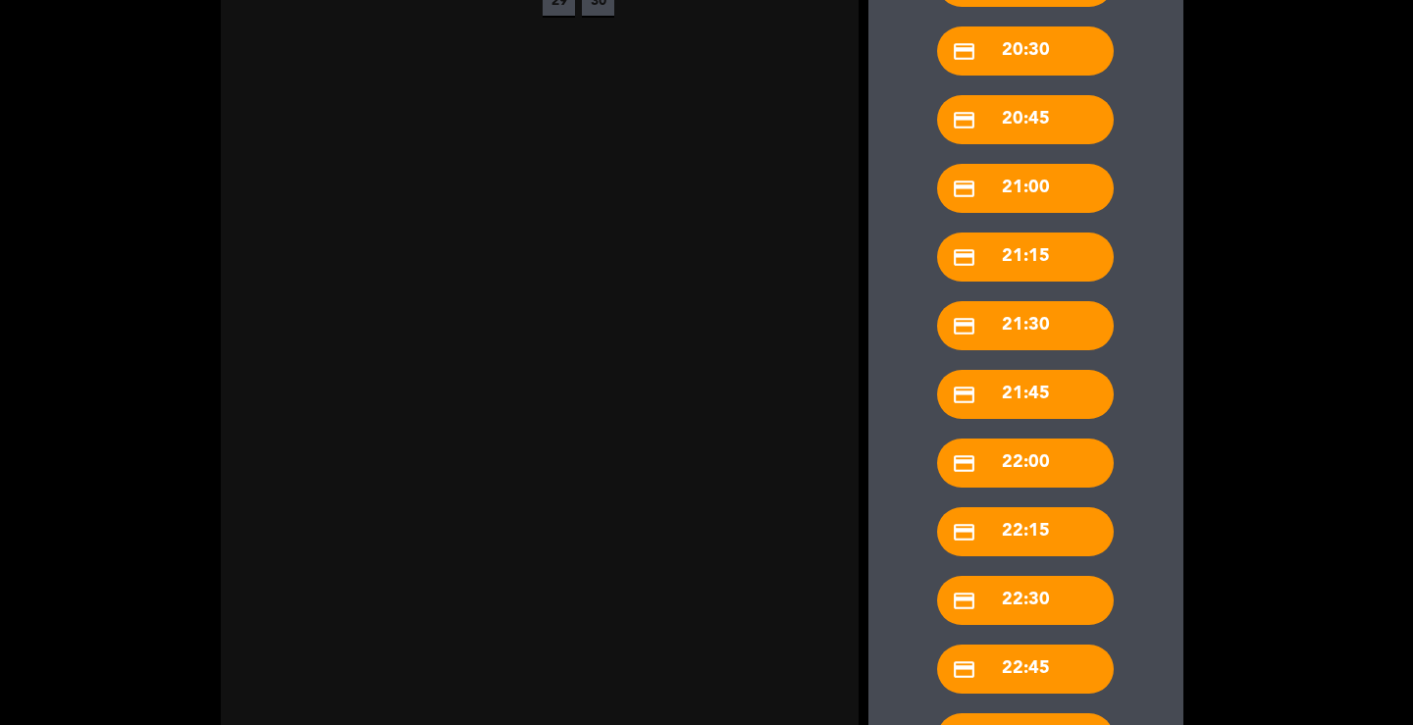
scroll to position [963, 0]
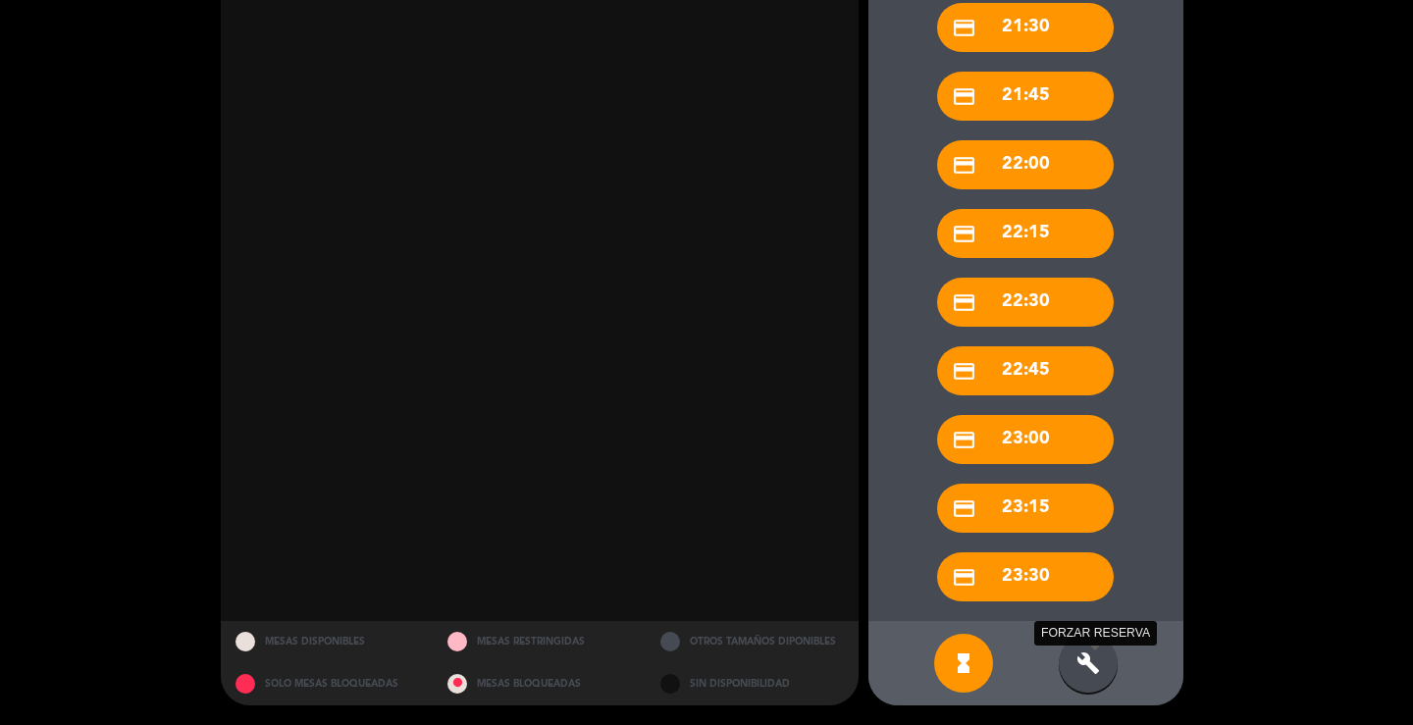
click at [1087, 673] on icon "build" at bounding box center [1088, 664] width 24 height 24
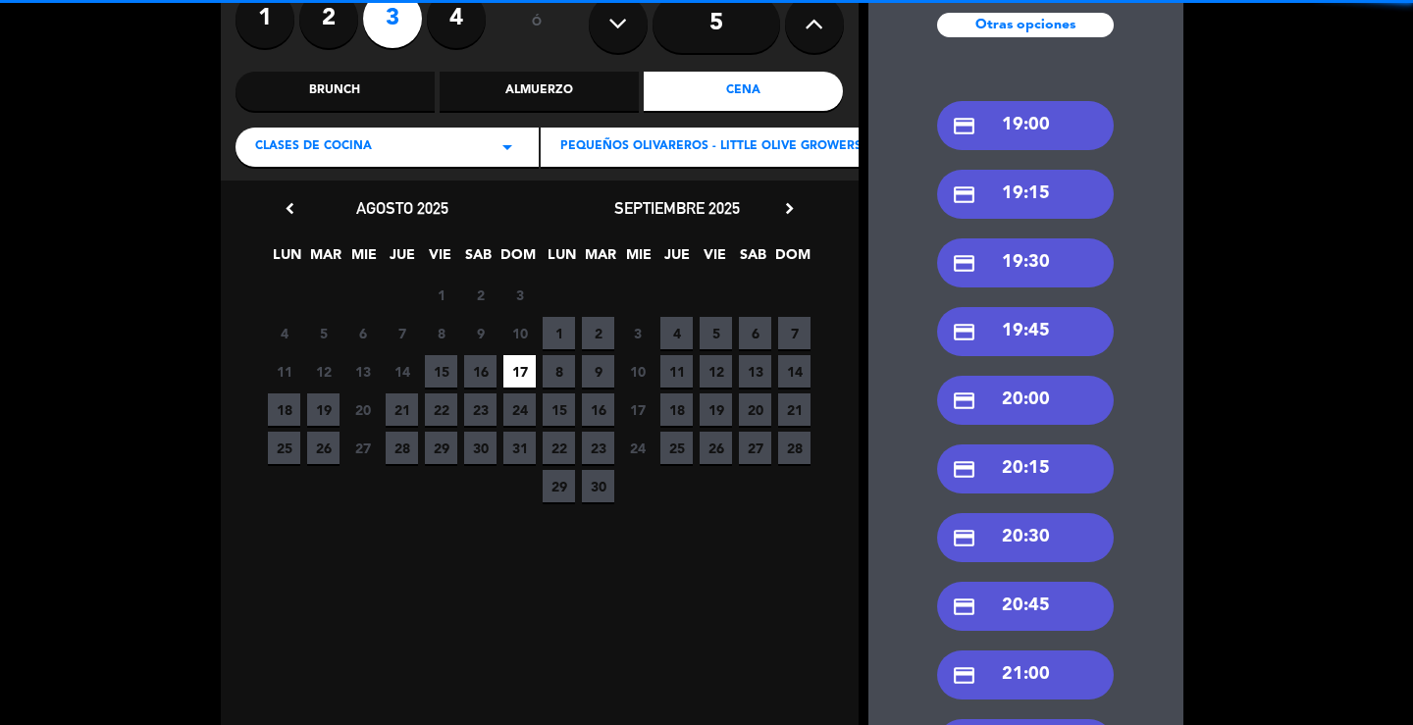
scroll to position [0, 0]
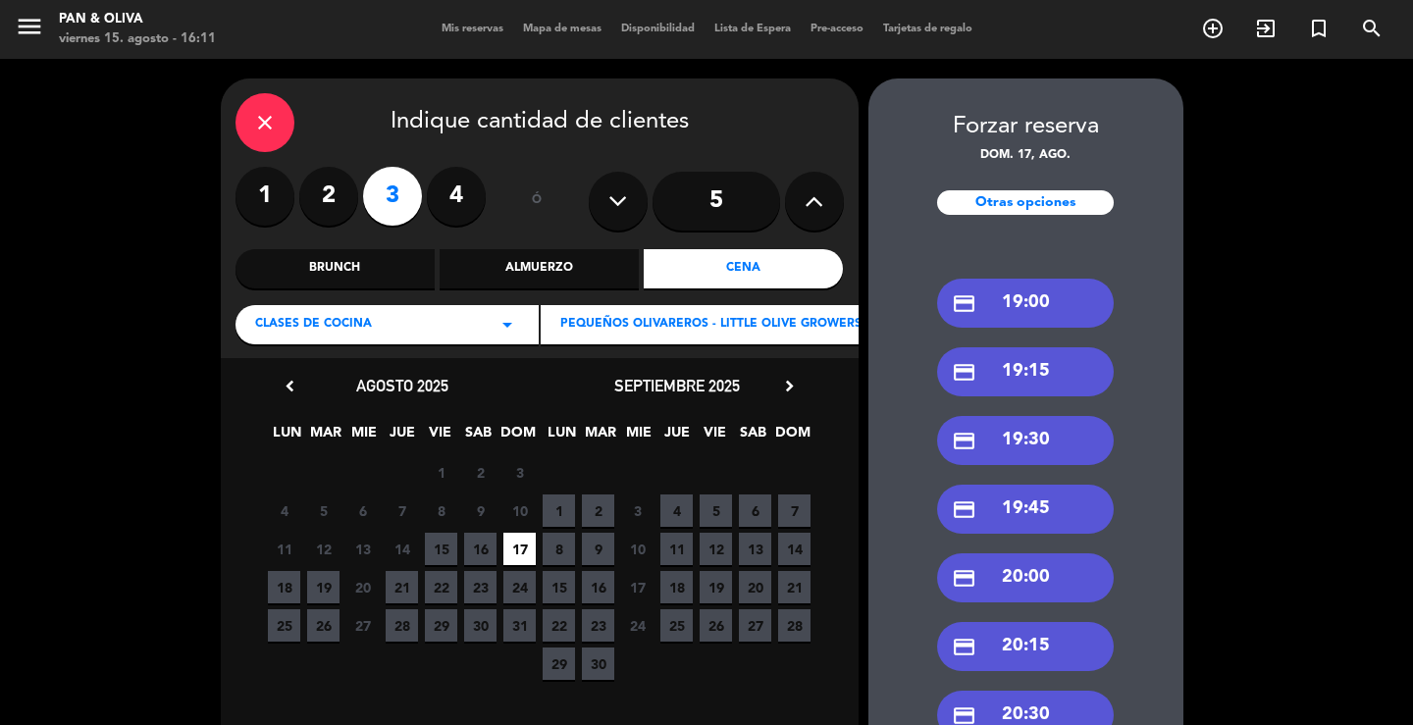
click at [1033, 303] on div "credit_card 19:00" at bounding box center [1025, 303] width 177 height 49
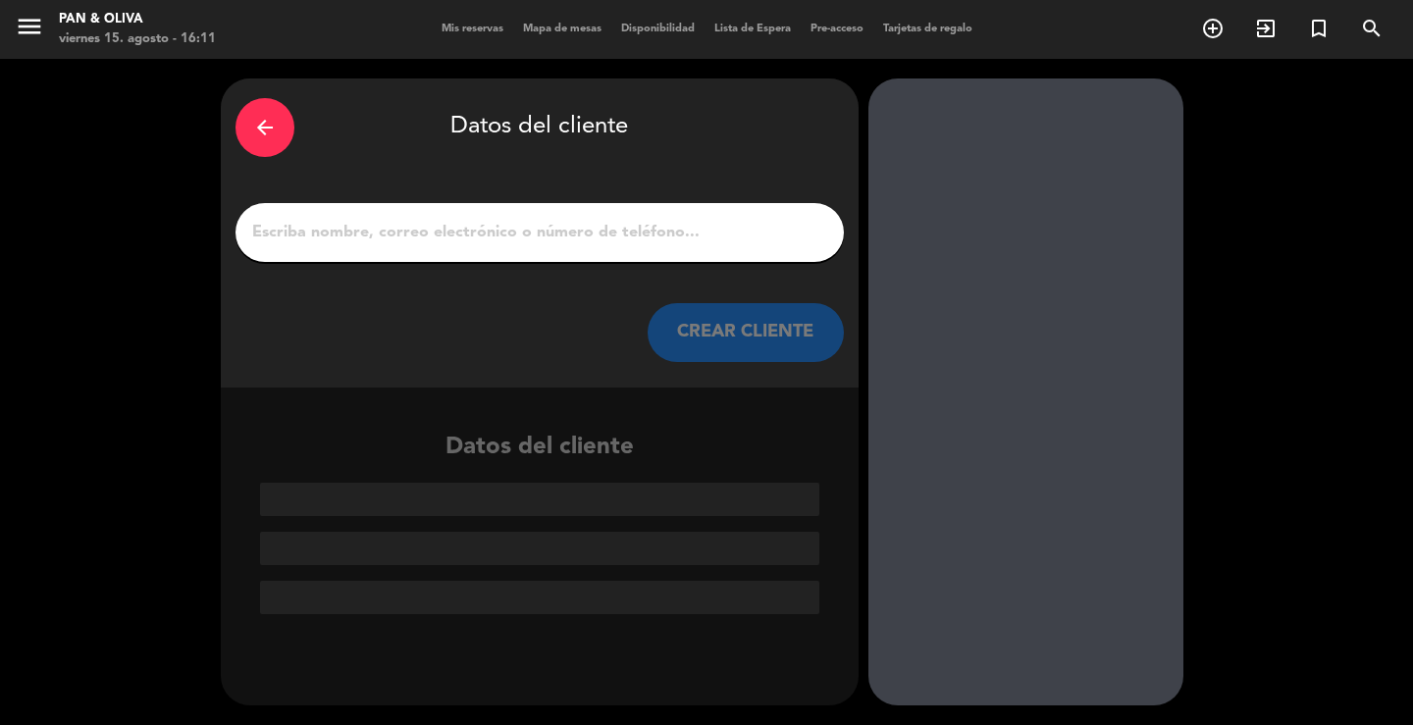
click at [589, 230] on input "1" at bounding box center [539, 232] width 579 height 27
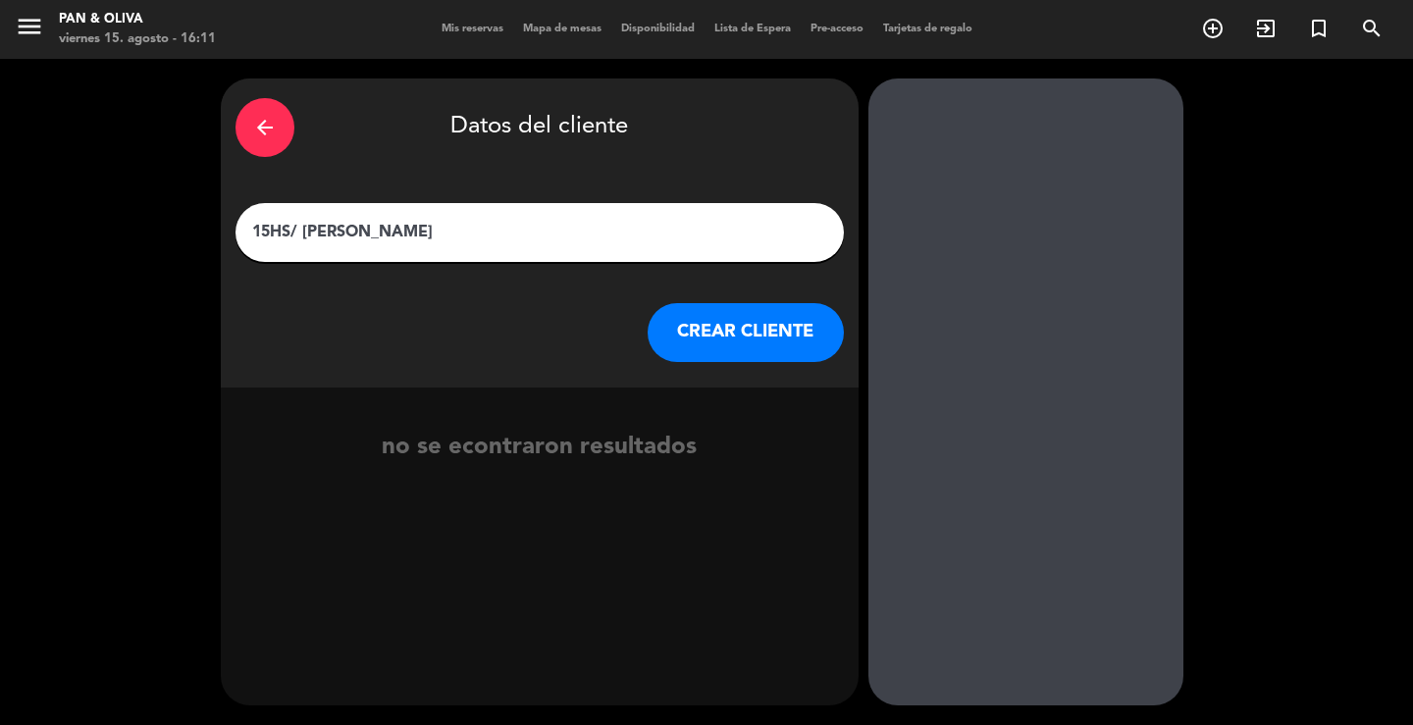
type input "15HS/ [PERSON_NAME]"
click at [726, 350] on button "CREAR CLIENTE" at bounding box center [746, 332] width 196 height 59
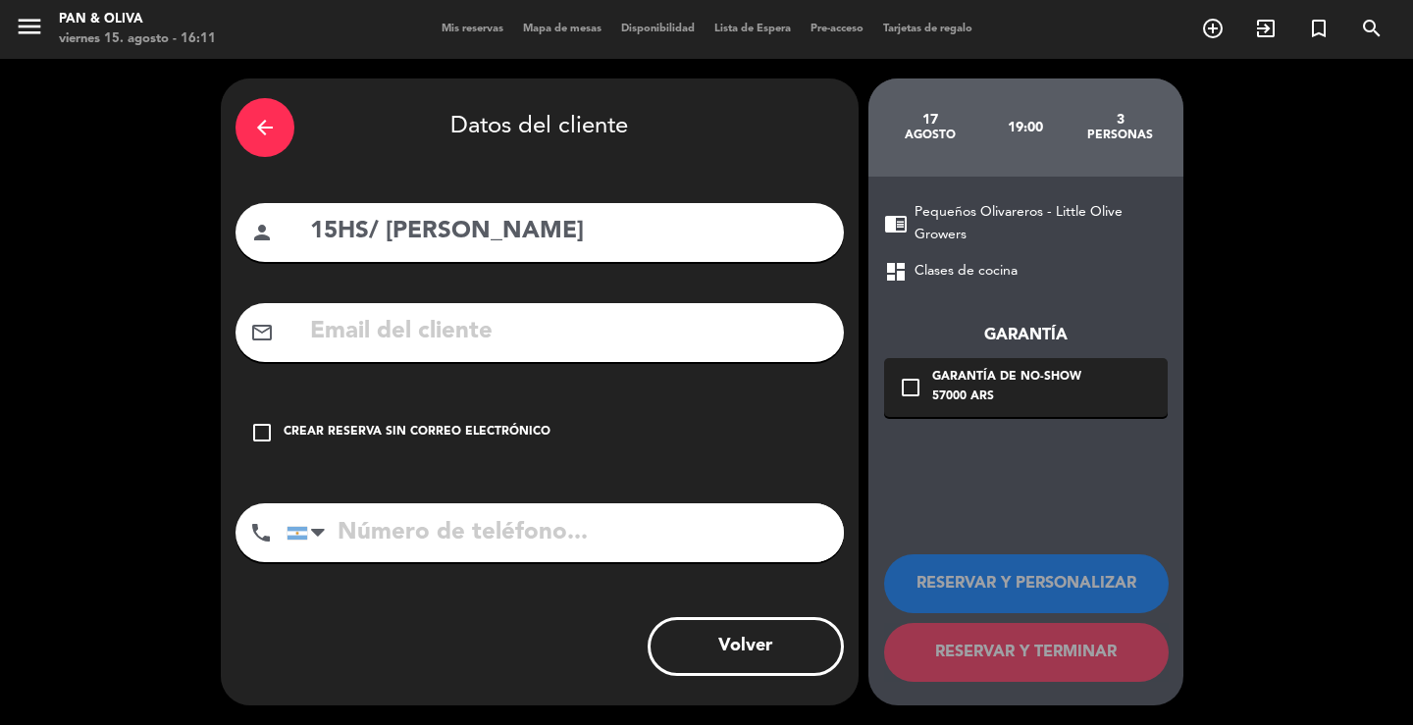
click at [426, 422] on div "check_box_outline_blank Crear reserva sin correo electrónico" at bounding box center [539, 432] width 608 height 59
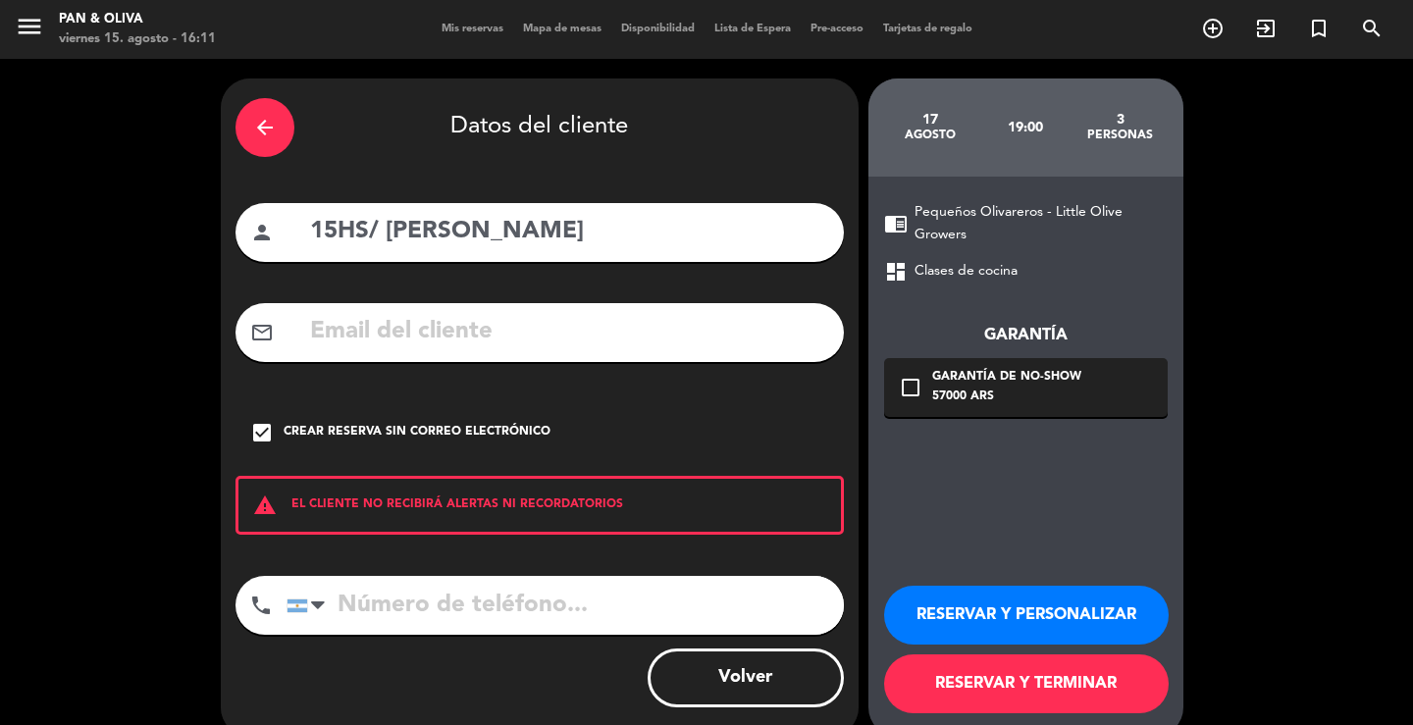
click at [950, 608] on button "RESERVAR Y PERSONALIZAR" at bounding box center [1026, 615] width 285 height 59
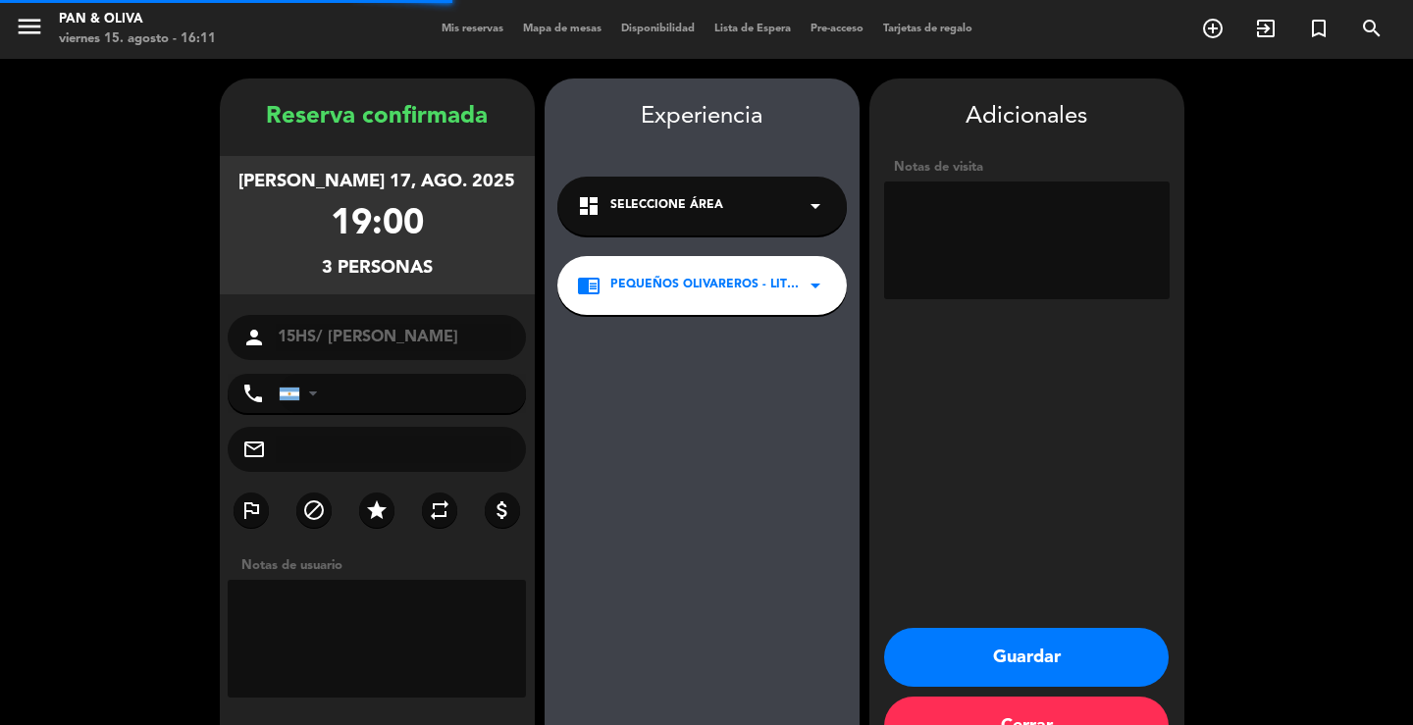
scroll to position [60, 0]
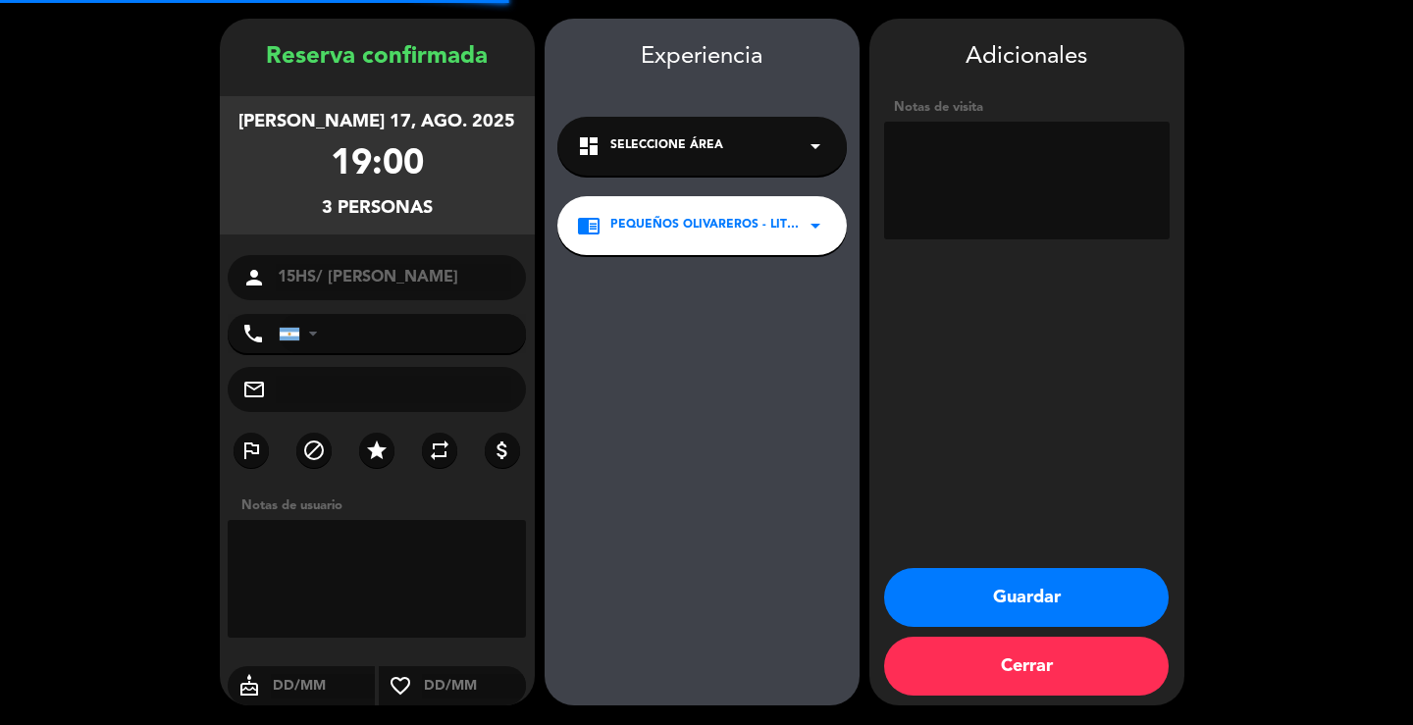
click at [1008, 176] on textarea at bounding box center [1027, 181] width 286 height 118
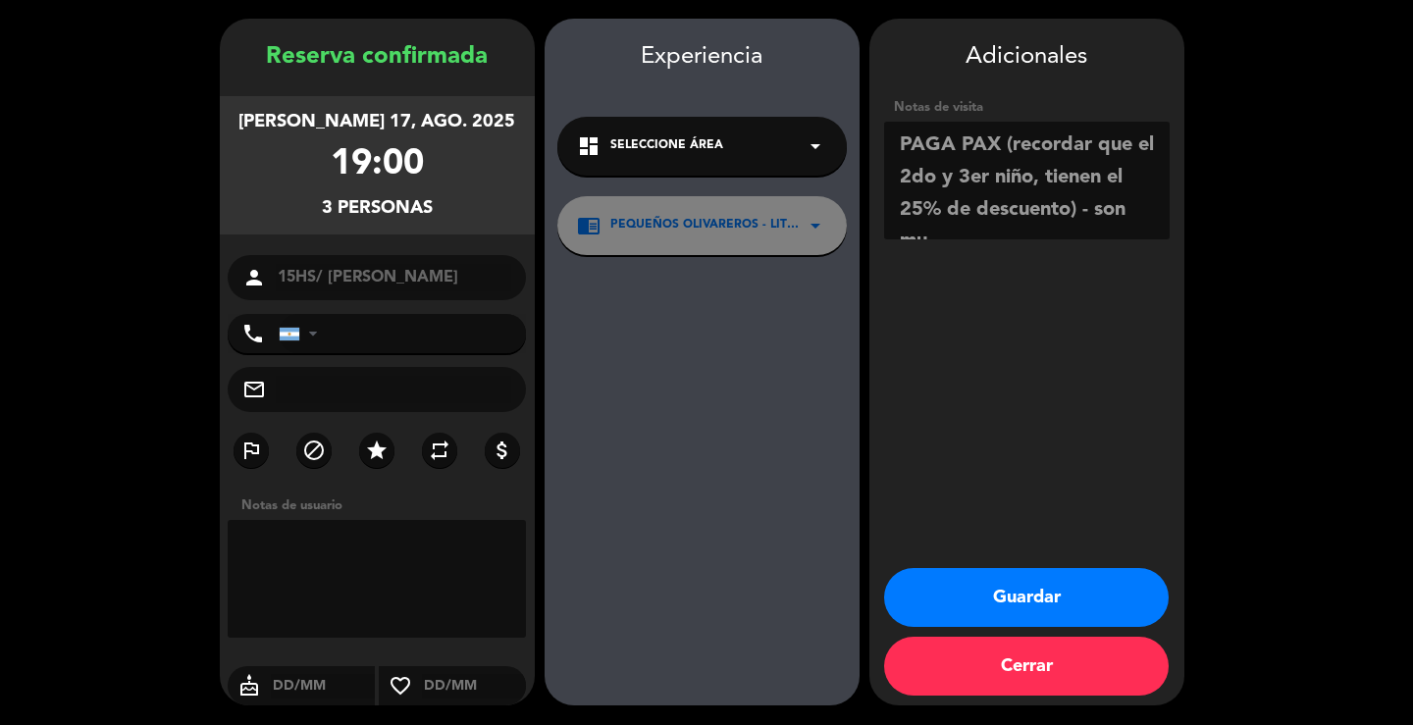
scroll to position [15, 0]
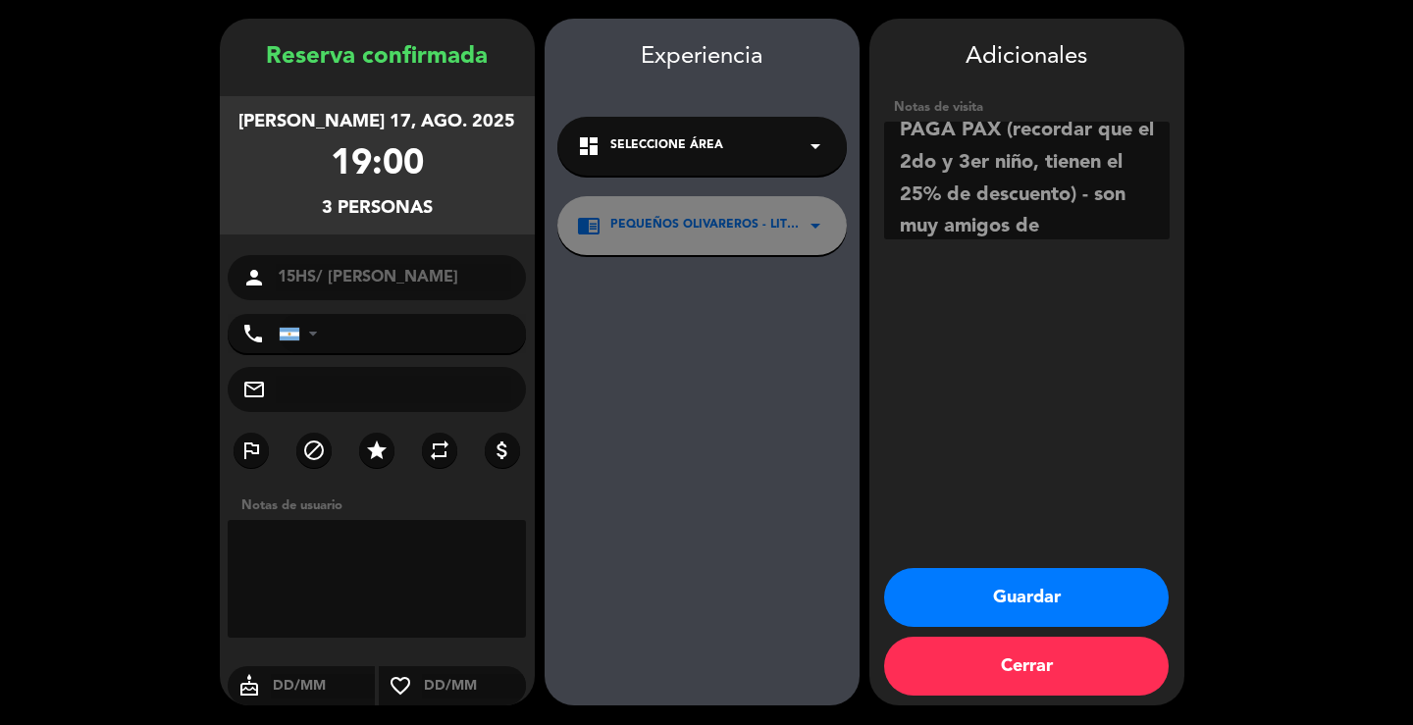
type textarea "PAGA PAX (recordar que el 2do y 3er niño, tienen el 25% de descuento) - son muy…"
click at [1094, 595] on button "Guardar" at bounding box center [1026, 597] width 285 height 59
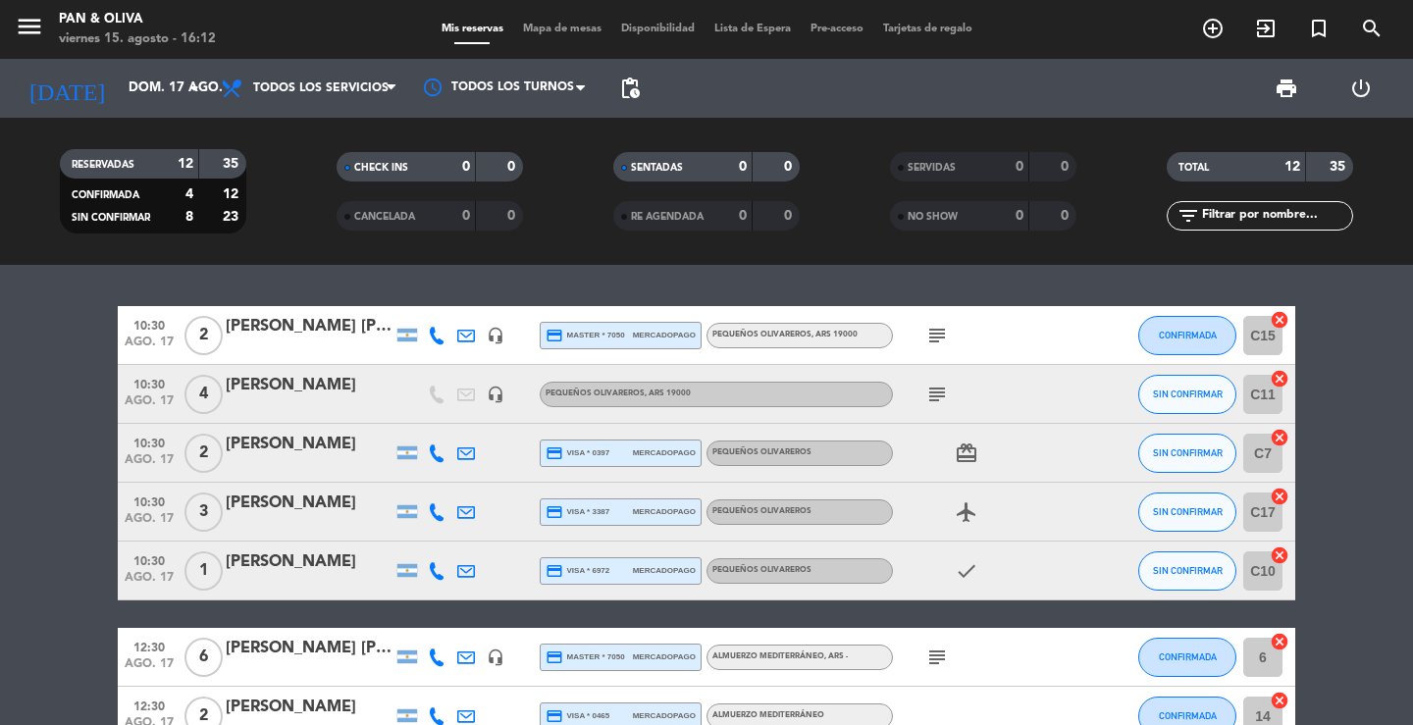
click at [300, 280] on div "10:30 ago. 17 2 [PERSON_NAME] [PERSON_NAME] headset_mic credit_card master * 70…" at bounding box center [706, 495] width 1413 height 460
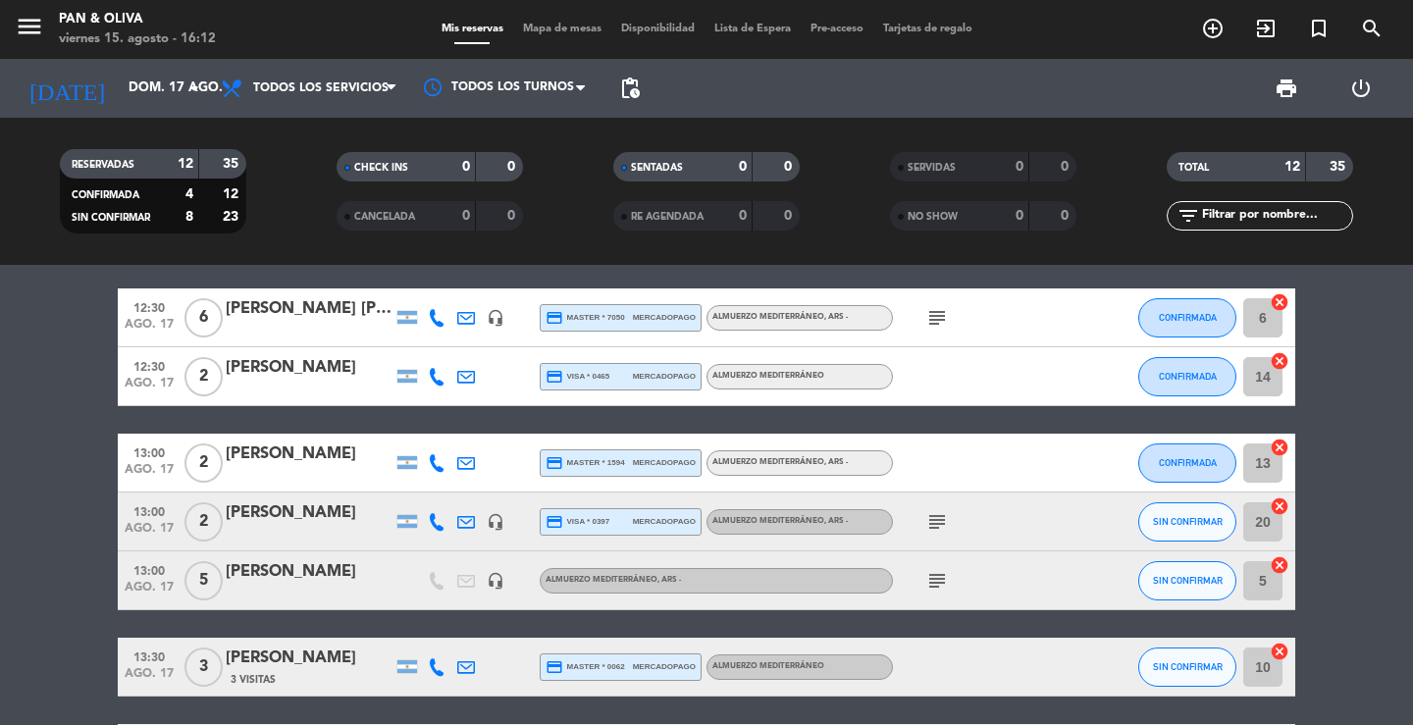
scroll to position [491, 0]
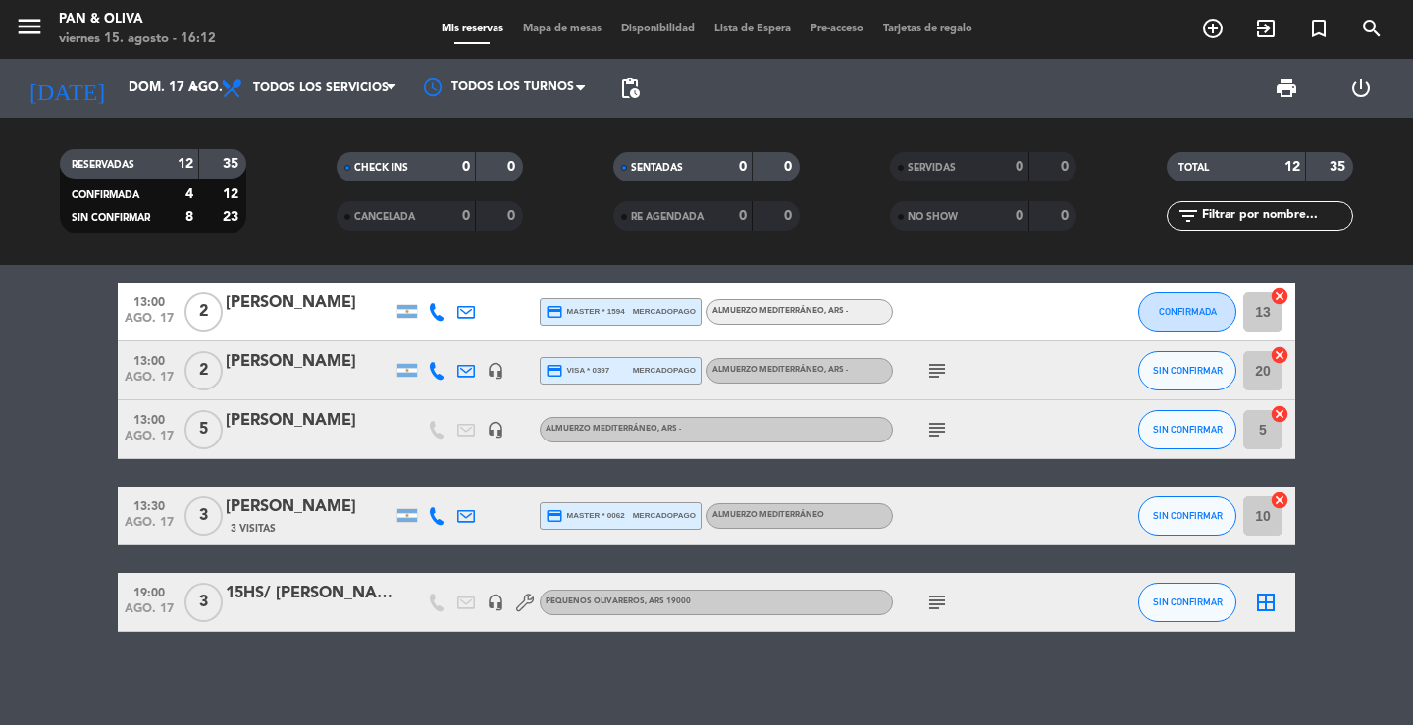
click at [933, 593] on icon "subject" at bounding box center [937, 603] width 24 height 24
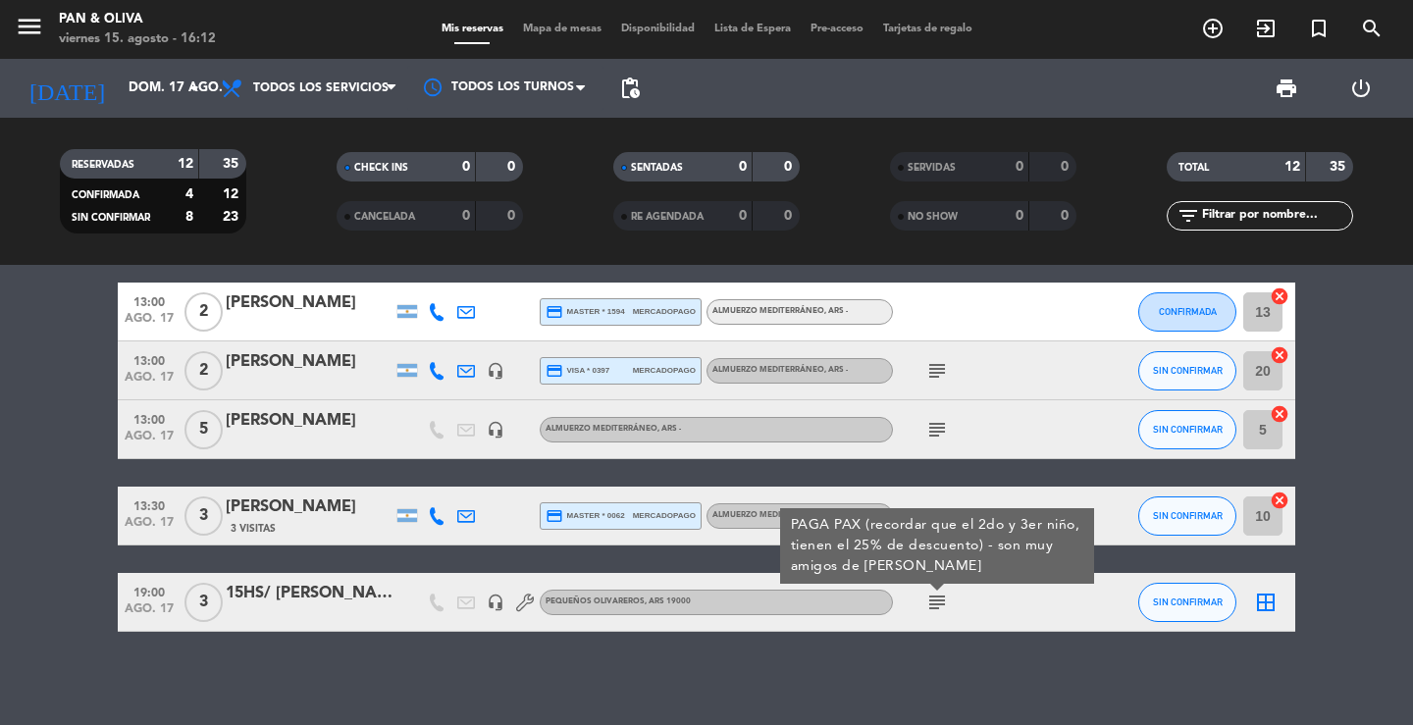
click at [935, 594] on icon "subject" at bounding box center [937, 603] width 24 height 24
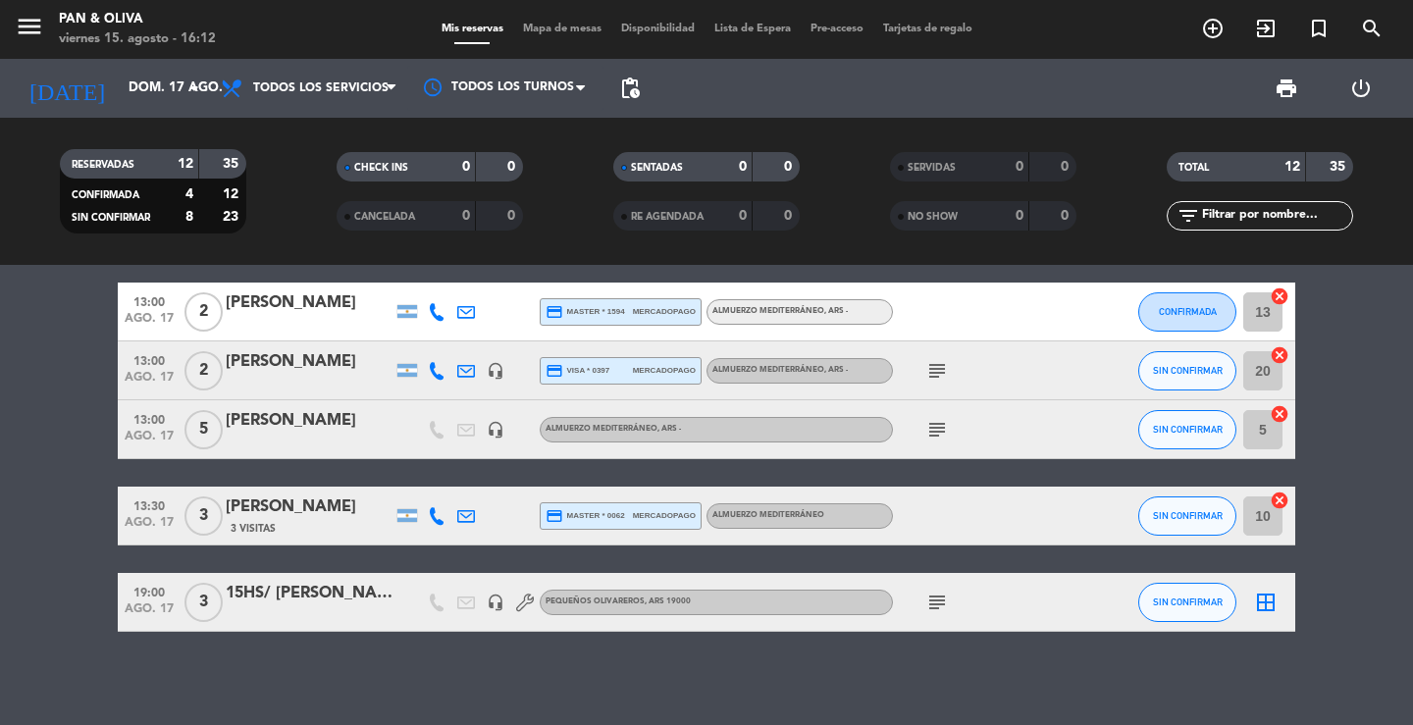
scroll to position [0, 0]
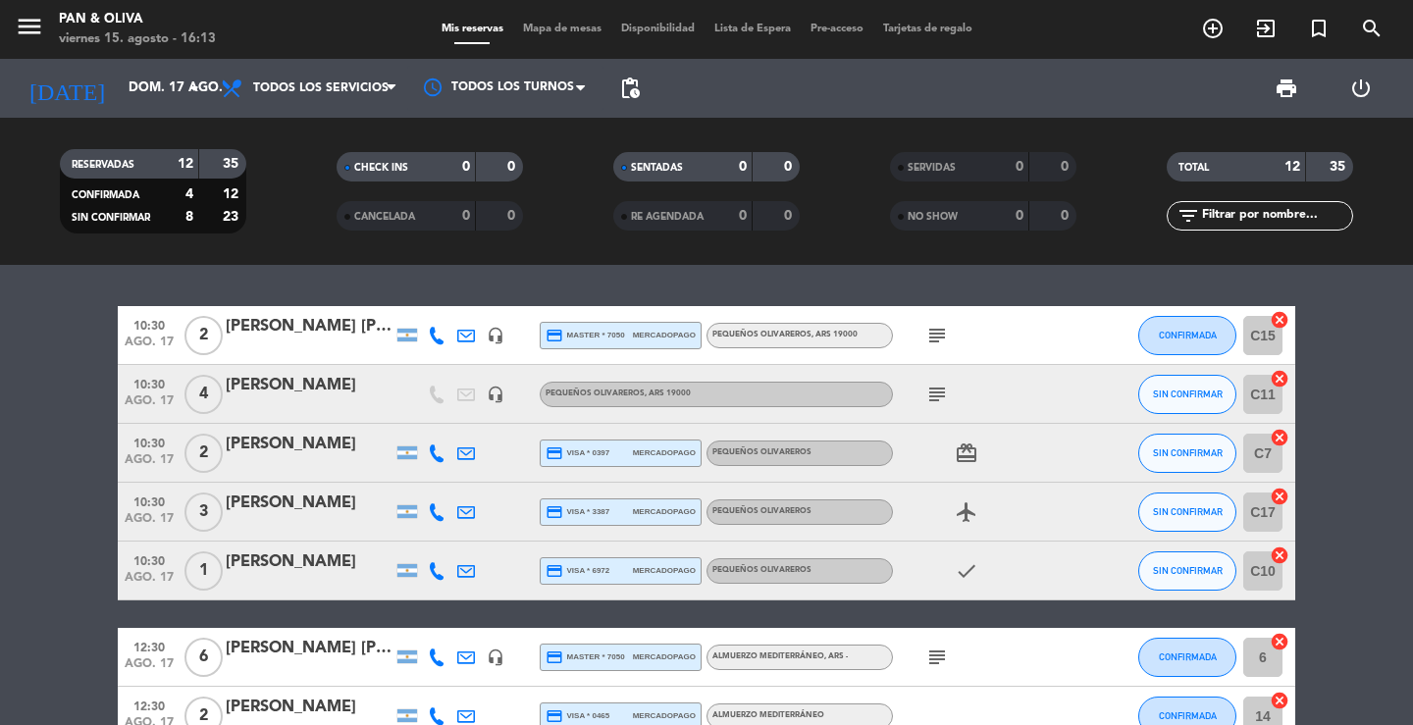
drag, startPoint x: 476, startPoint y: 293, endPoint x: 464, endPoint y: 308, distance: 18.8
click at [473, 297] on div "10:30 ago. 17 2 [PERSON_NAME] [PERSON_NAME] headset_mic credit_card master * 70…" at bounding box center [706, 495] width 1413 height 460
click at [371, 292] on div "10:30 ago. 17 2 [PERSON_NAME] [PERSON_NAME] headset_mic credit_card master * 70…" at bounding box center [706, 495] width 1413 height 460
click at [1394, 696] on bookings-row "10:30 ago. 17 2 [PERSON_NAME] [PERSON_NAME] headset_mic credit_card master * 70…" at bounding box center [706, 714] width 1413 height 816
click at [331, 253] on div "RESERVADAS 12 35 CONFIRMADA 4 12 SIN CONFIRMAR 8 23 CHECK INS 0 0 CANCELADA 0 0…" at bounding box center [706, 191] width 1413 height 147
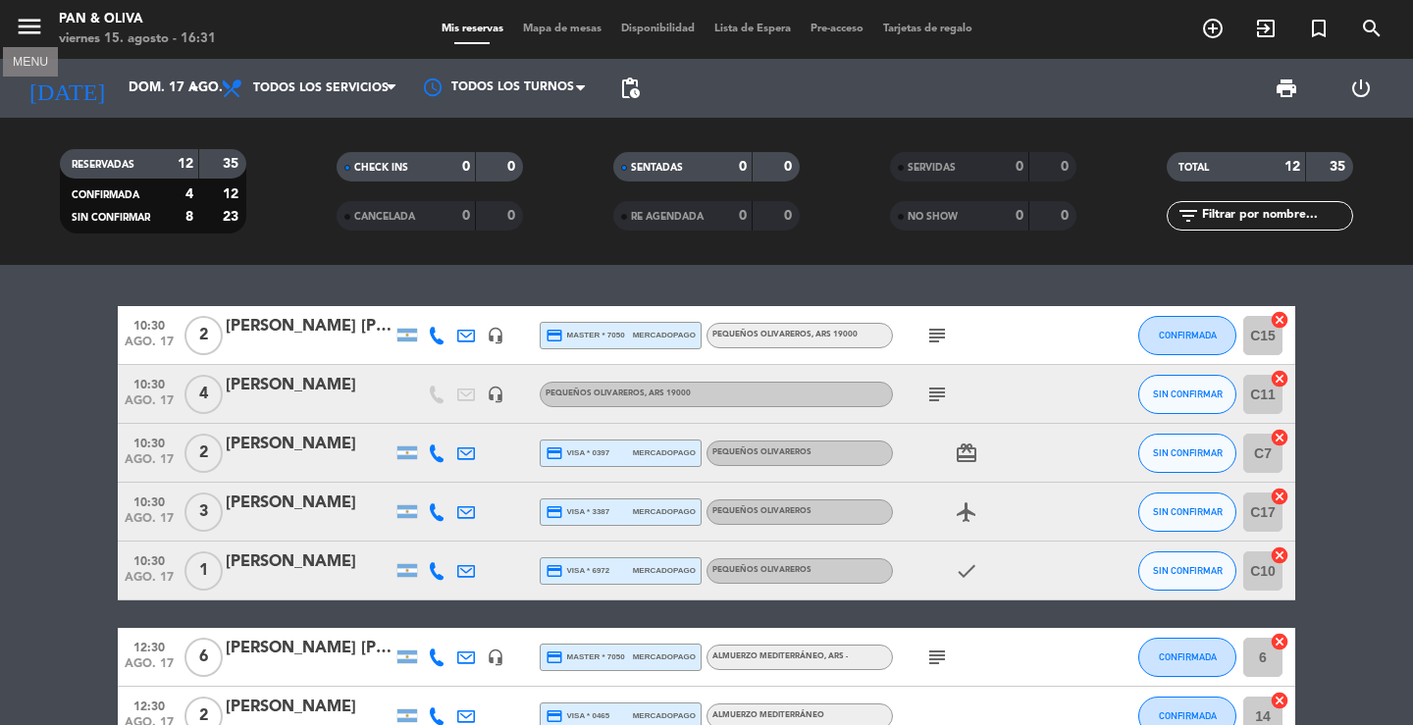
click at [28, 36] on icon "menu" at bounding box center [29, 26] width 29 height 29
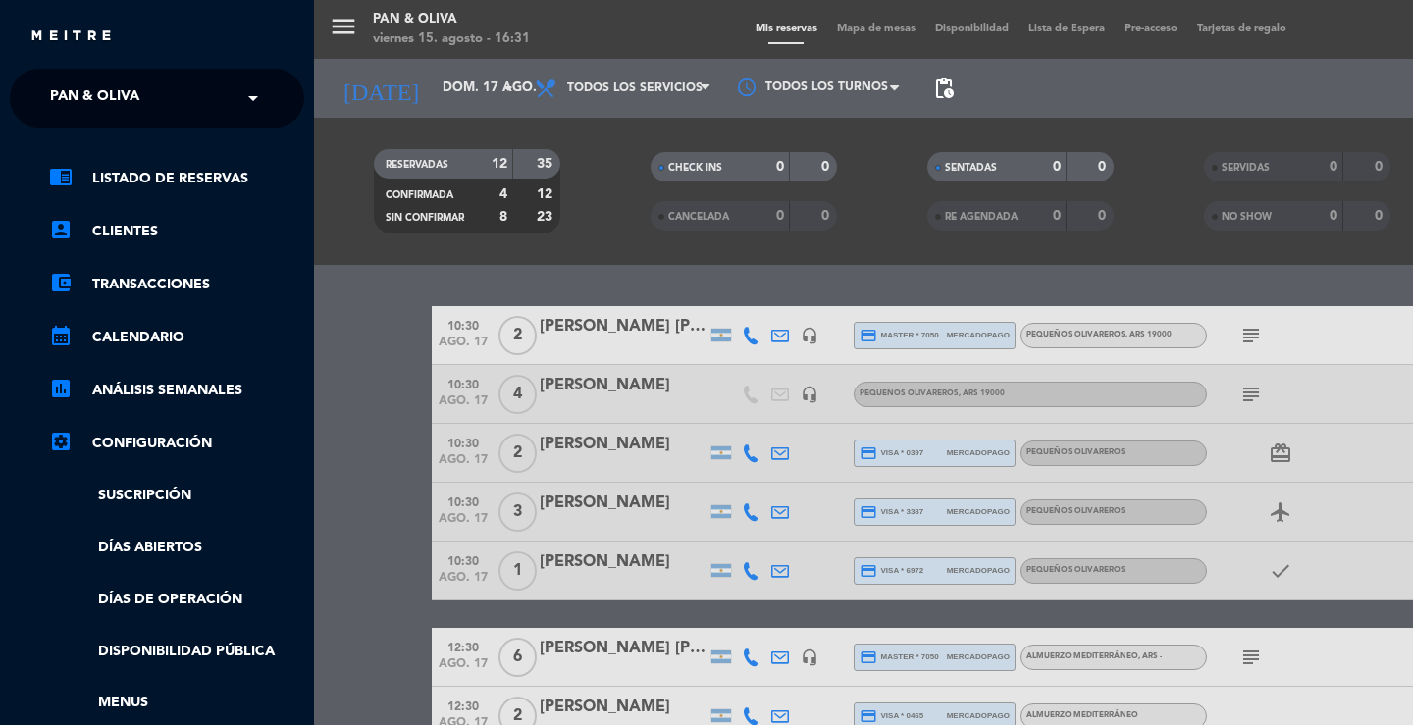
drag, startPoint x: 61, startPoint y: 76, endPoint x: 72, endPoint y: 92, distance: 19.9
click at [62, 79] on ng-select "× Pan & [PERSON_NAME] ×" at bounding box center [157, 98] width 294 height 59
drag, startPoint x: 72, startPoint y: 93, endPoint x: 78, endPoint y: 108, distance: 15.9
click at [73, 94] on span "Pan & Oliva" at bounding box center [94, 98] width 89 height 41
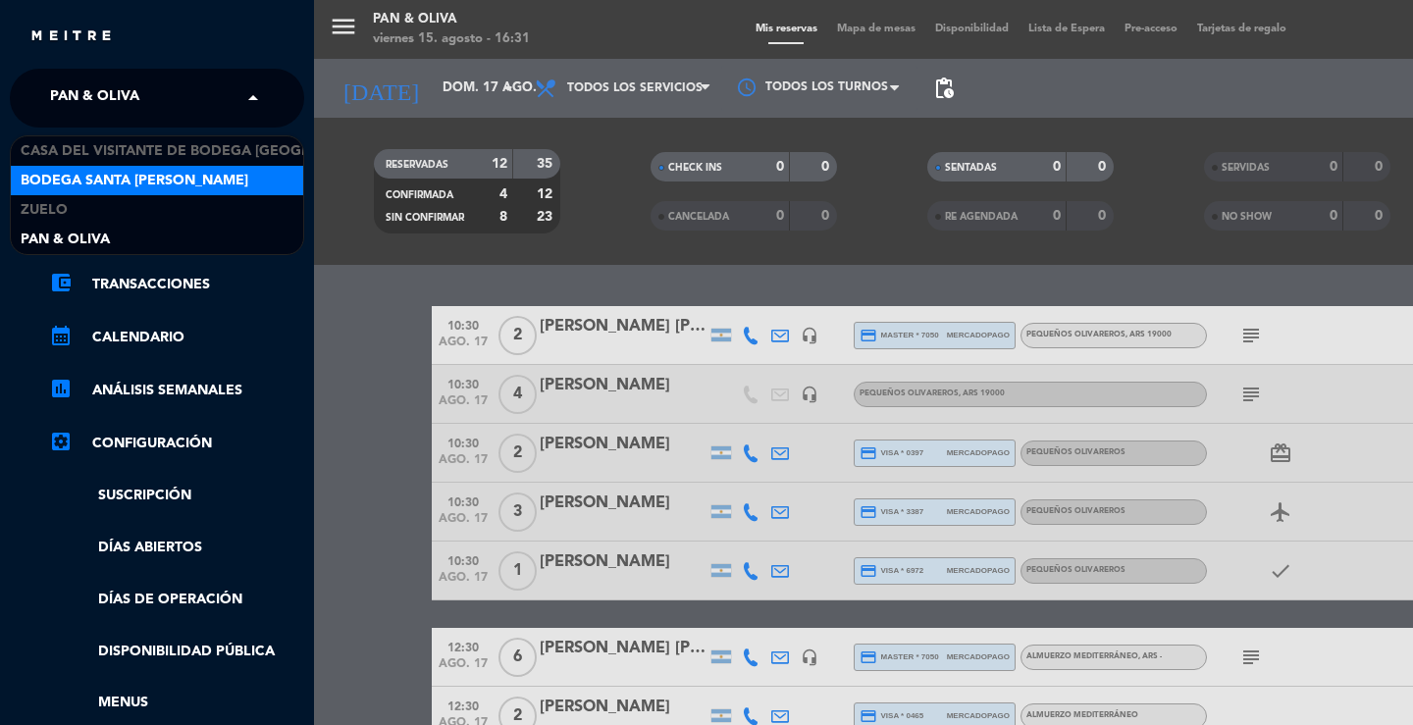
click at [89, 171] on span "Bodega Santa [PERSON_NAME]" at bounding box center [135, 181] width 228 height 23
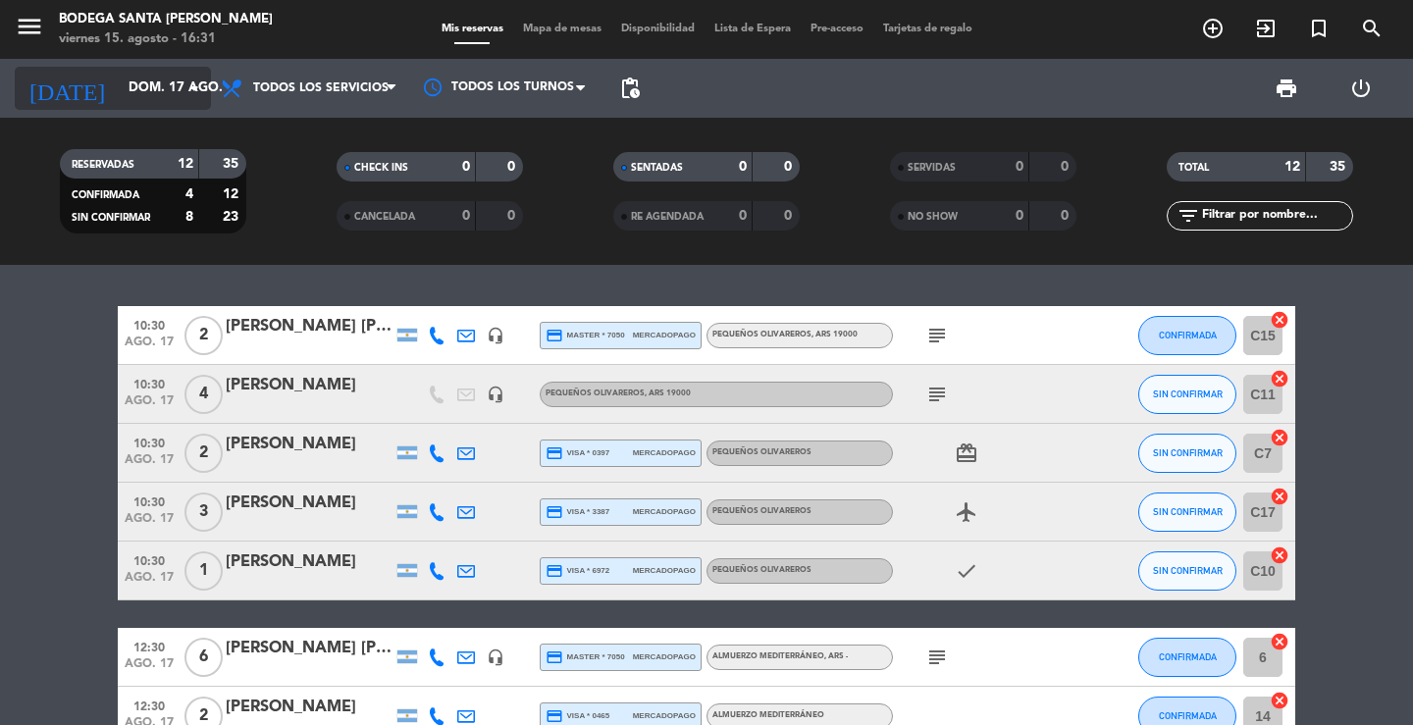
click at [137, 98] on input "dom. 17 ago." at bounding box center [205, 88] width 173 height 35
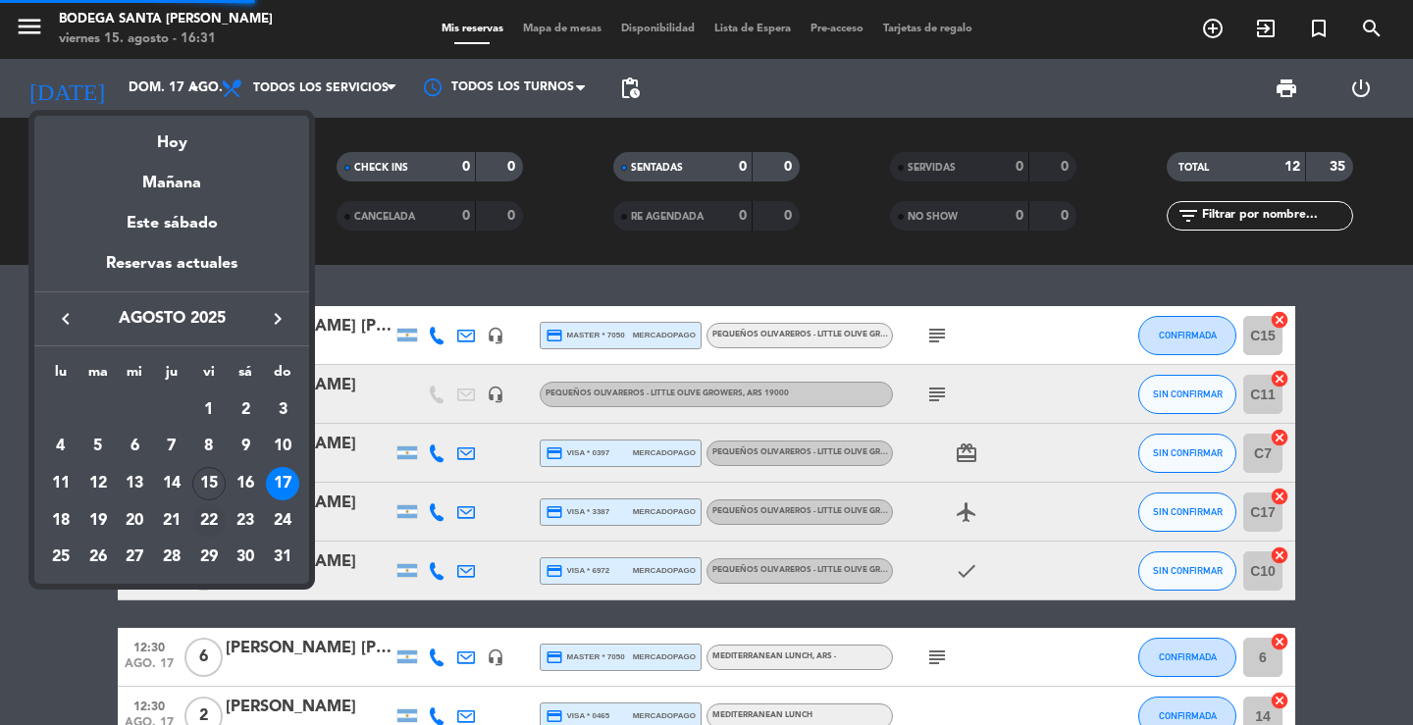
click at [210, 519] on div "22" at bounding box center [208, 520] width 33 height 33
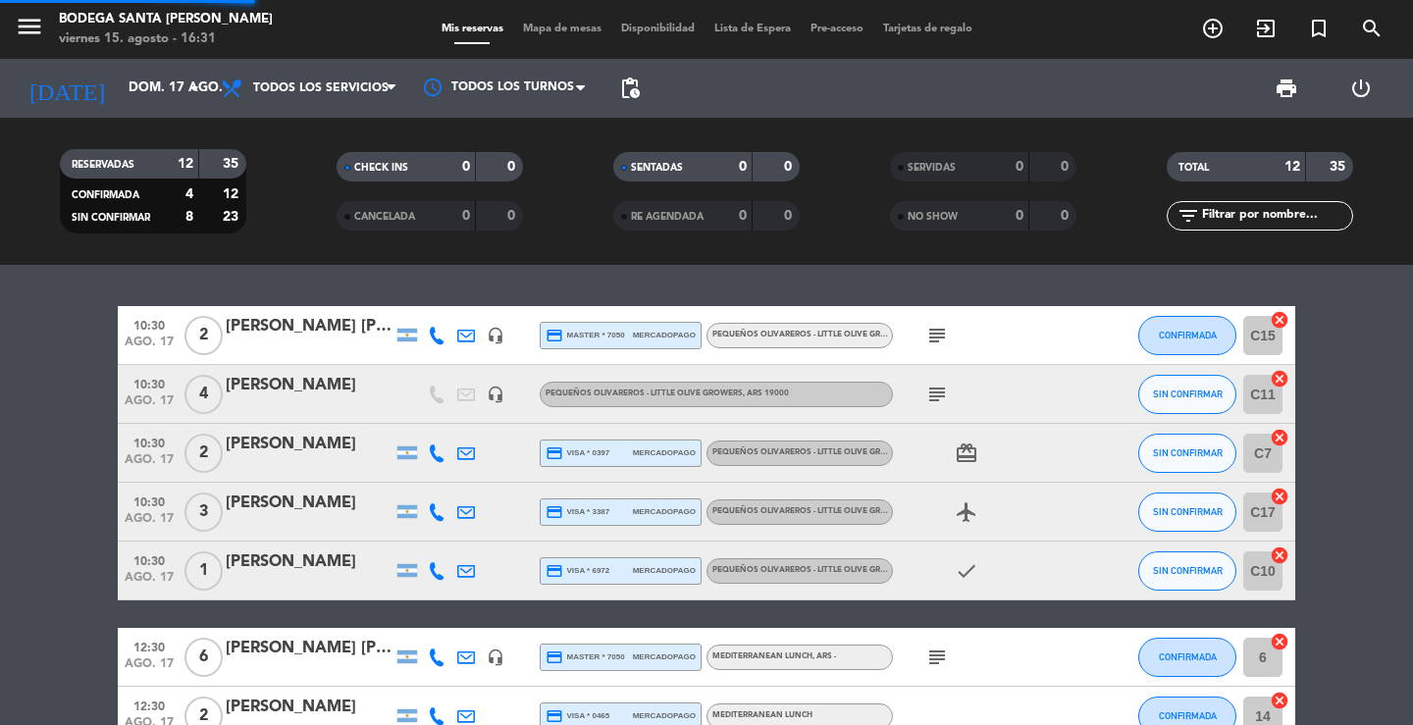
type input "vie. 22 ago."
